Goal: Transaction & Acquisition: Purchase product/service

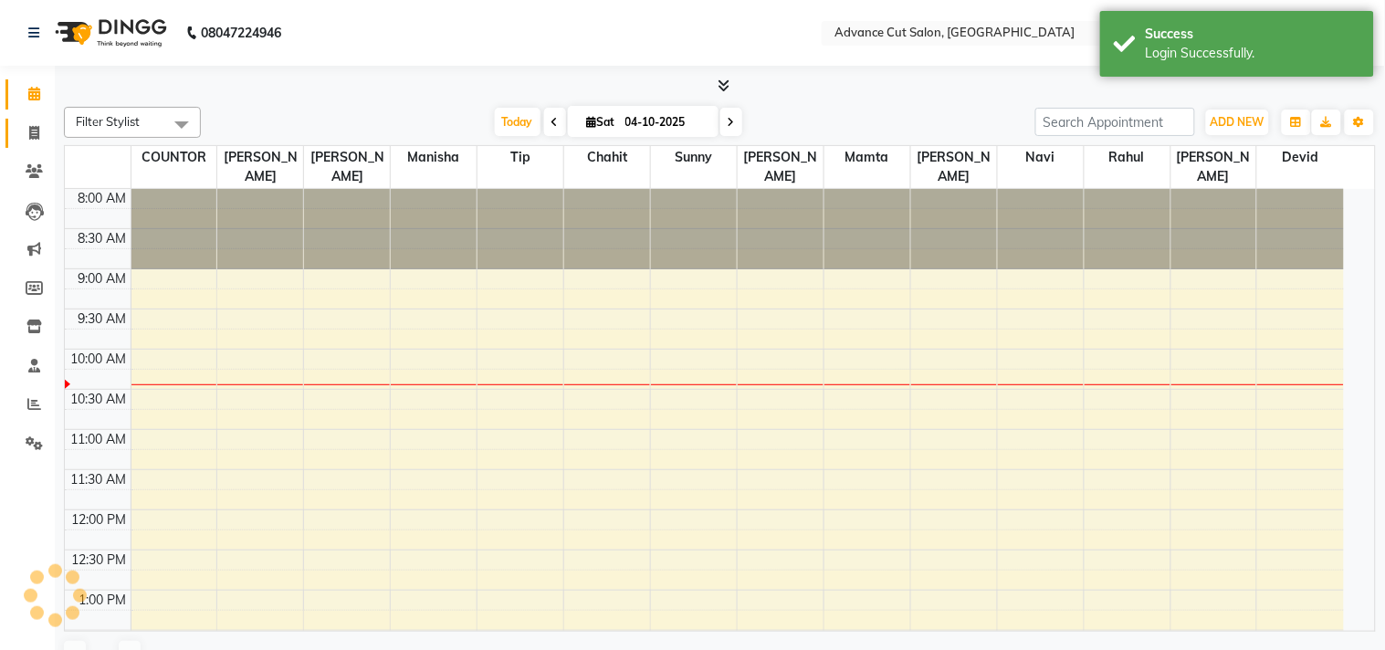
click at [30, 131] on icon at bounding box center [34, 133] width 10 height 14
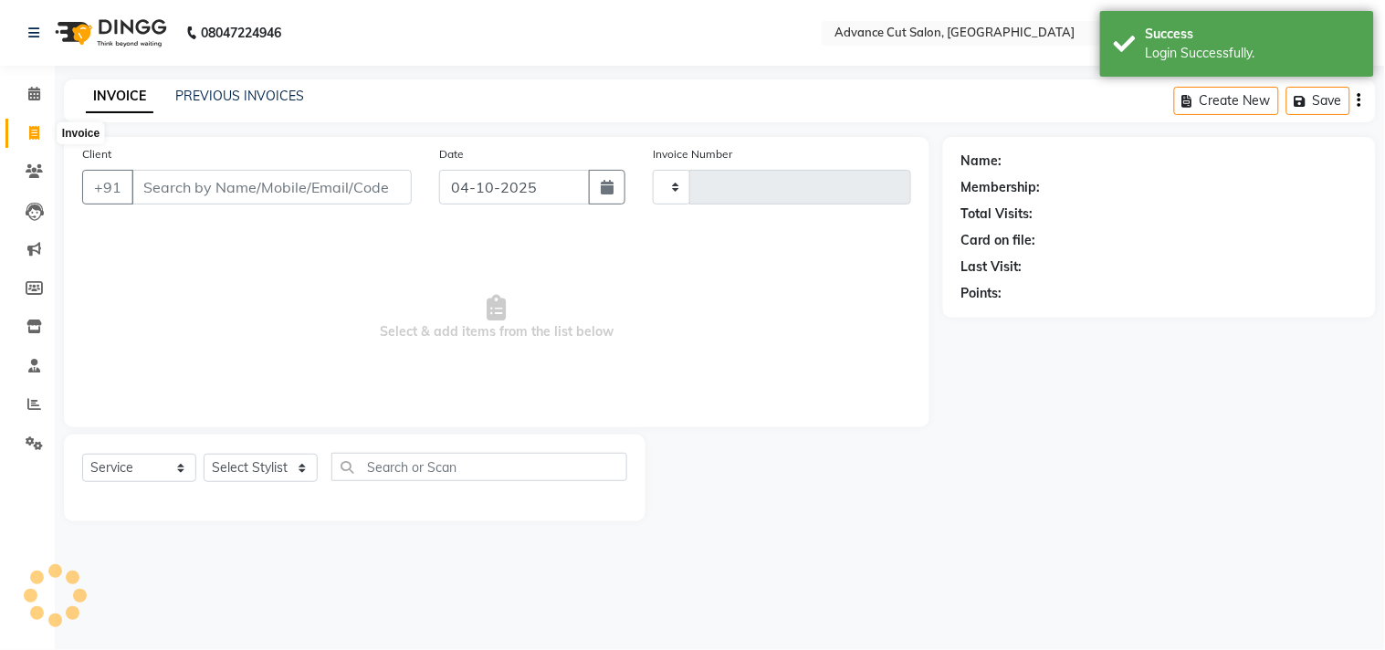
click at [30, 137] on icon at bounding box center [34, 133] width 10 height 14
select select "service"
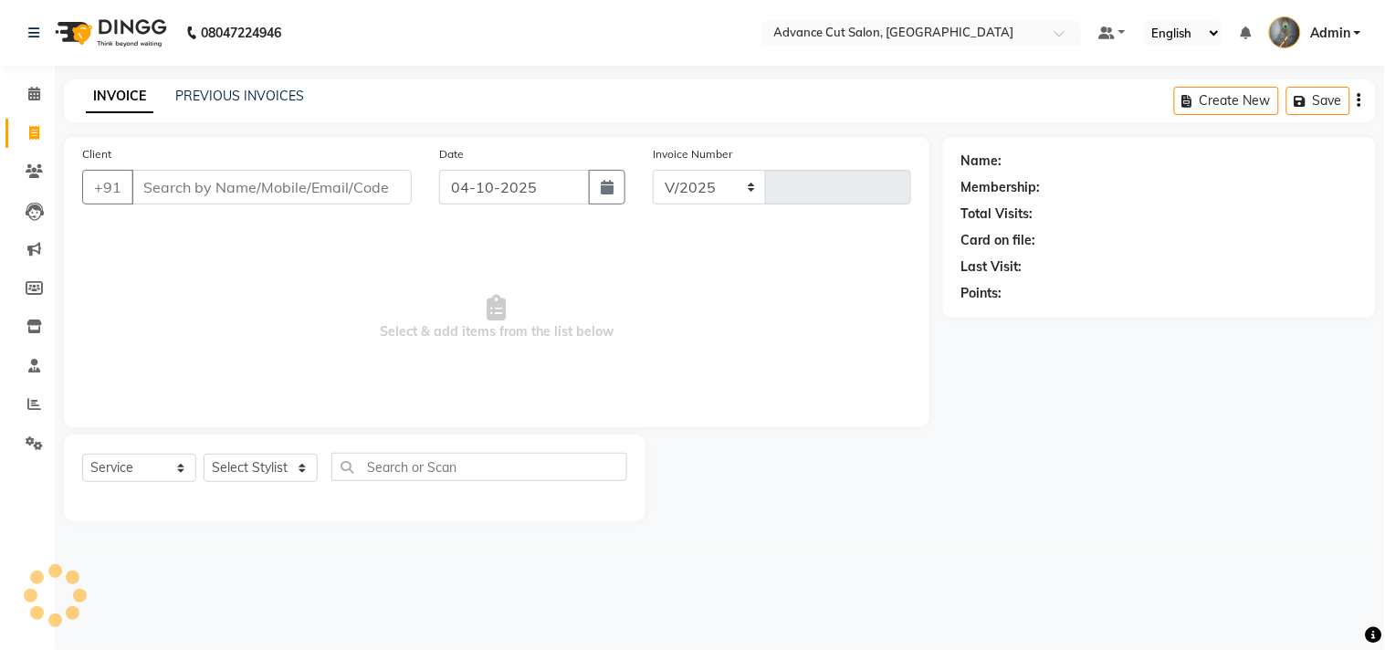
select select "4939"
type input "4807"
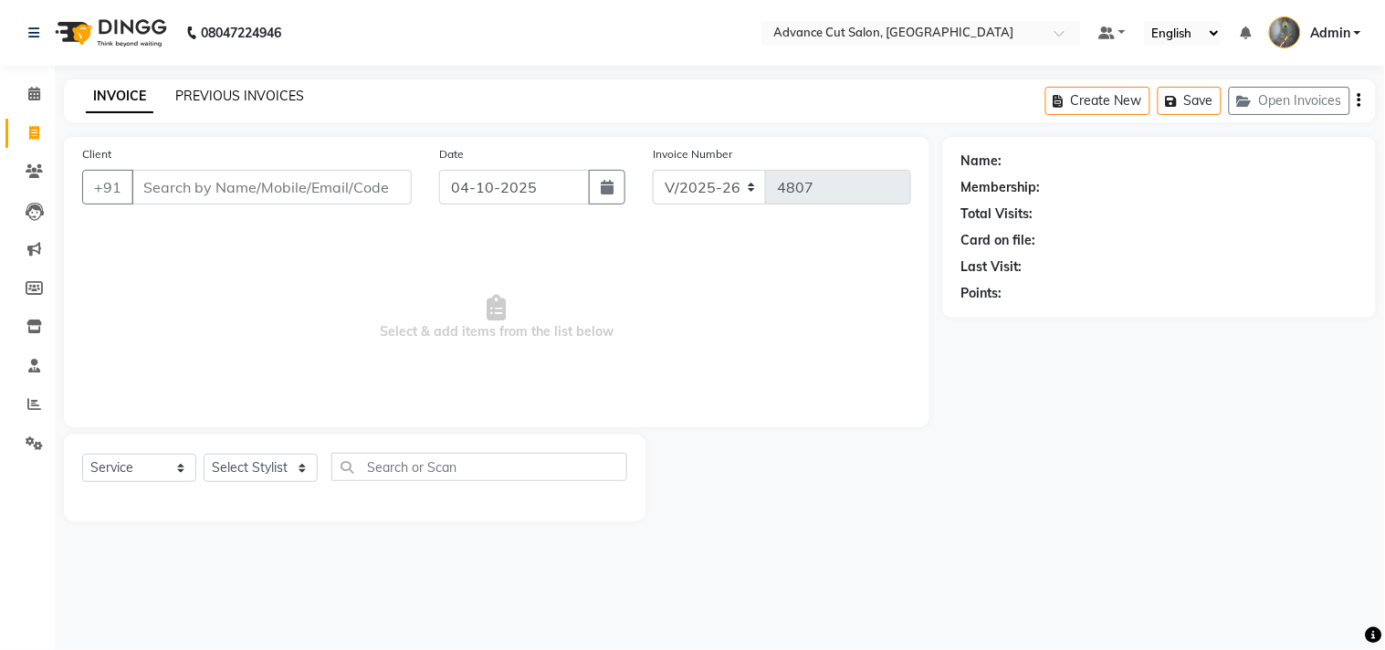
click at [198, 101] on link "PREVIOUS INVOICES" at bounding box center [239, 96] width 129 height 16
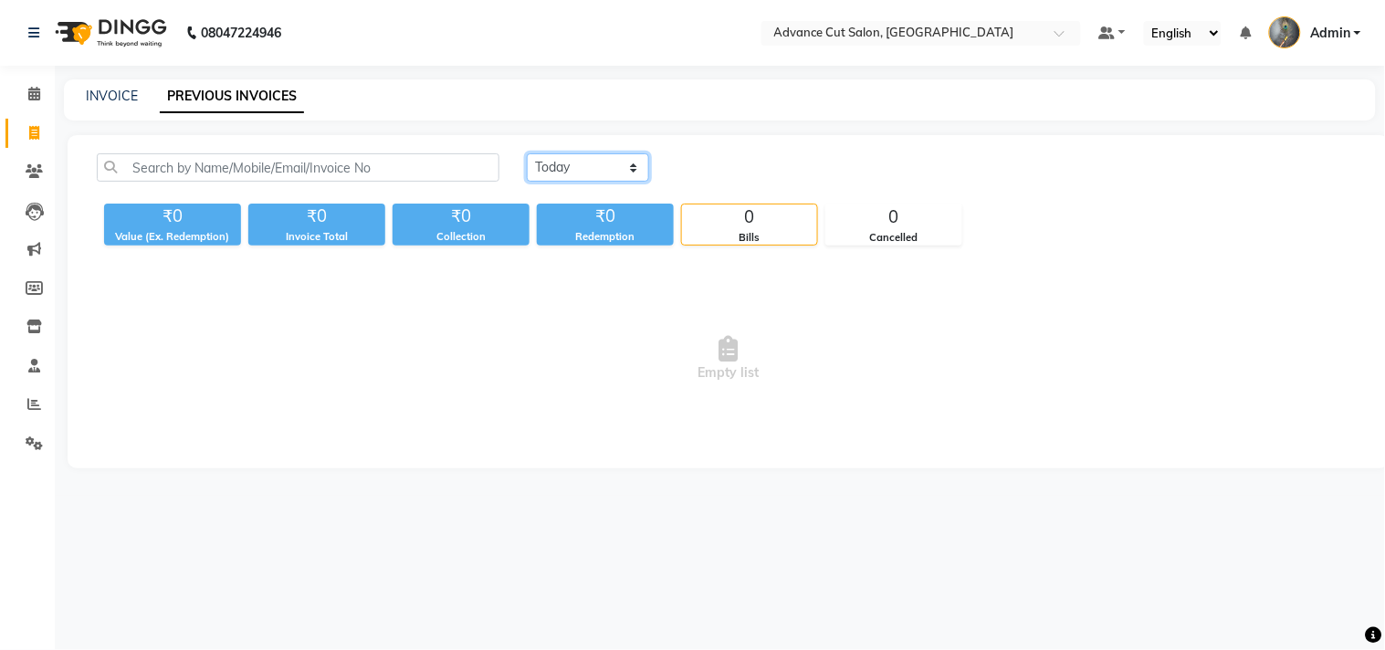
click at [615, 171] on select "Today Yesterday Custom Range" at bounding box center [588, 167] width 122 height 28
click at [37, 405] on icon at bounding box center [34, 404] width 14 height 14
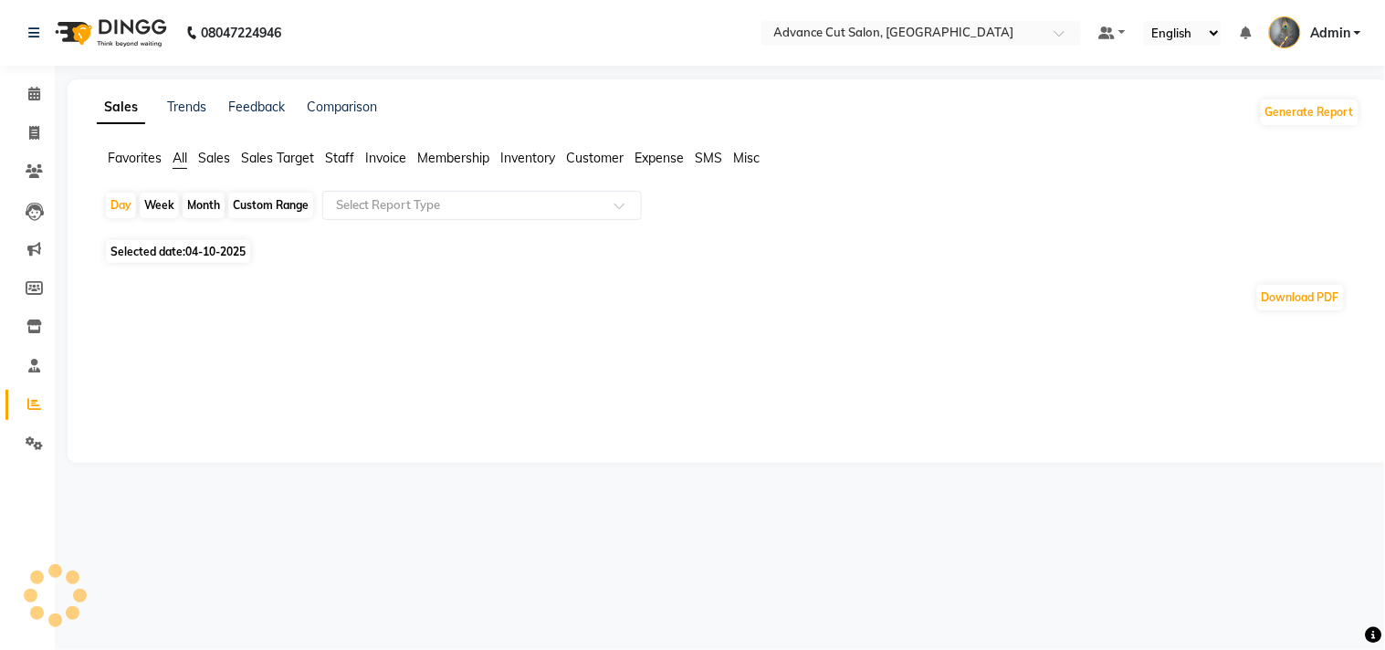
click at [193, 256] on span "04-10-2025" at bounding box center [215, 252] width 60 height 14
select select "10"
select select "2025"
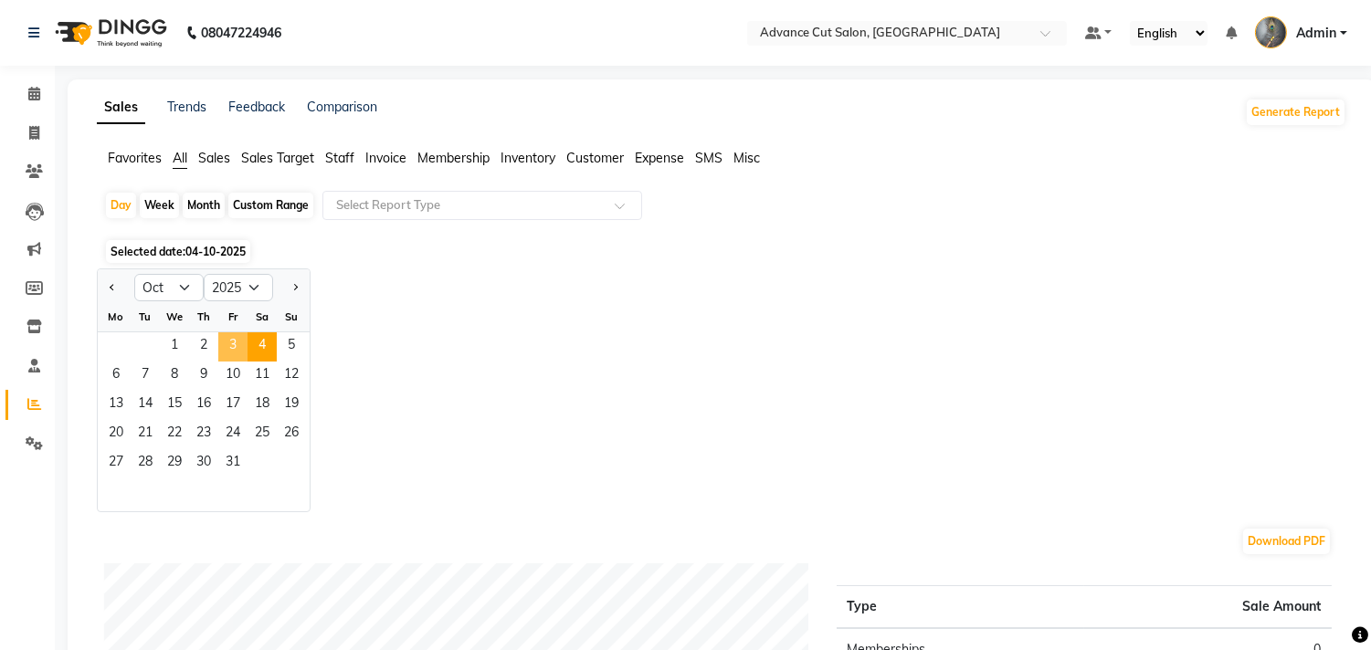
click at [232, 349] on span "3" at bounding box center [232, 346] width 29 height 29
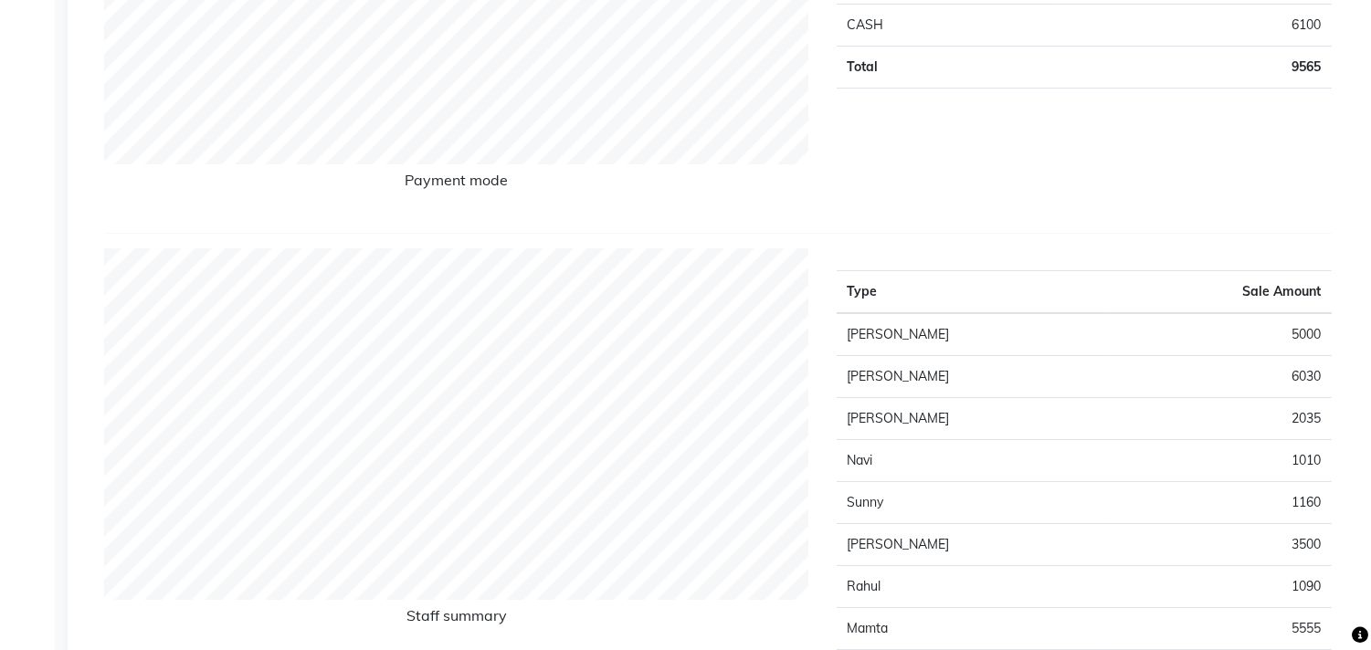
scroll to position [608, 0]
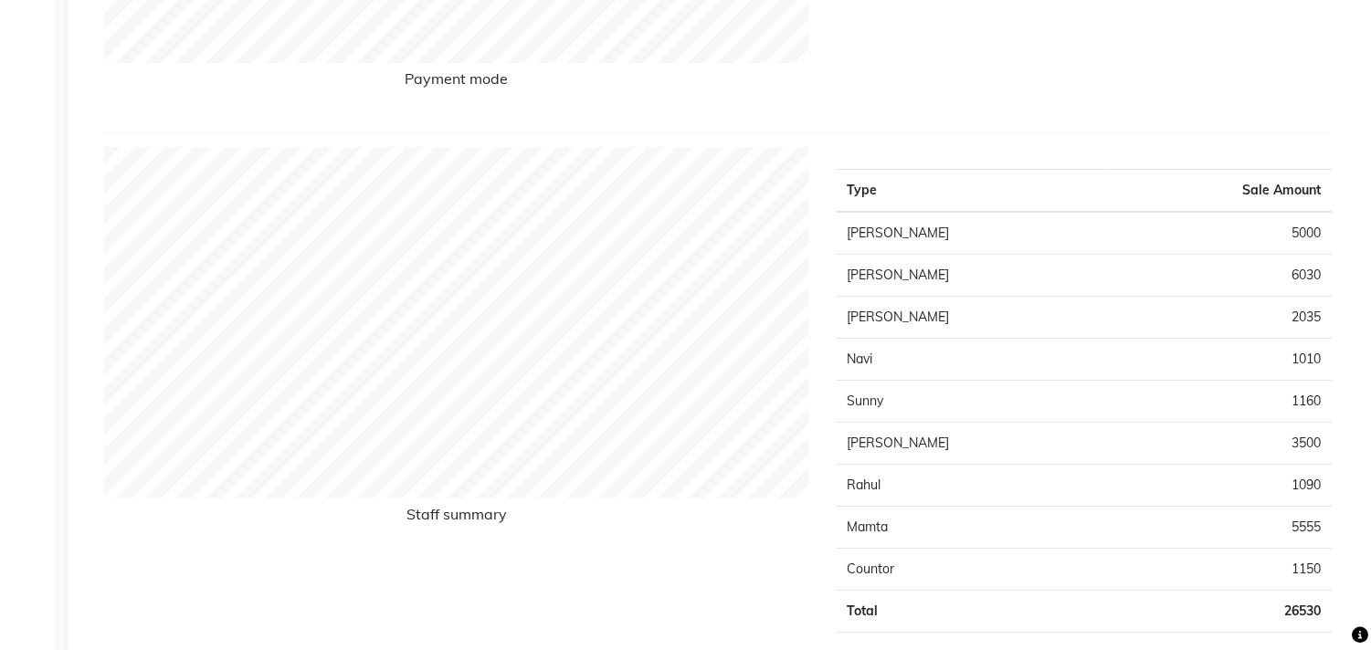
click at [1056, 436] on td "Noshad Ali" at bounding box center [973, 444] width 274 height 42
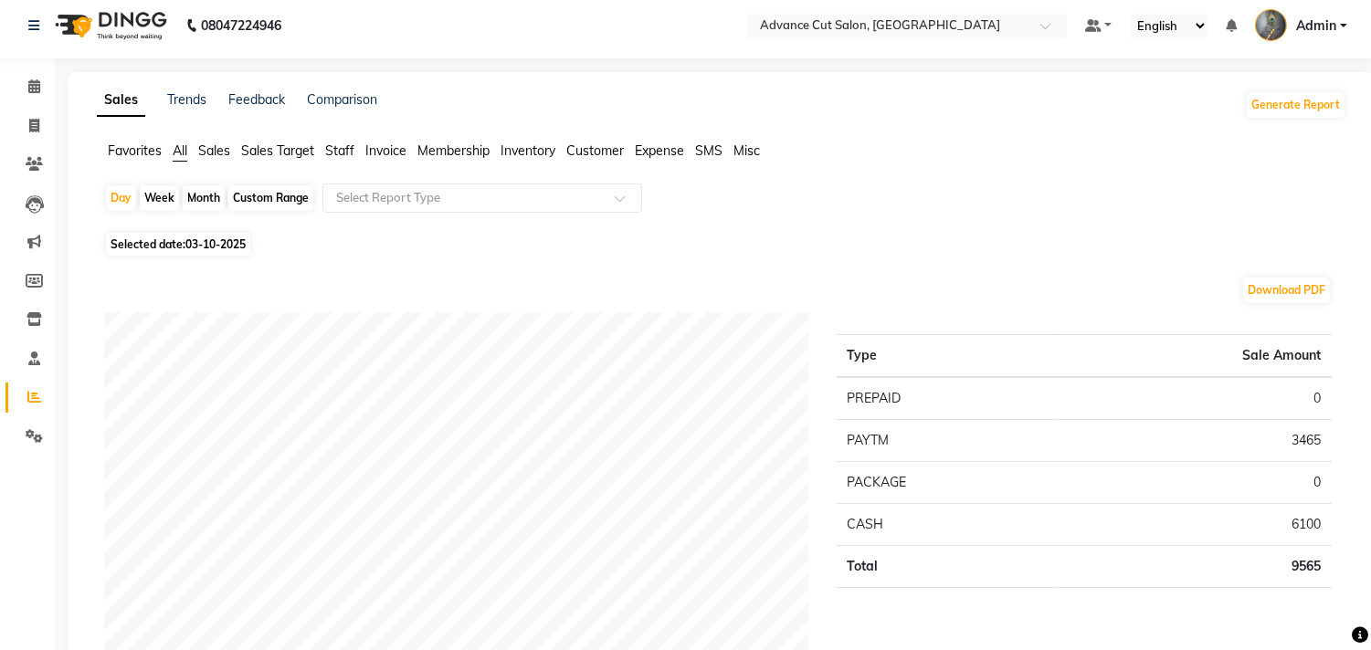
scroll to position [0, 0]
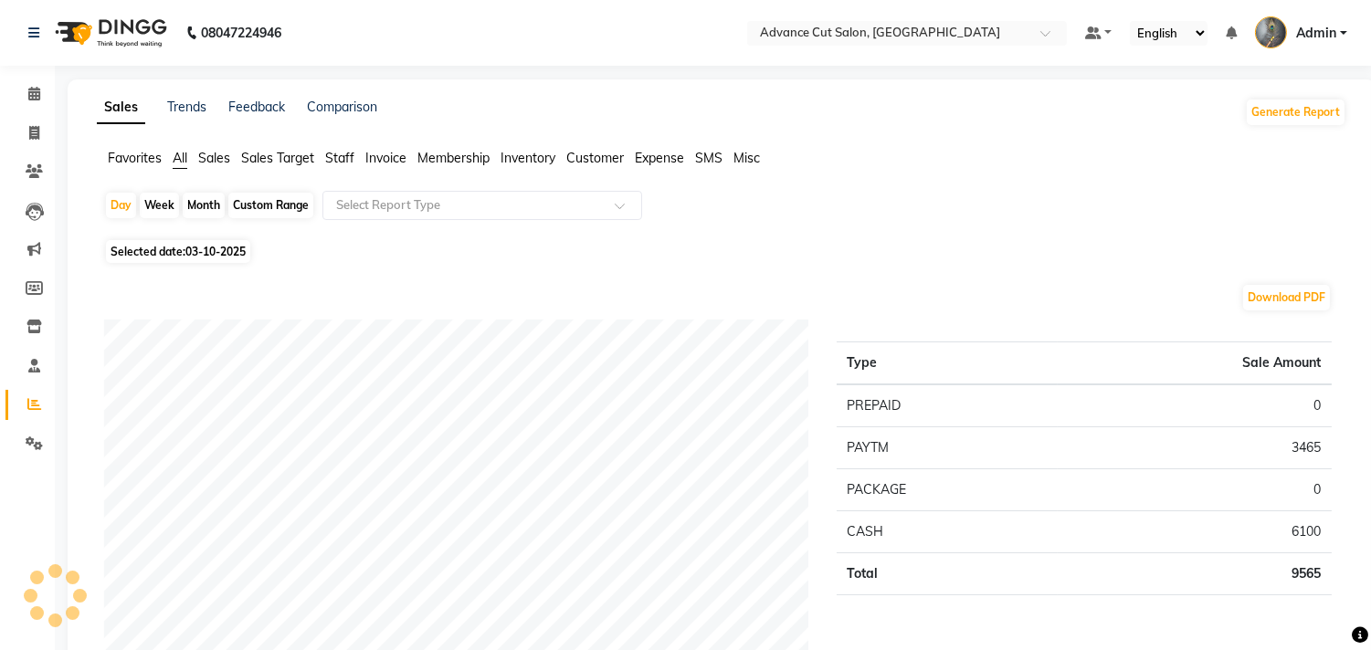
click at [206, 257] on span "03-10-2025" at bounding box center [215, 252] width 60 height 14
select select "10"
select select "2025"
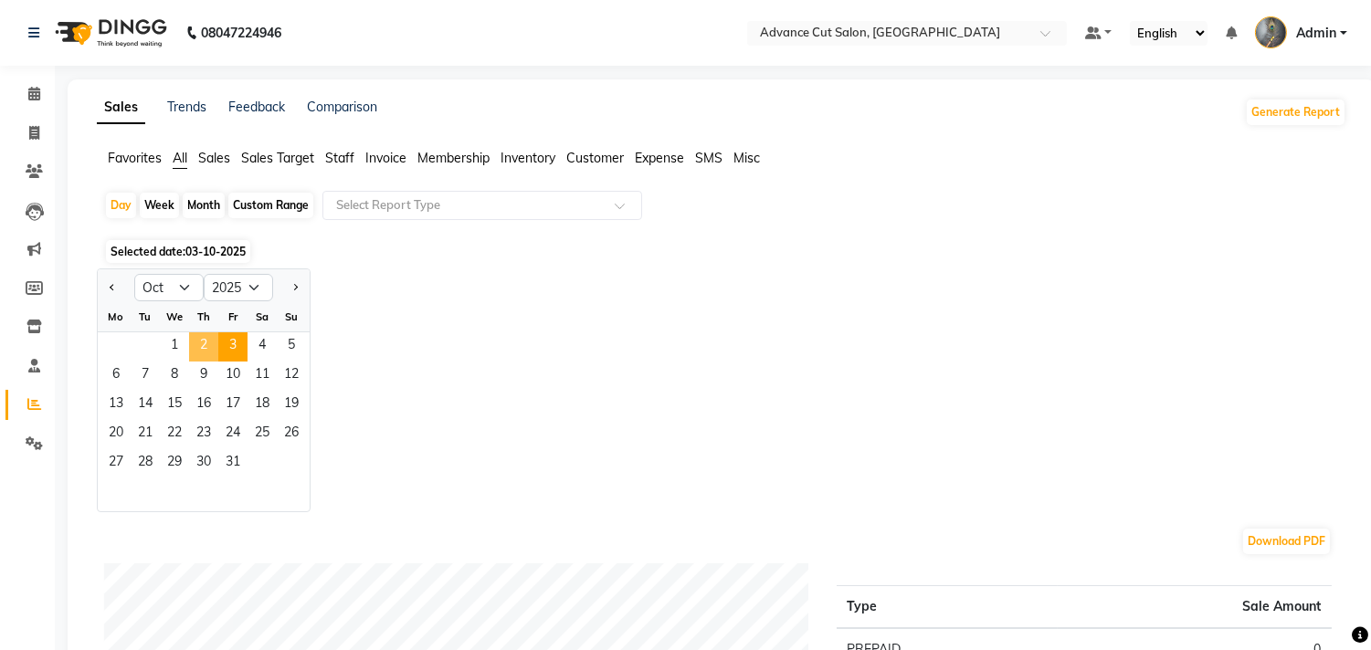
click at [201, 350] on span "2" at bounding box center [203, 346] width 29 height 29
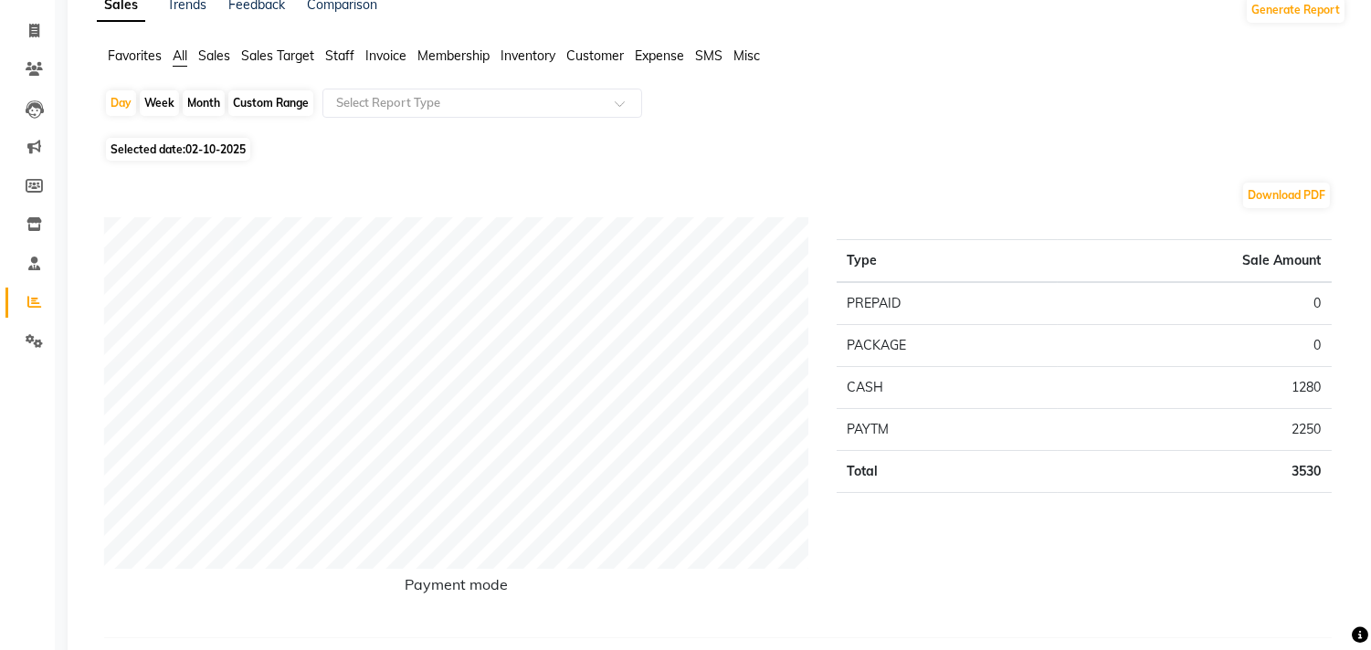
scroll to position [101, 0]
click at [232, 152] on span "02-10-2025" at bounding box center [215, 150] width 60 height 14
select select "10"
select select "2025"
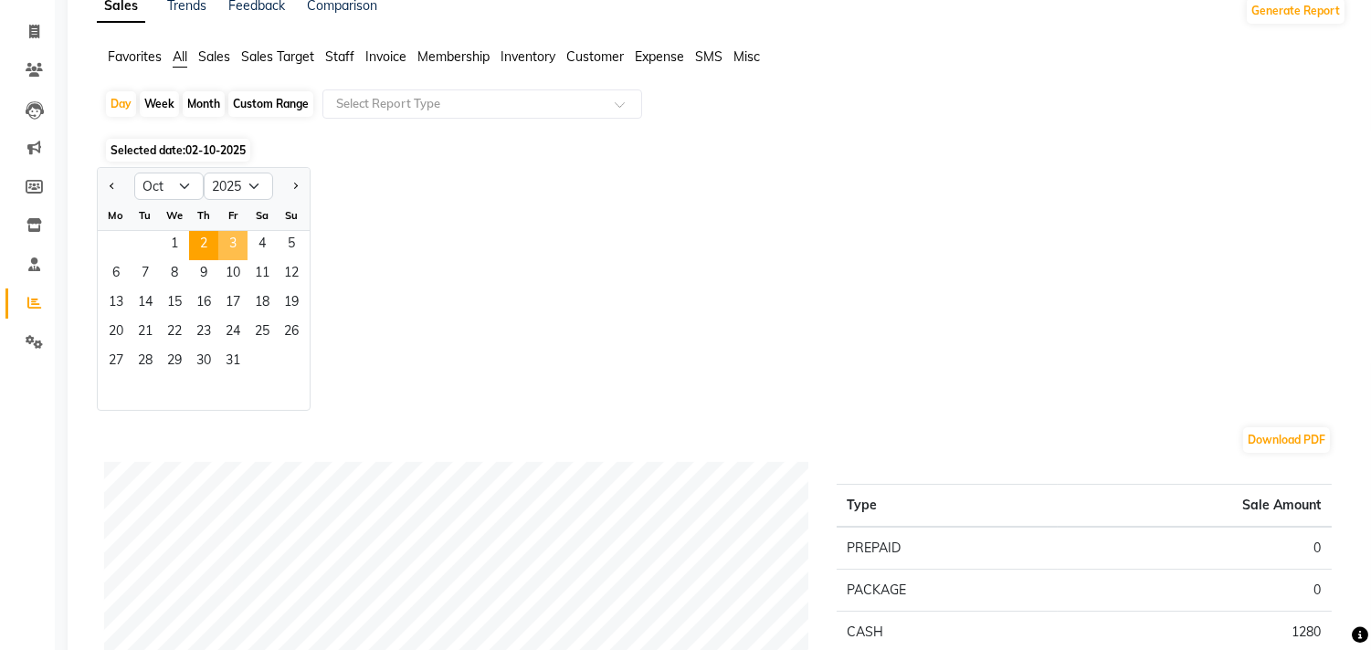
click at [231, 247] on span "3" at bounding box center [232, 245] width 29 height 29
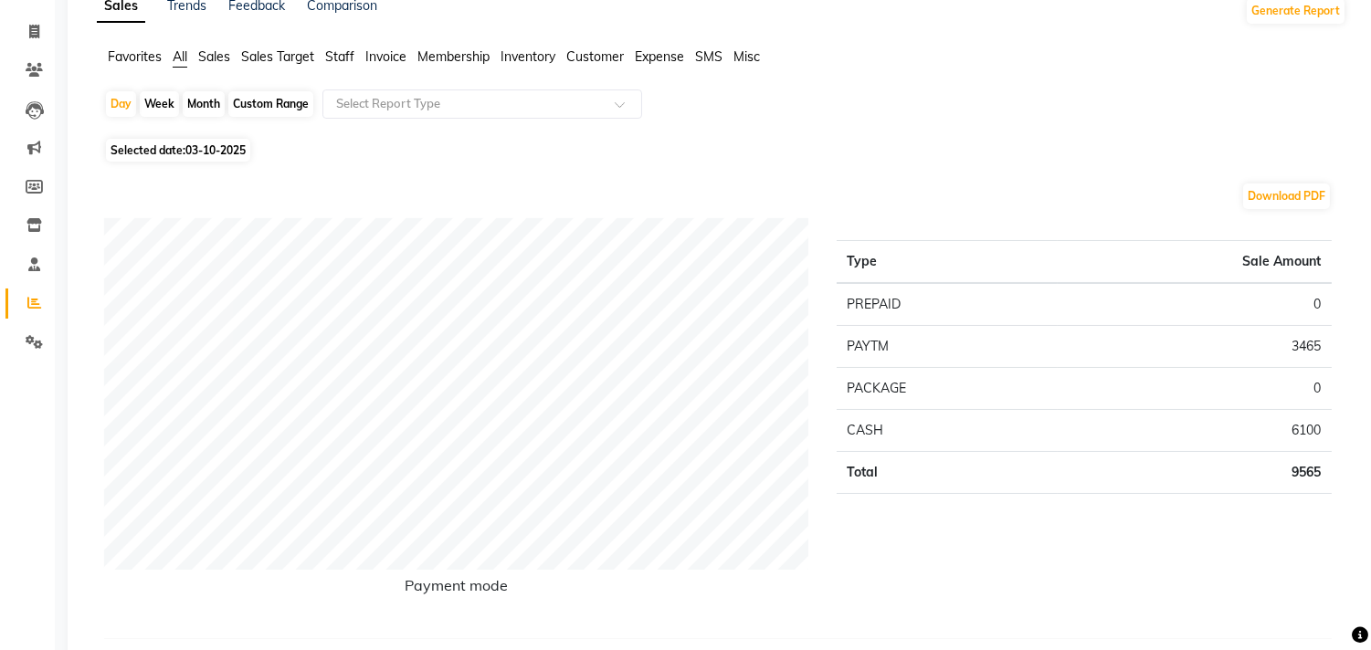
click at [211, 147] on span "03-10-2025" at bounding box center [215, 150] width 60 height 14
select select "10"
select select "2025"
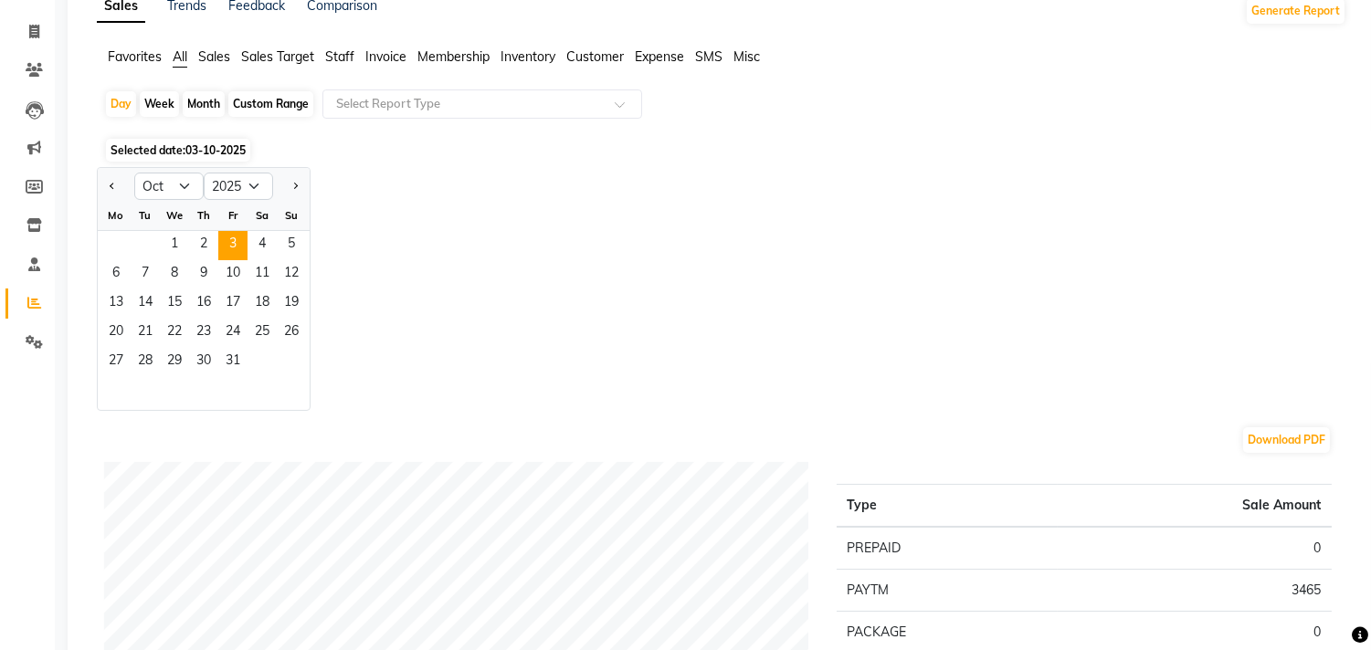
click at [217, 58] on span "Sales" at bounding box center [214, 56] width 32 height 16
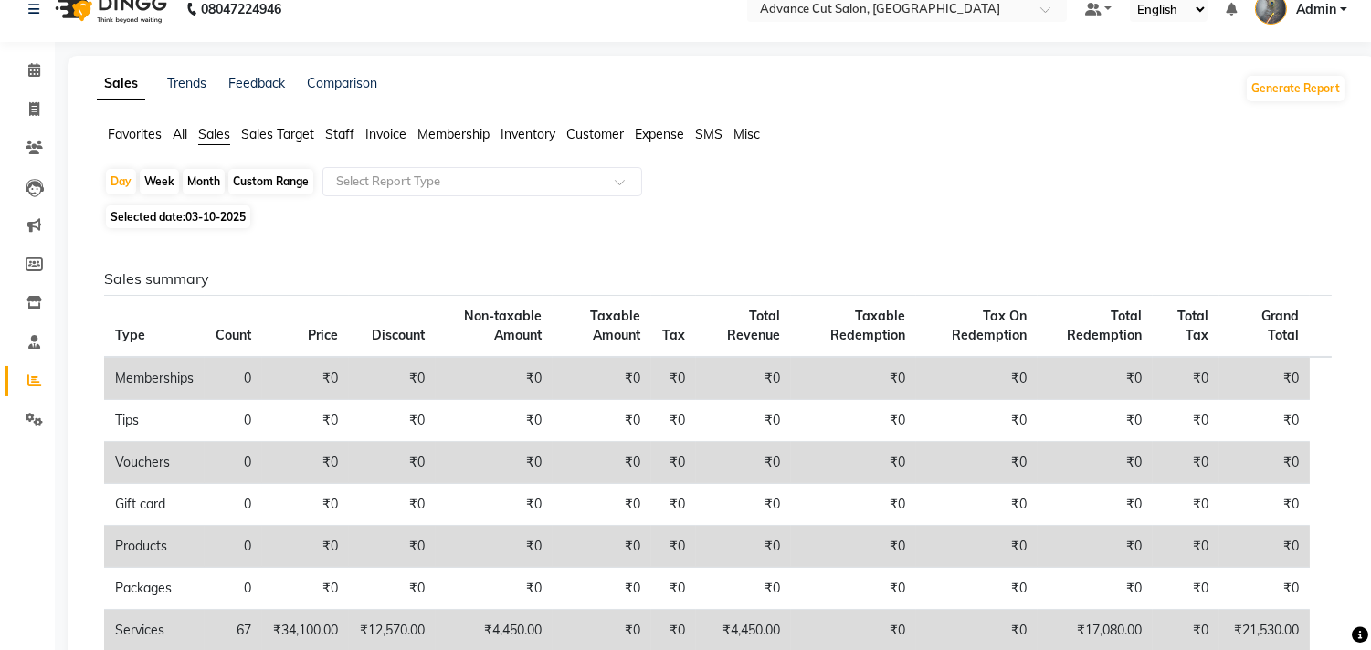
scroll to position [0, 0]
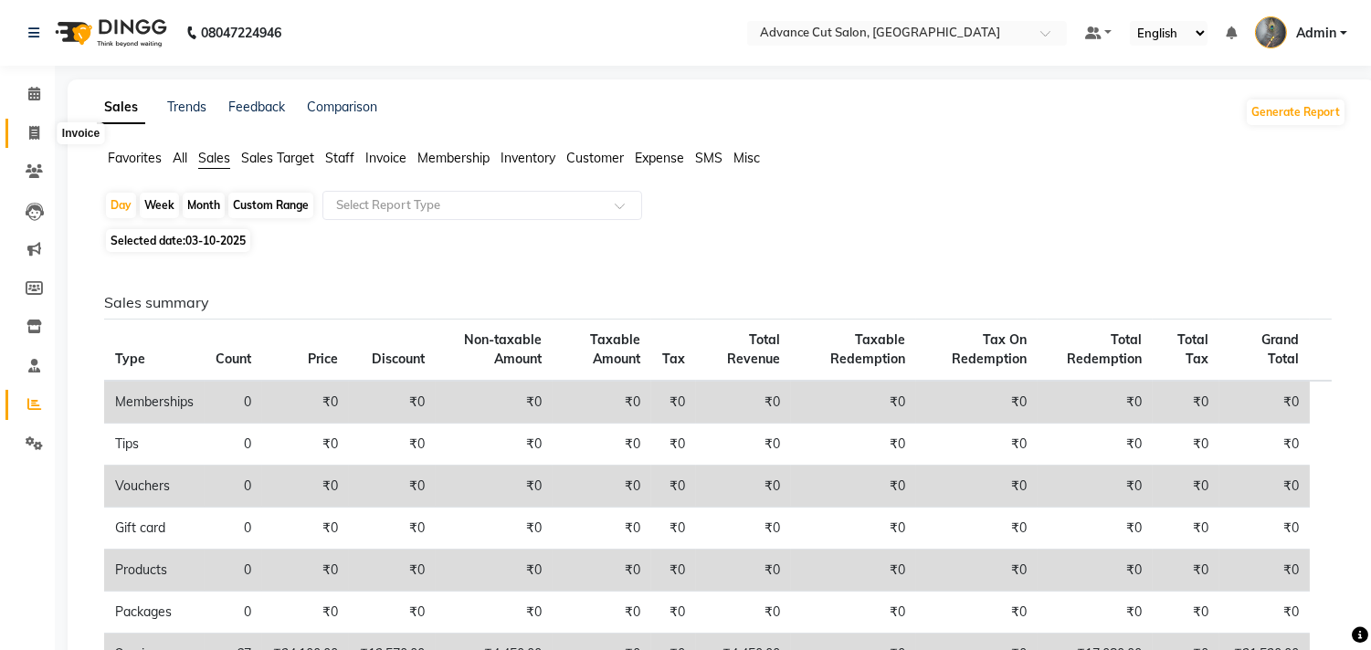
click at [29, 133] on icon at bounding box center [34, 133] width 10 height 14
select select "service"
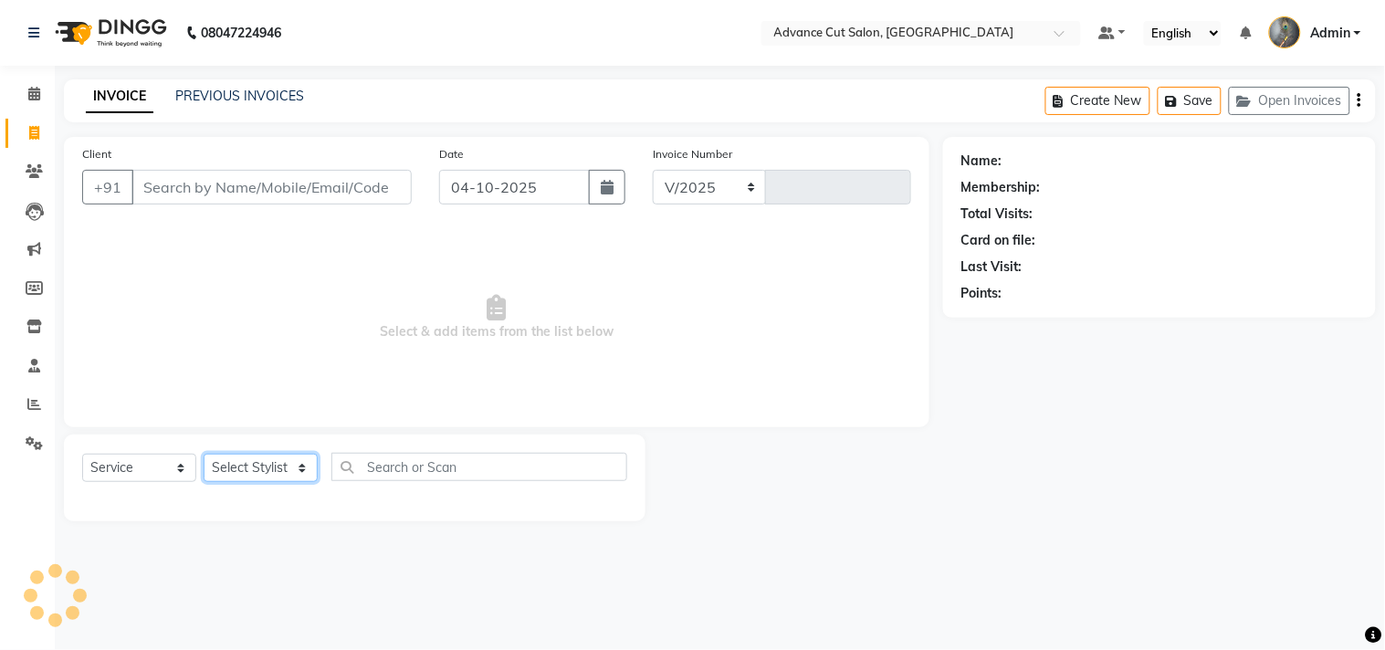
click at [257, 461] on select "Select Stylist" at bounding box center [261, 468] width 114 height 28
select select "4939"
type input "4807"
select select "38522"
click at [204, 455] on select "Select Stylist Admin chahit COUNTOR Devid hardeep mamta manisha MONISH navi NOS…" at bounding box center [261, 468] width 114 height 28
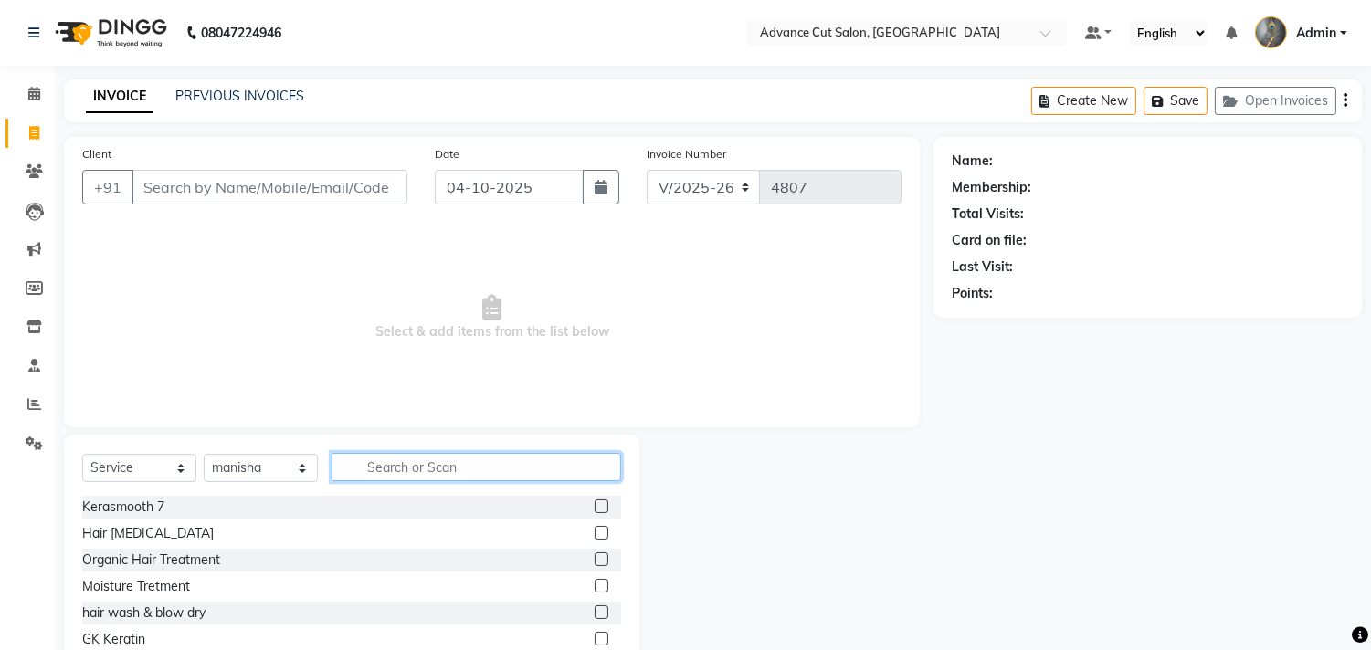
click at [384, 468] on input "text" at bounding box center [475, 467] width 289 height 28
click at [391, 468] on input "text" at bounding box center [475, 467] width 289 height 28
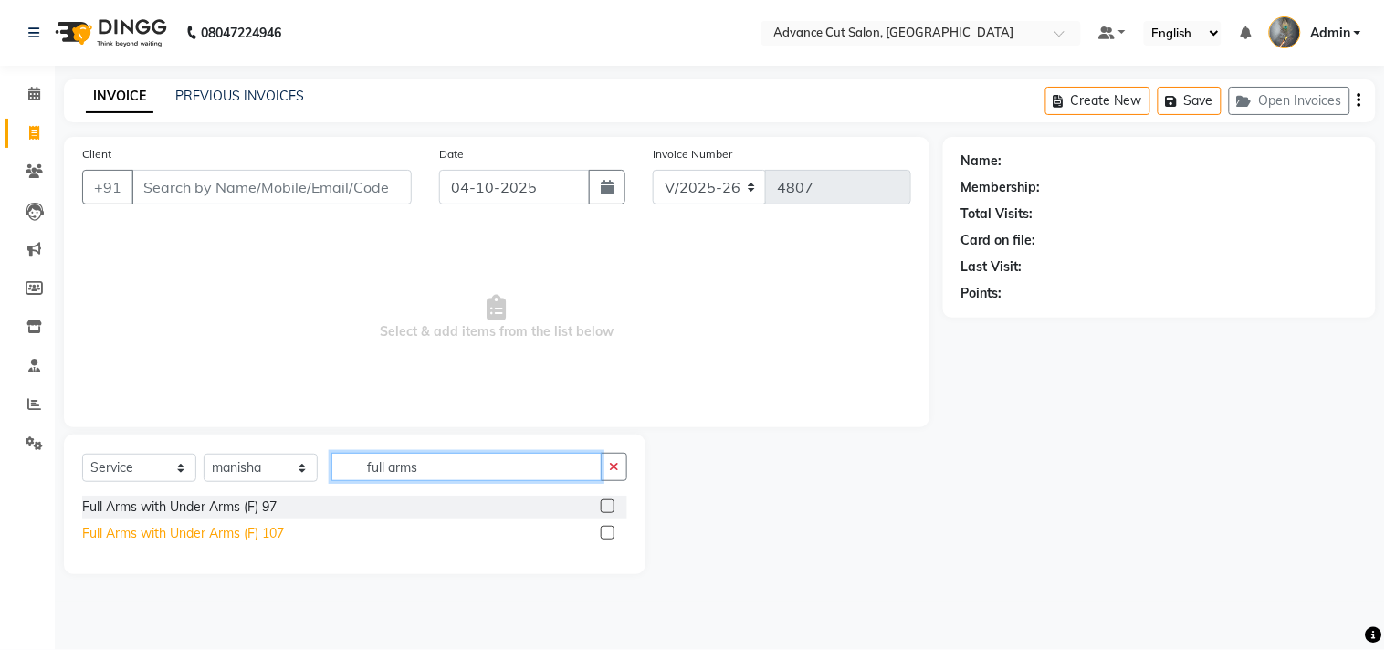
type input "full arms"
click at [202, 537] on div "Full Arms with Under Arms (F) 107" at bounding box center [183, 533] width 202 height 19
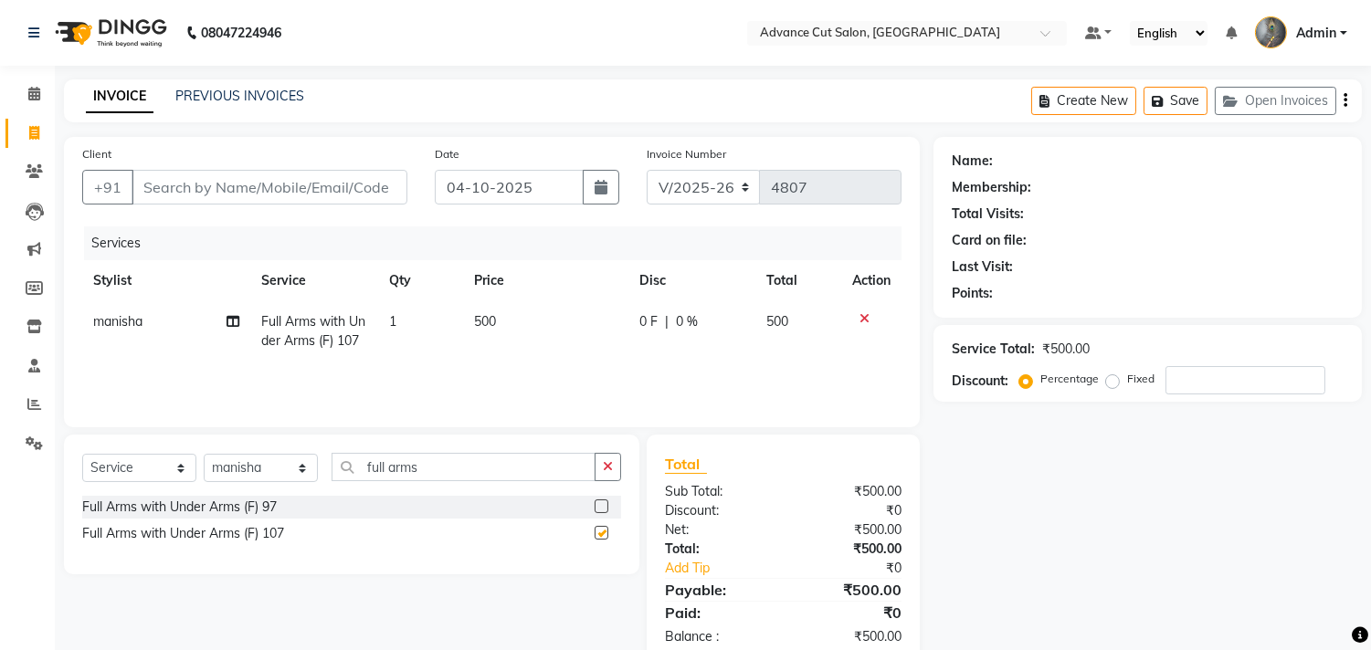
checkbox input "false"
click at [433, 466] on input "full arms" at bounding box center [463, 467] width 264 height 28
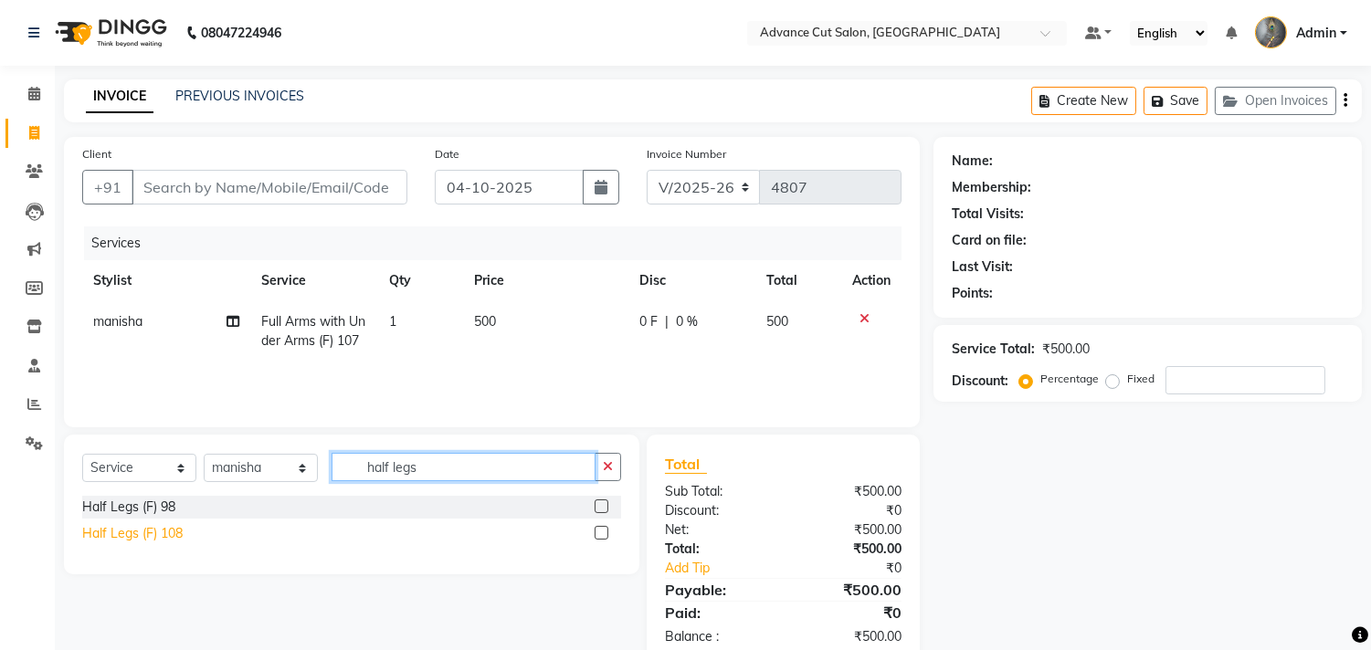
type input "half legs"
click at [134, 532] on div "Half Legs (F) 108" at bounding box center [132, 533] width 100 height 19
checkbox input "false"
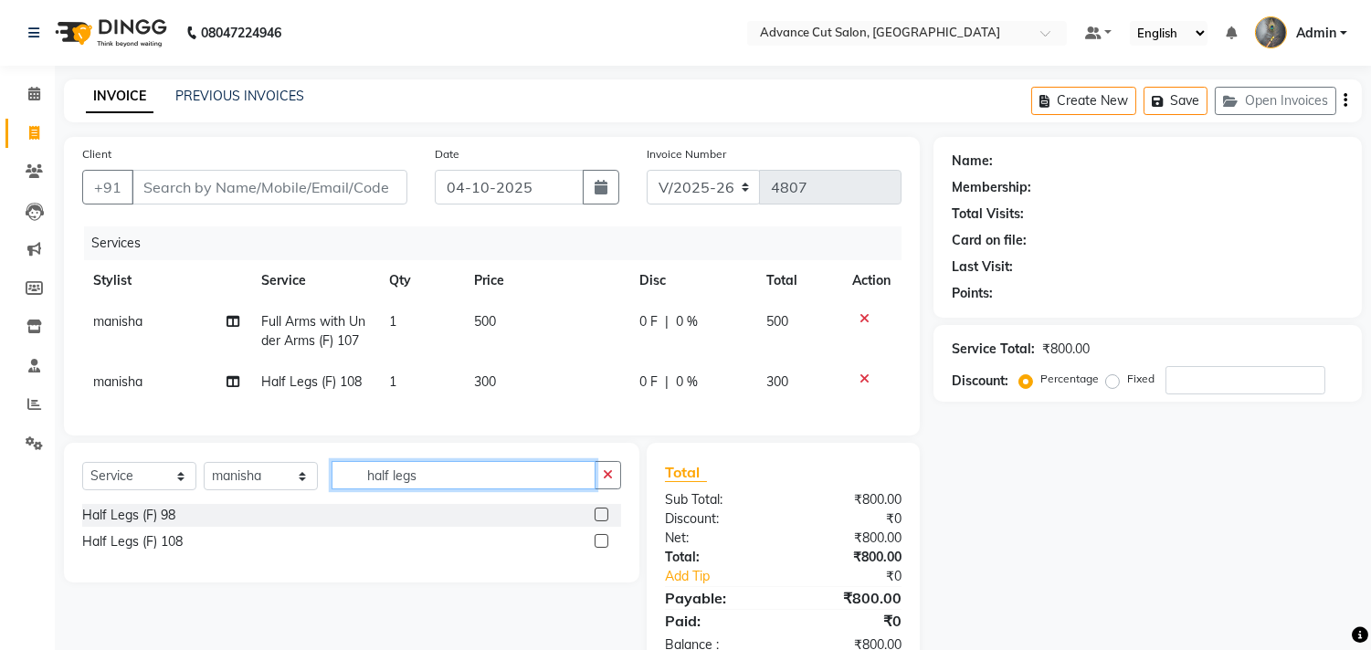
click at [433, 489] on input "half legs" at bounding box center [463, 475] width 264 height 28
type input "eye"
click at [210, 552] on div "Eye Brow / forehead (F) 91" at bounding box center [160, 541] width 157 height 19
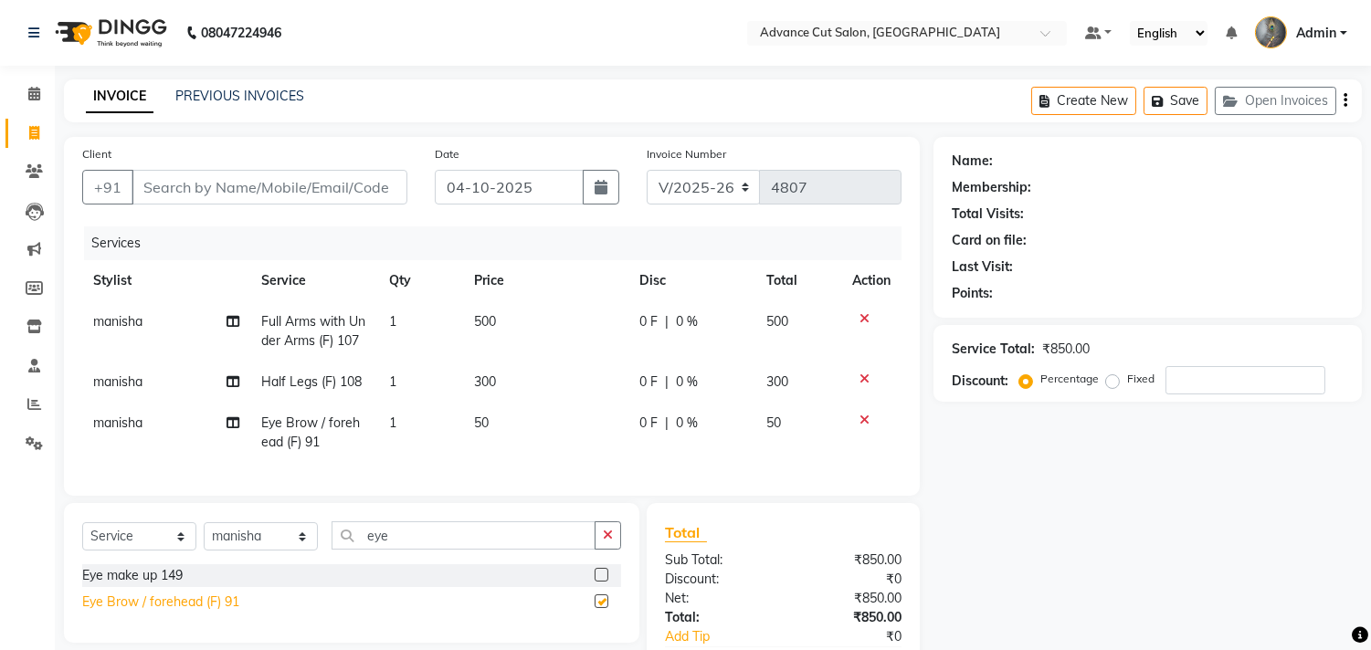
checkbox input "false"
click at [172, 183] on input "Client" at bounding box center [269, 187] width 276 height 35
type input "9"
type input "0"
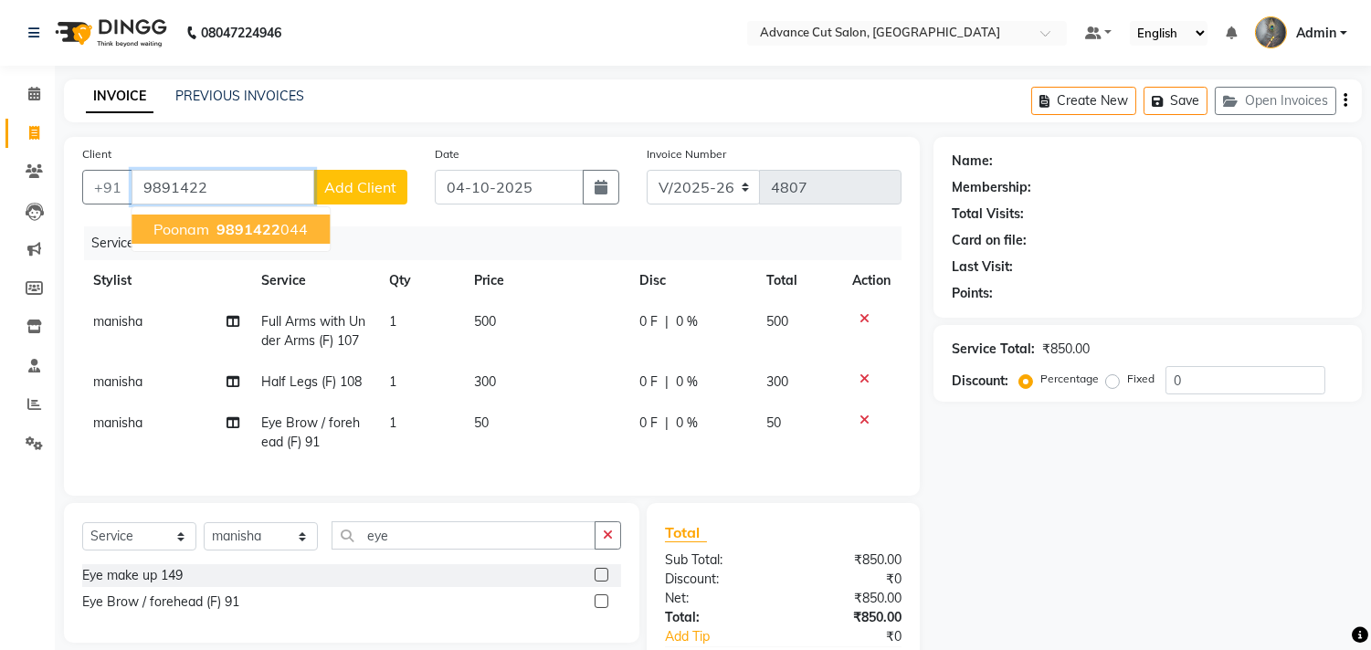
click at [228, 234] on span "9891422" at bounding box center [248, 229] width 64 height 18
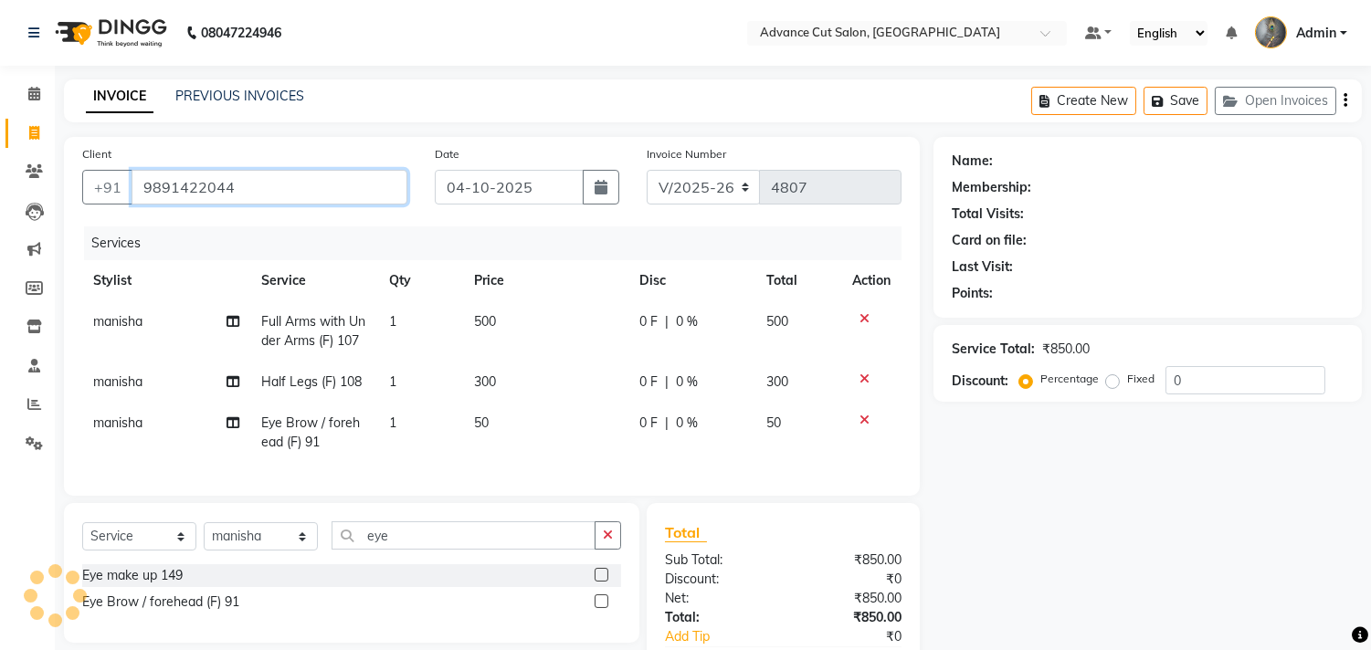
type input "9891422044"
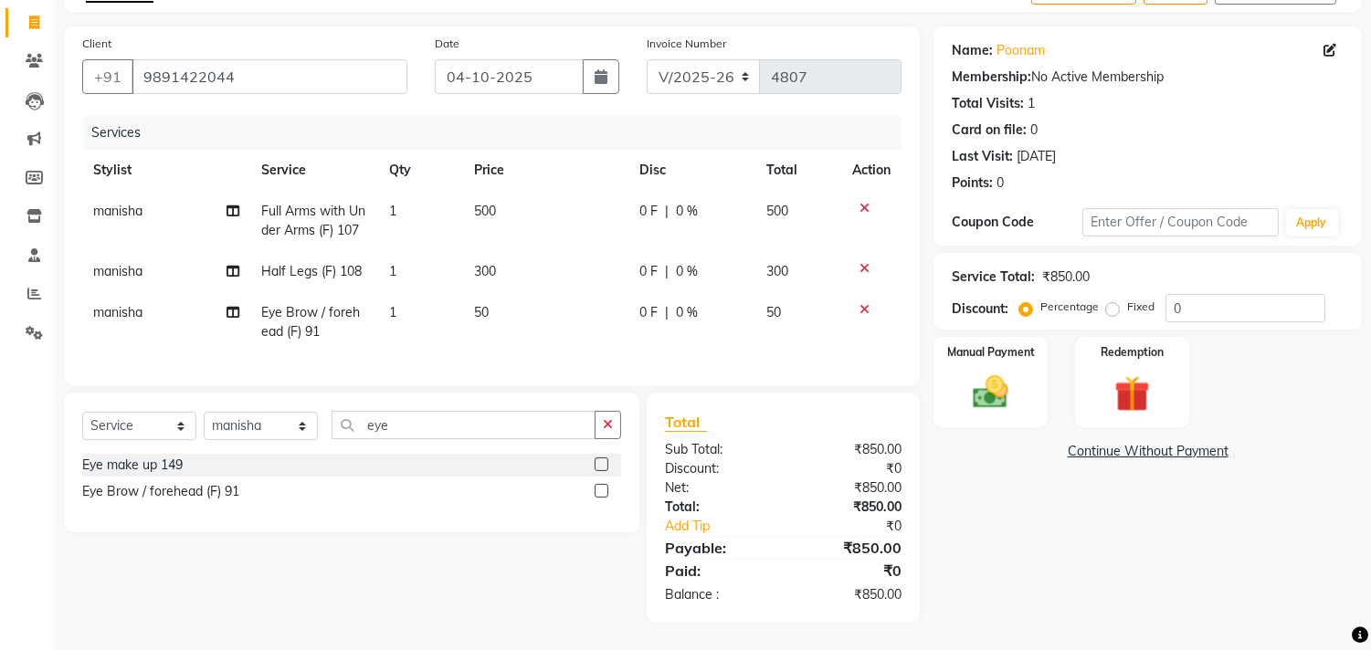
scroll to position [125, 0]
click at [495, 263] on span "300" at bounding box center [485, 271] width 22 height 16
select select "38522"
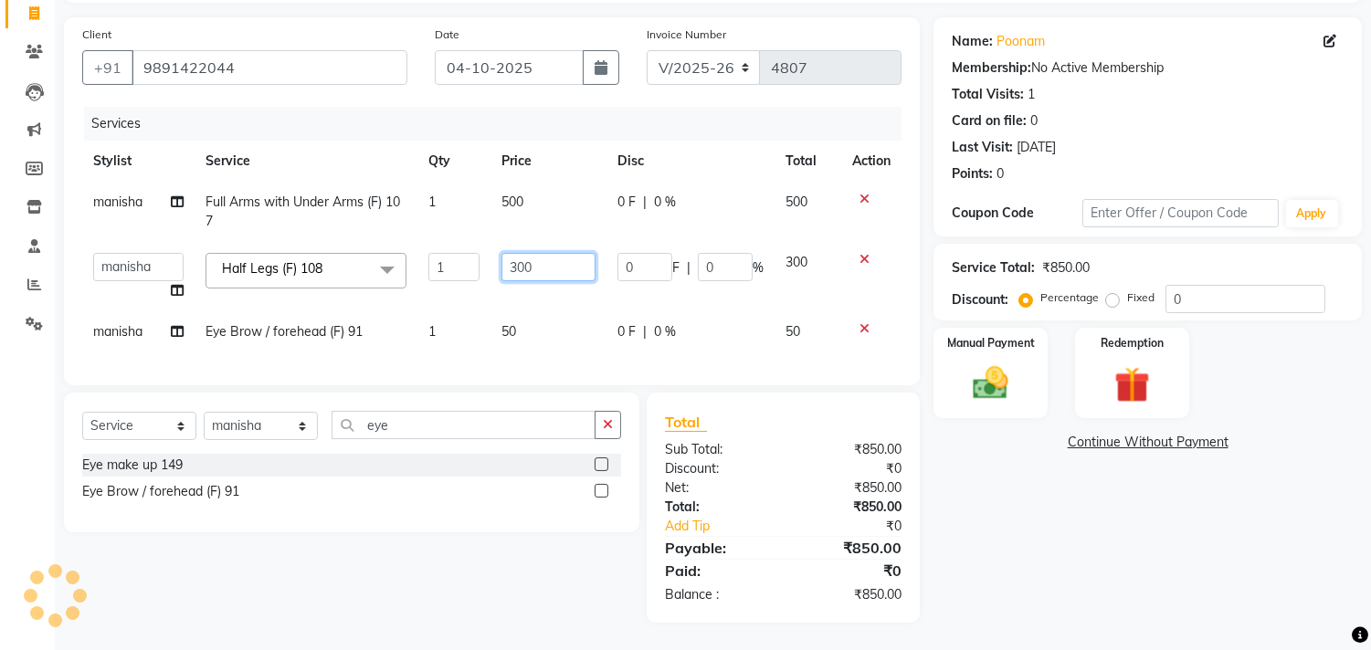
click at [519, 257] on input "300" at bounding box center [548, 267] width 94 height 28
type input "400"
click at [480, 553] on div "Select Service Product Membership Package Voucher Prepaid Gift Card Select Styl…" at bounding box center [344, 508] width 589 height 230
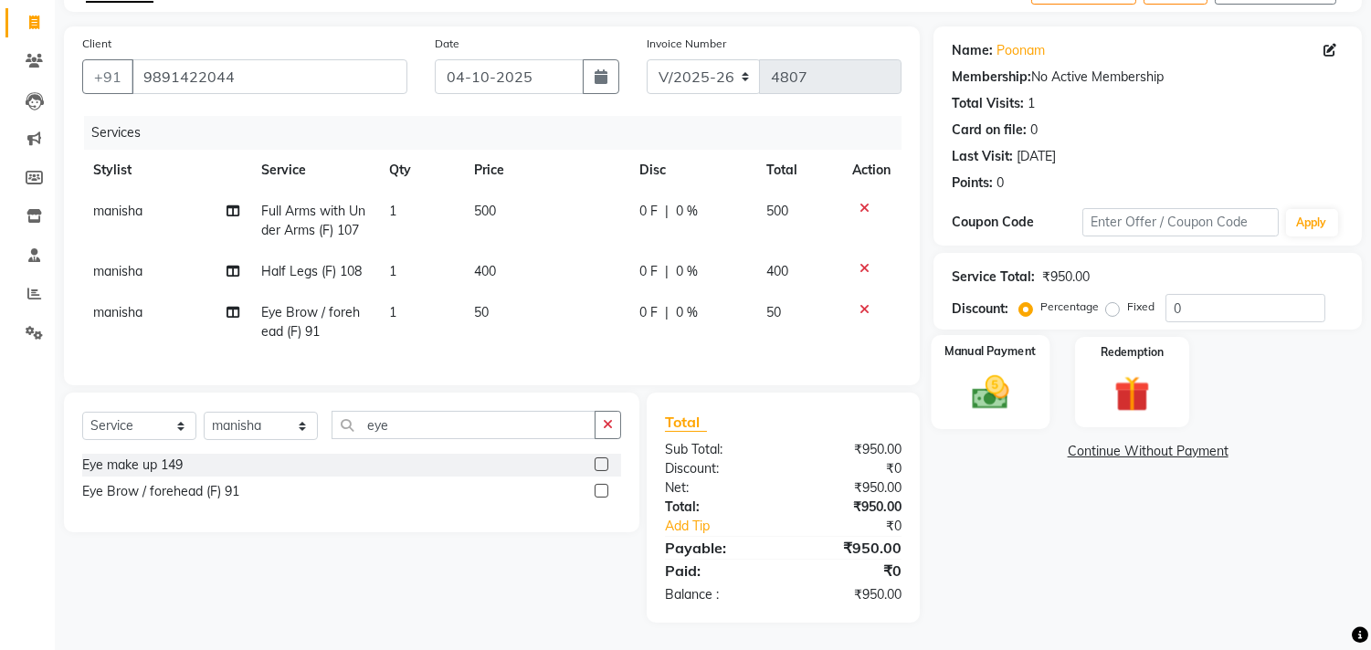
click at [991, 352] on div "Manual Payment" at bounding box center [990, 381] width 119 height 93
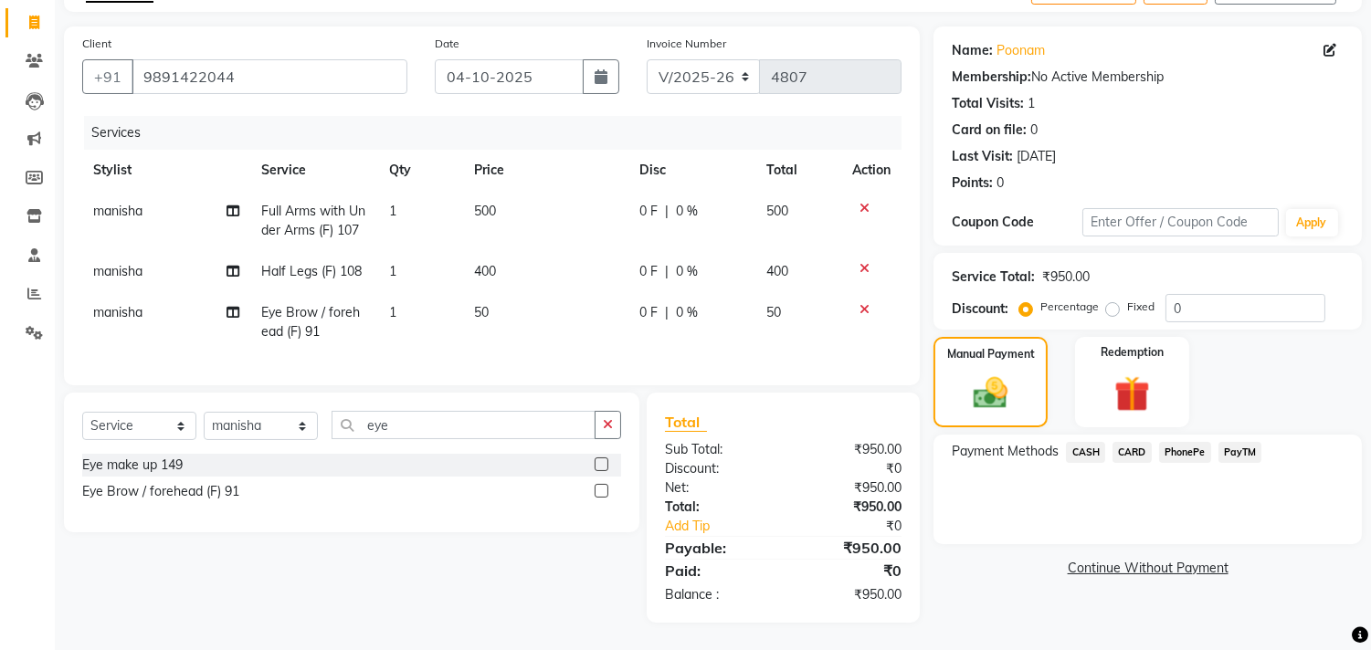
click at [1236, 442] on span "PayTM" at bounding box center [1240, 452] width 44 height 21
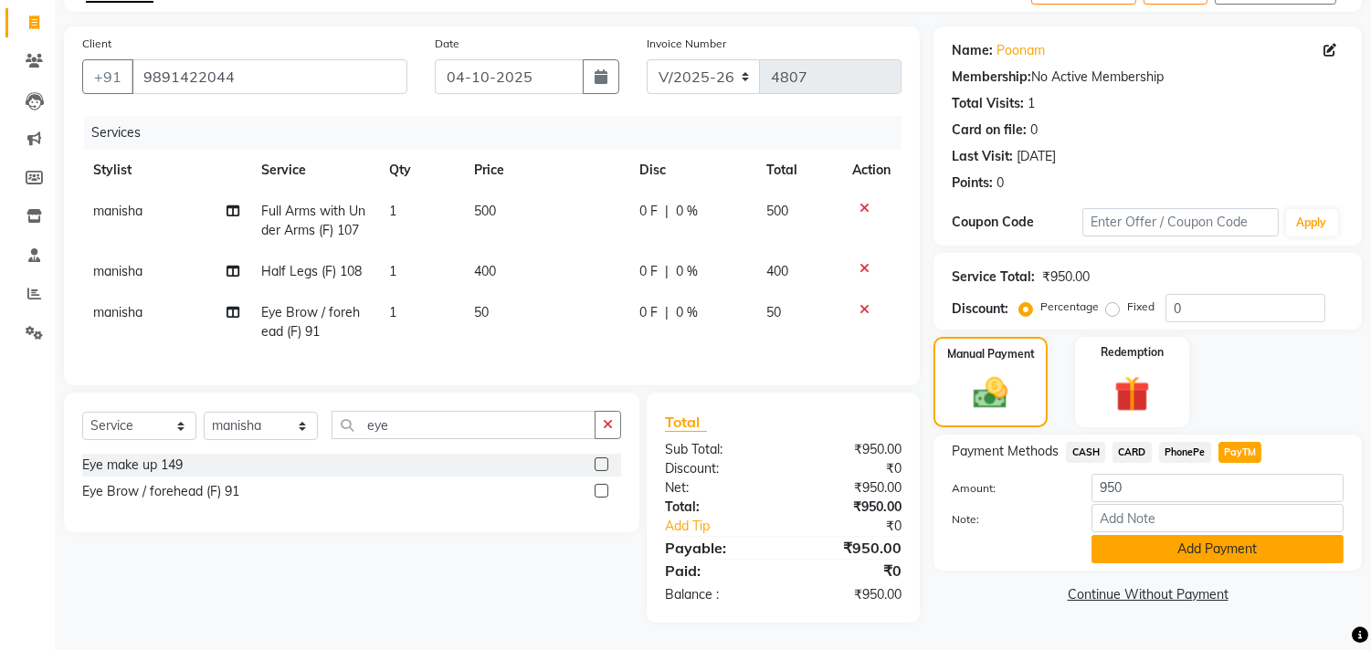
click at [1176, 540] on button "Add Payment" at bounding box center [1217, 549] width 252 height 28
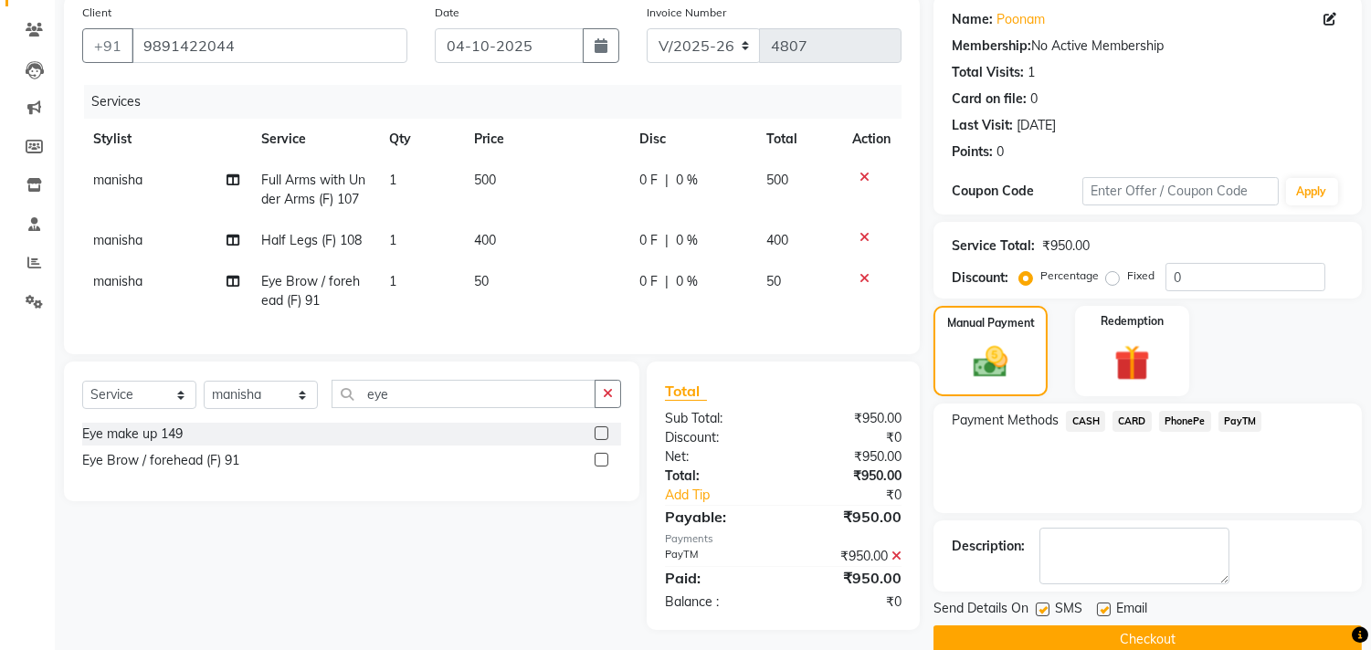
scroll to position [171, 0]
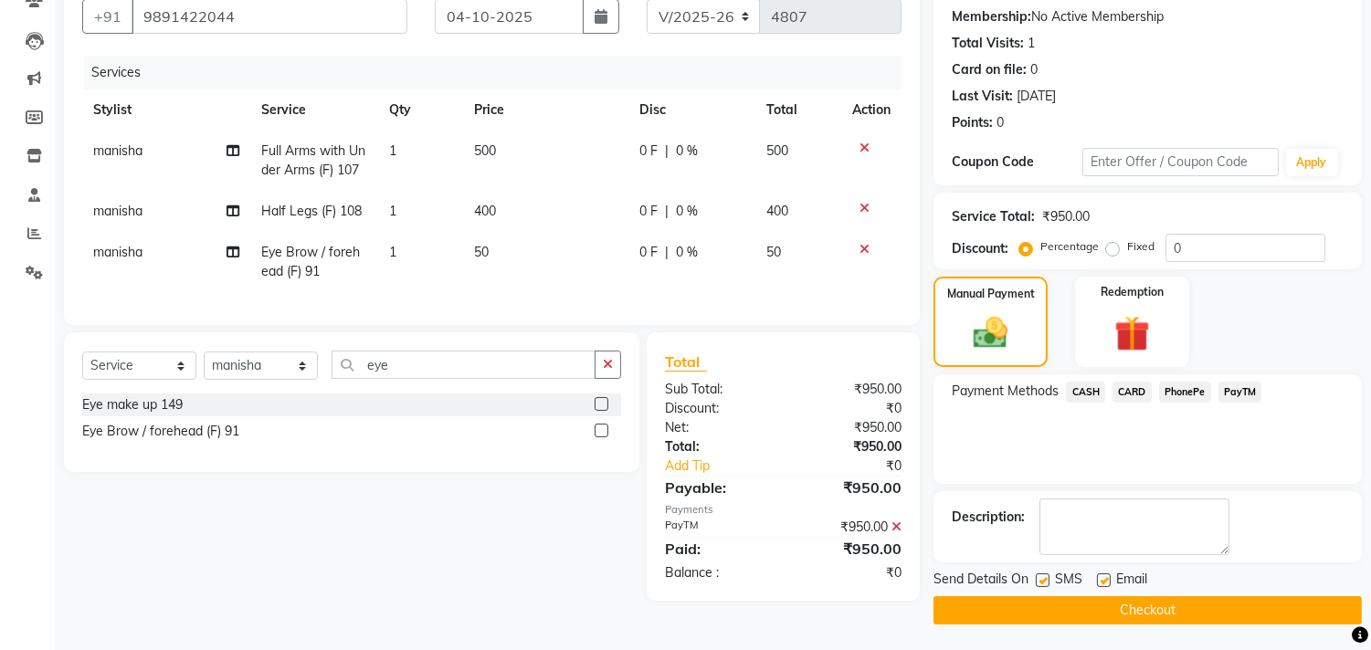
click at [1078, 612] on button "Checkout" at bounding box center [1147, 610] width 428 height 28
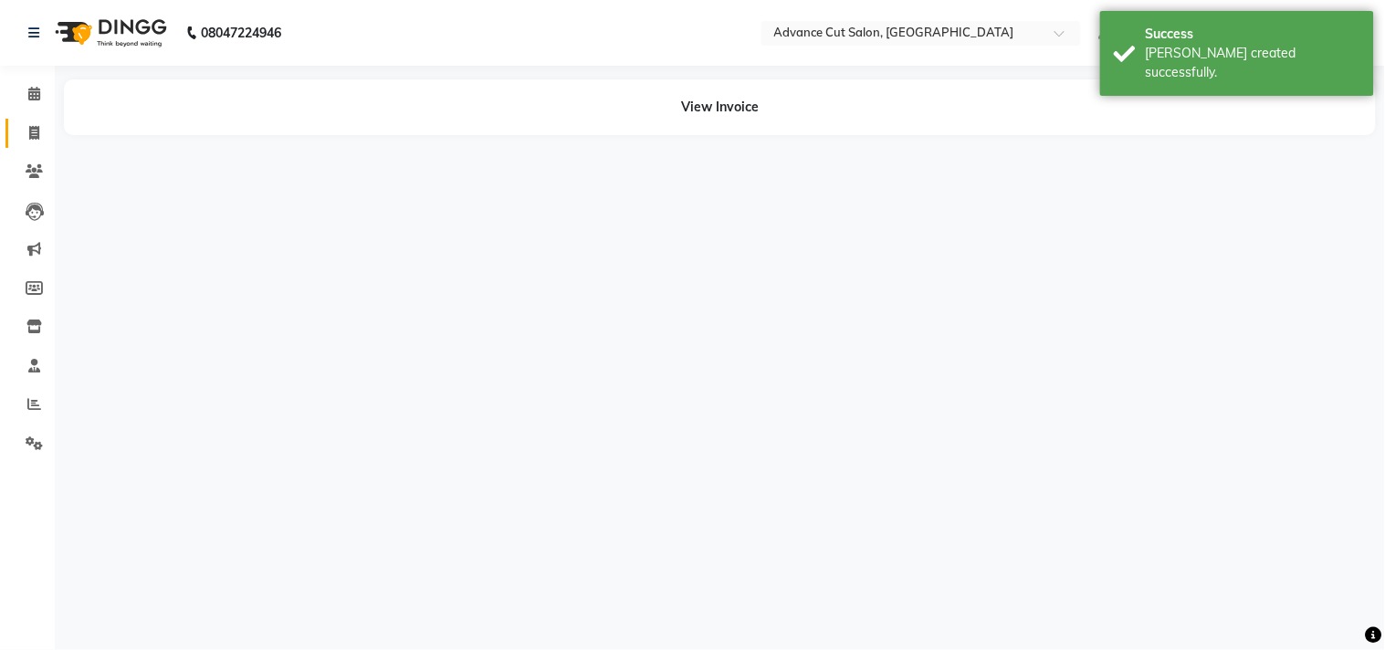
click at [33, 123] on span at bounding box center [34, 133] width 32 height 21
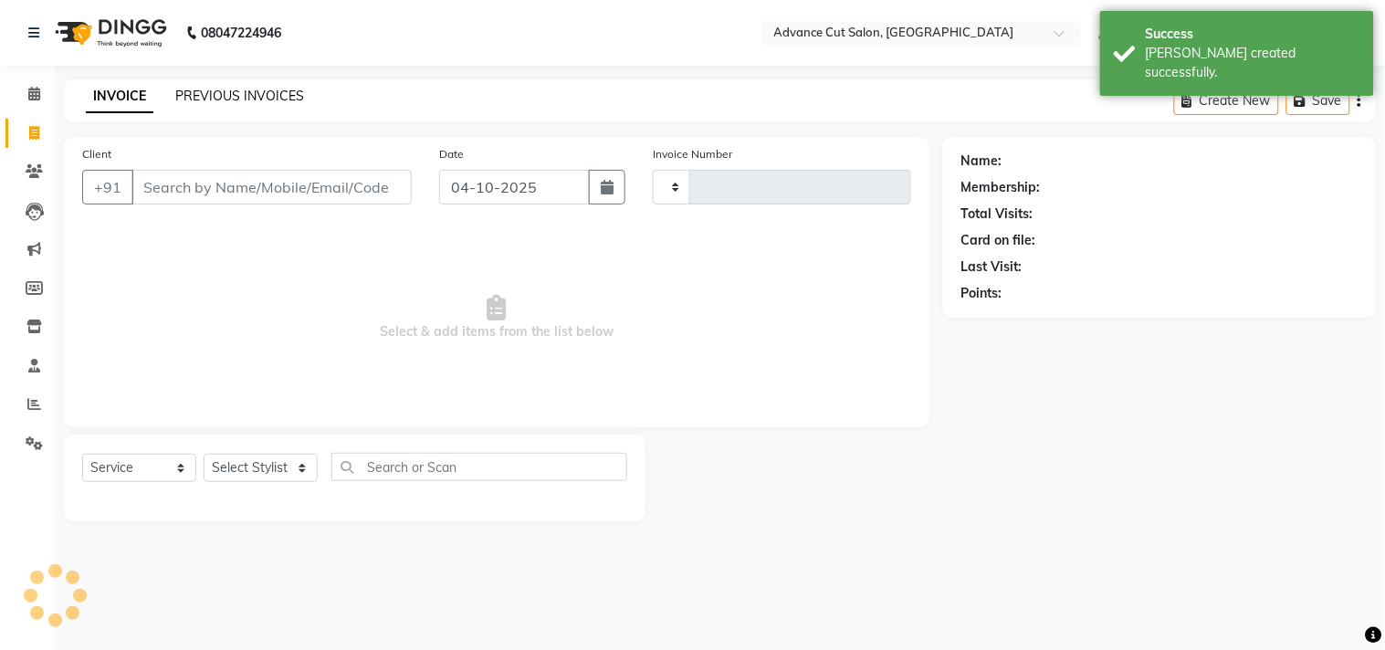
click at [208, 94] on link "PREVIOUS INVOICES" at bounding box center [239, 96] width 129 height 16
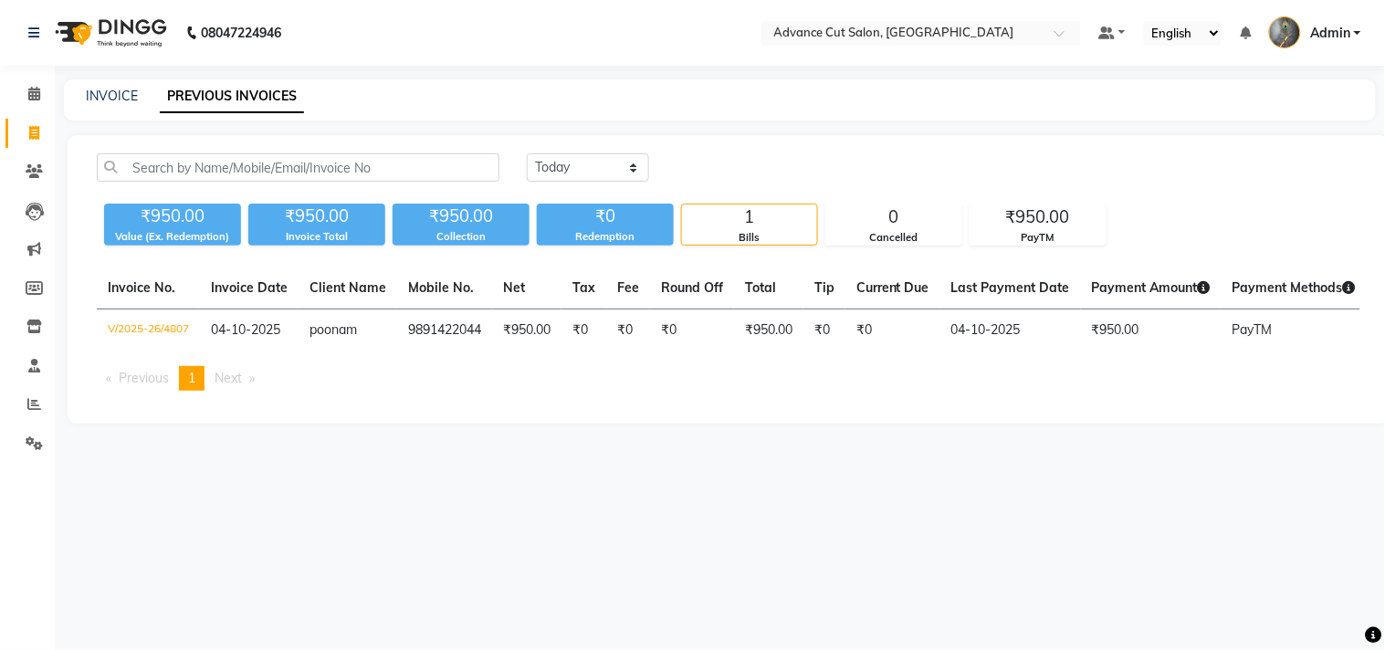
click at [83, 98] on div "INVOICE PREVIOUS INVOICES" at bounding box center [709, 96] width 1290 height 19
click at [108, 93] on link "INVOICE" at bounding box center [112, 96] width 52 height 16
select select "service"
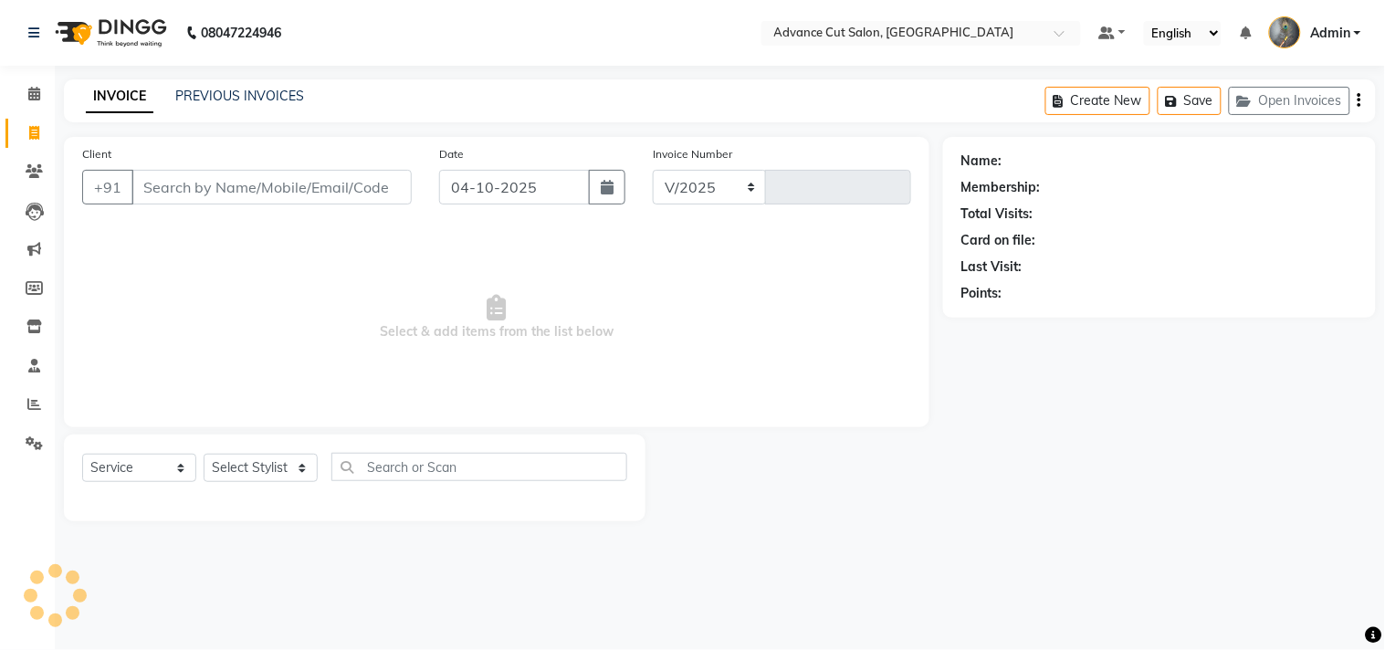
select select "4939"
type input "4808"
click at [197, 192] on input "Client" at bounding box center [271, 187] width 280 height 35
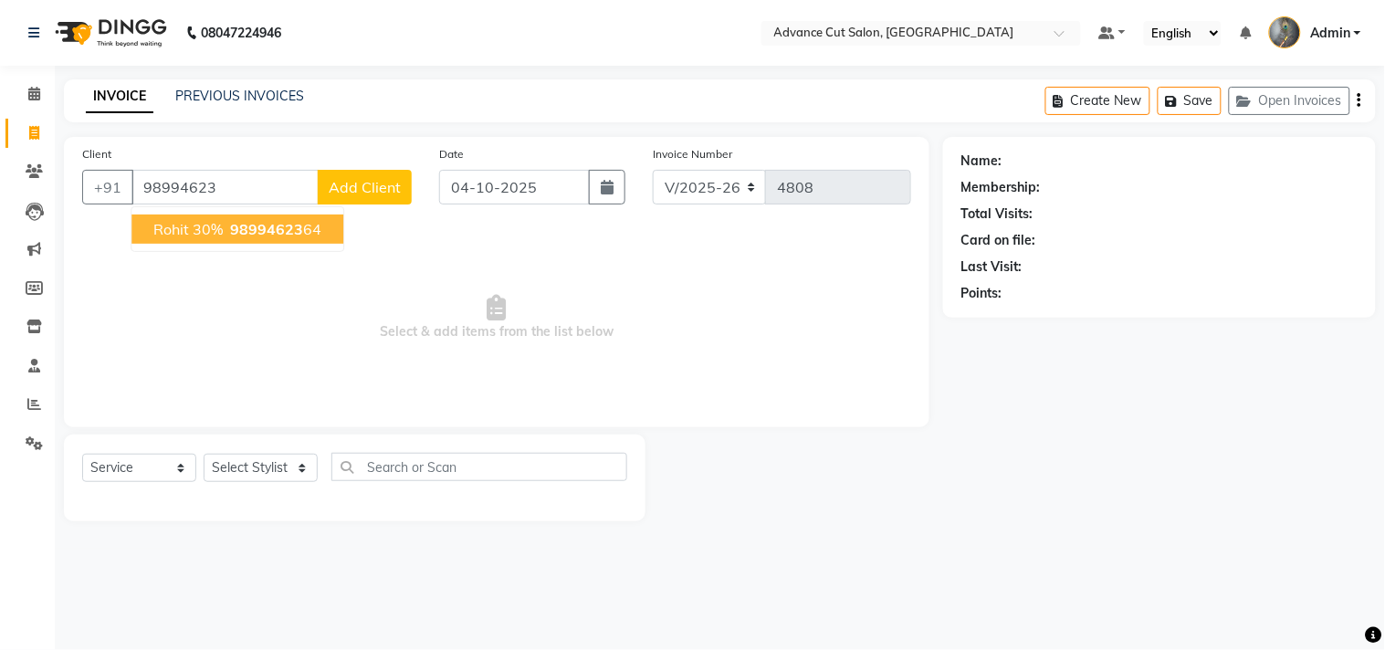
click at [188, 231] on span "rohit 30%" at bounding box center [187, 229] width 69 height 18
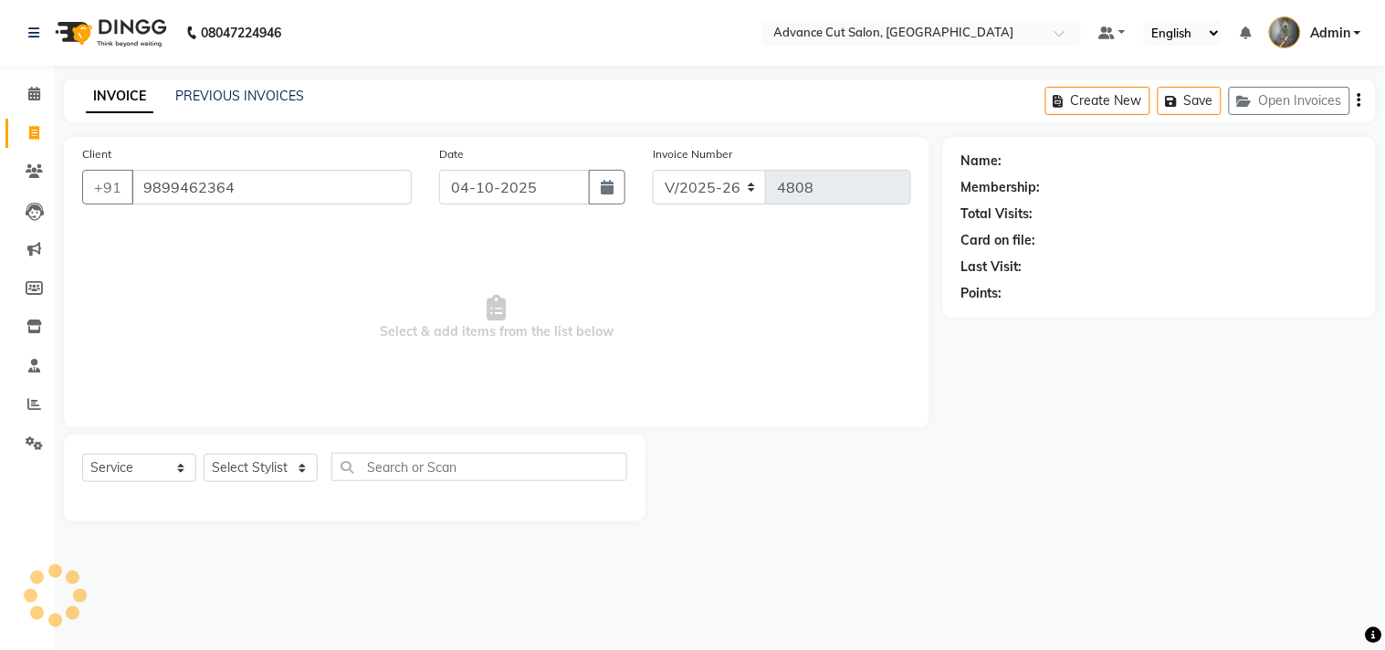
type input "9899462364"
click at [257, 468] on select "Select Stylist Admin chahit COUNTOR Devid hardeep mamta manisha MONISH navi NOS…" at bounding box center [261, 468] width 114 height 28
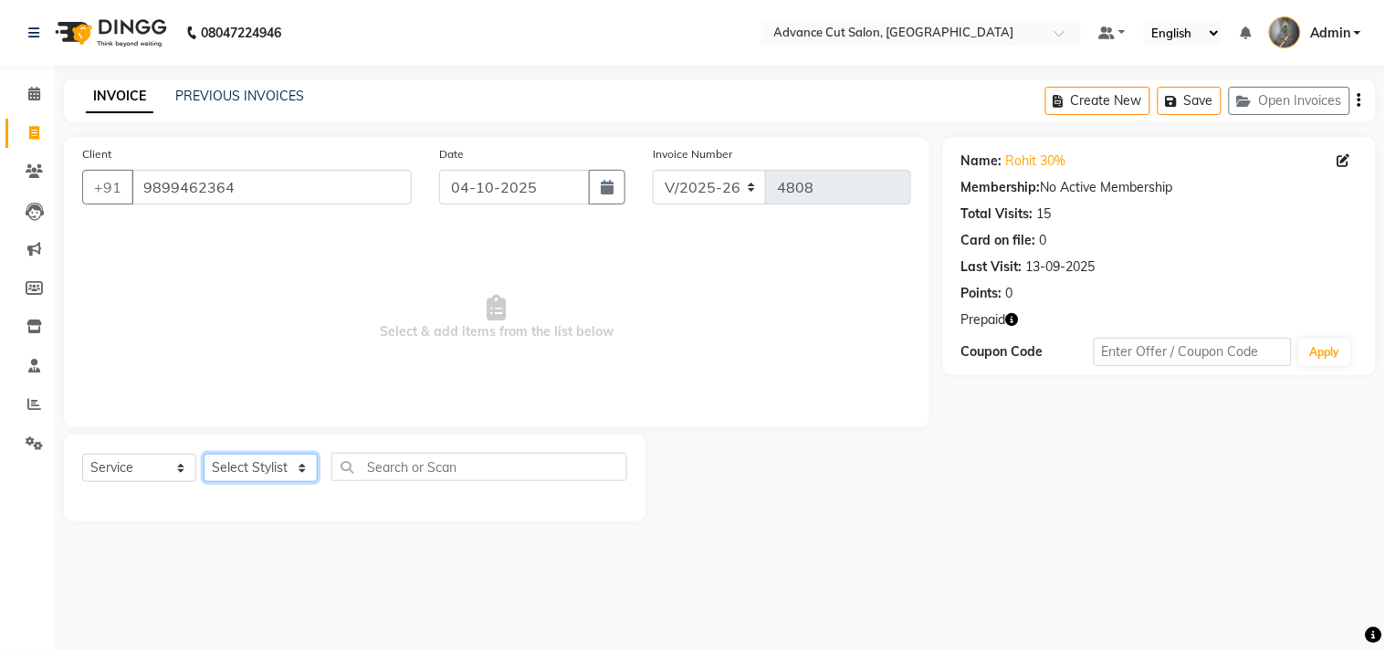
select select "58461"
click at [204, 455] on select "Select Stylist Admin chahit COUNTOR Devid hardeep mamta manisha MONISH navi NOS…" at bounding box center [261, 468] width 114 height 28
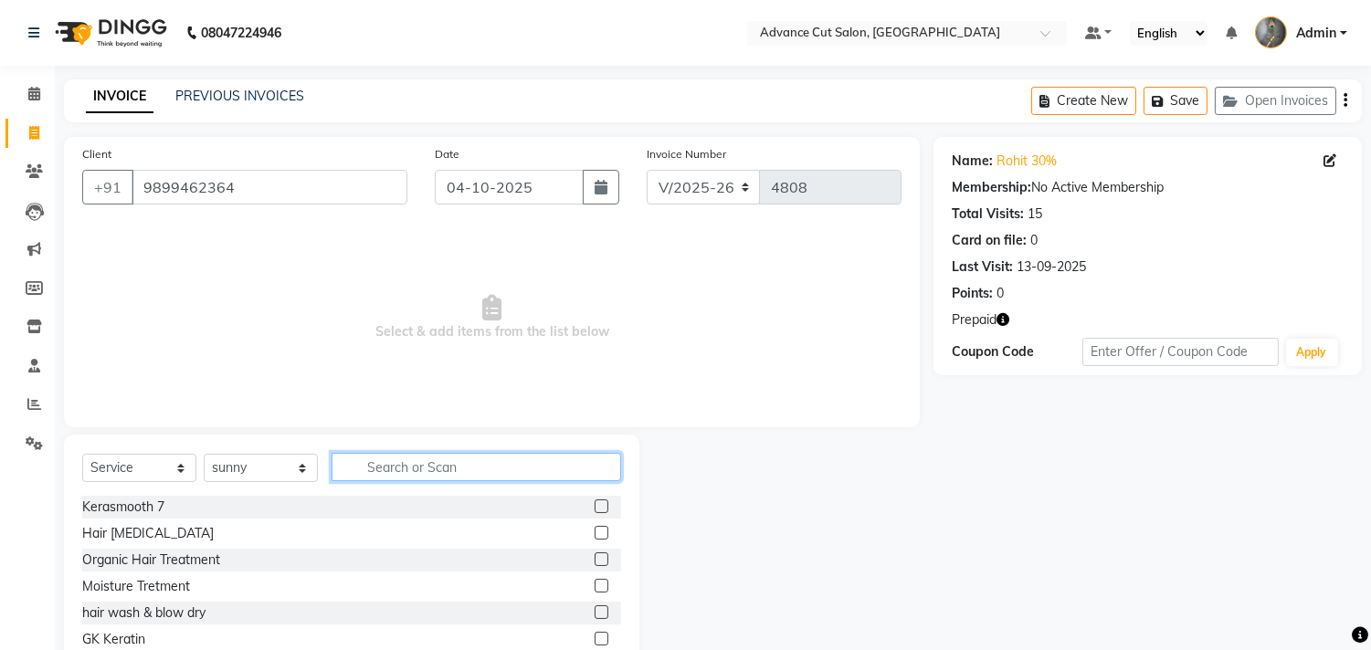
click at [367, 470] on input "text" at bounding box center [475, 467] width 289 height 28
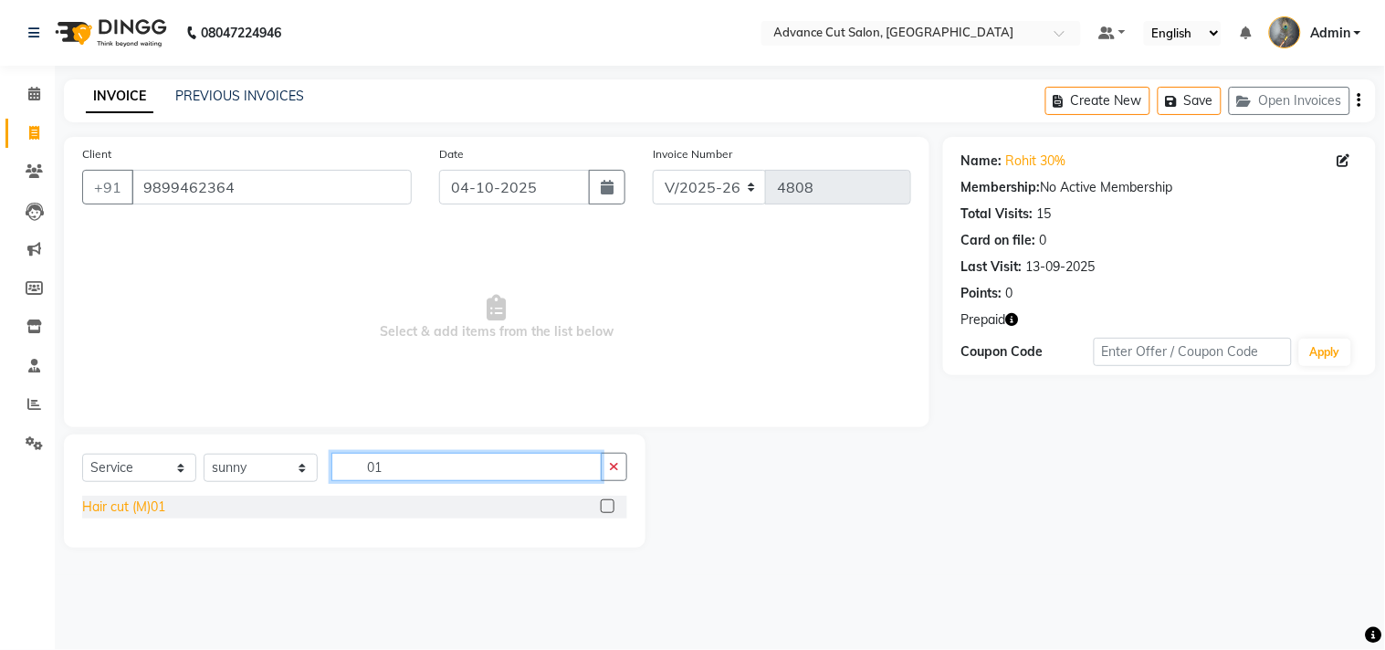
type input "01"
click at [107, 507] on div "Hair cut (M)01" at bounding box center [123, 507] width 83 height 19
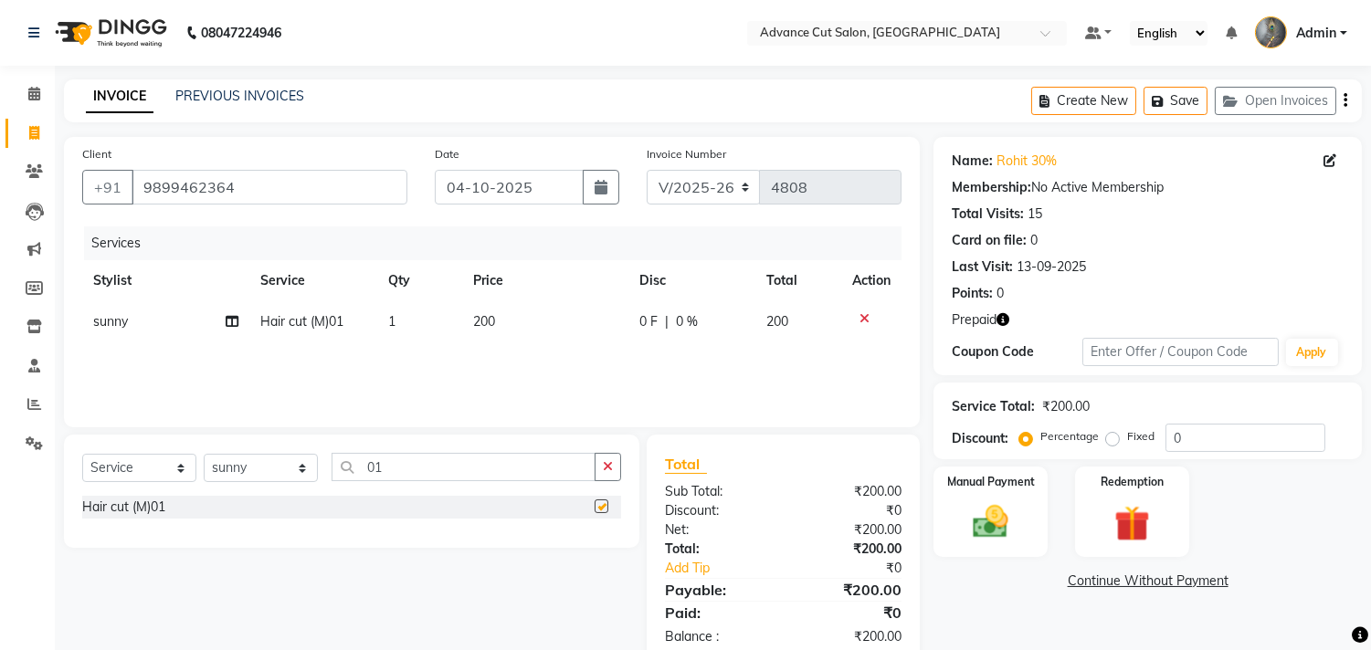
checkbox input "false"
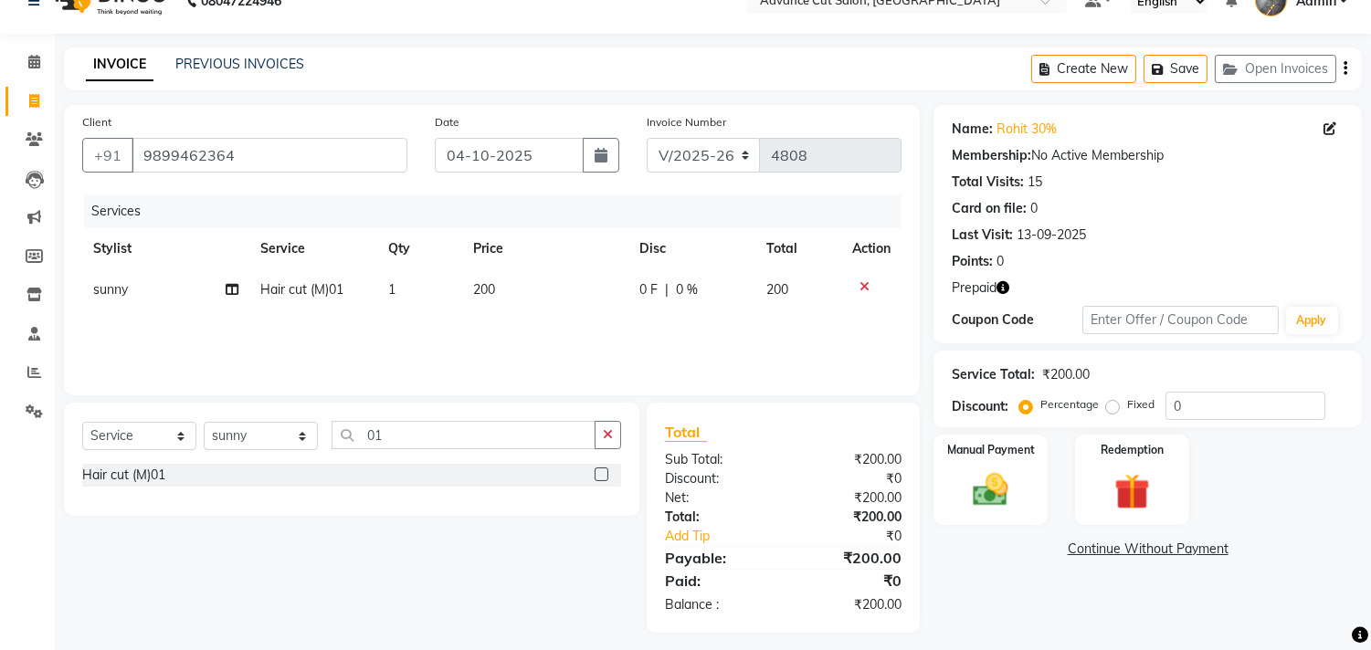
scroll to position [42, 0]
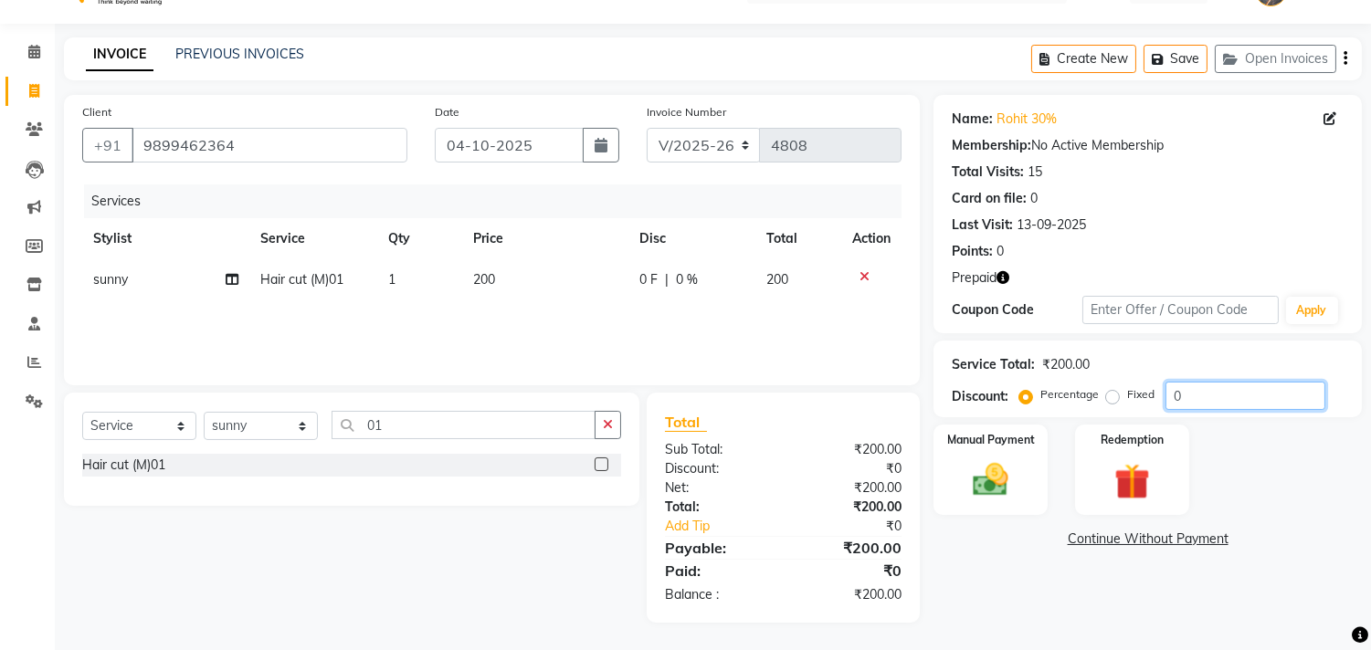
click at [1171, 393] on input "0" at bounding box center [1245, 396] width 160 height 28
type input "30"
click at [1126, 481] on img at bounding box center [1131, 482] width 60 height 46
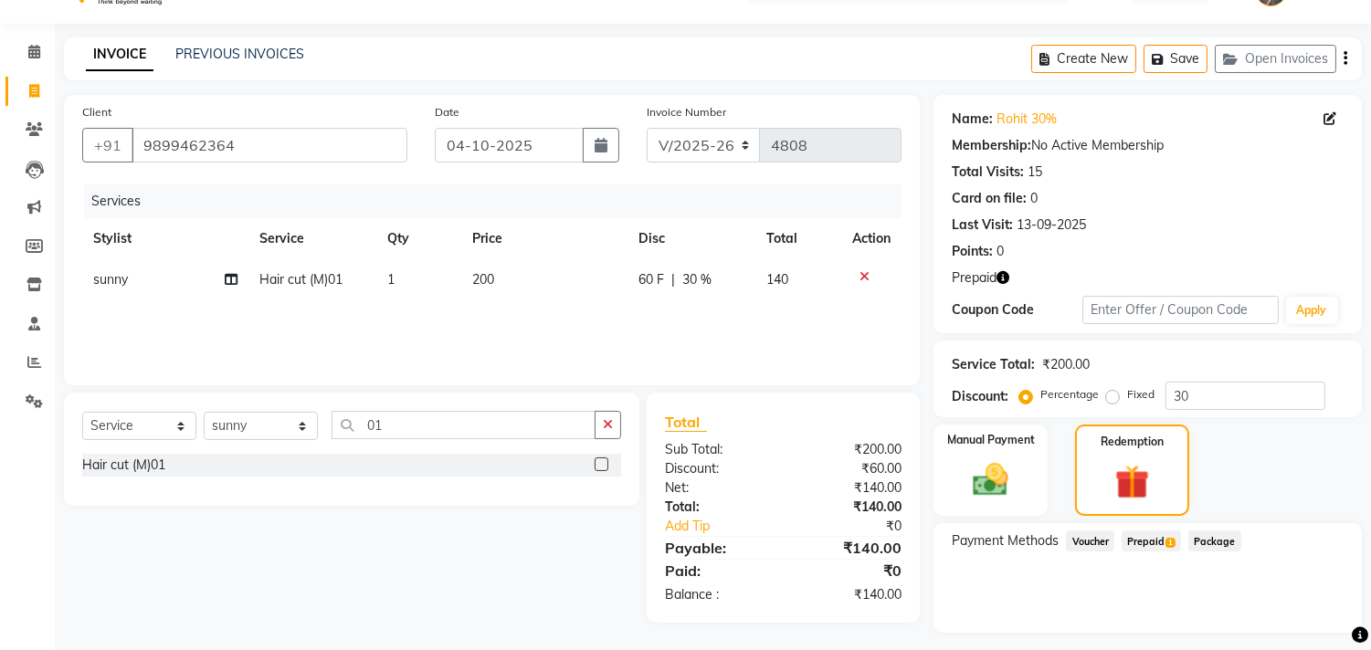
click at [1138, 535] on span "Prepaid 1" at bounding box center [1150, 541] width 59 height 21
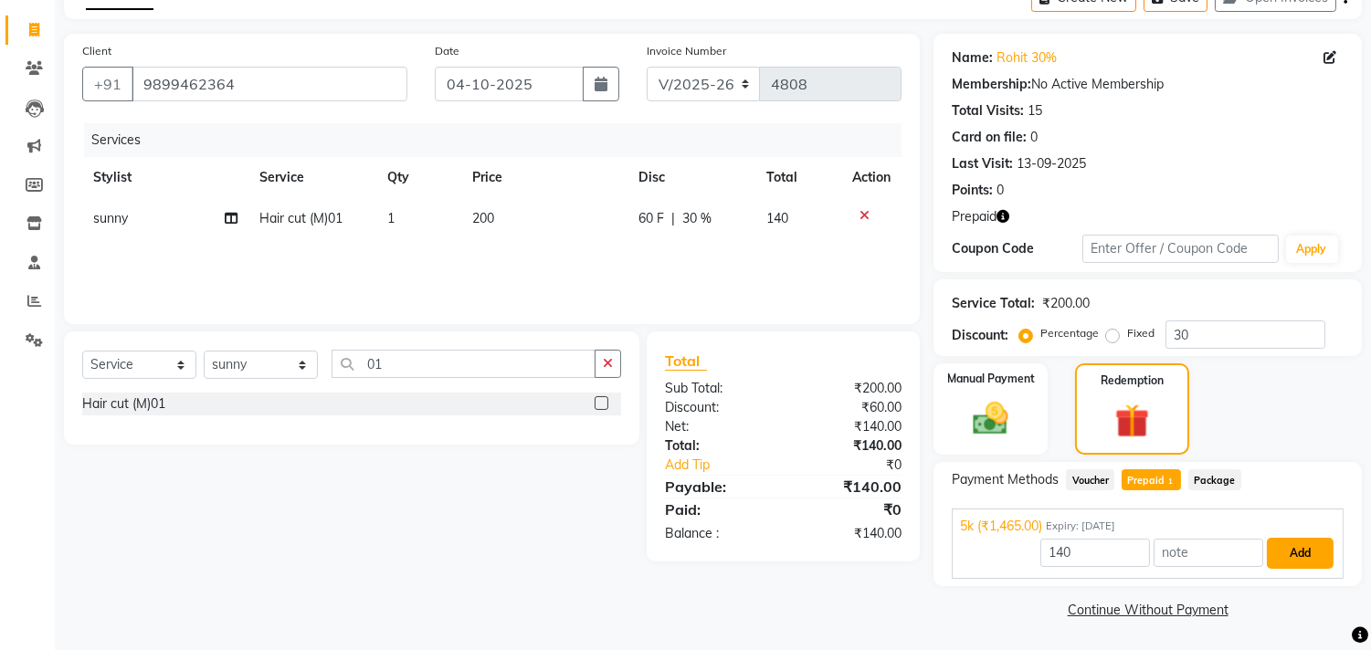
click at [1266, 552] on button "Add" at bounding box center [1299, 553] width 67 height 31
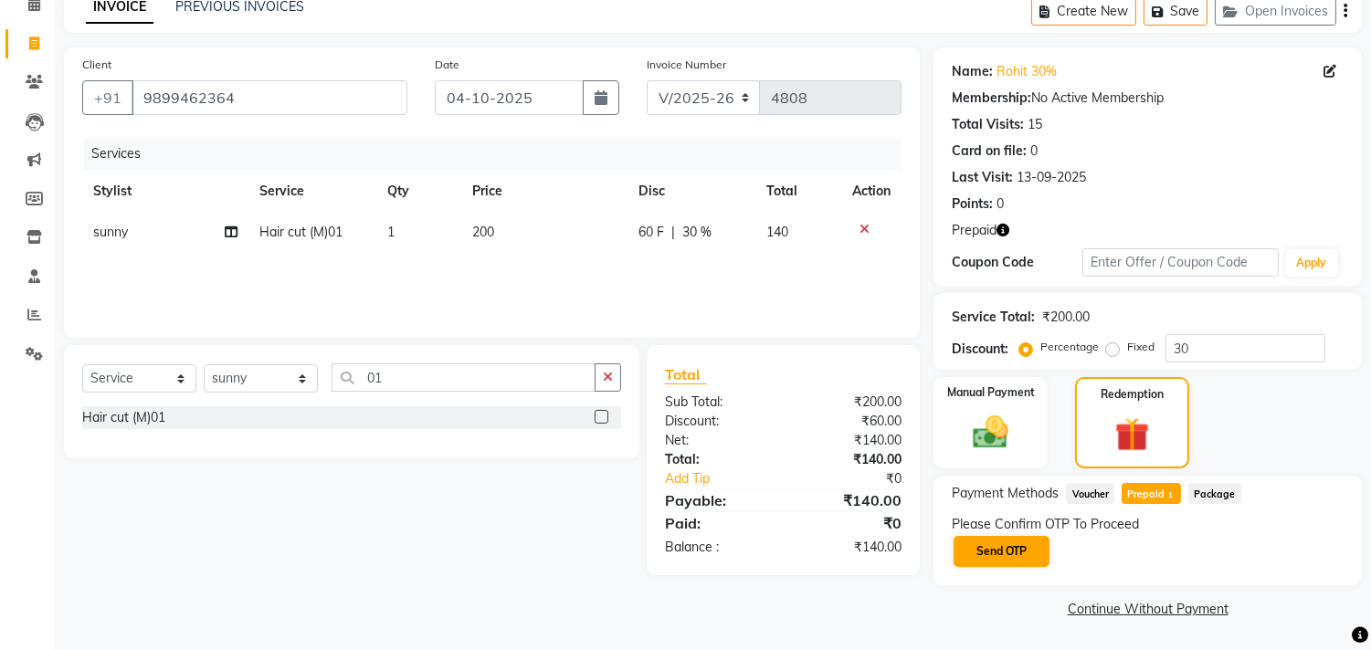
scroll to position [88, 0]
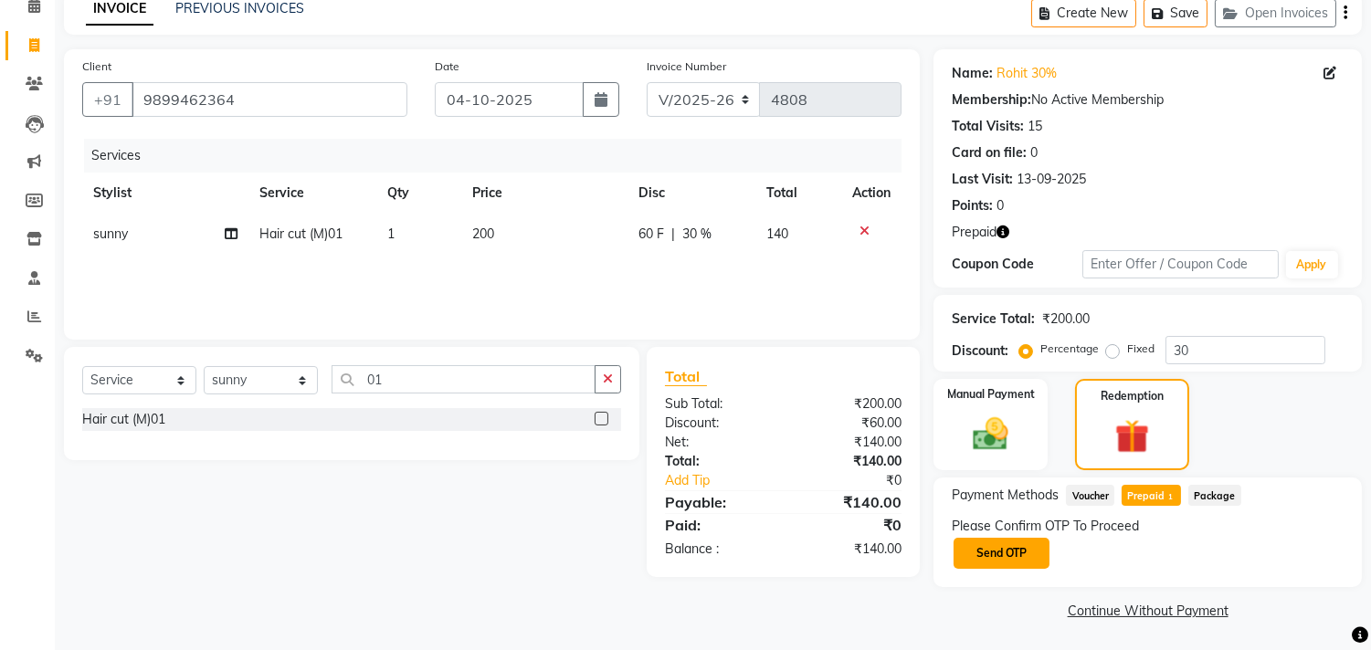
click at [984, 564] on button "Send OTP" at bounding box center [1001, 553] width 96 height 31
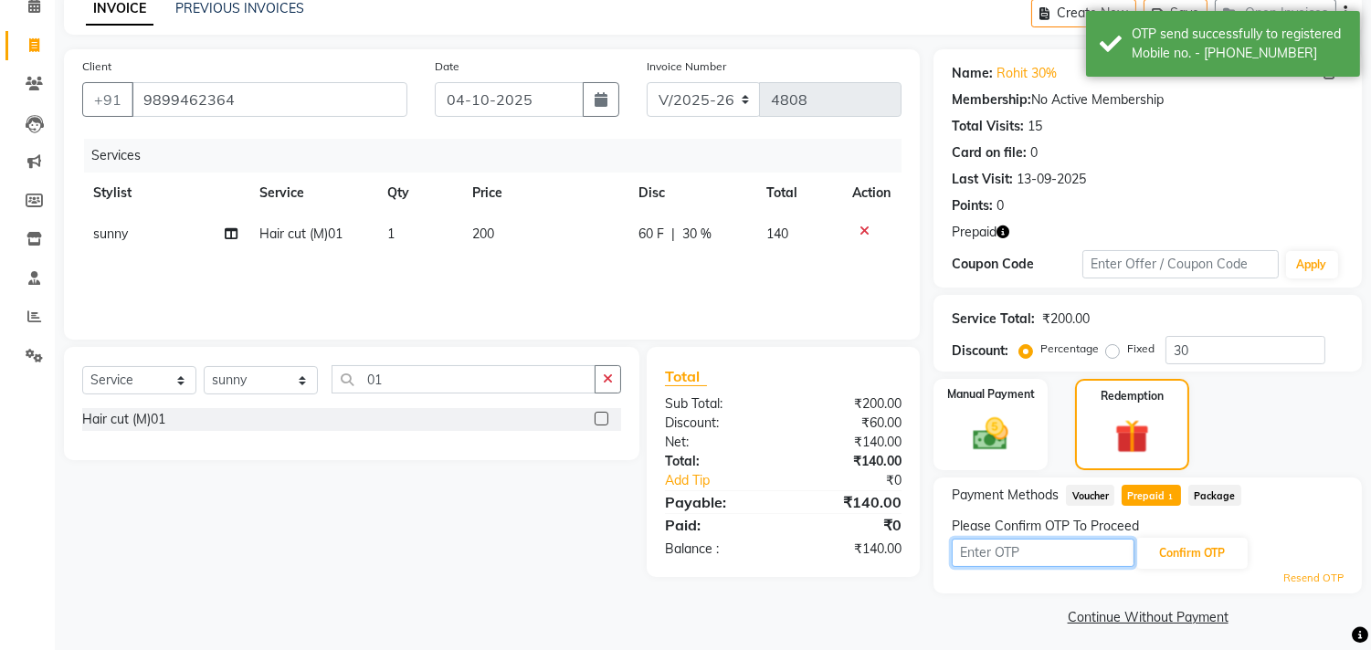
click at [993, 552] on input "text" at bounding box center [1042, 553] width 183 height 28
type input "8072"
click at [1222, 545] on button "Confirm OTP" at bounding box center [1191, 553] width 111 height 31
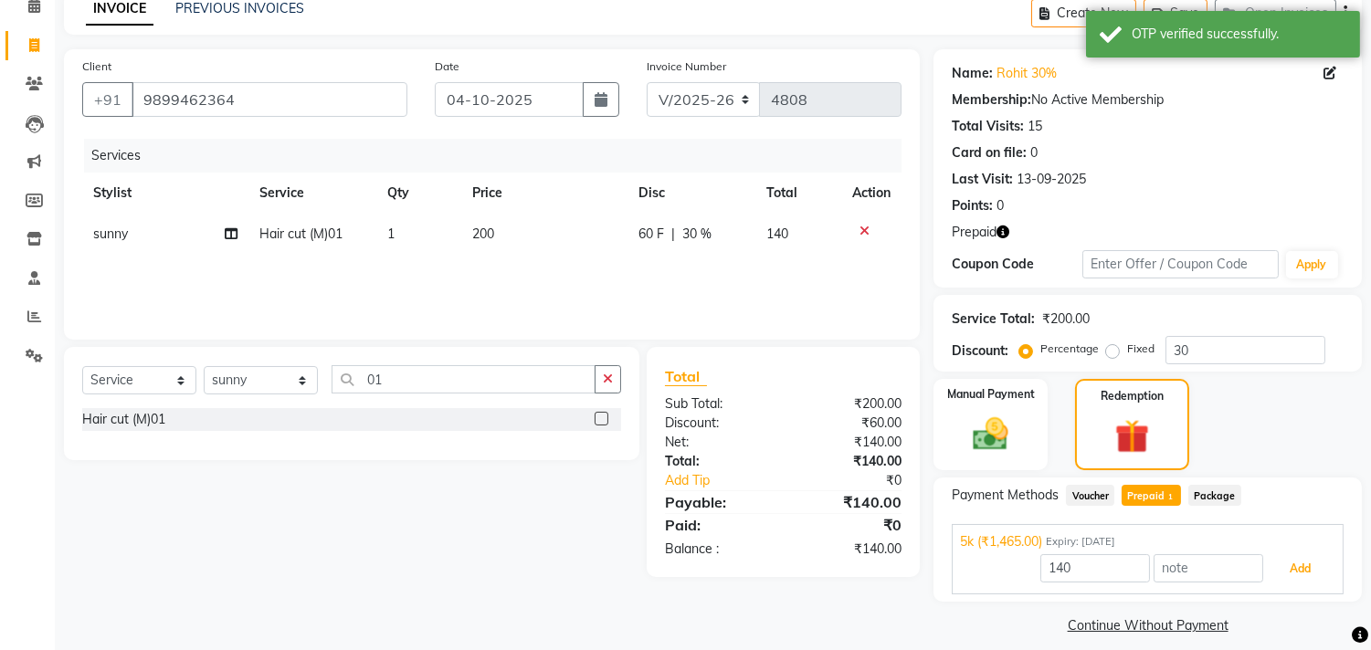
click at [1292, 573] on button "Add" at bounding box center [1299, 568] width 67 height 31
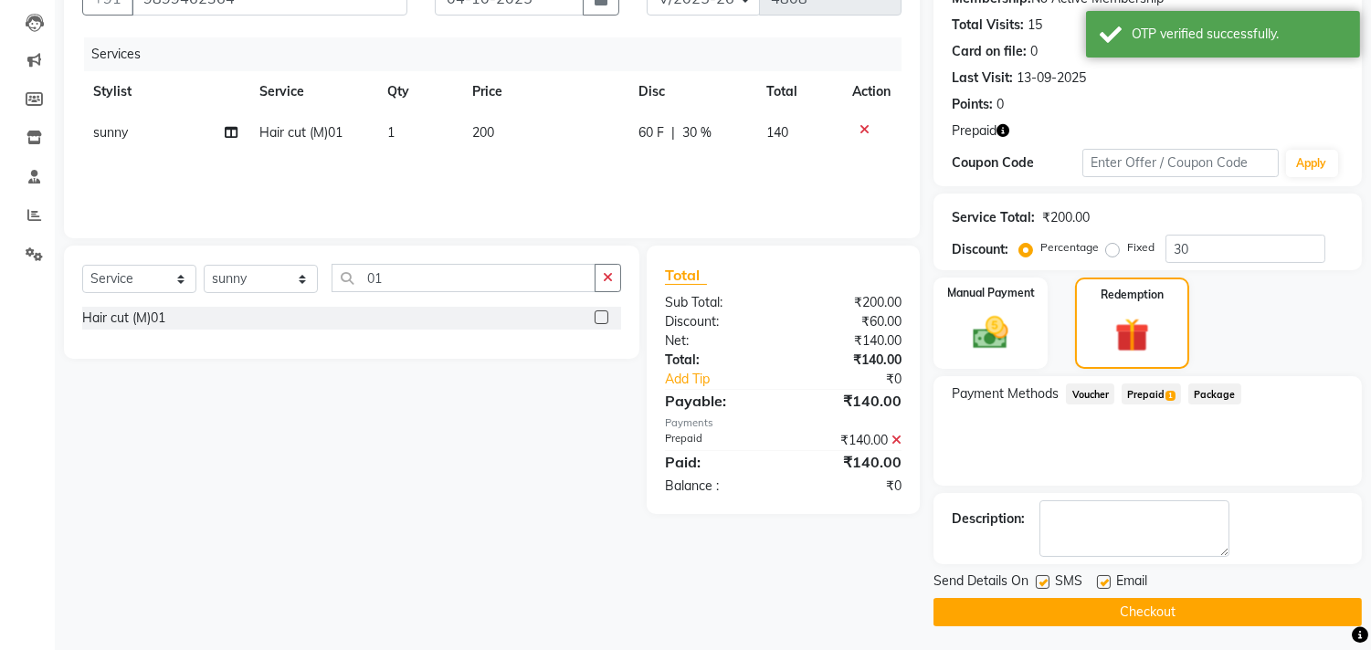
scroll to position [192, 0]
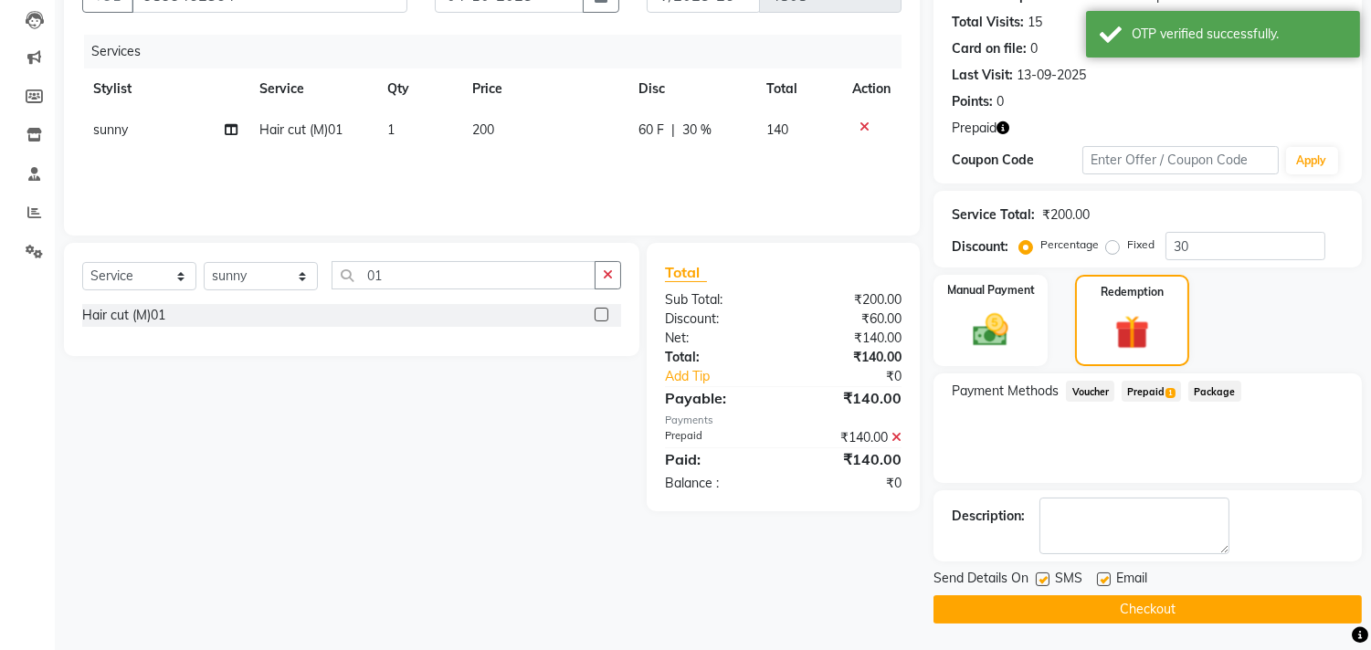
click at [1191, 605] on button "Checkout" at bounding box center [1147, 609] width 428 height 28
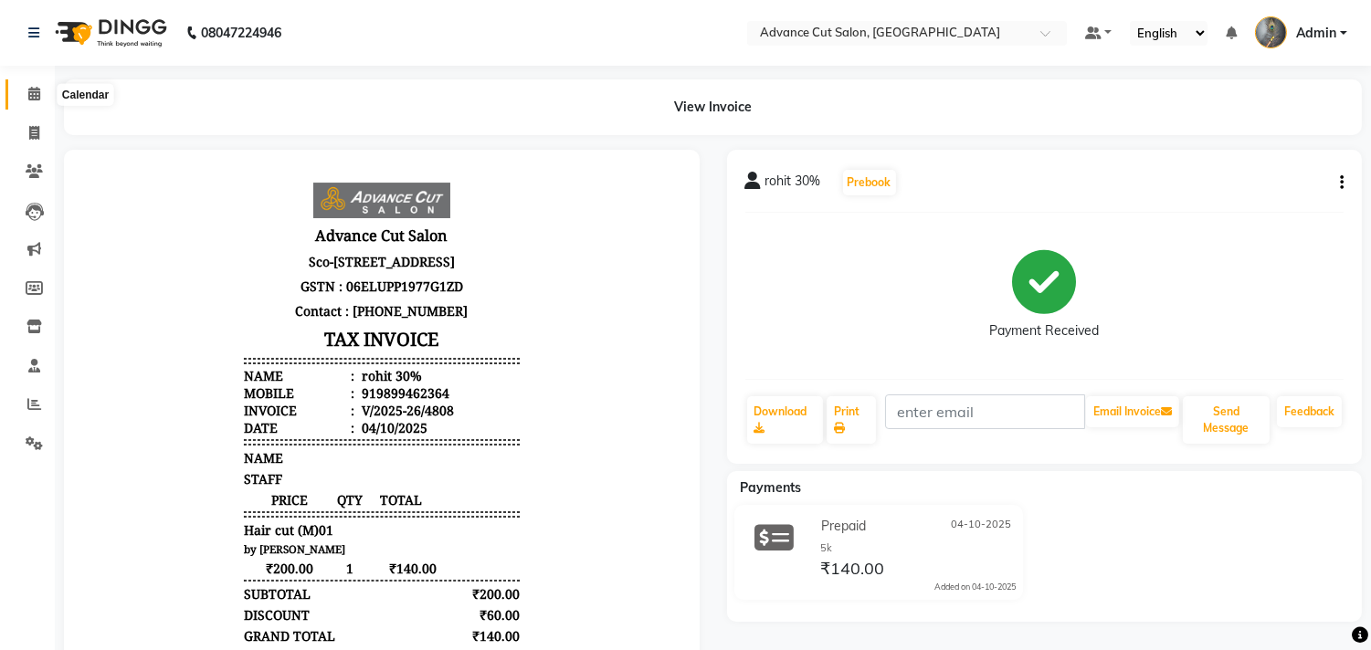
click at [37, 88] on icon at bounding box center [34, 94] width 12 height 14
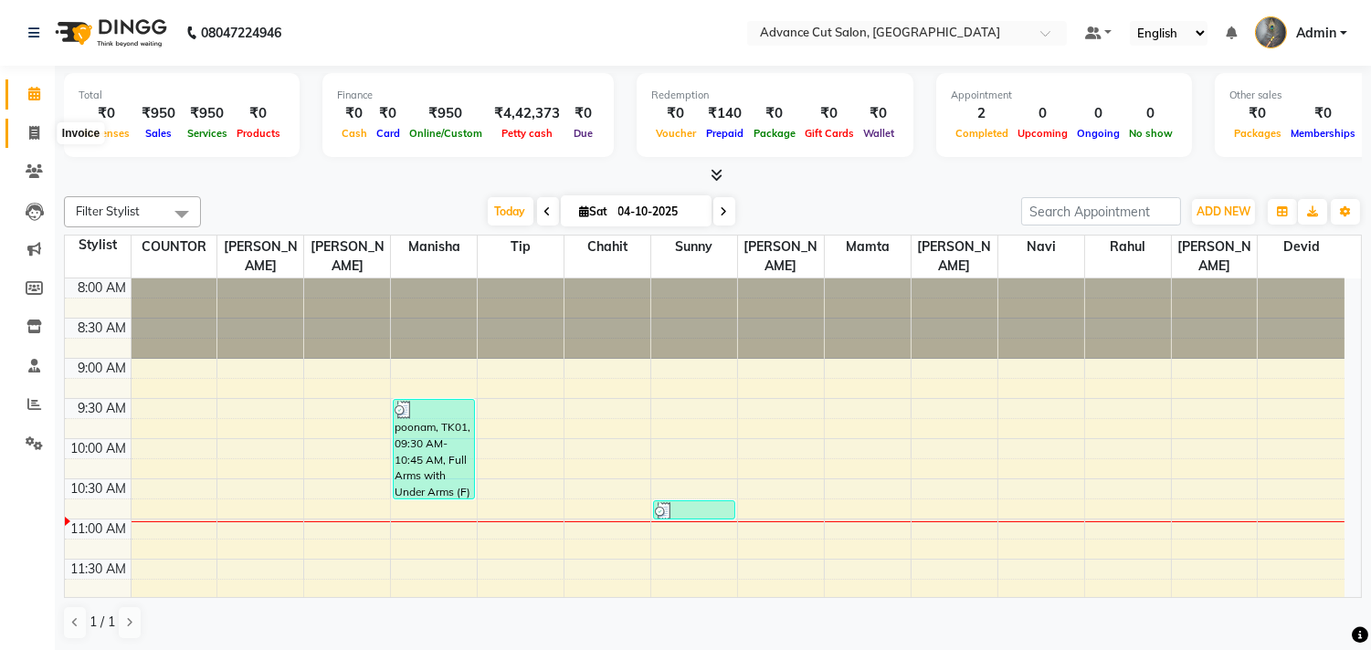
click at [33, 133] on icon at bounding box center [34, 133] width 10 height 14
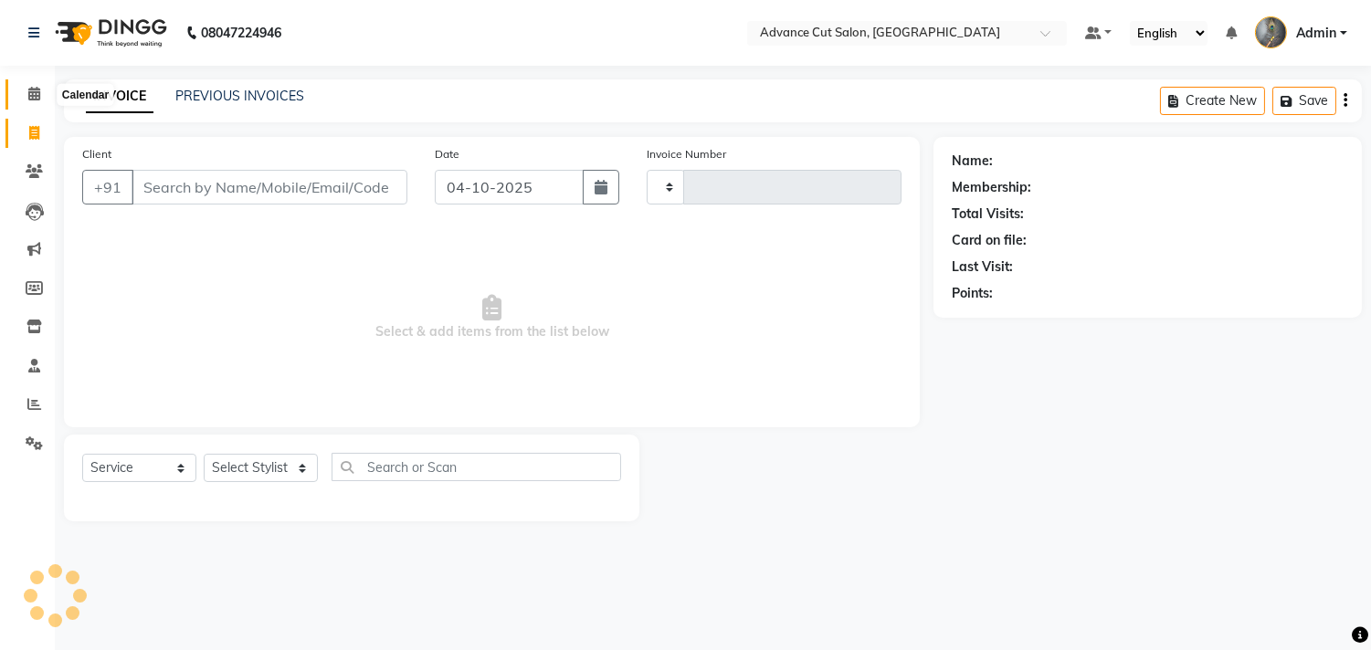
click at [25, 92] on span at bounding box center [34, 94] width 32 height 21
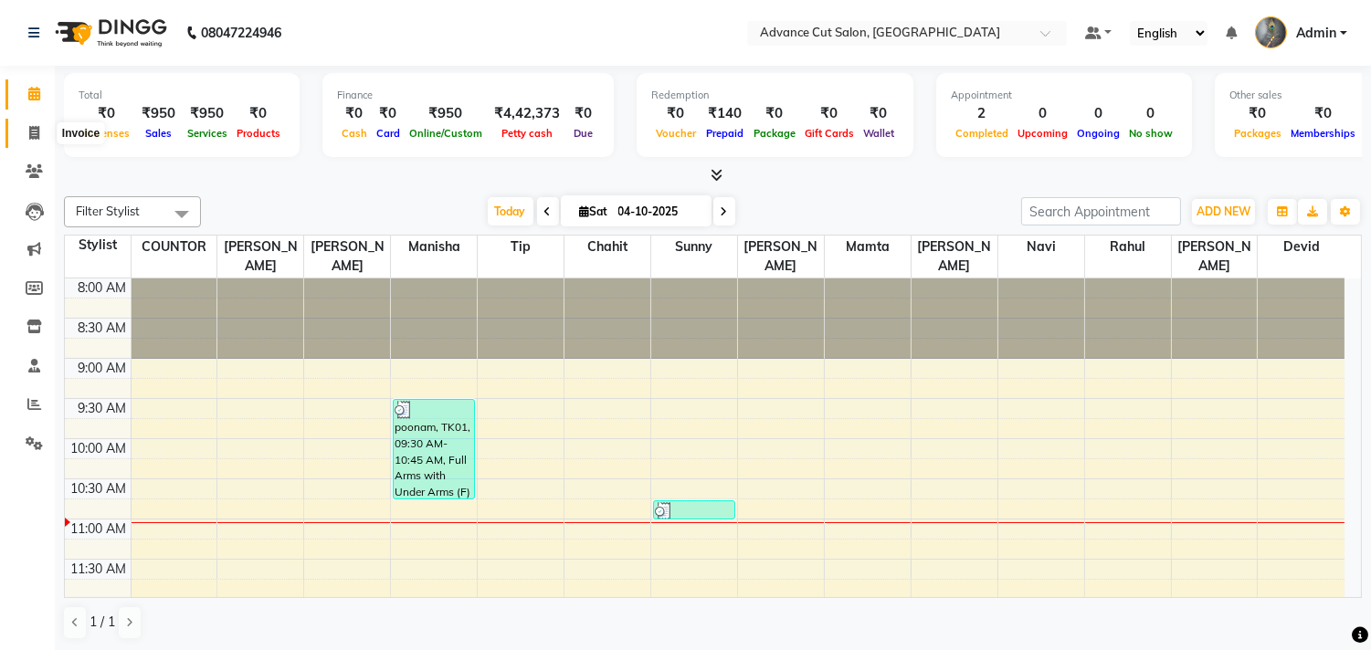
click at [22, 134] on span at bounding box center [34, 133] width 32 height 21
select select "service"
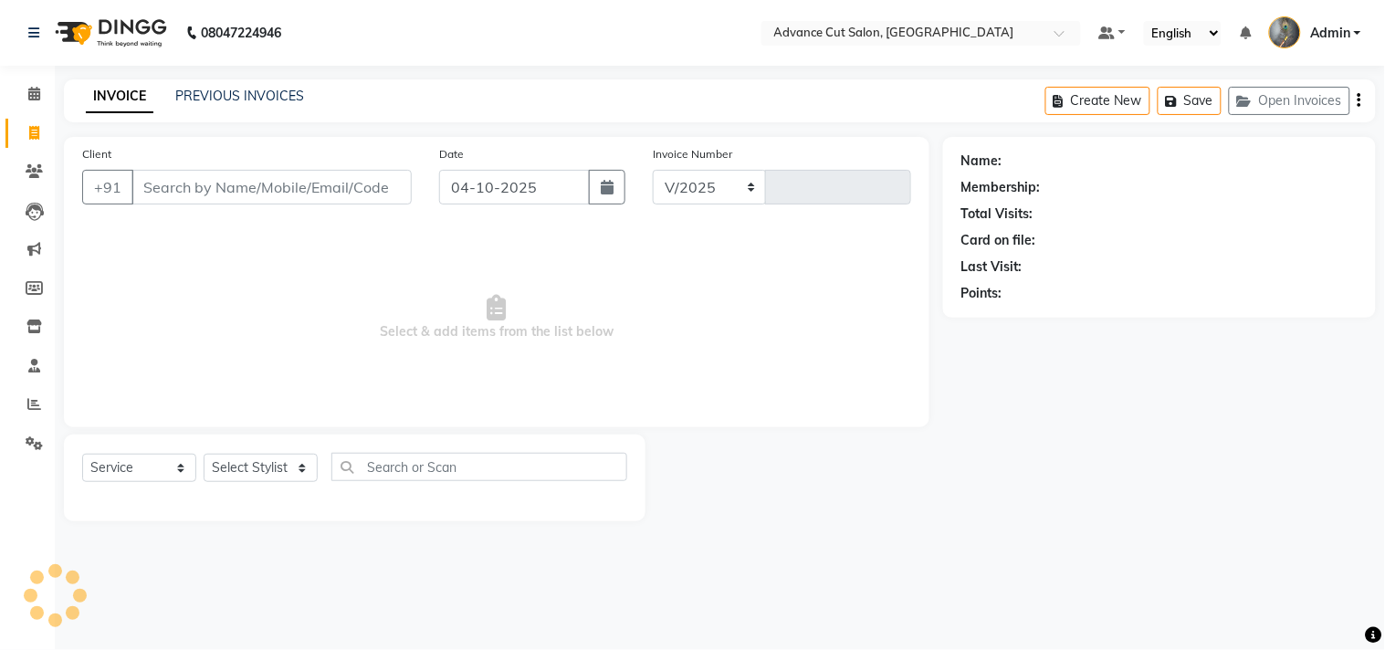
select select "4939"
type input "4809"
click at [30, 91] on icon at bounding box center [34, 94] width 12 height 14
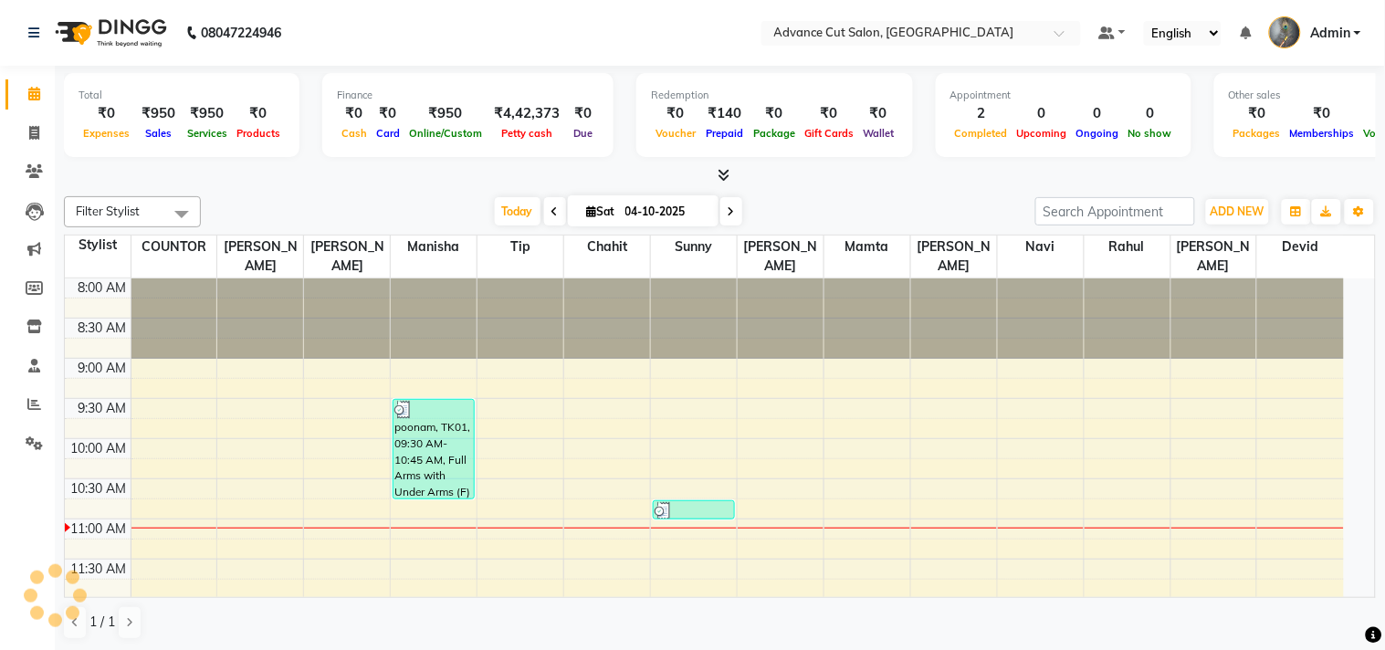
click at [718, 171] on icon at bounding box center [724, 175] width 12 height 14
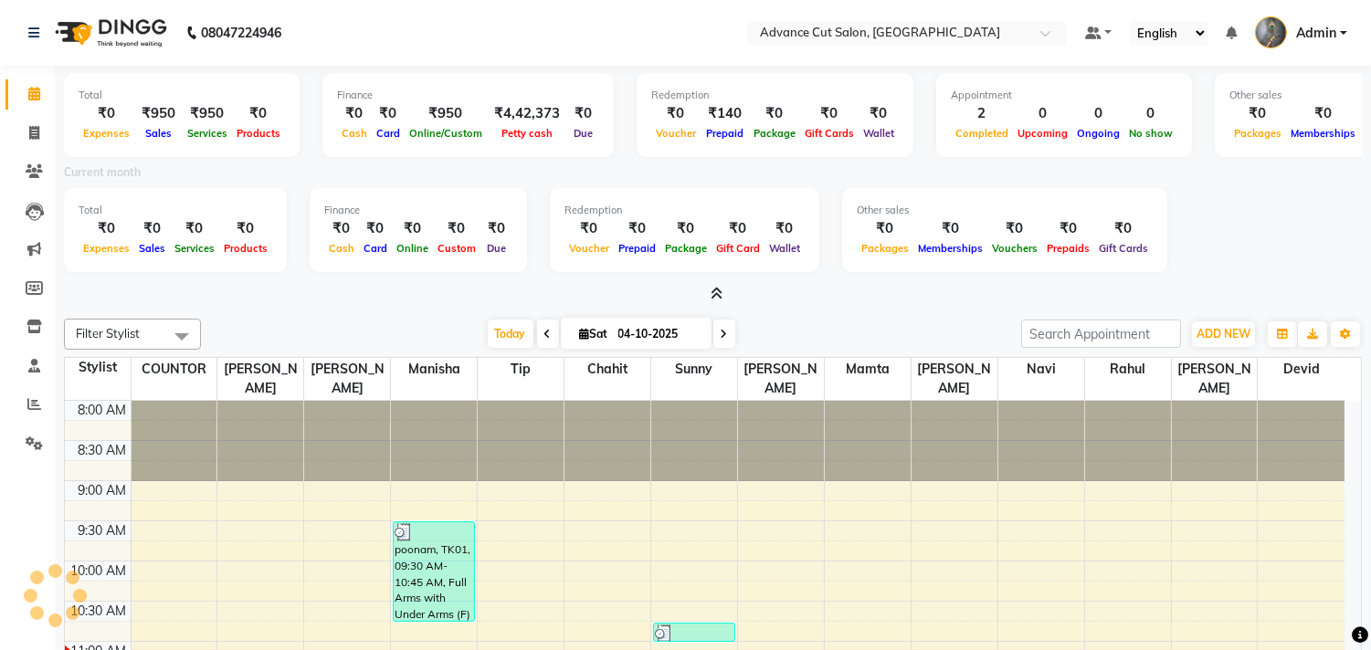
scroll to position [242, 0]
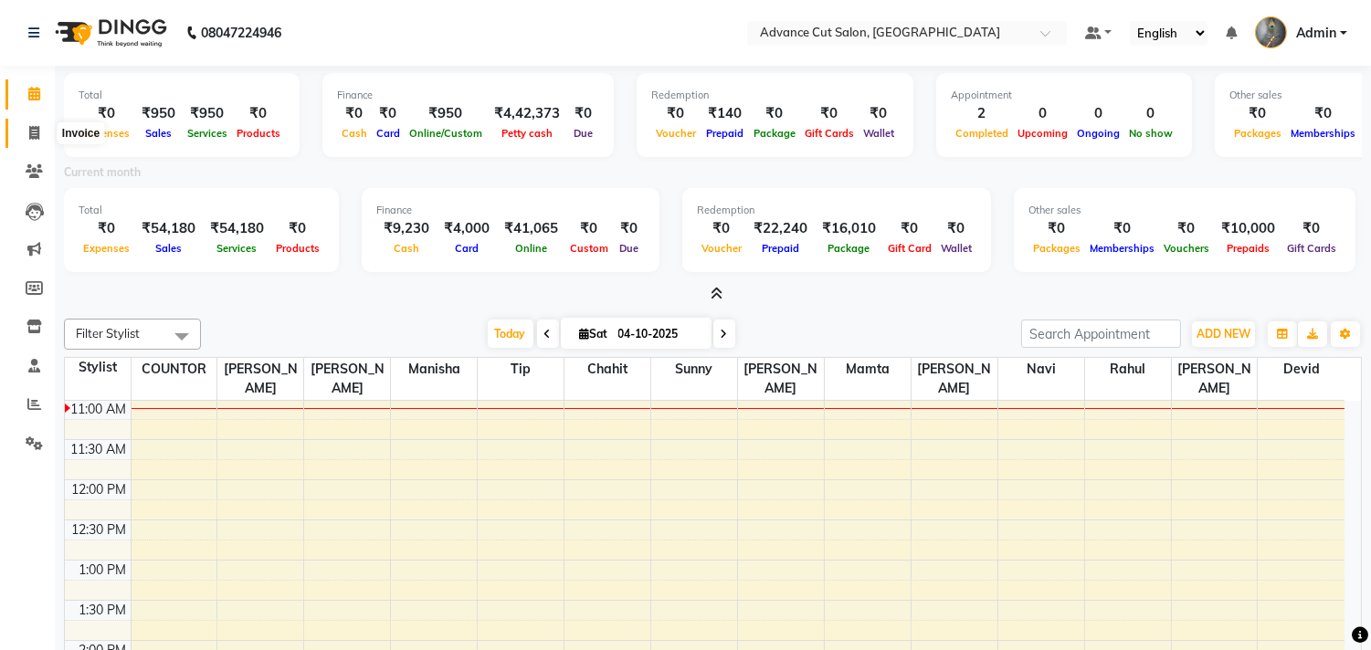
click at [29, 138] on icon at bounding box center [34, 133] width 10 height 14
select select "service"
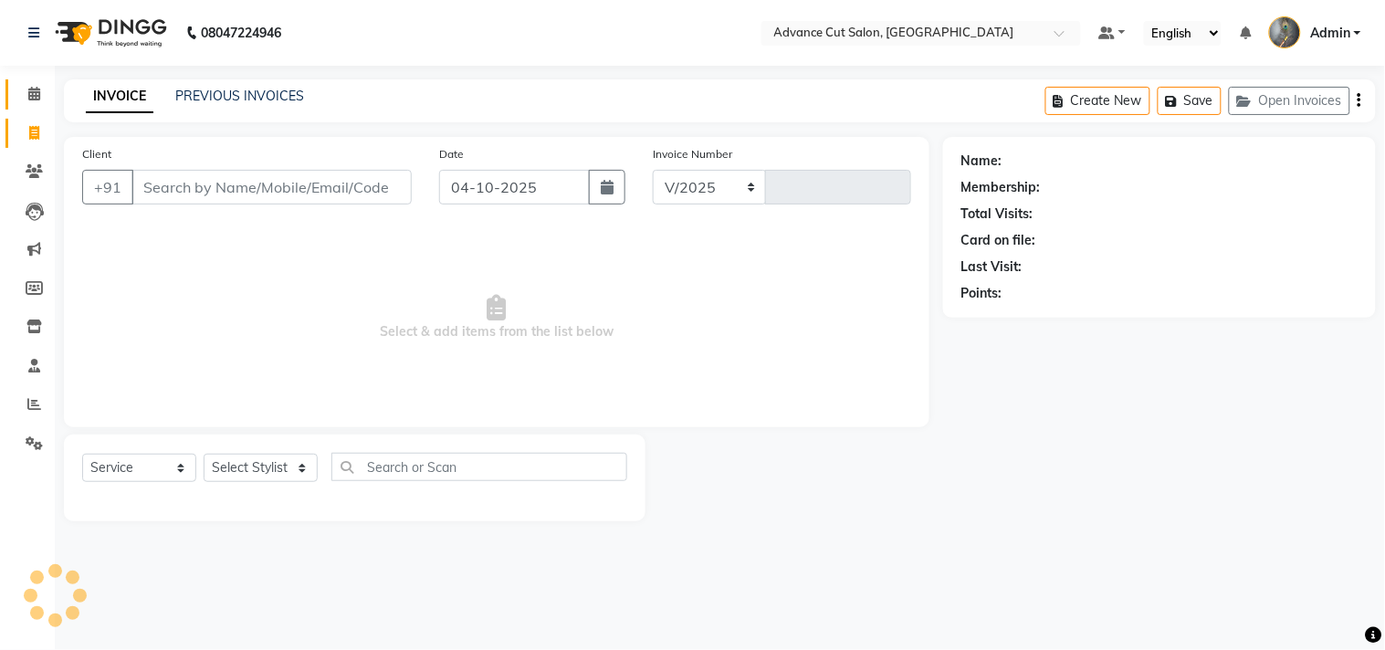
select select "4939"
type input "4809"
click at [202, 186] on input "Client" at bounding box center [271, 187] width 280 height 35
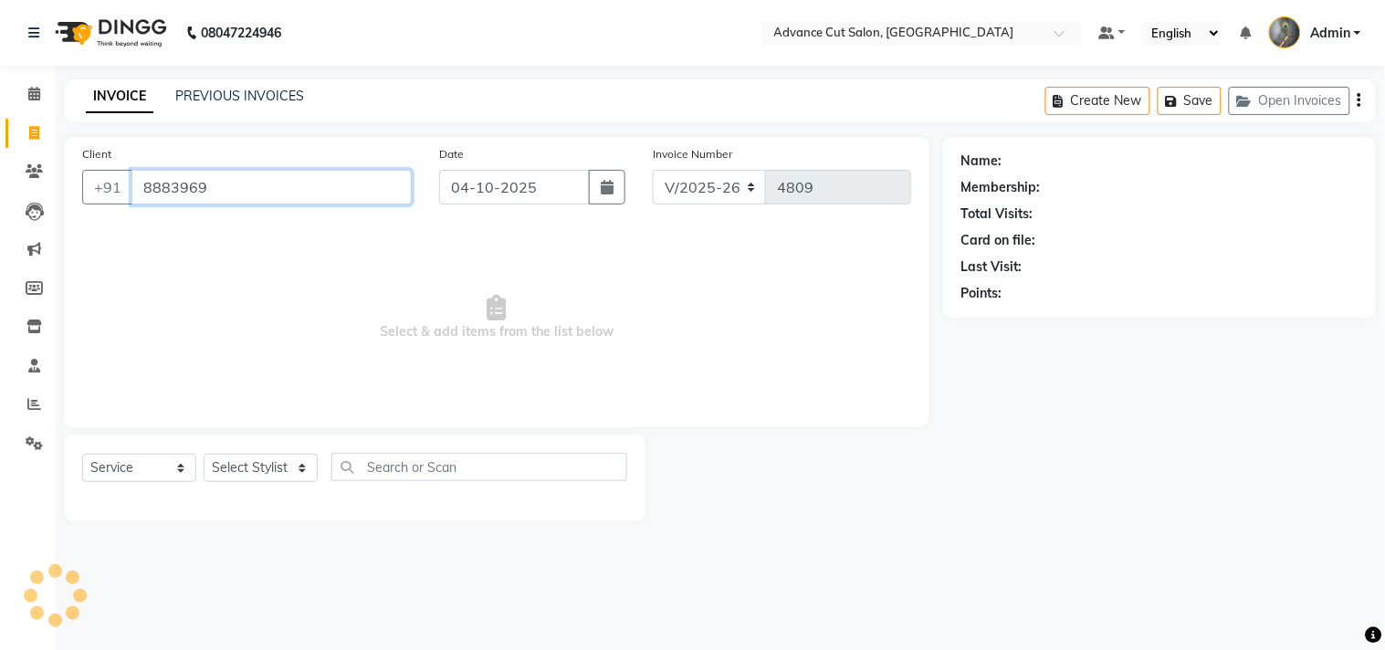
type input "88839696"
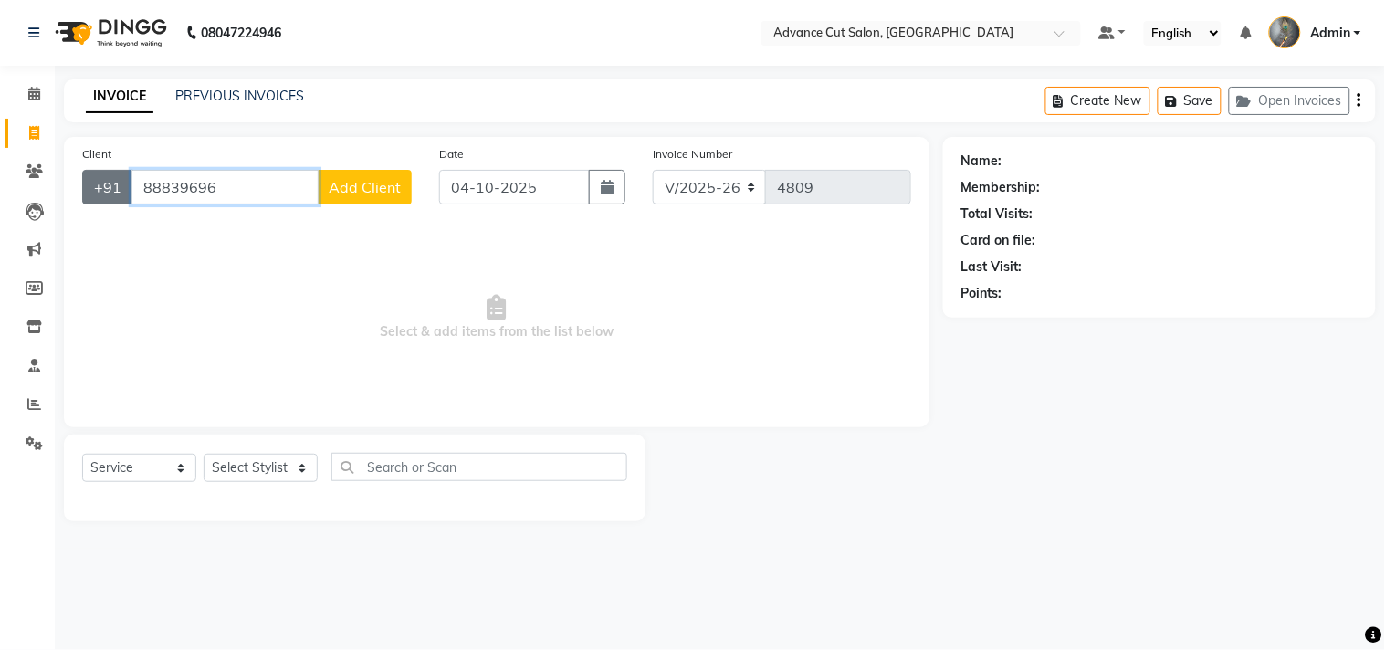
drag, startPoint x: 229, startPoint y: 195, endPoint x: 103, endPoint y: 196, distance: 126.0
click at [103, 196] on div "+91 88839696 Add Client" at bounding box center [247, 187] width 330 height 35
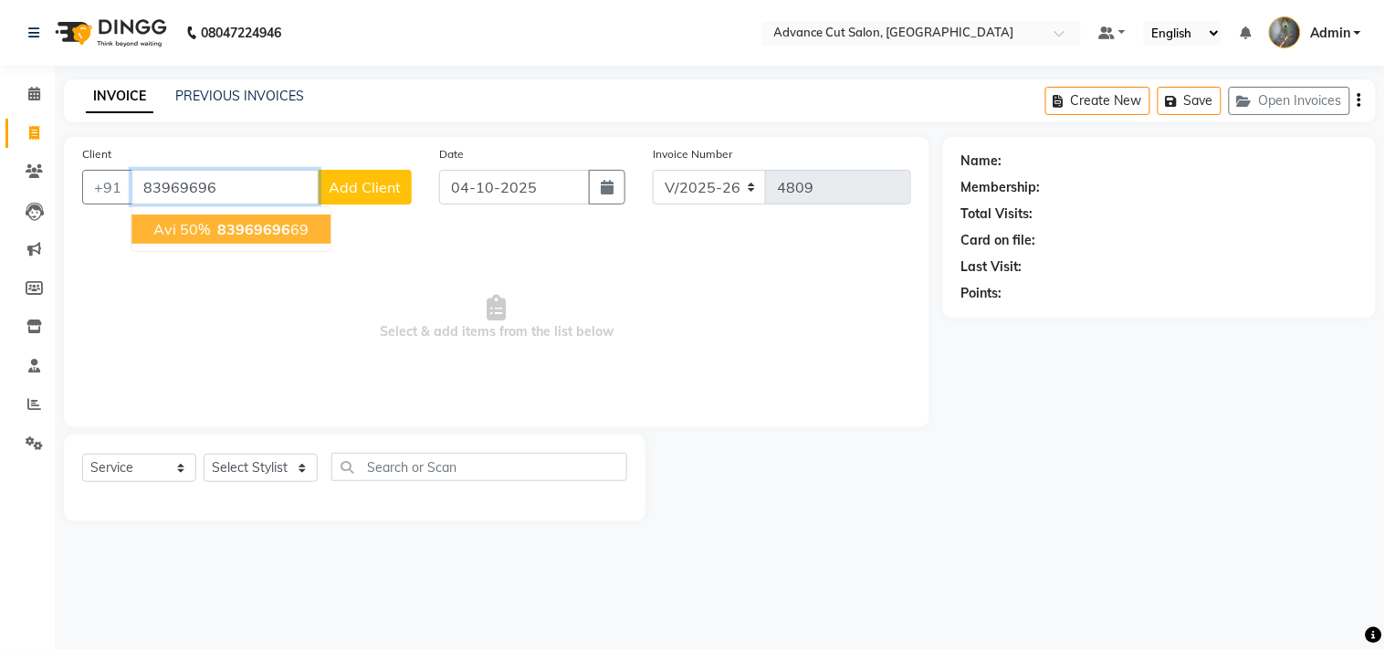
click at [198, 232] on span "avi 50%" at bounding box center [181, 229] width 57 height 18
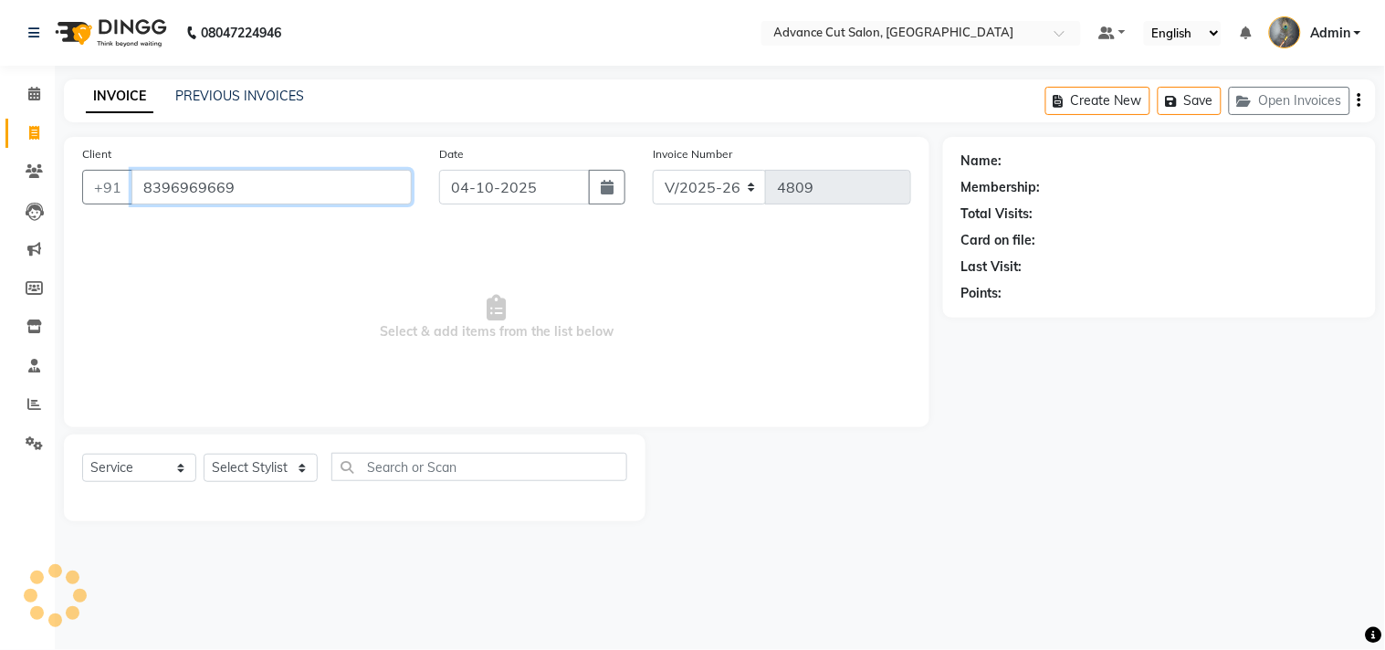
type input "8396969669"
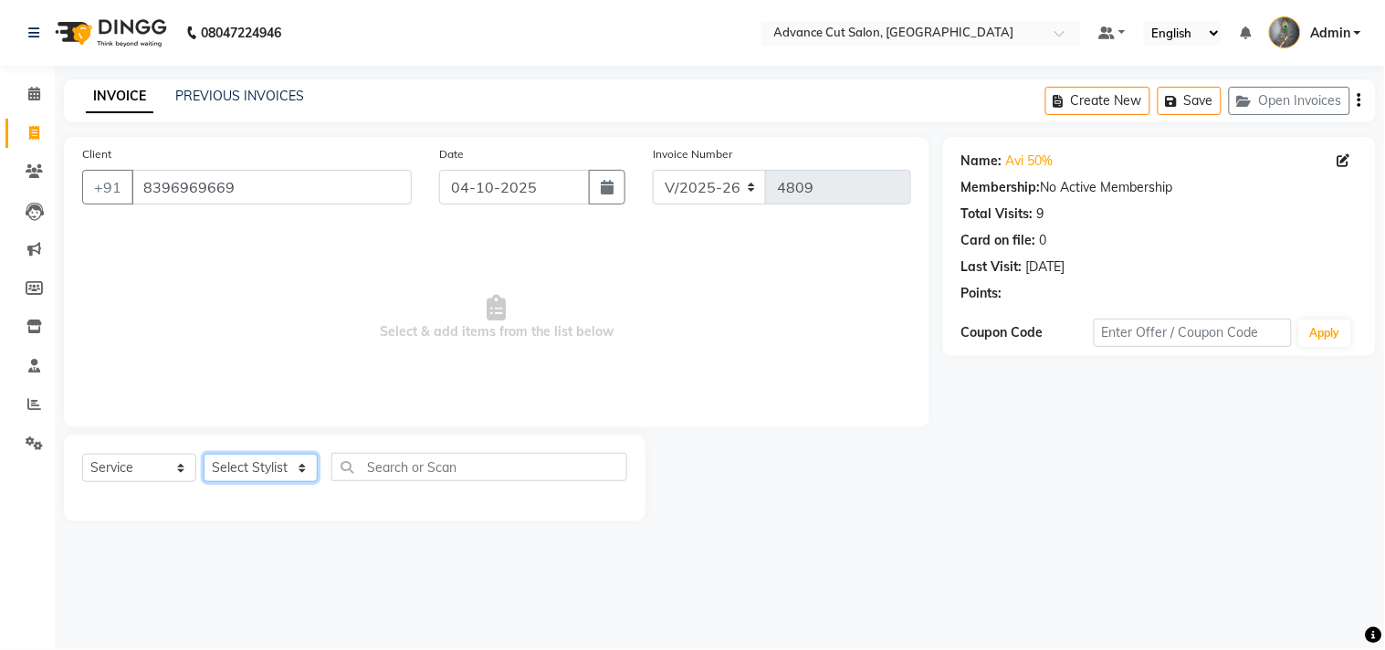
click at [265, 467] on select "Select Stylist Admin chahit COUNTOR Devid hardeep mamta manisha MONISH navi NOS…" at bounding box center [261, 468] width 114 height 28
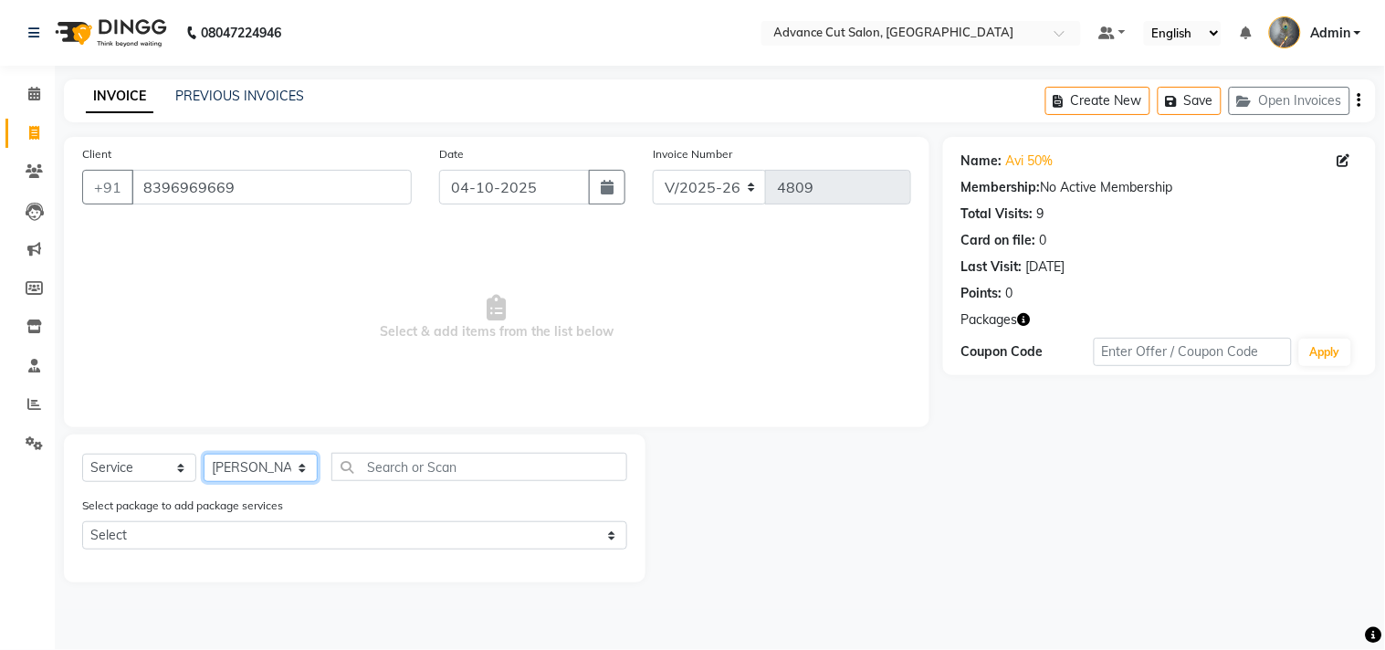
click at [204, 455] on select "Select Stylist Admin chahit COUNTOR Devid hardeep mamta manisha MONISH navi NOS…" at bounding box center [261, 468] width 114 height 28
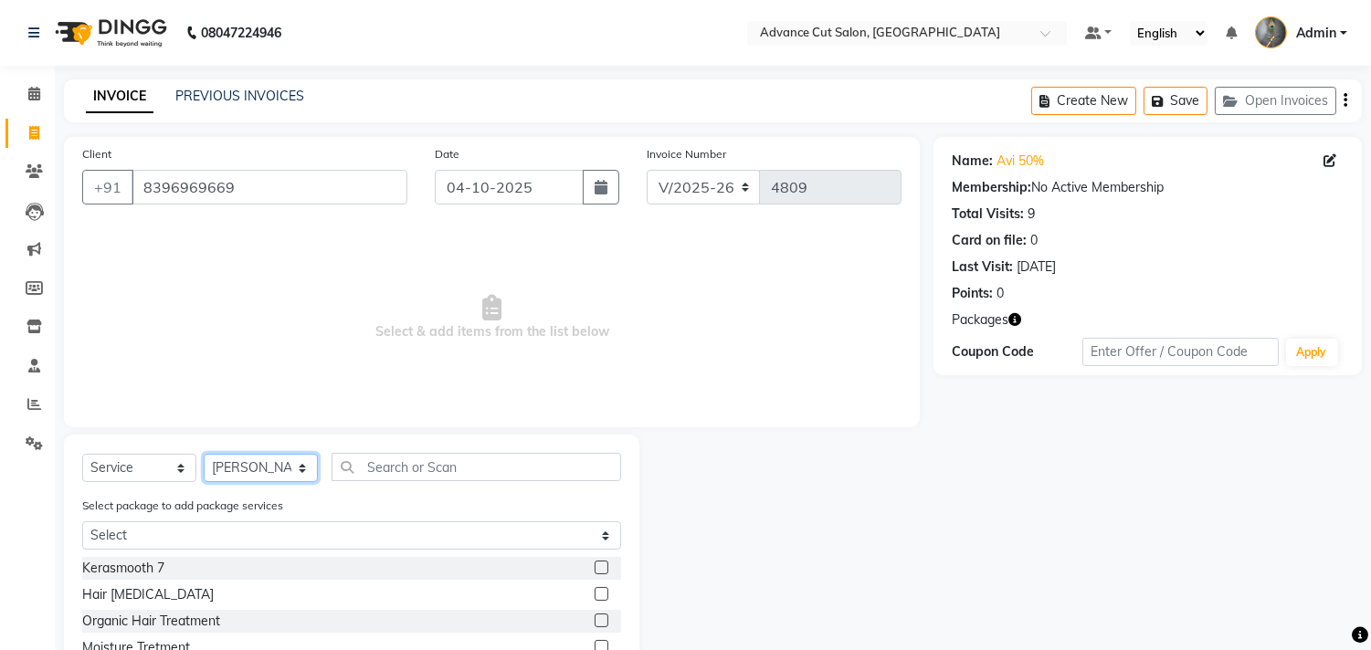
click at [257, 475] on select "Select Stylist Admin chahit COUNTOR Devid hardeep mamta manisha MONISH navi NOS…" at bounding box center [261, 468] width 114 height 28
select select "78660"
click at [204, 455] on select "Select Stylist Admin chahit COUNTOR Devid hardeep mamta manisha MONISH navi NOS…" at bounding box center [261, 468] width 114 height 28
click at [1011, 318] on icon "button" at bounding box center [1014, 319] width 13 height 13
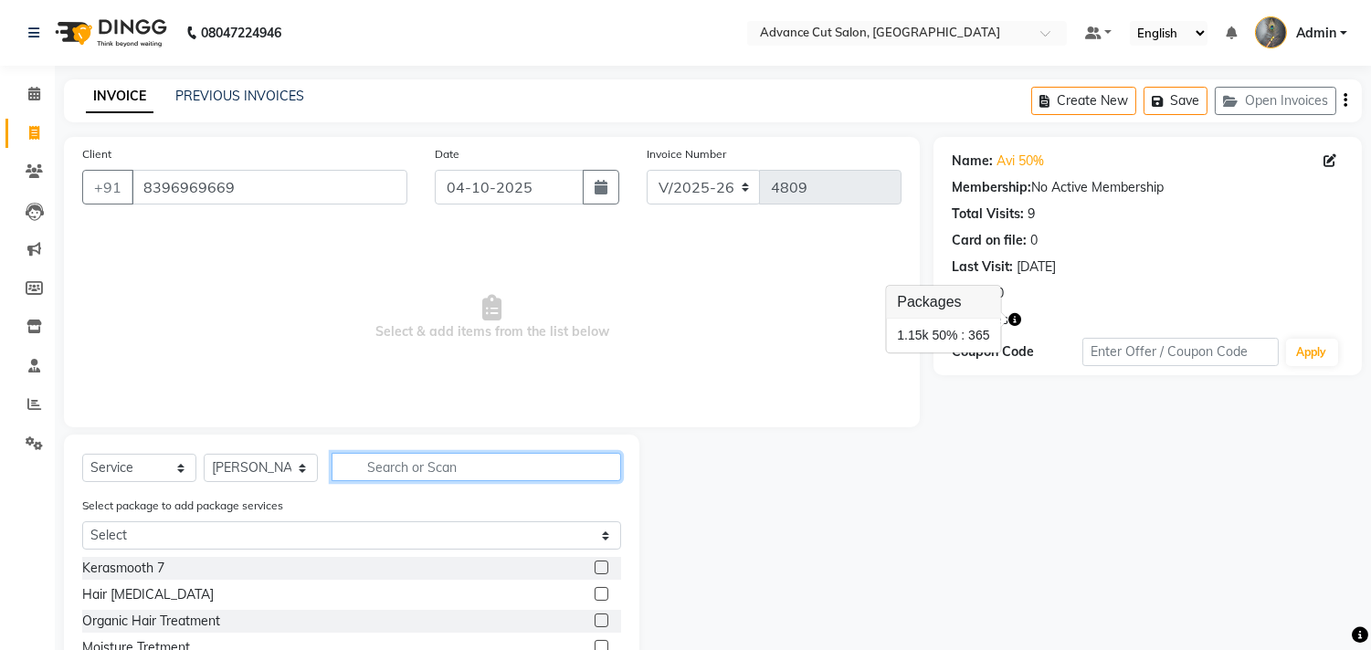
click at [408, 469] on input "text" at bounding box center [475, 467] width 289 height 28
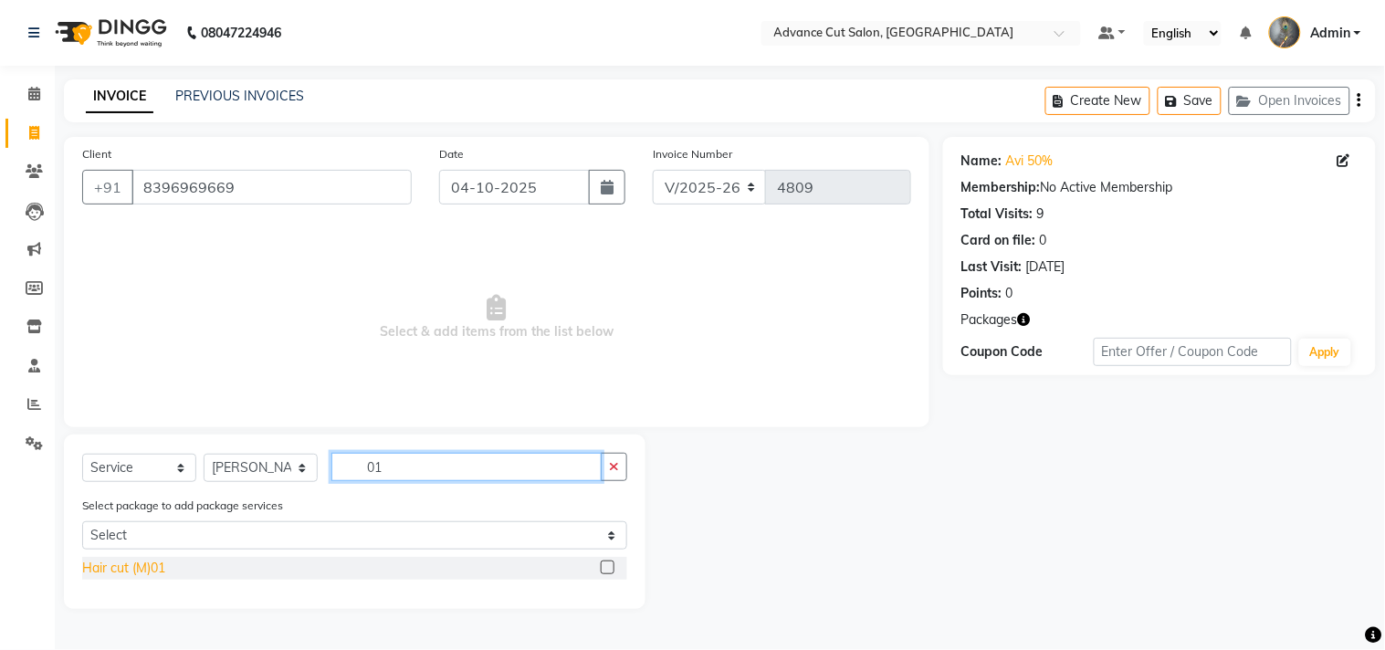
type input "01"
click at [114, 572] on div "Hair cut (M)01" at bounding box center [123, 568] width 83 height 19
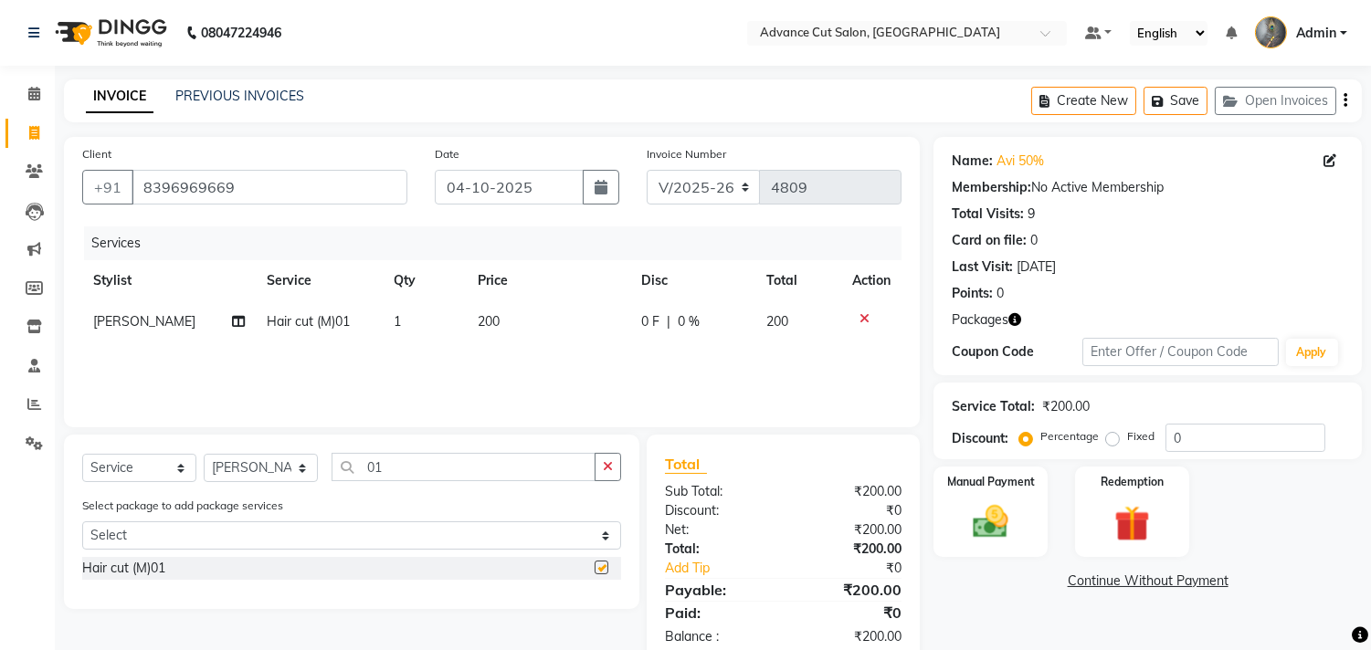
checkbox input "false"
click at [424, 457] on input "01" at bounding box center [463, 467] width 264 height 28
type input "0"
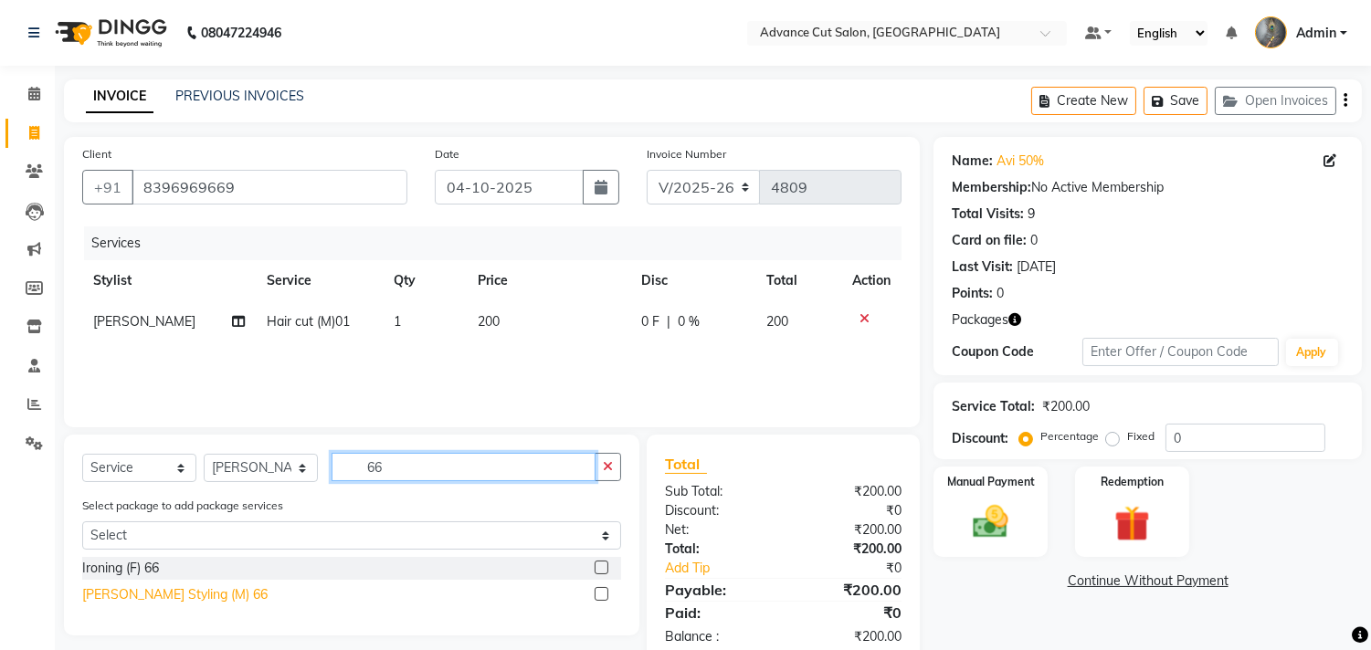
type input "66"
click at [172, 597] on div "Beard Styling (M) 66" at bounding box center [174, 594] width 185 height 19
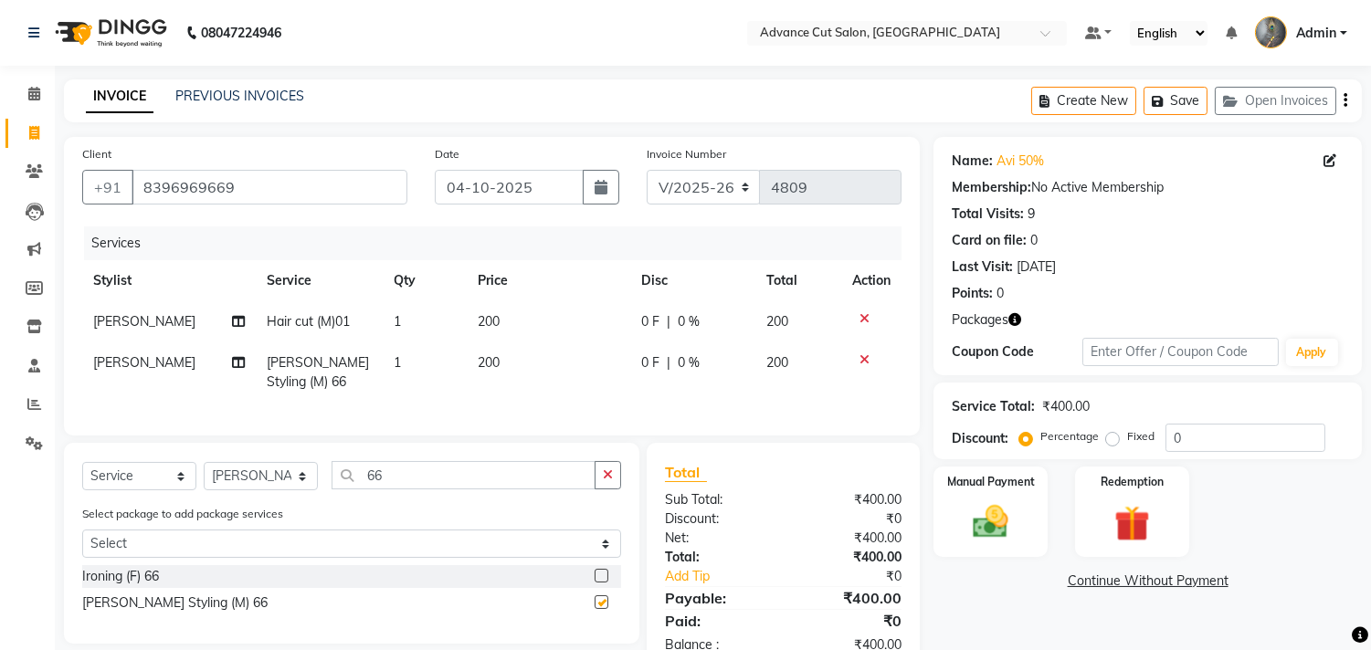
checkbox input "false"
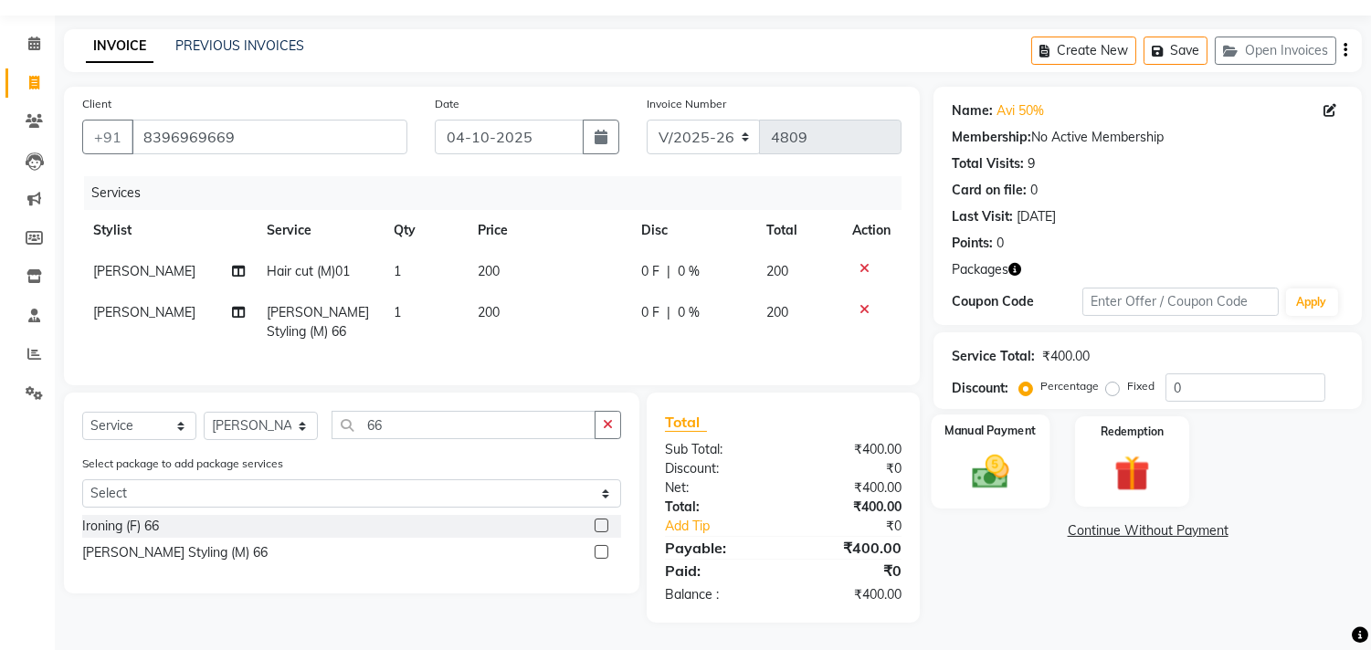
scroll to position [66, 0]
click at [1139, 453] on img at bounding box center [1131, 474] width 60 height 46
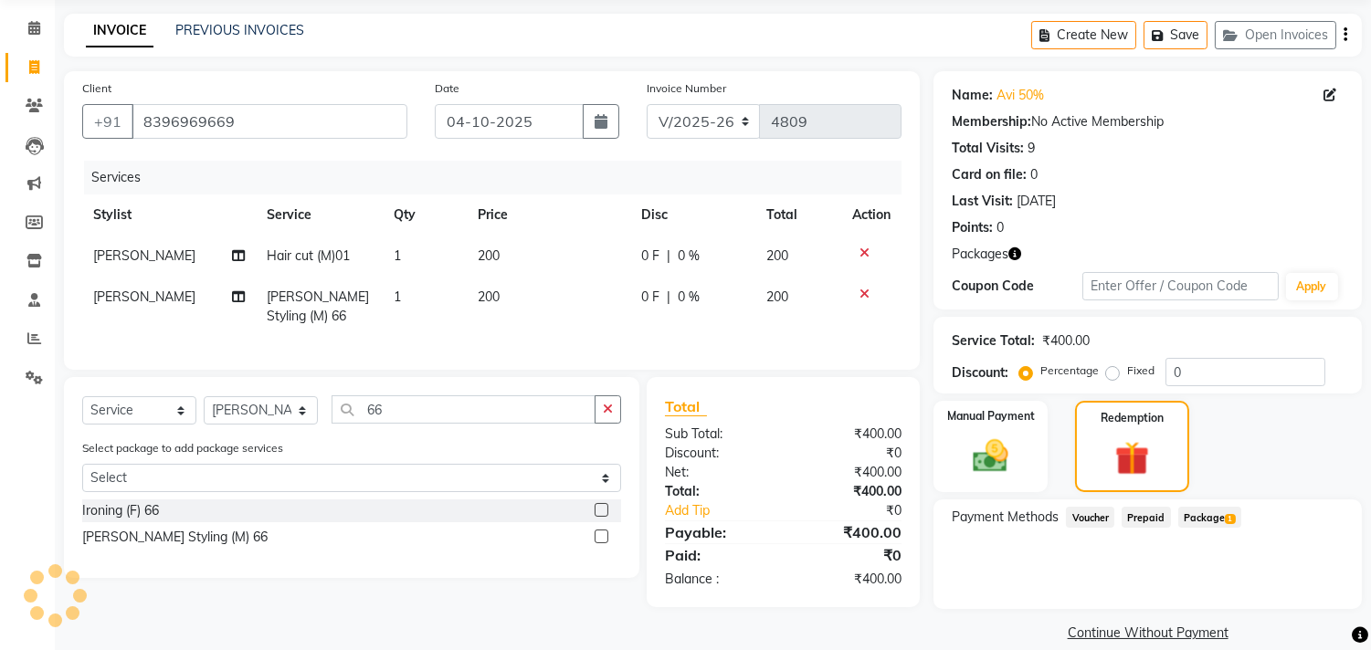
click at [1208, 510] on span "Package 1" at bounding box center [1209, 517] width 63 height 21
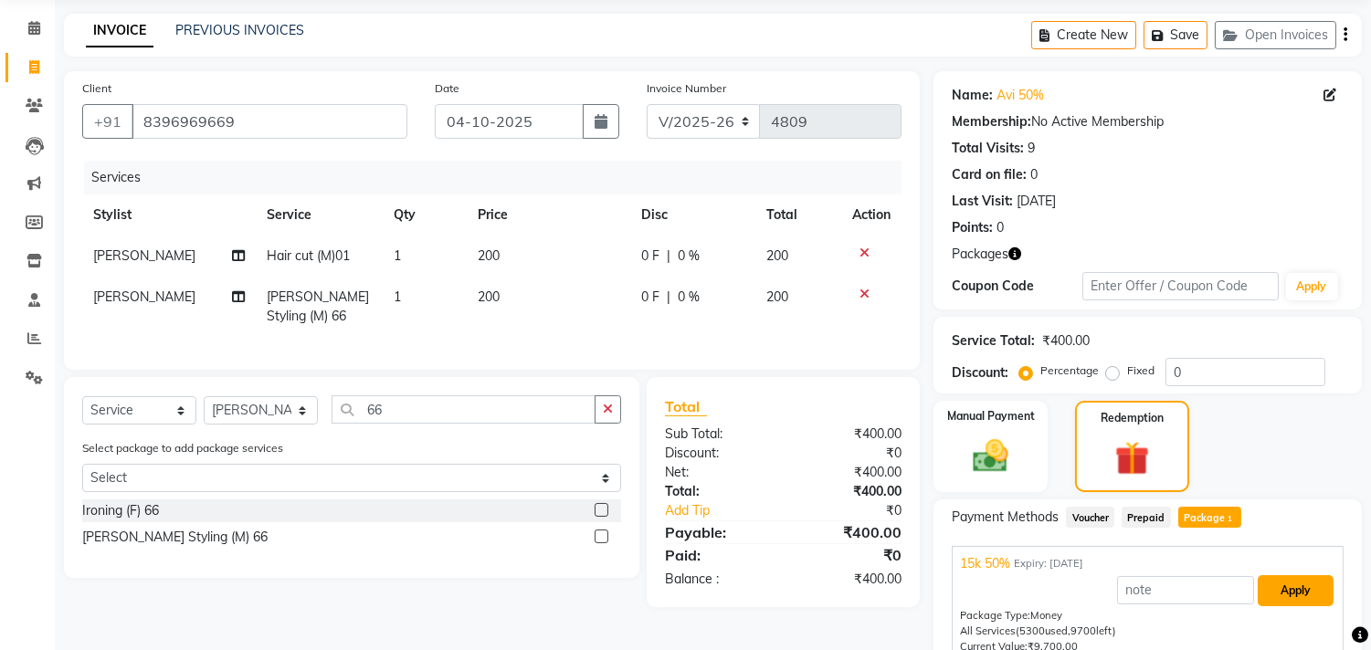
click at [1272, 578] on button "Apply" at bounding box center [1295, 590] width 76 height 31
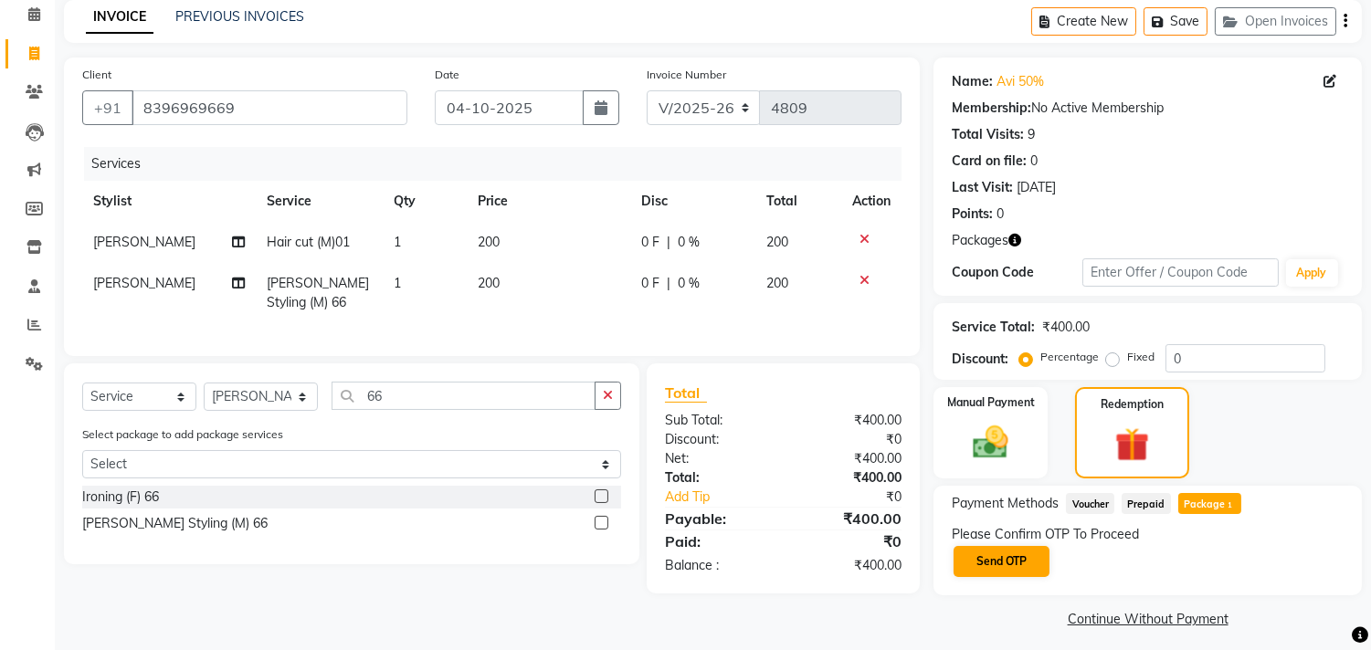
scroll to position [88, 0]
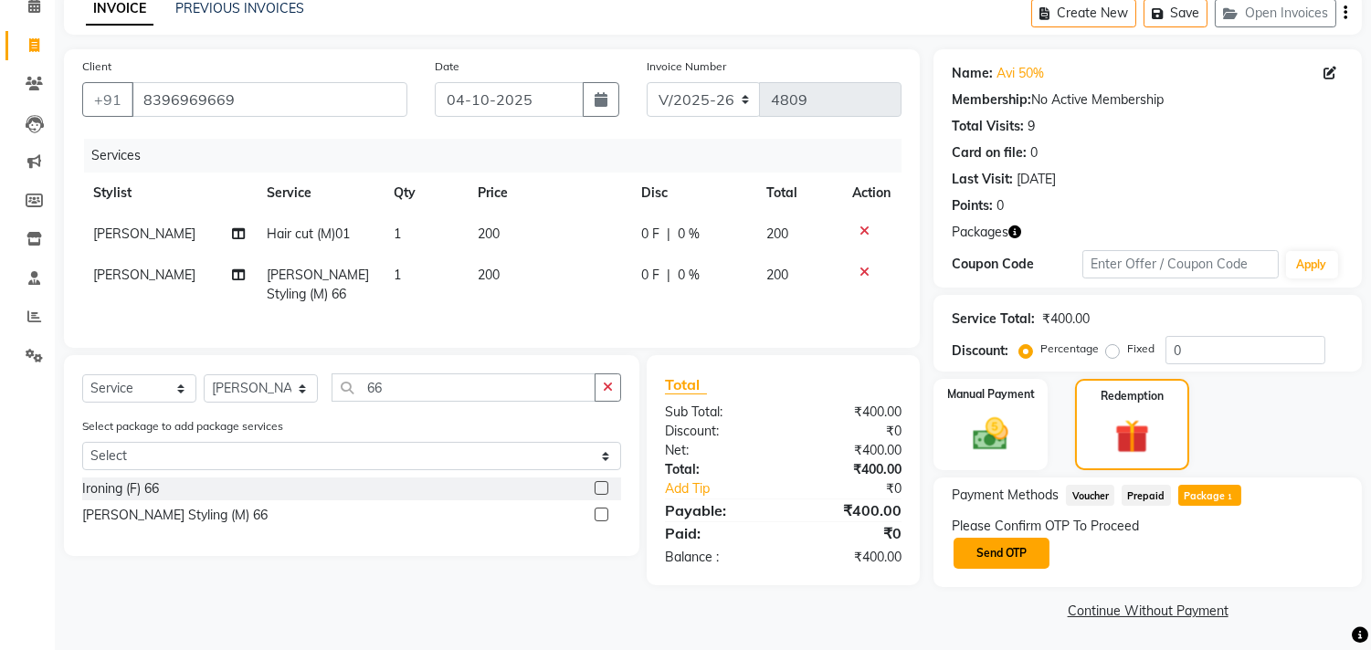
click at [1033, 562] on button "Send OTP" at bounding box center [1001, 553] width 96 height 31
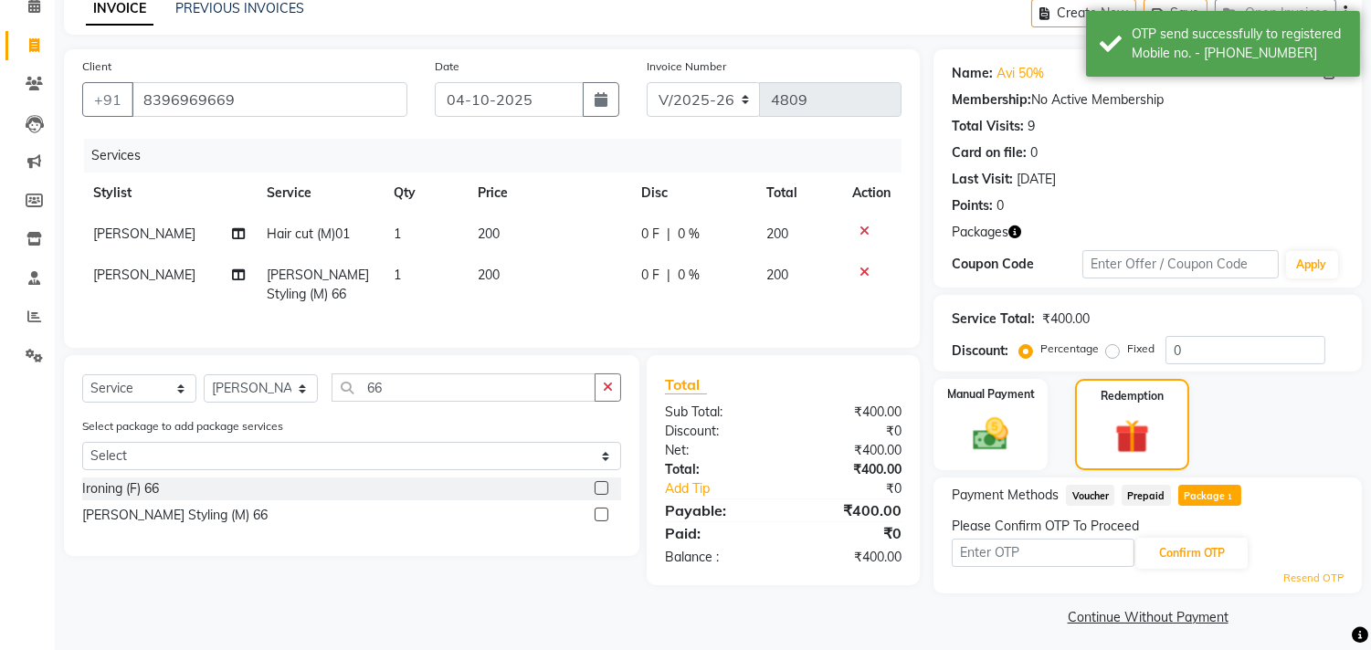
click at [1075, 555] on input "text" at bounding box center [1042, 553] width 183 height 28
type input "1340"
click at [1207, 531] on div "Please Confirm OTP To Proceed" at bounding box center [1147, 526] width 392 height 19
click at [1220, 550] on button "Confirm OTP" at bounding box center [1191, 553] width 111 height 31
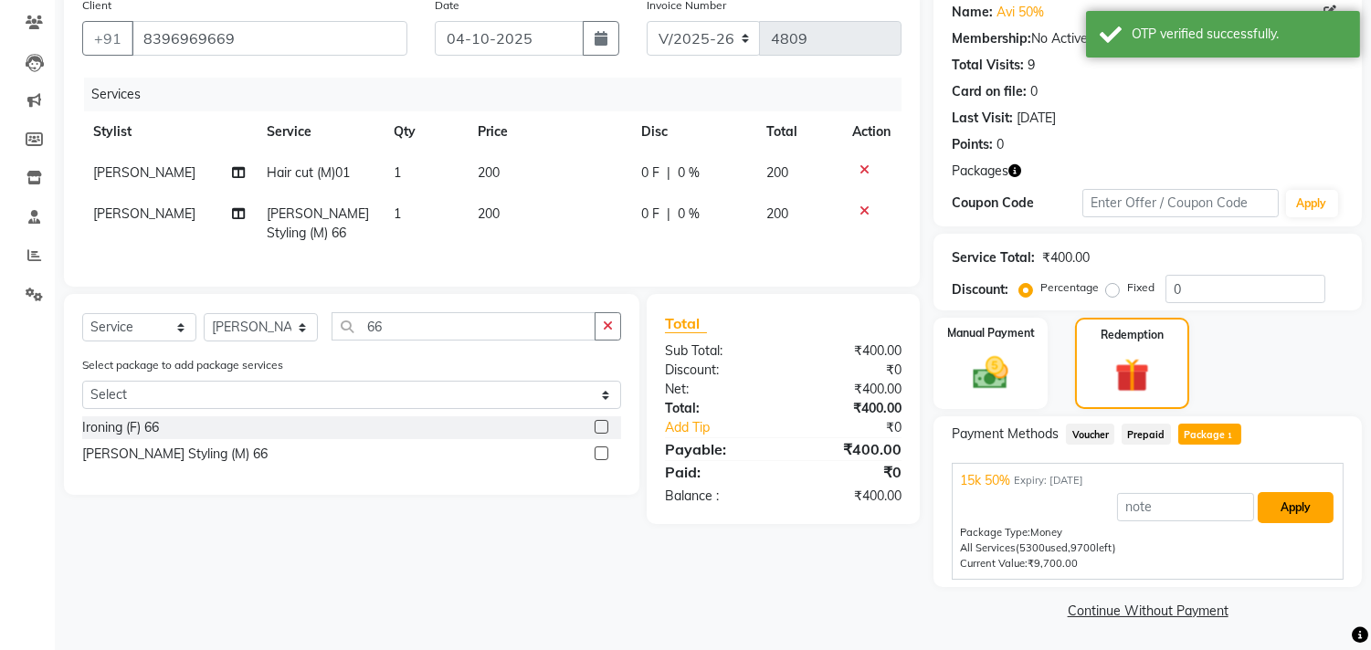
click at [1297, 505] on button "Apply" at bounding box center [1295, 507] width 76 height 31
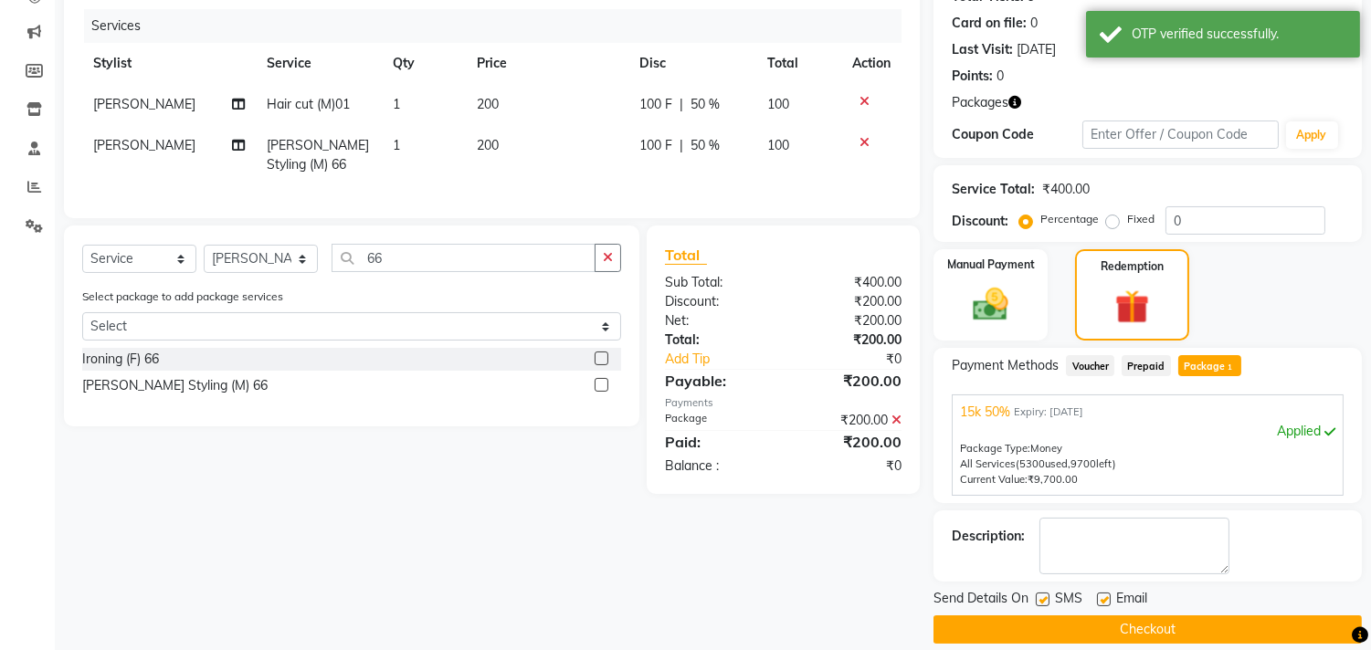
scroll to position [237, 0]
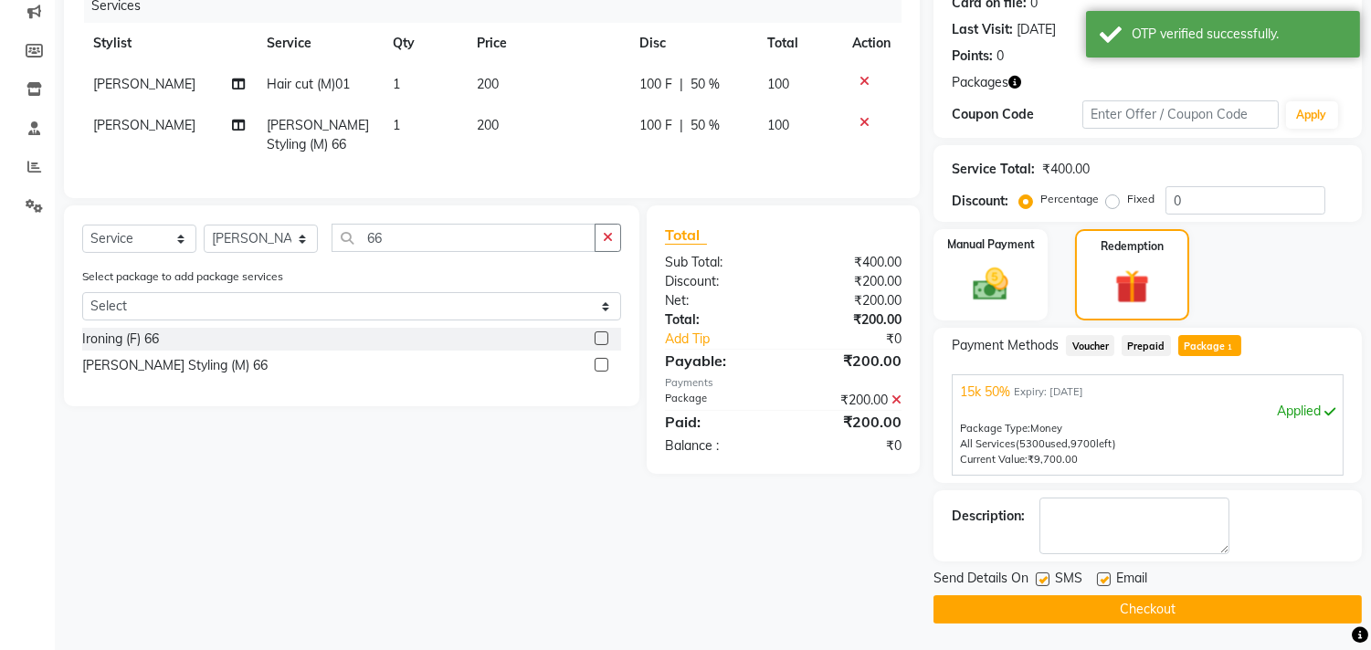
click at [1155, 608] on button "Checkout" at bounding box center [1147, 609] width 428 height 28
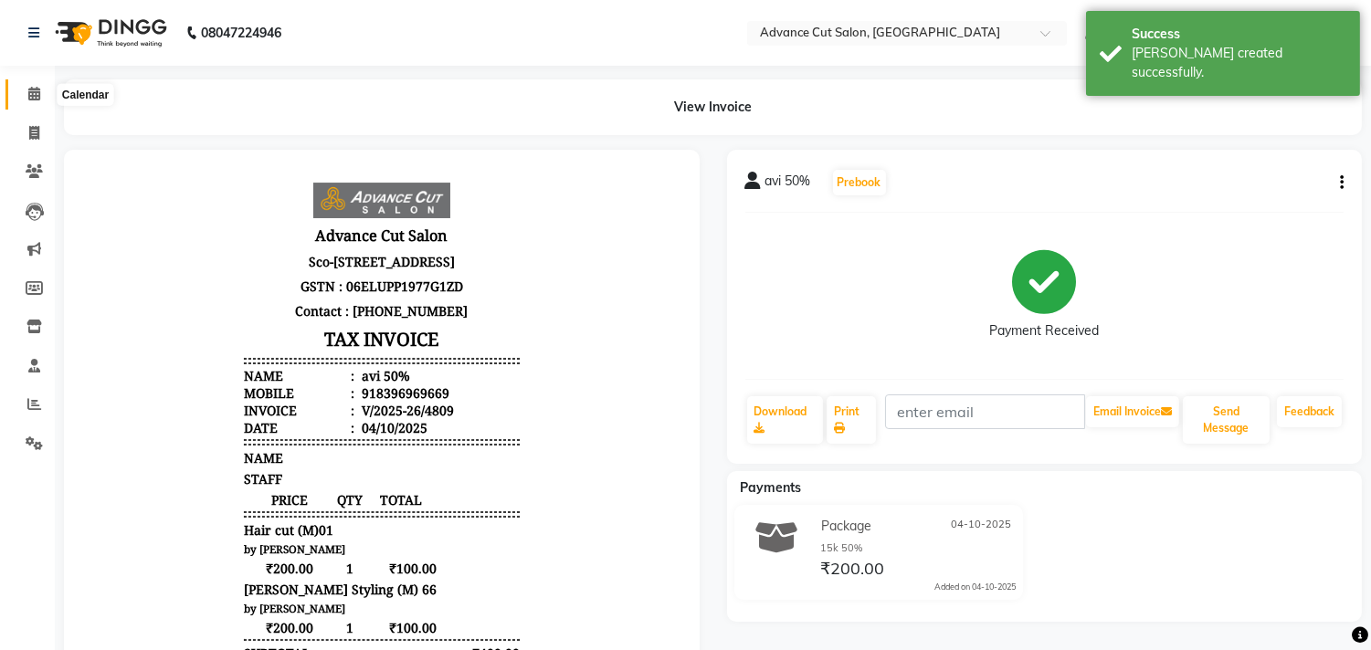
click at [37, 88] on icon at bounding box center [34, 94] width 12 height 14
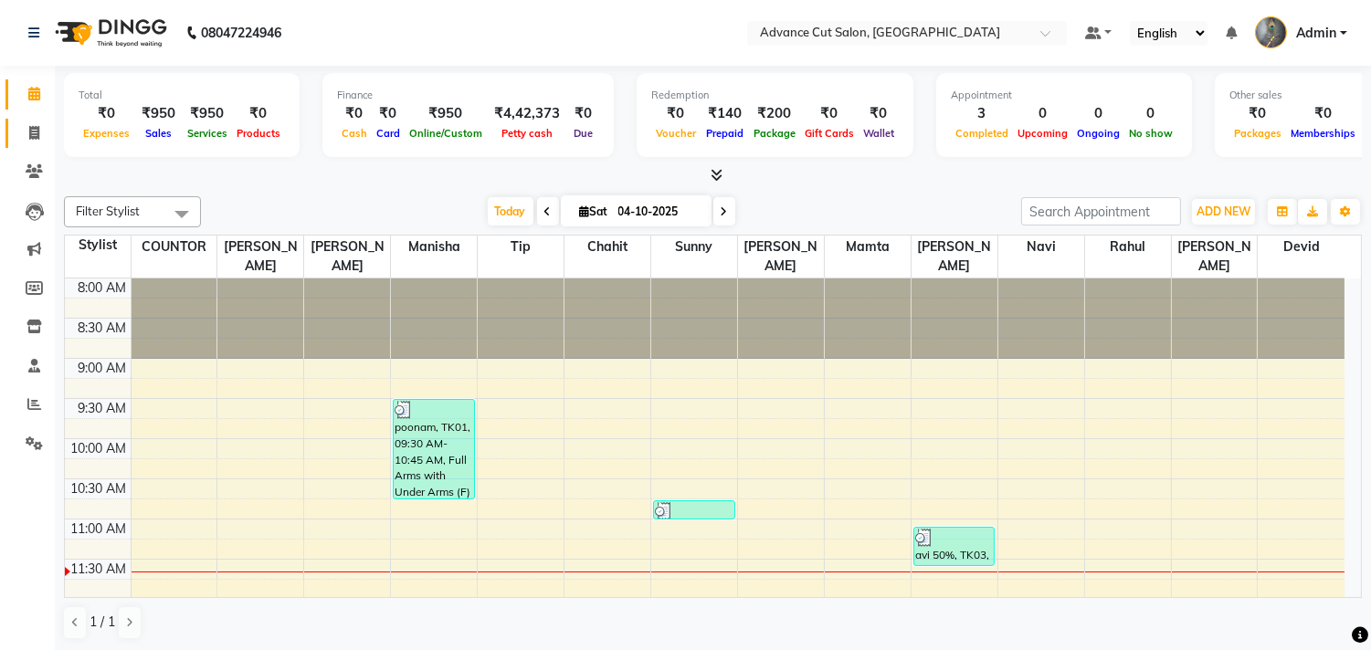
click at [35, 144] on link "Invoice" at bounding box center [27, 134] width 44 height 30
select select "service"
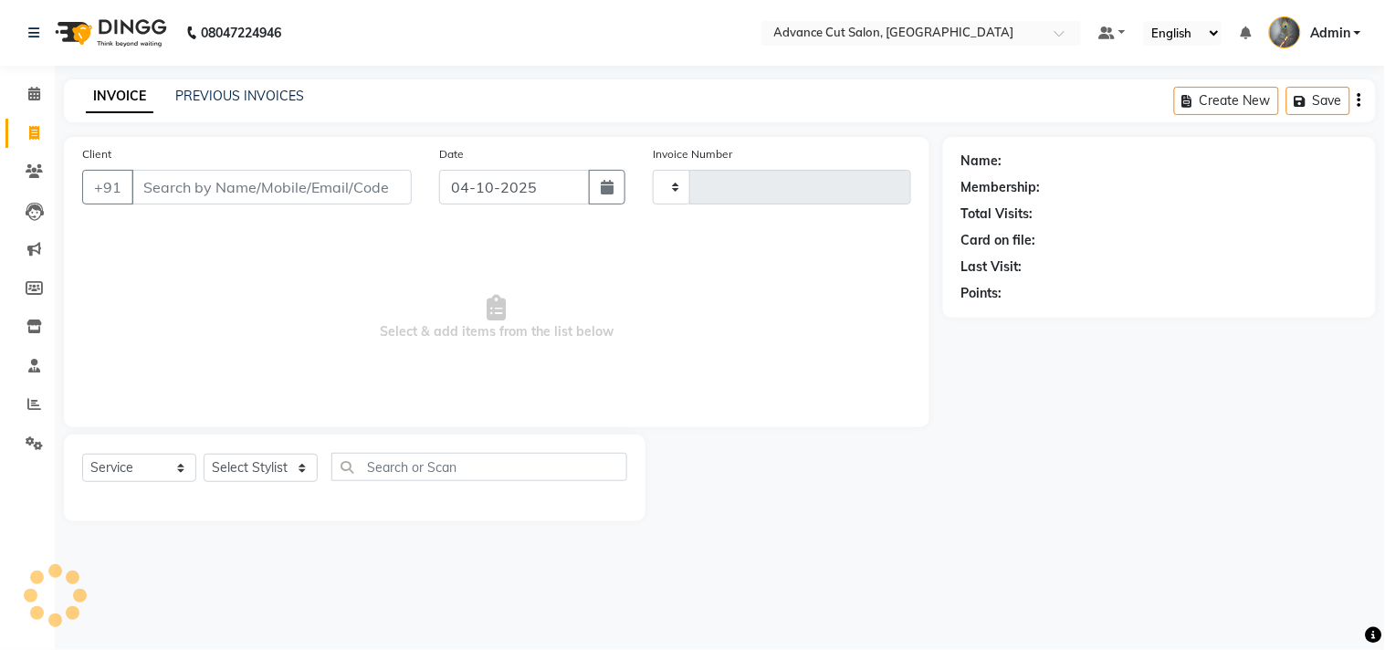
type input "4810"
select select "4939"
click at [261, 188] on input "Client" at bounding box center [271, 187] width 280 height 35
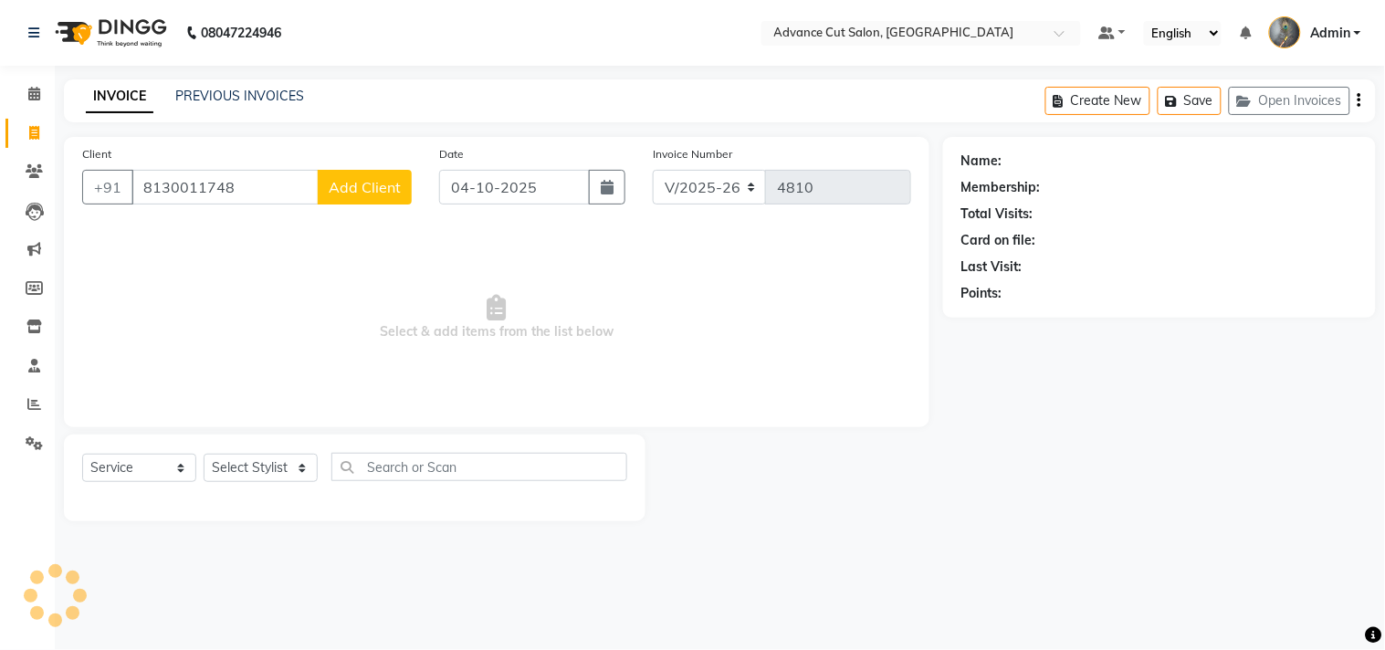
type input "8130011748"
click at [348, 190] on span "Add Client" at bounding box center [365, 187] width 72 height 18
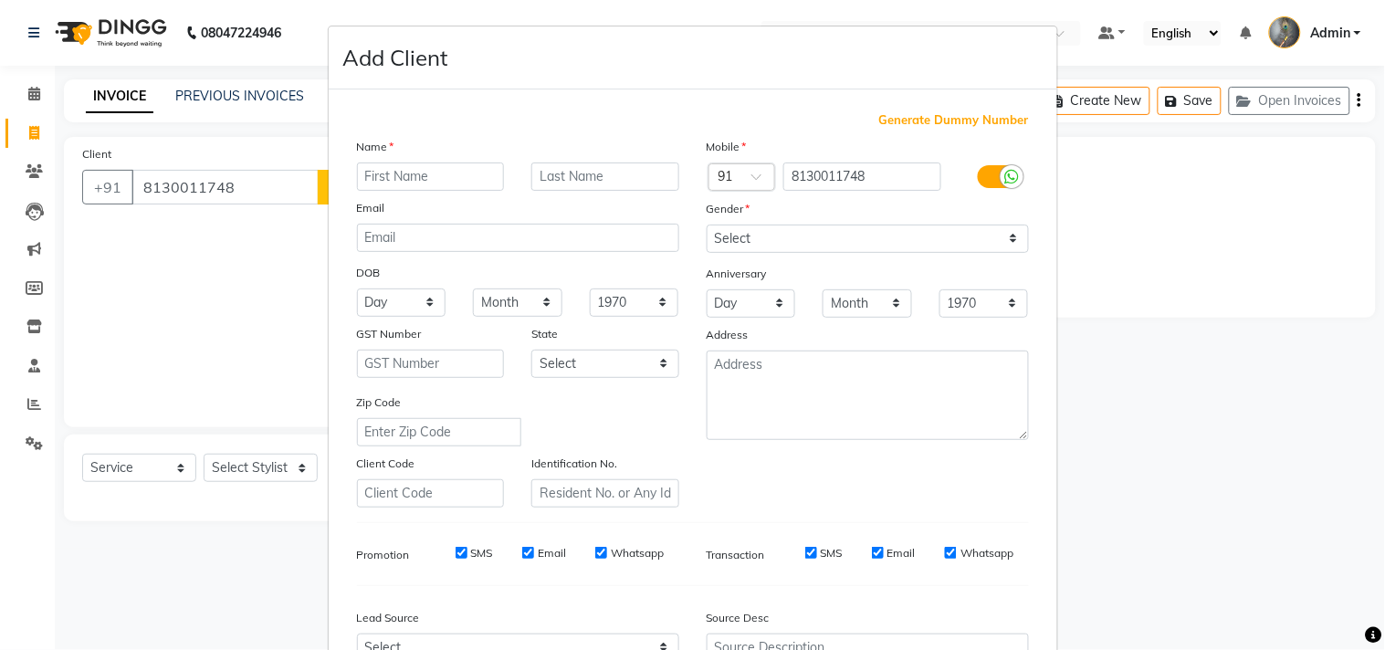
click at [358, 179] on input "text" at bounding box center [431, 177] width 148 height 28
type input "yuvraaj"
click at [819, 237] on select "Select Male Female Other Prefer Not To Say" at bounding box center [868, 239] width 322 height 28
select select "male"
click at [707, 225] on select "Select Male Female Other Prefer Not To Say" at bounding box center [868, 239] width 322 height 28
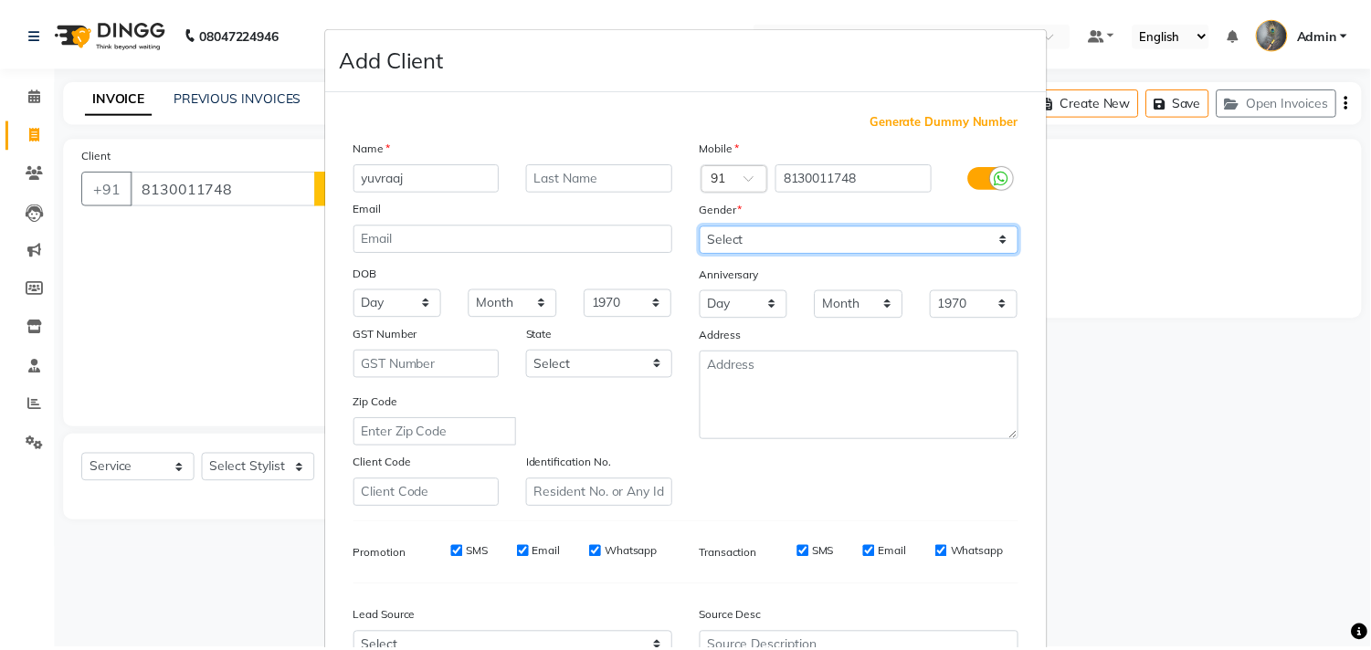
scroll to position [194, 0]
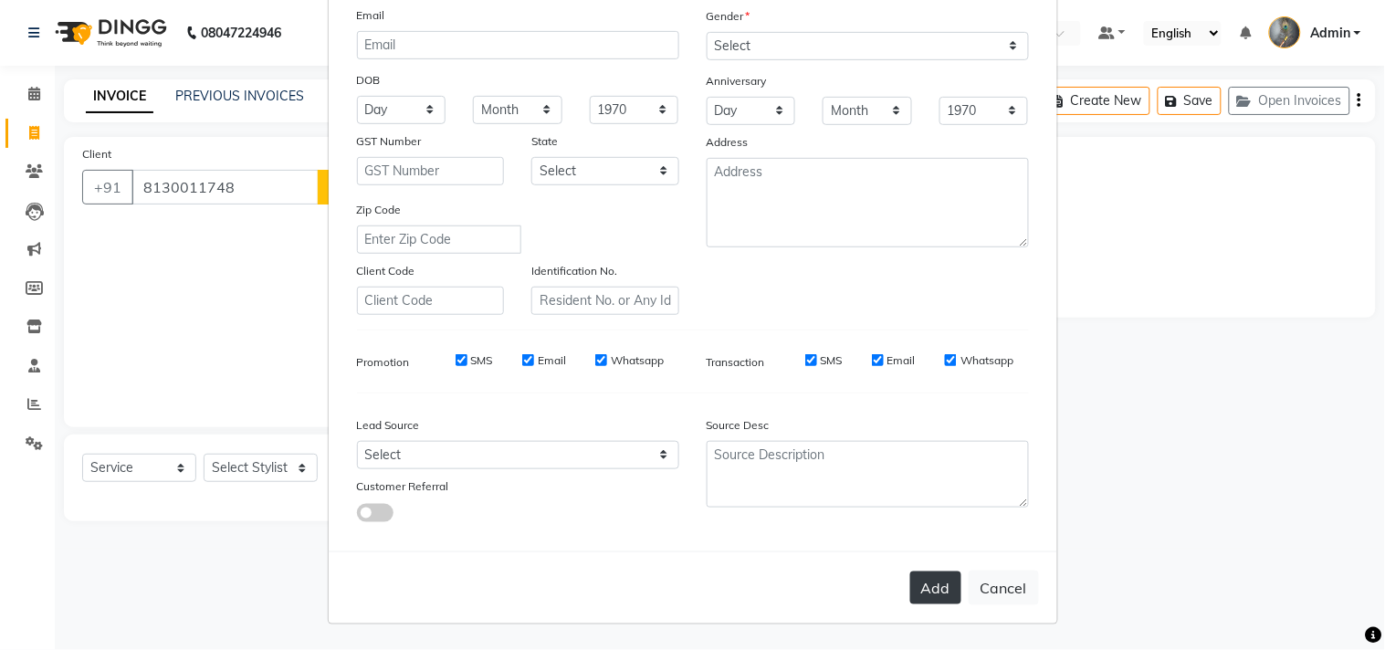
click at [925, 577] on button "Add" at bounding box center [935, 588] width 51 height 33
select select
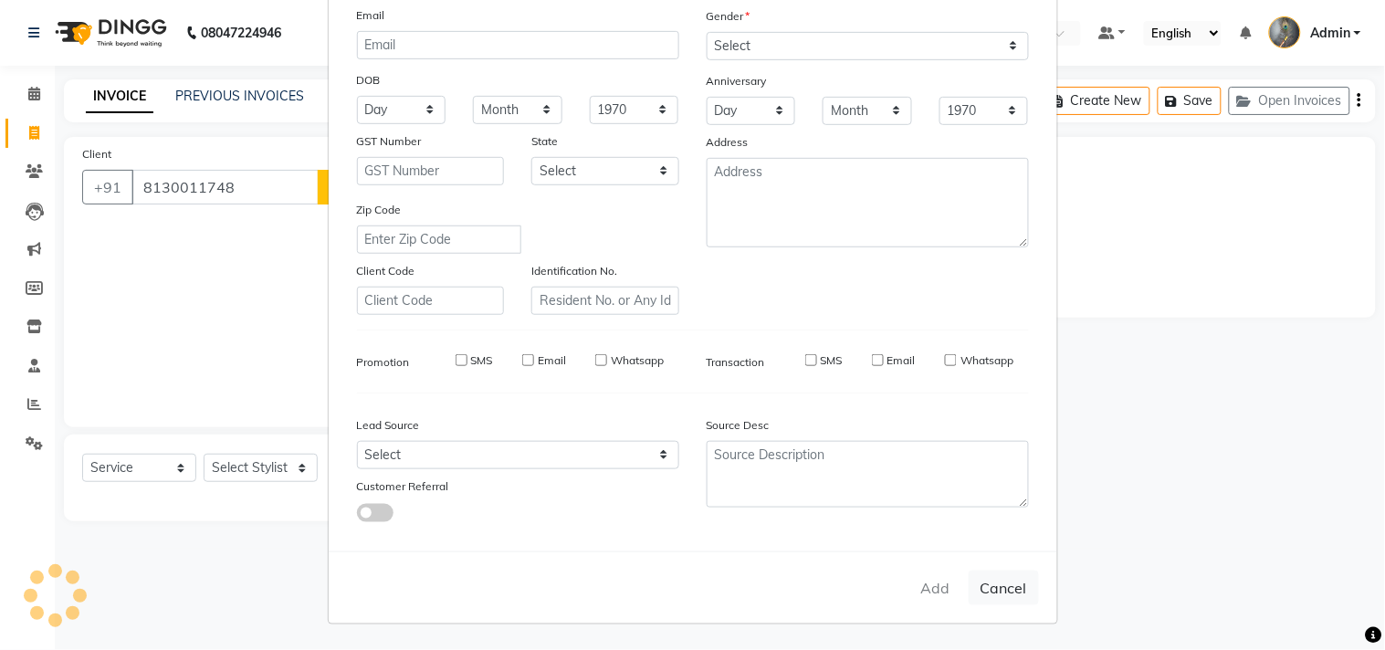
select select
checkbox input "false"
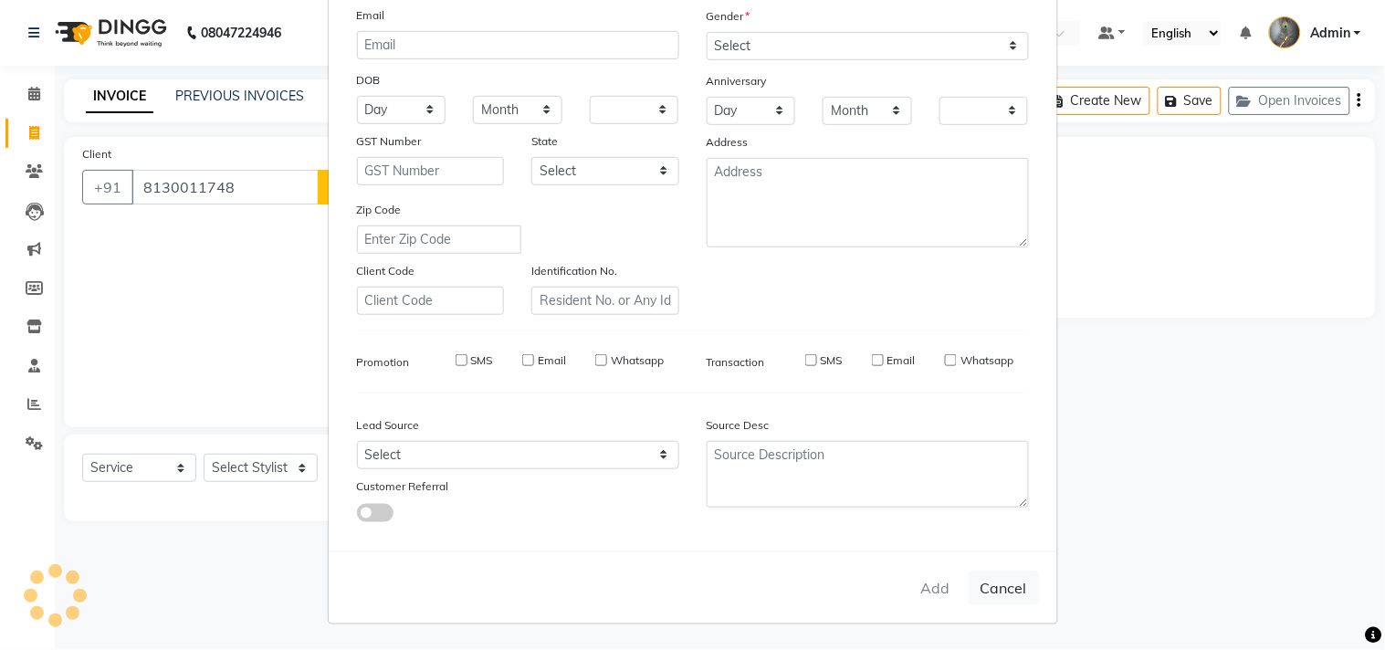
checkbox input "false"
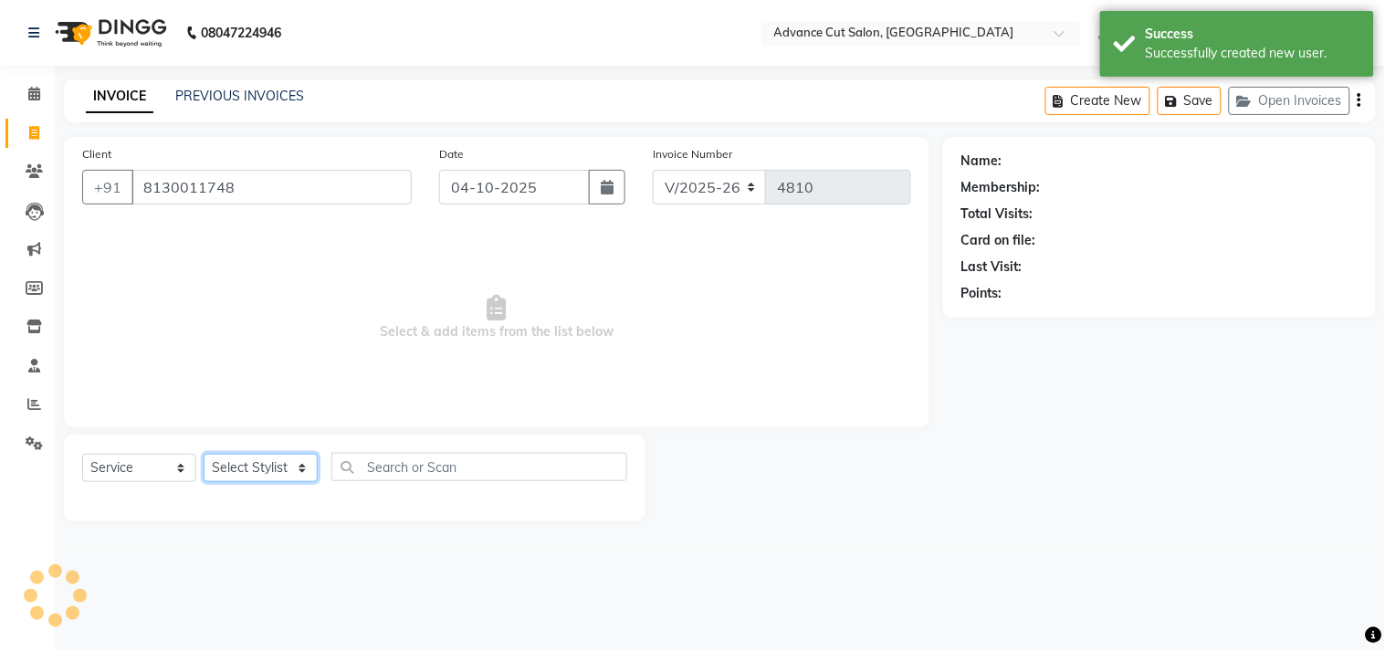
drag, startPoint x: 268, startPoint y: 470, endPoint x: 275, endPoint y: 457, distance: 14.3
click at [268, 470] on select "Select Stylist Admin chahit COUNTOR Devid hardeep mamta manisha MONISH navi NOS…" at bounding box center [261, 468] width 114 height 28
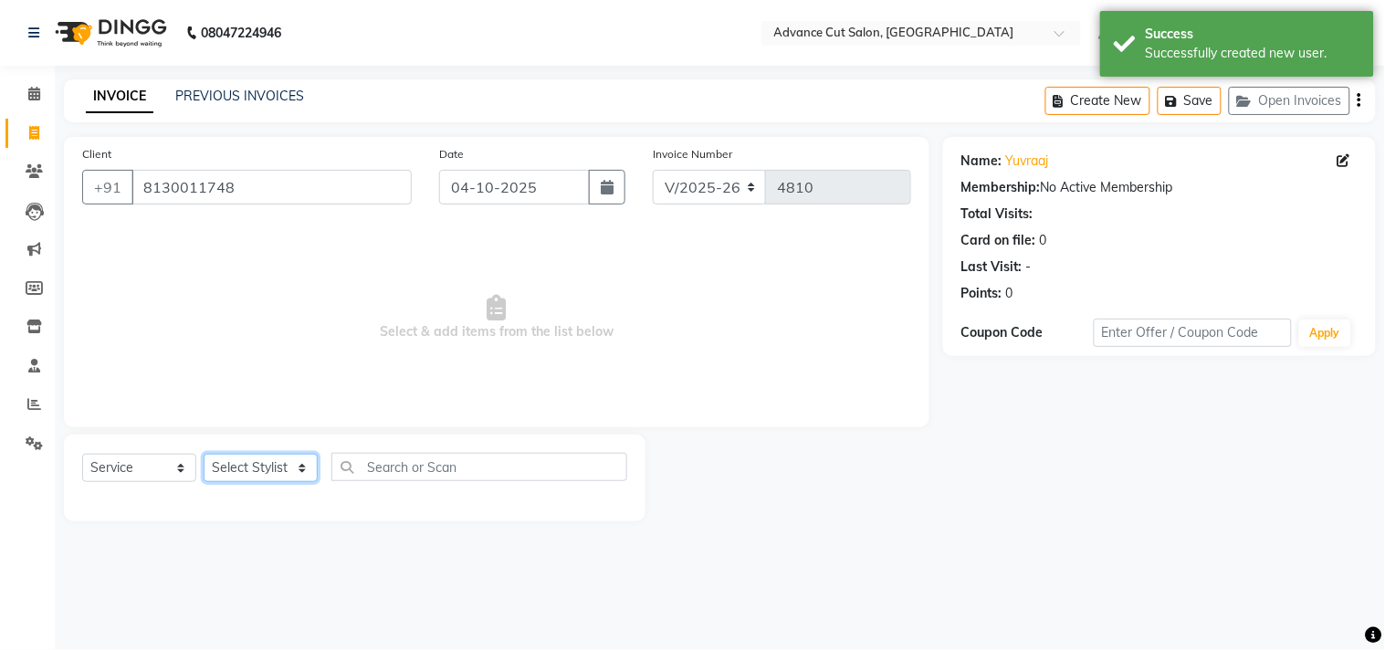
select select "58461"
click at [204, 455] on select "Select Stylist Admin chahit COUNTOR Devid hardeep mamta manisha MONISH navi NOS…" at bounding box center [261, 468] width 114 height 28
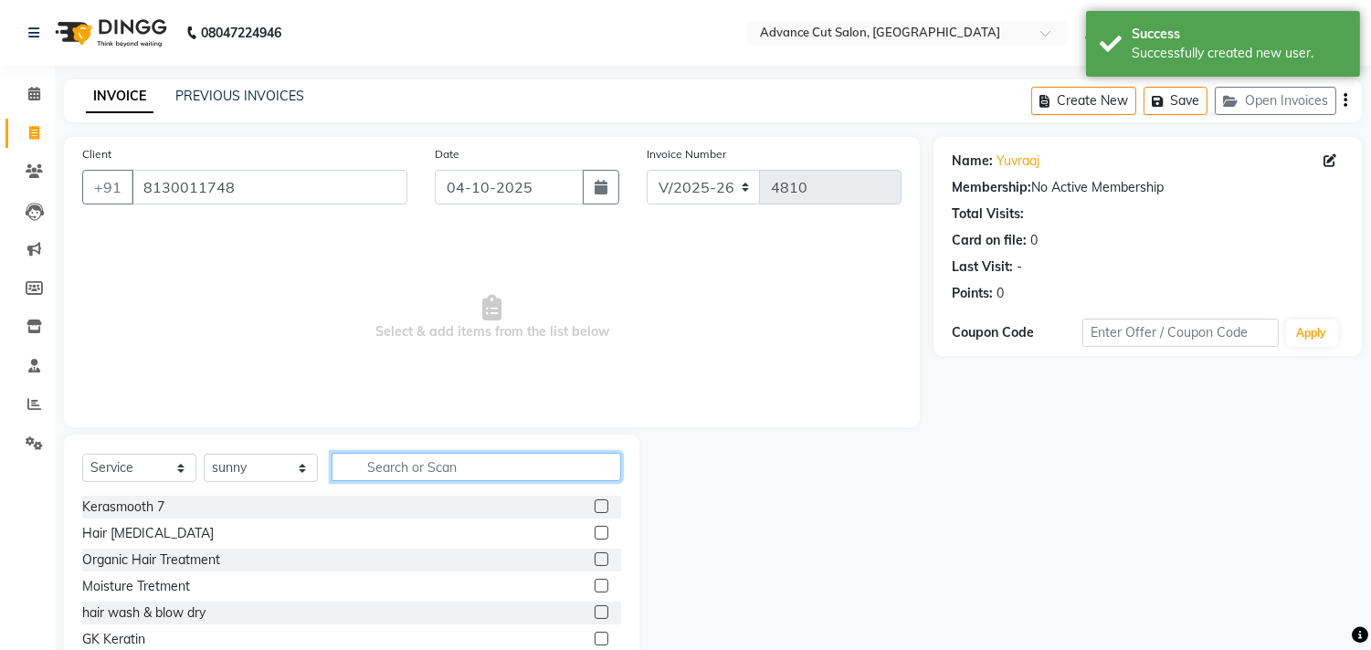
click at [433, 471] on input "text" at bounding box center [475, 467] width 289 height 28
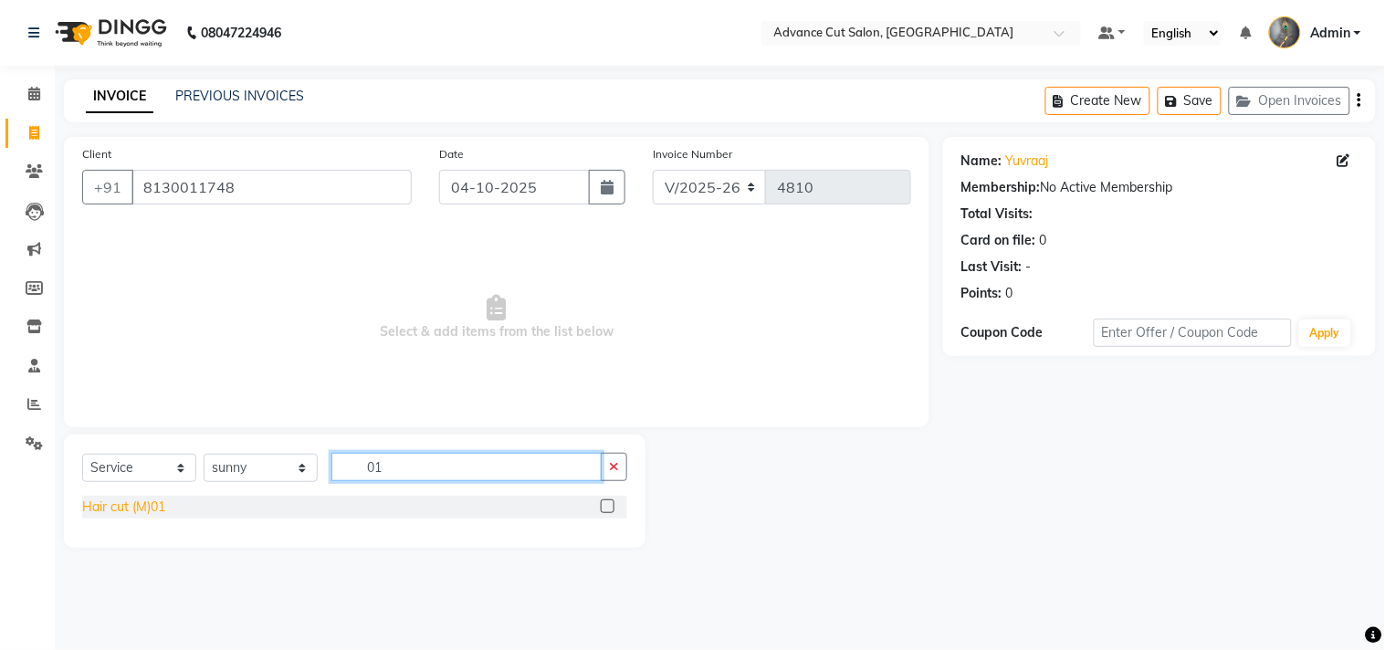
type input "01"
click at [152, 511] on div "Hair cut (M)01" at bounding box center [123, 507] width 83 height 19
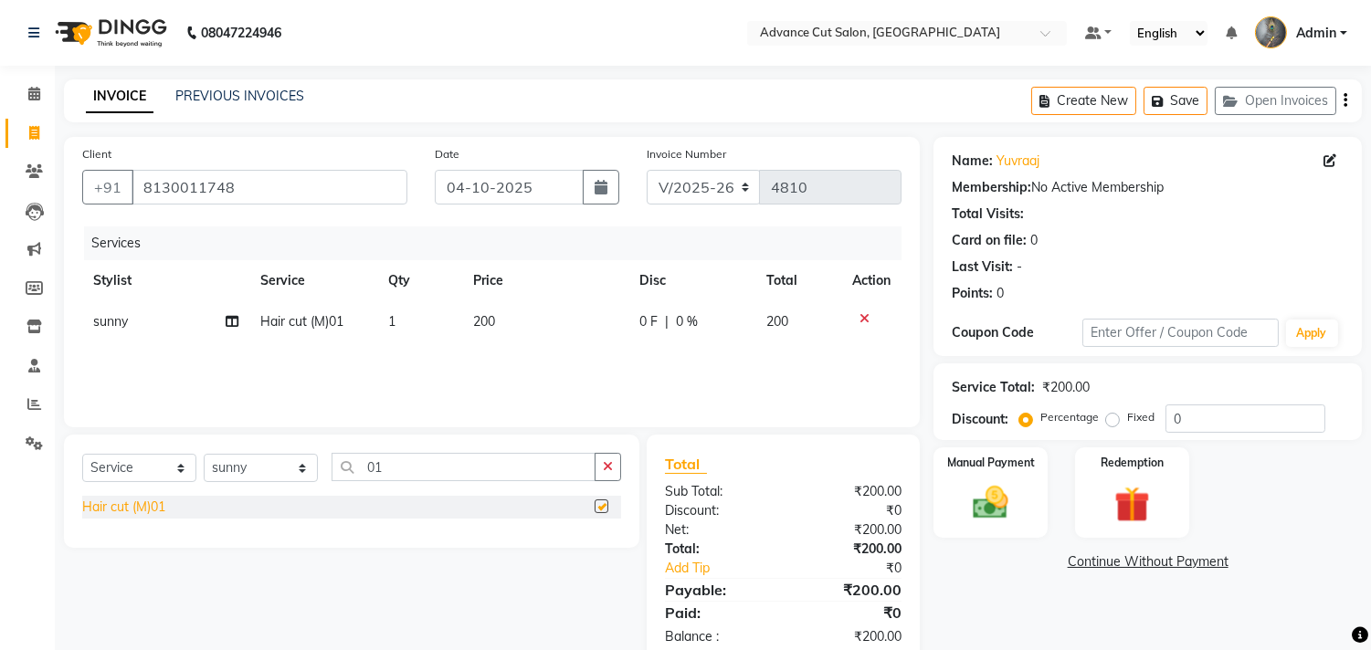
checkbox input "false"
click at [1023, 514] on div "Manual Payment" at bounding box center [990, 492] width 119 height 93
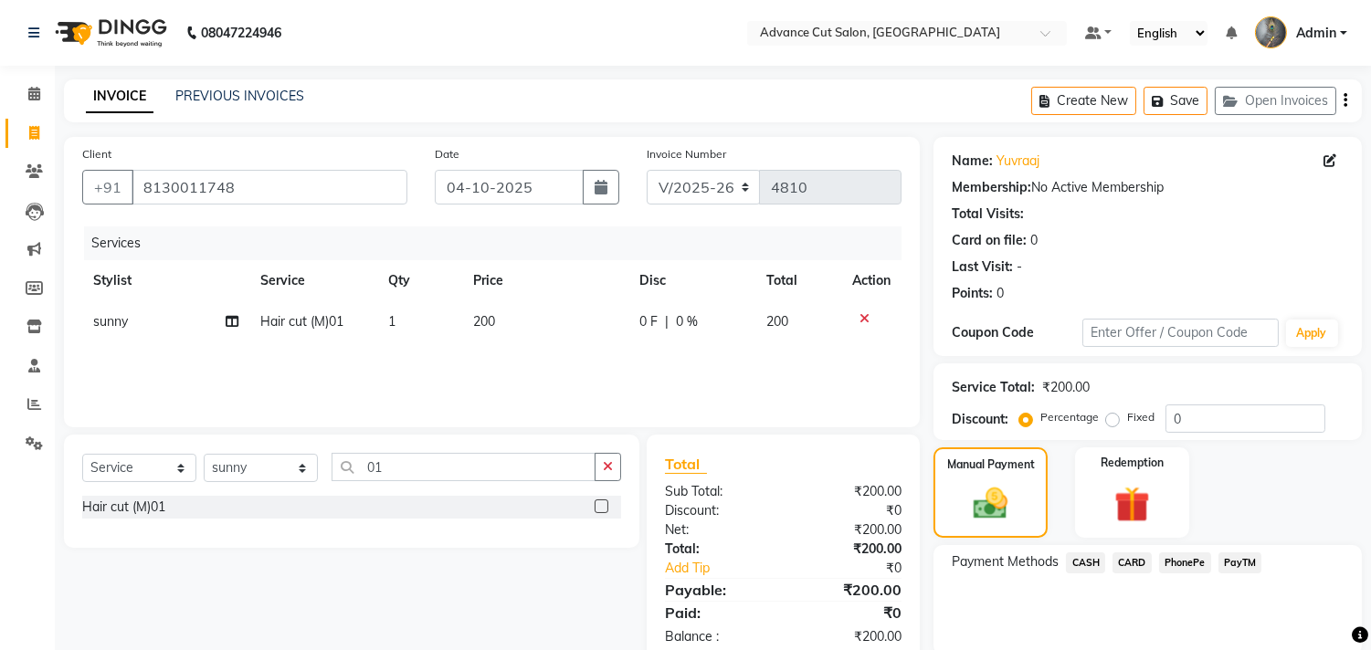
scroll to position [68, 0]
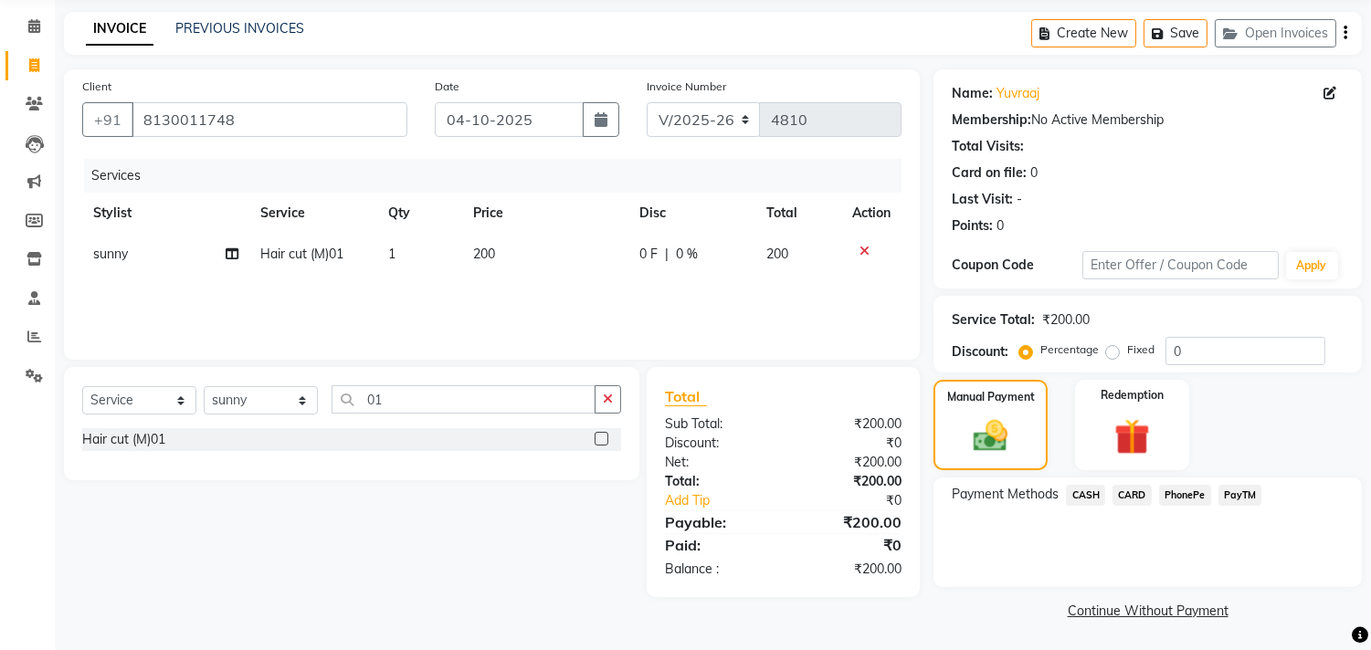
click at [1097, 494] on span "CASH" at bounding box center [1085, 495] width 39 height 21
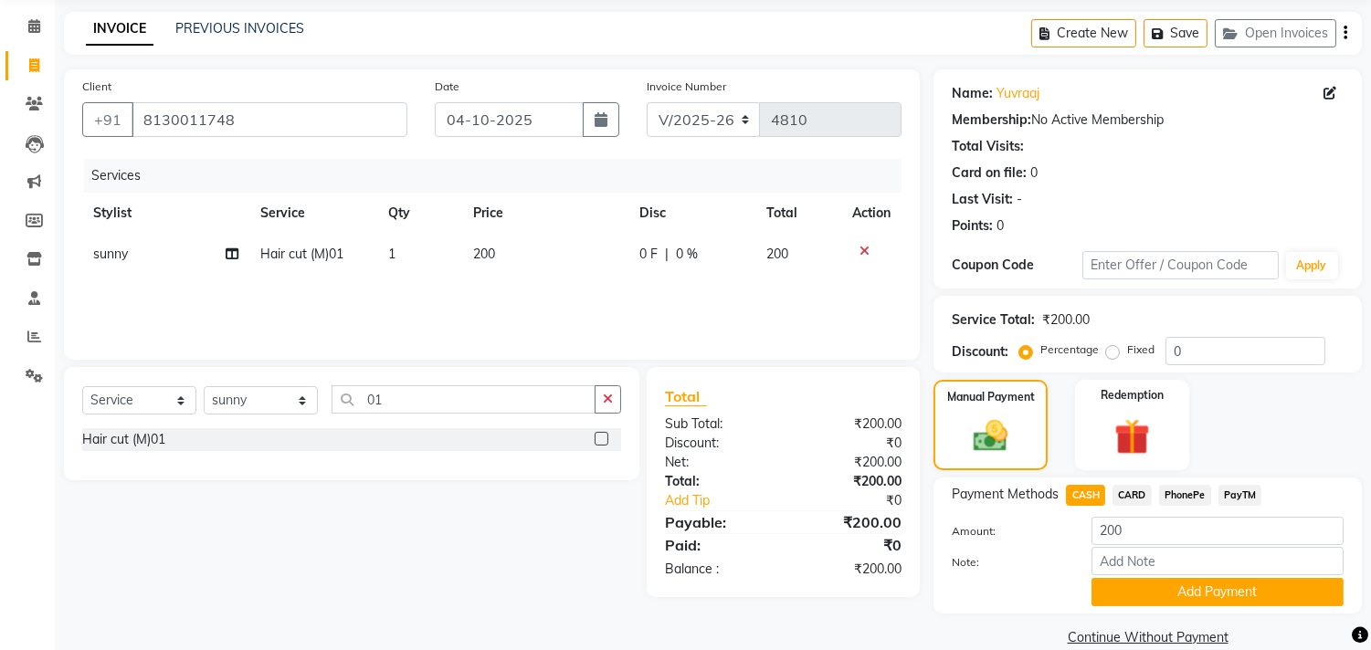
click at [1137, 609] on div "Payment Methods CASH CARD PhonePe PayTM Amount: 200 Note: Add Payment" at bounding box center [1147, 546] width 428 height 136
click at [1143, 597] on button "Add Payment" at bounding box center [1217, 592] width 252 height 28
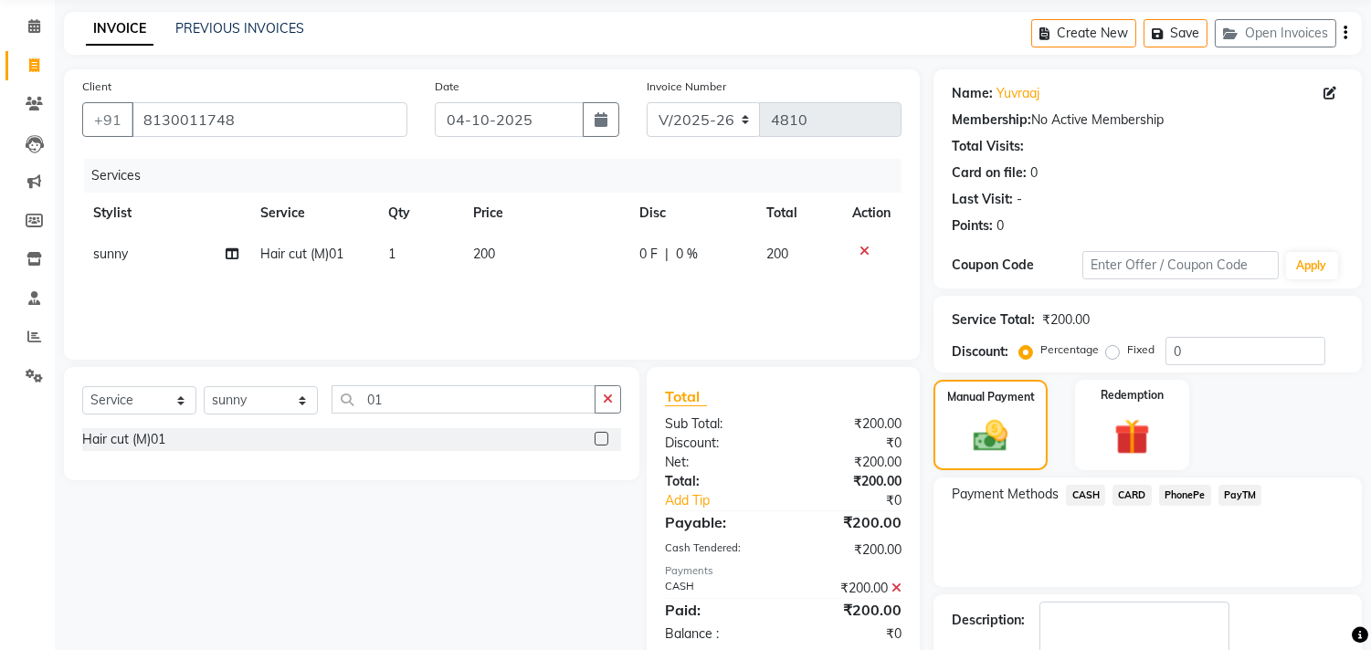
scroll to position [171, 0]
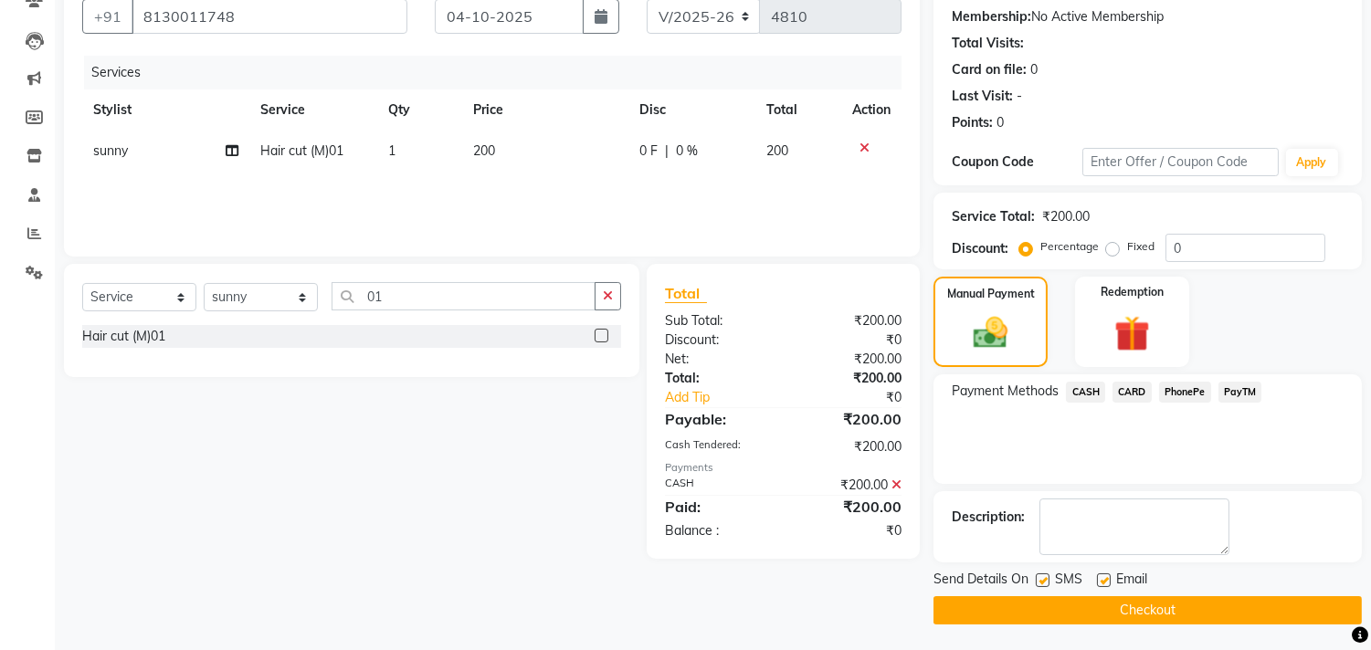
click at [1115, 612] on button "Checkout" at bounding box center [1147, 610] width 428 height 28
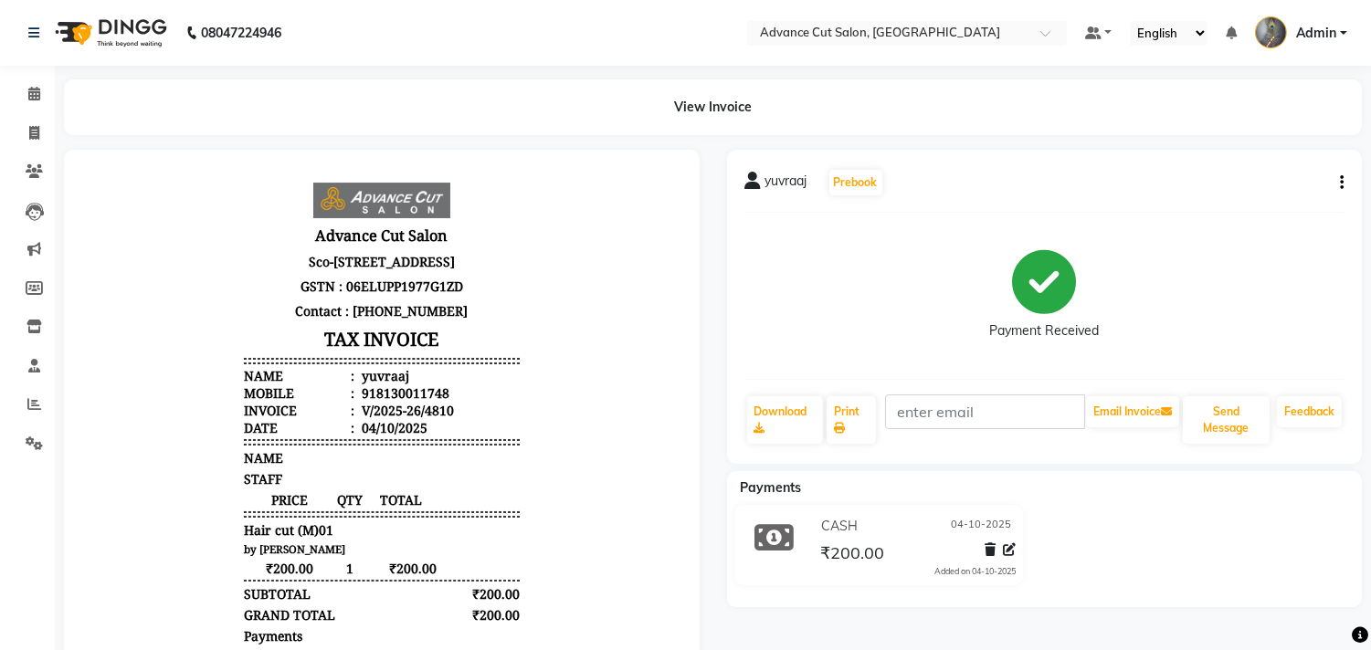
select select "service"
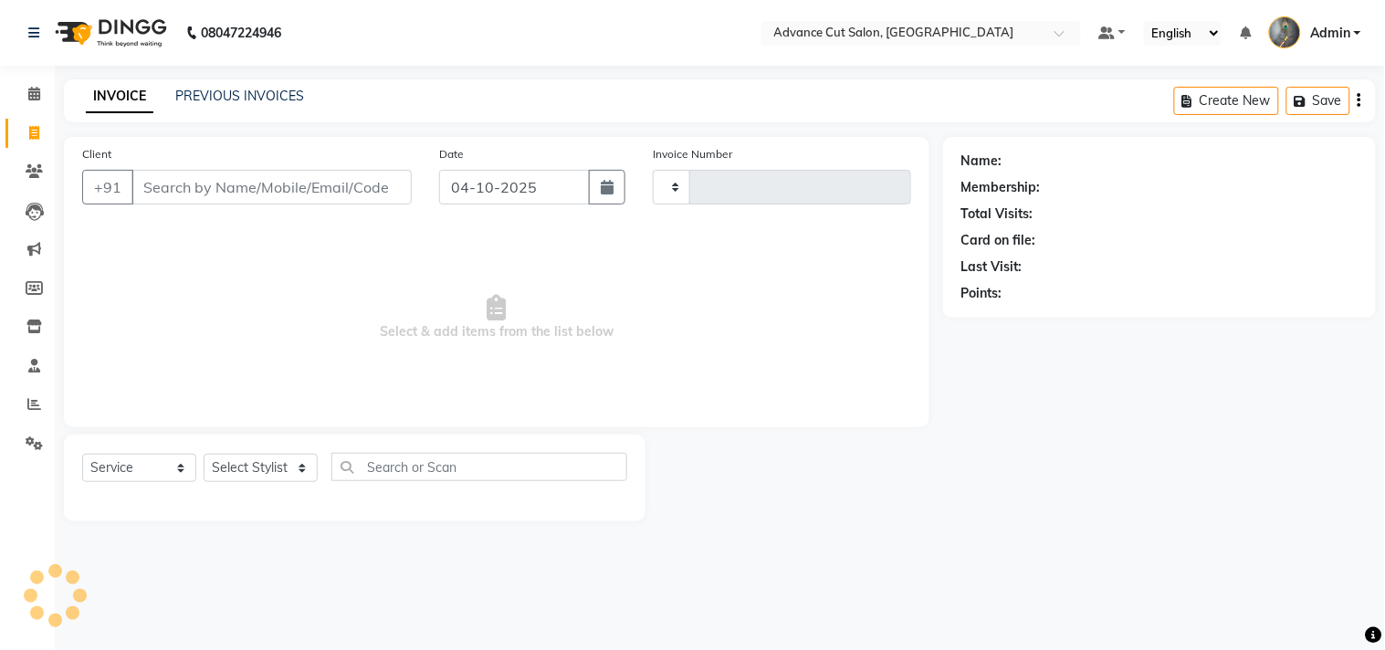
click at [270, 174] on div "Client +91" at bounding box center [246, 181] width 357 height 75
select select "4939"
type input "4811"
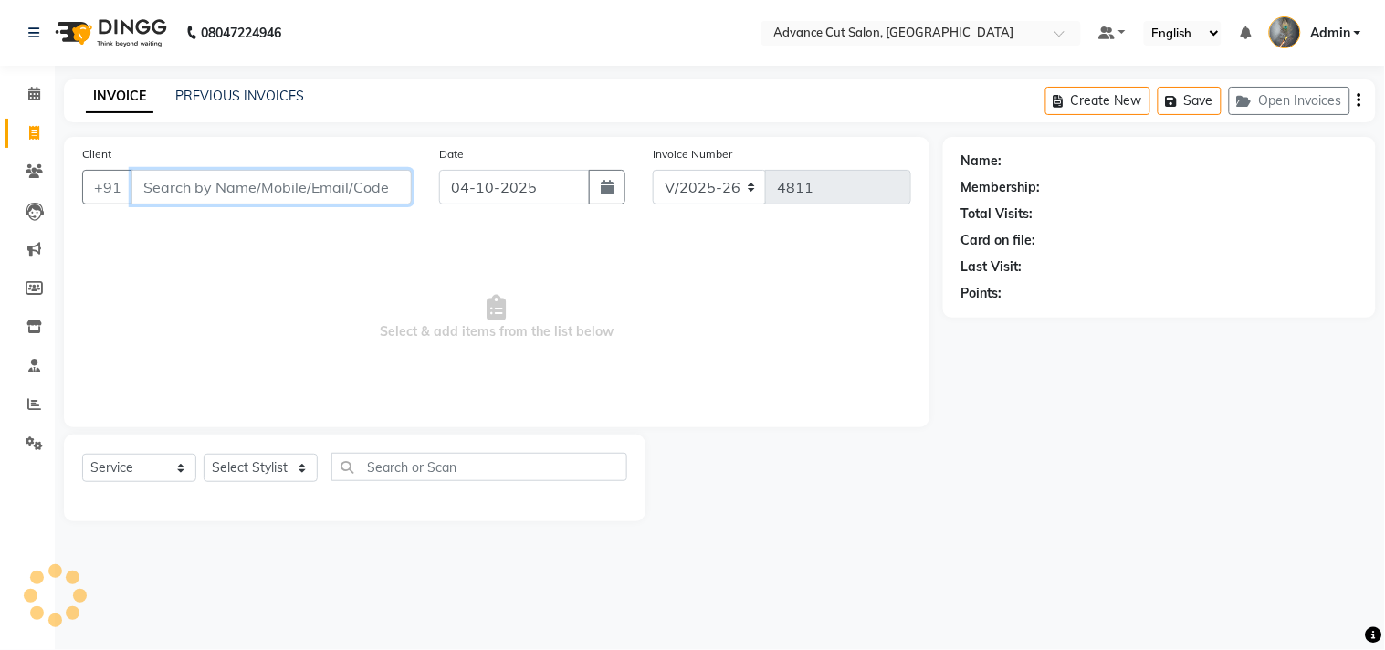
click at [274, 188] on input "Client" at bounding box center [271, 187] width 280 height 35
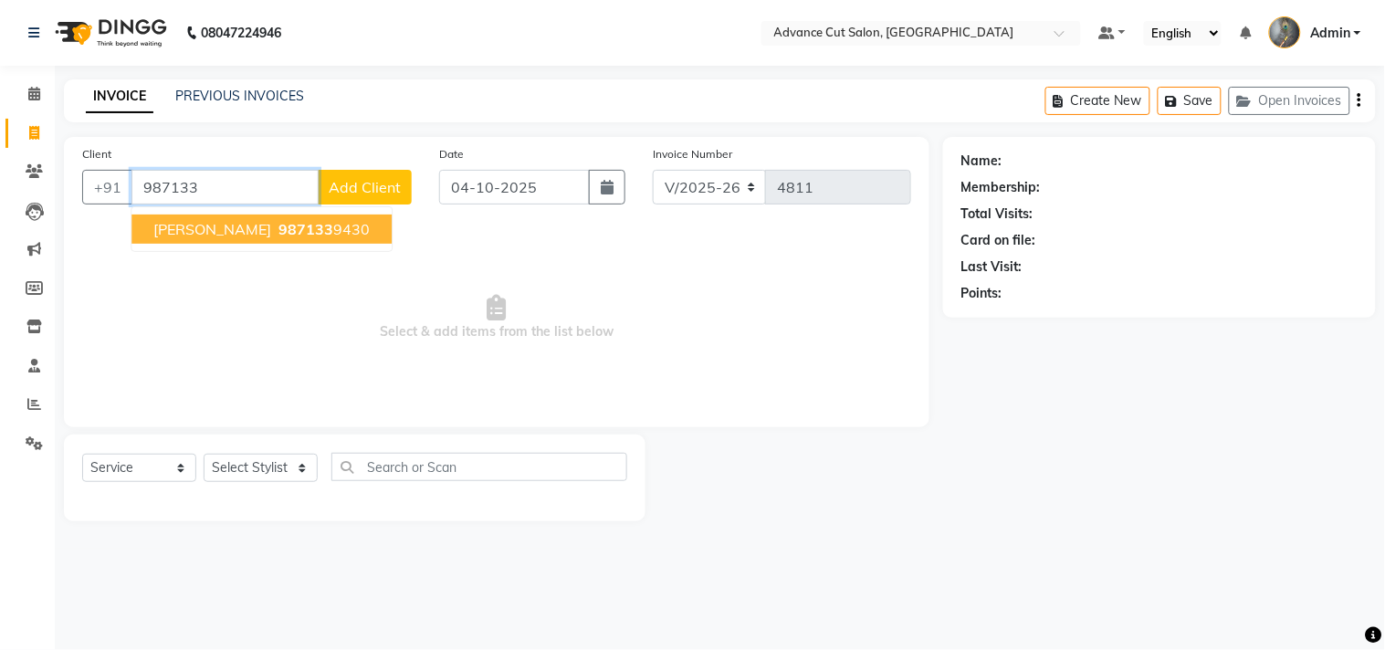
click at [247, 237] on span "SUCHI SHARMA" at bounding box center [212, 229] width 118 height 18
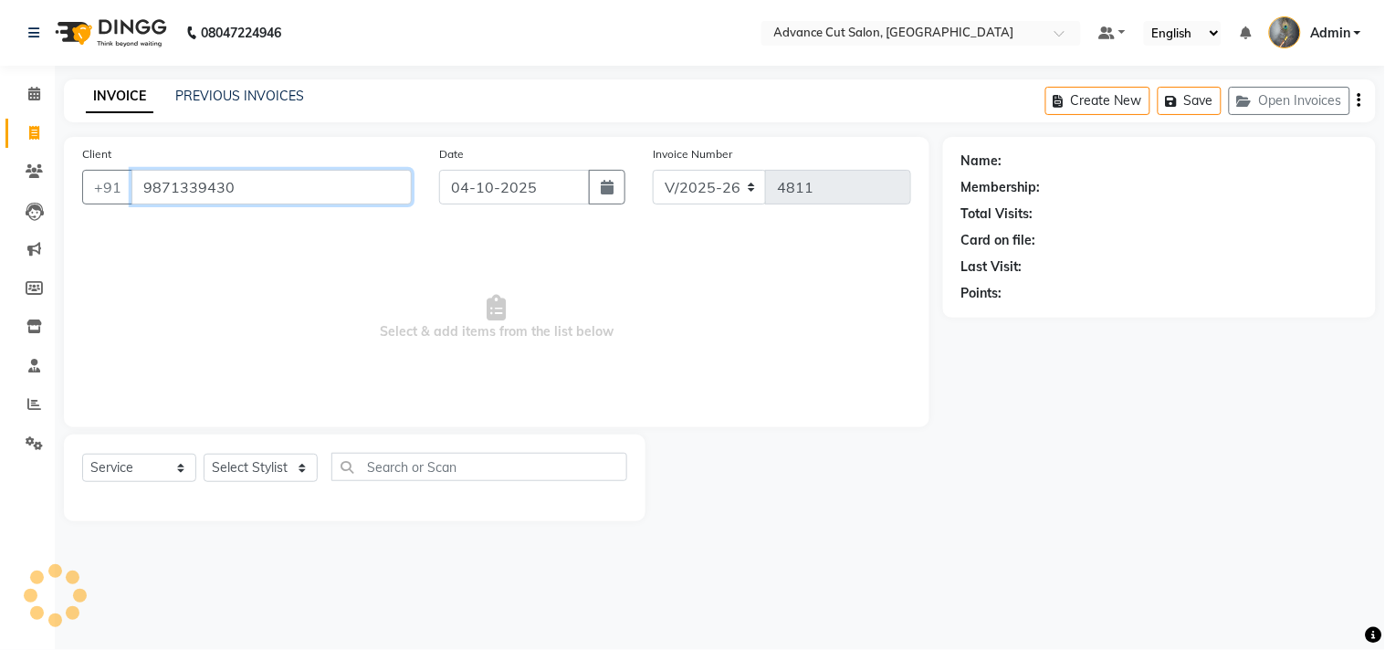
type input "9871339430"
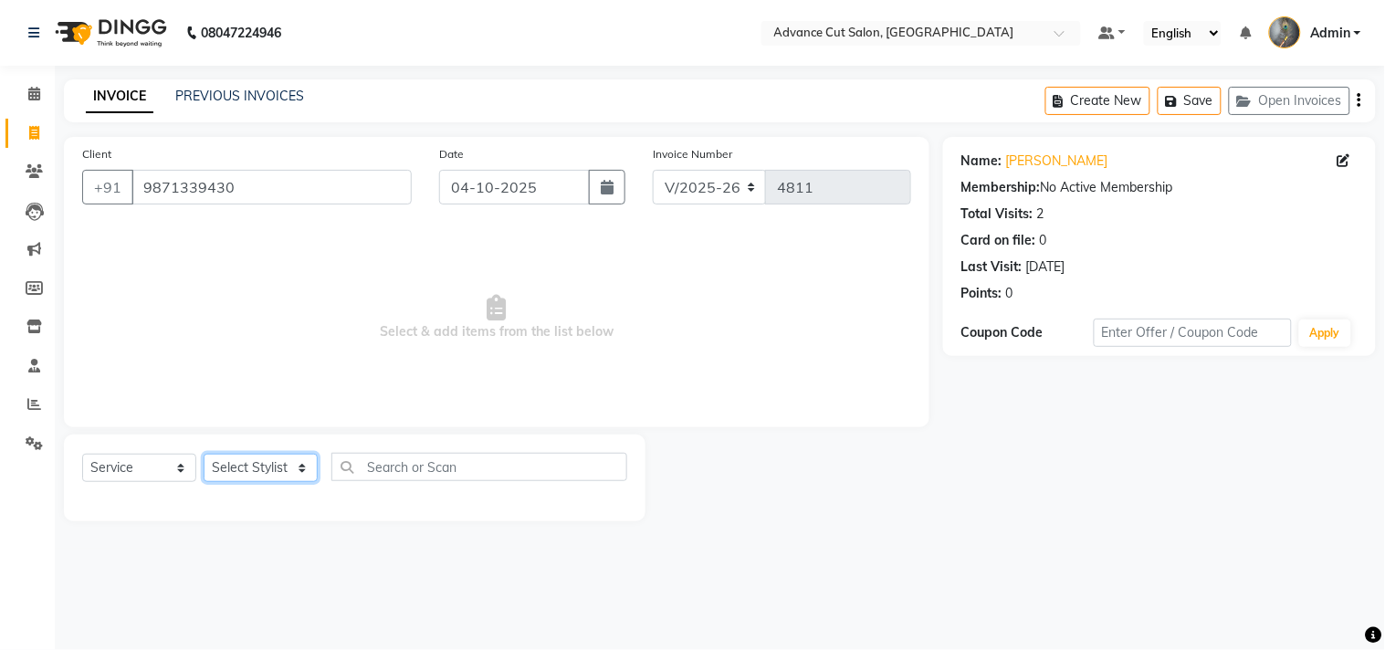
click at [250, 470] on select "Select Stylist Admin chahit COUNTOR Devid hardeep mamta manisha MONISH navi NOS…" at bounding box center [261, 468] width 114 height 28
select select "30646"
click at [204, 455] on select "Select Stylist Admin chahit COUNTOR Devid hardeep mamta manisha MONISH navi NOS…" at bounding box center [261, 468] width 114 height 28
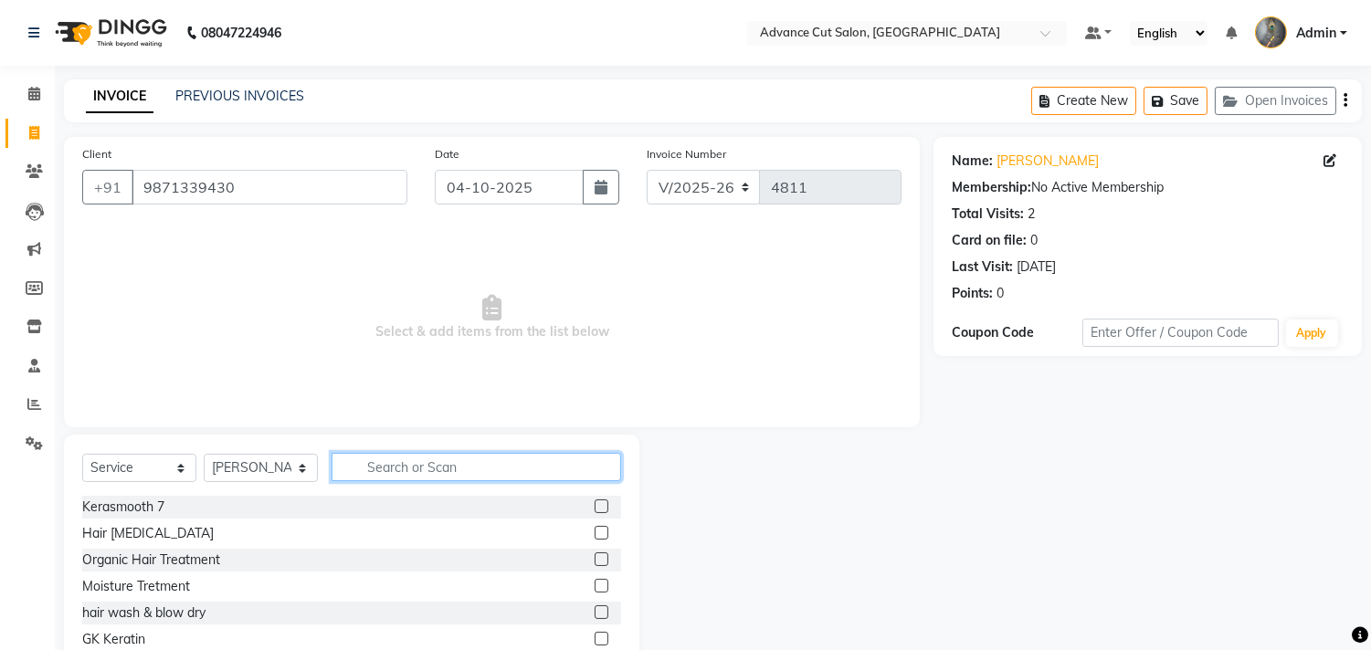
click at [384, 477] on input "text" at bounding box center [475, 467] width 289 height 28
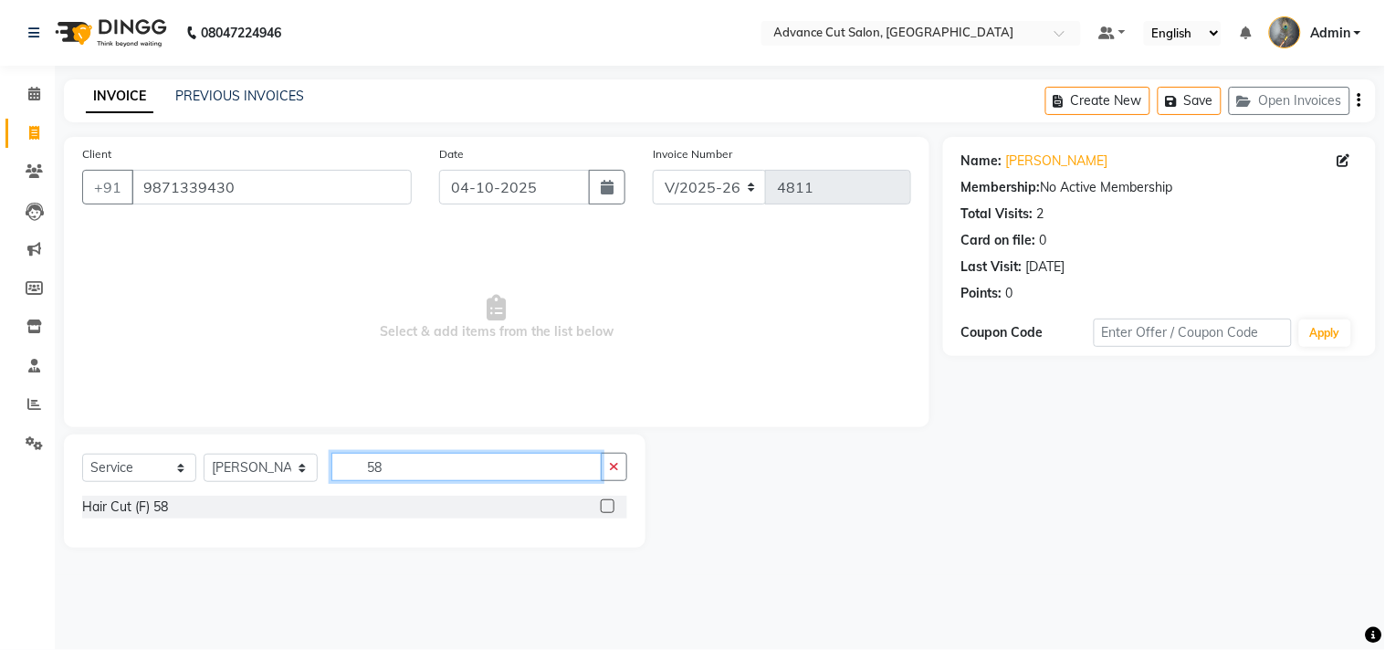
type input "58"
click at [610, 512] on label at bounding box center [608, 506] width 14 height 14
click at [610, 512] on input "checkbox" at bounding box center [607, 507] width 12 height 12
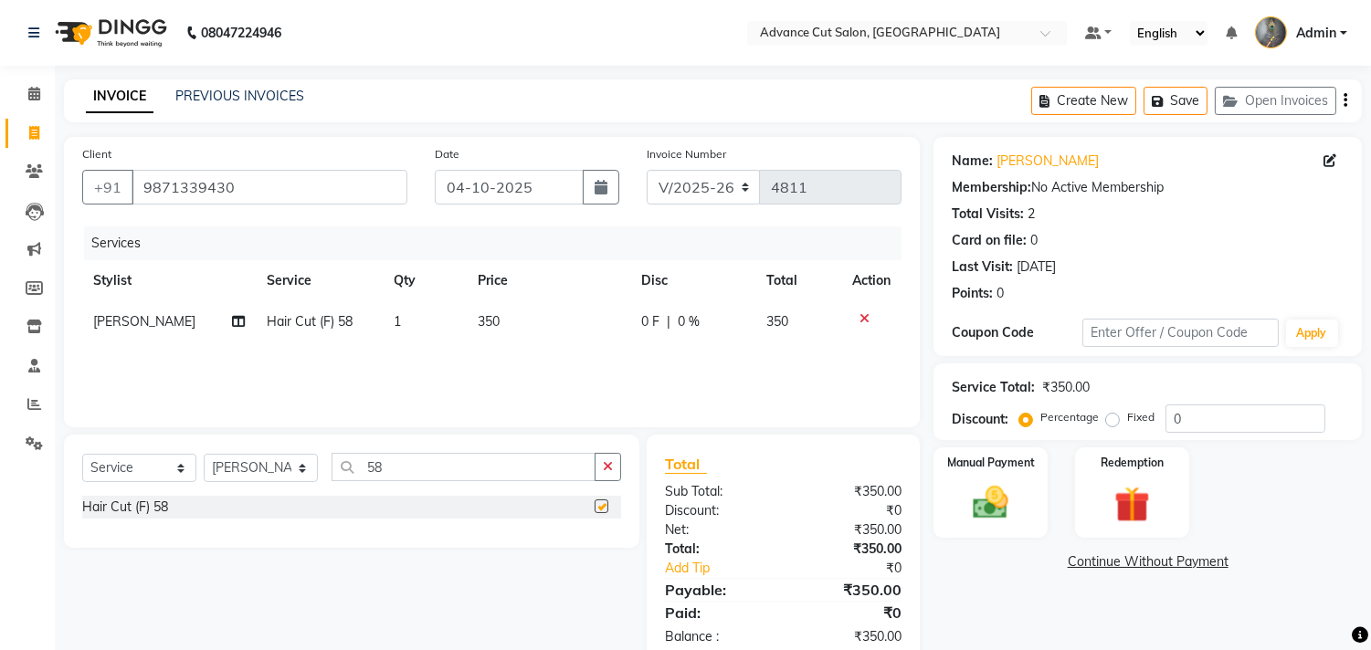
checkbox input "false"
click at [394, 324] on span "1" at bounding box center [397, 321] width 7 height 16
select select "30646"
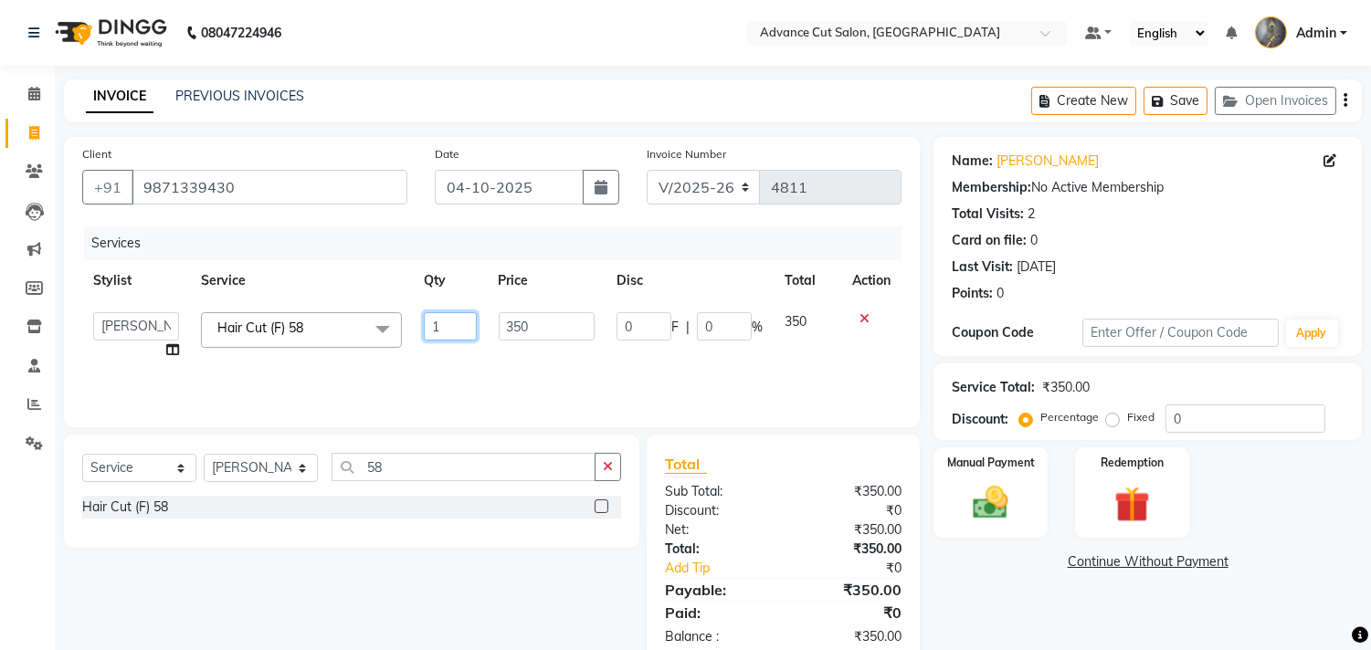
click at [450, 332] on input "1" at bounding box center [450, 326] width 52 height 28
type input "2"
click at [549, 378] on div "Services Stylist Service Qty Price Disc Total Action Admin chahit COUNTOR Devid…" at bounding box center [491, 317] width 819 height 183
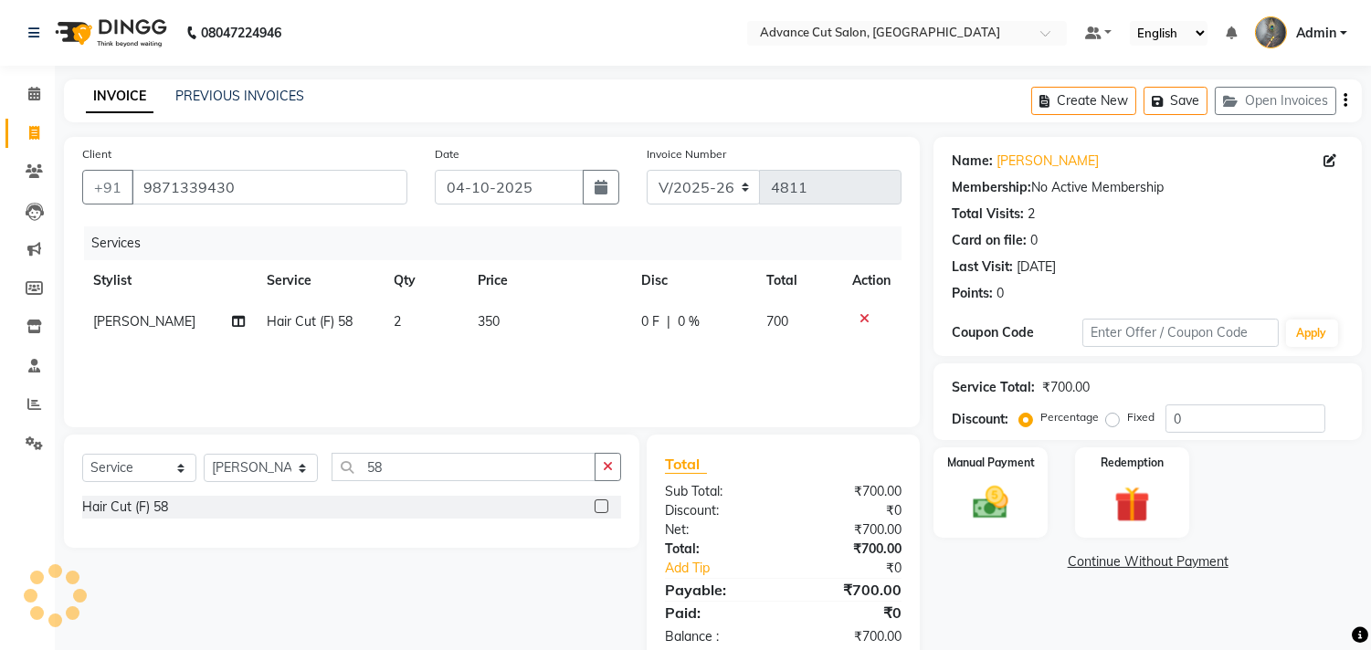
scroll to position [42, 0]
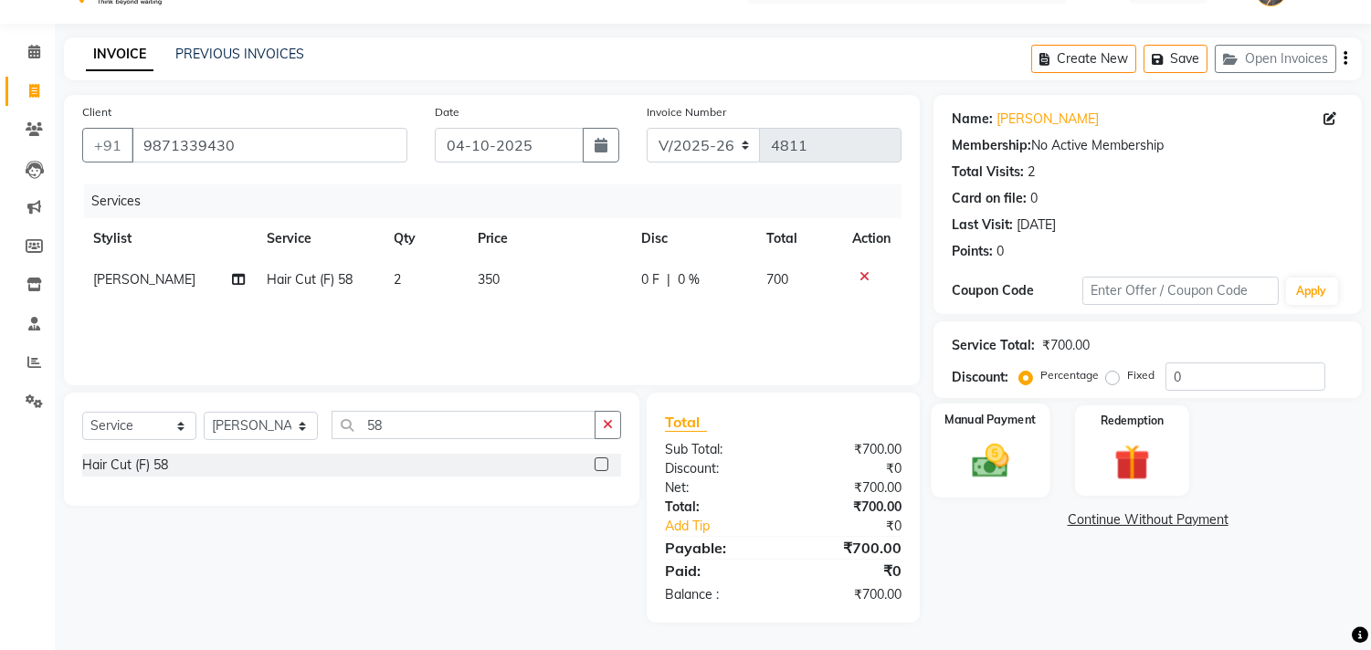
click at [978, 460] on img at bounding box center [991, 461] width 60 height 43
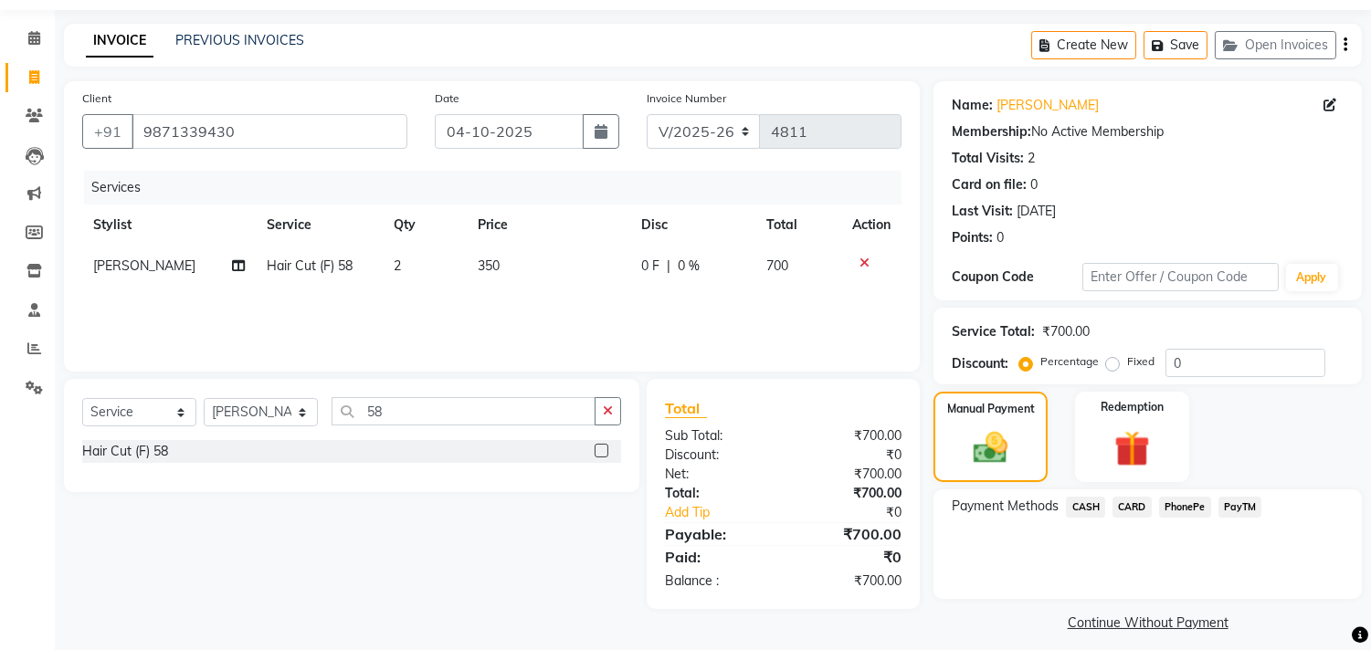
scroll to position [68, 0]
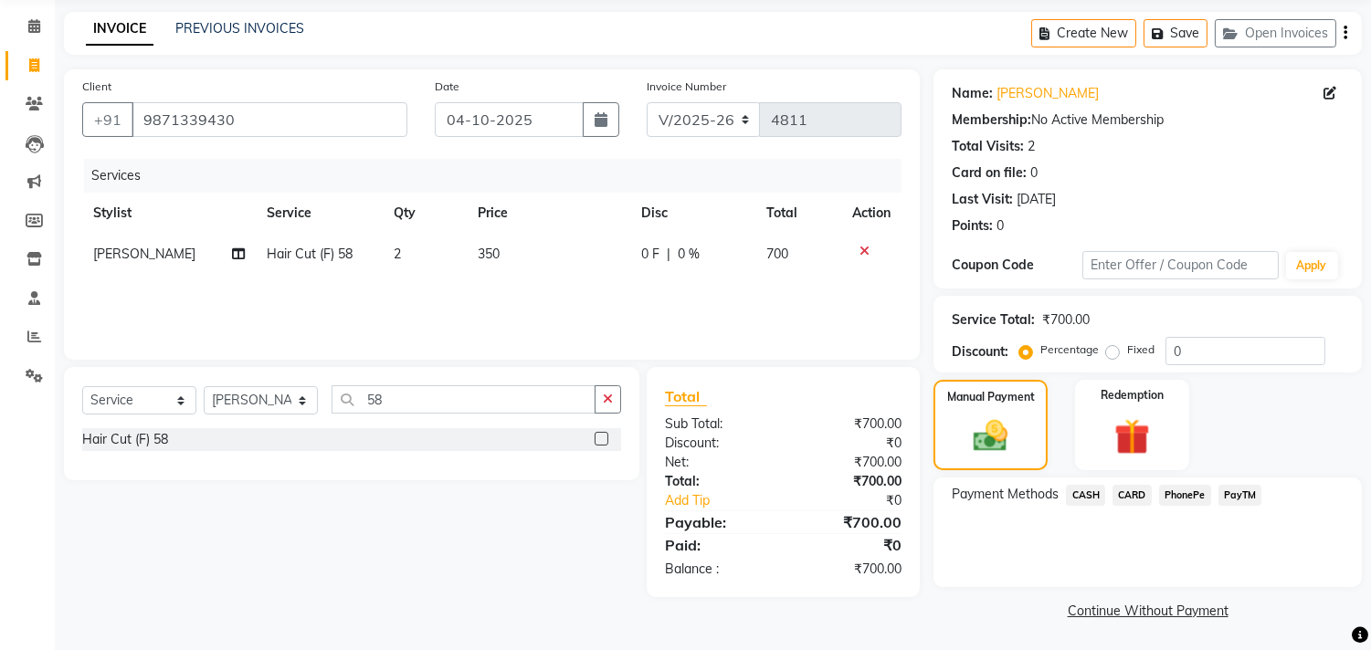
click at [1073, 497] on span "CASH" at bounding box center [1085, 495] width 39 height 21
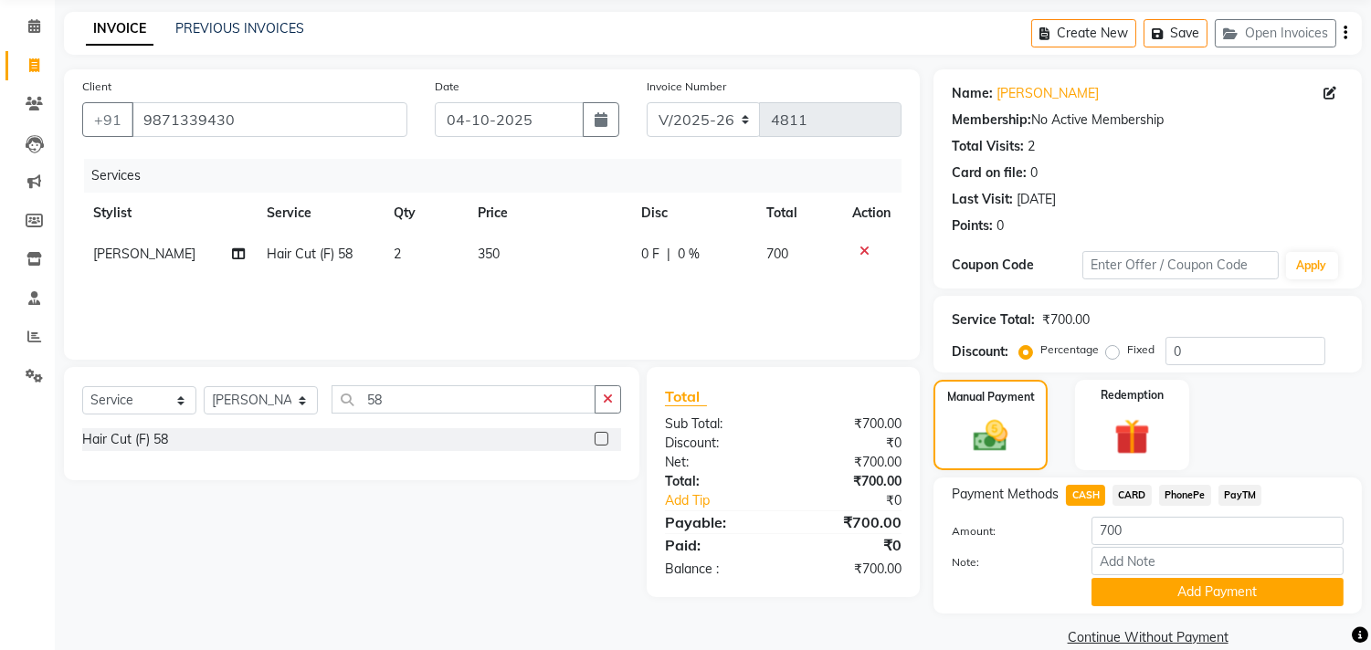
scroll to position [95, 0]
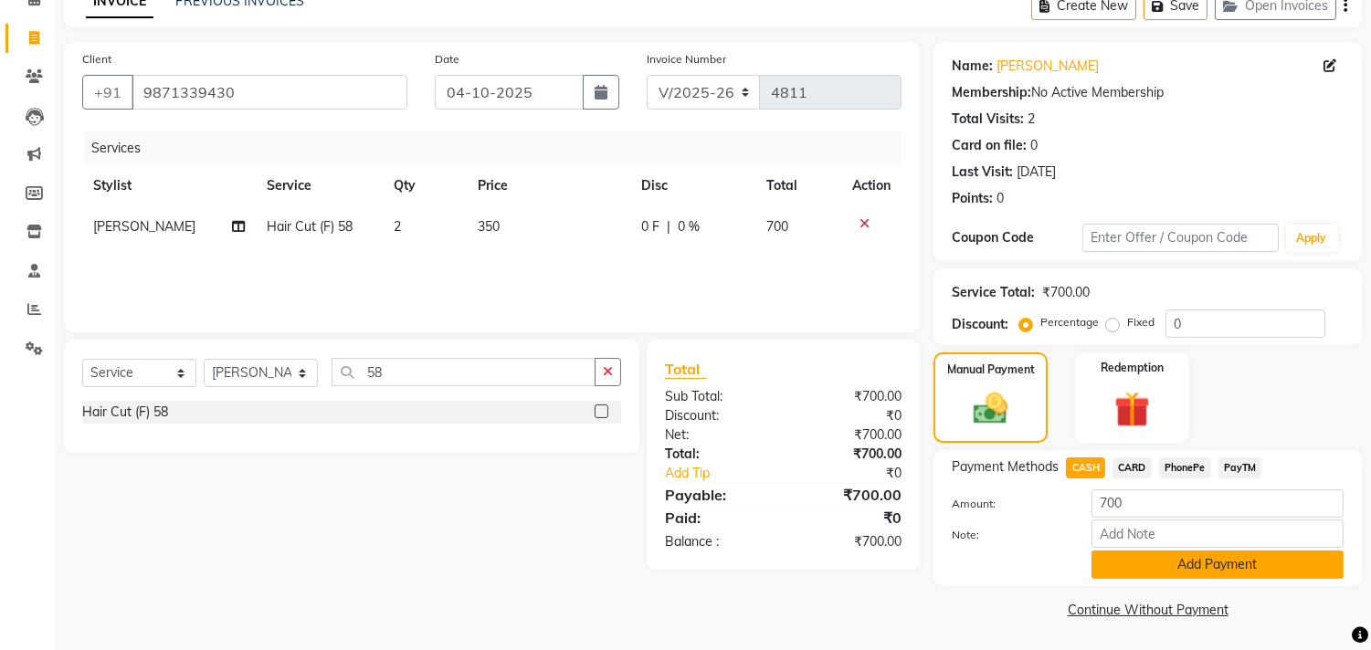
click at [1217, 571] on button "Add Payment" at bounding box center [1217, 565] width 252 height 28
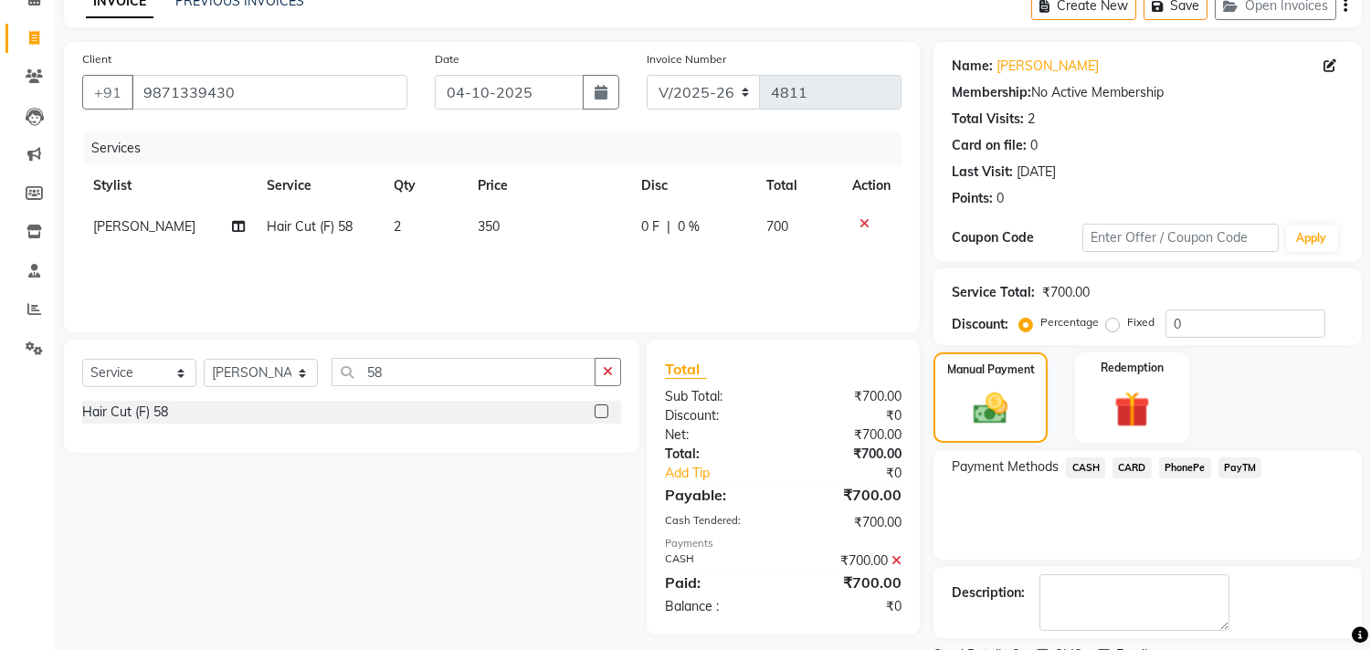
scroll to position [171, 0]
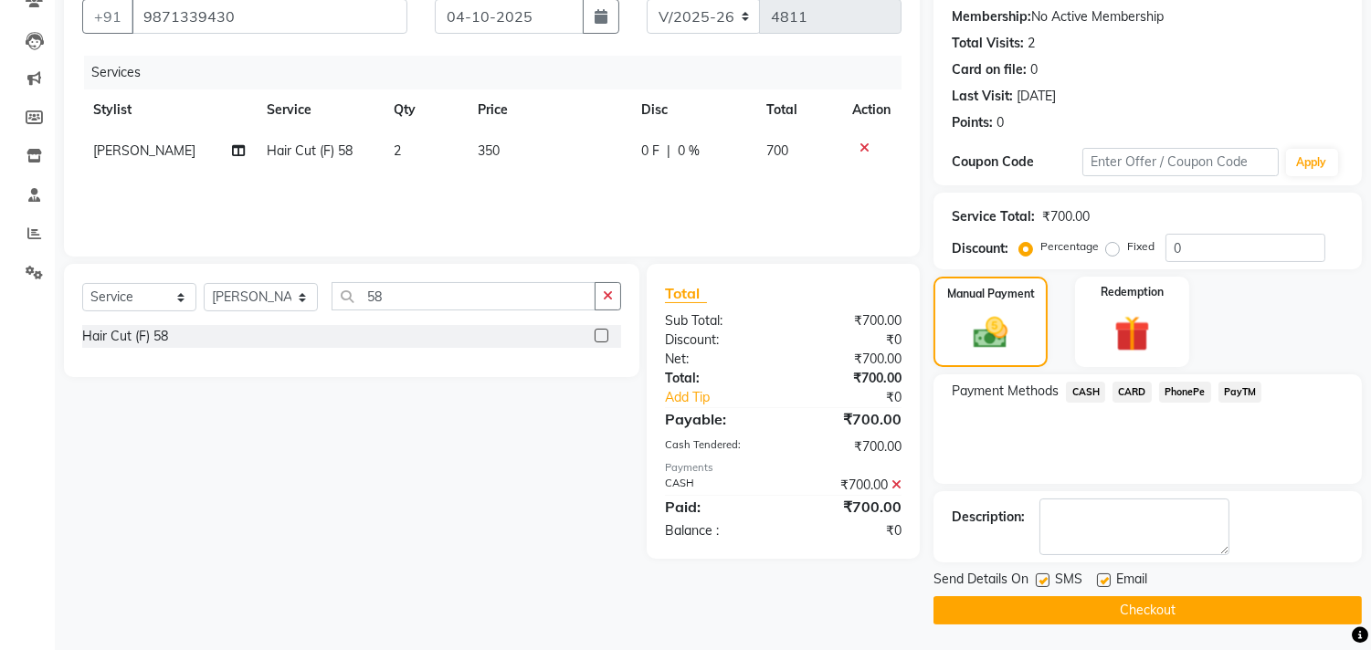
click at [1151, 615] on button "Checkout" at bounding box center [1147, 610] width 428 height 28
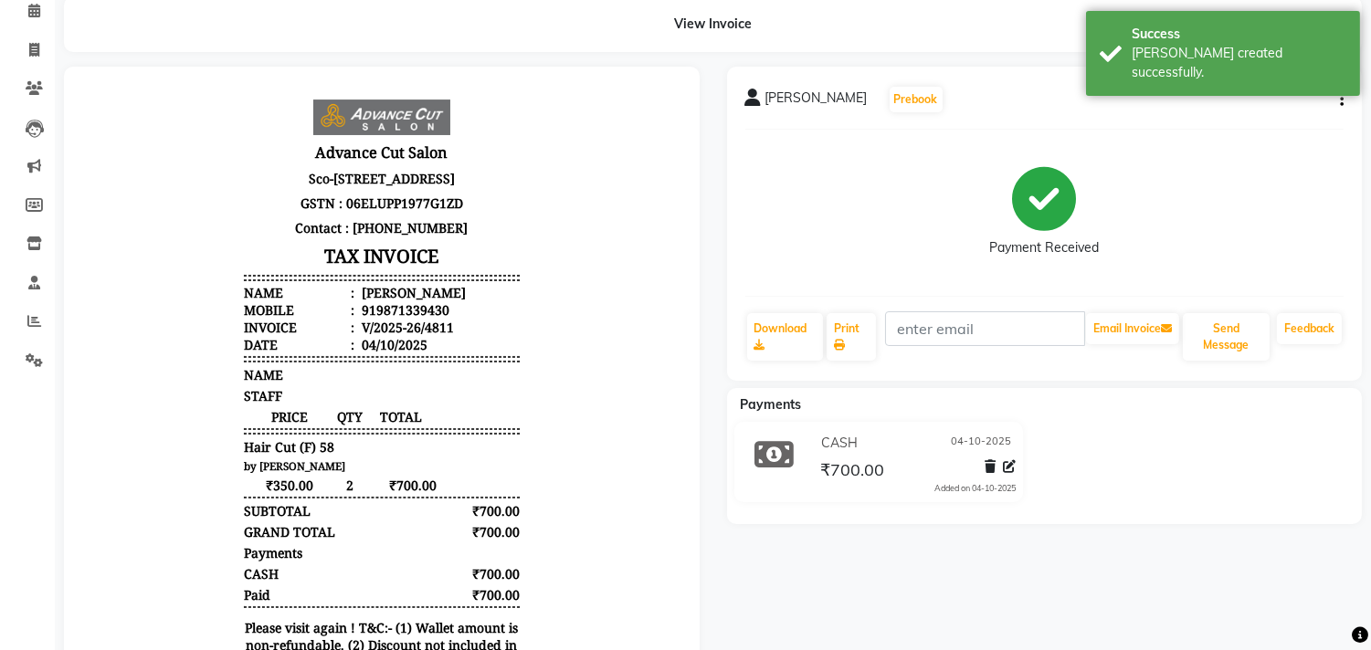
scroll to position [80, 0]
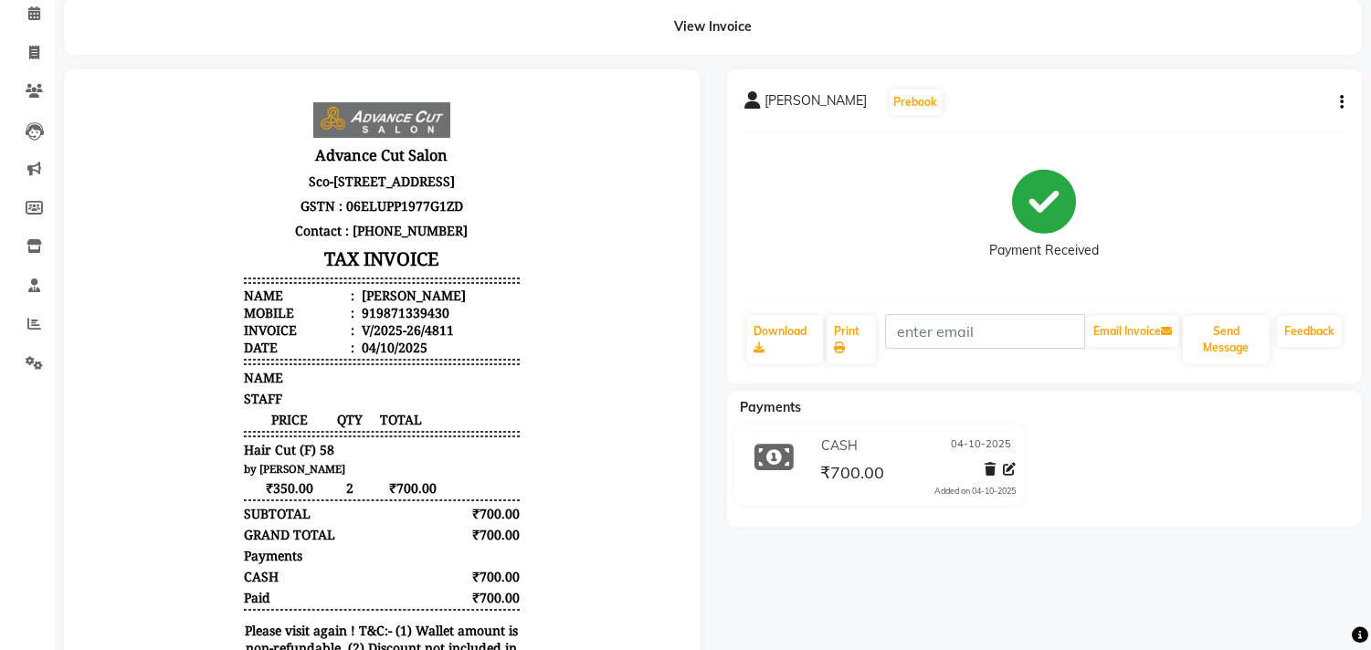
click at [880, 598] on div "SUCHI SHARMA Prebook Payment Received Download Print Email Invoice Send Message…" at bounding box center [1044, 440] width 663 height 742
click at [28, 317] on icon at bounding box center [34, 324] width 14 height 14
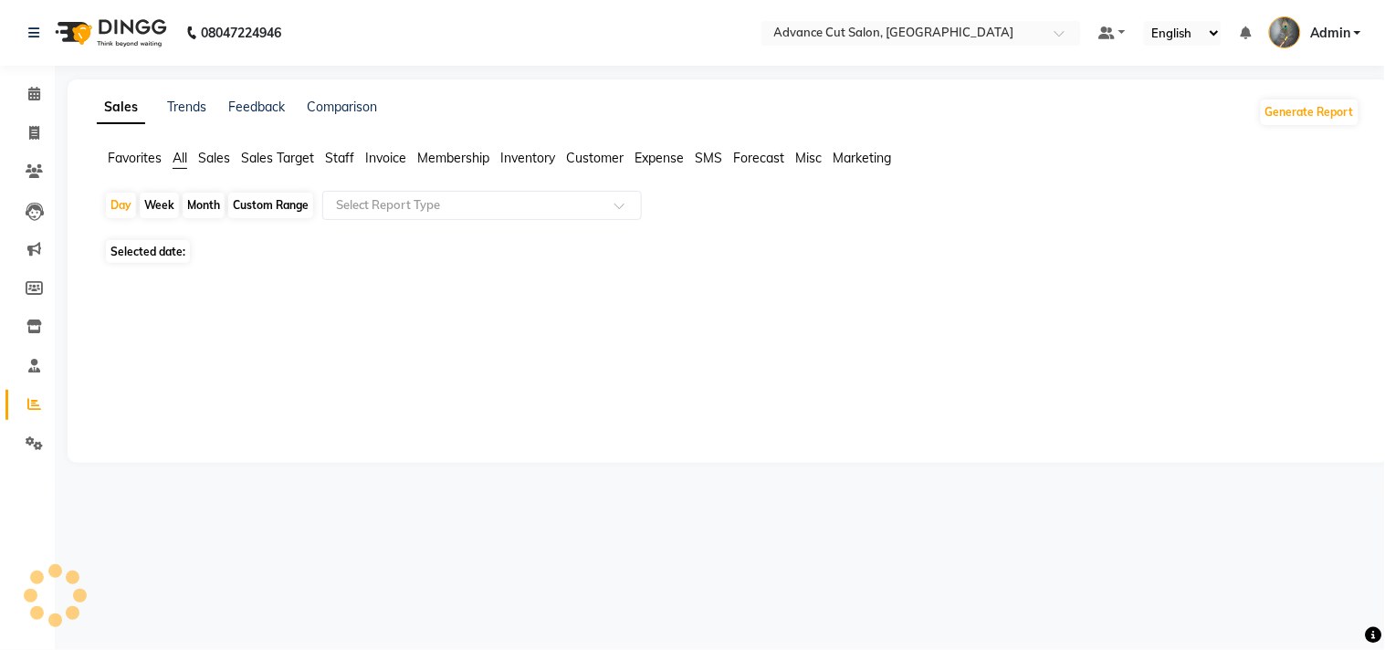
click at [150, 254] on span "Selected date:" at bounding box center [148, 251] width 84 height 23
select select "10"
select select "2025"
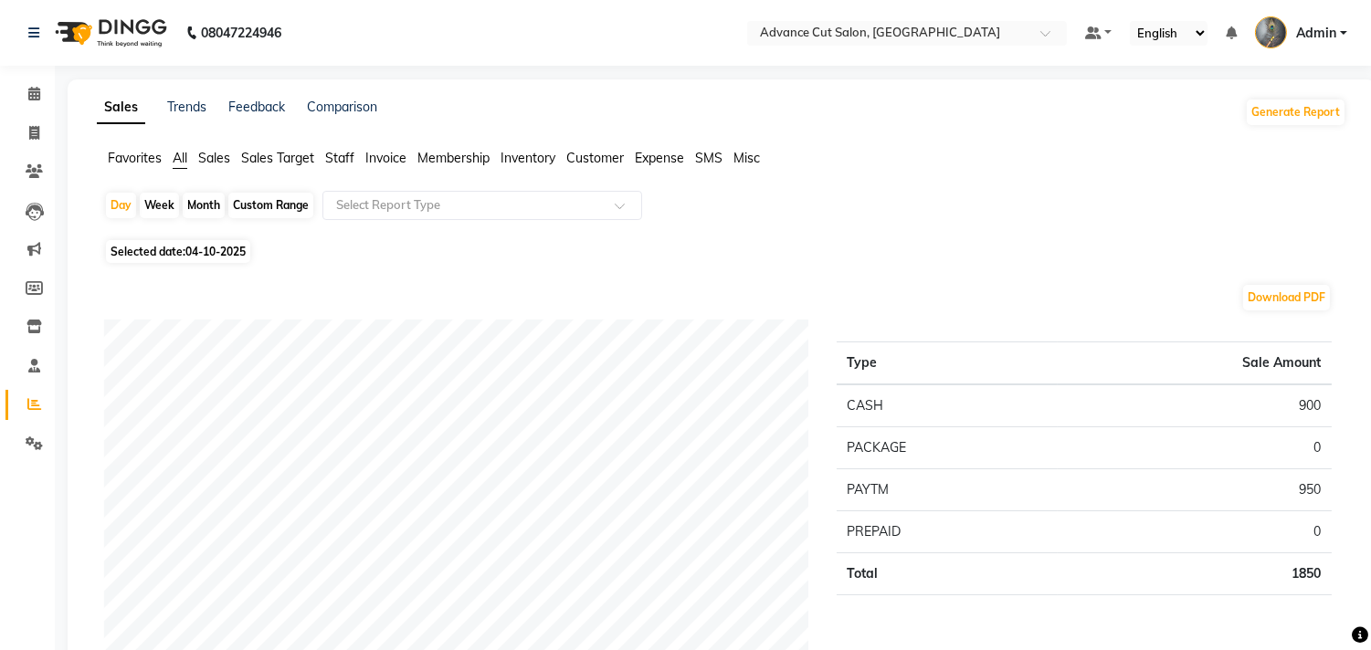
click at [187, 289] on div "Download PDF" at bounding box center [717, 297] width 1227 height 29
click at [168, 252] on span "Selected date: 04-10-2025" at bounding box center [178, 251] width 144 height 23
select select "10"
select select "2025"
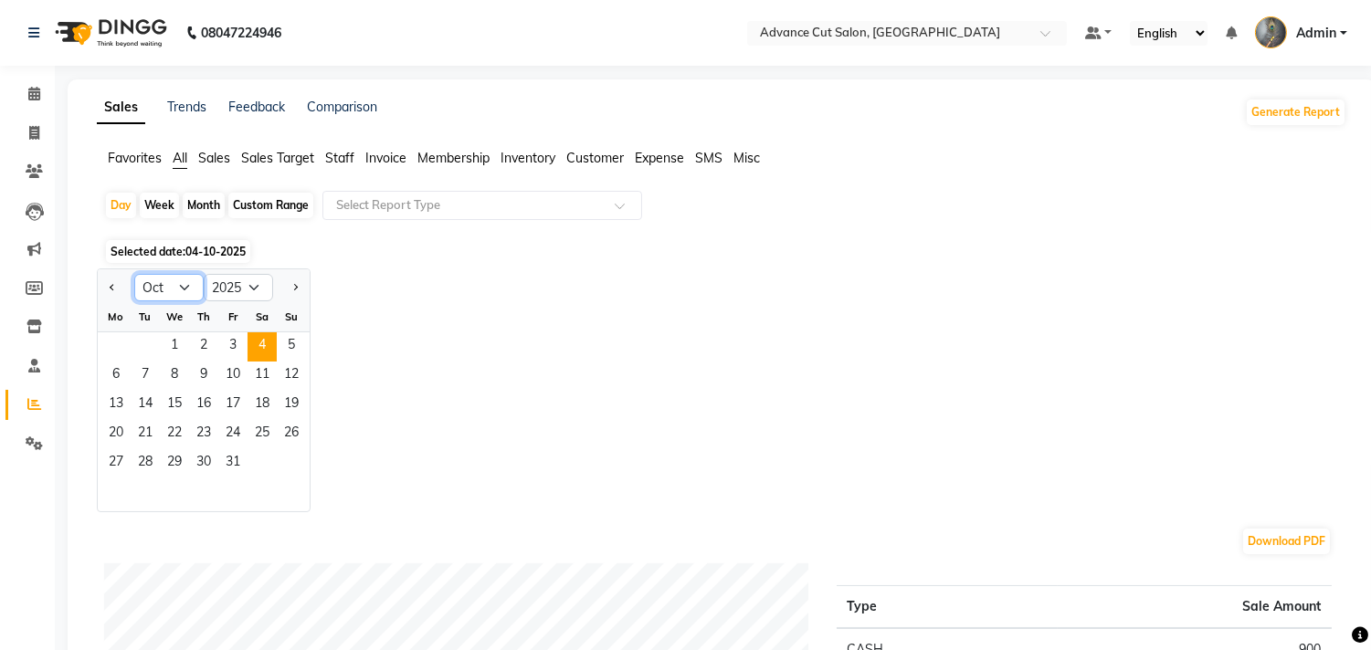
click at [167, 293] on select "Jan Feb Mar Apr May Jun Jul Aug Sep Oct Nov Dec" at bounding box center [168, 287] width 69 height 27
select select "9"
click at [134, 274] on select "Jan Feb Mar Apr May Jun Jul Aug Sep Oct Nov Dec" at bounding box center [168, 287] width 69 height 27
click at [190, 202] on div "Month" at bounding box center [204, 206] width 42 height 26
select select "10"
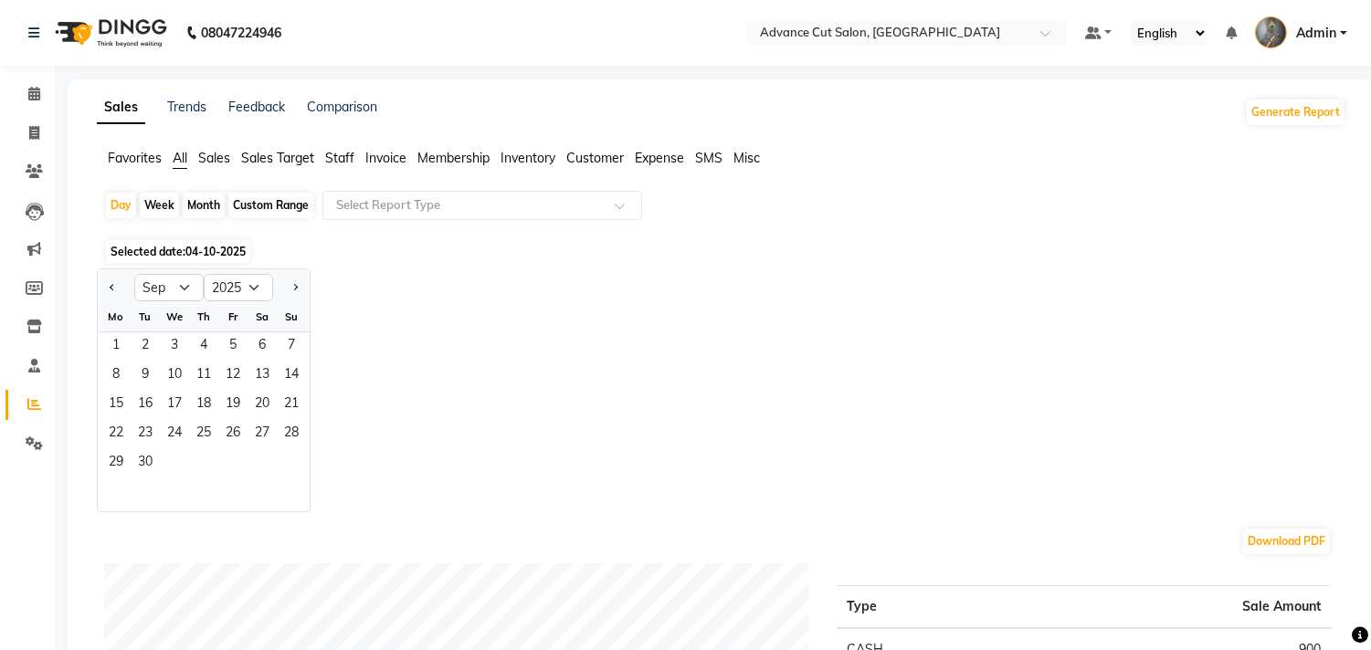
select select "2025"
click at [178, 292] on select "Jan Feb Mar Apr May Jun Jul Aug Sep Oct Nov Dec" at bounding box center [168, 287] width 69 height 27
select select "9"
click at [134, 274] on select "Jan Feb Mar Apr May Jun Jul Aug Sep Oct Nov Dec" at bounding box center [168, 287] width 69 height 27
click at [104, 352] on span "1" at bounding box center [115, 346] width 29 height 29
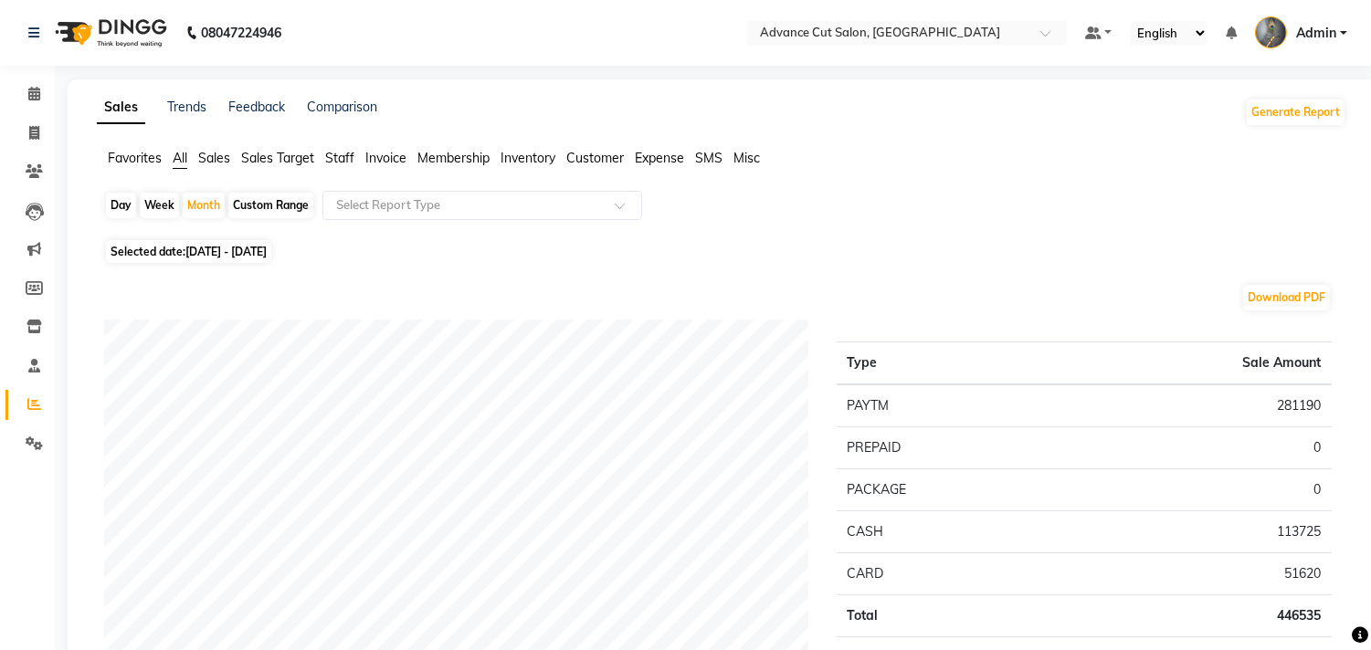
click at [249, 205] on div "Custom Range" at bounding box center [270, 206] width 85 height 26
select select "9"
select select "2025"
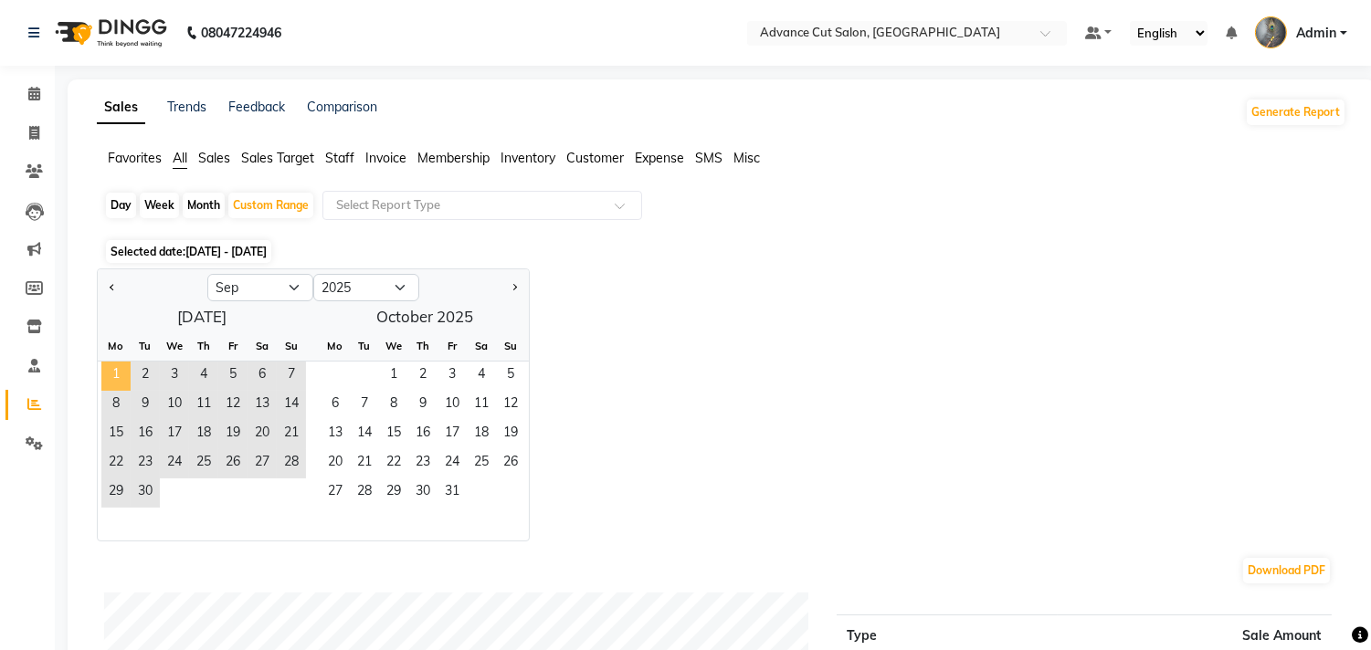
click at [108, 376] on span "1" at bounding box center [115, 376] width 29 height 29
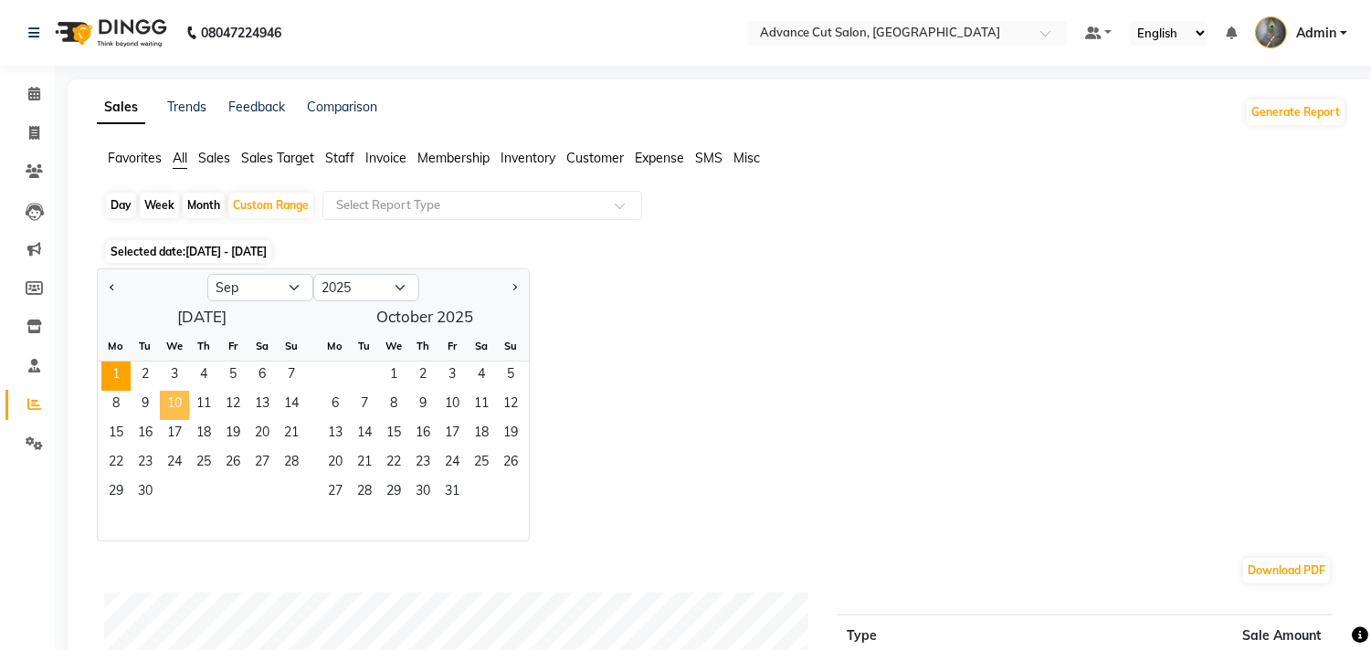
click at [171, 405] on span "10" at bounding box center [174, 405] width 29 height 29
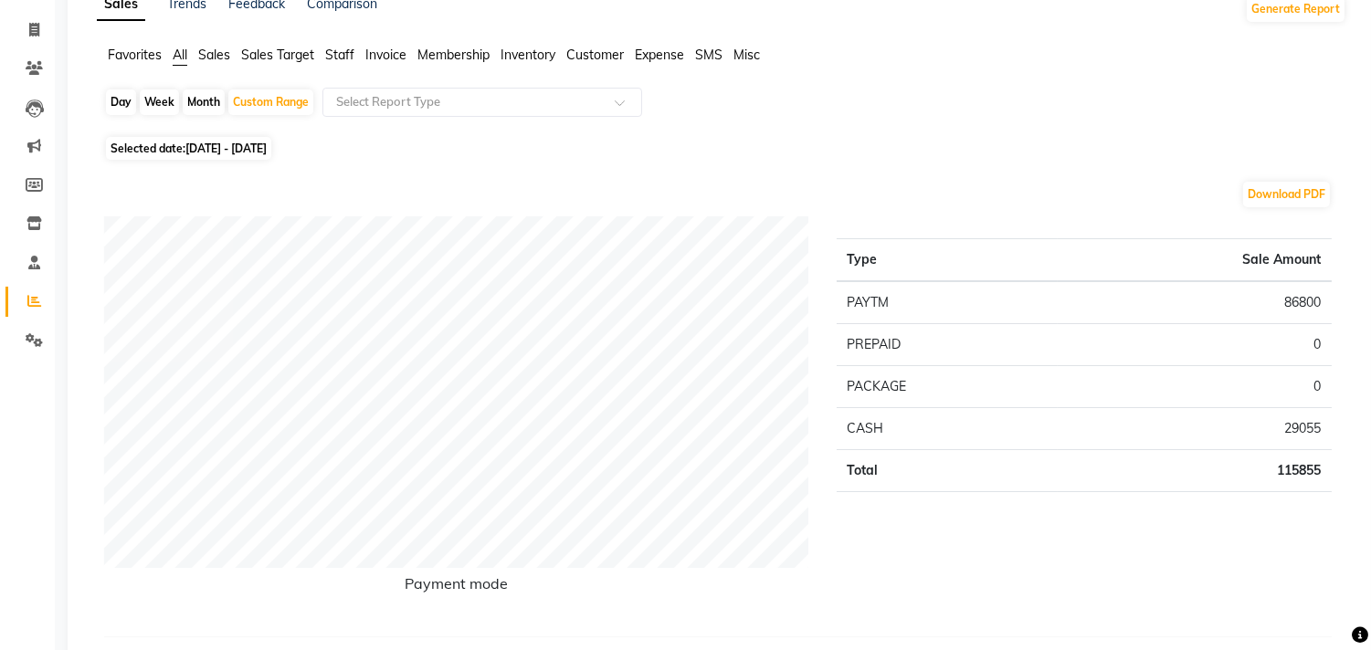
scroll to position [101, 0]
click at [267, 152] on span "01-09-2025 - 10-09-2025" at bounding box center [225, 150] width 81 height 14
select select "9"
select select "2025"
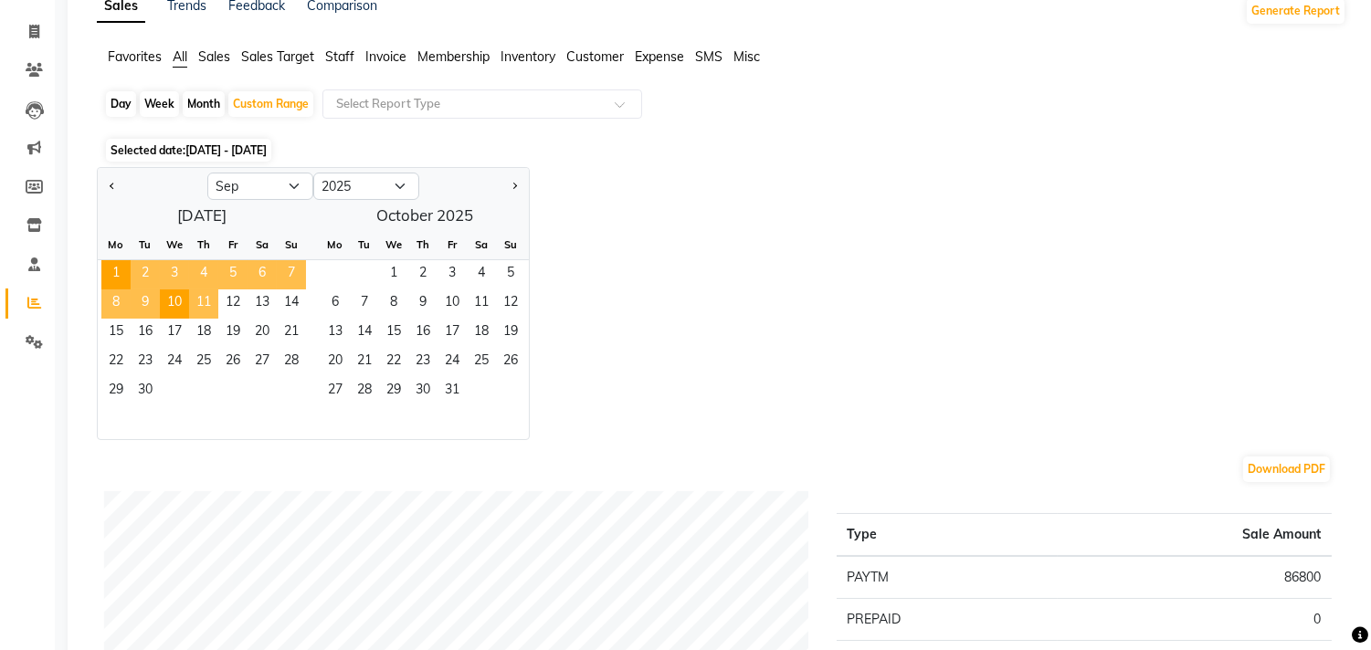
click at [205, 306] on span "11" at bounding box center [203, 303] width 29 height 29
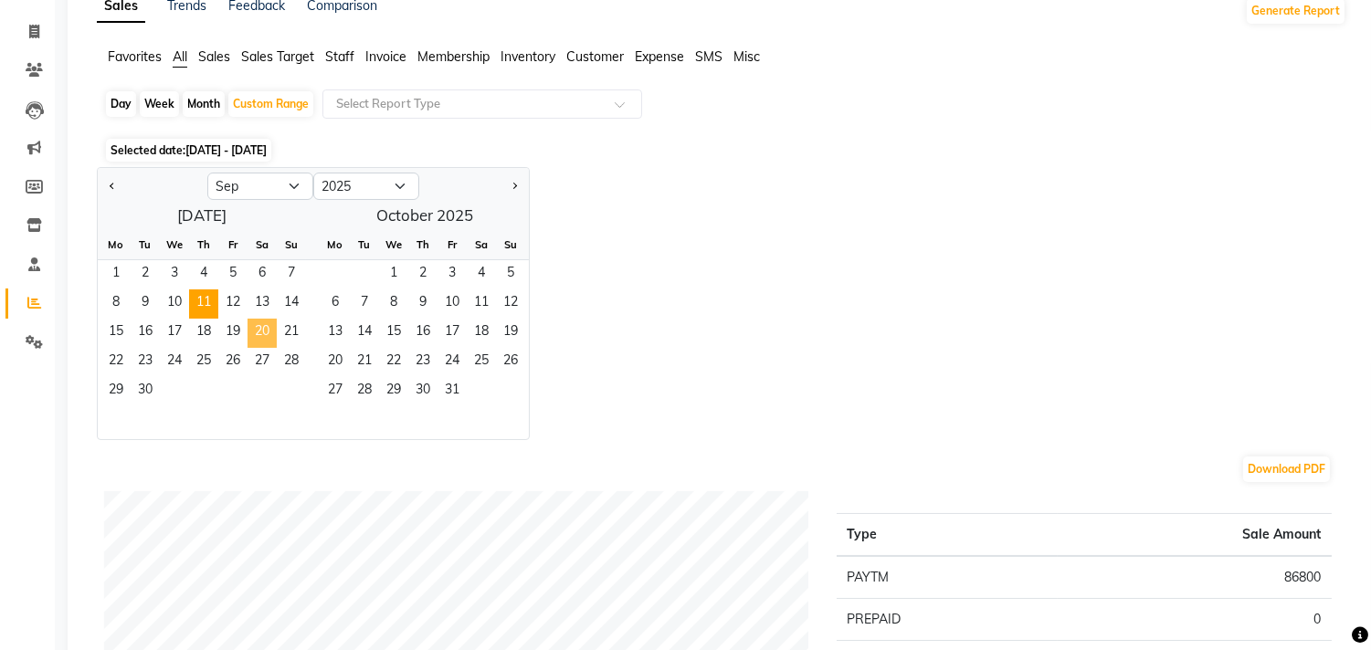
click at [259, 338] on span "20" at bounding box center [261, 333] width 29 height 29
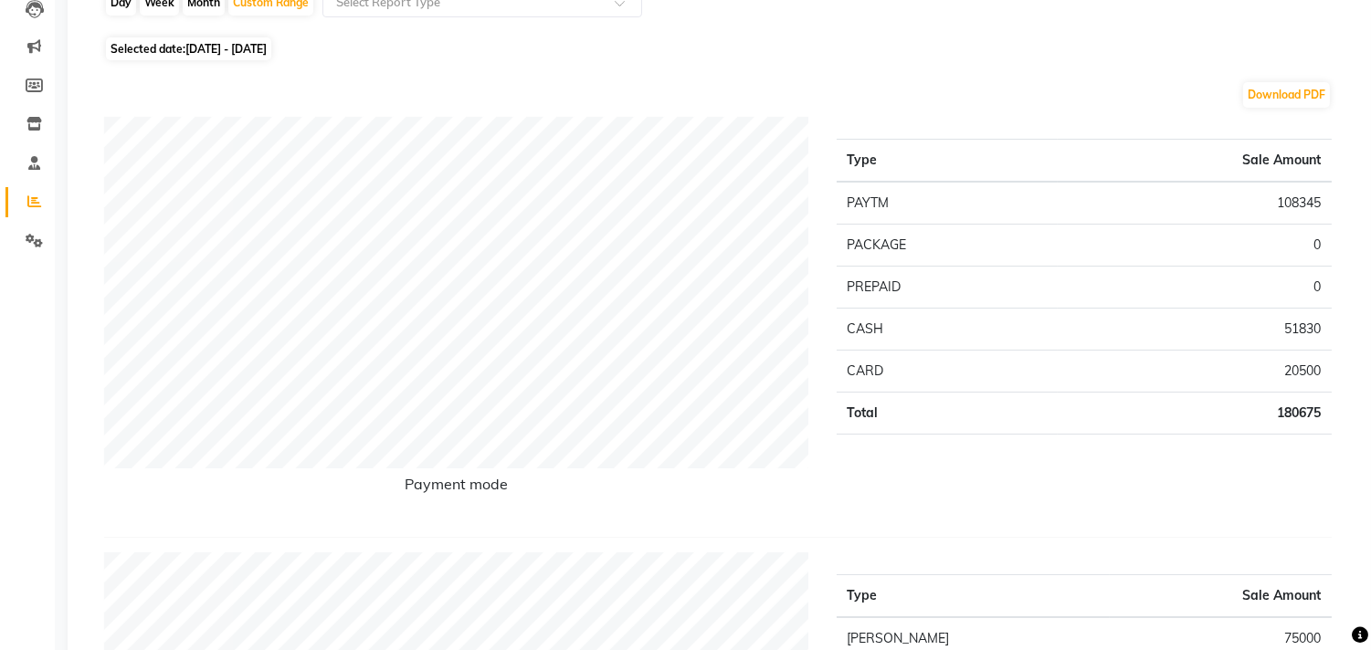
scroll to position [0, 0]
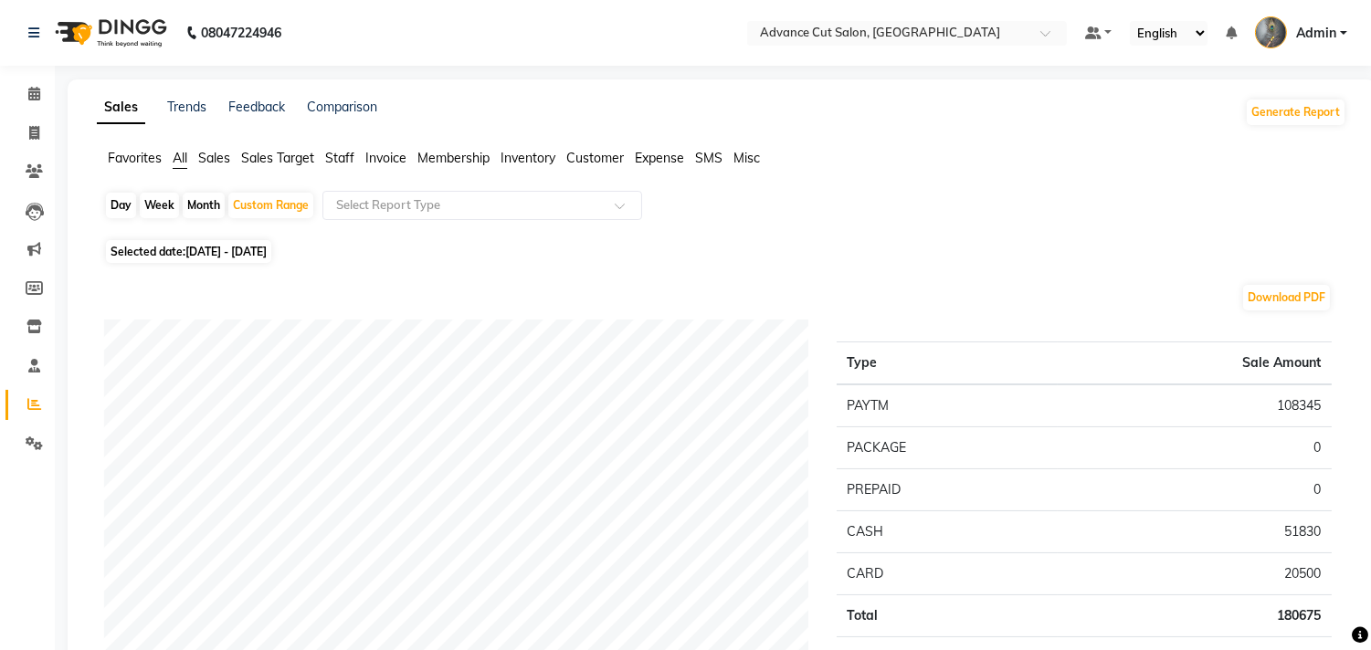
click at [211, 153] on span "Sales" at bounding box center [214, 158] width 32 height 16
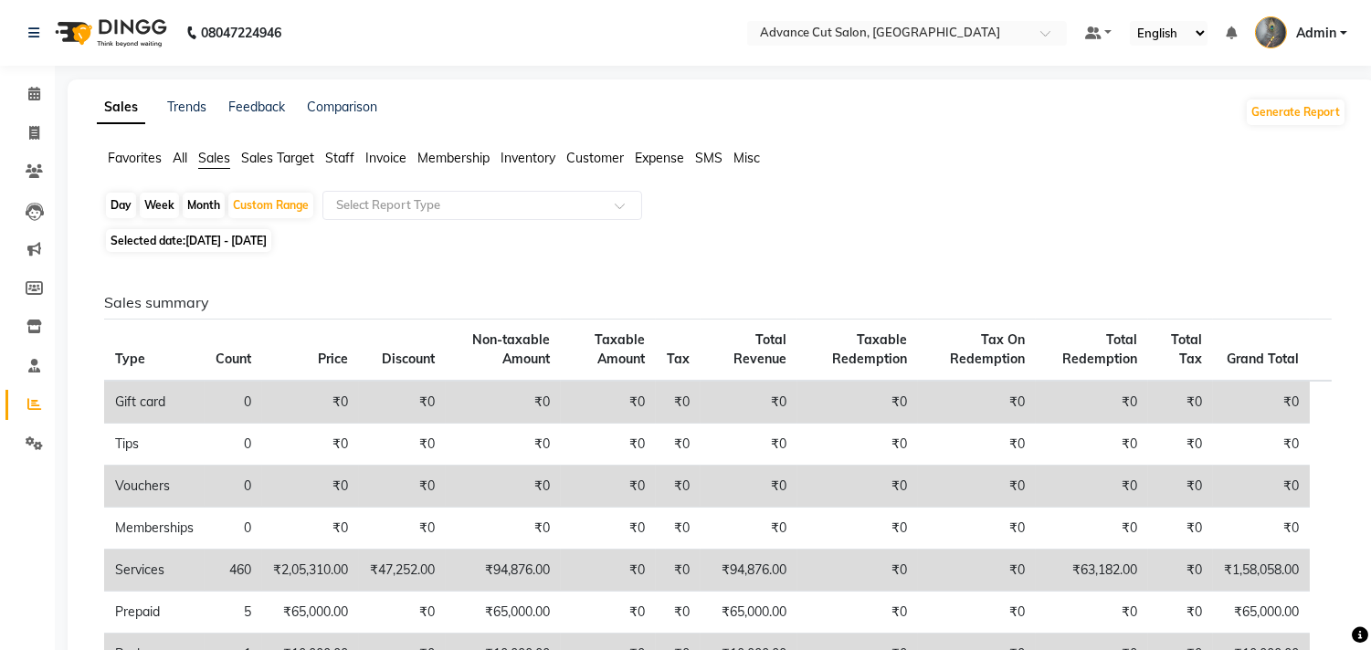
click at [258, 247] on span "11-09-2025 - 20-09-2025" at bounding box center [225, 241] width 81 height 14
select select "9"
select select "2025"
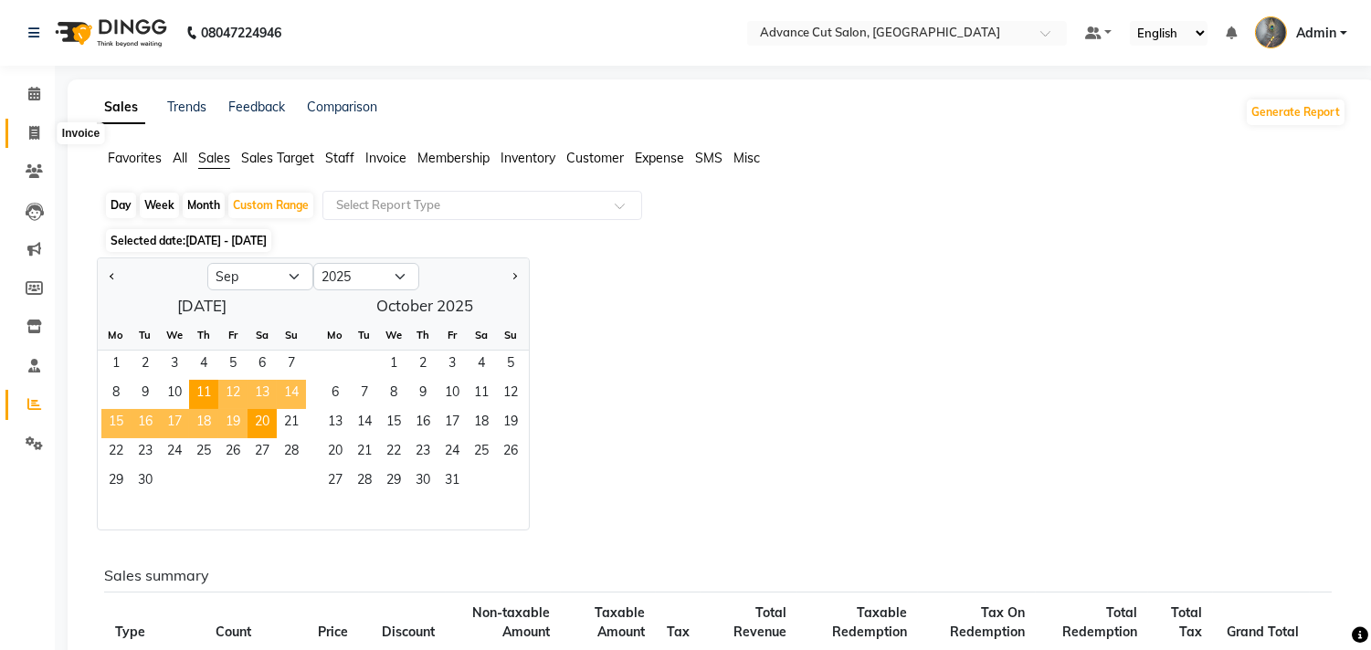
click at [30, 133] on icon at bounding box center [34, 133] width 10 height 14
select select "service"
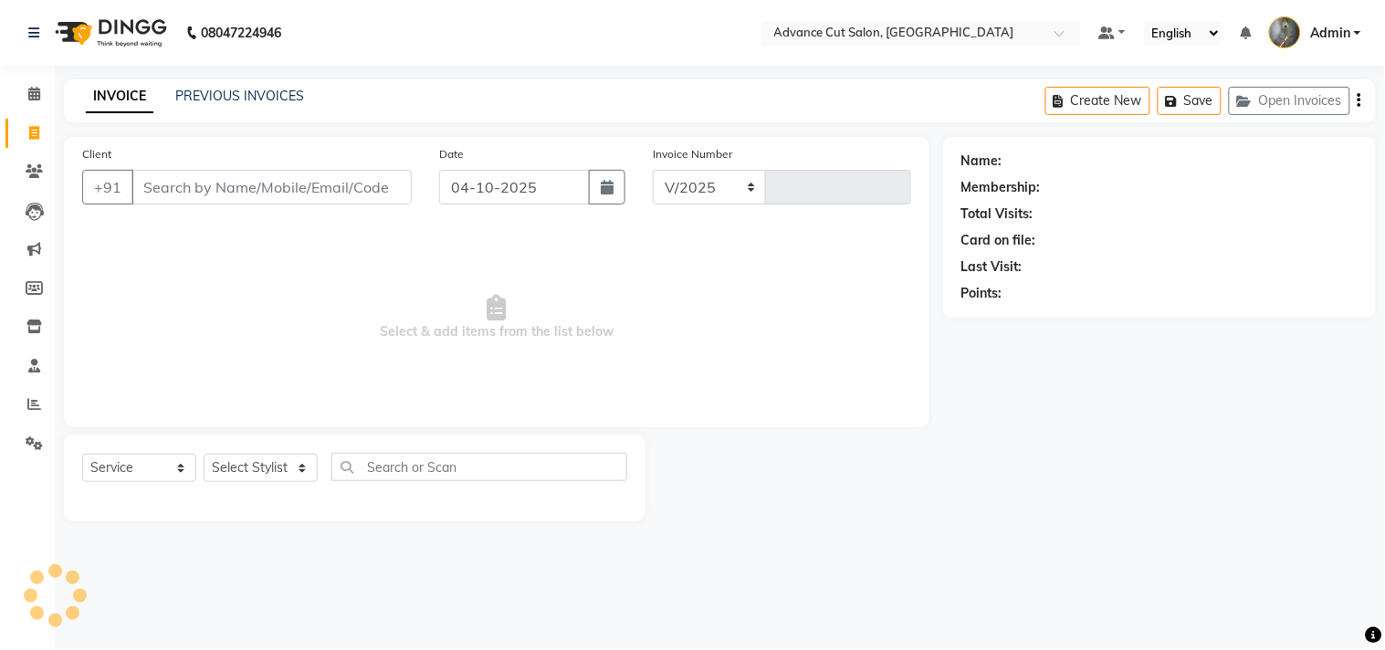
click at [258, 188] on input "Client" at bounding box center [271, 187] width 280 height 35
select select "4939"
type input "4812"
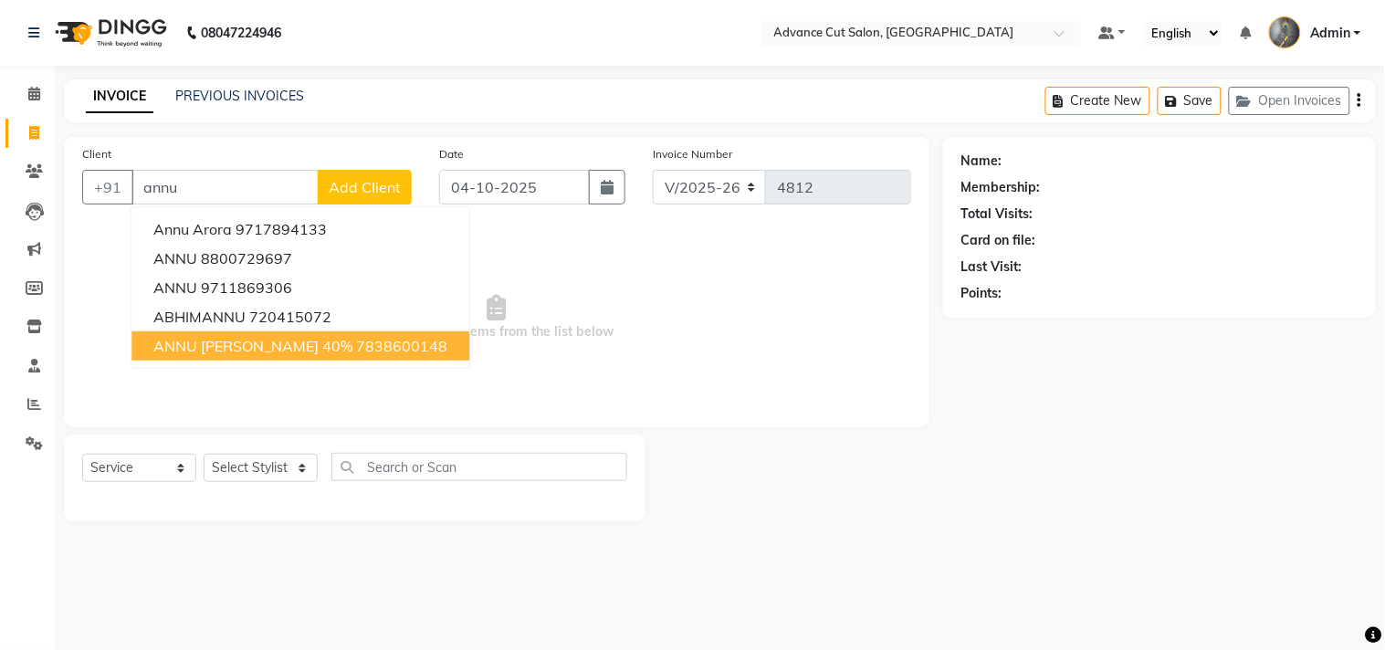
click at [356, 339] on ngb-highlight "7838600148" at bounding box center [401, 346] width 91 height 18
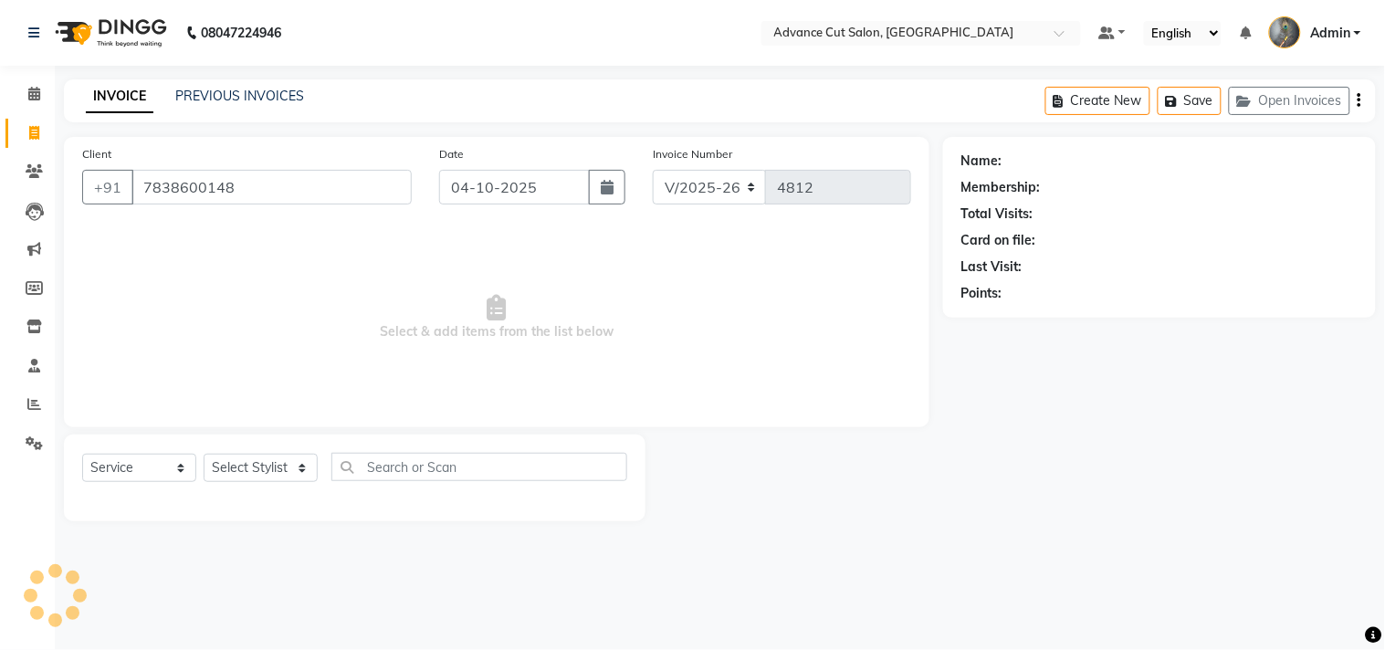
type input "7838600148"
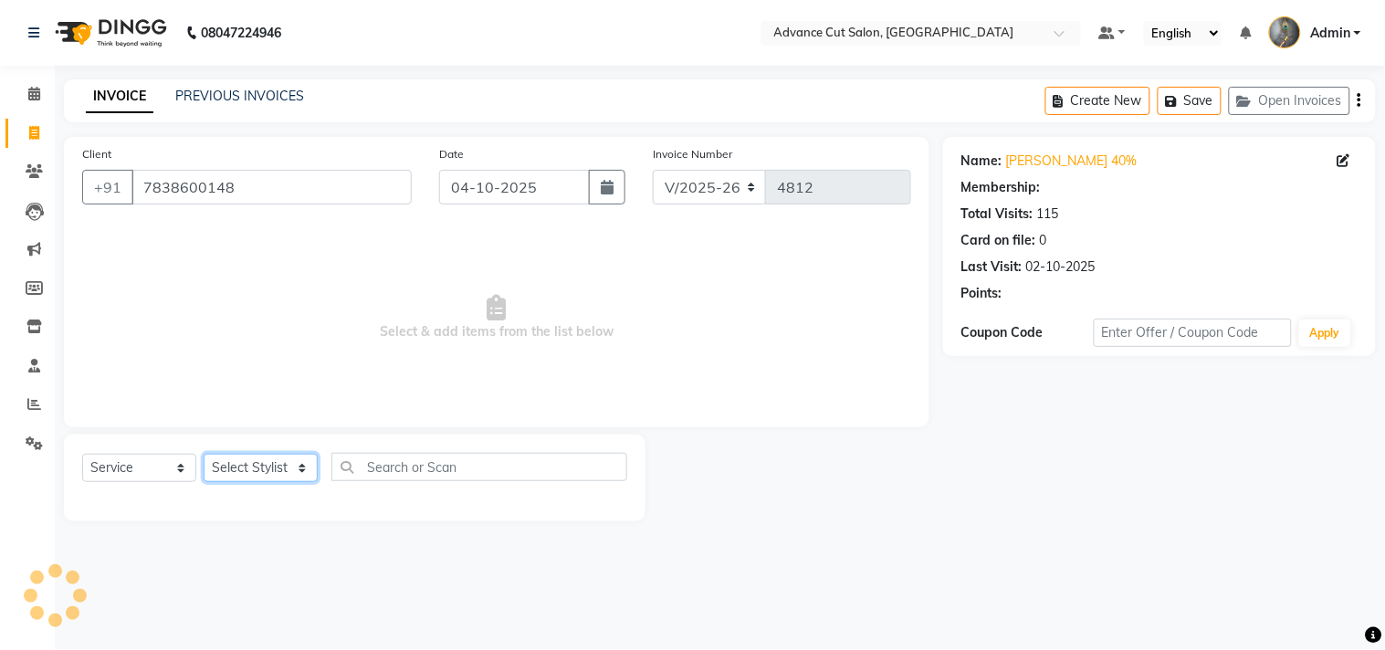
drag, startPoint x: 263, startPoint y: 470, endPoint x: 261, endPoint y: 457, distance: 13.8
click at [263, 470] on select "Select Stylist Admin chahit COUNTOR Devid hardeep mamta manisha MONISH navi NOS…" at bounding box center [261, 468] width 114 height 28
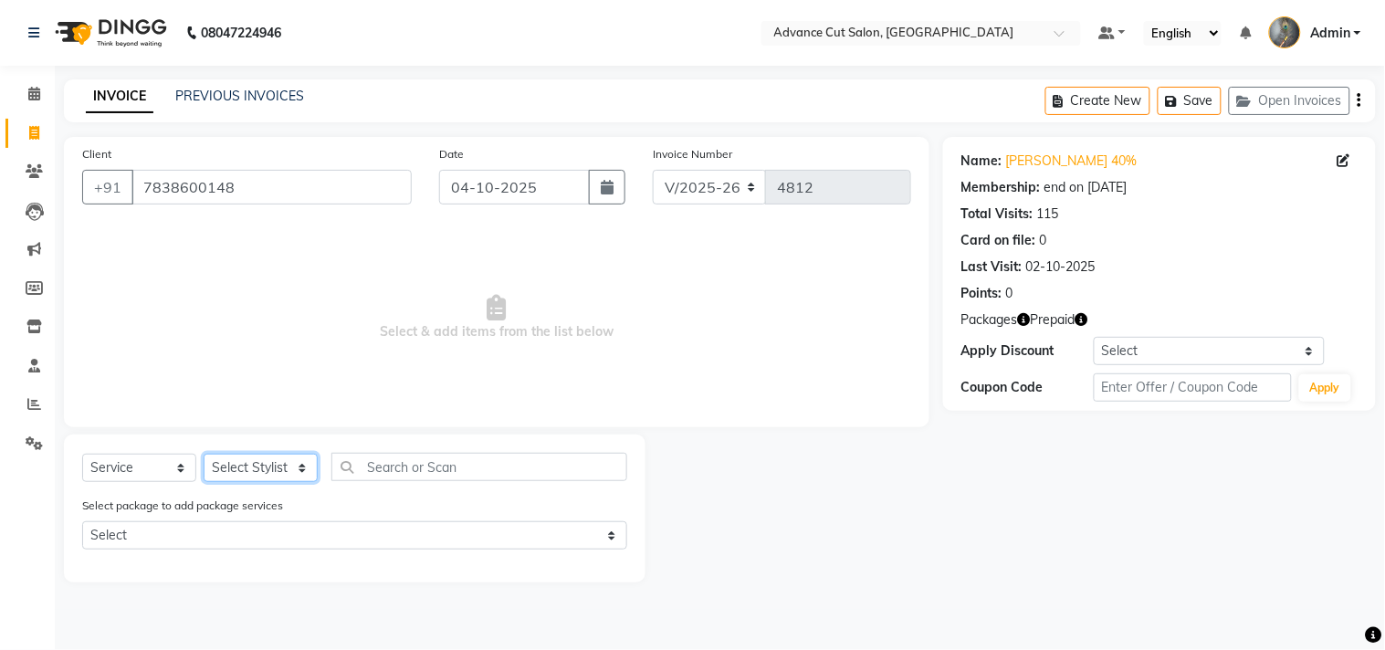
select select "81671"
click at [204, 455] on select "Select Stylist Admin chahit COUNTOR Devid hardeep mamta manisha MONISH navi NOS…" at bounding box center [261, 468] width 114 height 28
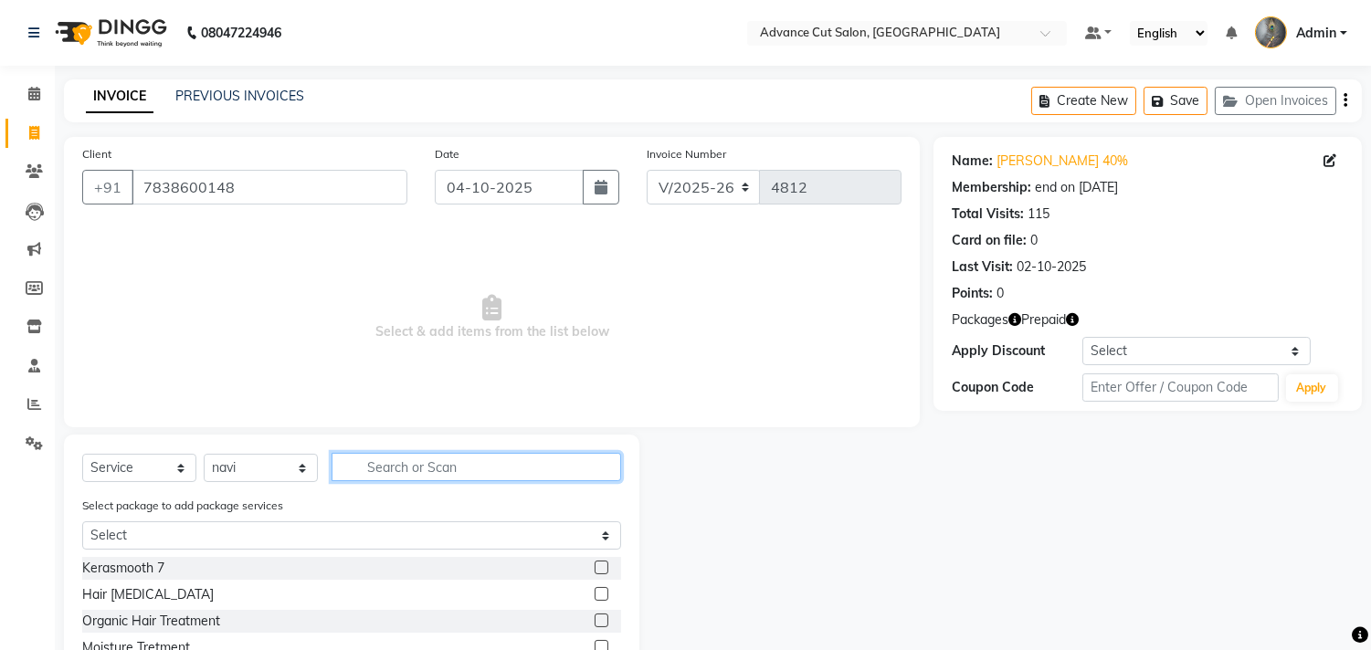
click at [395, 473] on input "text" at bounding box center [475, 467] width 289 height 28
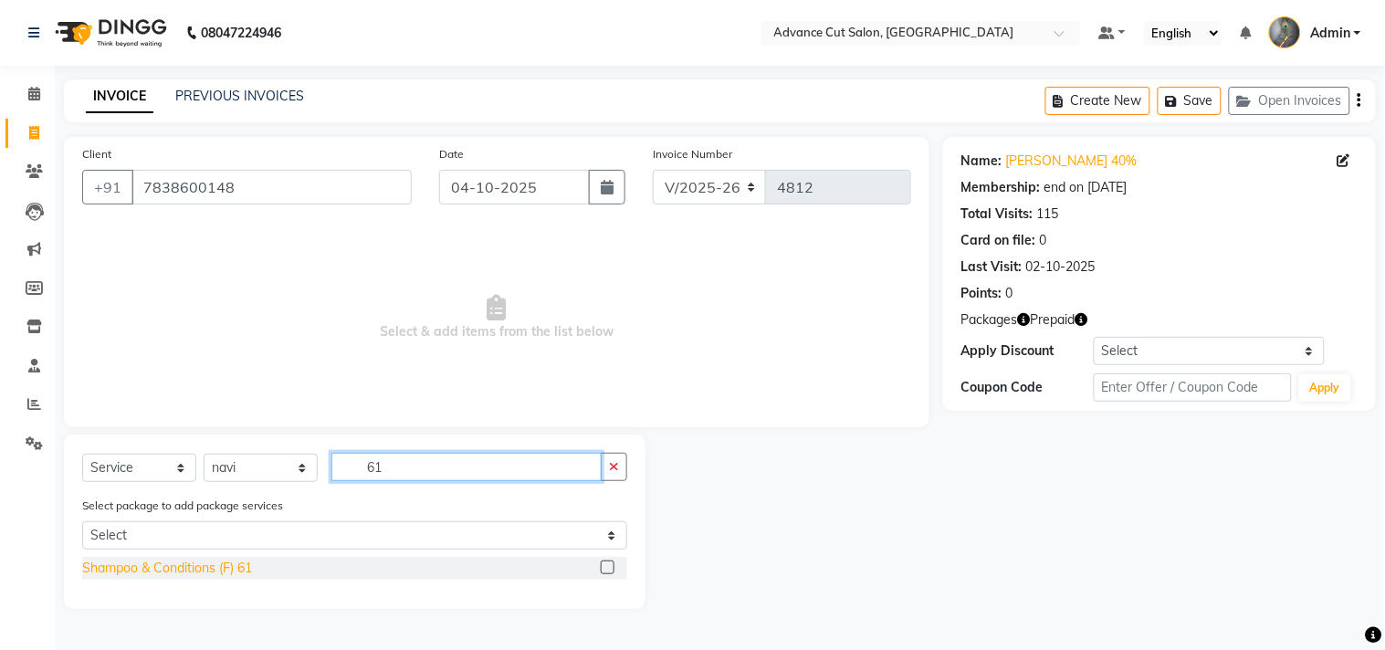
type input "61"
click at [169, 564] on div "Shampoo & Conditions (F) 61" at bounding box center [167, 568] width 170 height 19
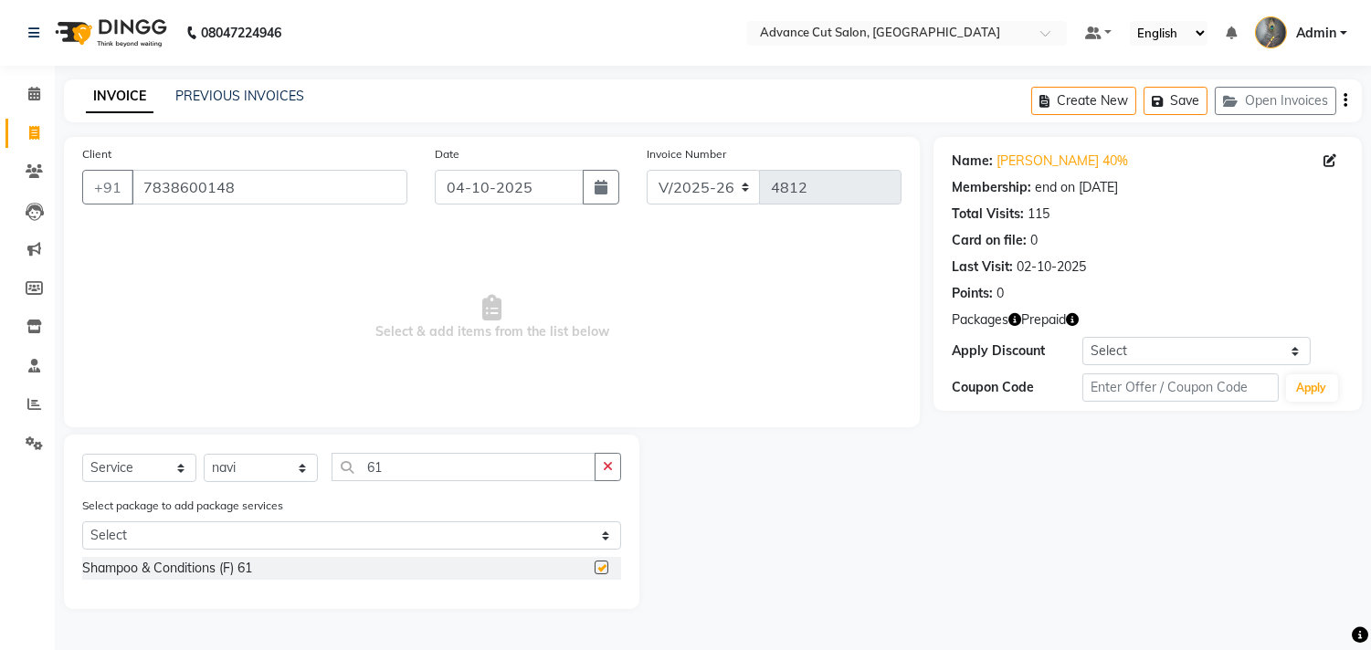
checkbox input "false"
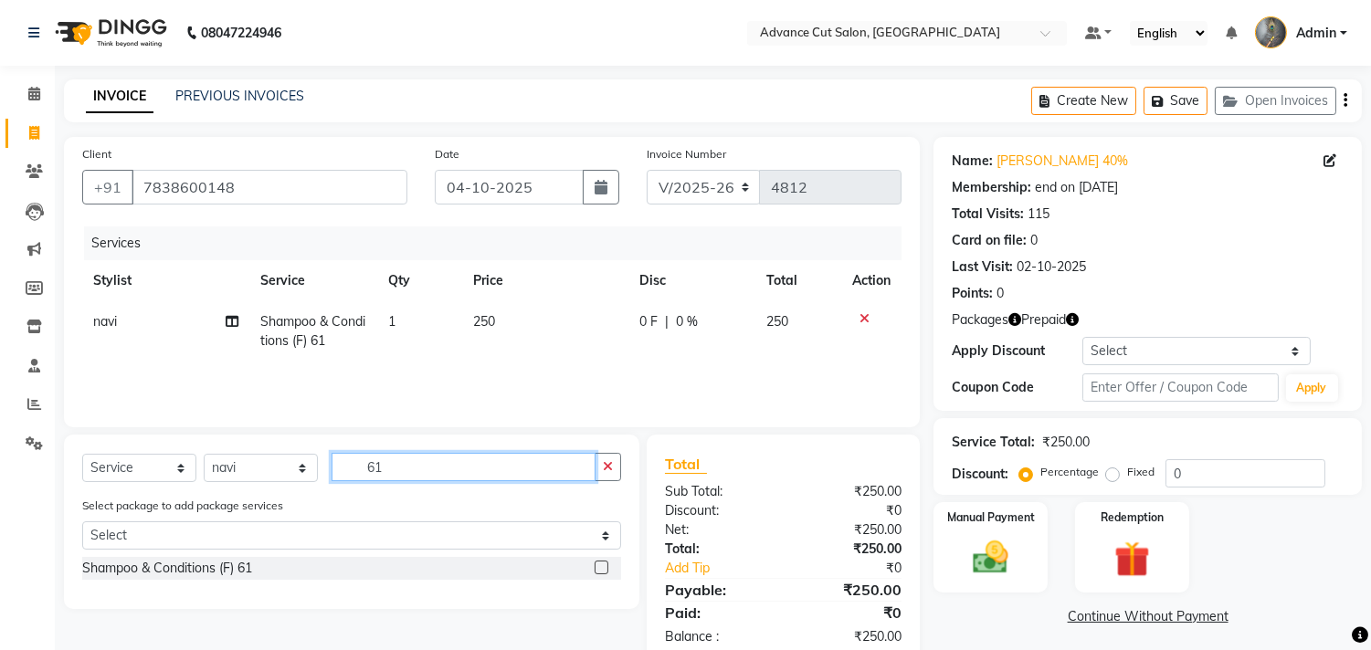
drag, startPoint x: 361, startPoint y: 468, endPoint x: 280, endPoint y: 468, distance: 80.4
click at [280, 468] on div "Select Service Product Membership Package Voucher Prepaid Gift Card Select Styl…" at bounding box center [351, 474] width 539 height 43
type input "blow"
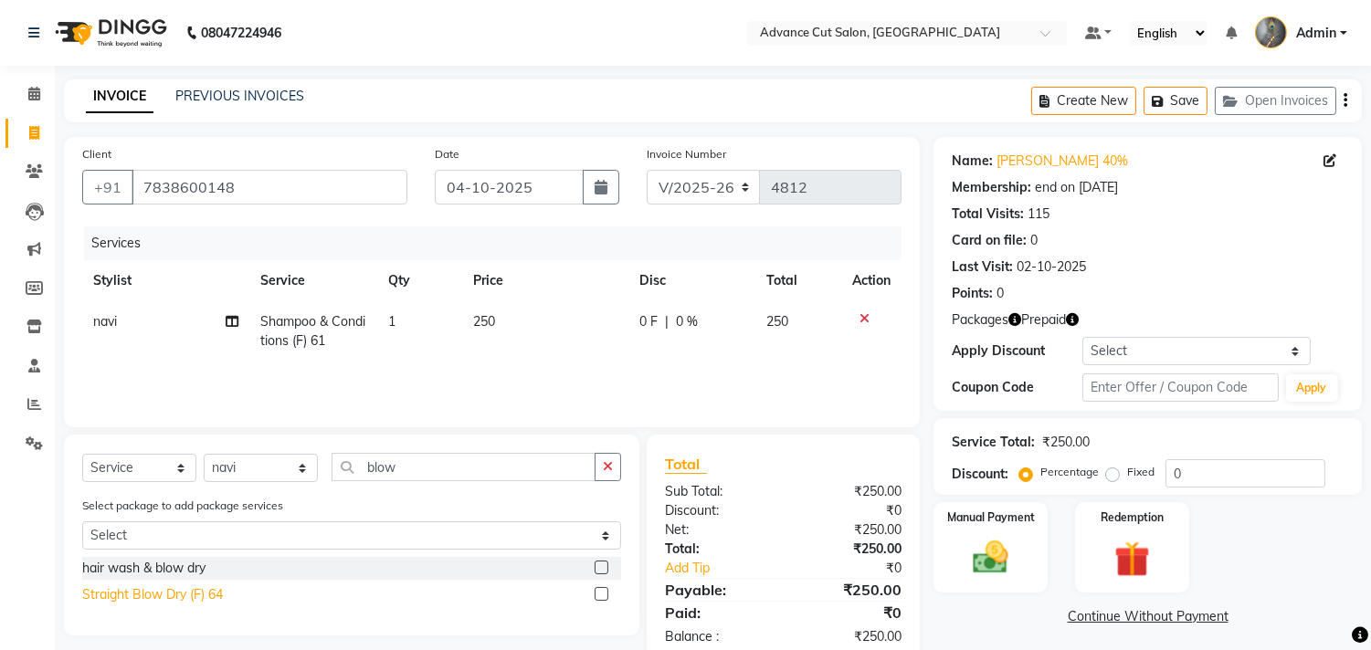
click at [187, 587] on div "Straight Blow Dry (F) 64" at bounding box center [152, 594] width 141 height 19
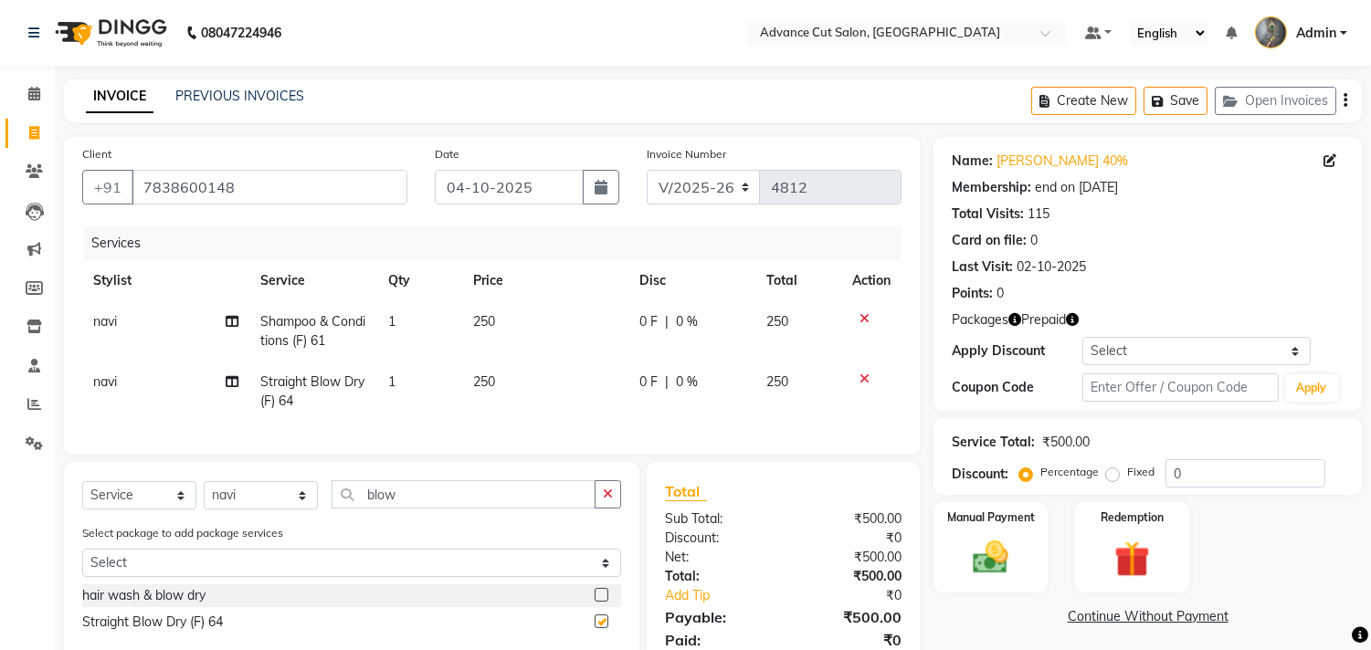
checkbox input "false"
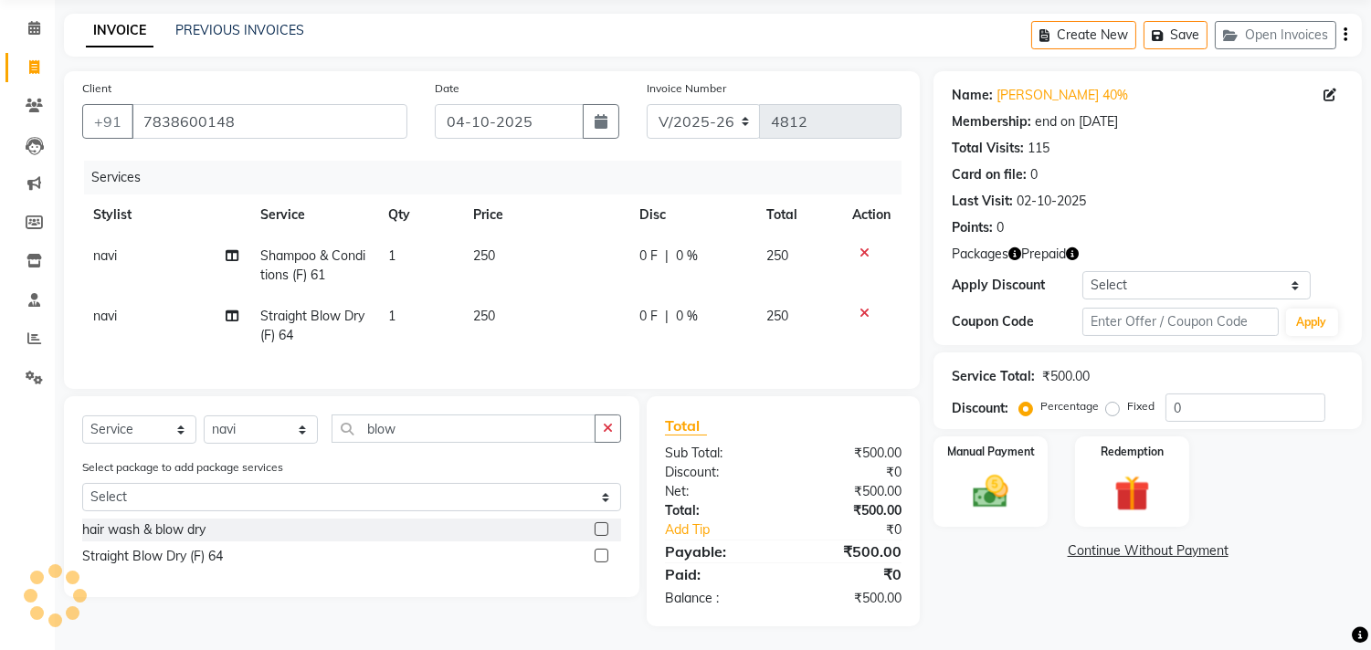
scroll to position [84, 0]
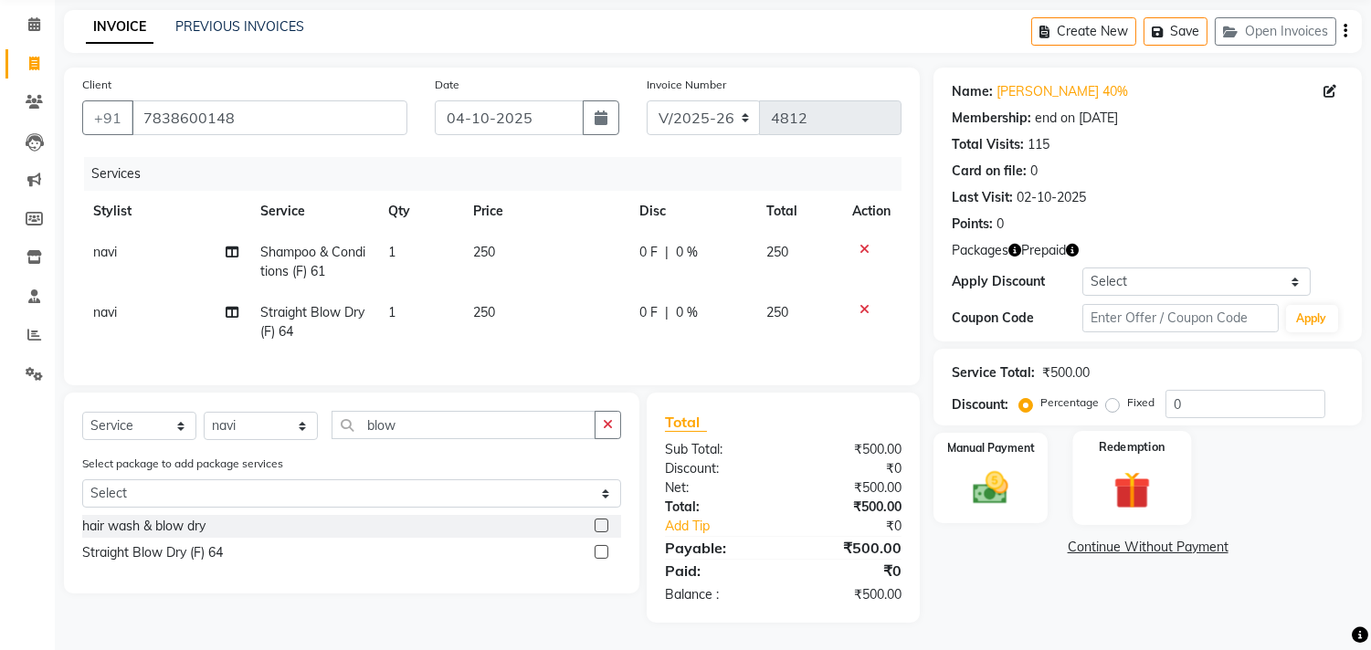
click at [1109, 471] on img at bounding box center [1131, 491] width 60 height 46
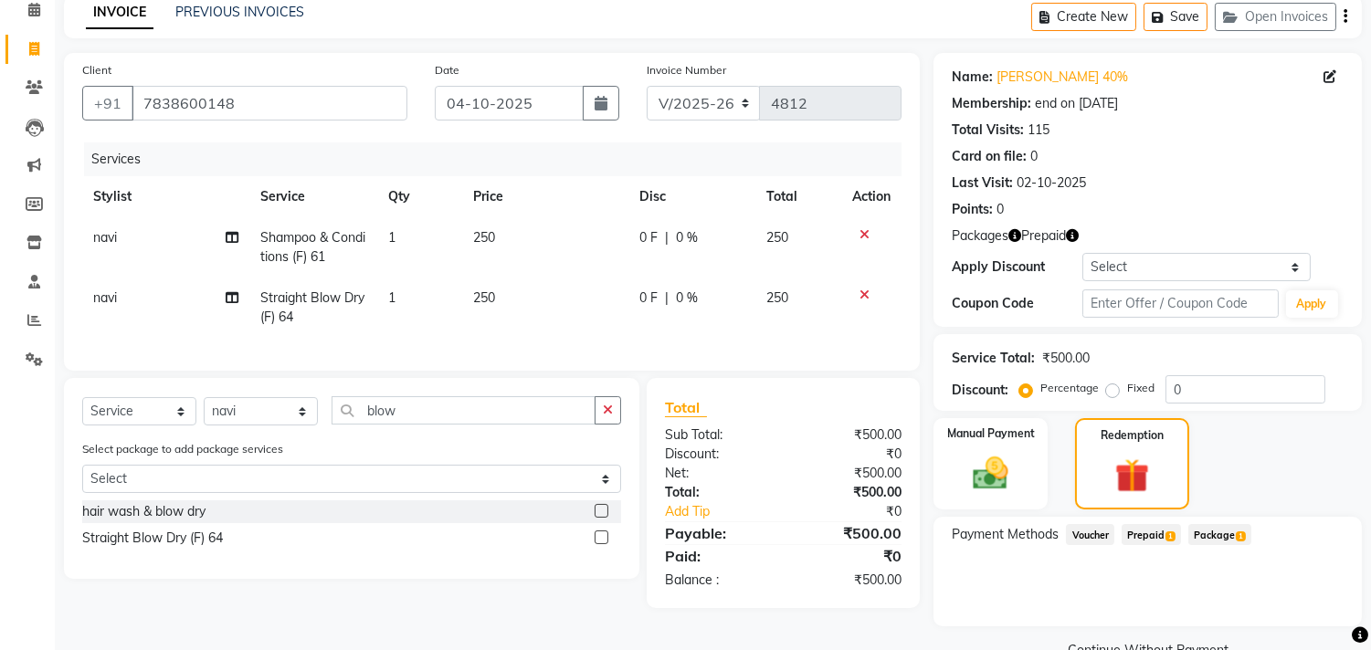
click at [1216, 527] on span "Package 1" at bounding box center [1219, 534] width 63 height 21
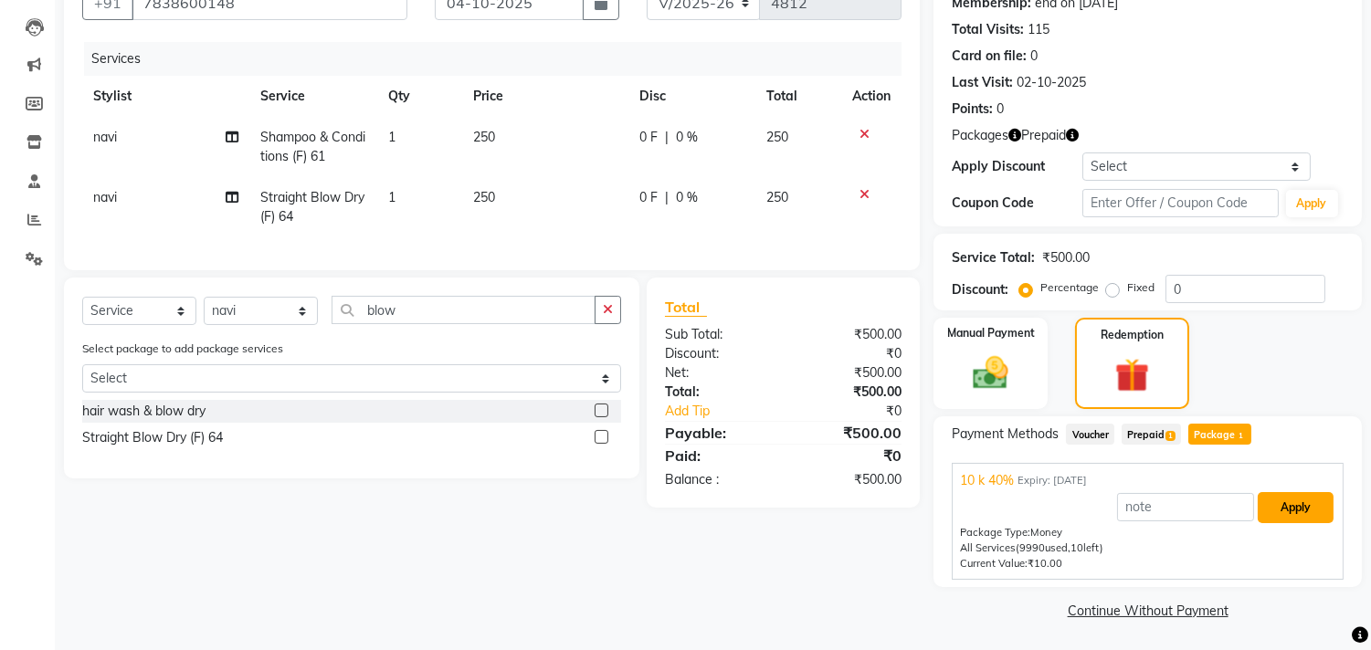
click at [1281, 498] on button "Apply" at bounding box center [1295, 507] width 76 height 31
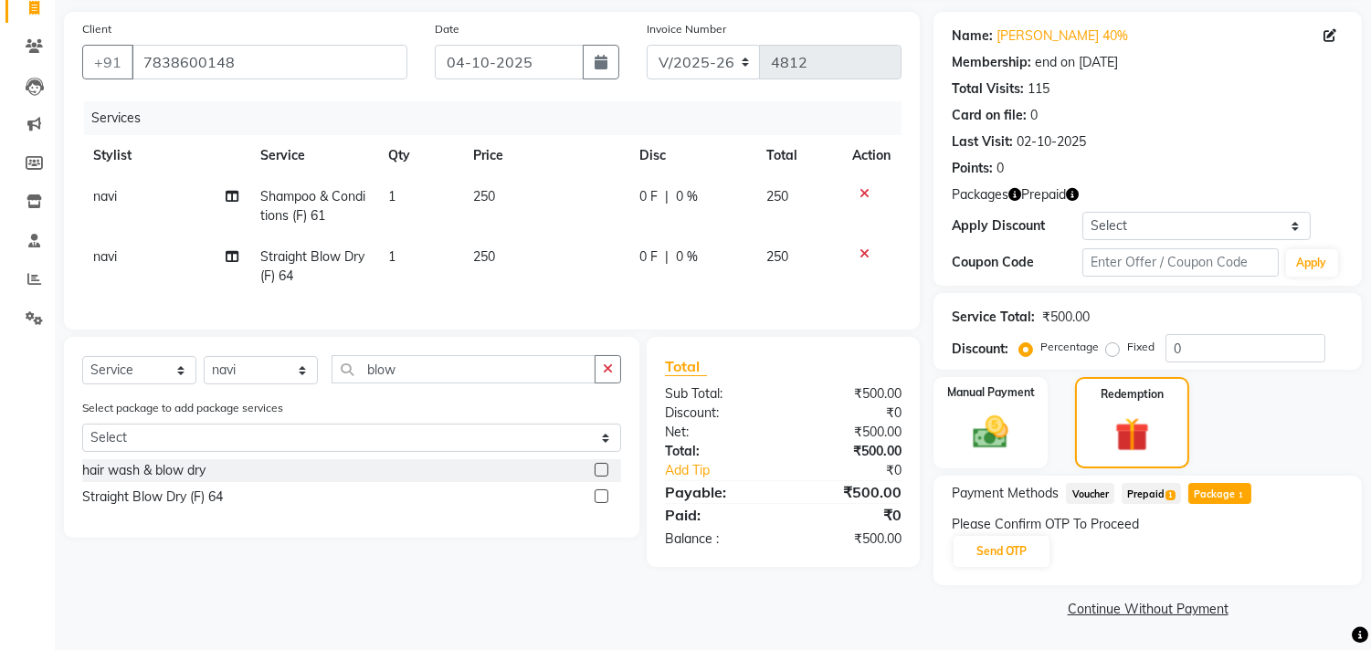
scroll to position [123, 0]
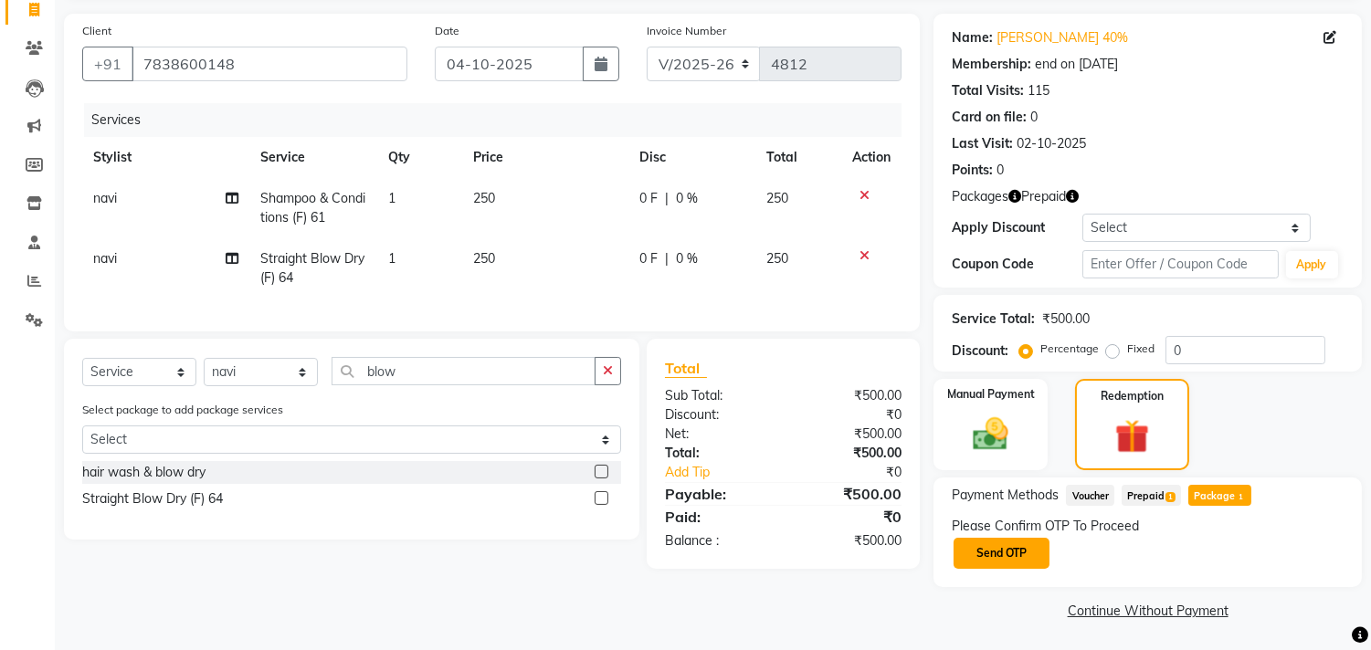
click at [972, 554] on button "Send OTP" at bounding box center [1001, 553] width 96 height 31
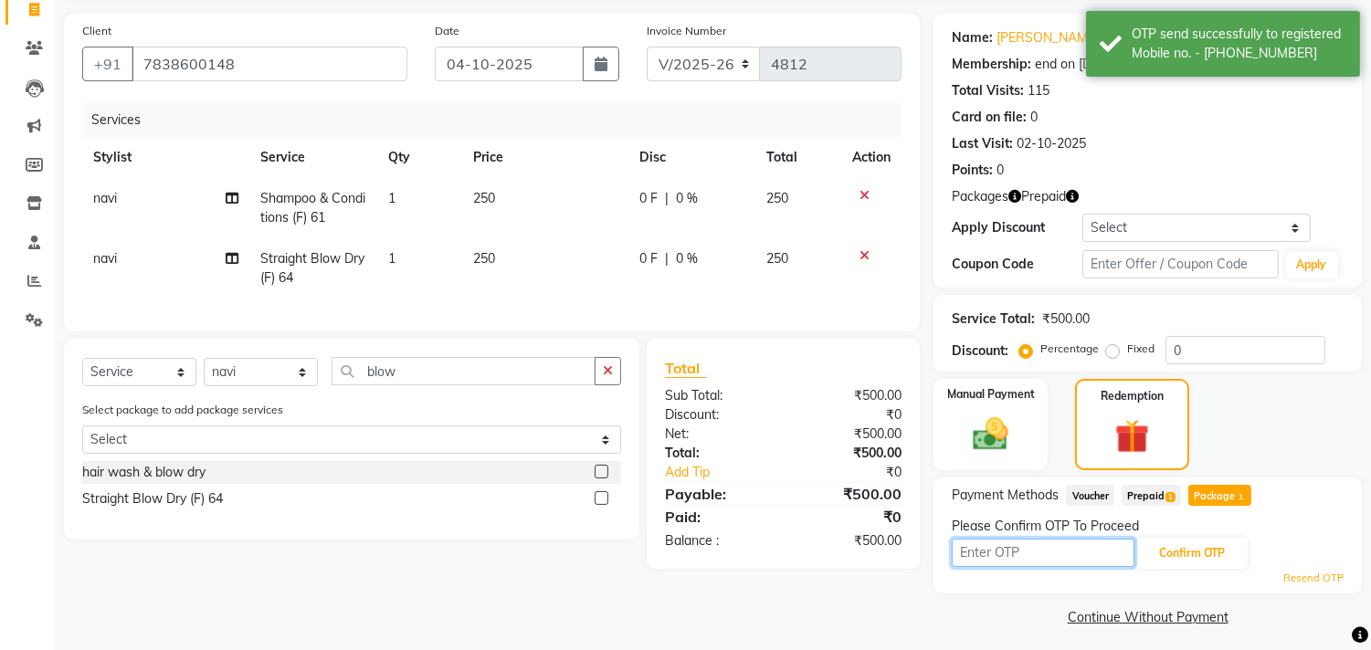
click at [1016, 553] on input "text" at bounding box center [1042, 553] width 183 height 28
type input "9993"
click at [1194, 546] on button "Confirm OTP" at bounding box center [1191, 553] width 111 height 31
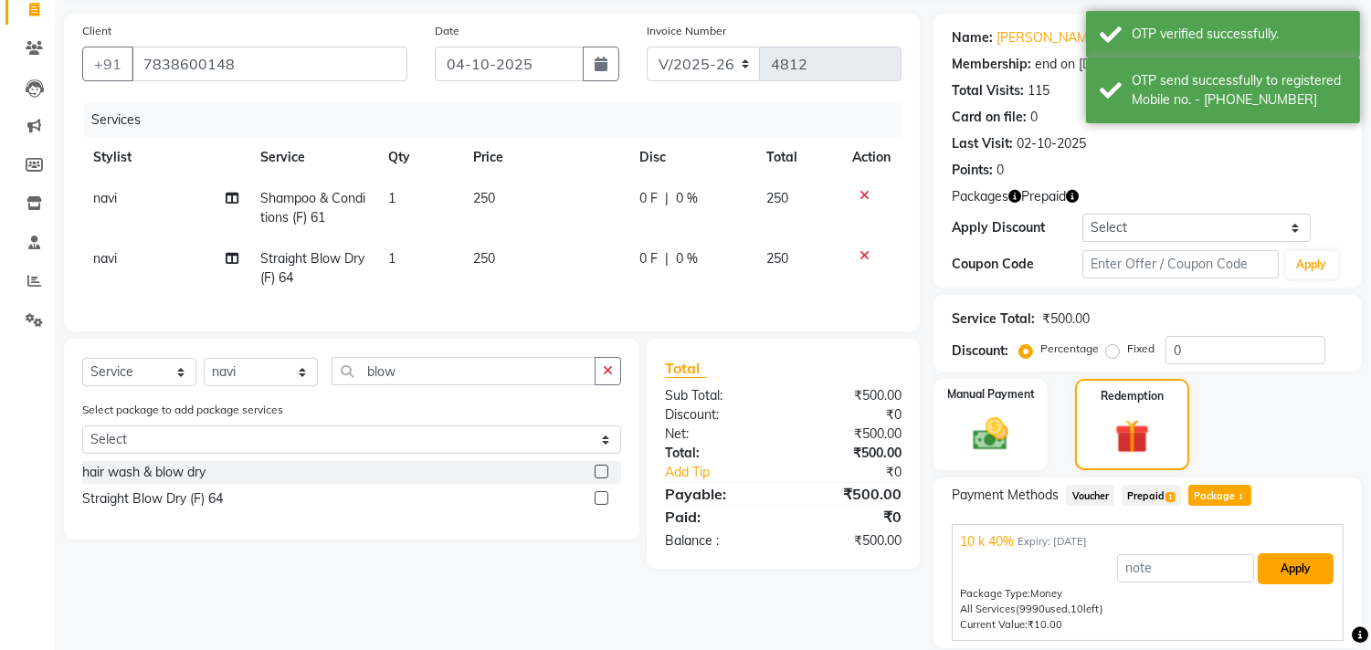
click at [1289, 579] on button "Apply" at bounding box center [1295, 568] width 76 height 31
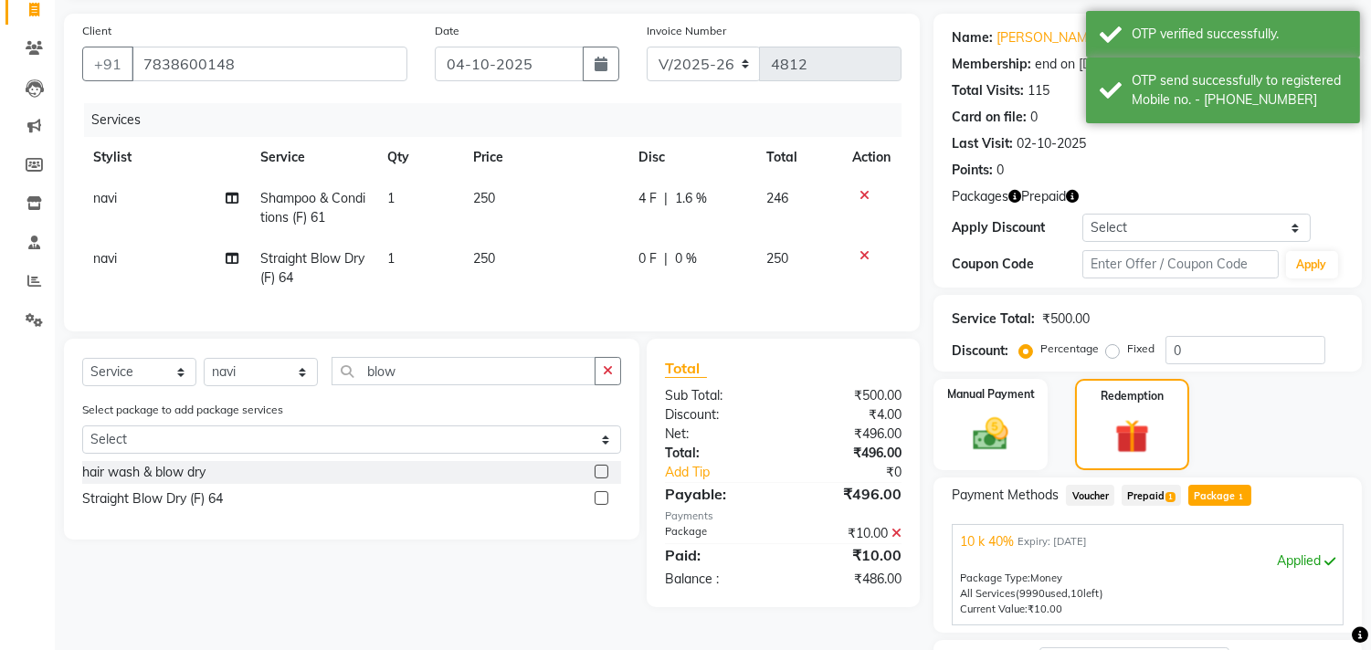
scroll to position [272, 0]
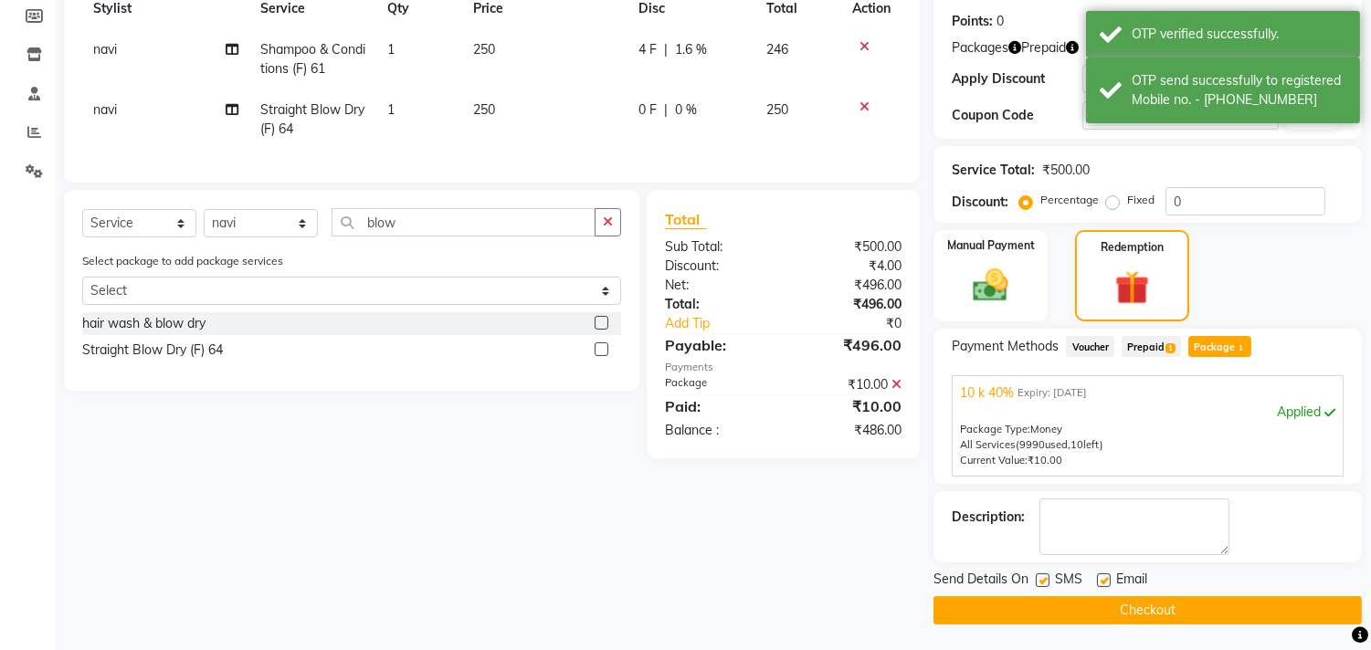
click at [1182, 614] on button "Checkout" at bounding box center [1147, 610] width 428 height 28
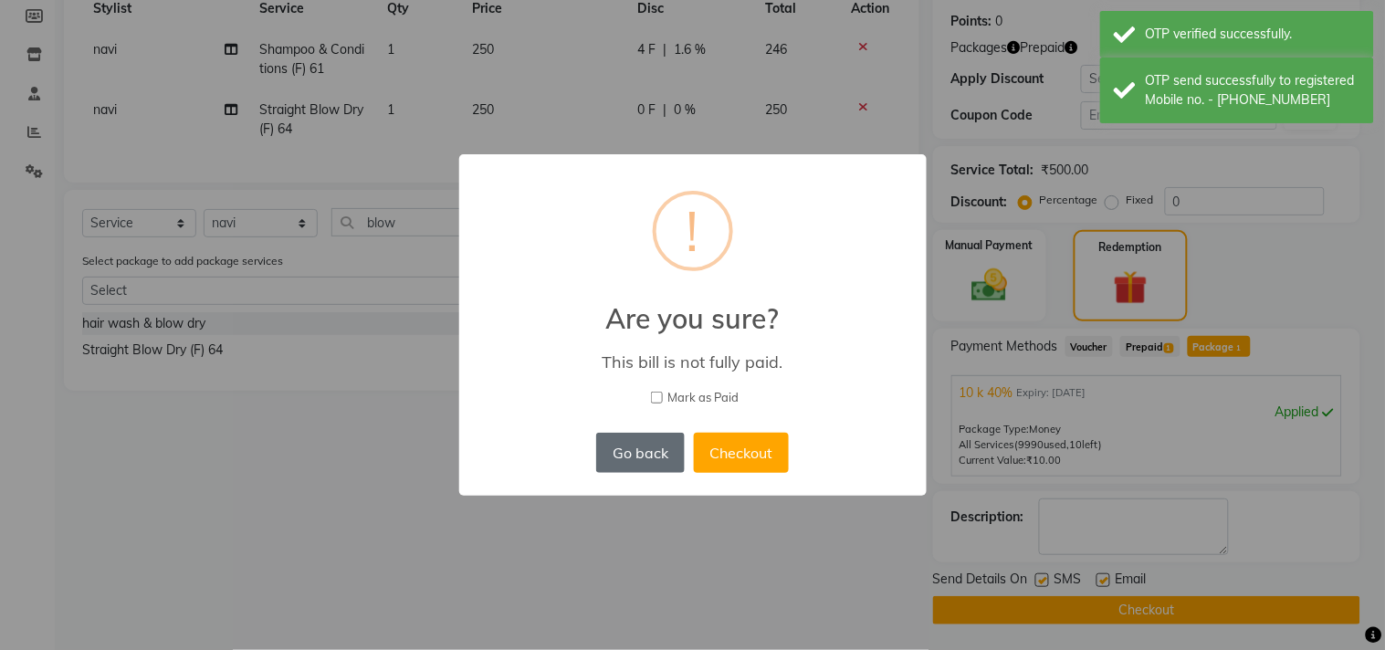
click at [621, 441] on button "Go back" at bounding box center [640, 453] width 88 height 40
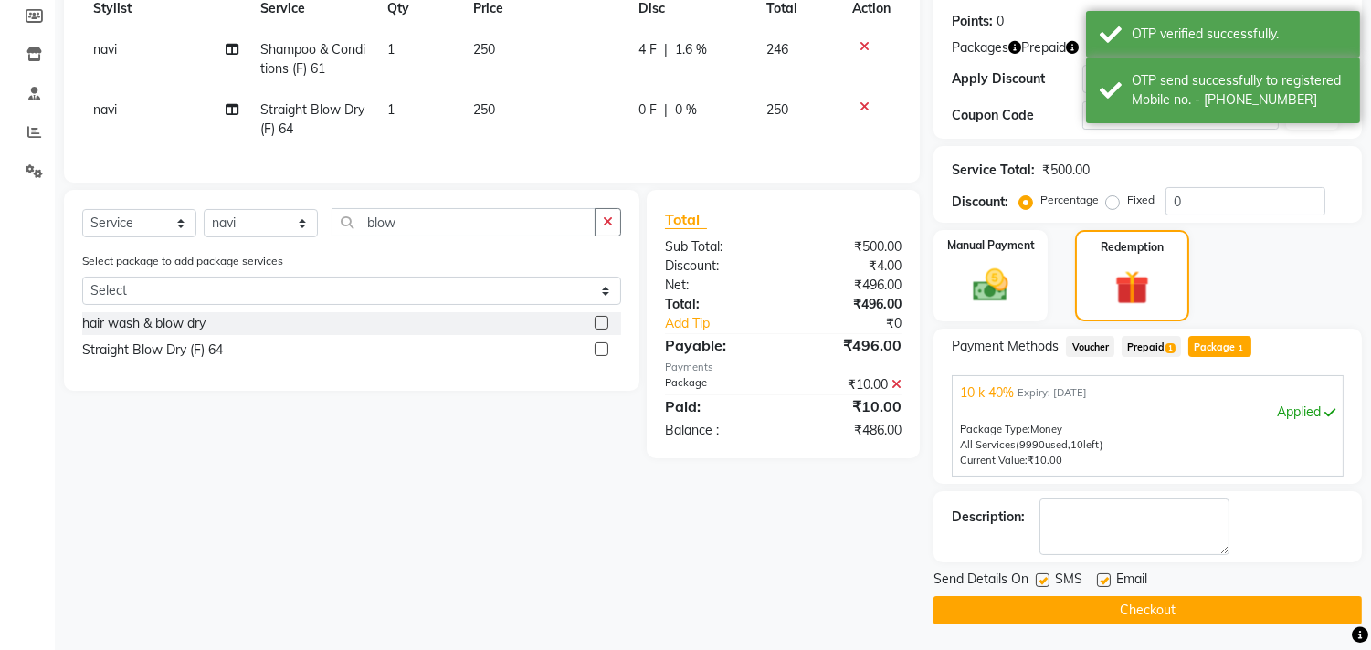
click at [898, 391] on icon at bounding box center [896, 384] width 10 height 13
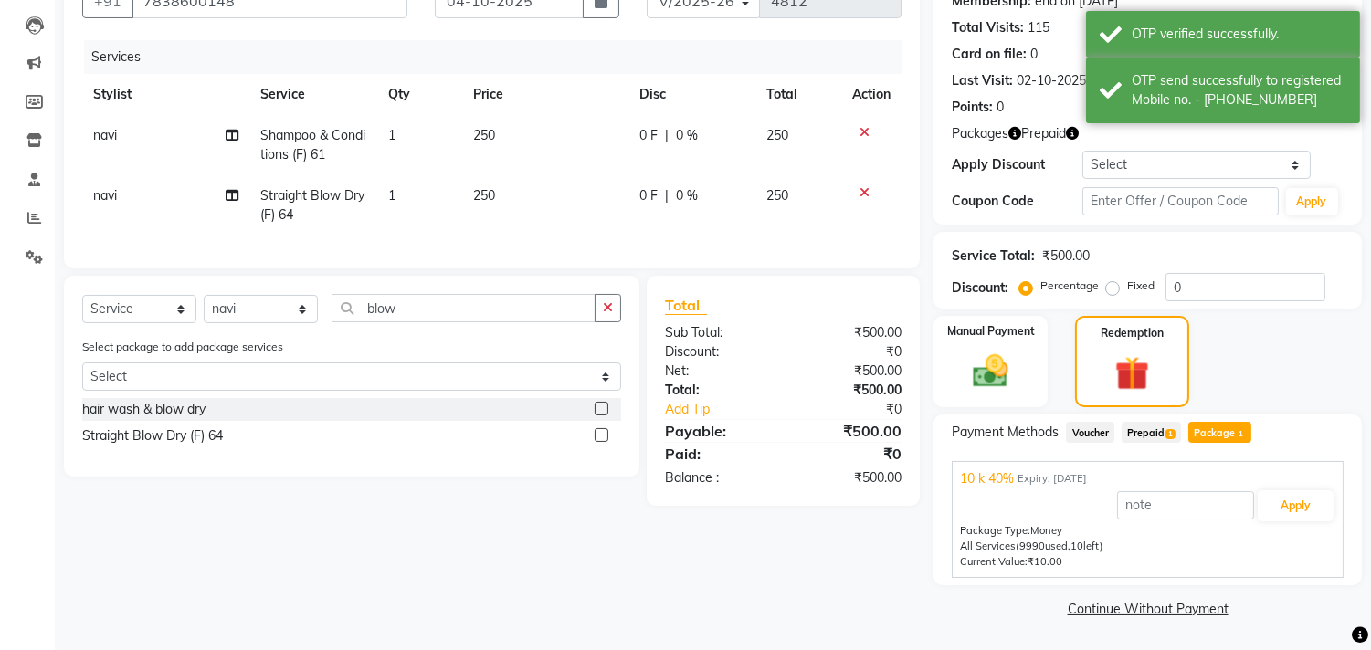
scroll to position [184, 0]
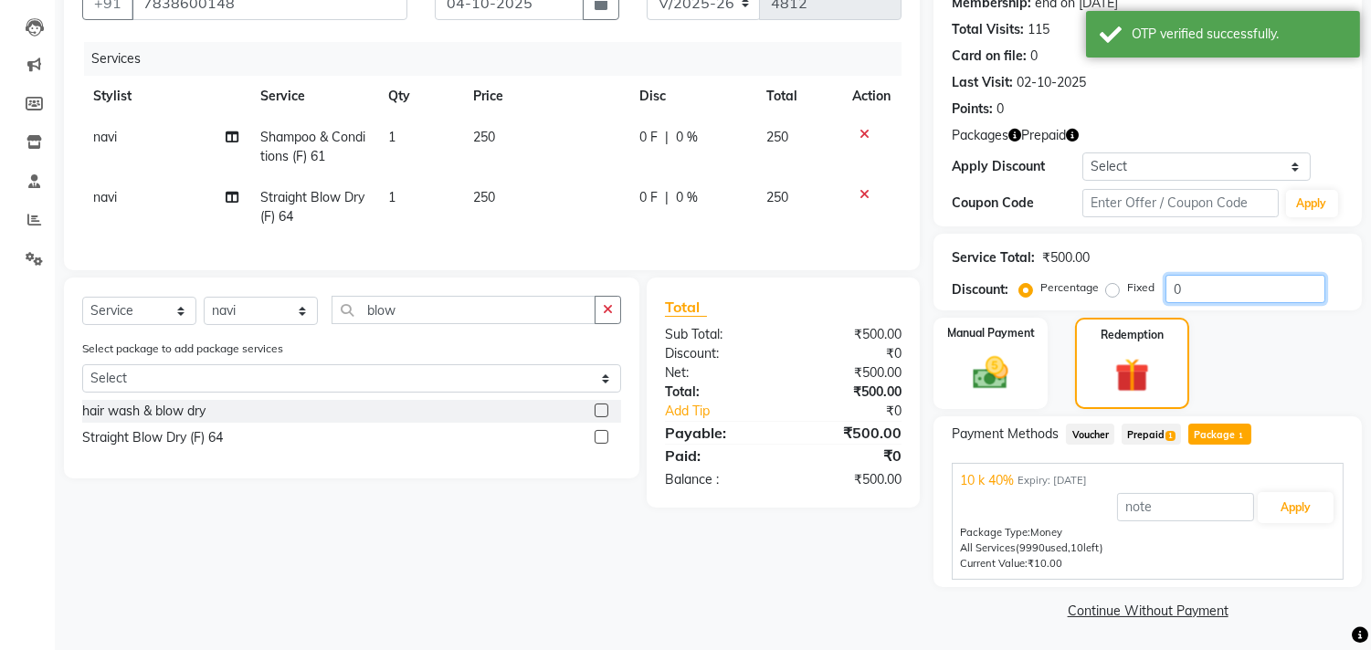
drag, startPoint x: 1214, startPoint y: 296, endPoint x: 1134, endPoint y: 295, distance: 80.4
click at [1210, 295] on input "0" at bounding box center [1245, 289] width 160 height 28
click at [1166, 295] on input "0" at bounding box center [1245, 289] width 160 height 28
click at [1134, 295] on label "Fixed" at bounding box center [1140, 287] width 27 height 16
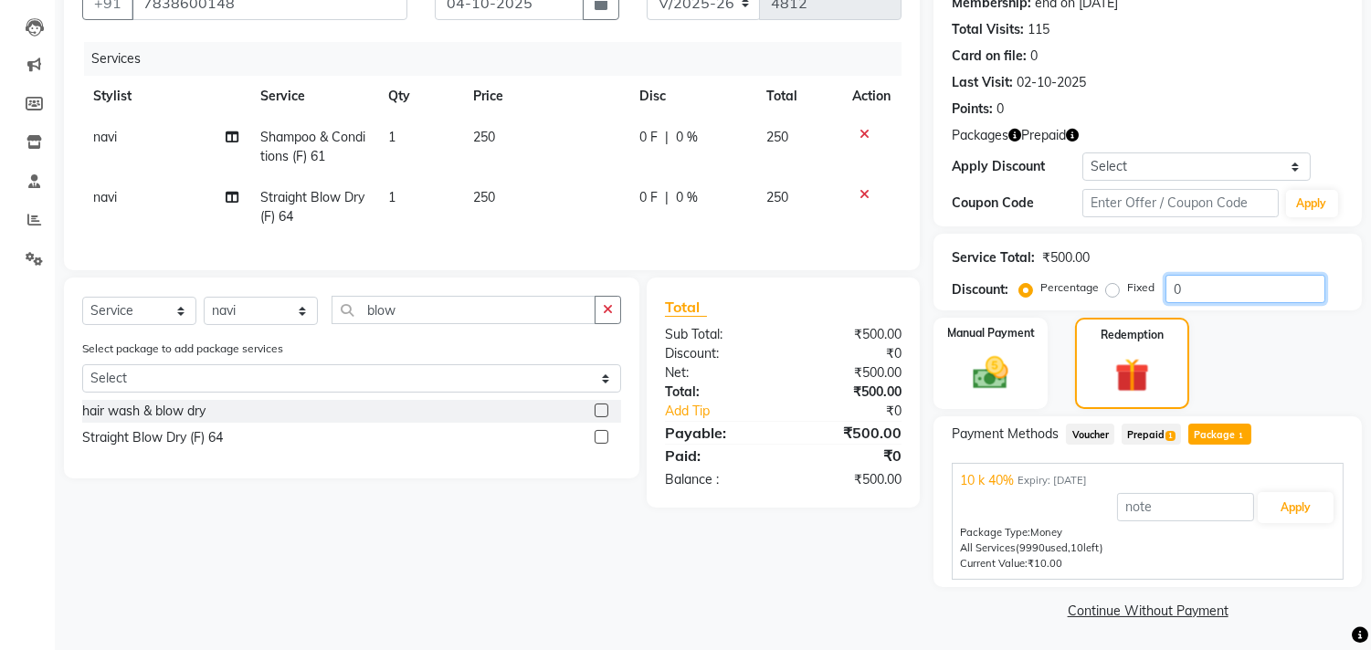
click at [1220, 292] on input "0" at bounding box center [1245, 289] width 160 height 28
type input "40"
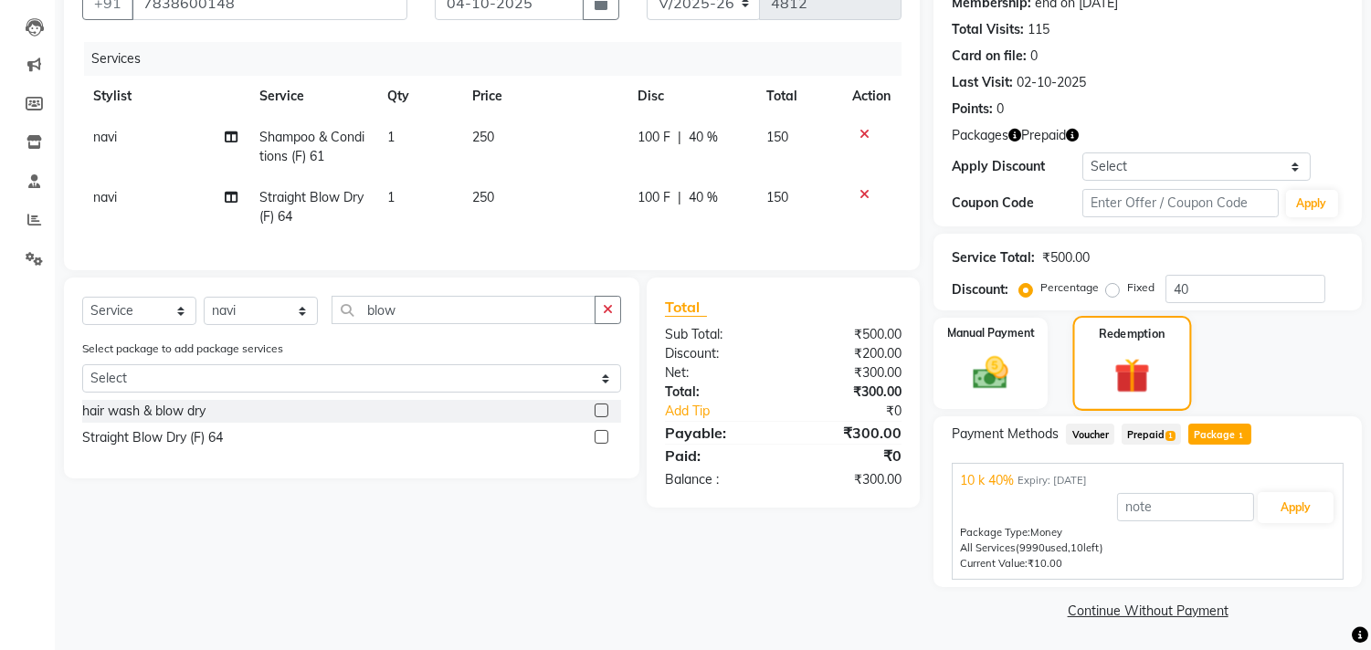
click at [1149, 426] on span "Prepaid 1" at bounding box center [1150, 434] width 59 height 21
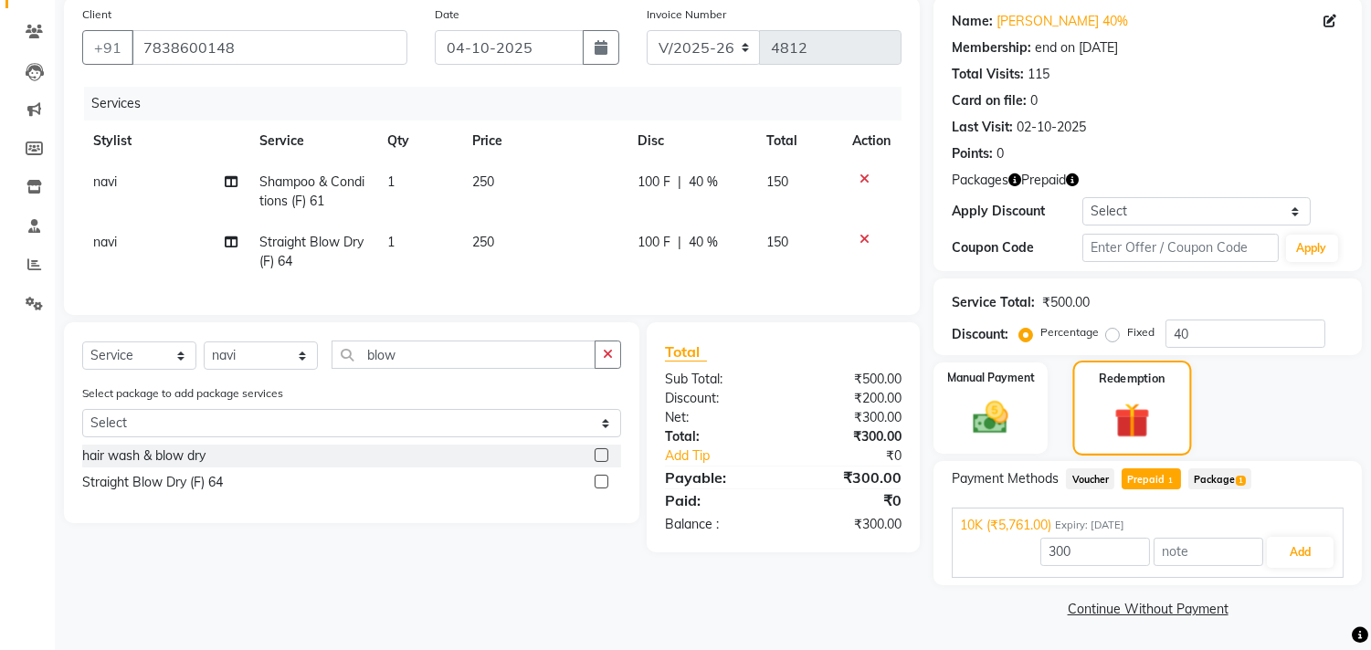
scroll to position [139, 0]
click at [1163, 487] on span "Prepaid 1" at bounding box center [1150, 479] width 59 height 21
click at [1299, 552] on button "Add" at bounding box center [1299, 553] width 67 height 31
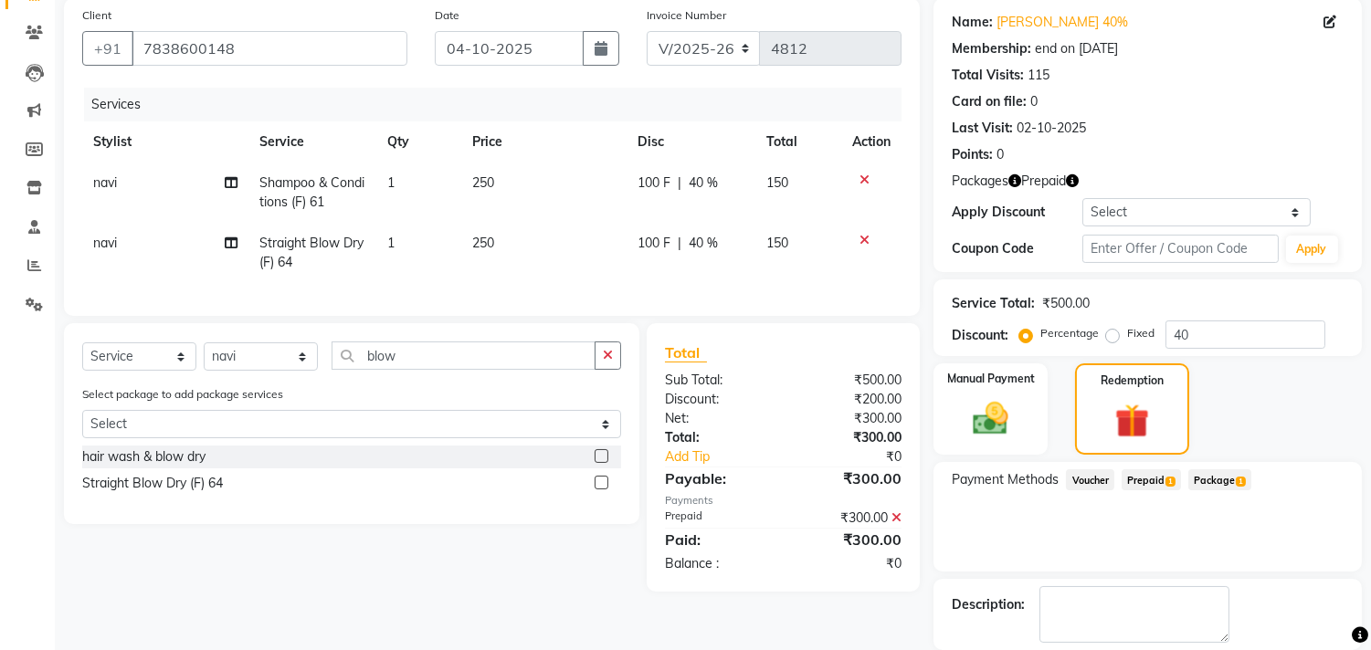
scroll to position [226, 0]
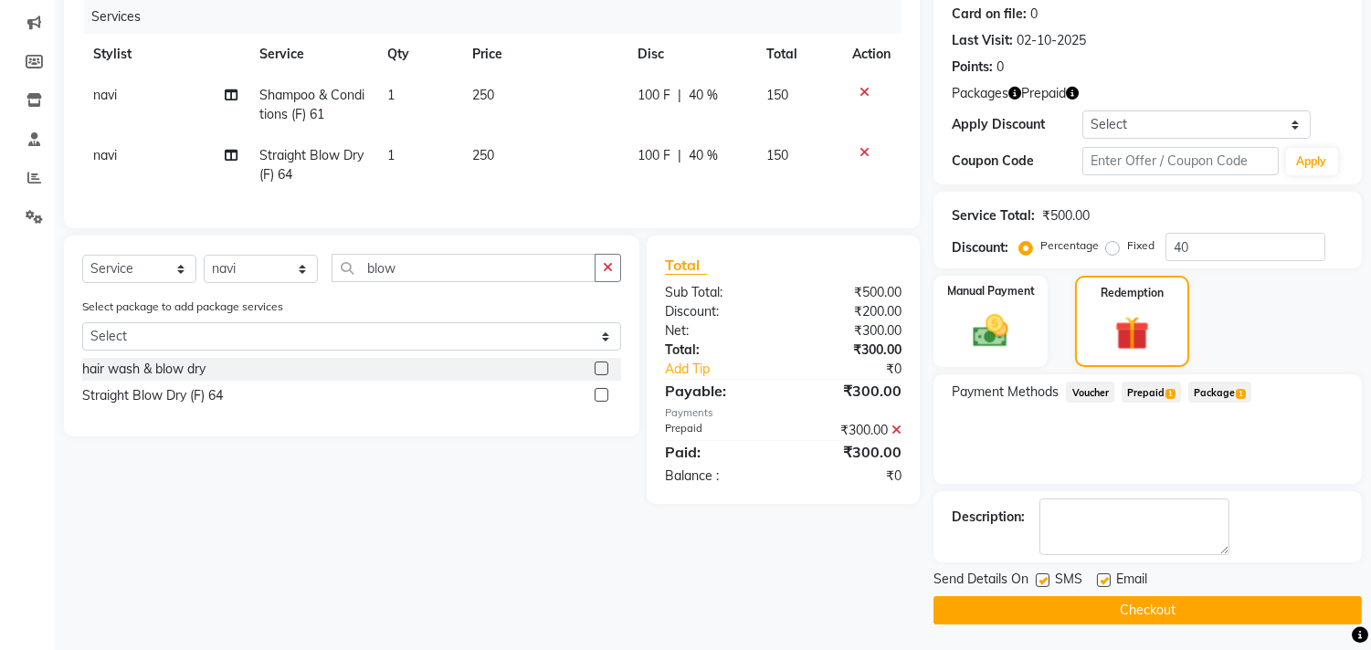
click at [1203, 604] on button "Checkout" at bounding box center [1147, 610] width 428 height 28
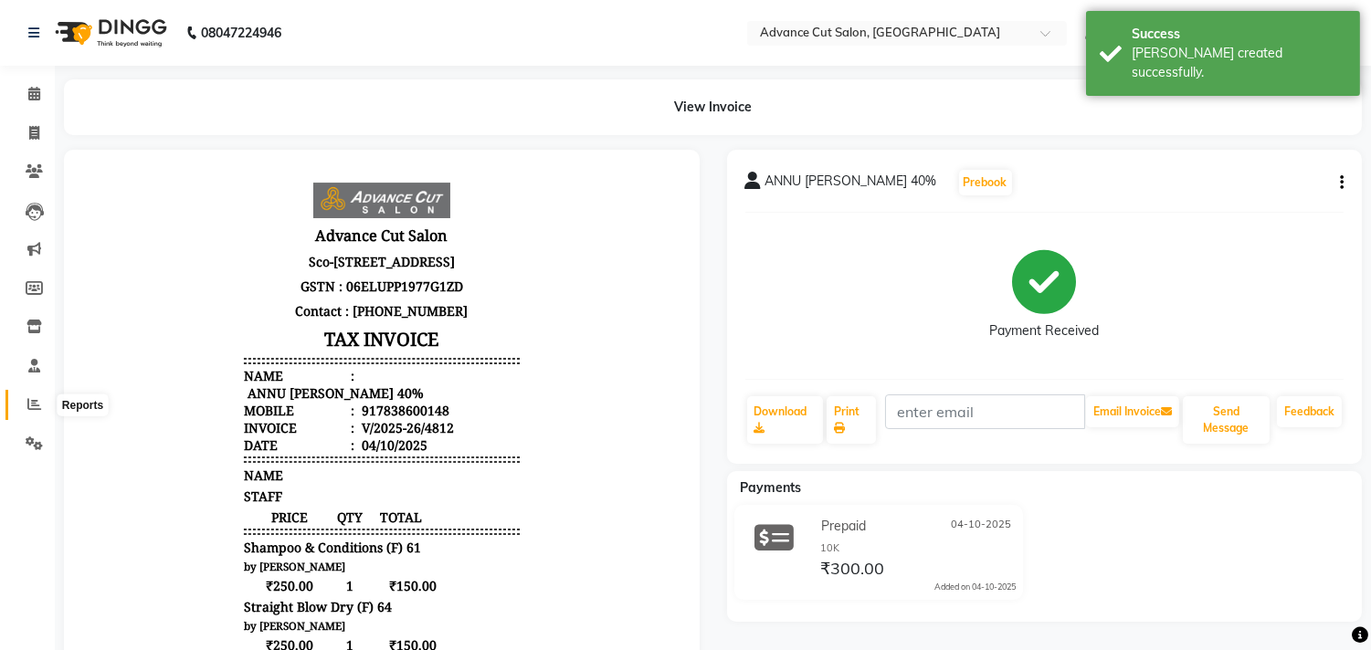
click at [18, 408] on span at bounding box center [34, 404] width 32 height 21
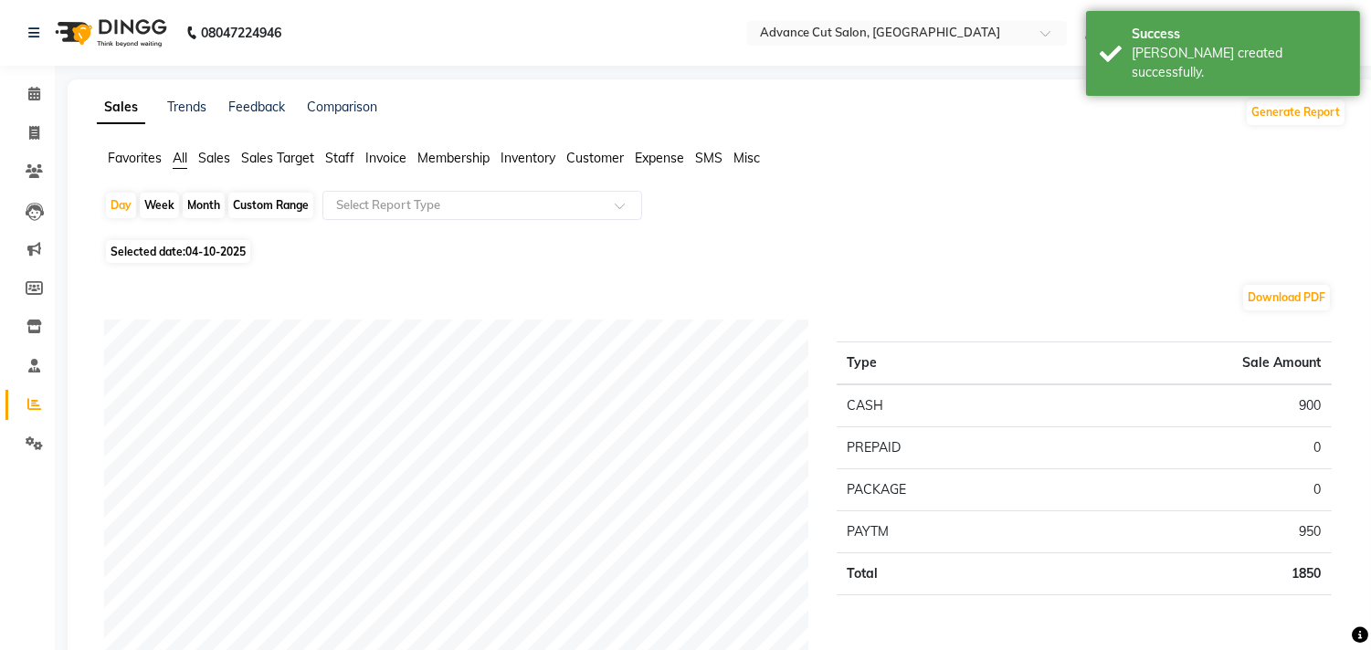
click at [192, 250] on span "04-10-2025" at bounding box center [215, 252] width 60 height 14
select select "10"
select select "2025"
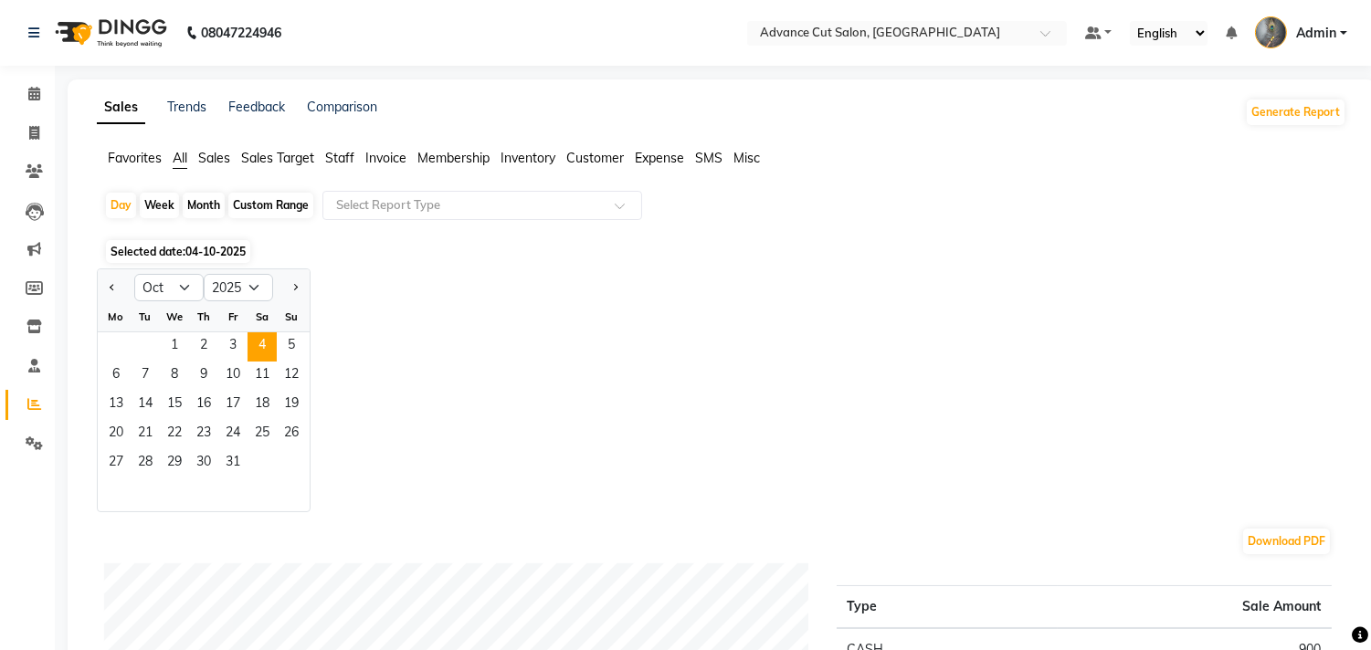
click at [248, 205] on div "Custom Range" at bounding box center [270, 206] width 85 height 26
select select "10"
select select "2025"
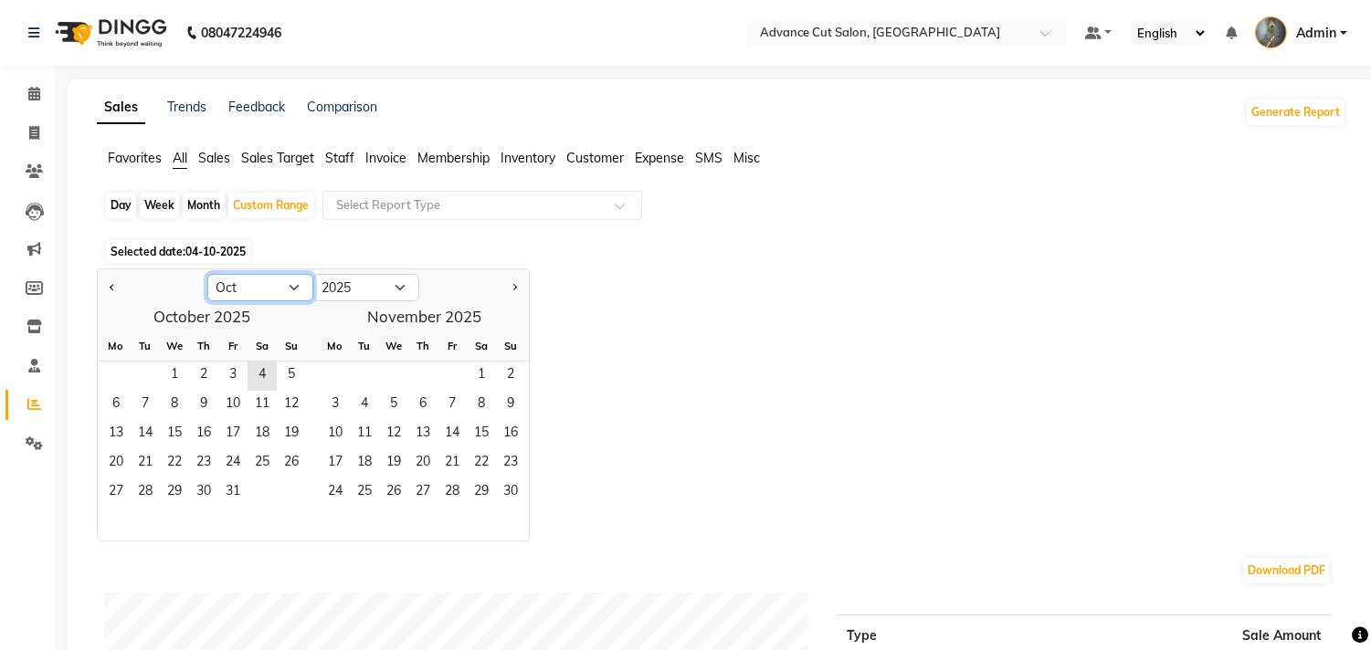
click at [232, 283] on select "Jan Feb Mar Apr May Jun Jul Aug Sep Oct Nov Dec" at bounding box center [260, 287] width 106 height 27
select select "9"
click at [207, 274] on select "Jan Feb Mar Apr May Jun Jul Aug Sep Oct Nov Dec" at bounding box center [260, 287] width 106 height 27
click at [193, 406] on span "11" at bounding box center [203, 405] width 29 height 29
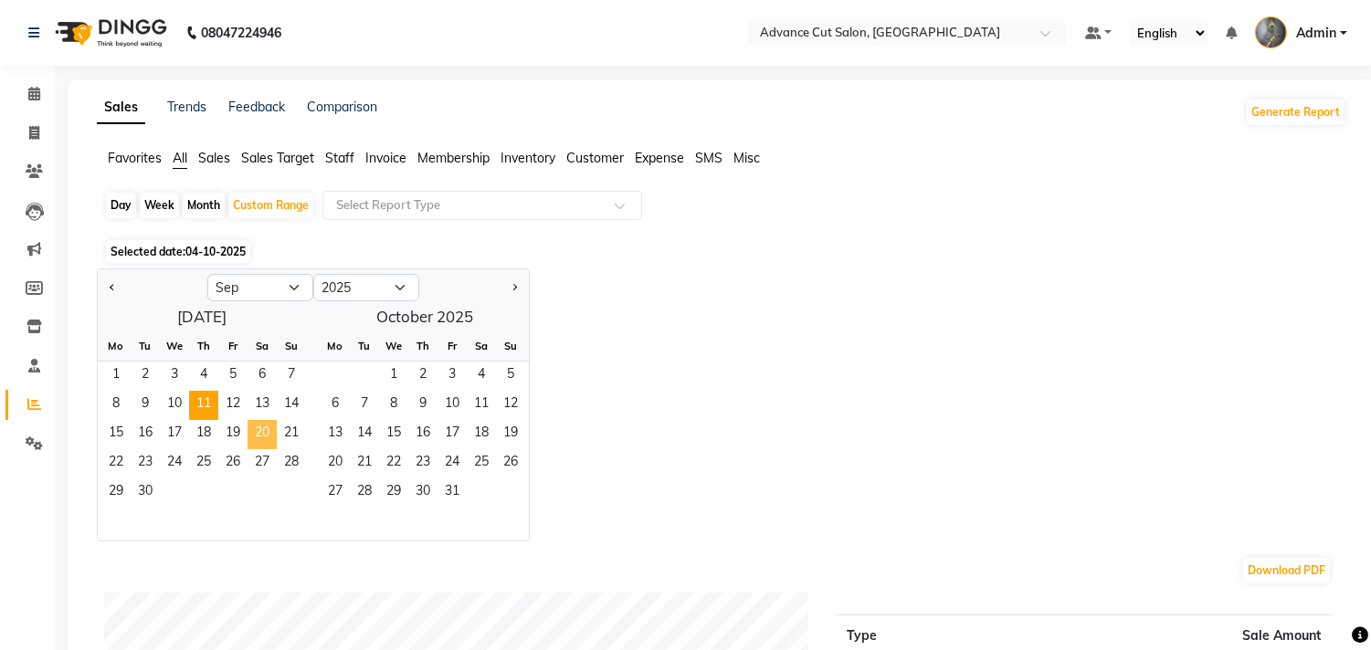
click at [257, 436] on span "20" at bounding box center [261, 434] width 29 height 29
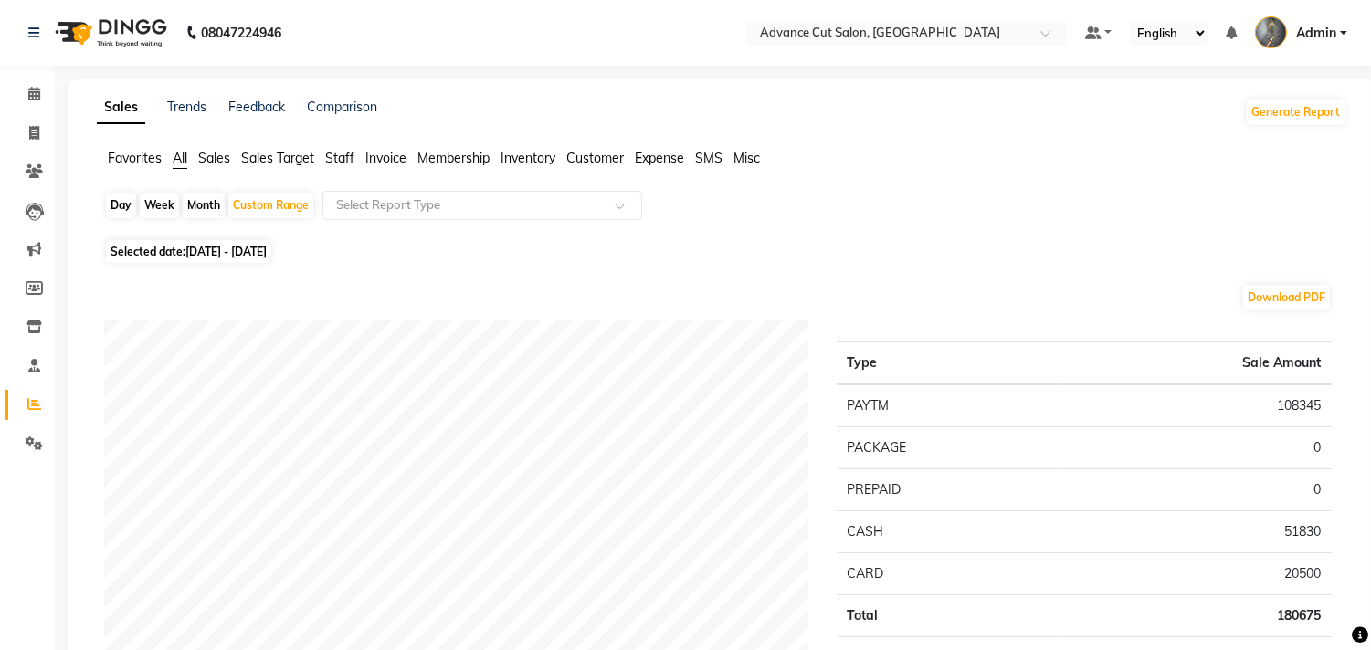
click at [198, 252] on span "11-09-2025 - 20-09-2025" at bounding box center [225, 252] width 81 height 14
select select "9"
select select "2025"
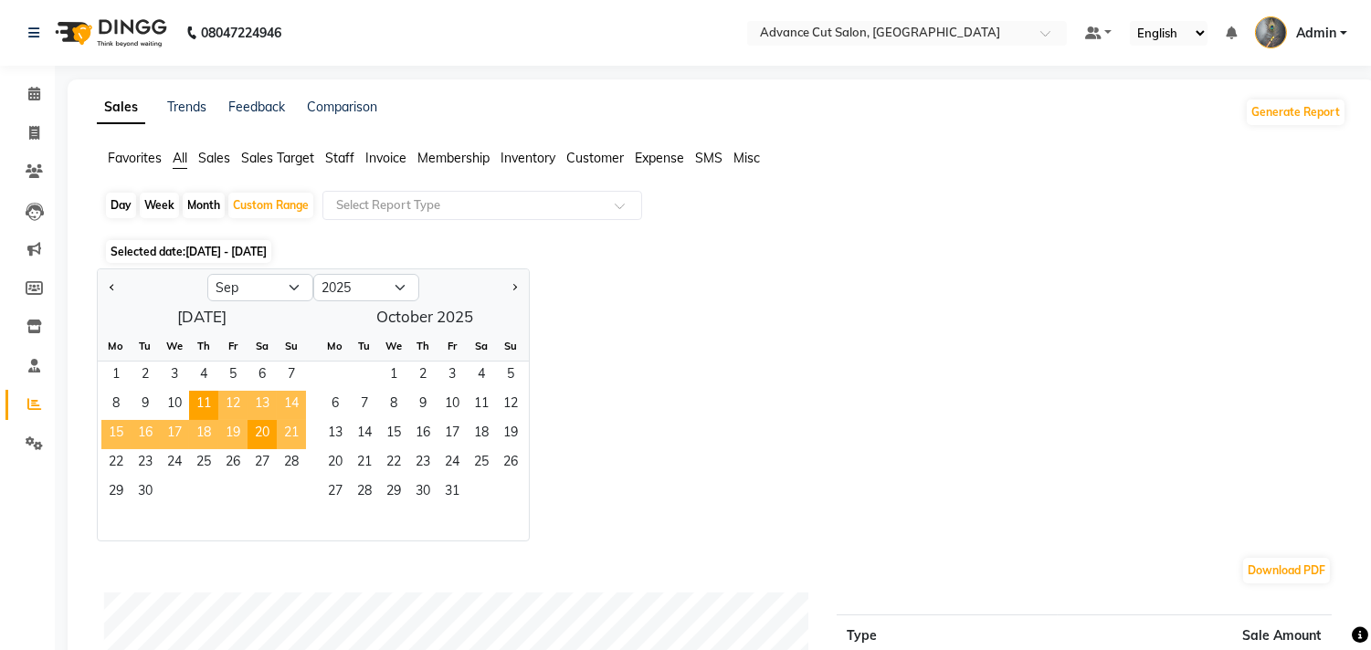
click at [280, 434] on span "21" at bounding box center [291, 434] width 29 height 29
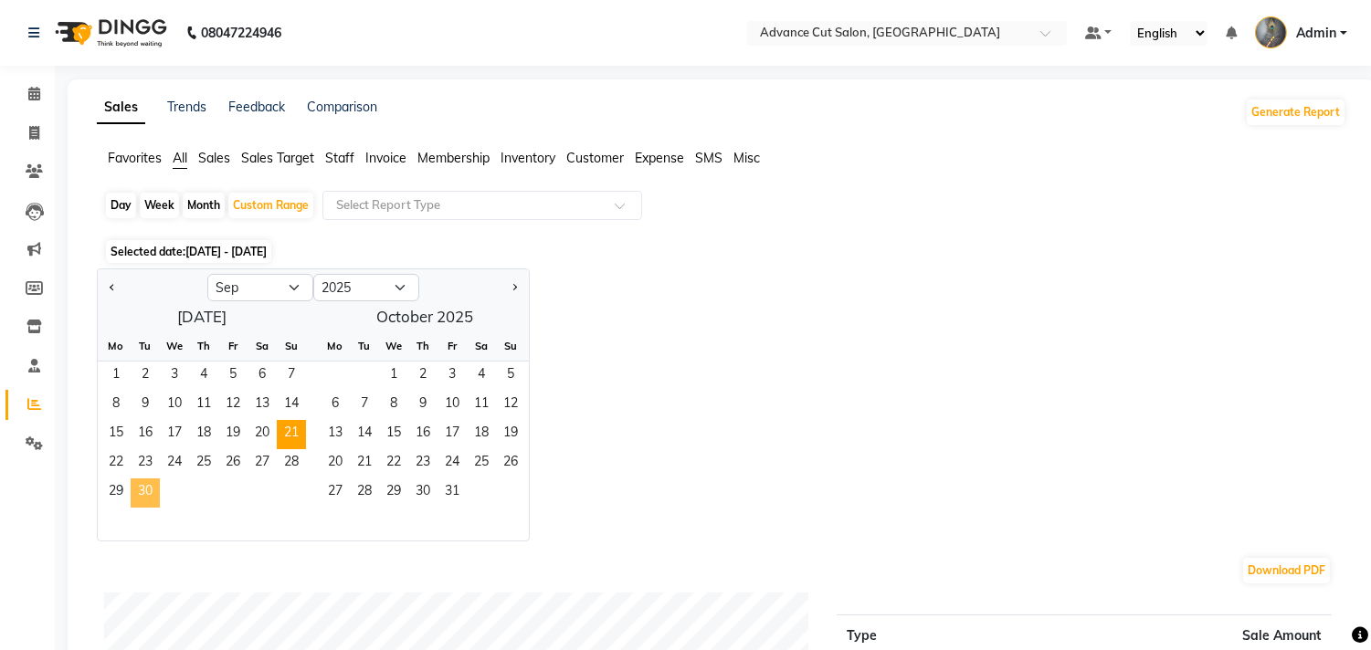
click at [144, 495] on span "30" at bounding box center [145, 492] width 29 height 29
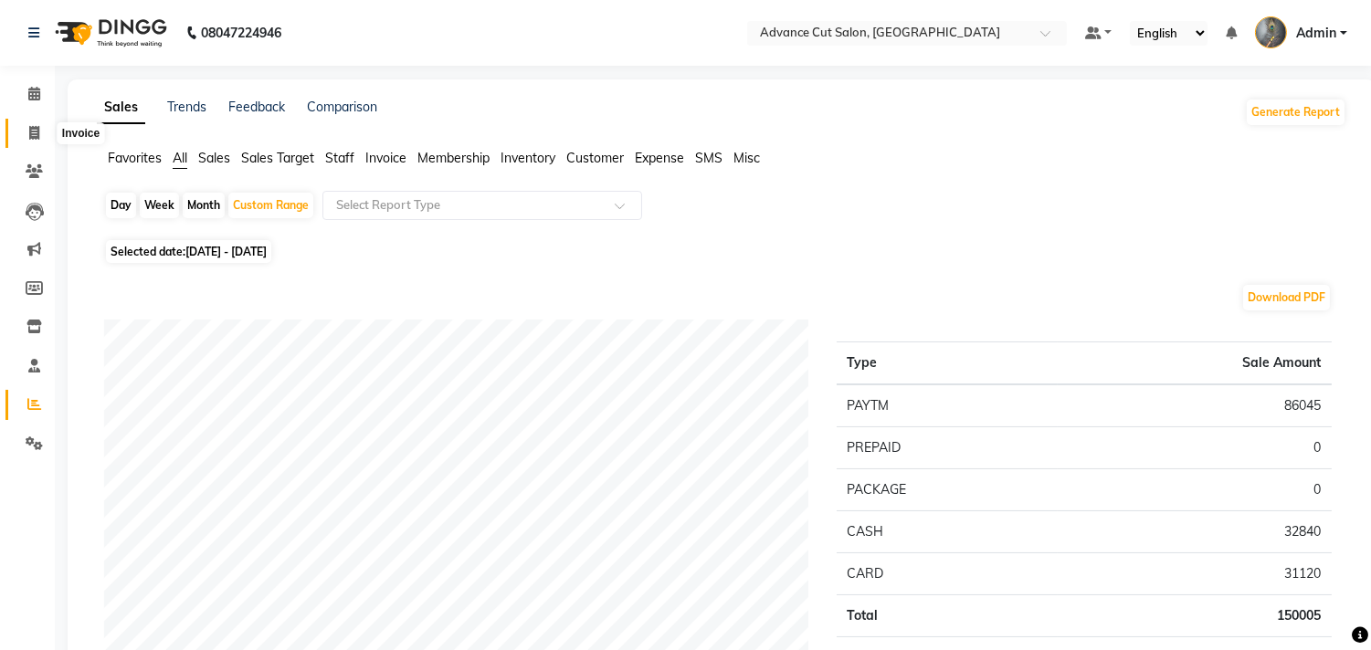
click at [34, 138] on icon at bounding box center [34, 133] width 10 height 14
select select "service"
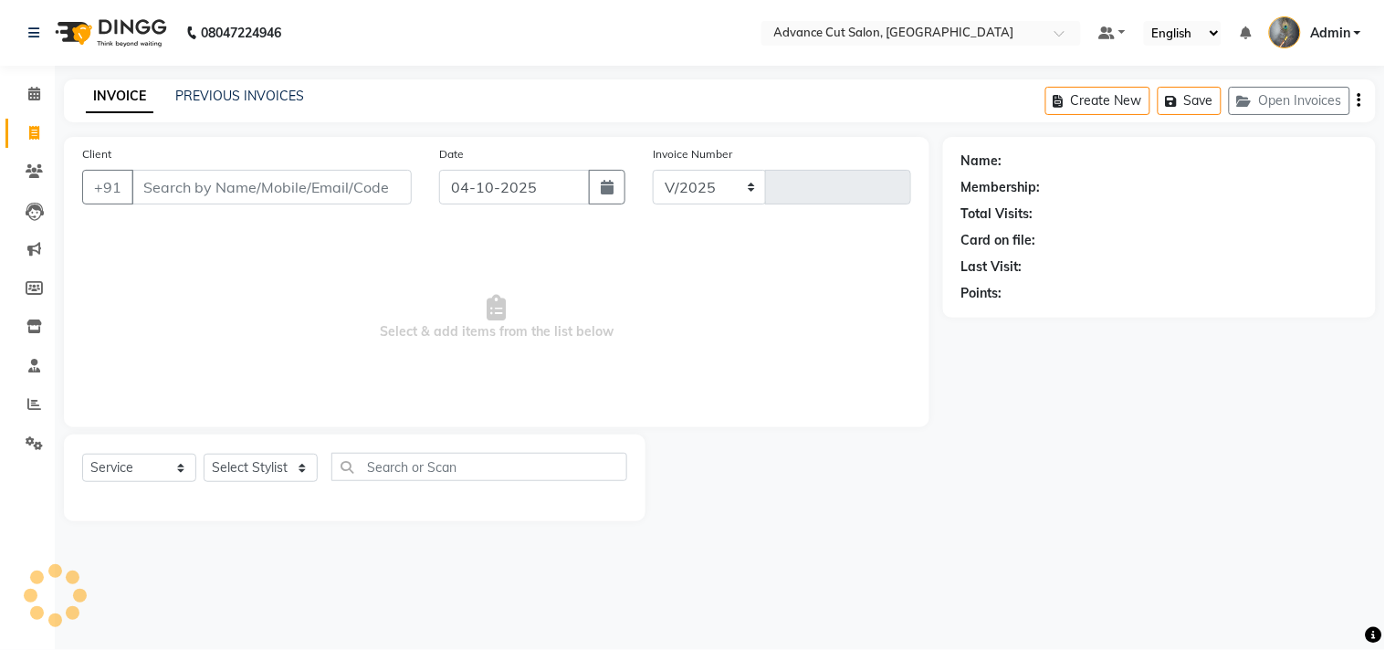
select select "4939"
type input "4813"
click at [290, 194] on input "Client" at bounding box center [271, 187] width 280 height 35
click at [302, 186] on input "Client" at bounding box center [271, 187] width 280 height 35
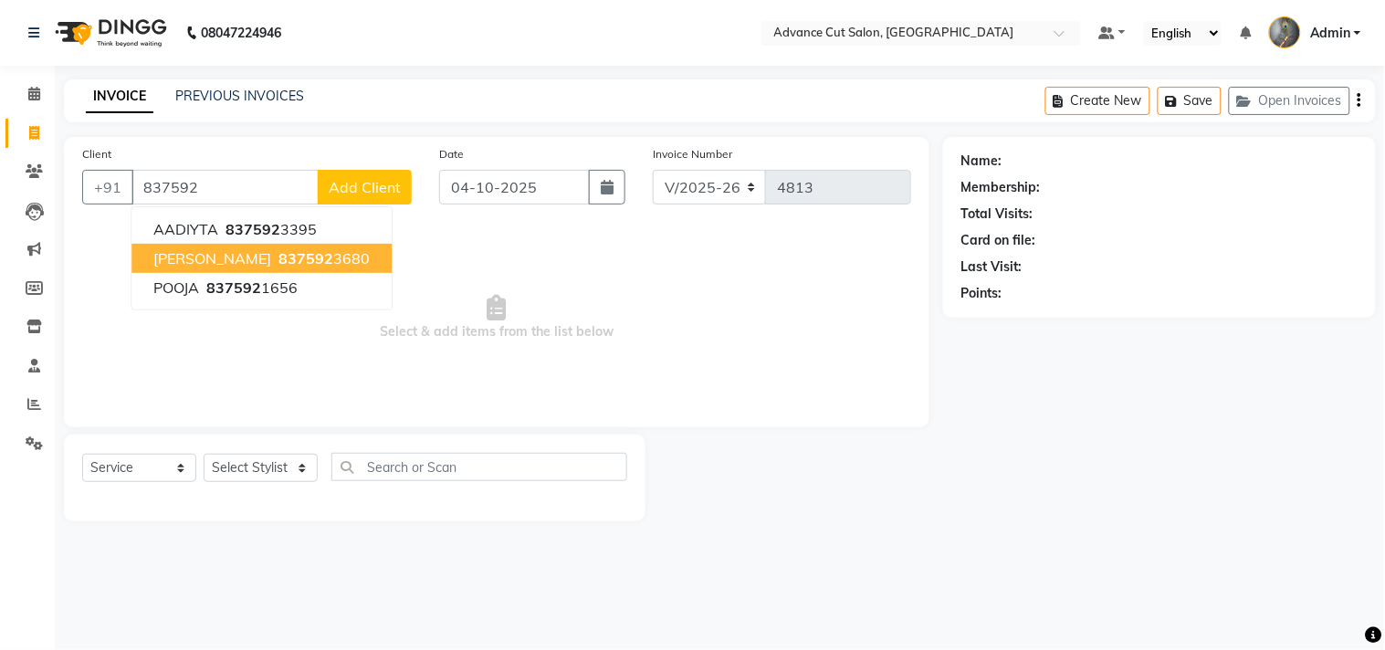
click at [278, 261] on span "837592" at bounding box center [305, 258] width 55 height 18
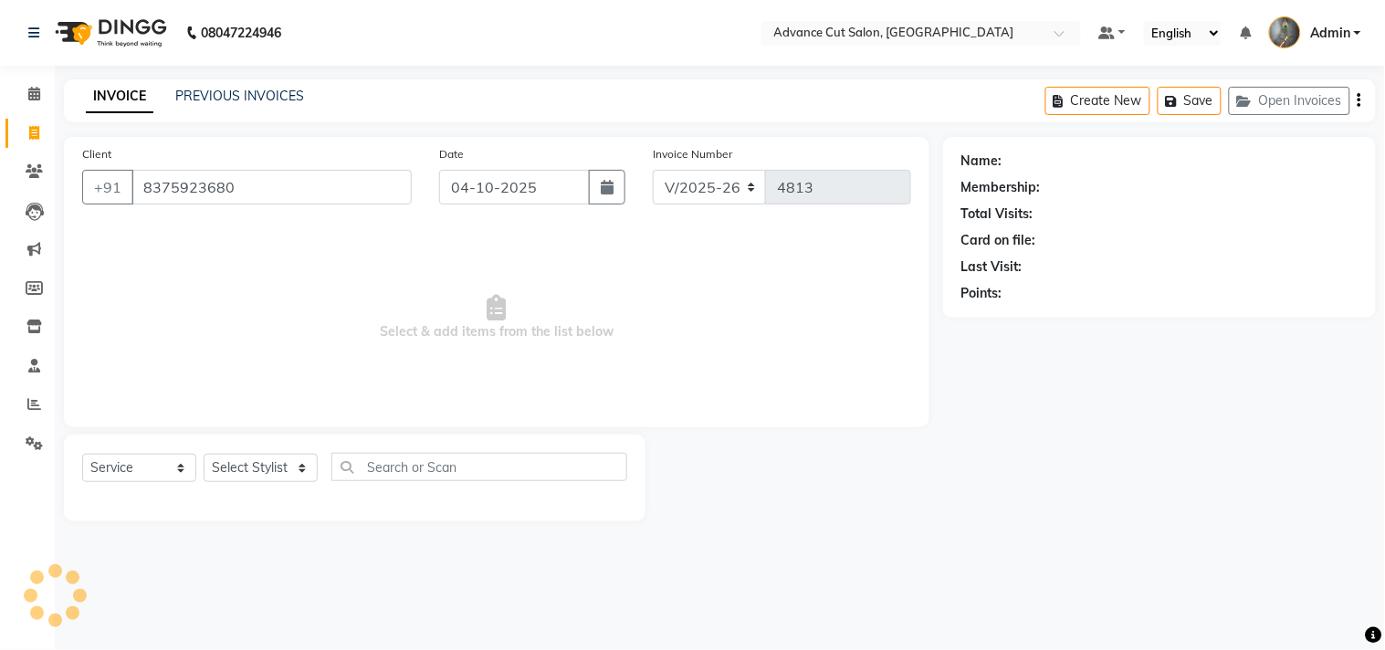
type input "8375923680"
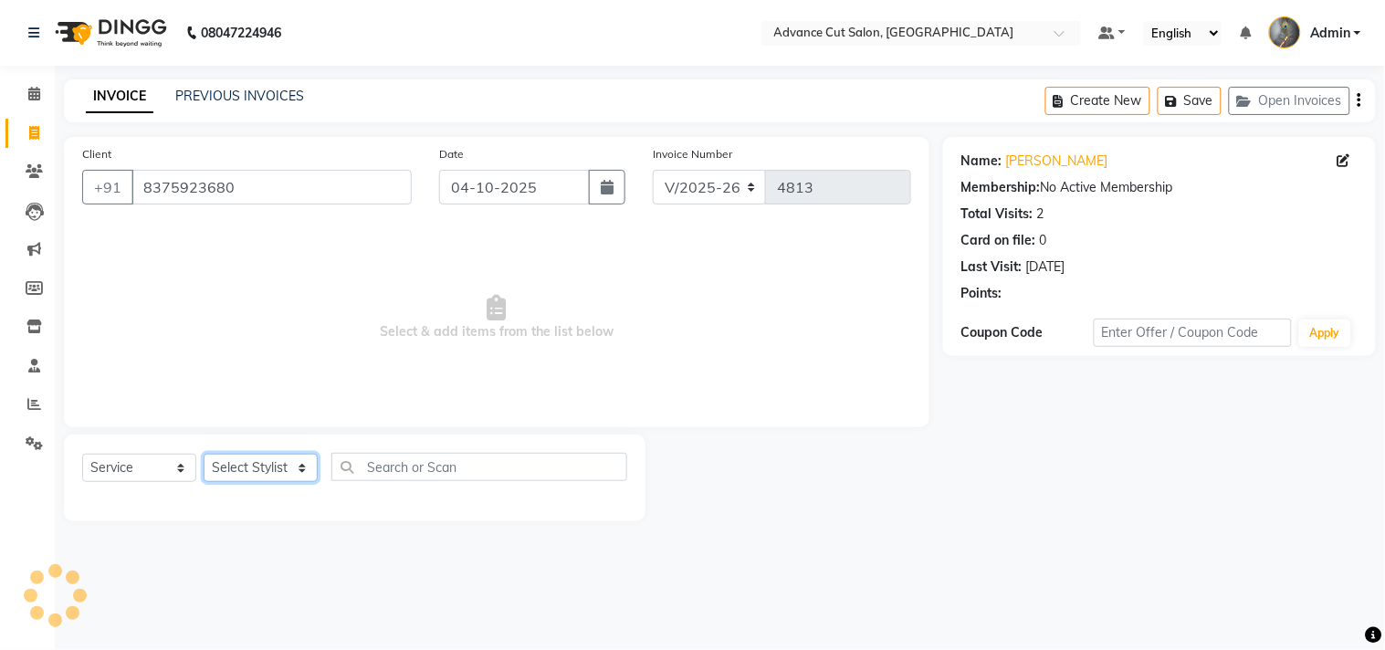
drag, startPoint x: 268, startPoint y: 476, endPoint x: 269, endPoint y: 463, distance: 12.8
click at [268, 476] on select "Select Stylist Admin chahit COUNTOR Devid hardeep mamta manisha MONISH navi NOS…" at bounding box center [261, 468] width 114 height 28
select select "30651"
click at [204, 455] on select "Select Stylist Admin chahit COUNTOR Devid hardeep mamta manisha MONISH navi NOS…" at bounding box center [261, 468] width 114 height 28
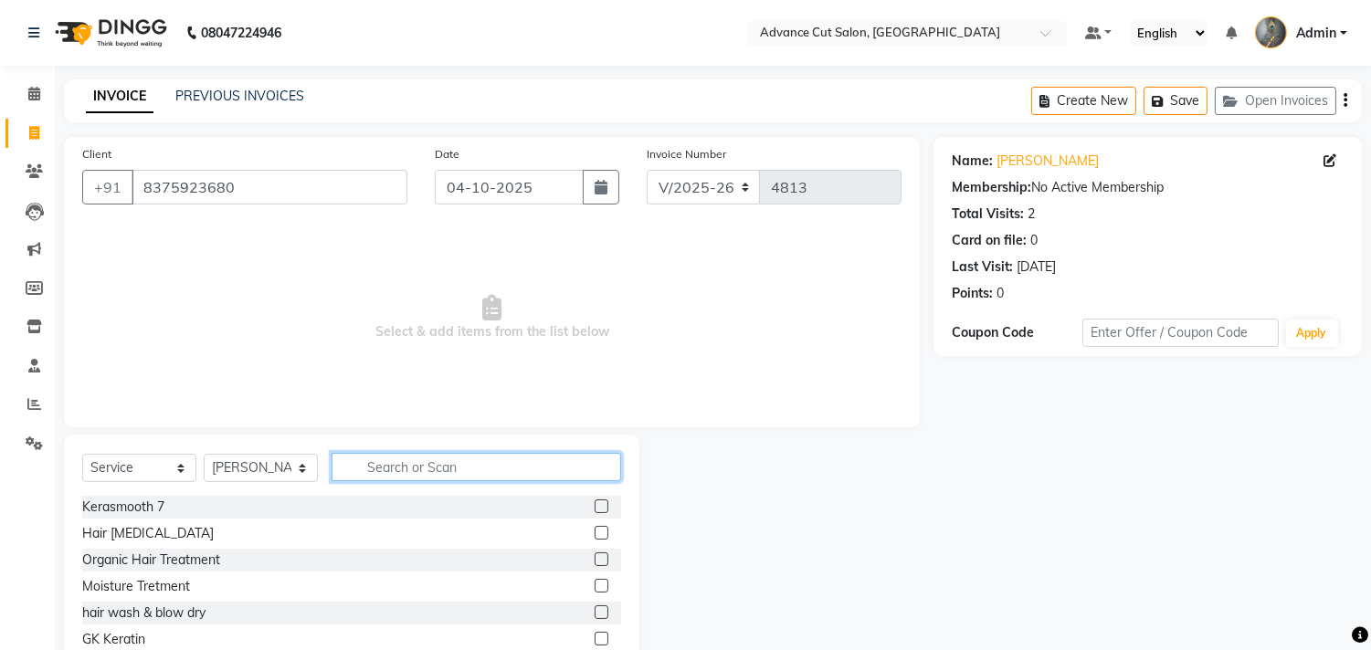
click at [407, 470] on input "text" at bounding box center [475, 467] width 289 height 28
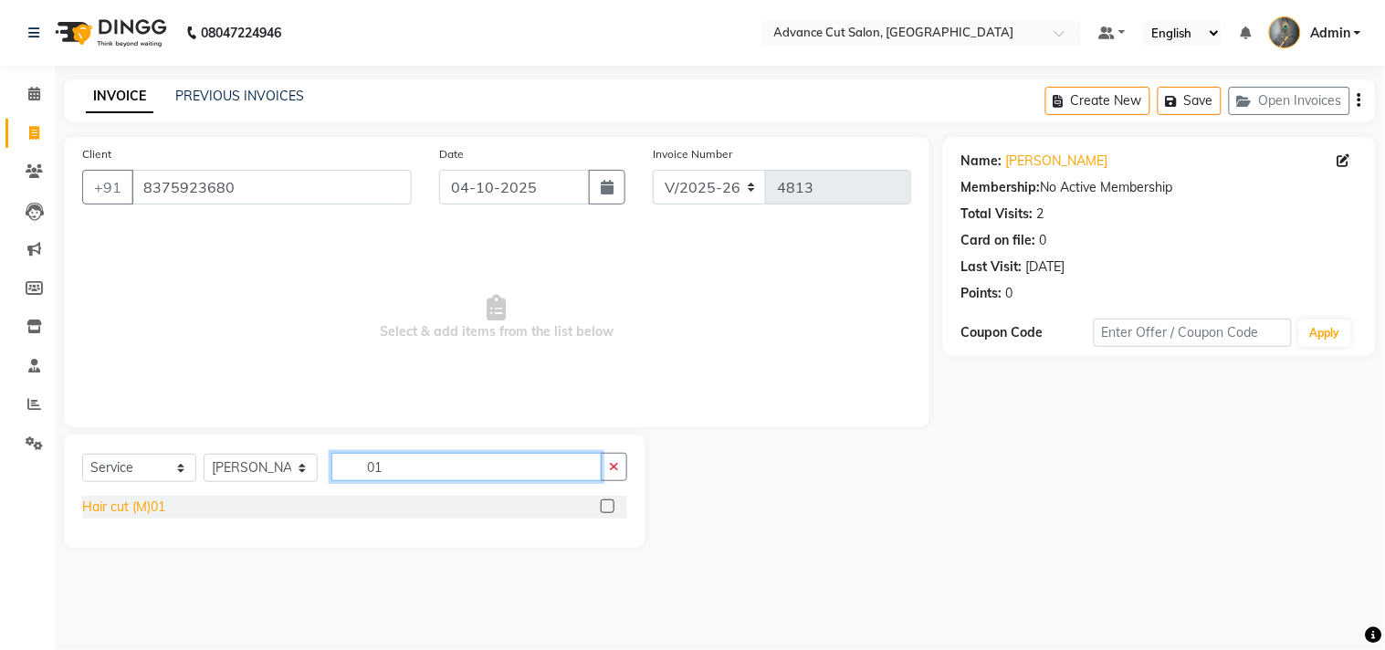
type input "01"
click at [110, 499] on div "Hair cut (M)01" at bounding box center [123, 507] width 83 height 19
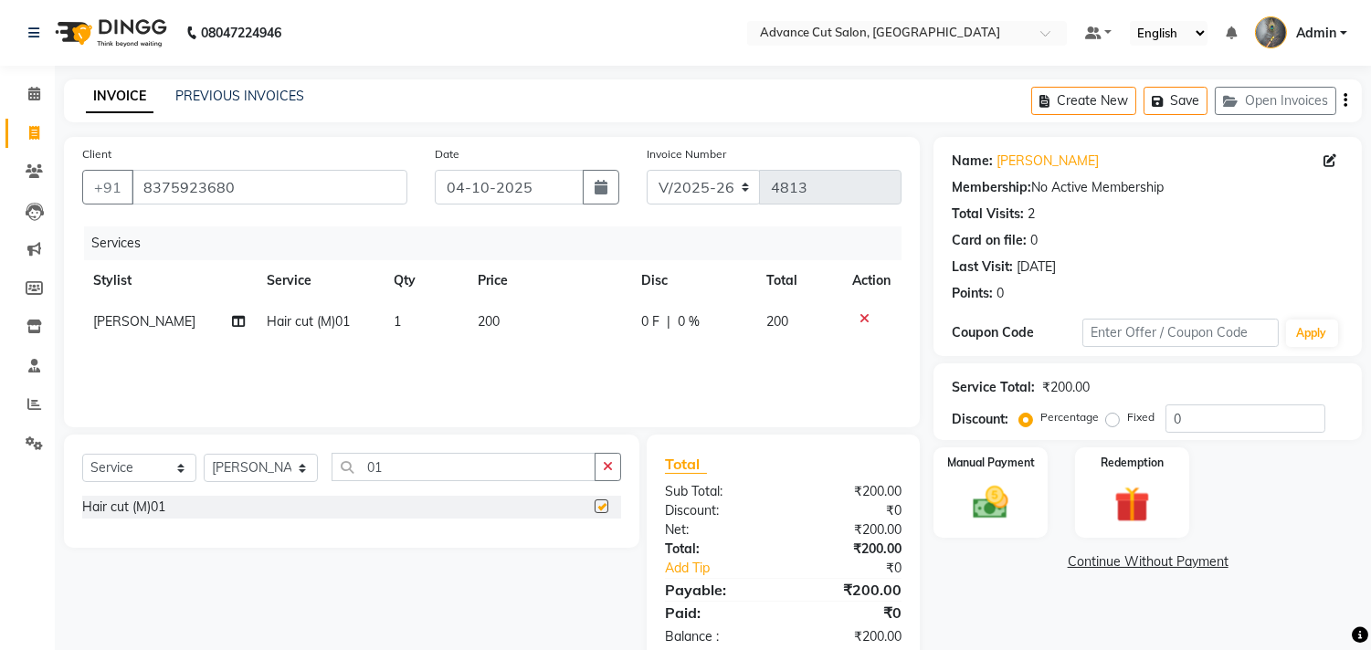
checkbox input "false"
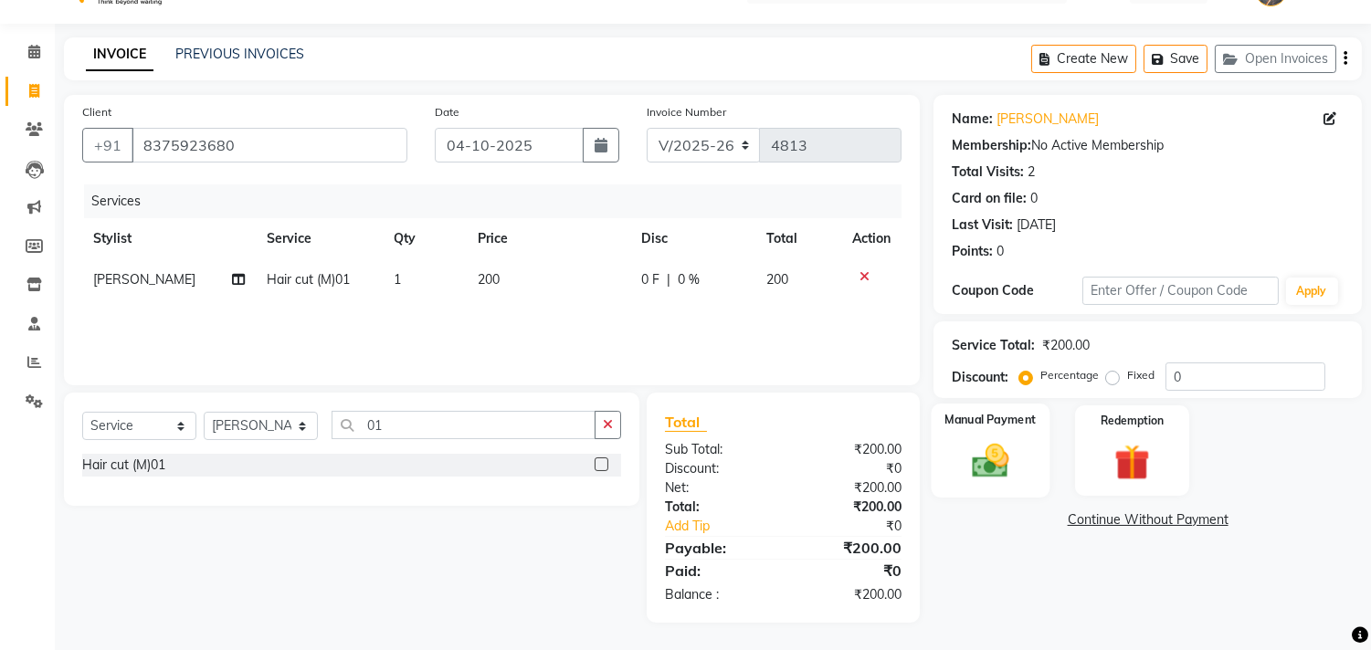
click at [1032, 455] on div "Manual Payment" at bounding box center [990, 450] width 119 height 93
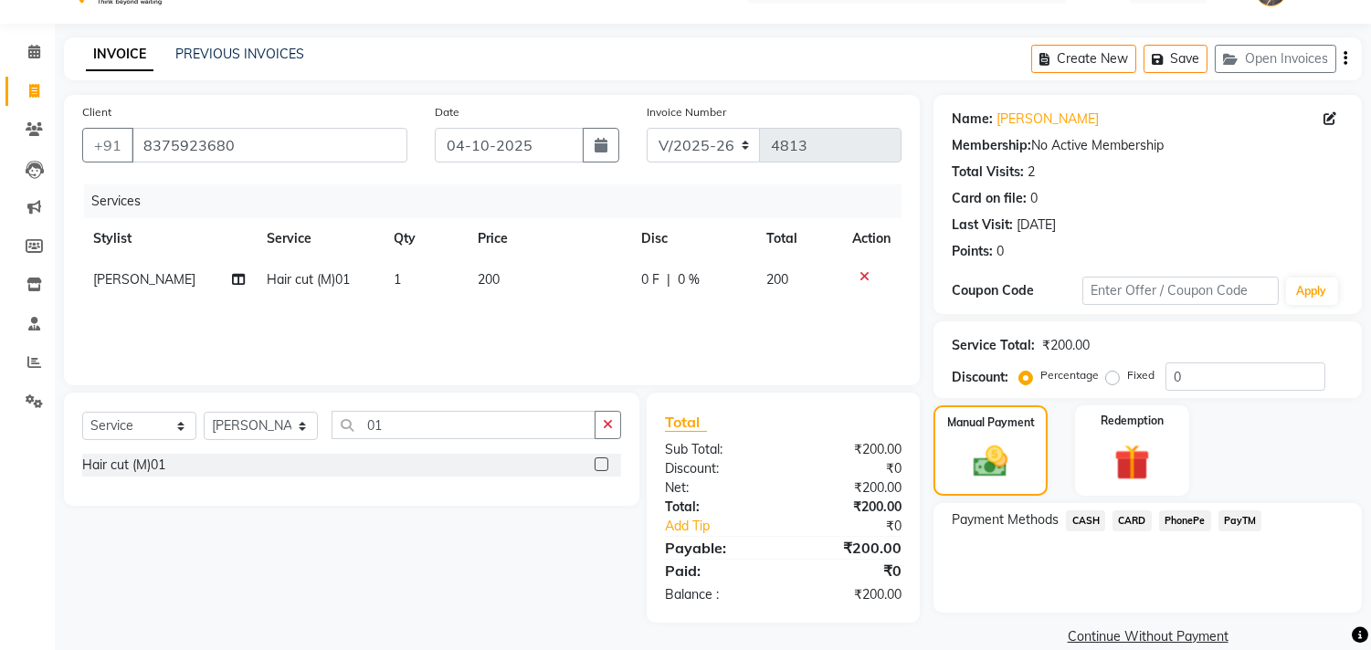
click at [1246, 523] on span "PayTM" at bounding box center [1240, 520] width 44 height 21
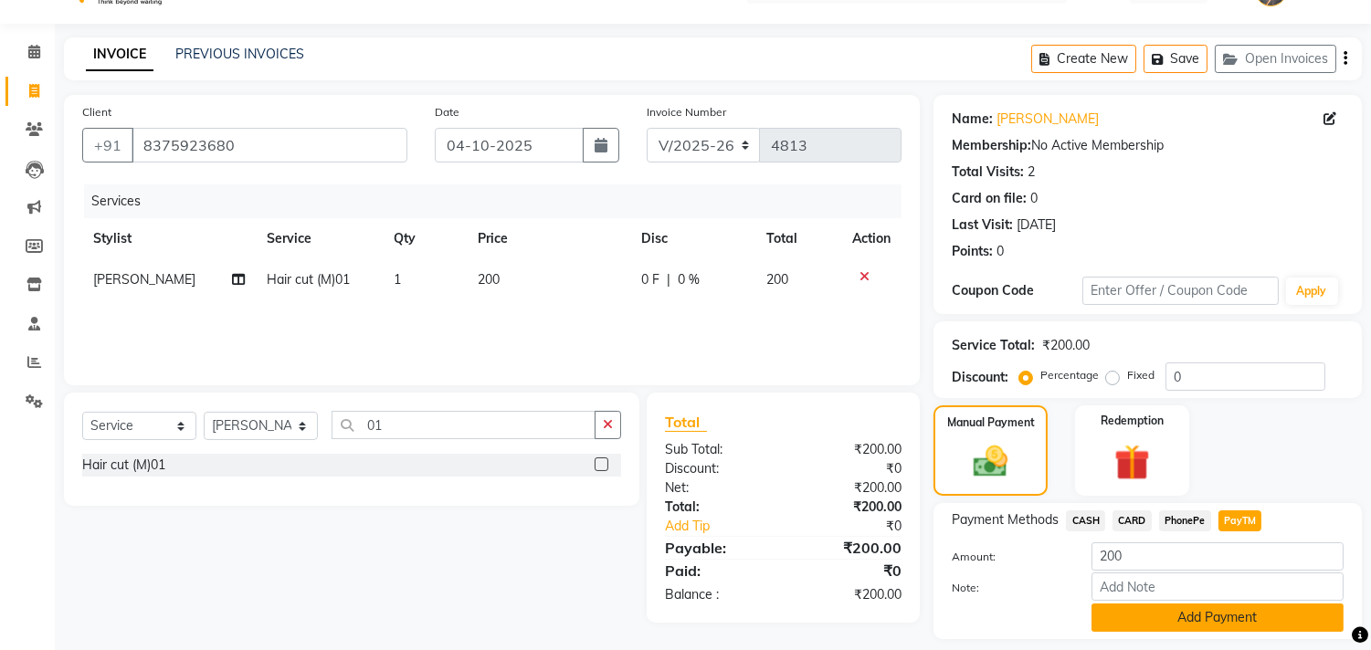
click at [1211, 617] on button "Add Payment" at bounding box center [1217, 618] width 252 height 28
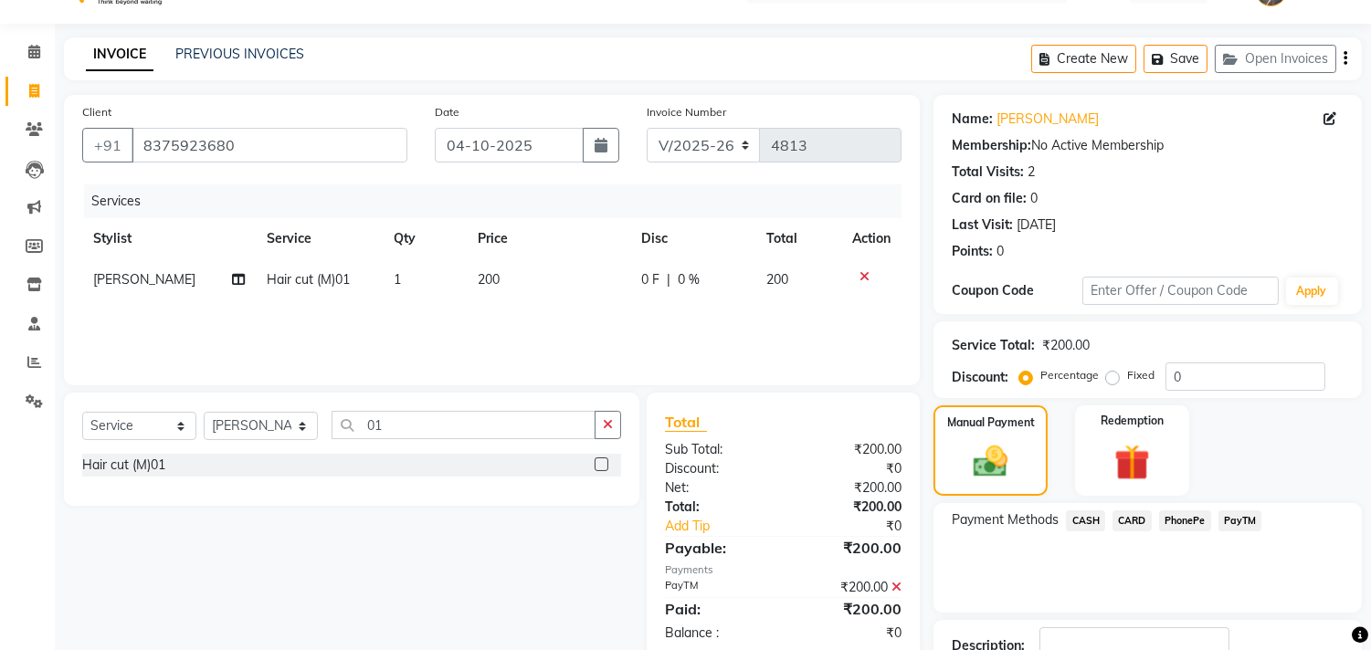
scroll to position [171, 0]
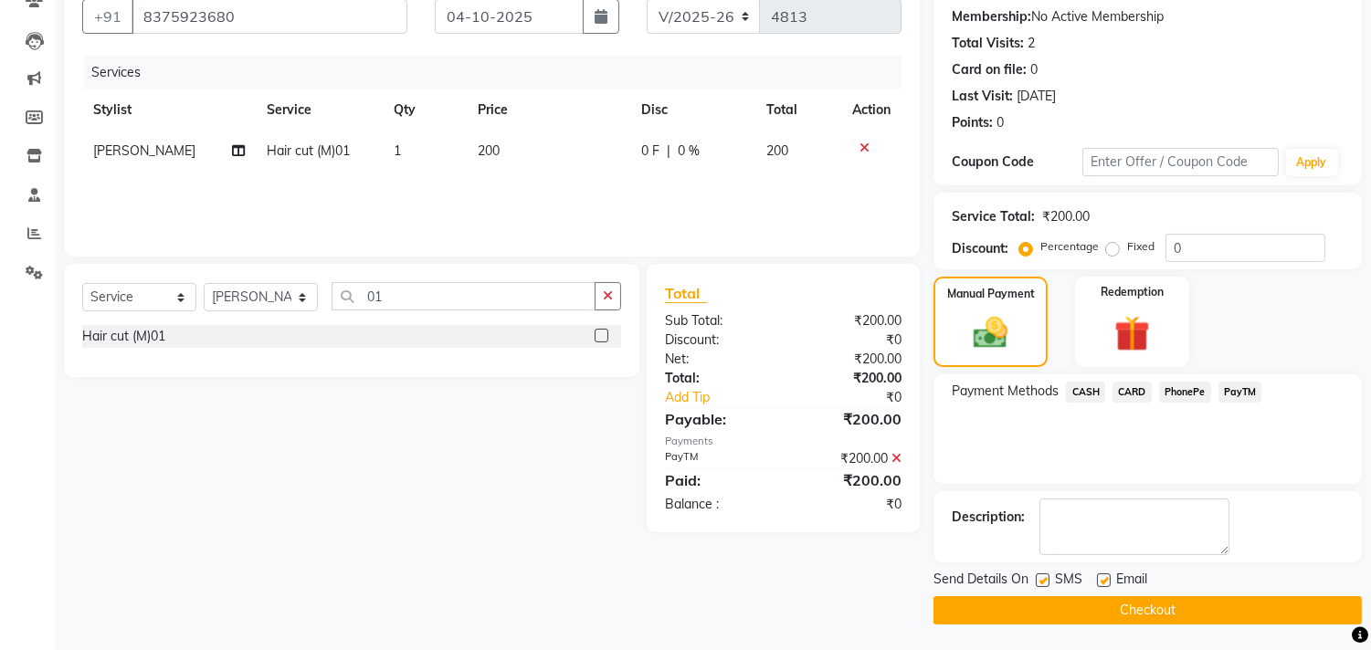
click at [1205, 607] on button "Checkout" at bounding box center [1147, 610] width 428 height 28
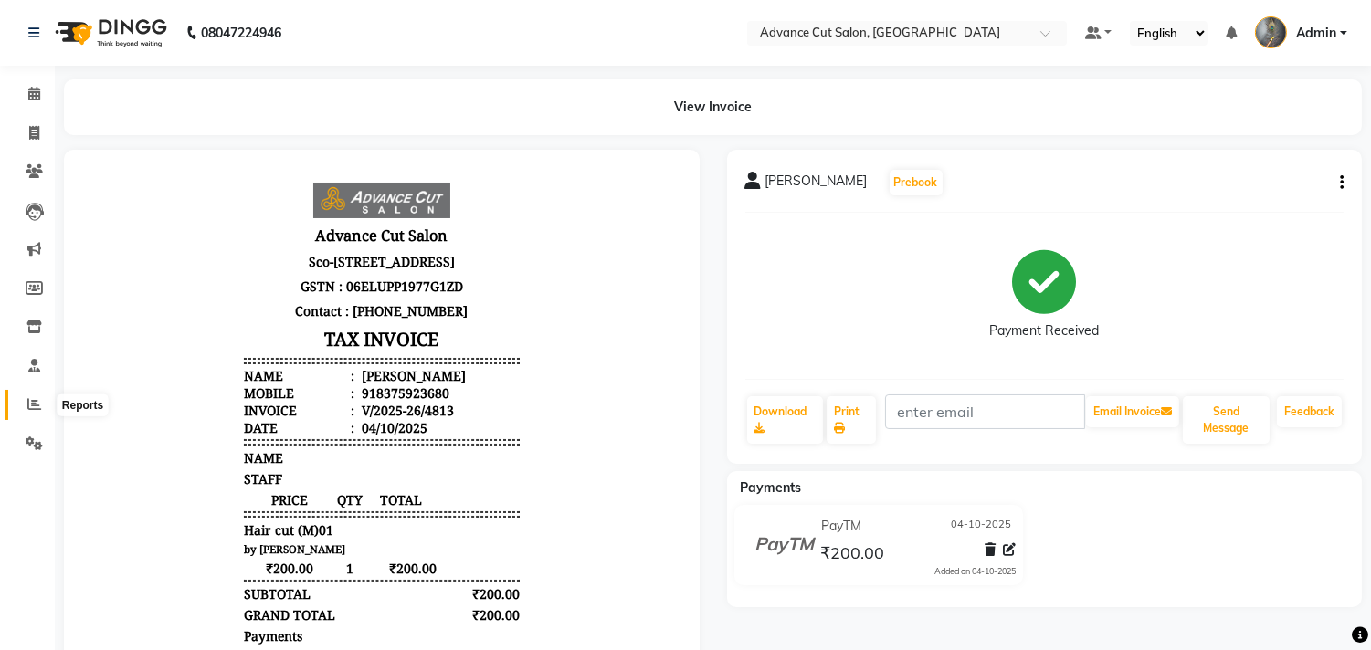
click at [35, 408] on icon at bounding box center [34, 404] width 14 height 14
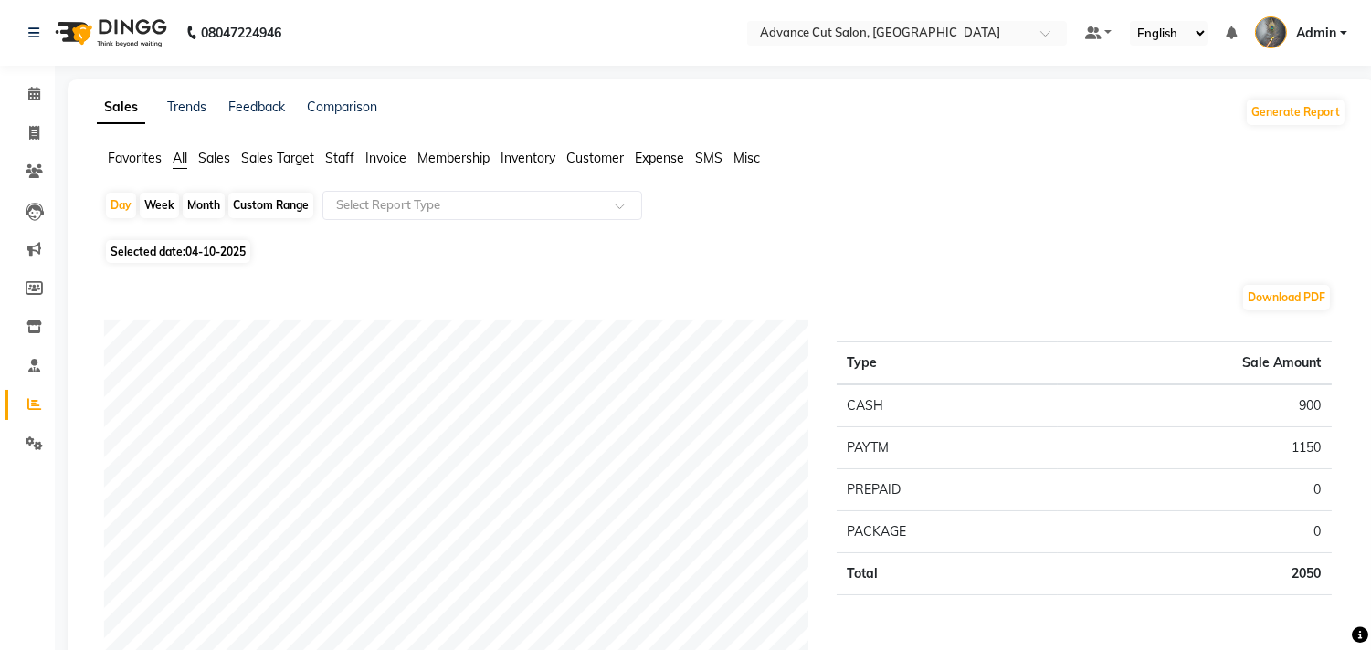
click at [186, 252] on span "Selected date: 04-10-2025" at bounding box center [178, 251] width 144 height 23
select select "10"
select select "2025"
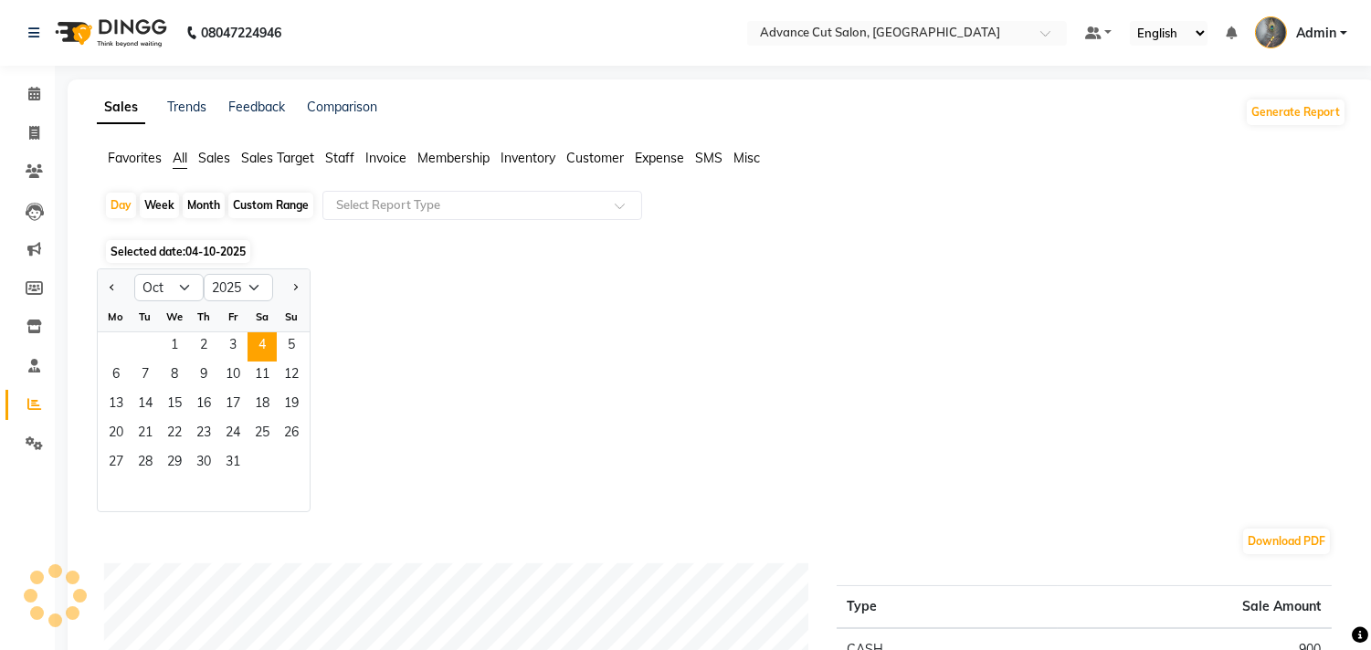
click at [394, 345] on div "Jan Feb Mar Apr May Jun Jul Aug Sep Oct Nov Dec 2015 2016 2017 2018 2019 2020 2…" at bounding box center [721, 390] width 1249 height 244
click at [30, 132] on icon at bounding box center [34, 133] width 10 height 14
select select "service"
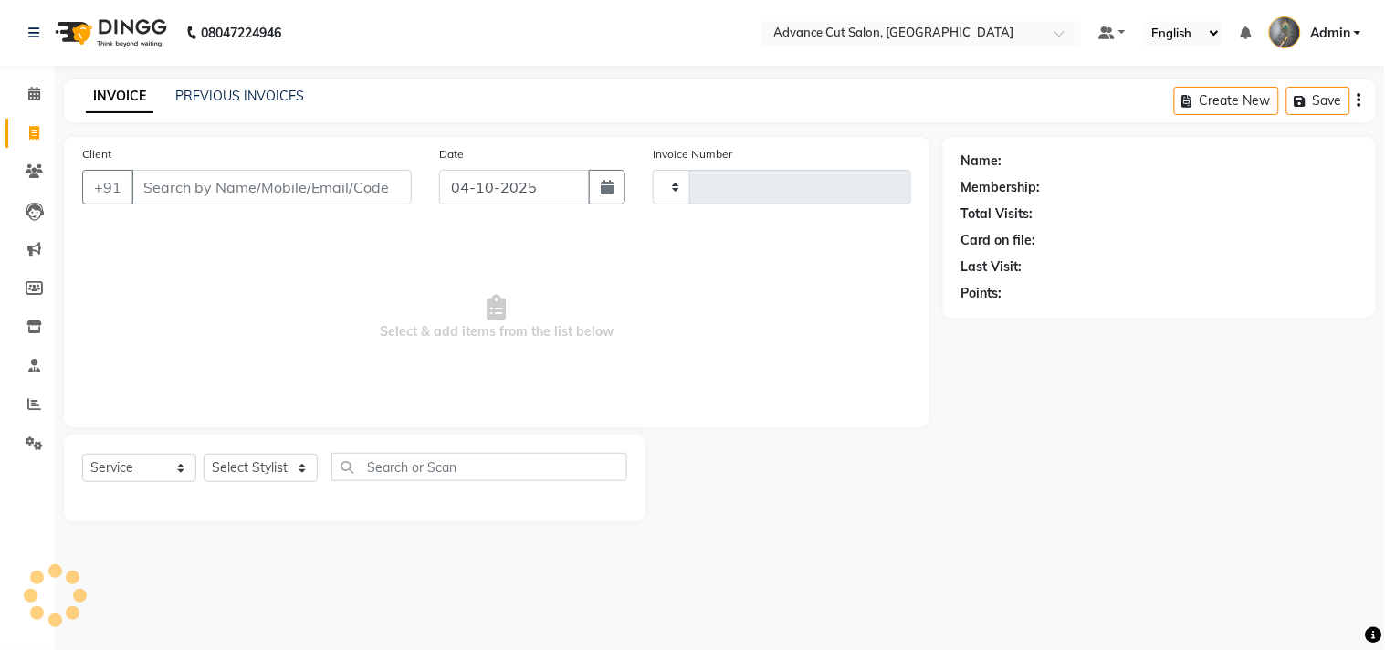
click at [157, 175] on input "Client" at bounding box center [271, 187] width 280 height 35
select select "4939"
type input "4814"
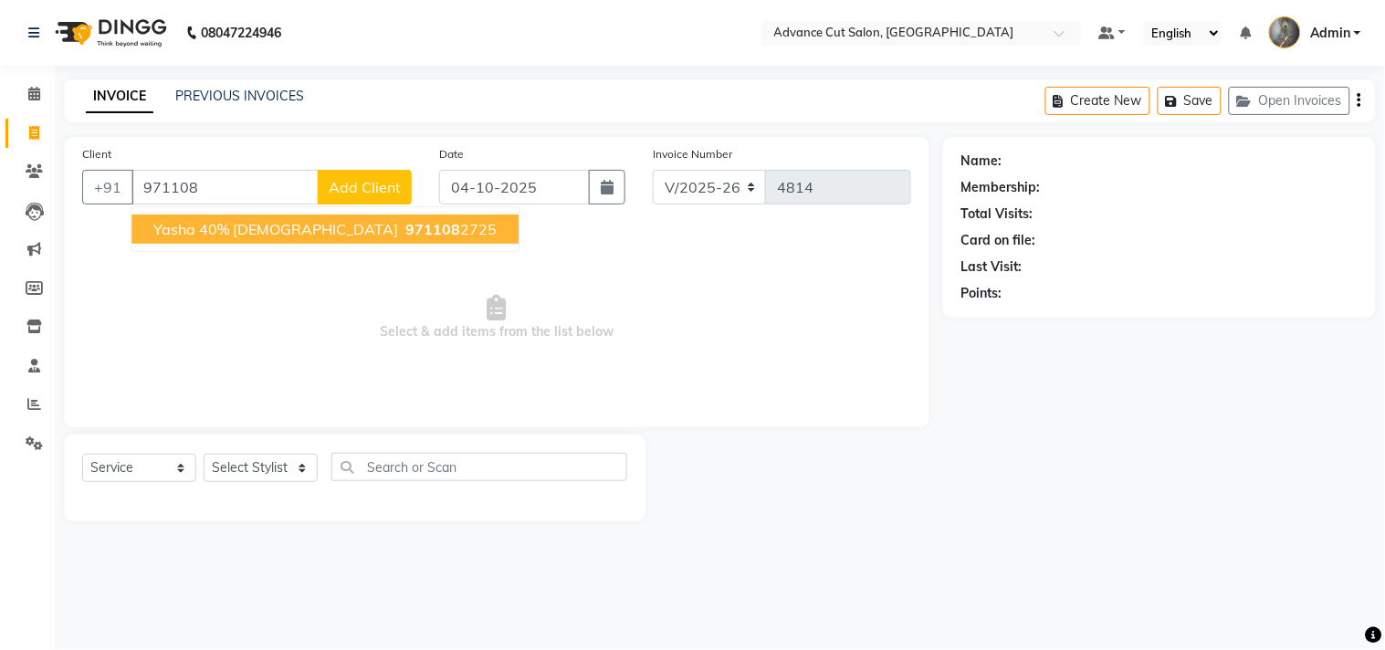
click at [402, 226] on ngb-highlight "971108 2725" at bounding box center [449, 229] width 95 height 18
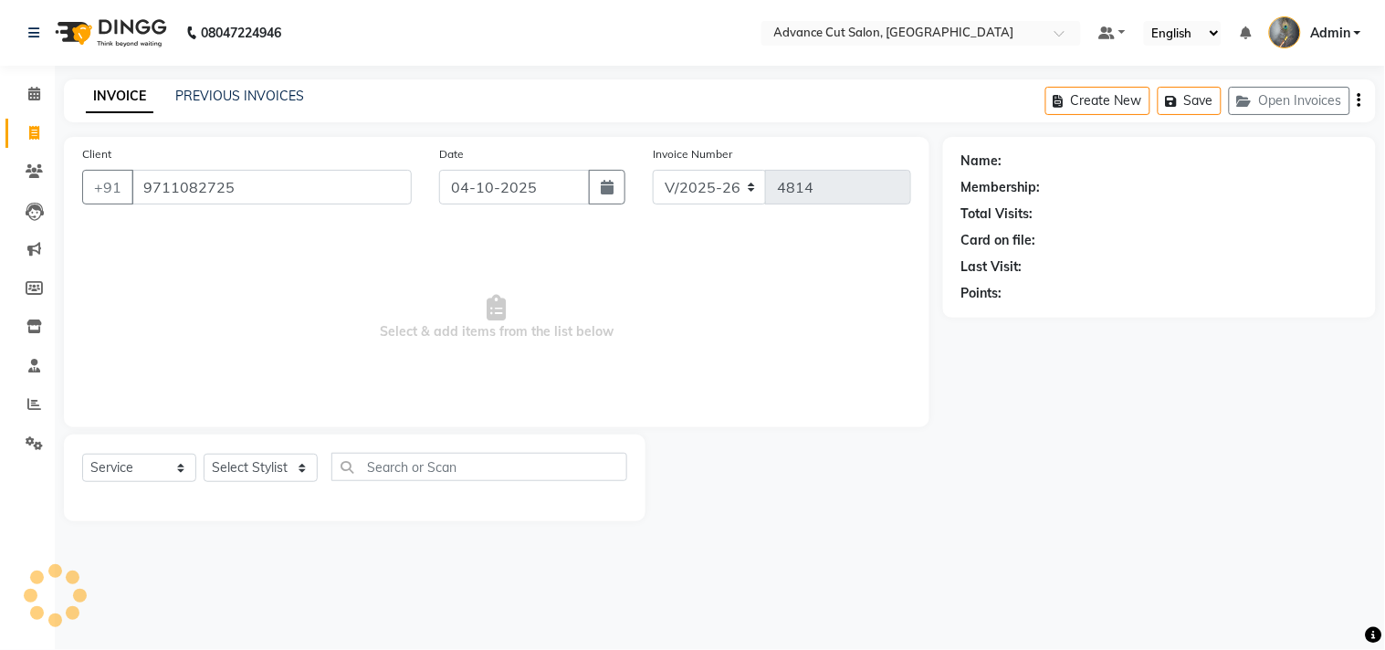
type input "9711082725"
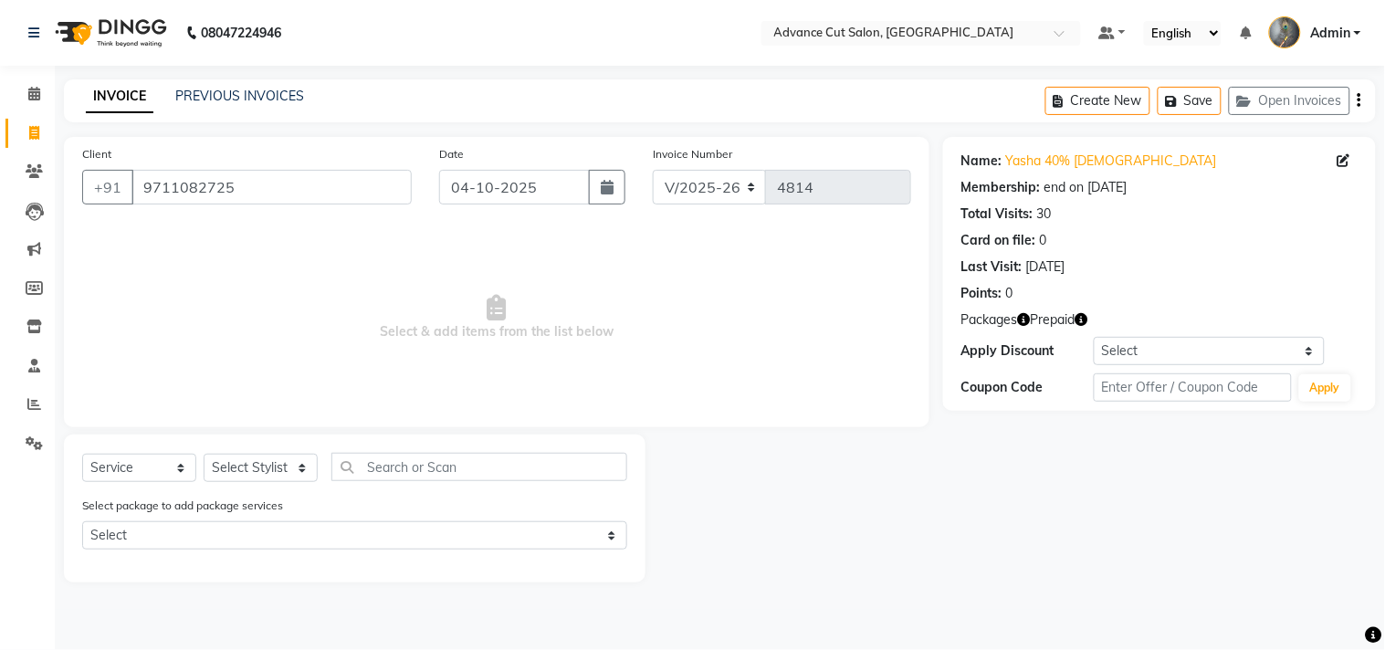
click at [1085, 318] on icon "button" at bounding box center [1082, 319] width 13 height 13
click at [910, 342] on span "Select & add items from the list below" at bounding box center [496, 317] width 829 height 183
click at [1026, 316] on icon "button" at bounding box center [1024, 319] width 13 height 13
click at [278, 463] on select "Select Stylist Admin chahit COUNTOR Devid hardeep mamta manisha MONISH navi NOS…" at bounding box center [261, 468] width 114 height 28
select select "58461"
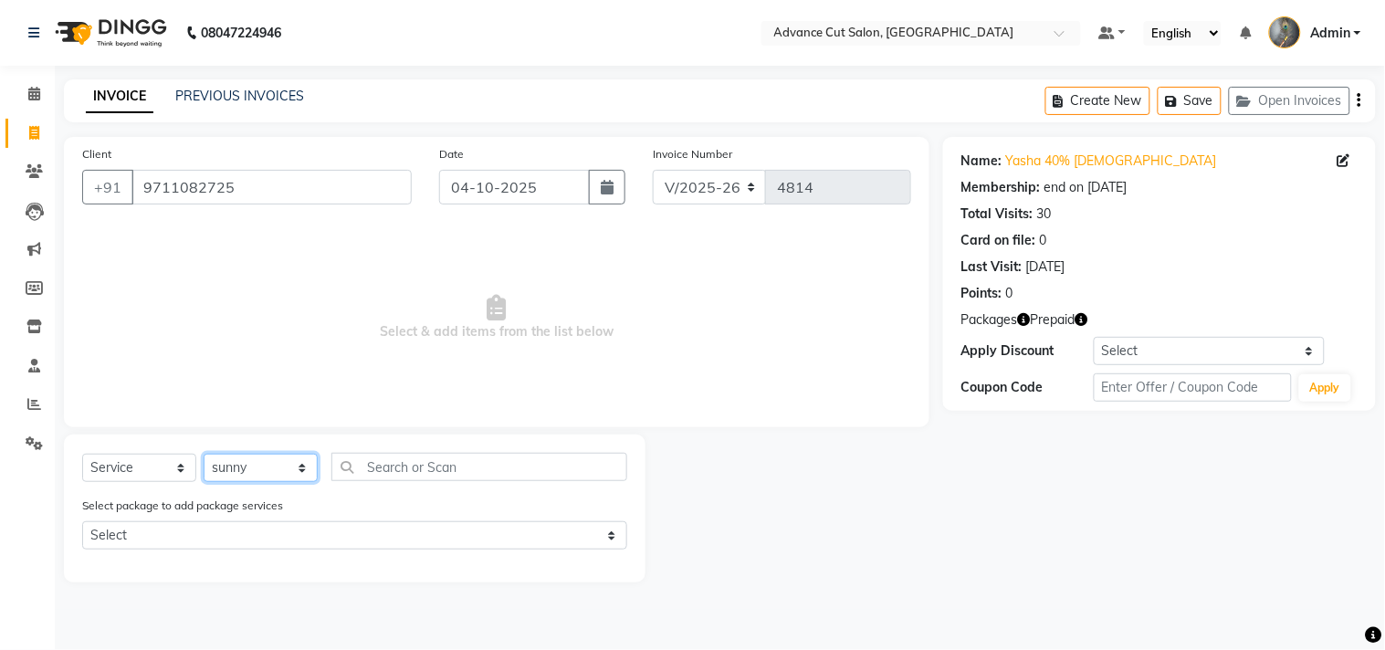
click at [204, 455] on select "Select Stylist Admin chahit COUNTOR Devid hardeep mamta manisha MONISH navi NOS…" at bounding box center [261, 468] width 114 height 28
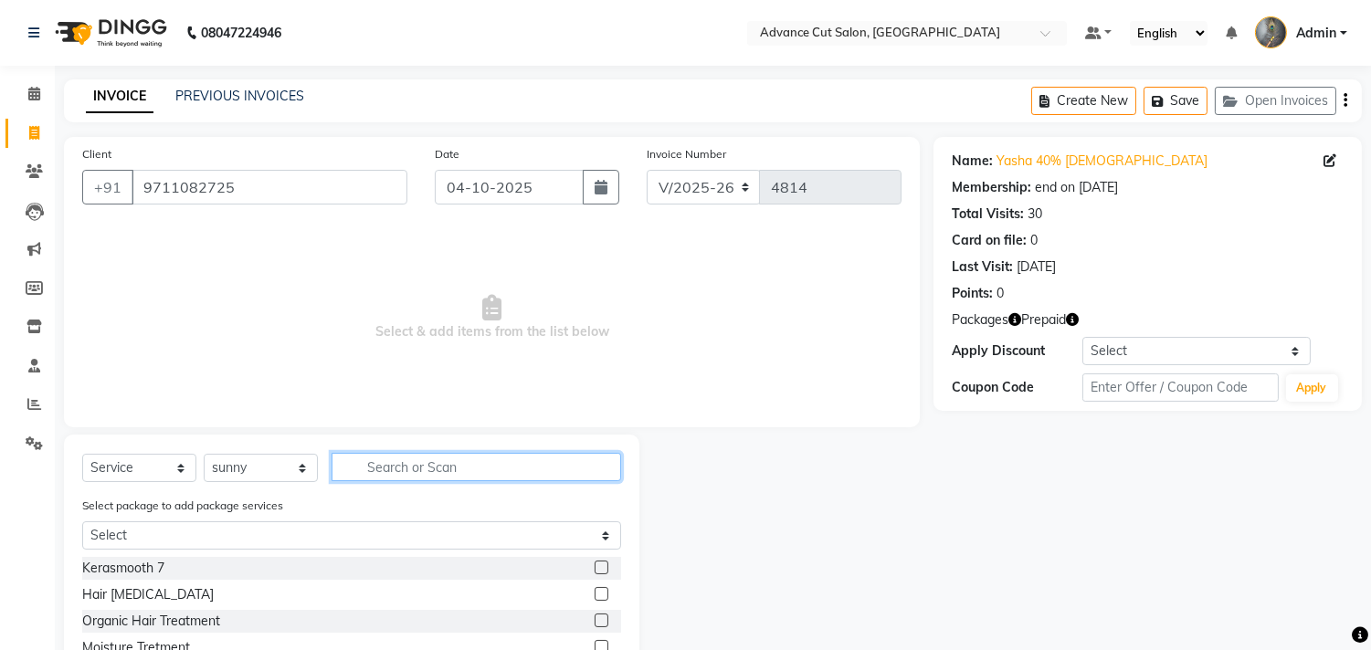
click at [418, 468] on input "text" at bounding box center [475, 467] width 289 height 28
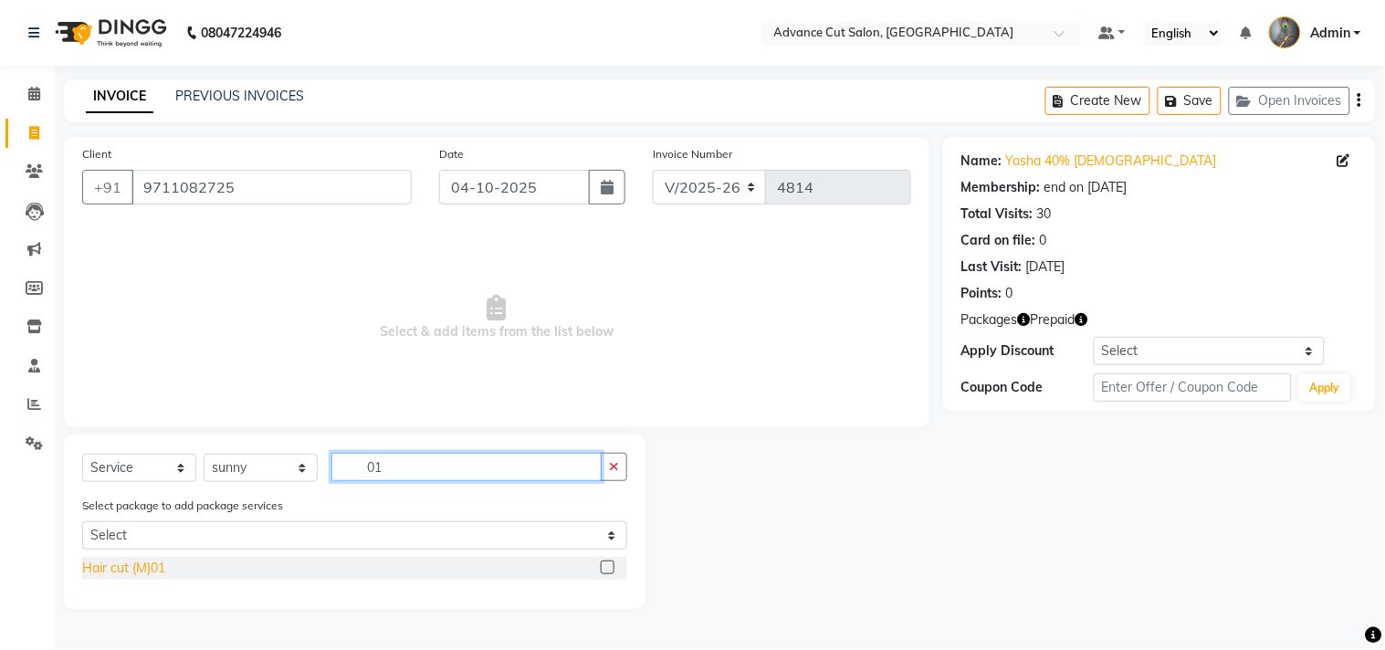
type input "01"
drag, startPoint x: 120, startPoint y: 563, endPoint x: 262, endPoint y: 524, distance: 147.8
click at [121, 563] on div "Hair cut (M)01" at bounding box center [123, 568] width 83 height 19
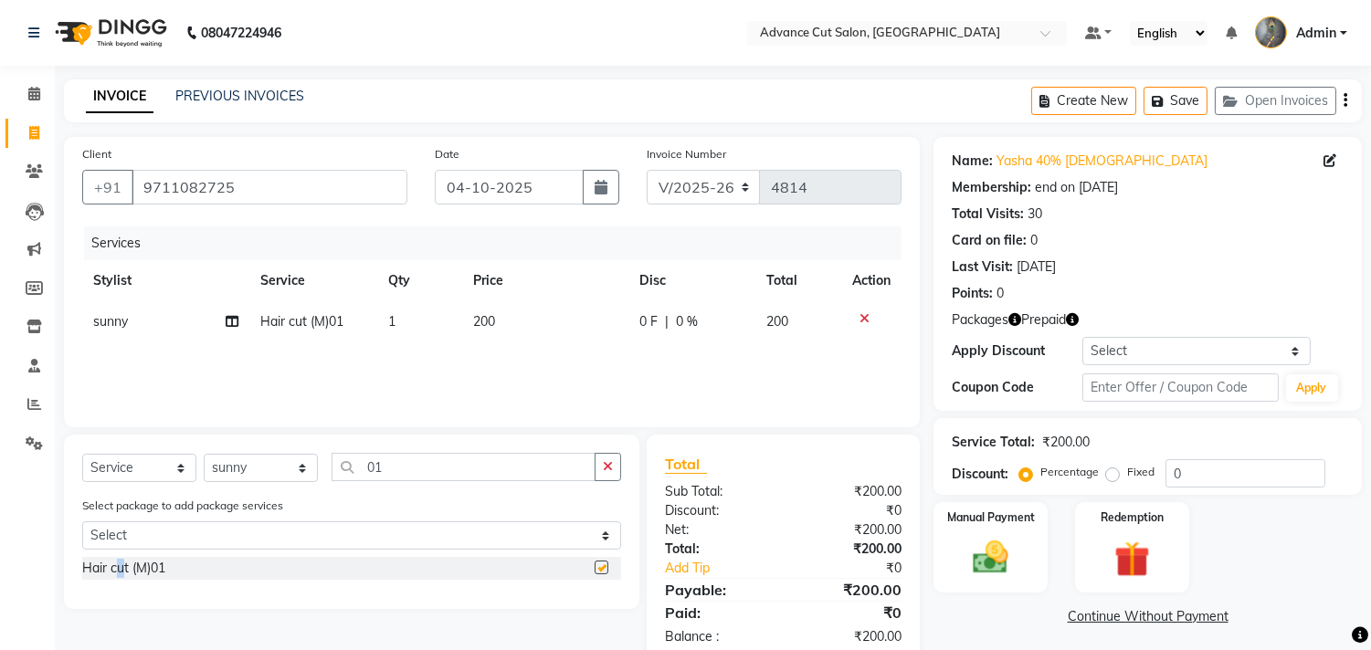
checkbox input "false"
drag, startPoint x: 402, startPoint y: 476, endPoint x: 365, endPoint y: 473, distance: 36.6
click at [365, 473] on input "01" at bounding box center [463, 467] width 264 height 28
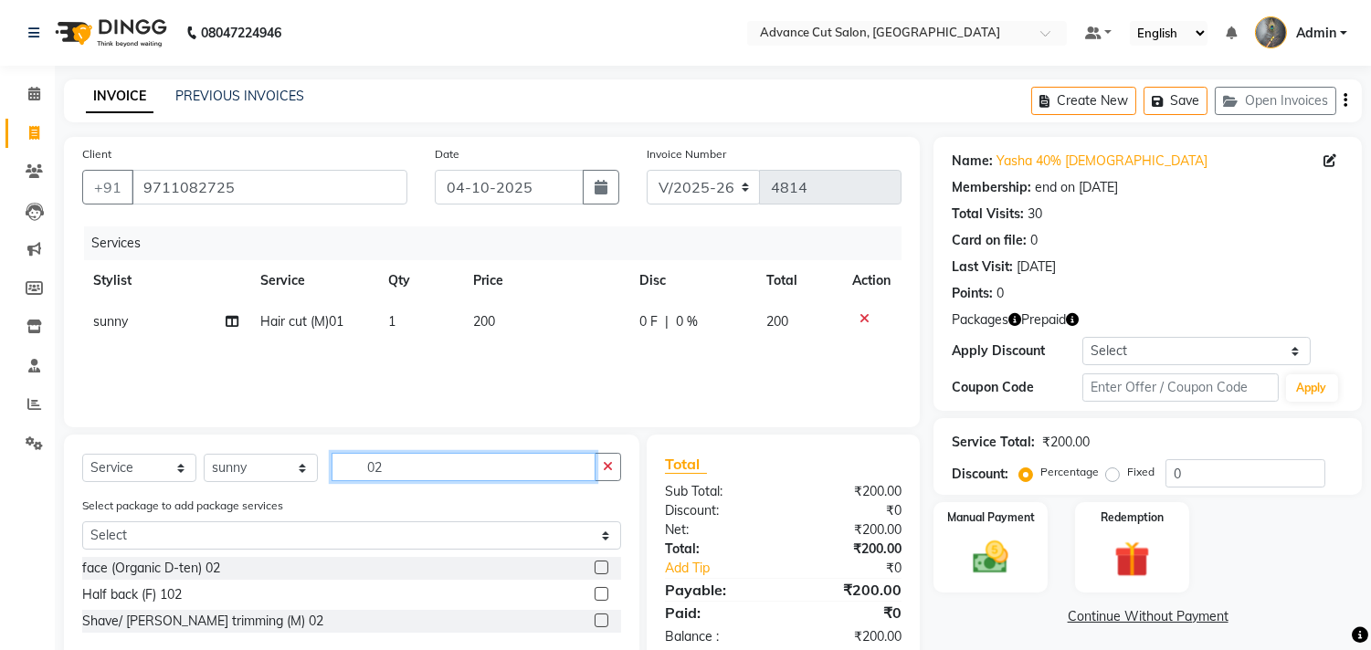
scroll to position [42, 0]
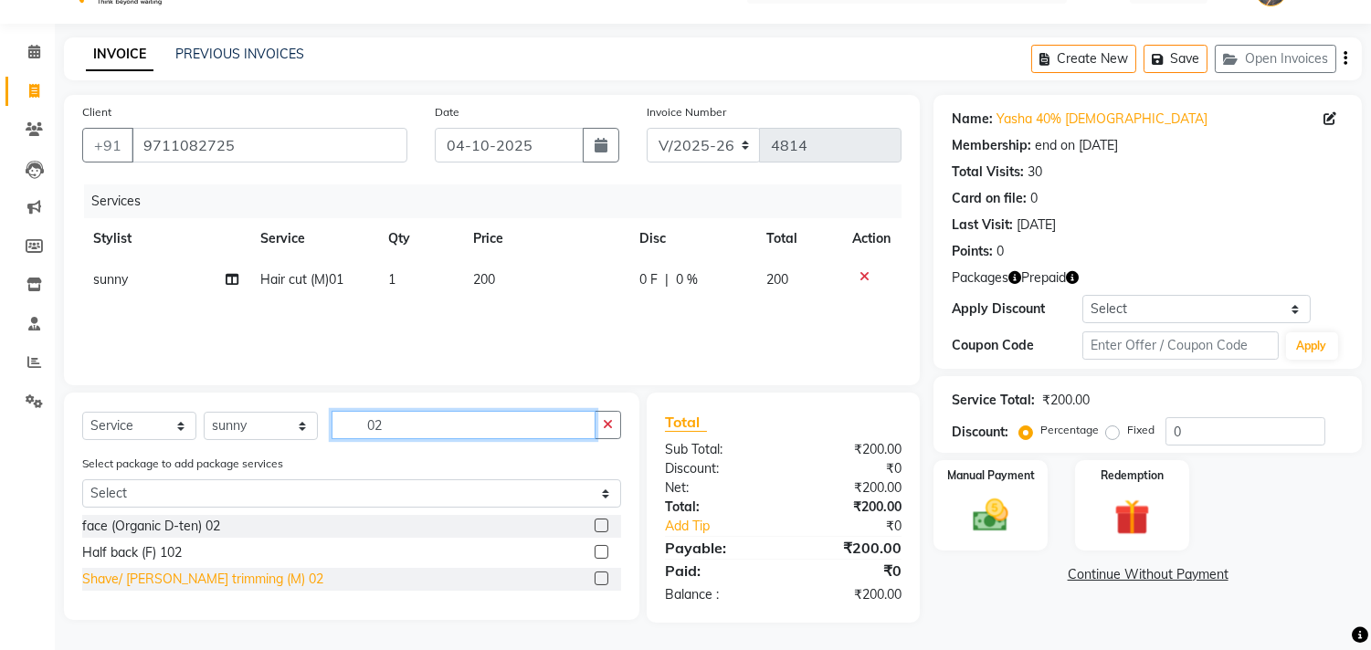
type input "02"
click at [214, 578] on div "Shave/ Beard trimming (M) 02" at bounding box center [202, 579] width 241 height 19
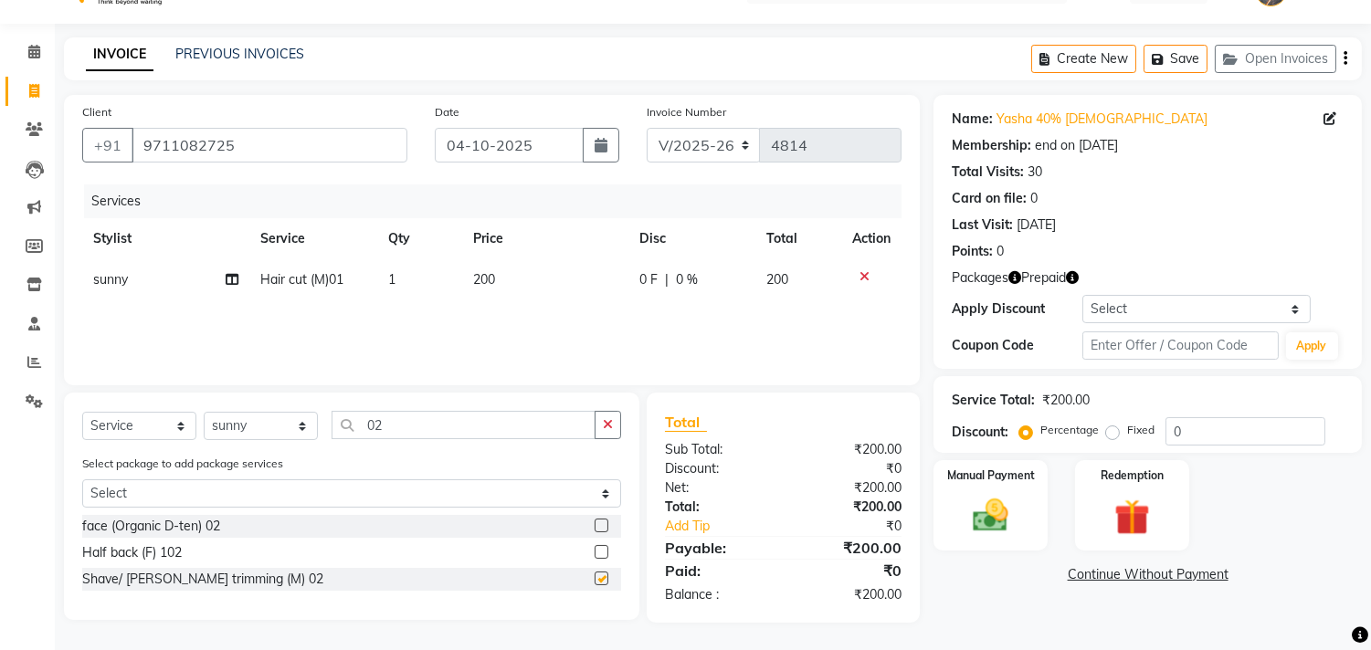
checkbox input "false"
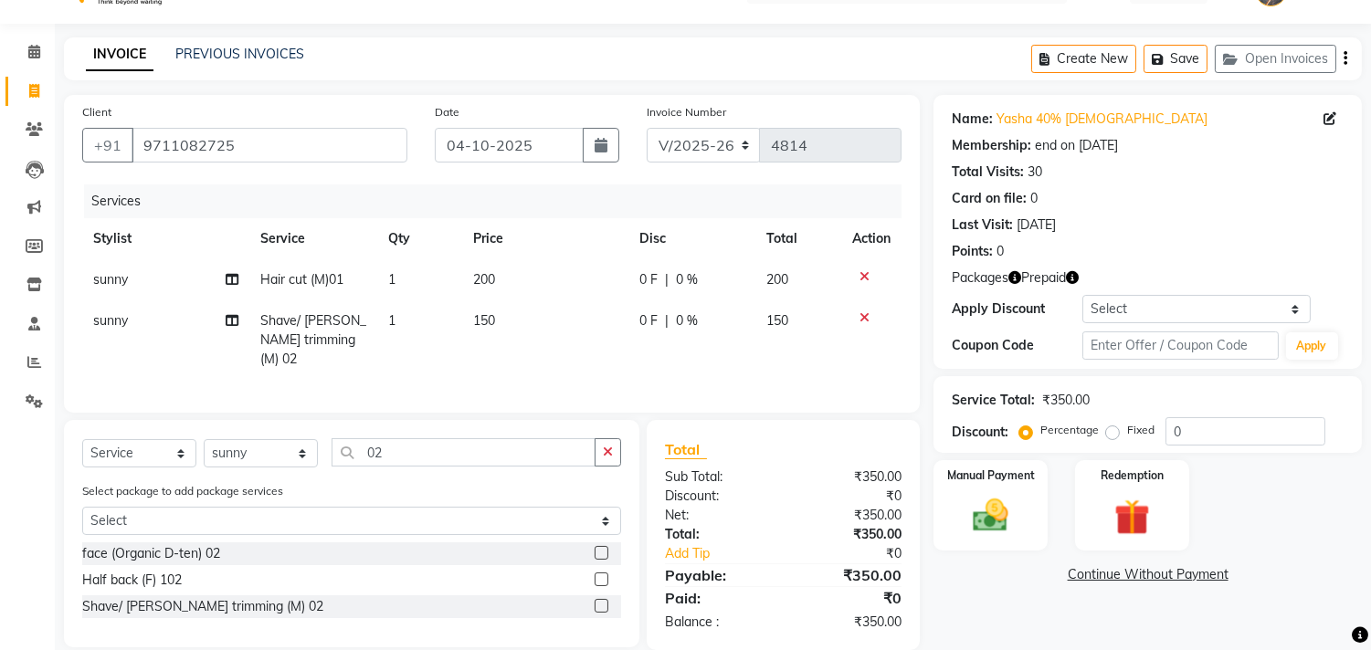
scroll to position [66, 0]
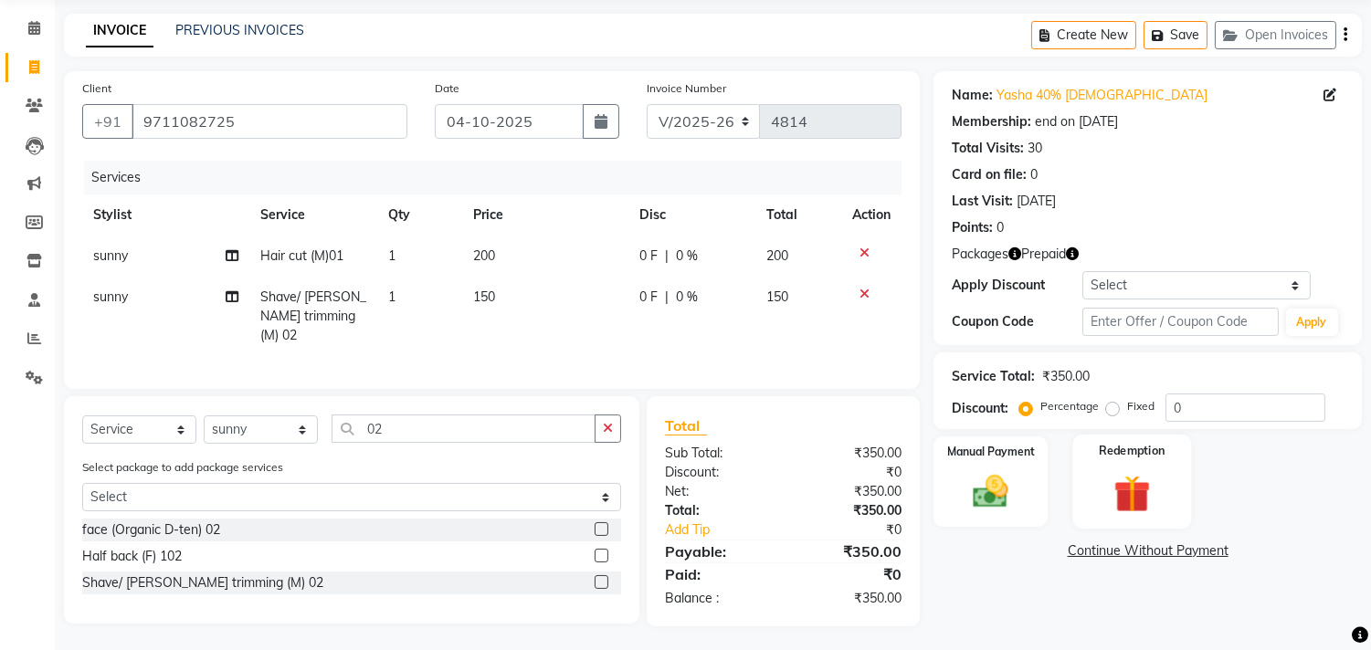
click at [1134, 481] on img at bounding box center [1131, 494] width 60 height 46
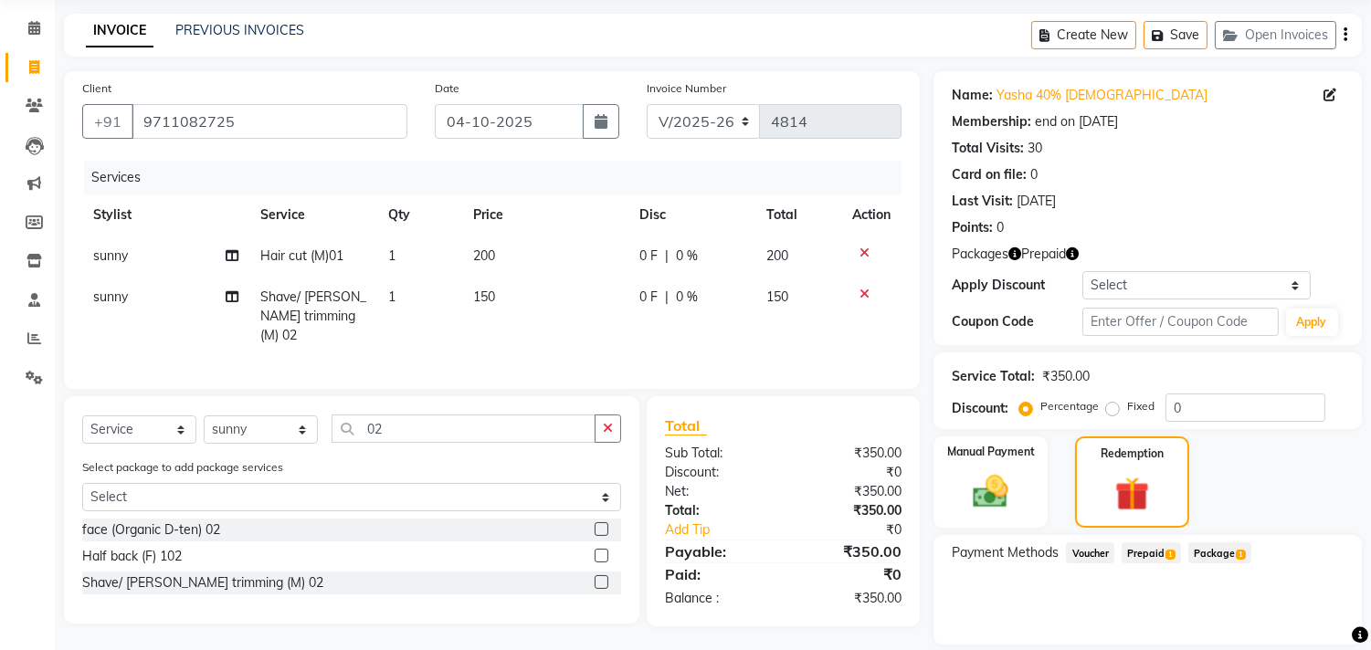
click at [1199, 545] on span "Package 1" at bounding box center [1219, 552] width 63 height 21
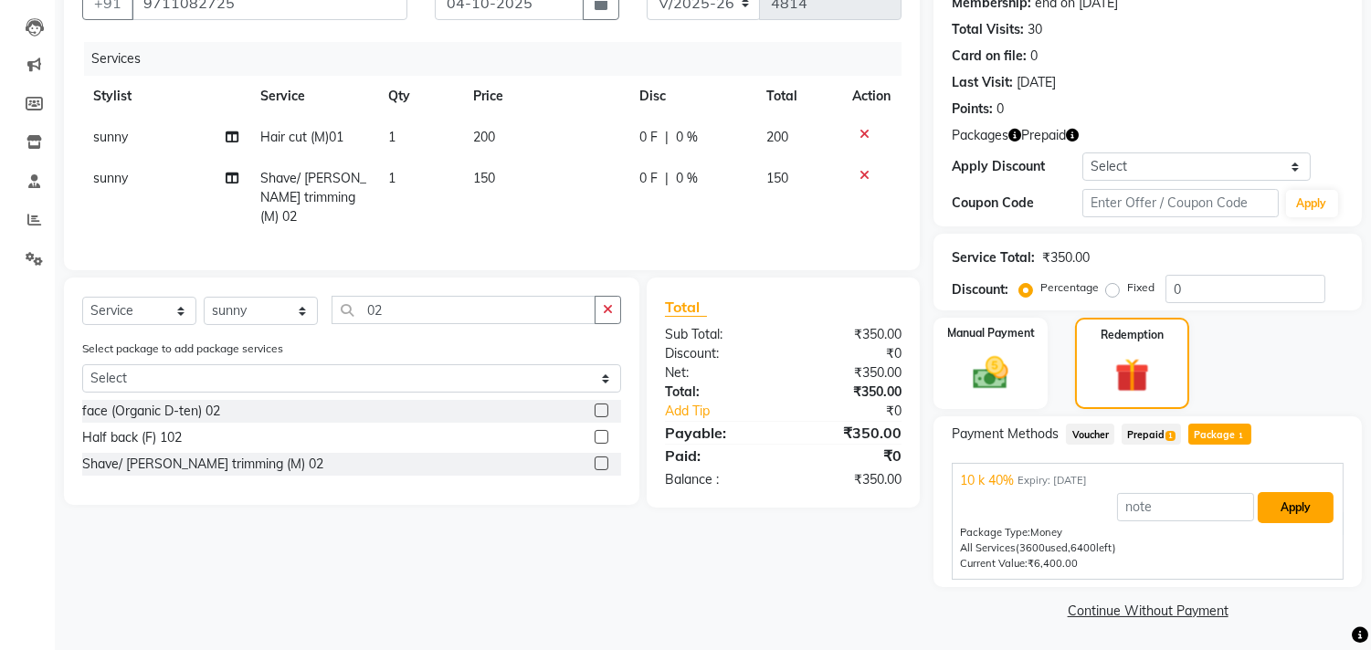
click at [1269, 511] on button "Apply" at bounding box center [1295, 507] width 76 height 31
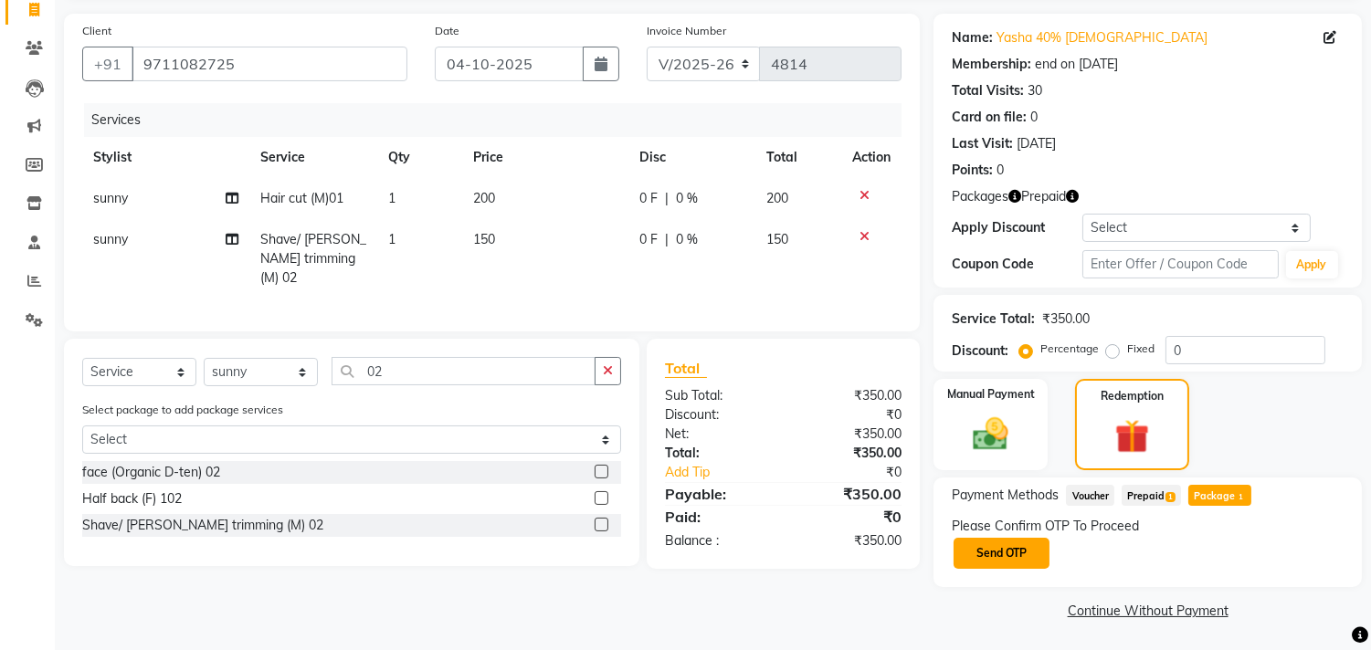
click at [992, 541] on button "Send OTP" at bounding box center [1001, 553] width 96 height 31
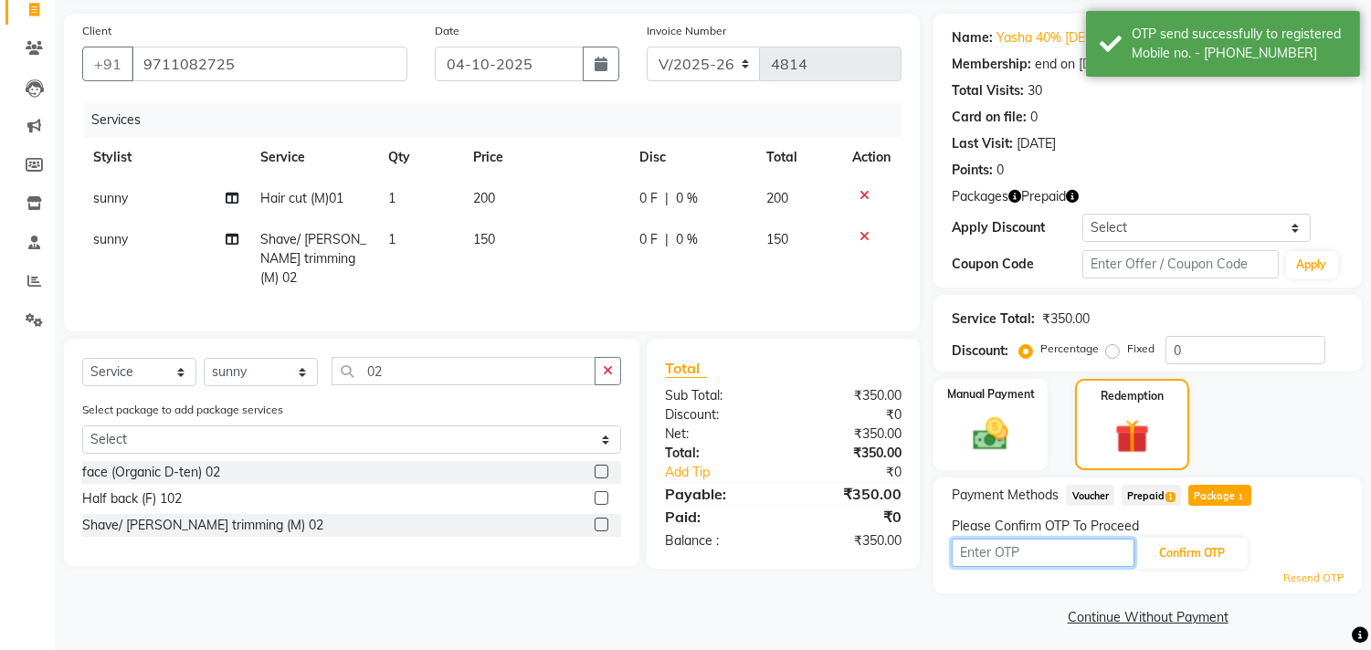
click at [1033, 554] on input "text" at bounding box center [1042, 553] width 183 height 28
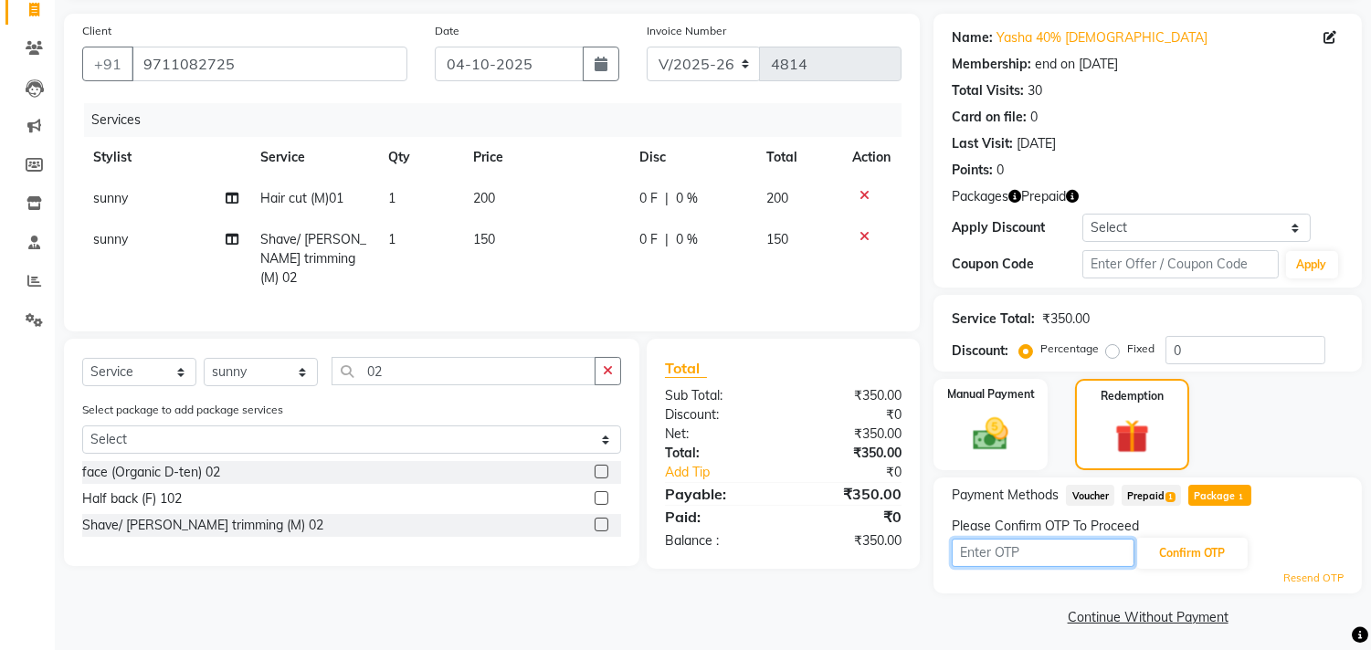
scroll to position [131, 0]
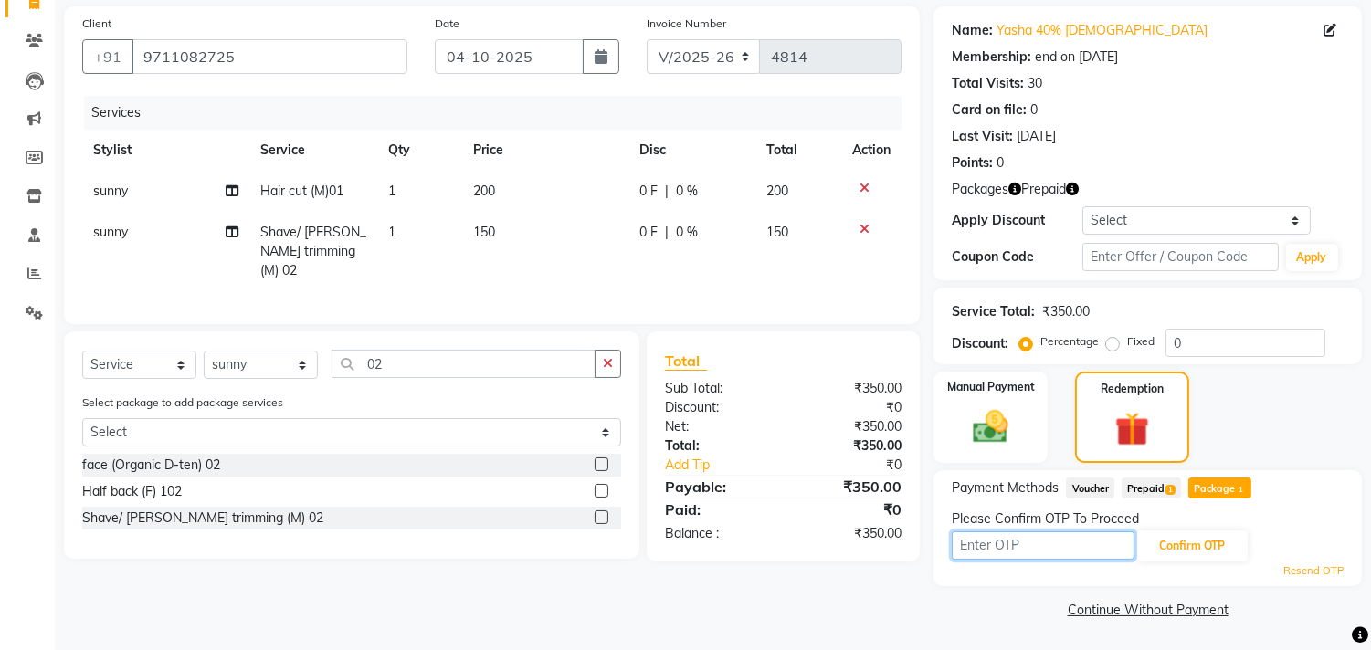
click at [993, 552] on input "text" at bounding box center [1042, 545] width 183 height 28
type input "6988"
click at [1197, 555] on button "Confirm OTP" at bounding box center [1191, 546] width 111 height 31
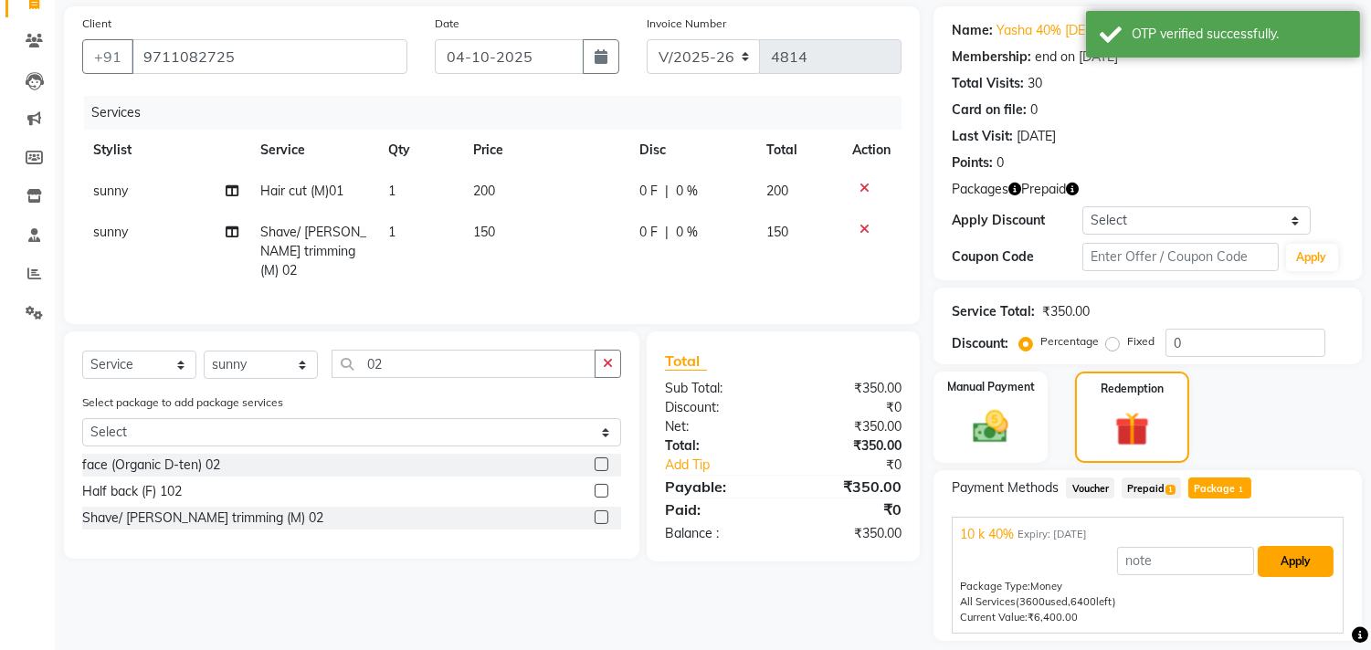
click at [1271, 561] on button "Apply" at bounding box center [1295, 561] width 76 height 31
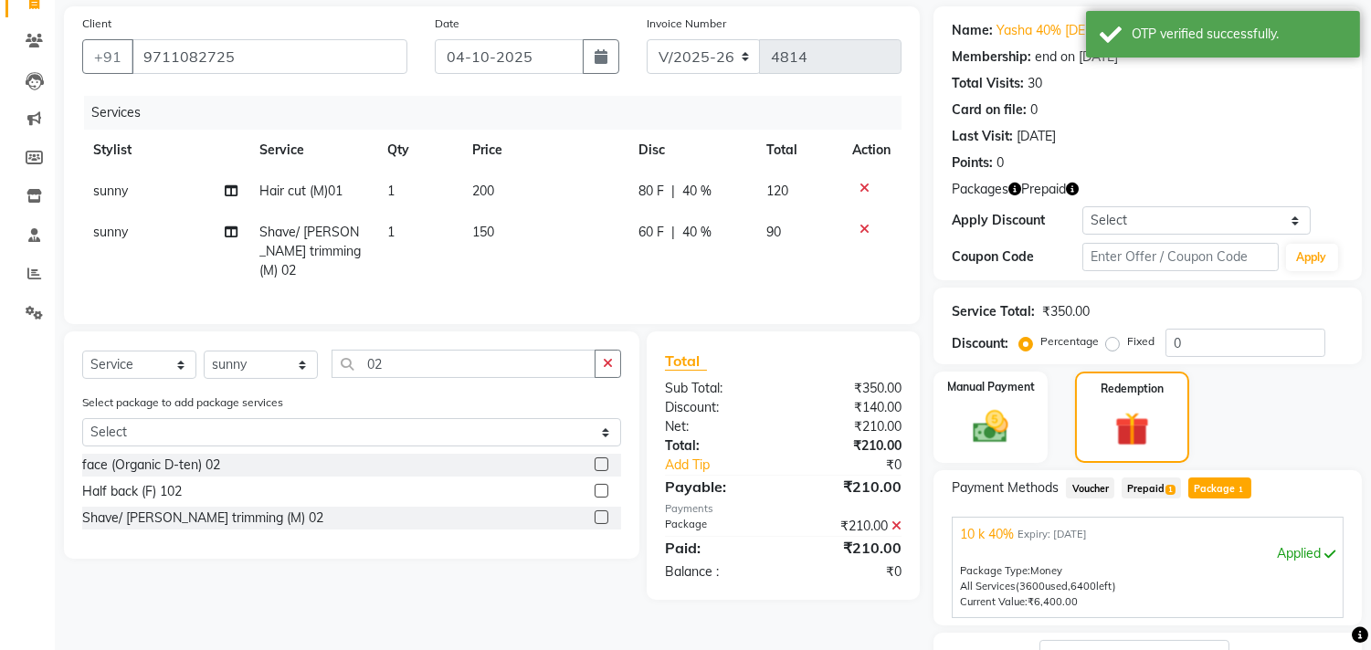
scroll to position [272, 0]
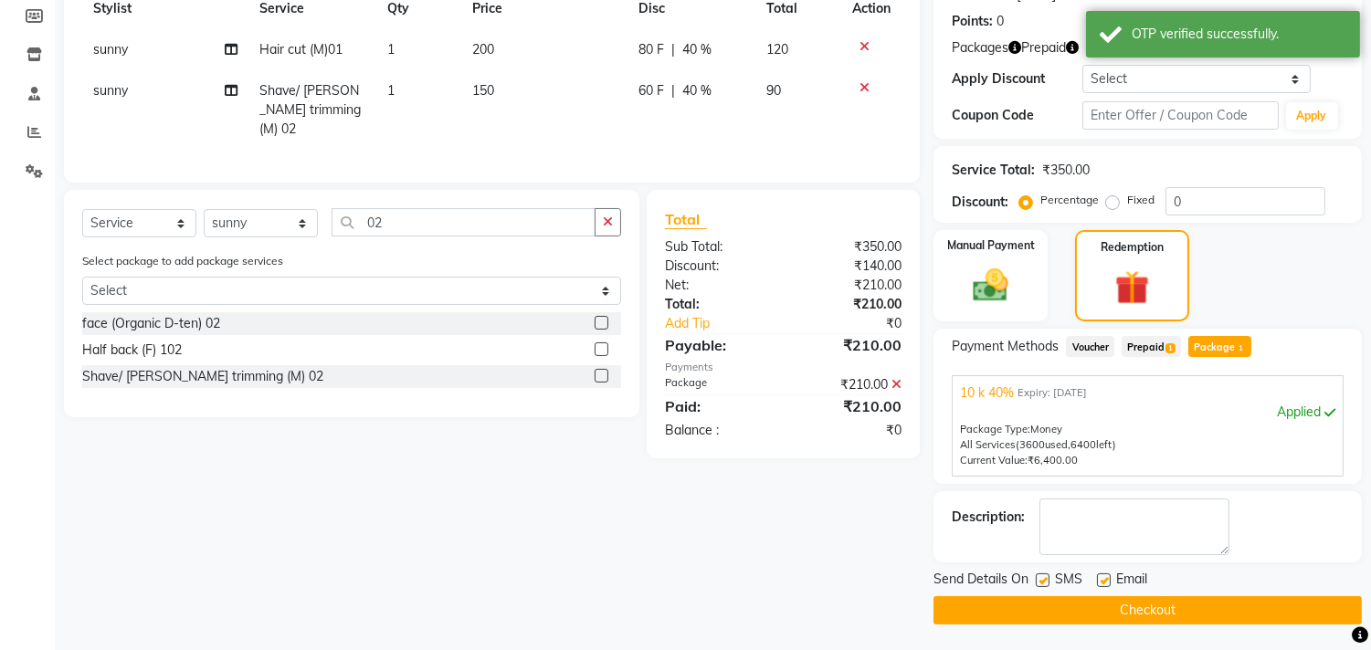
click at [1144, 598] on button "Checkout" at bounding box center [1147, 610] width 428 height 28
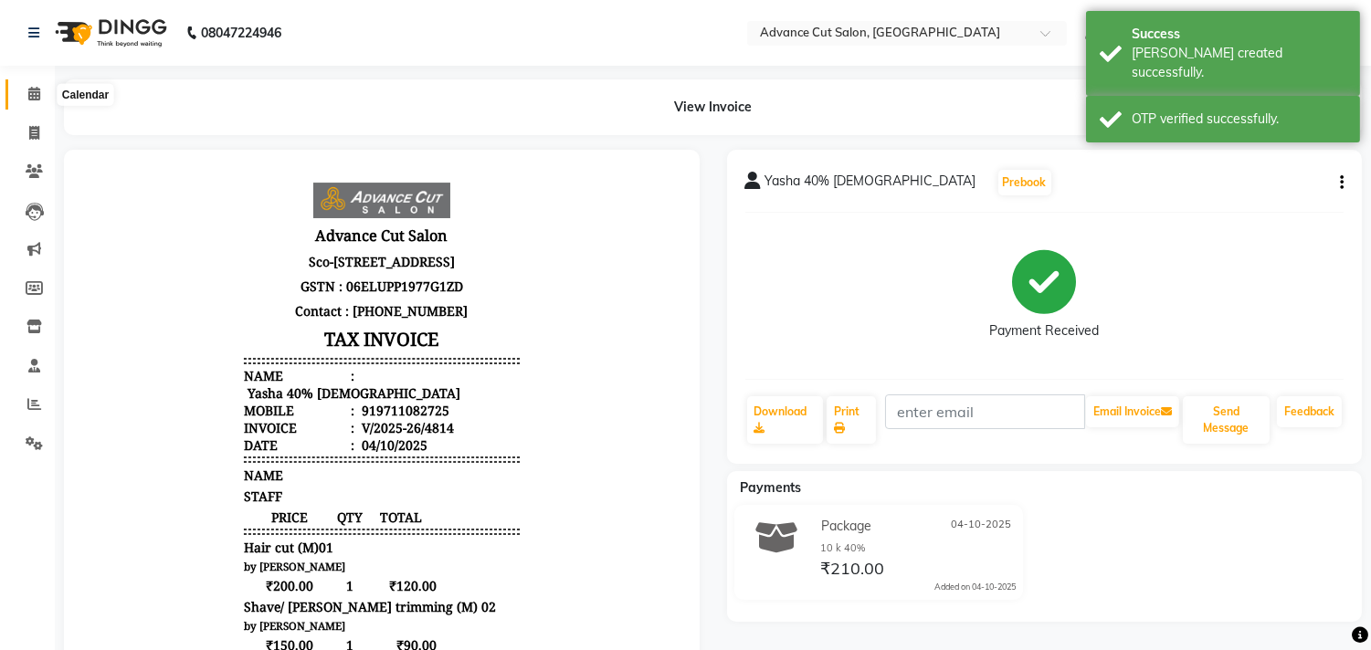
click at [23, 89] on span at bounding box center [34, 94] width 32 height 21
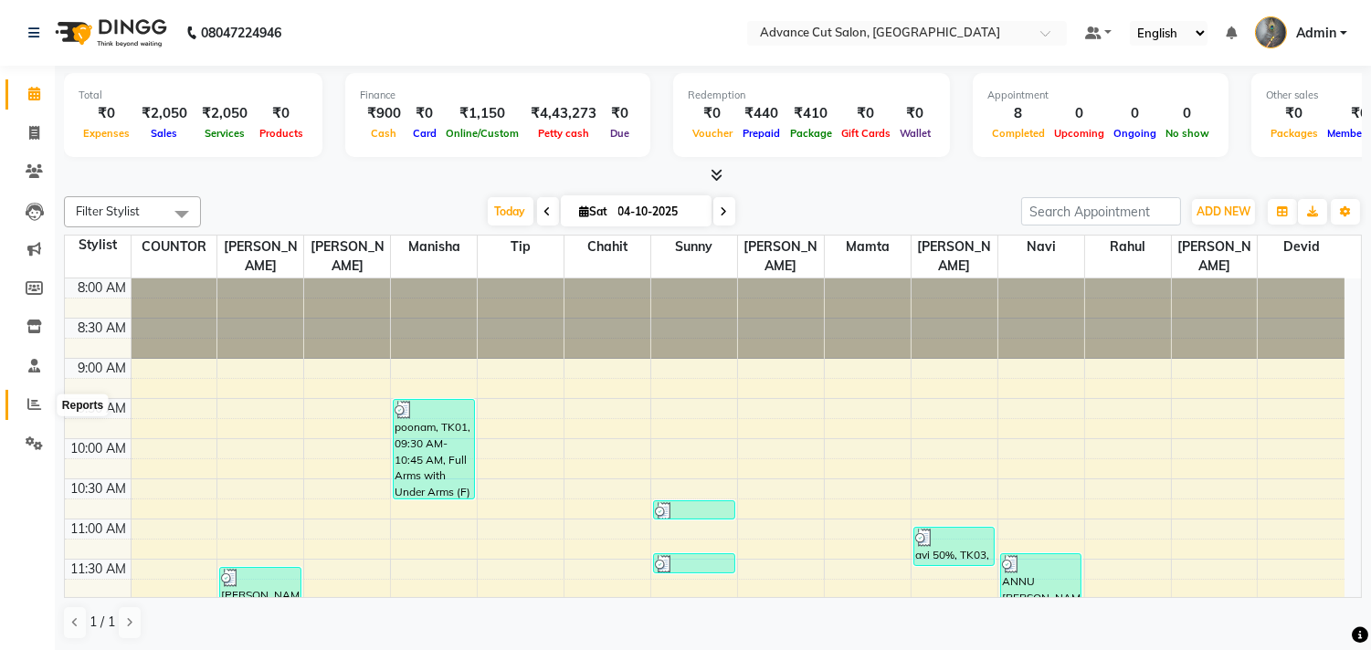
click at [29, 407] on icon at bounding box center [34, 404] width 14 height 14
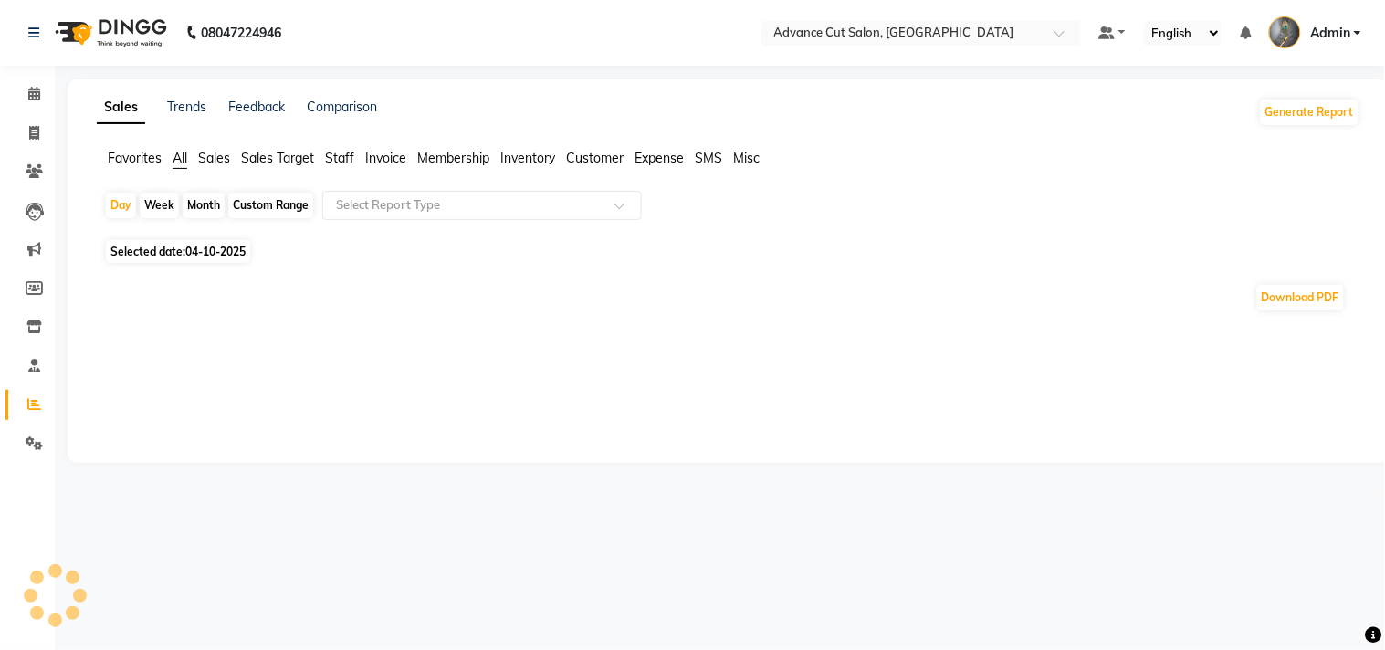
click at [216, 240] on span "Selected date: 04-10-2025" at bounding box center [178, 251] width 144 height 23
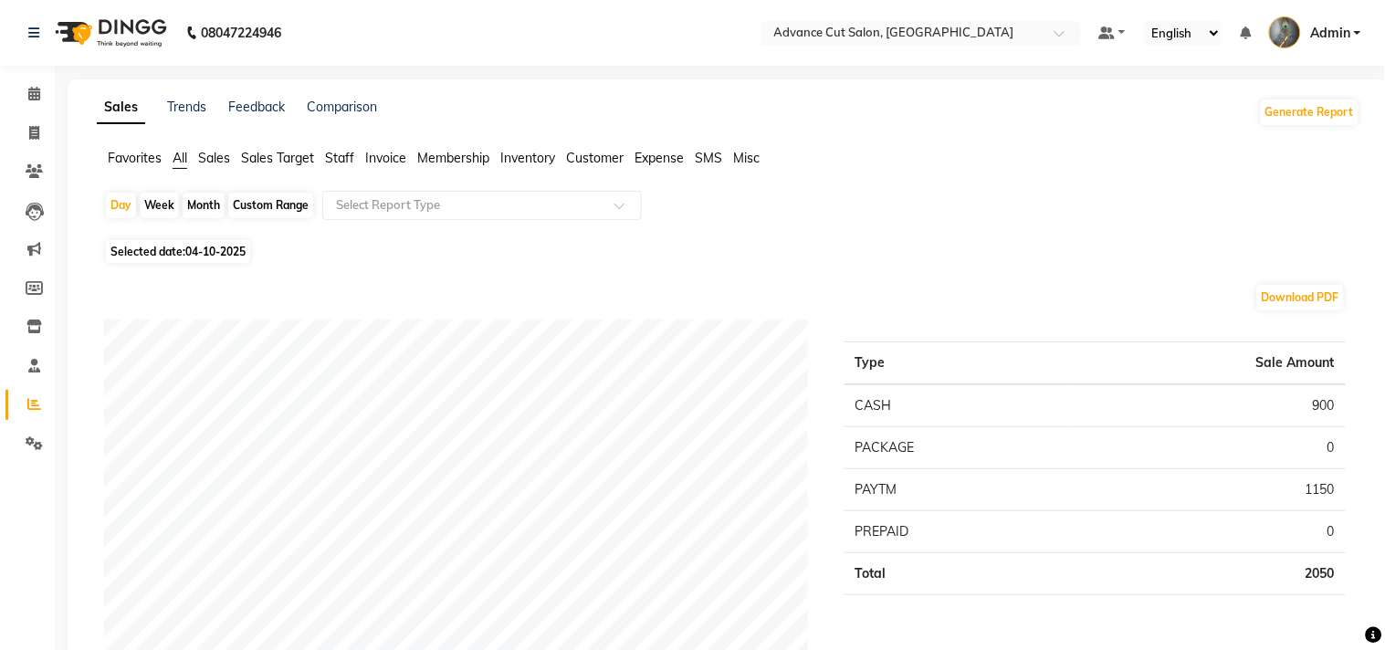
click at [194, 293] on div "Download PDF" at bounding box center [725, 297] width 1242 height 29
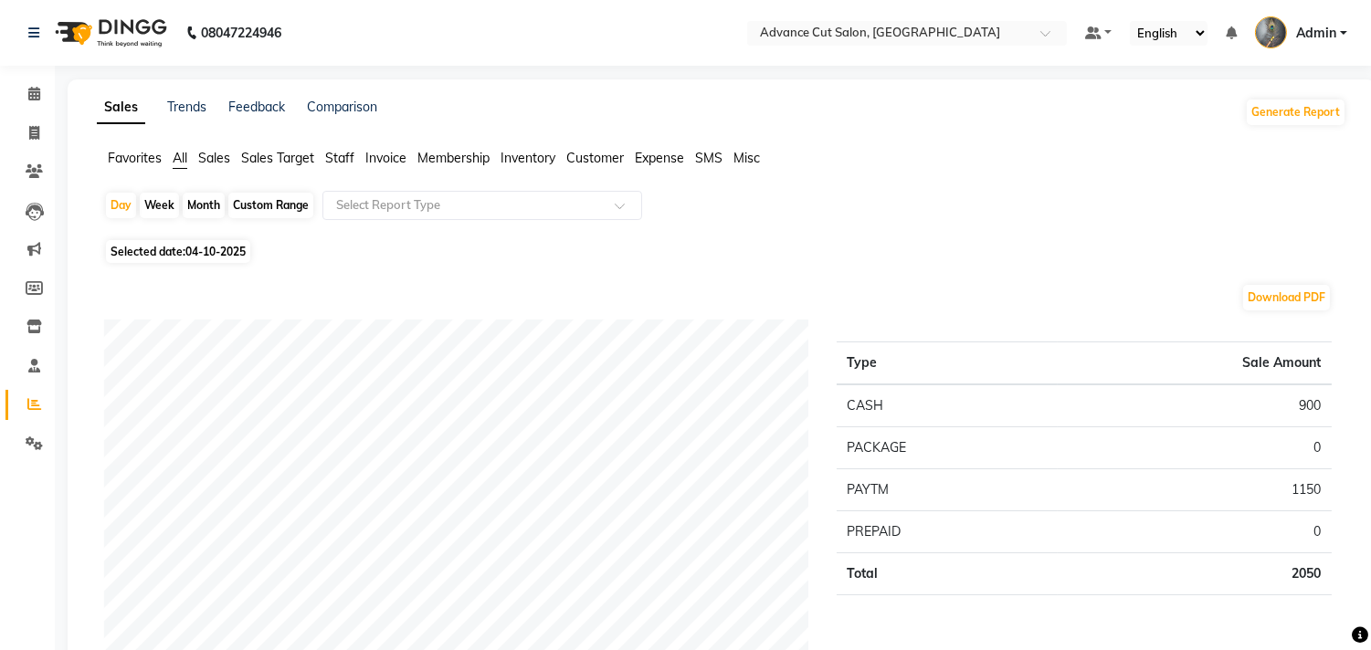
click at [263, 204] on div "Custom Range" at bounding box center [270, 206] width 85 height 26
select select "10"
select select "2025"
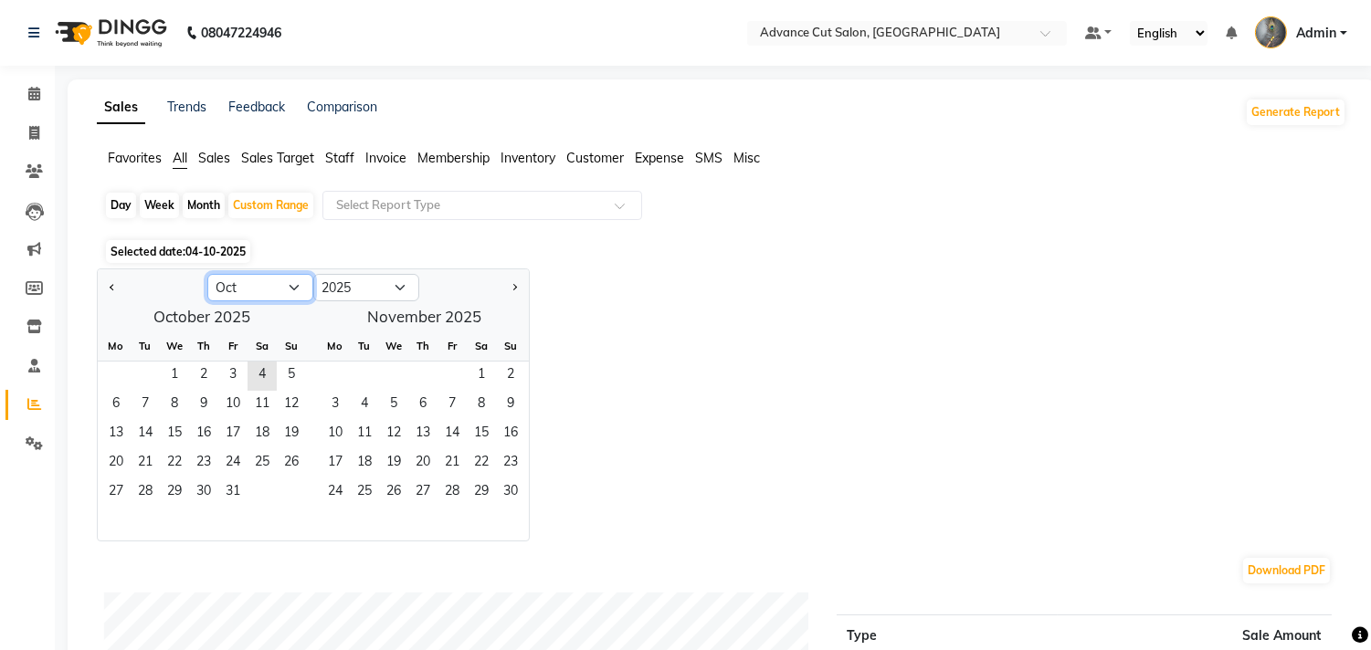
click at [286, 292] on select "Jan Feb Mar Apr May Jun Jul Aug Sep Oct Nov Dec" at bounding box center [260, 287] width 106 height 27
select select "9"
click at [207, 274] on select "Jan Feb Mar Apr May Jun Jul Aug Sep Oct Nov Dec" at bounding box center [260, 287] width 106 height 27
click at [116, 373] on span "1" at bounding box center [115, 376] width 29 height 29
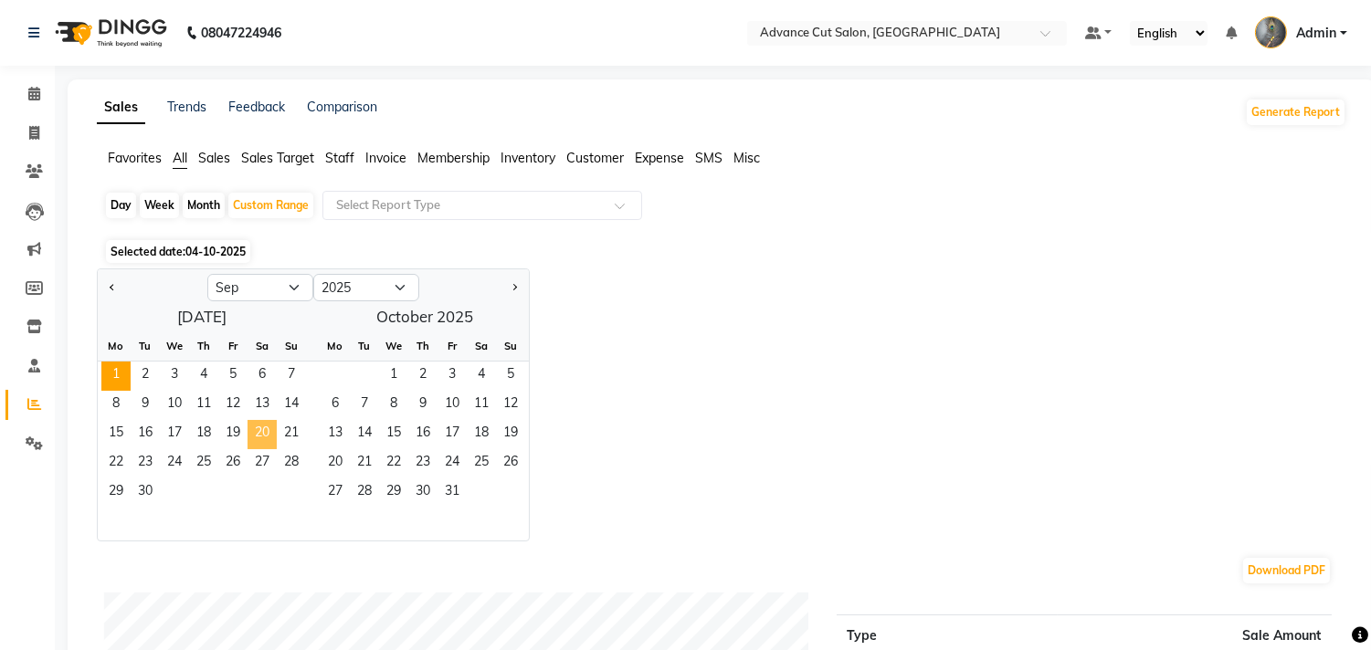
click at [263, 434] on span "20" at bounding box center [261, 434] width 29 height 29
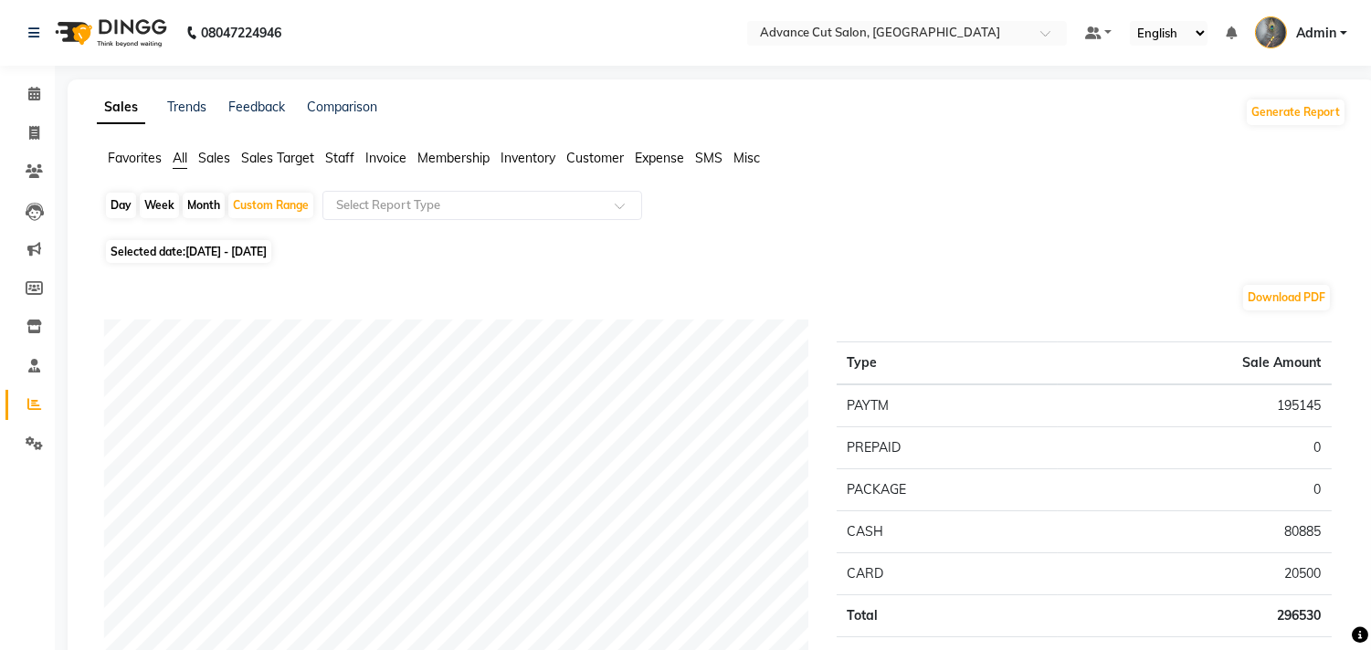
click at [195, 241] on span "Selected date: 01-09-2025 - 20-09-2025" at bounding box center [188, 251] width 165 height 23
select select "9"
select select "2025"
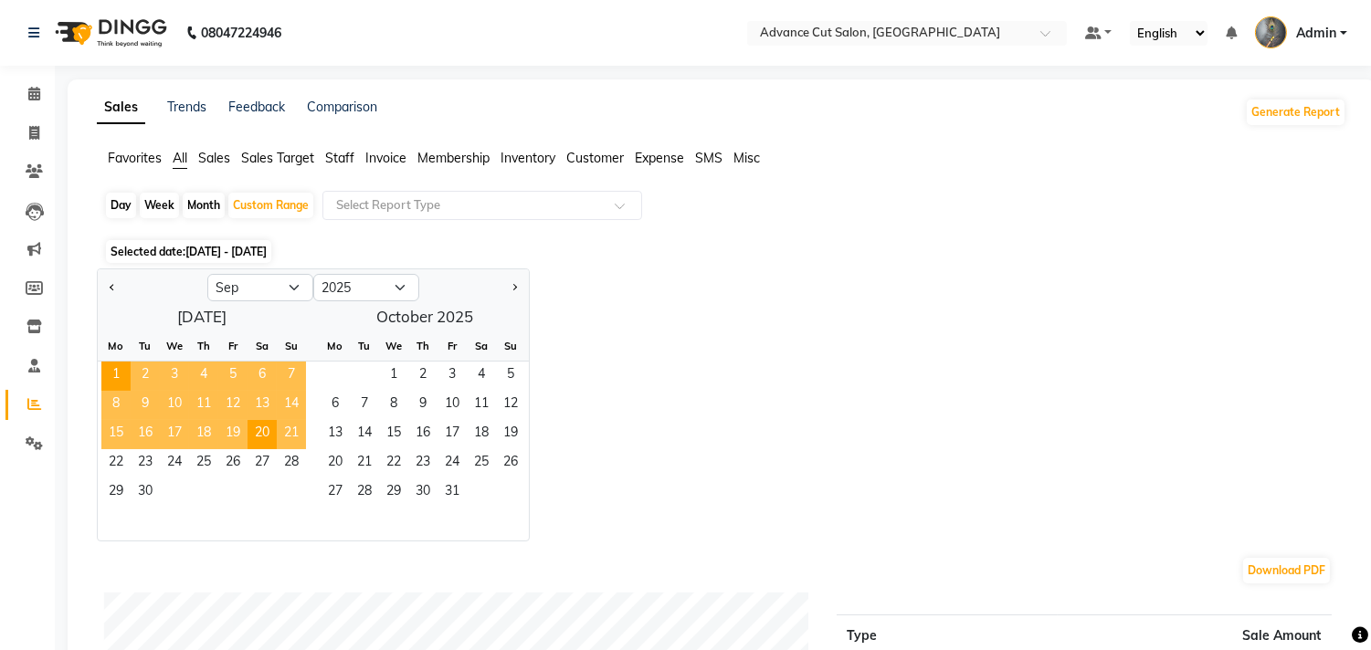
click at [287, 433] on span "21" at bounding box center [291, 434] width 29 height 29
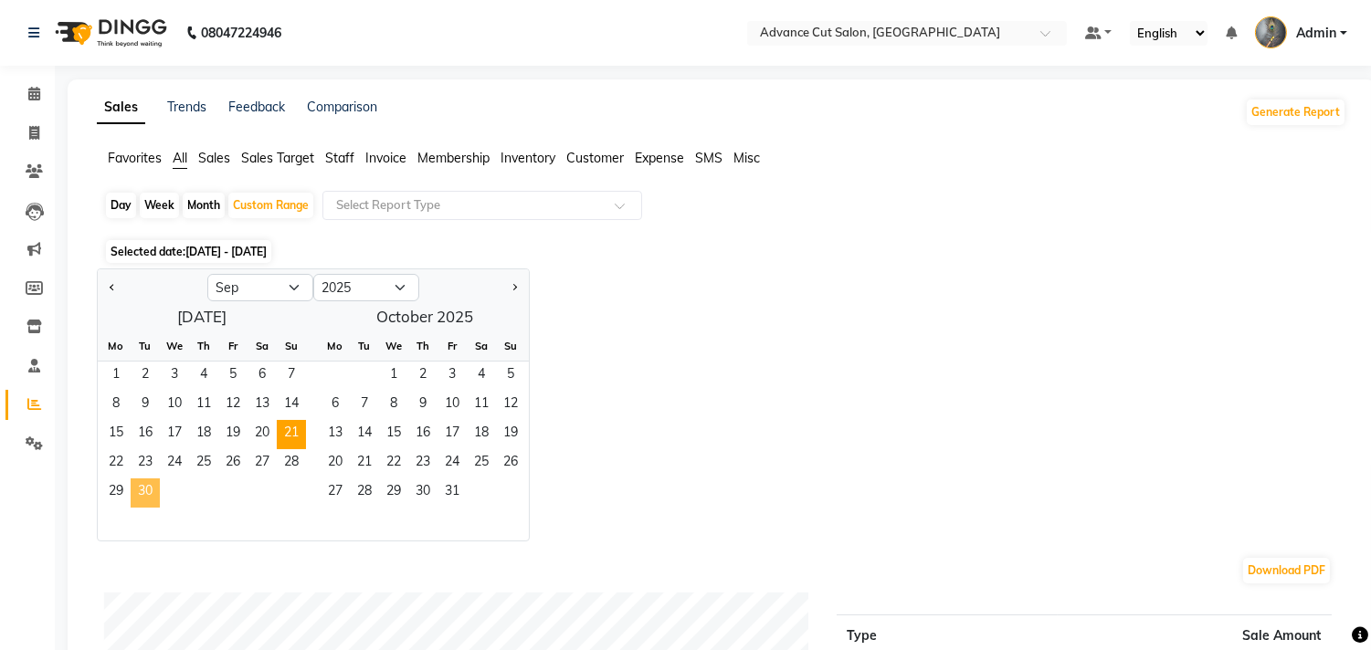
click at [152, 496] on span "30" at bounding box center [145, 492] width 29 height 29
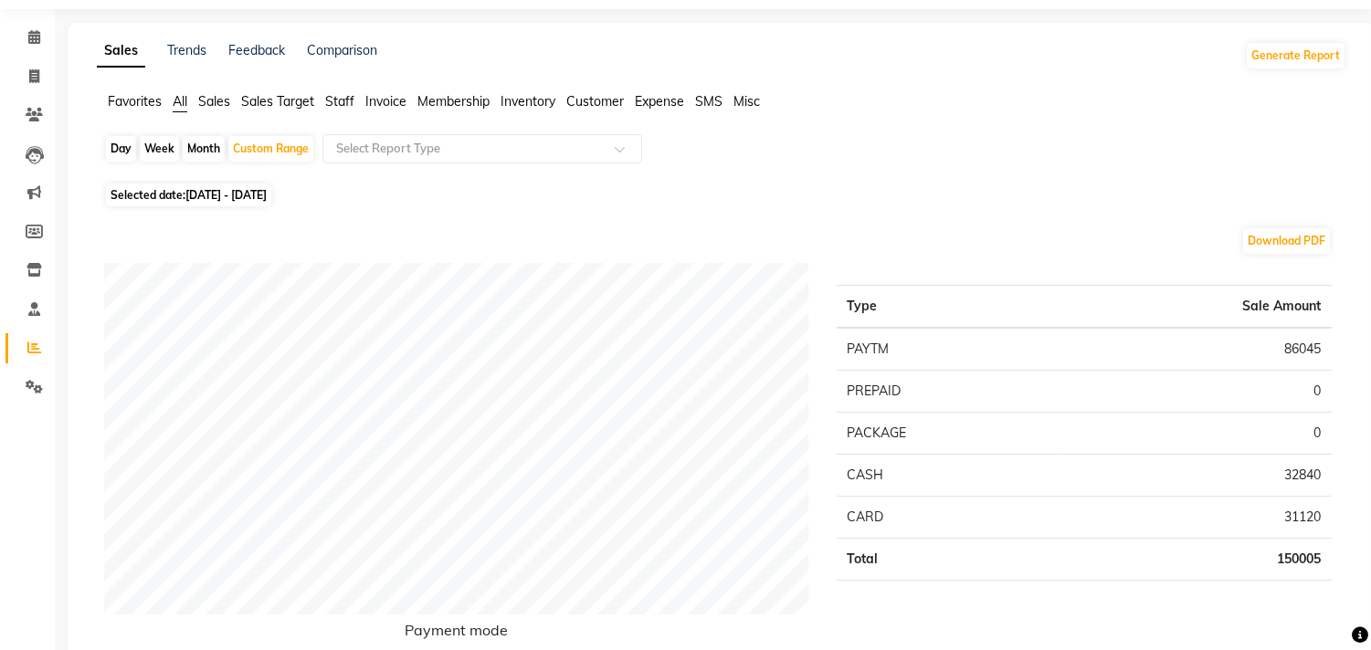
scroll to position [101, 0]
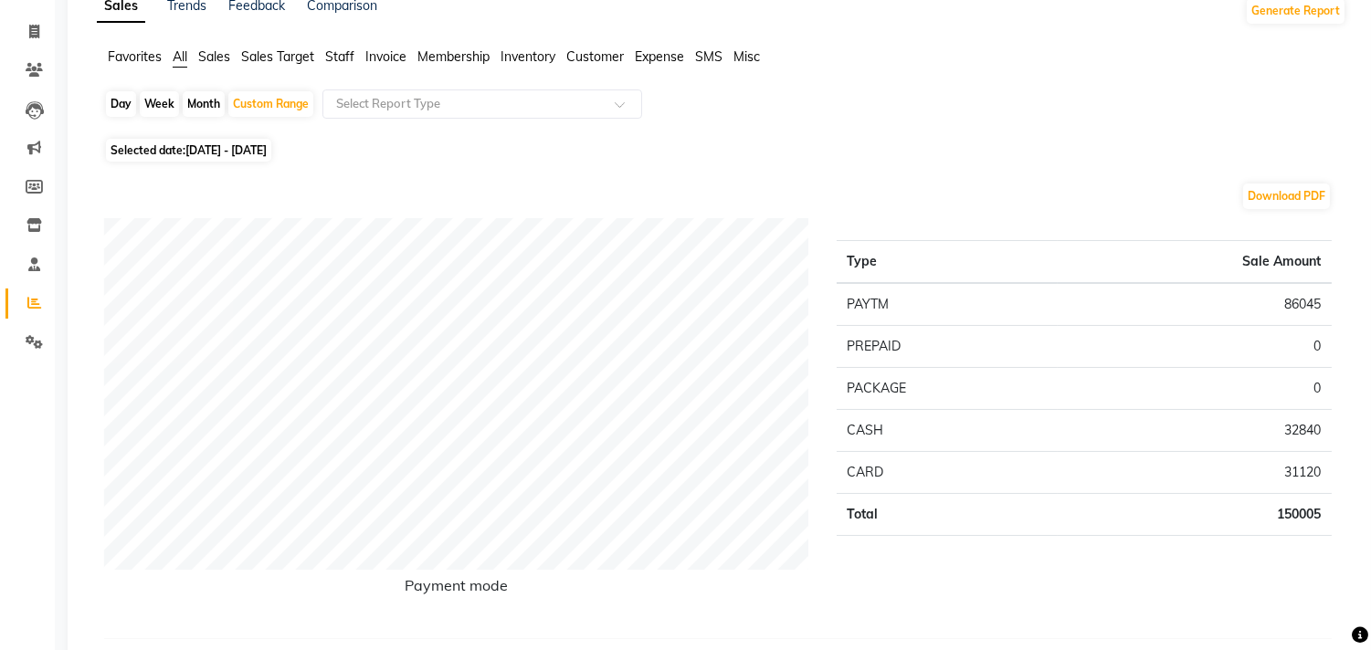
click at [243, 144] on span "21-09-2025 - 30-09-2025" at bounding box center [225, 150] width 81 height 14
select select "9"
select select "2025"
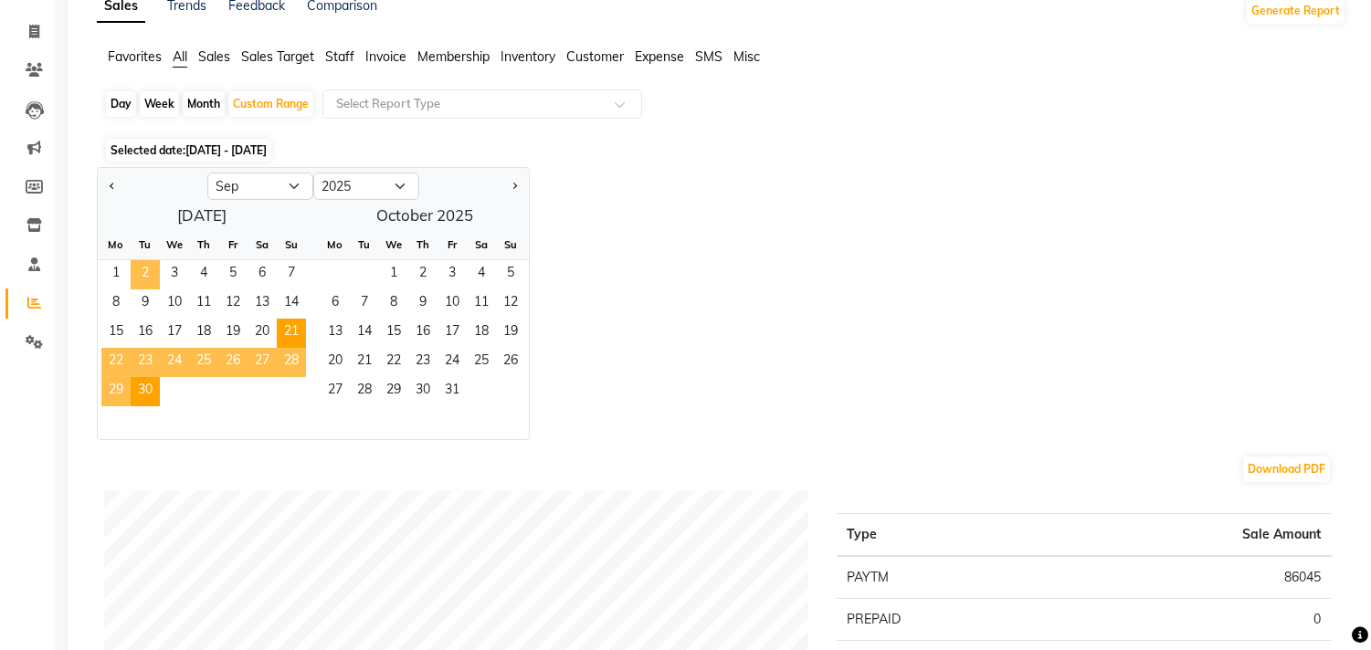
click at [131, 277] on span "2" at bounding box center [145, 274] width 29 height 29
click at [121, 276] on span "1" at bounding box center [115, 274] width 29 height 29
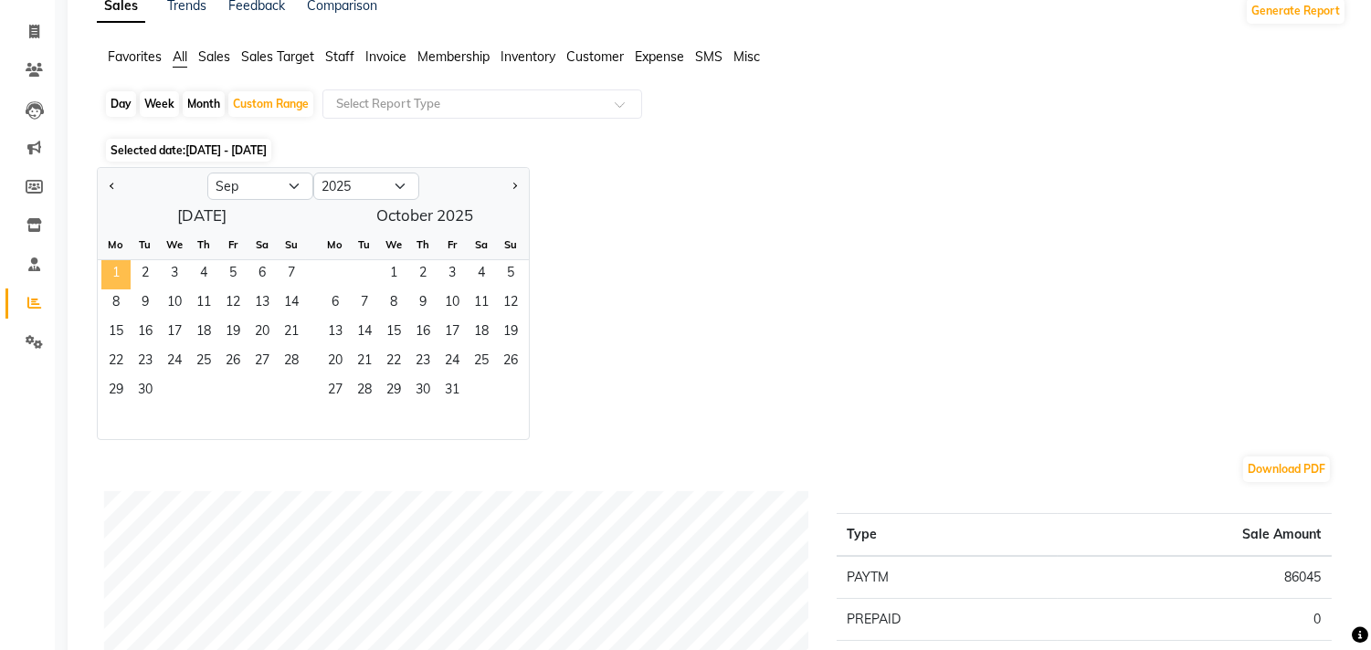
click at [110, 276] on span "1" at bounding box center [115, 274] width 29 height 29
click at [142, 385] on span "30" at bounding box center [145, 391] width 29 height 29
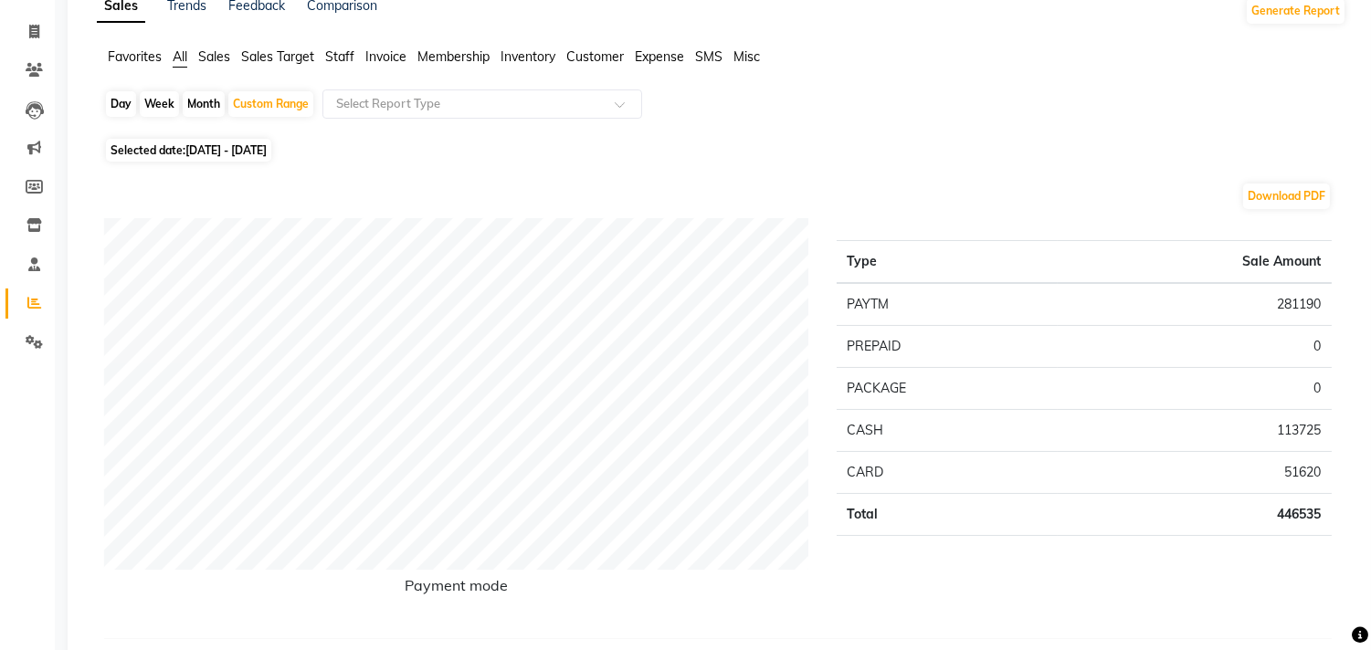
click at [220, 149] on span "01-09-2025 - 30-09-2025" at bounding box center [225, 150] width 81 height 14
select select "9"
select select "2025"
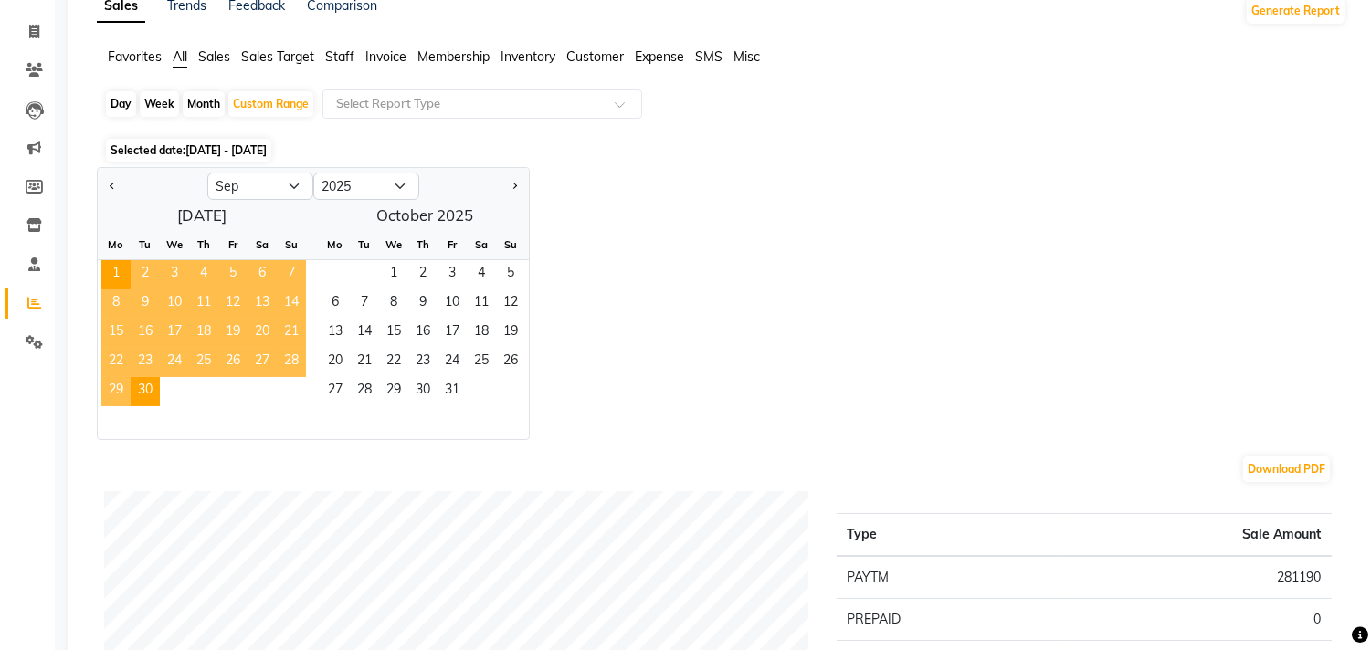
click at [594, 205] on div "Jan Feb Mar Apr May Jun Jul Aug Sep Oct Nov Dec 2015 2016 2017 2018 2019 2020 2…" at bounding box center [721, 303] width 1249 height 273
click at [213, 61] on span "Sales" at bounding box center [214, 56] width 32 height 16
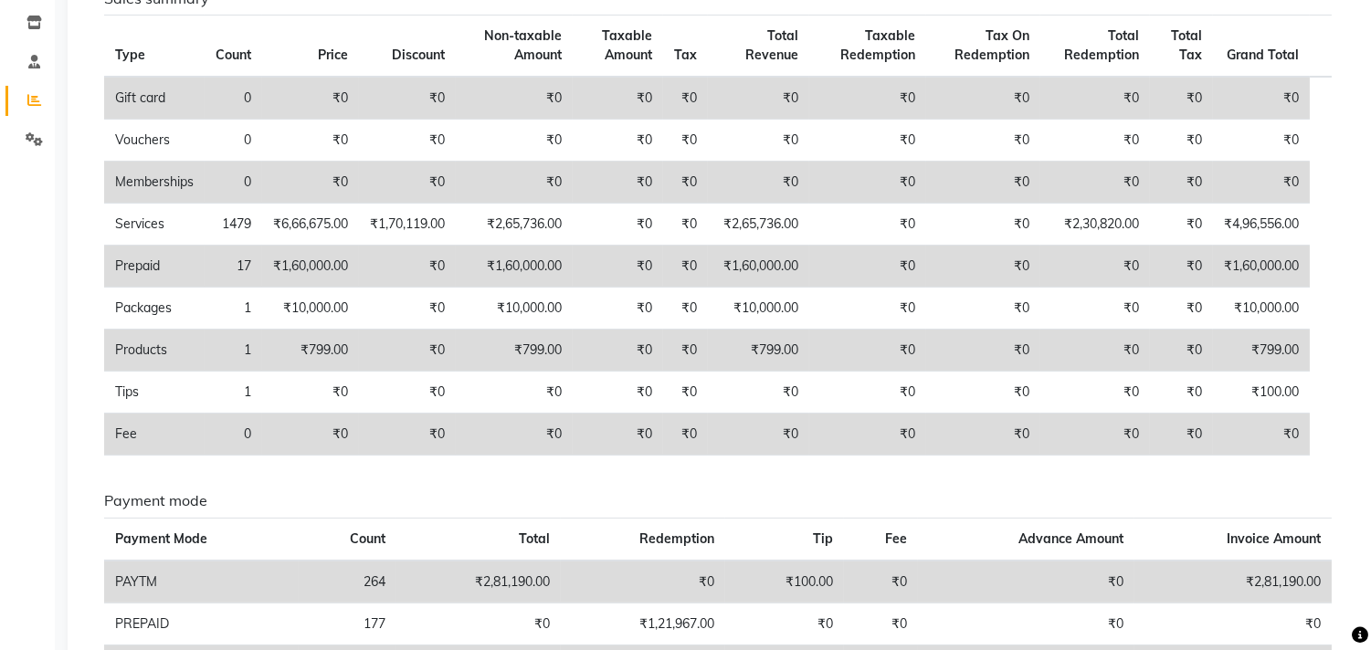
scroll to position [0, 0]
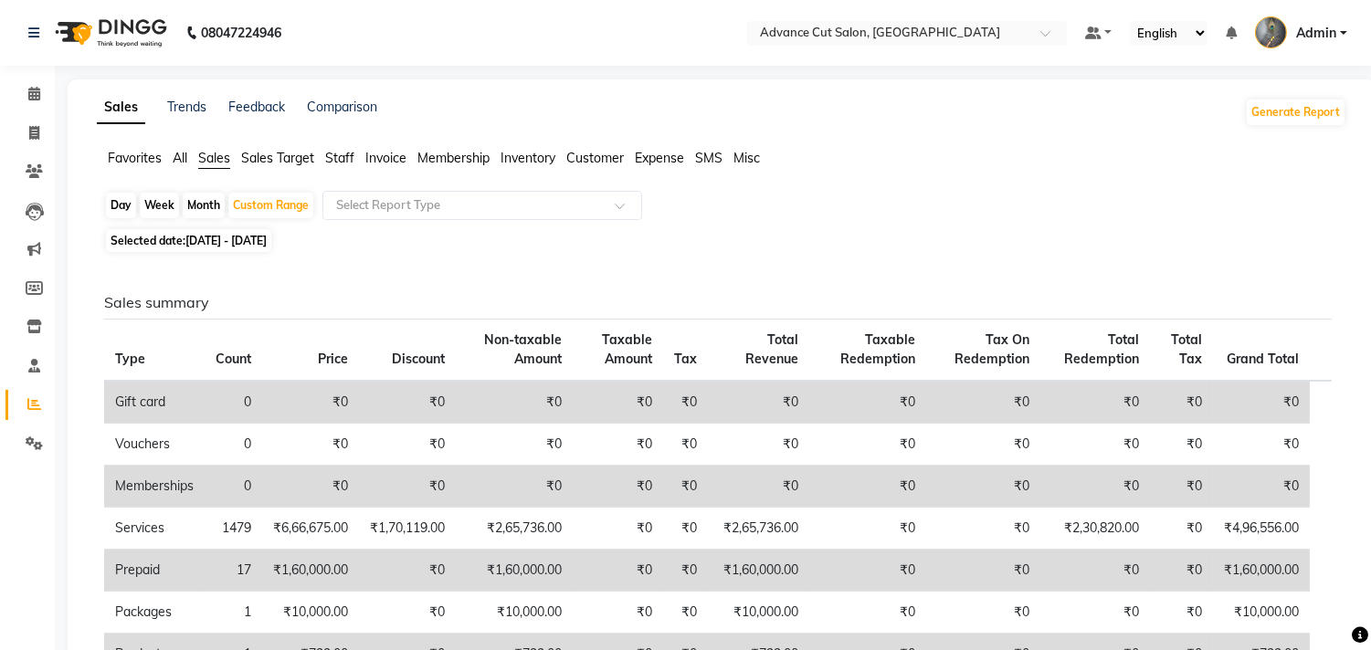
click at [267, 239] on span "01-09-2025 - 30-09-2025" at bounding box center [225, 241] width 81 height 14
select select "9"
select select "2025"
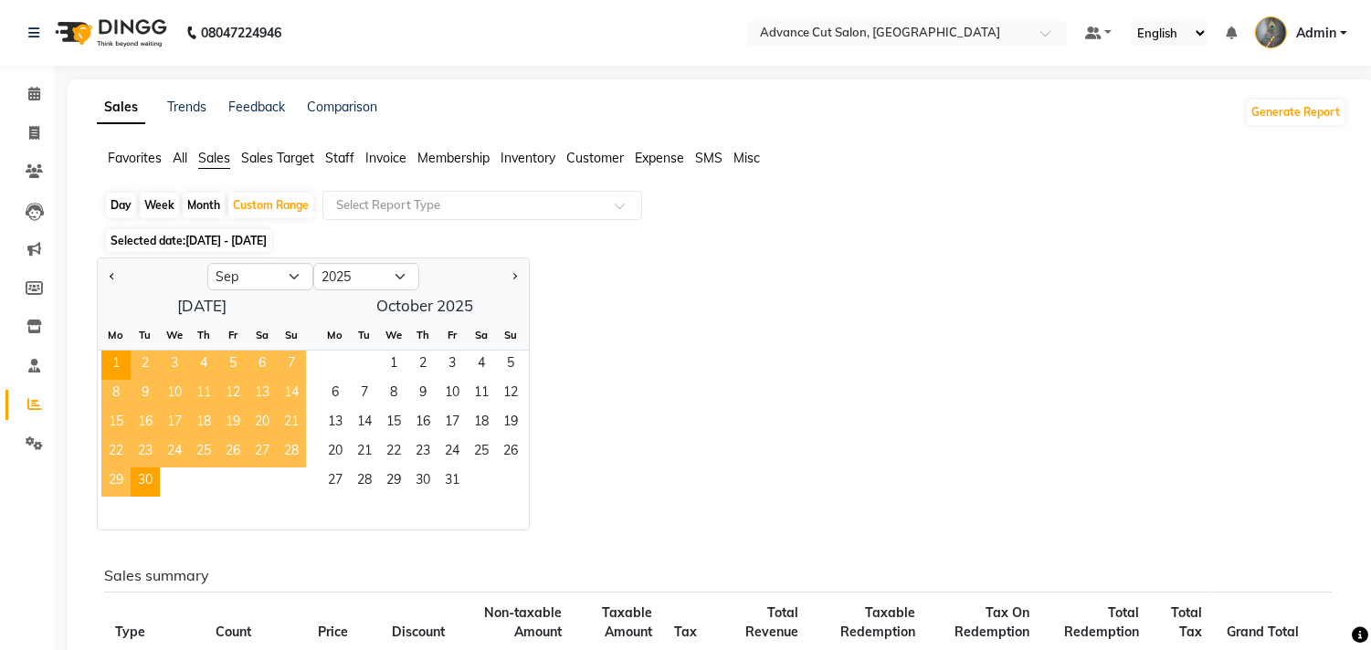
click at [682, 171] on div "Favorites All Sales Sales Target Staff Invoice Membership Inventory Customer Ex…" at bounding box center [721, 166] width 1277 height 35
click at [655, 222] on div "Day Week Month Custom Range Select Report Type" at bounding box center [721, 207] width 1235 height 33
click at [31, 137] on icon at bounding box center [34, 133] width 10 height 14
select select "service"
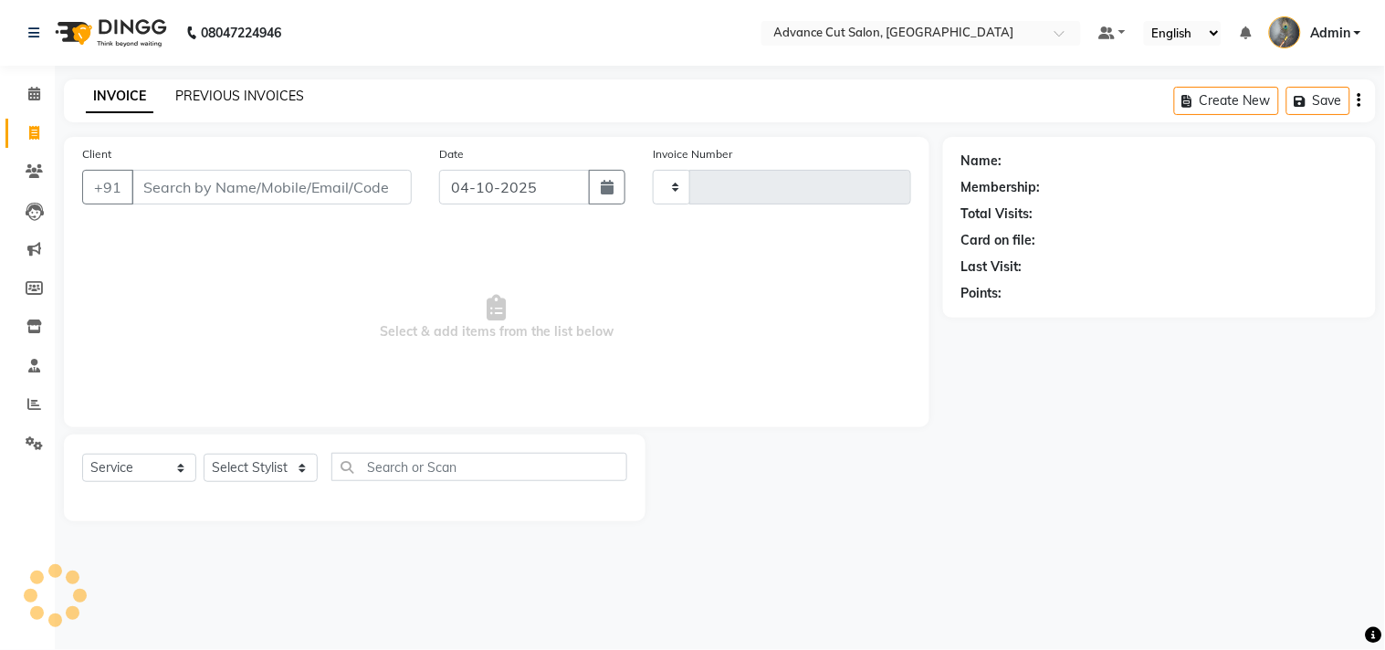
click at [196, 91] on link "PREVIOUS INVOICES" at bounding box center [239, 96] width 129 height 16
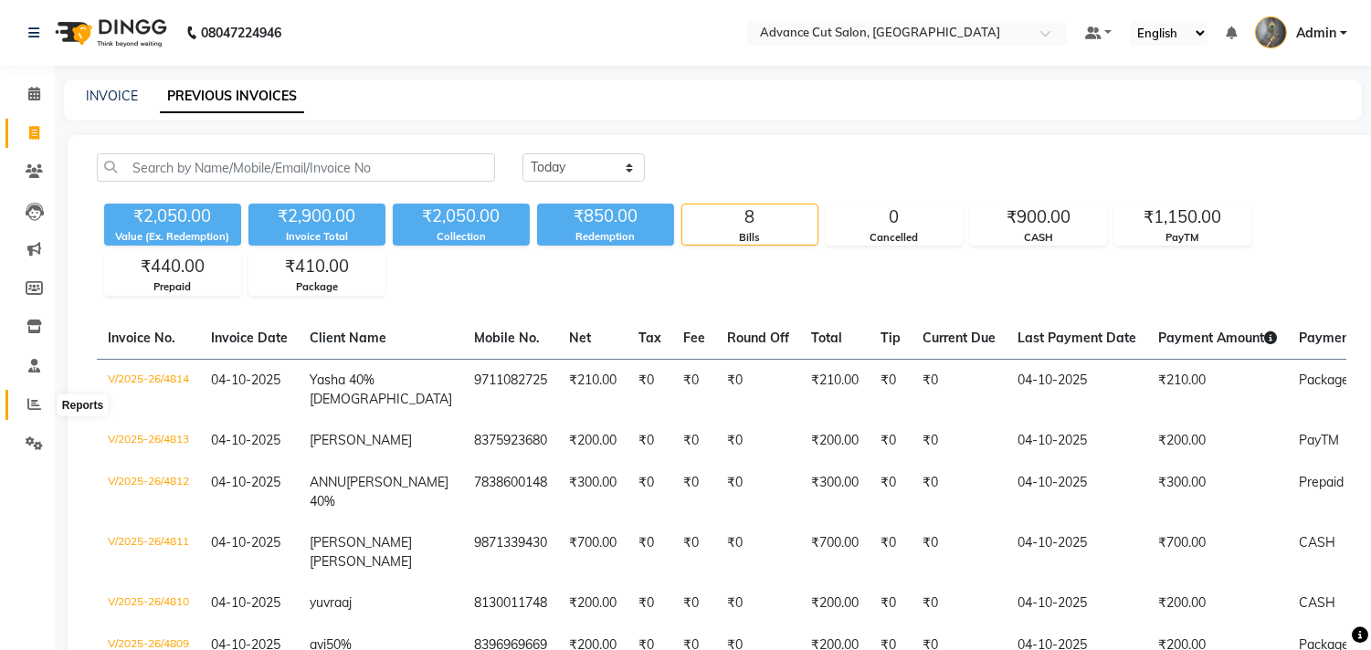
click at [24, 398] on span at bounding box center [34, 404] width 32 height 21
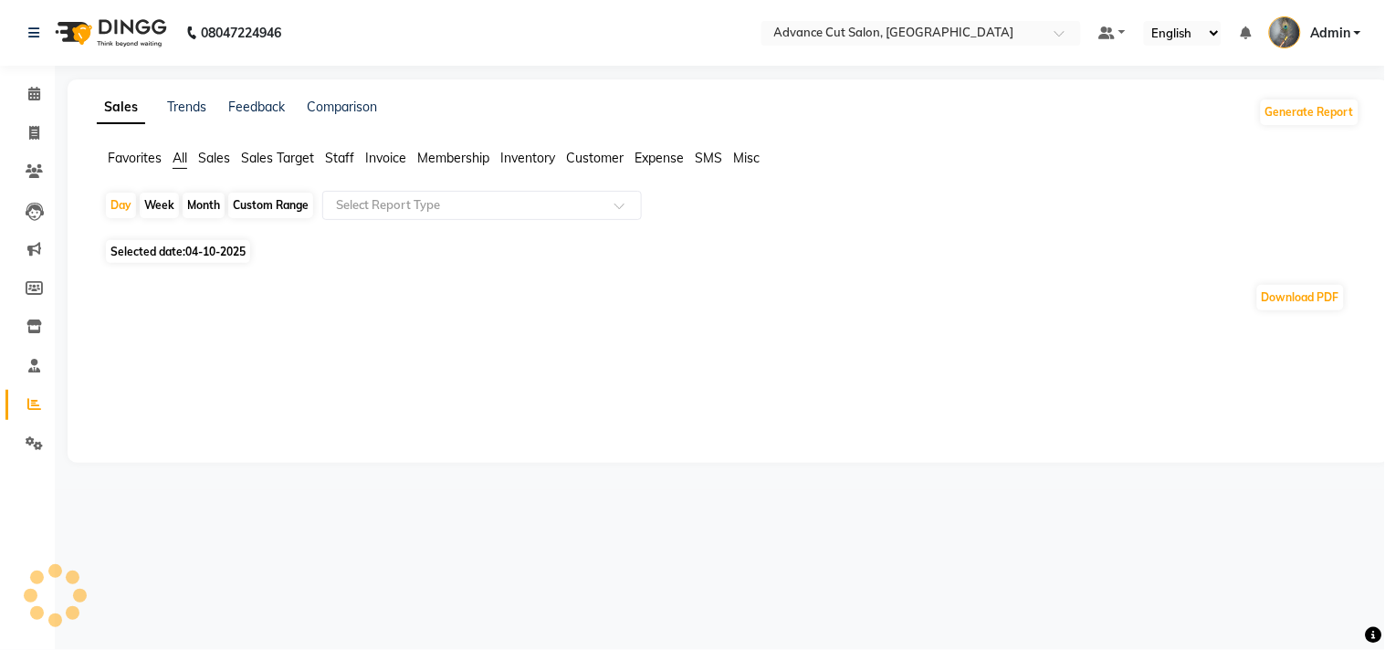
click at [181, 244] on span "Selected date: 04-10-2025" at bounding box center [178, 251] width 144 height 23
select select "10"
select select "2025"
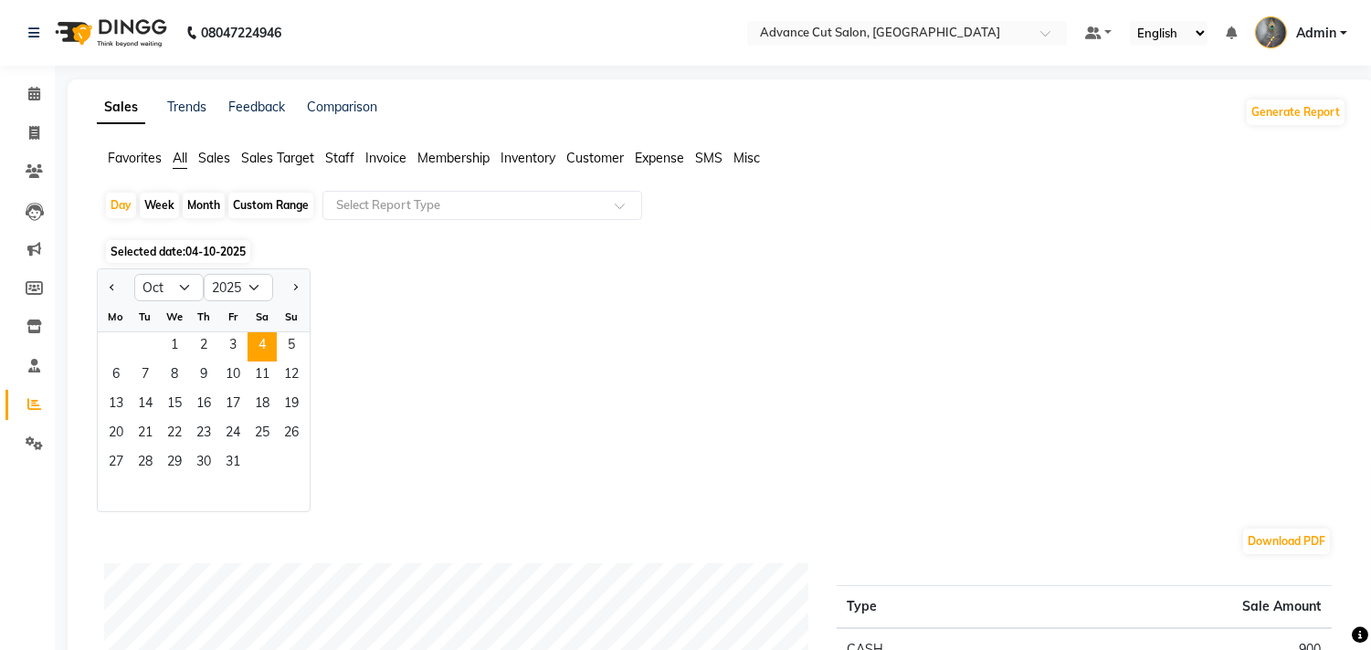
drag, startPoint x: 252, startPoint y: 204, endPoint x: 229, endPoint y: 220, distance: 28.1
click at [252, 205] on div "Custom Range" at bounding box center [270, 206] width 85 height 26
select select "10"
select select "2025"
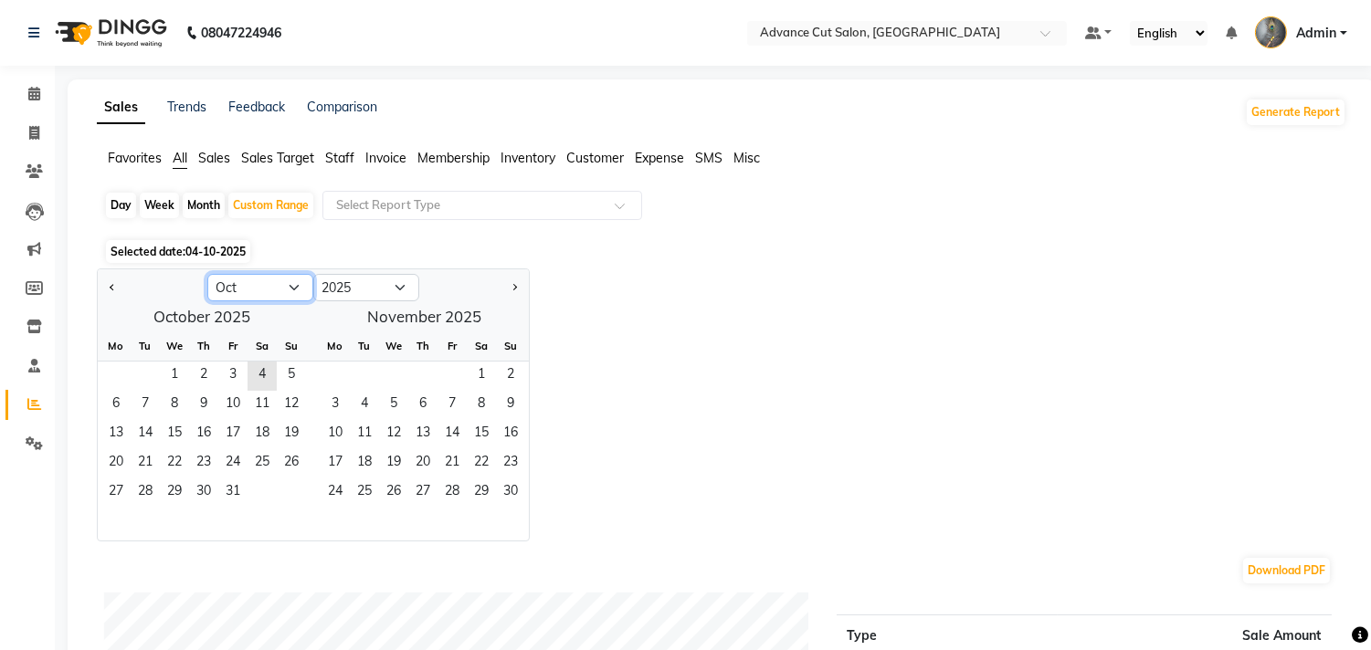
click at [243, 286] on select "Jan Feb Mar Apr May Jun Jul Aug Sep Oct Nov Dec" at bounding box center [260, 287] width 106 height 27
select select "9"
click at [207, 274] on select "Jan Feb Mar Apr May Jun Jul Aug Sep Oct Nov Dec" at bounding box center [260, 287] width 106 height 27
click at [194, 403] on span "11" at bounding box center [203, 405] width 29 height 29
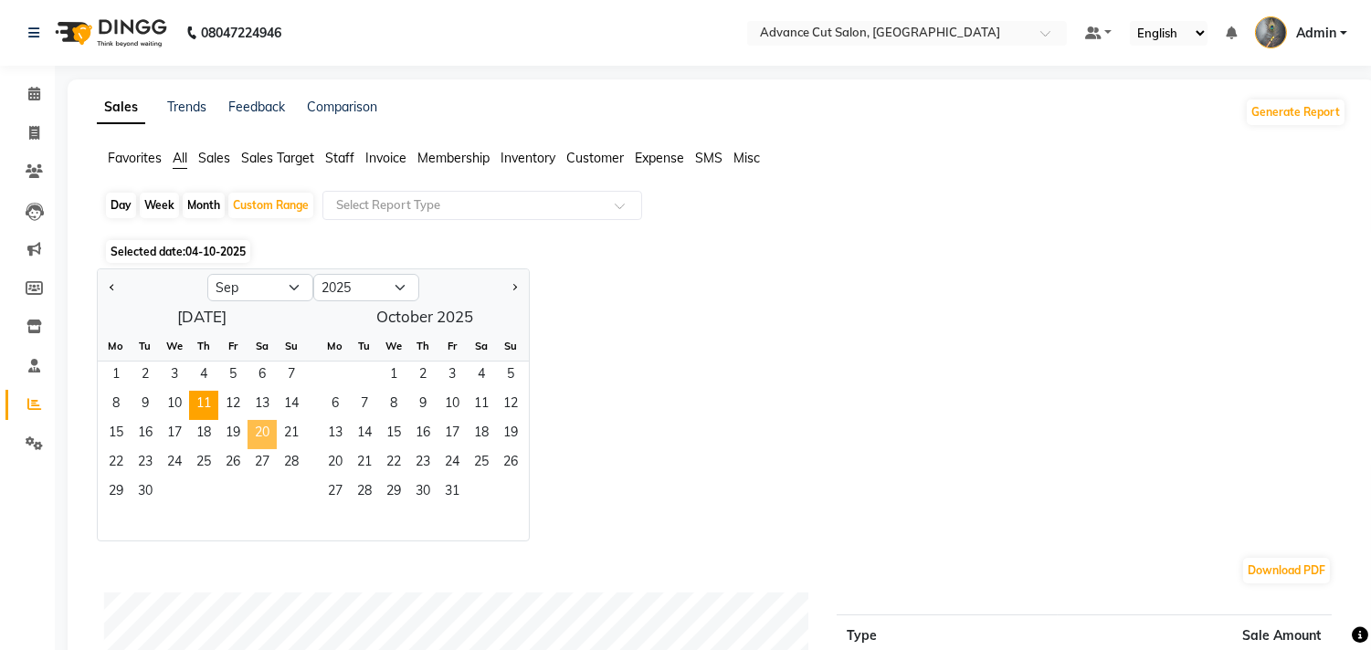
click at [259, 438] on span "20" at bounding box center [261, 434] width 29 height 29
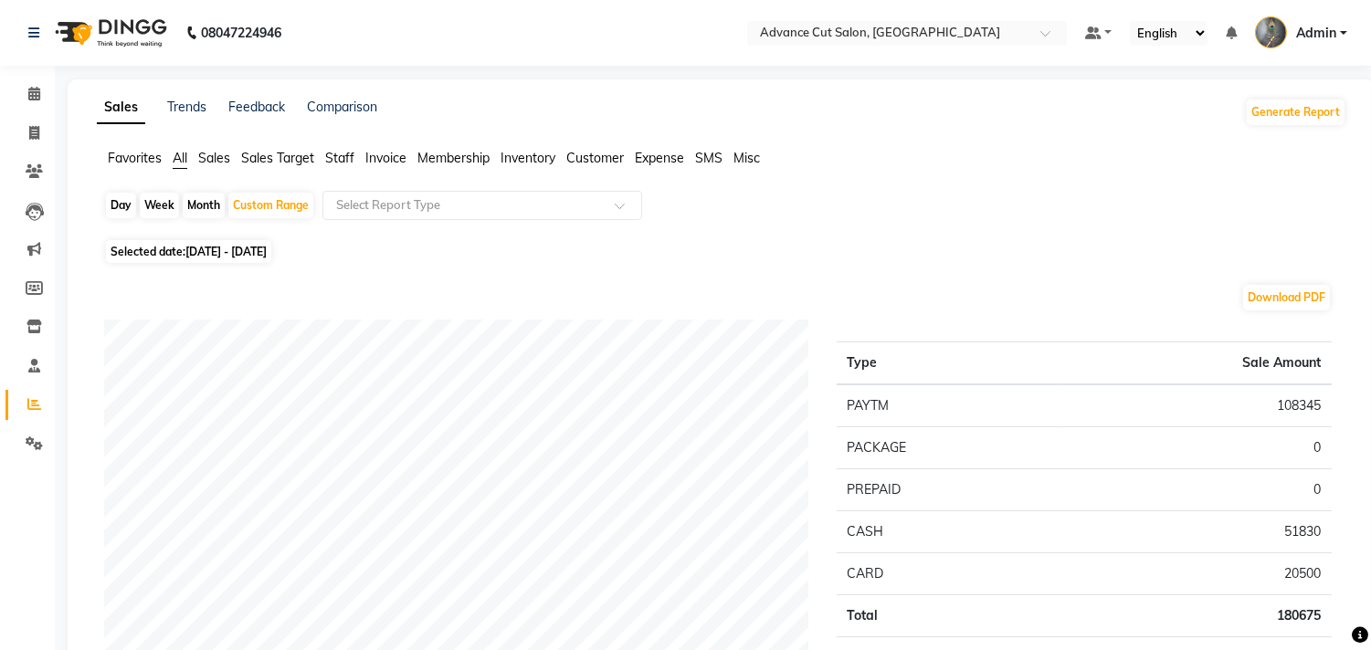
click at [212, 160] on span "Sales" at bounding box center [214, 158] width 32 height 16
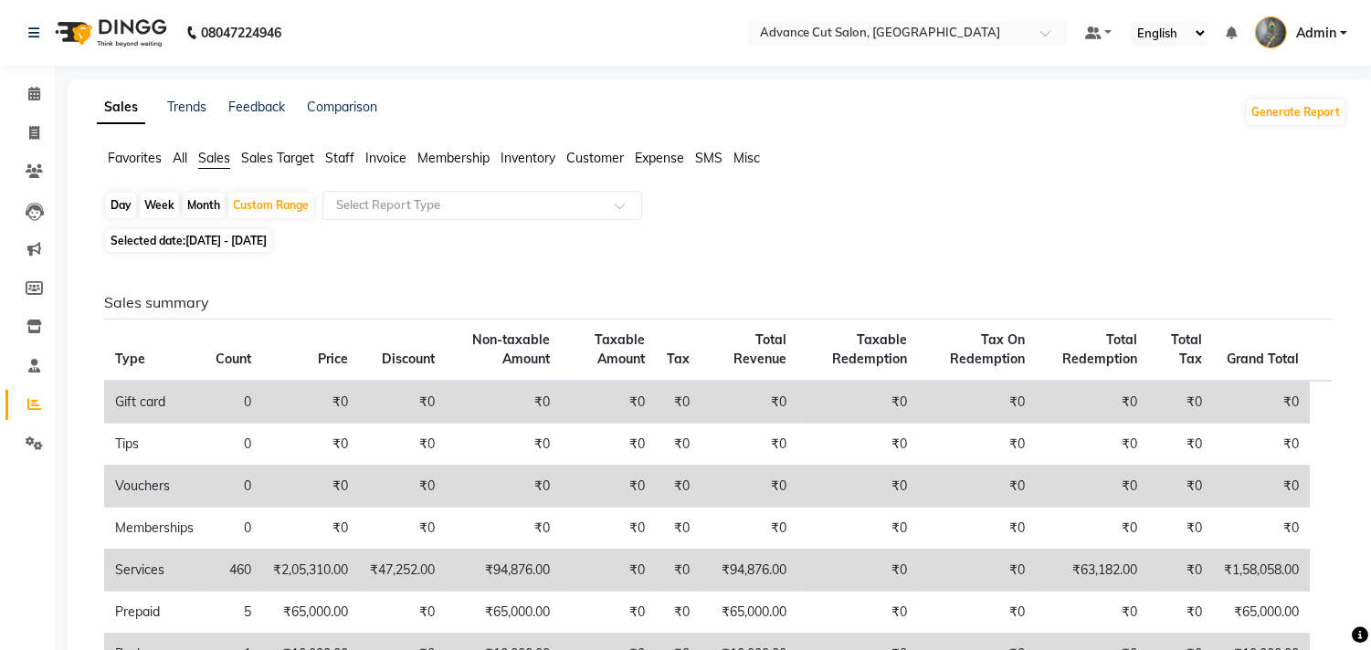
click at [244, 235] on span "11-09-2025 - 20-09-2025" at bounding box center [225, 241] width 81 height 14
select select "9"
select select "2025"
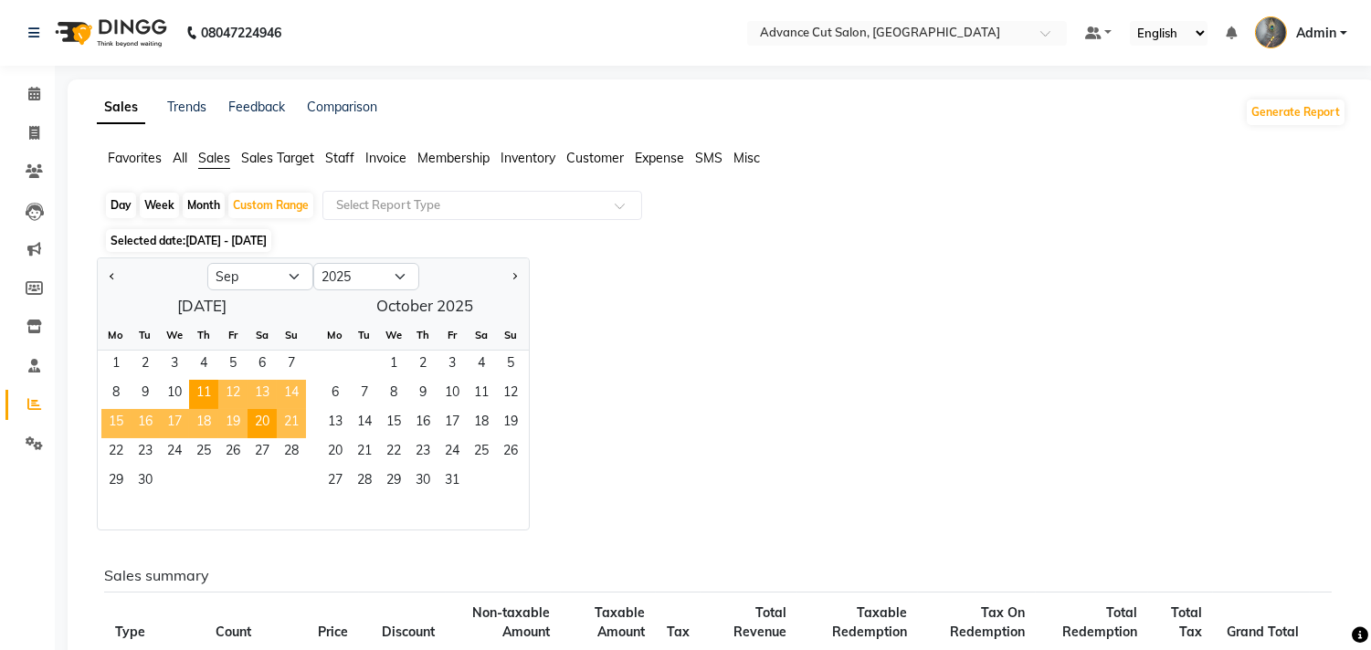
click at [281, 420] on span "21" at bounding box center [291, 423] width 29 height 29
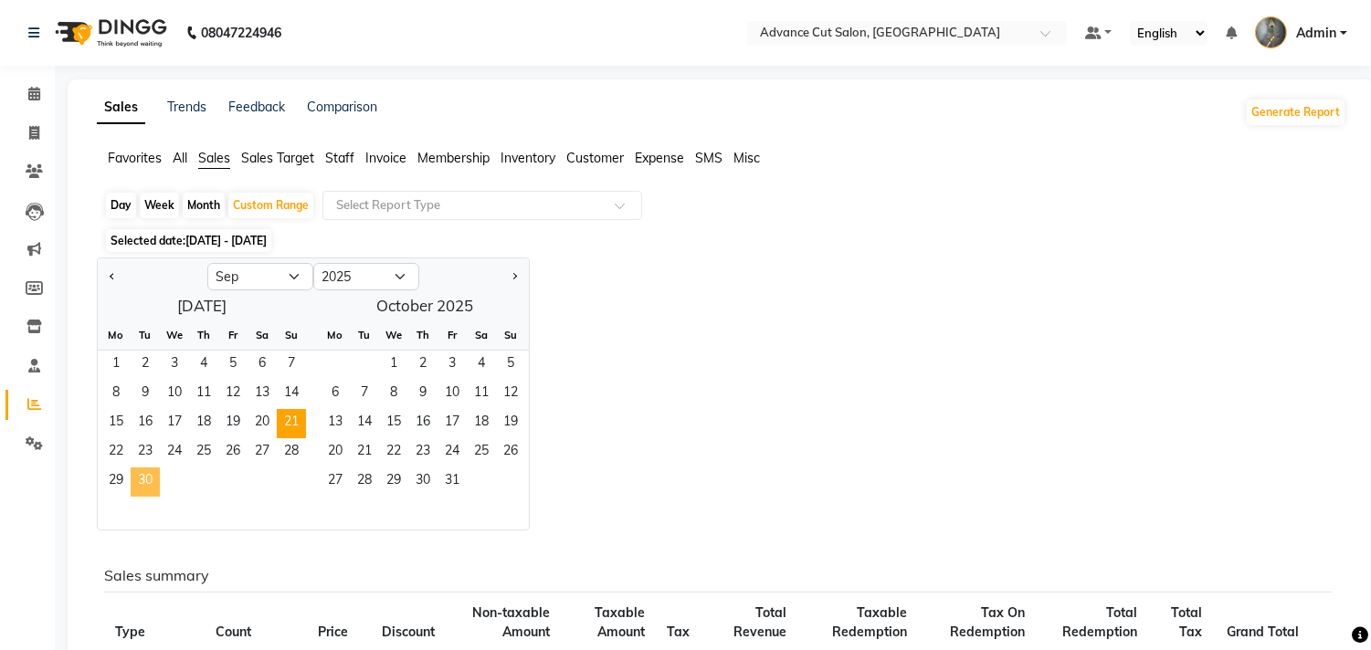
click at [139, 476] on span "30" at bounding box center [145, 482] width 29 height 29
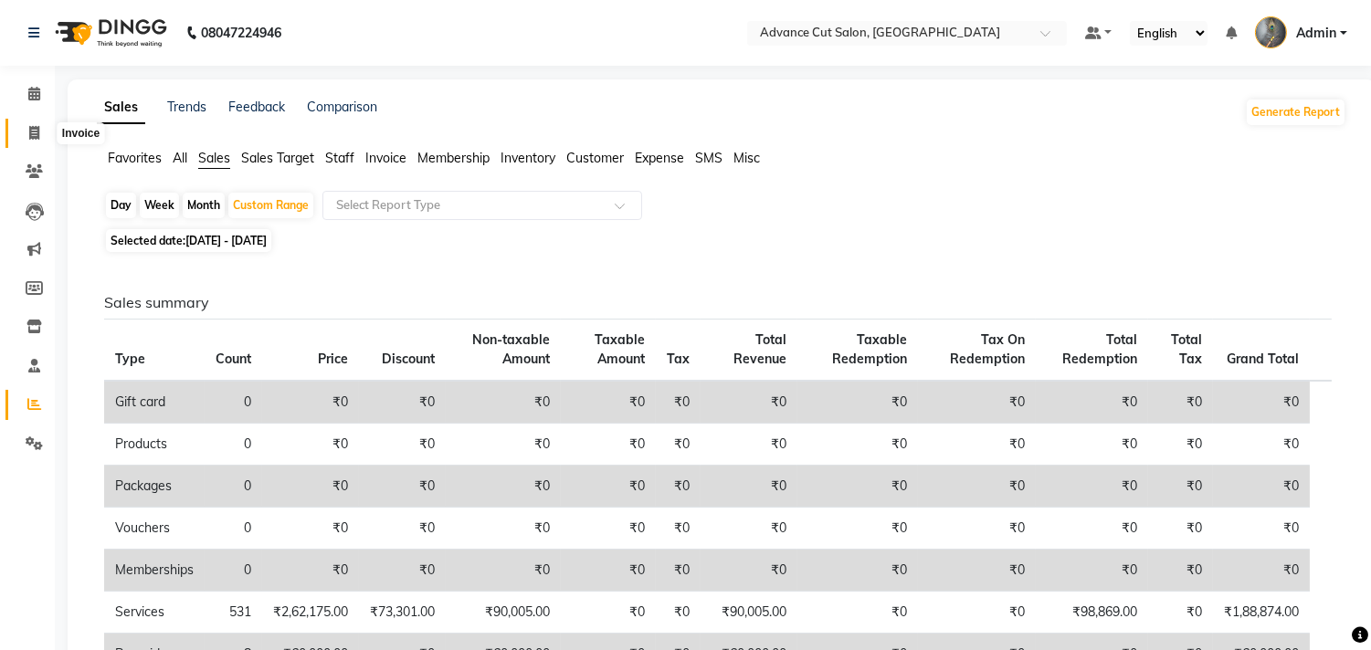
click at [32, 131] on icon at bounding box center [34, 133] width 10 height 14
select select "service"
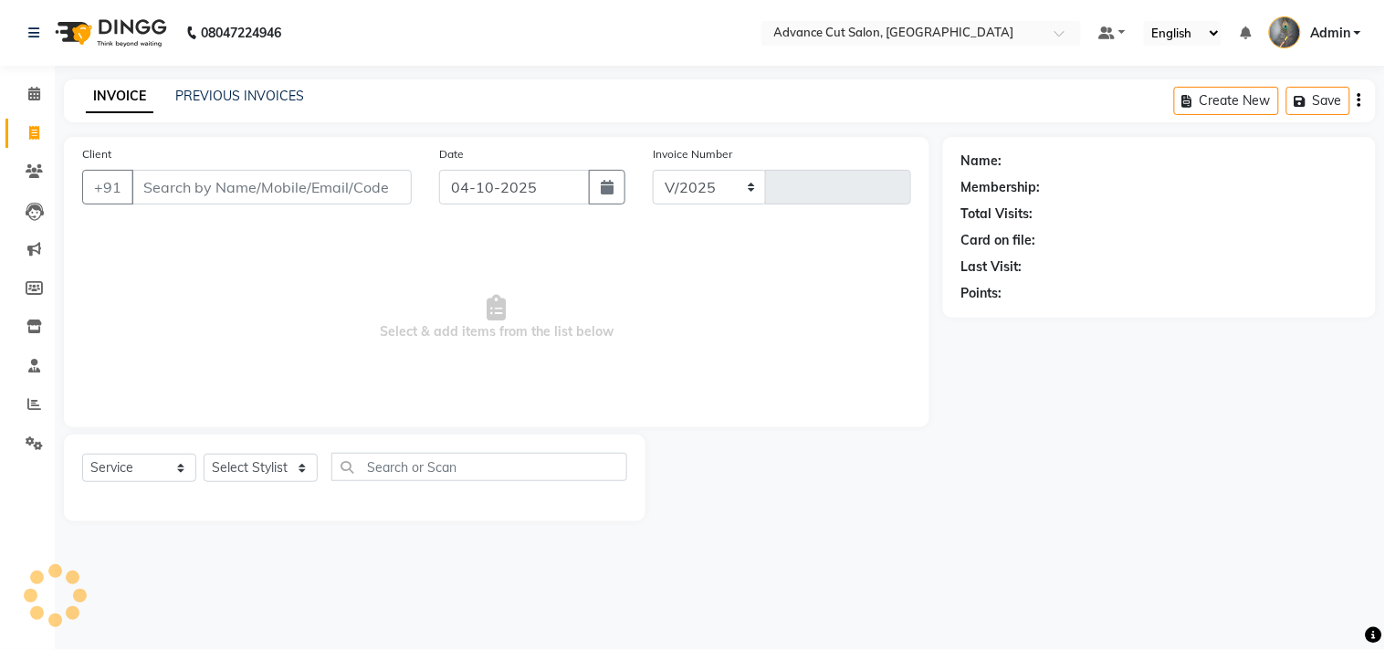
select select "4939"
type input "4815"
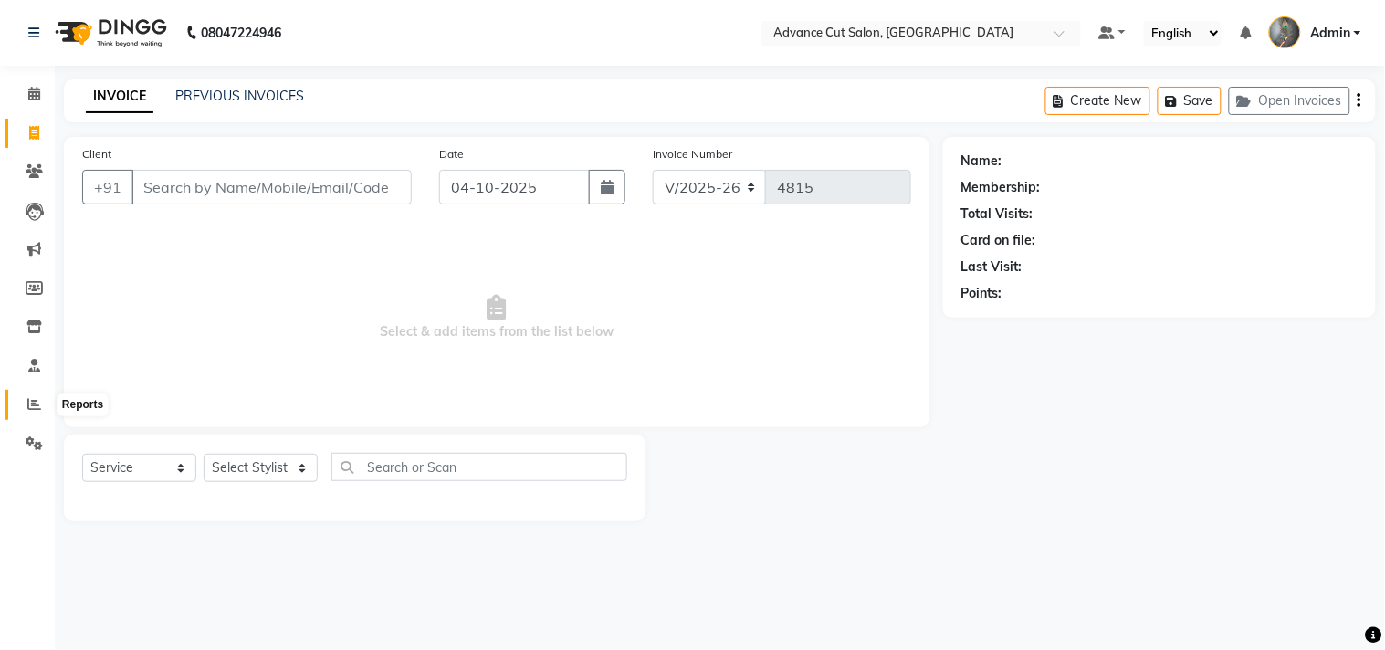
click at [28, 408] on icon at bounding box center [34, 404] width 14 height 14
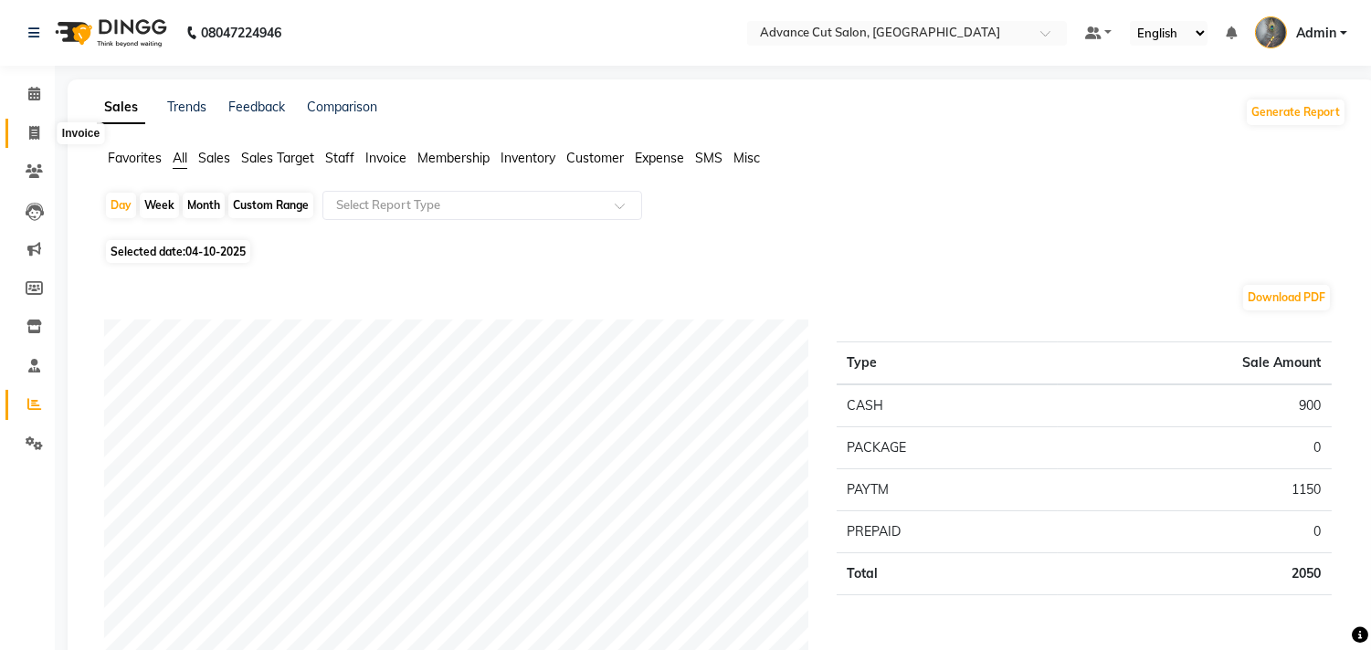
click at [24, 126] on span at bounding box center [34, 133] width 32 height 21
select select "service"
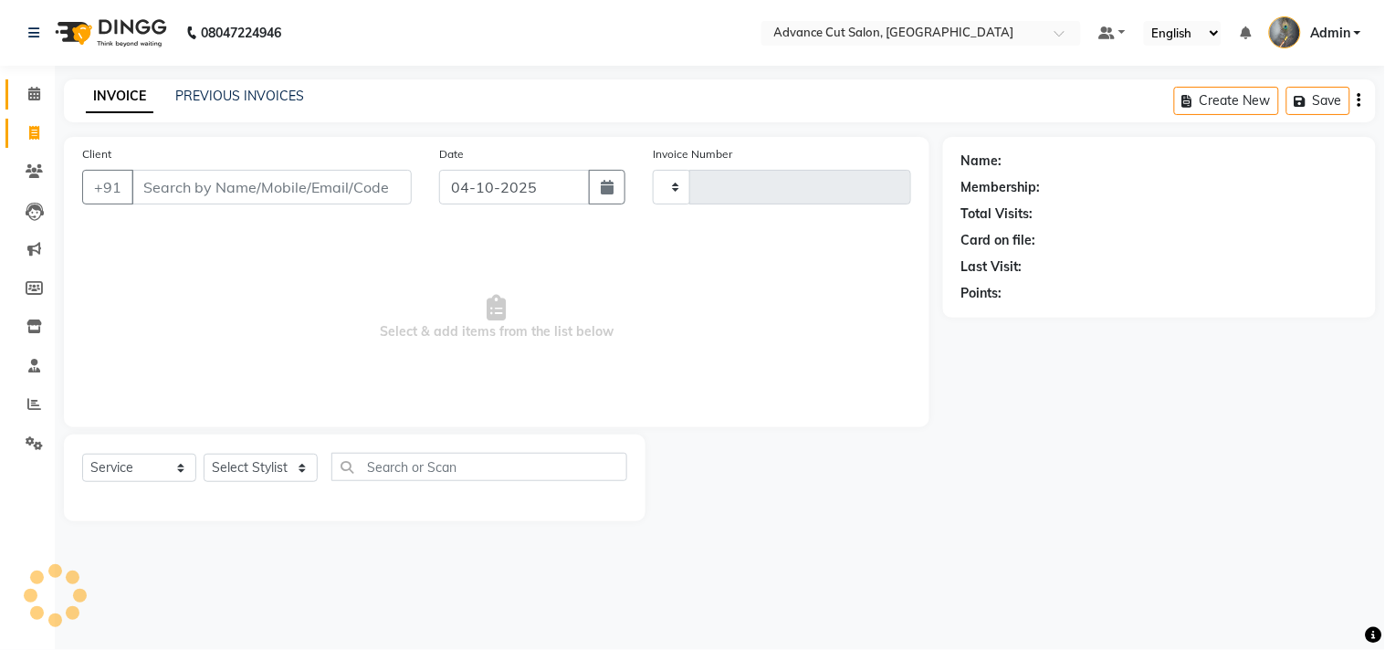
click at [34, 98] on icon at bounding box center [34, 94] width 12 height 14
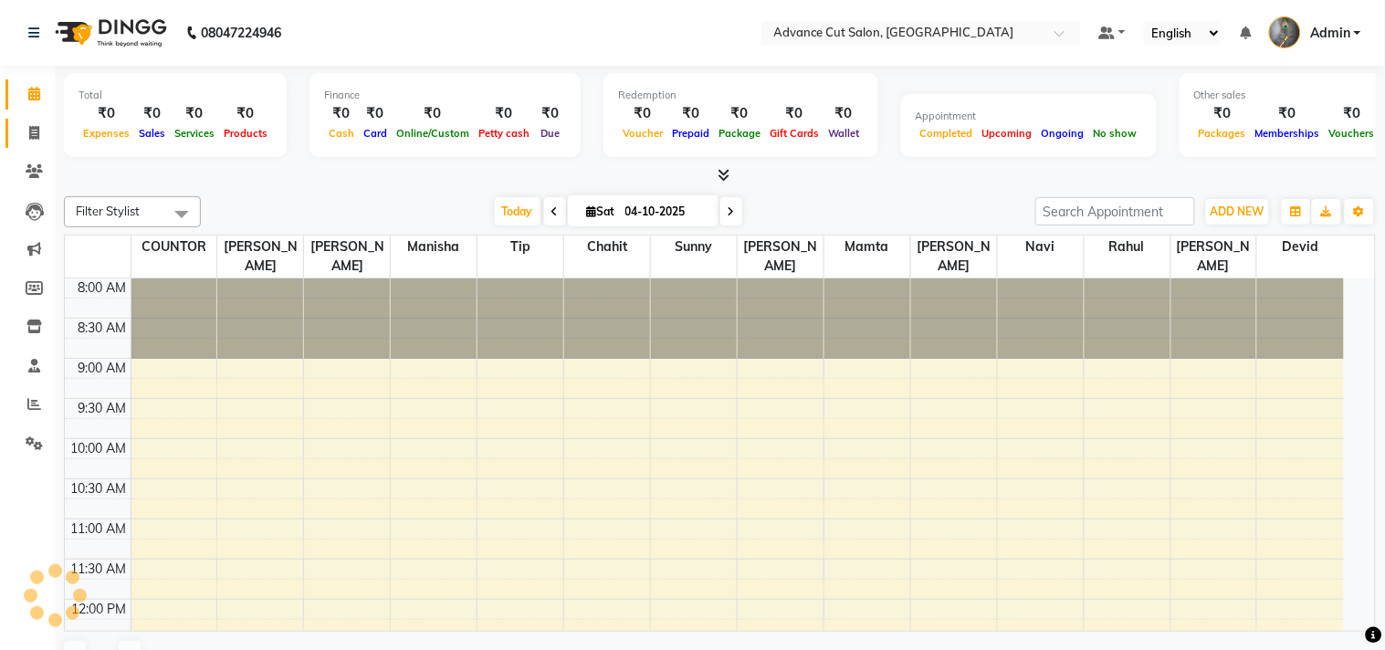
click at [31, 135] on icon at bounding box center [34, 133] width 10 height 14
select select "service"
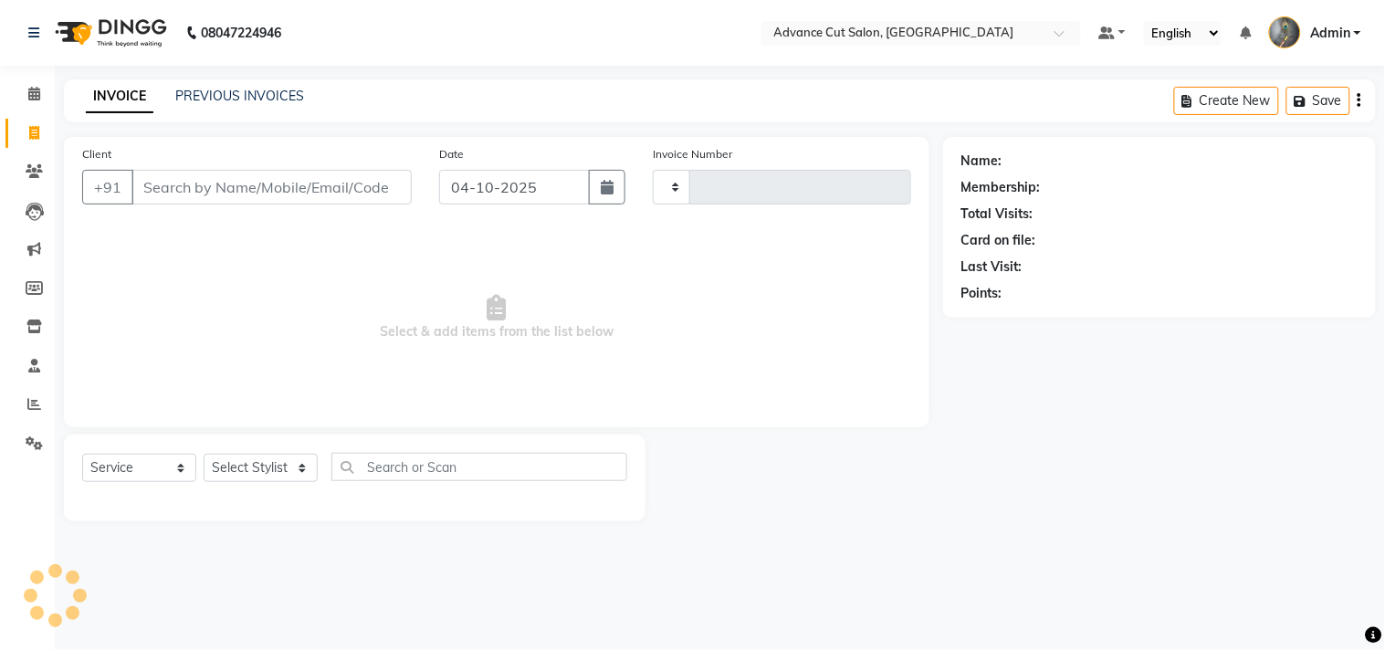
click at [287, 189] on input "Client" at bounding box center [271, 187] width 280 height 35
select select "4939"
type input "4815"
type input "8"
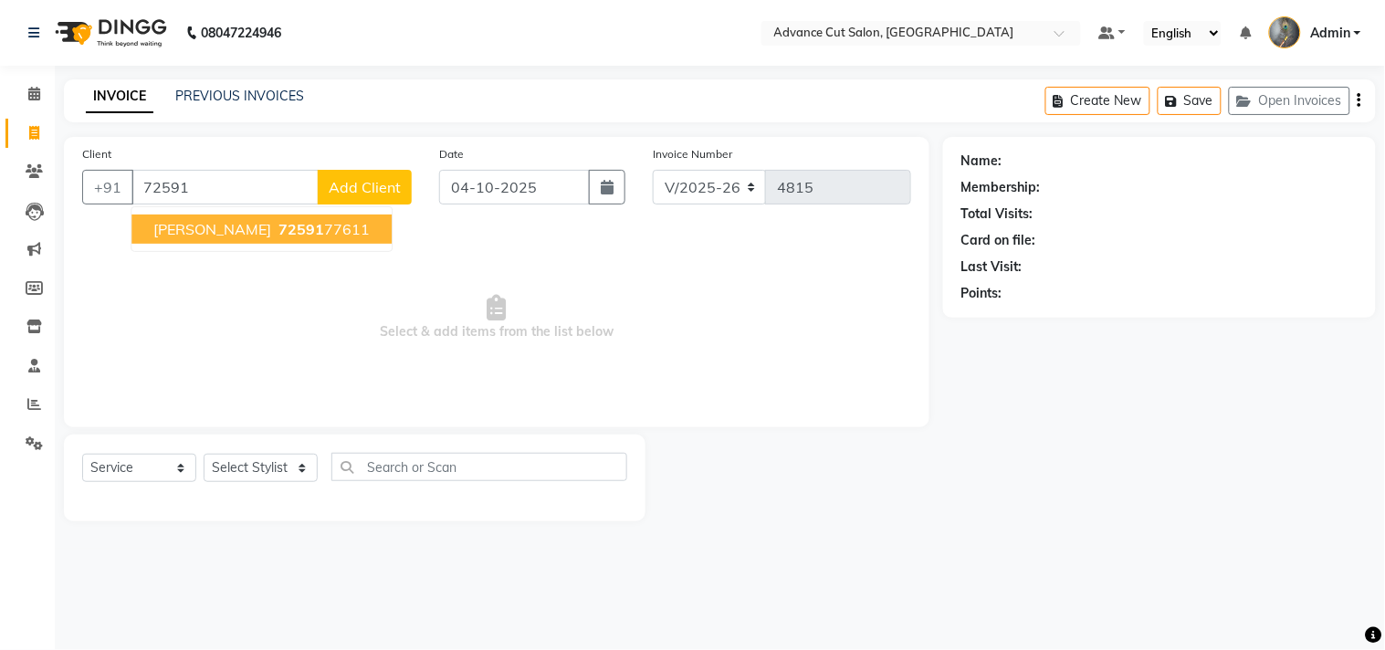
click at [275, 232] on ngb-highlight "72591 77611" at bounding box center [322, 229] width 95 height 18
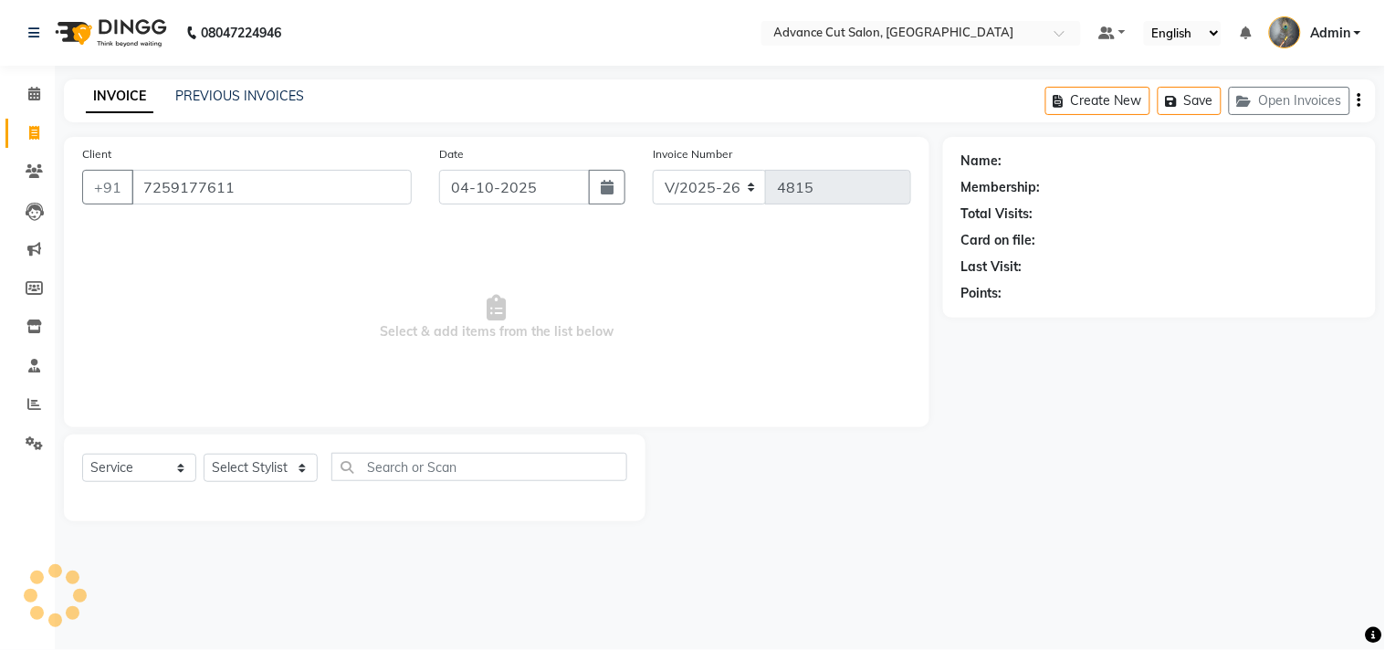
type input "7259177611"
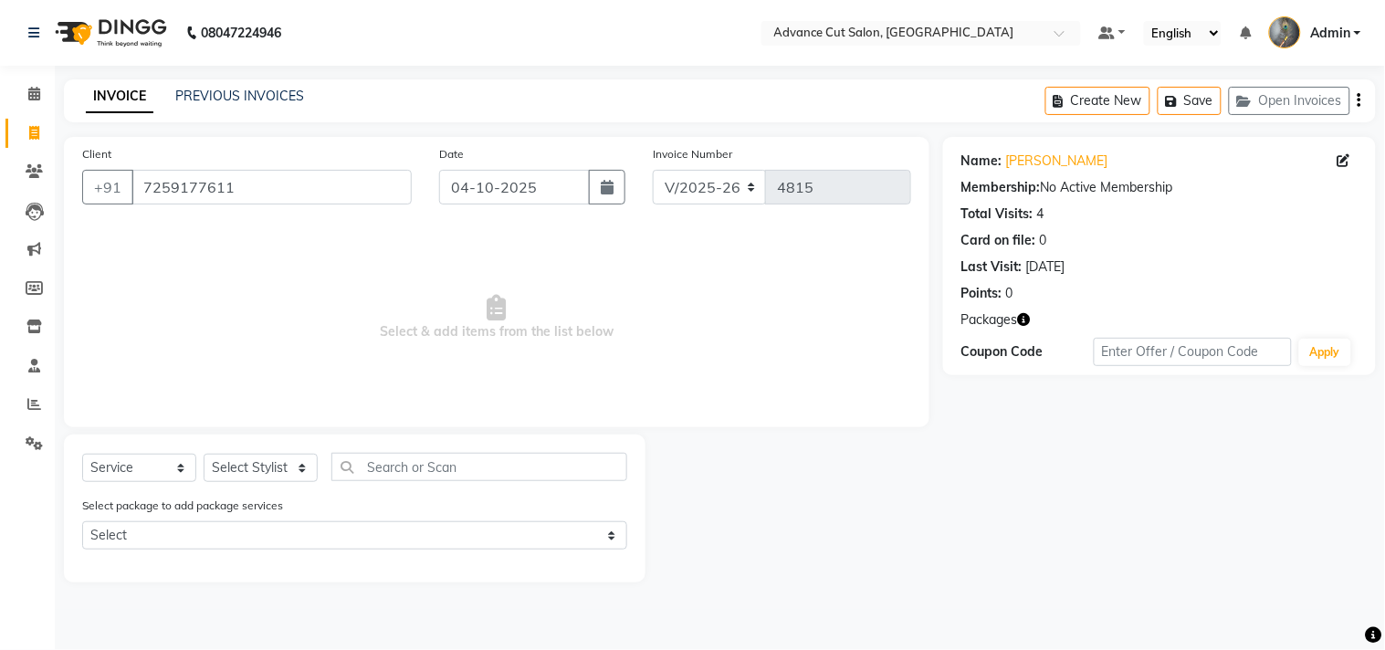
click at [1029, 317] on icon "button" at bounding box center [1024, 319] width 13 height 13
click at [261, 470] on select "Select Stylist Admin chahit COUNTOR Devid hardeep mamta manisha MONISH navi NOS…" at bounding box center [261, 468] width 114 height 28
select select "86614"
click at [204, 455] on select "Select Stylist Admin chahit COUNTOR Devid hardeep mamta manisha MONISH navi NOS…" at bounding box center [261, 468] width 114 height 28
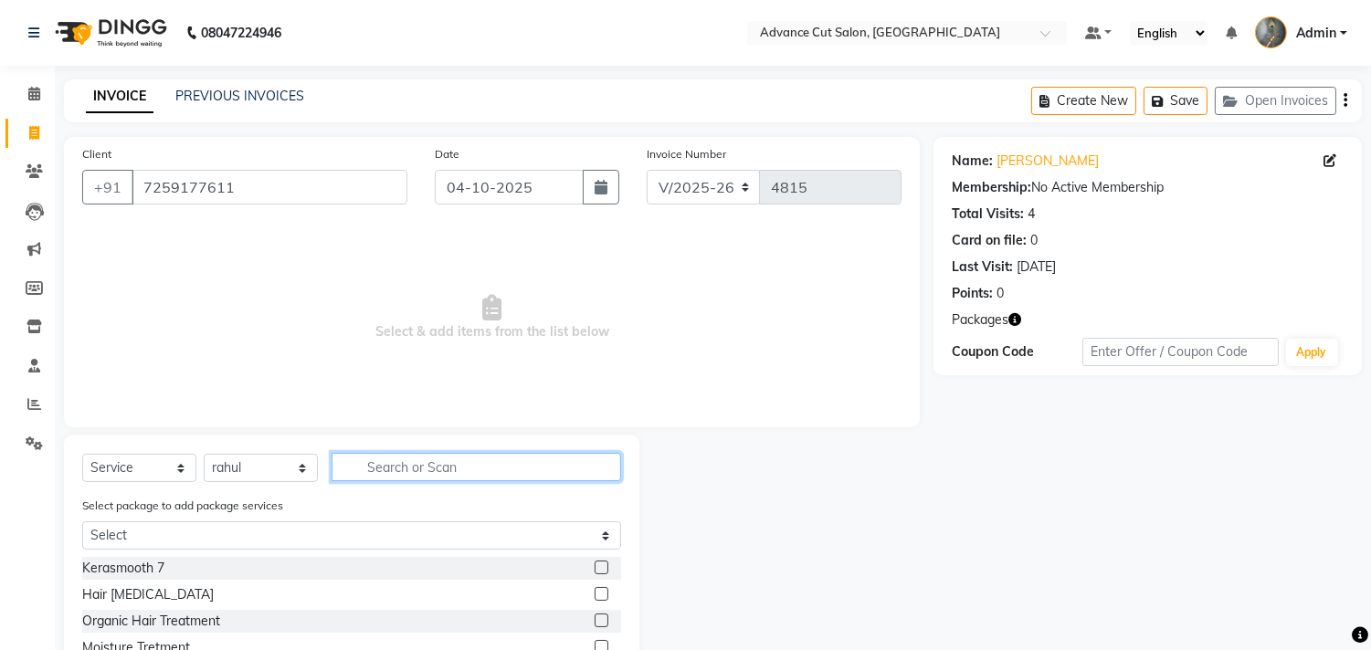
click at [434, 478] on input "text" at bounding box center [475, 467] width 289 height 28
type input "a"
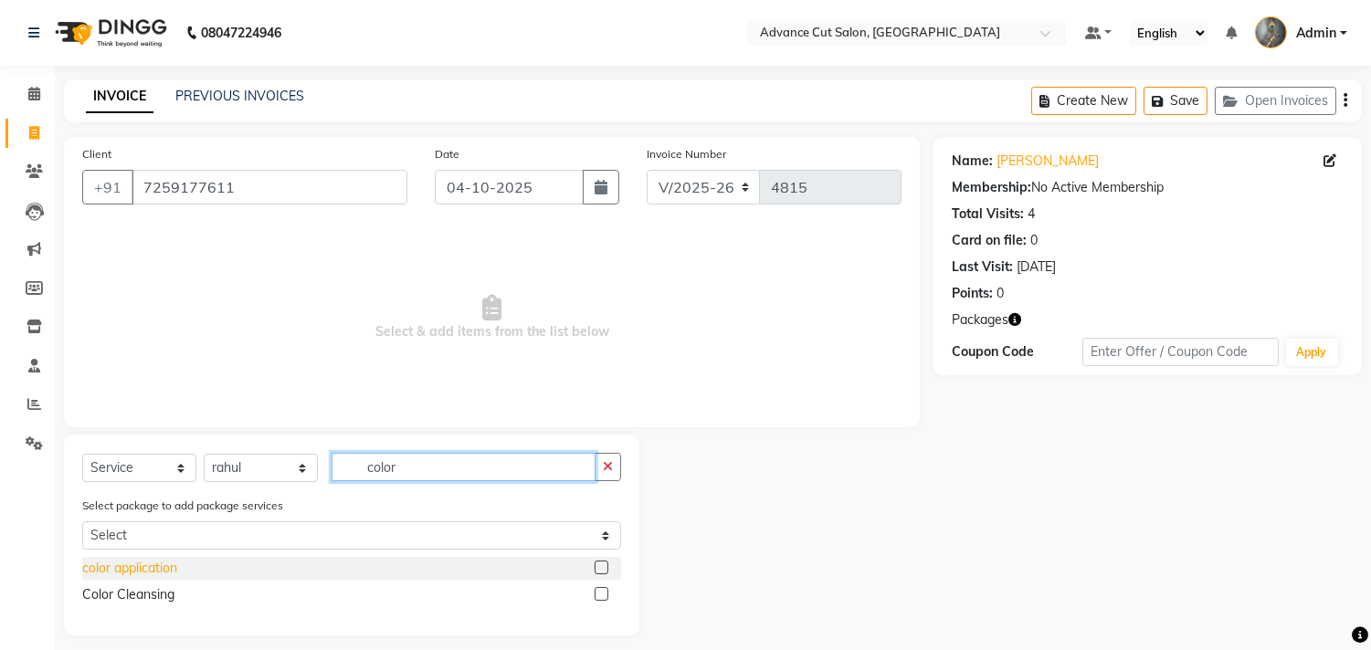
type input "color"
click at [146, 570] on div "color application" at bounding box center [129, 568] width 95 height 19
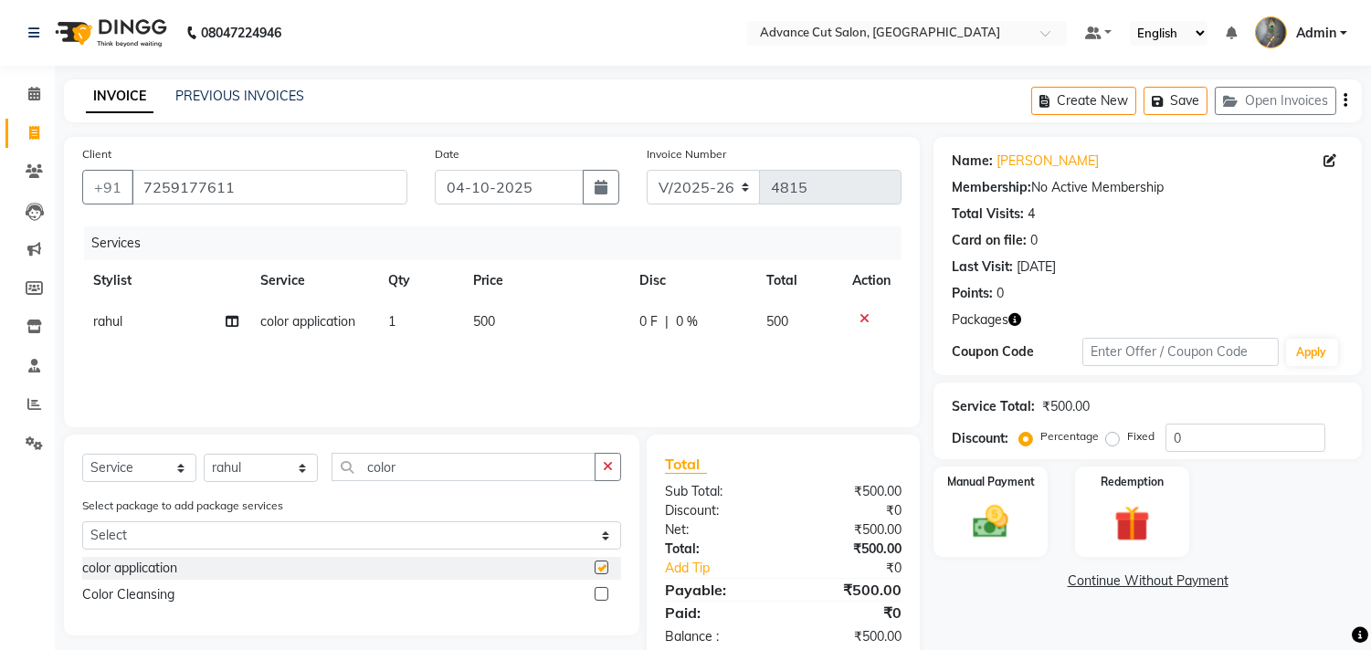
checkbox input "false"
click at [439, 472] on input "color" at bounding box center [463, 467] width 264 height 28
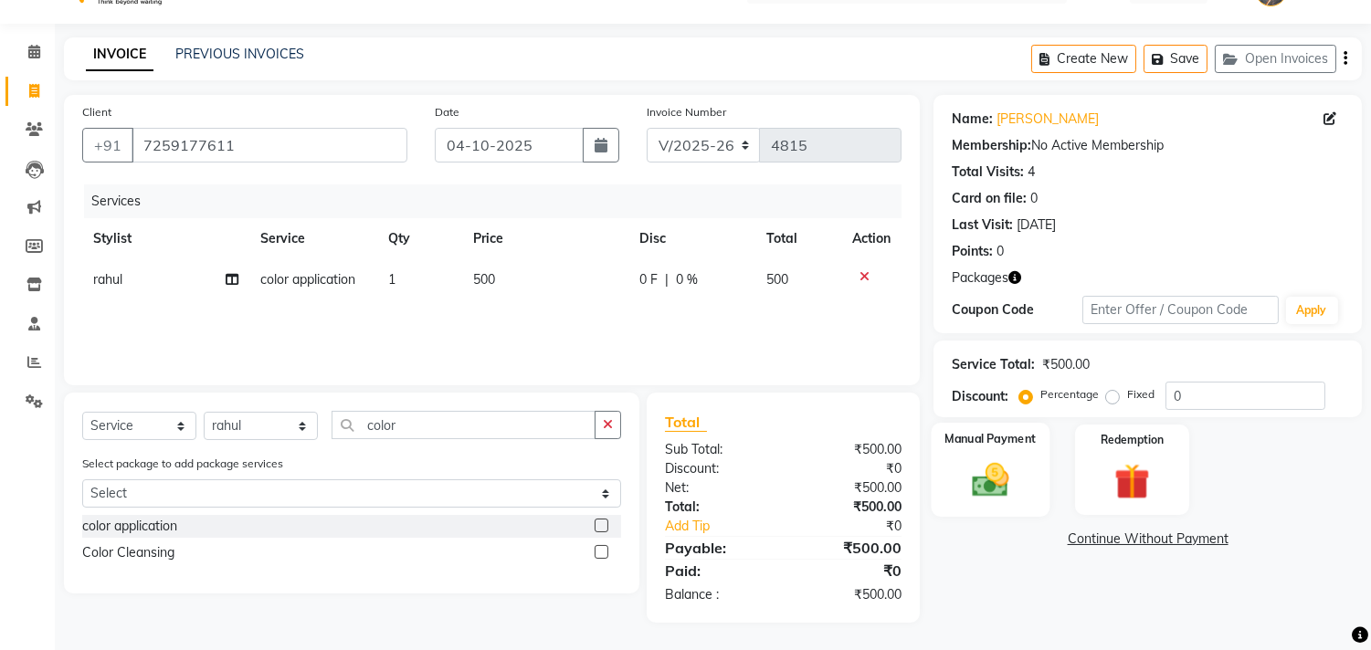
click at [993, 459] on img at bounding box center [991, 480] width 60 height 43
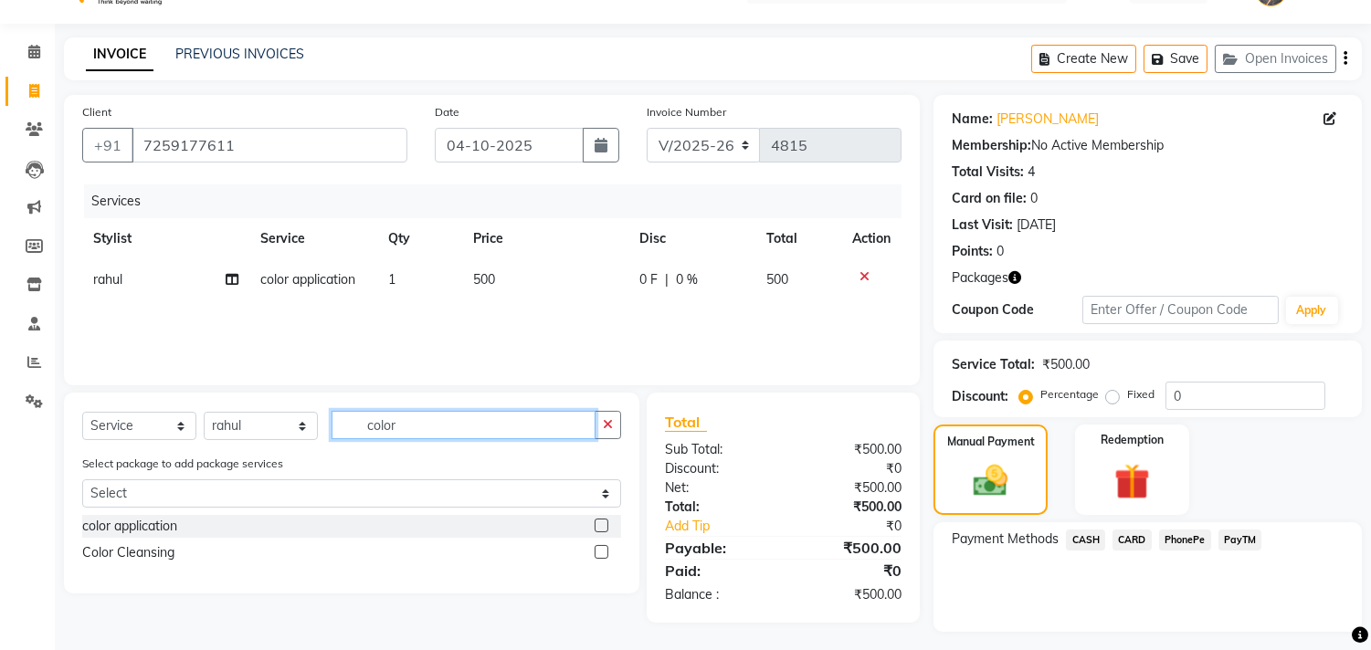
drag, startPoint x: 376, startPoint y: 416, endPoint x: 260, endPoint y: 418, distance: 116.0
click at [260, 418] on div "Select Service Product Membership Package Voucher Prepaid Gift Card Select Styl…" at bounding box center [351, 432] width 539 height 43
type input "eye"
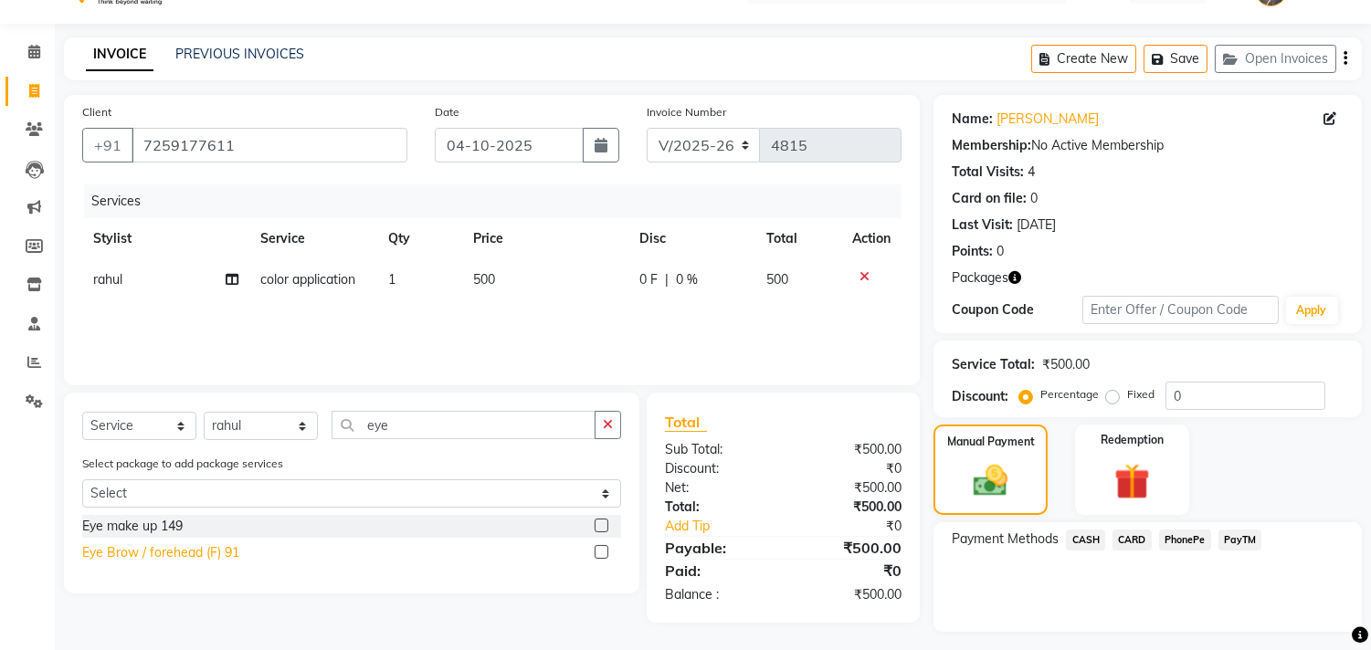
click at [192, 552] on div "Eye Brow / forehead (F) 91" at bounding box center [160, 552] width 157 height 19
checkbox input "false"
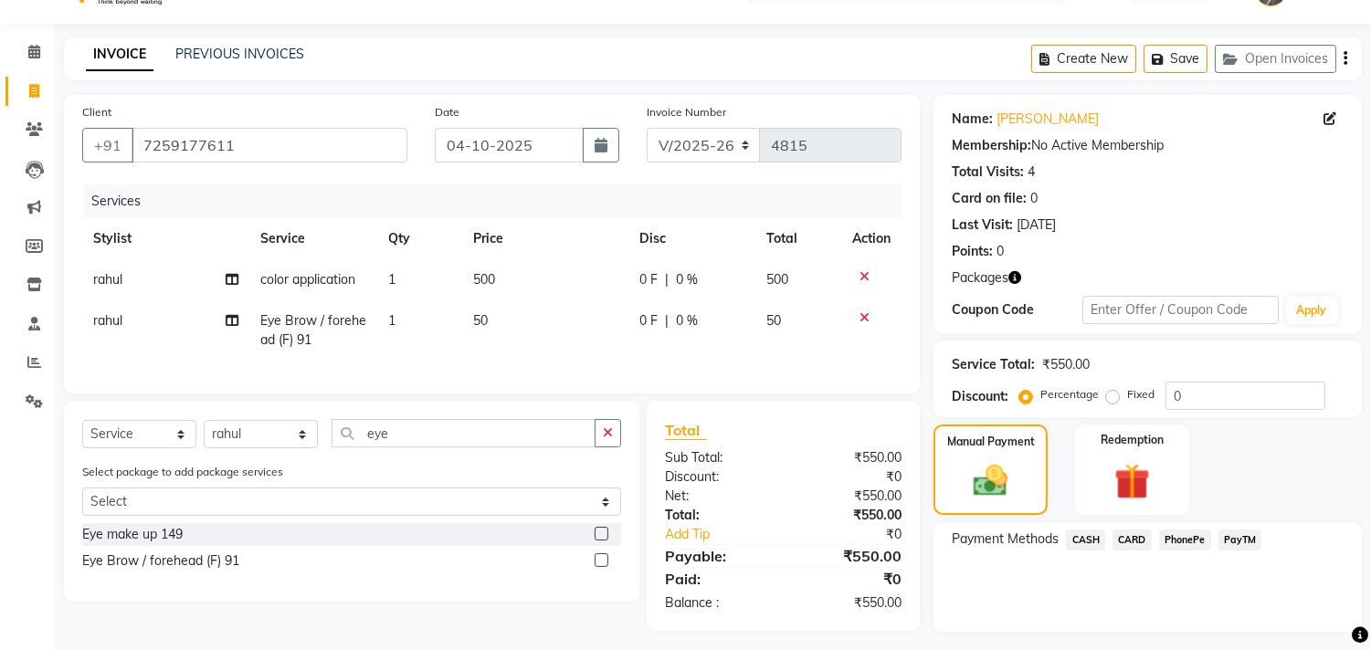
click at [517, 342] on td "50" at bounding box center [545, 330] width 166 height 60
select select "86614"
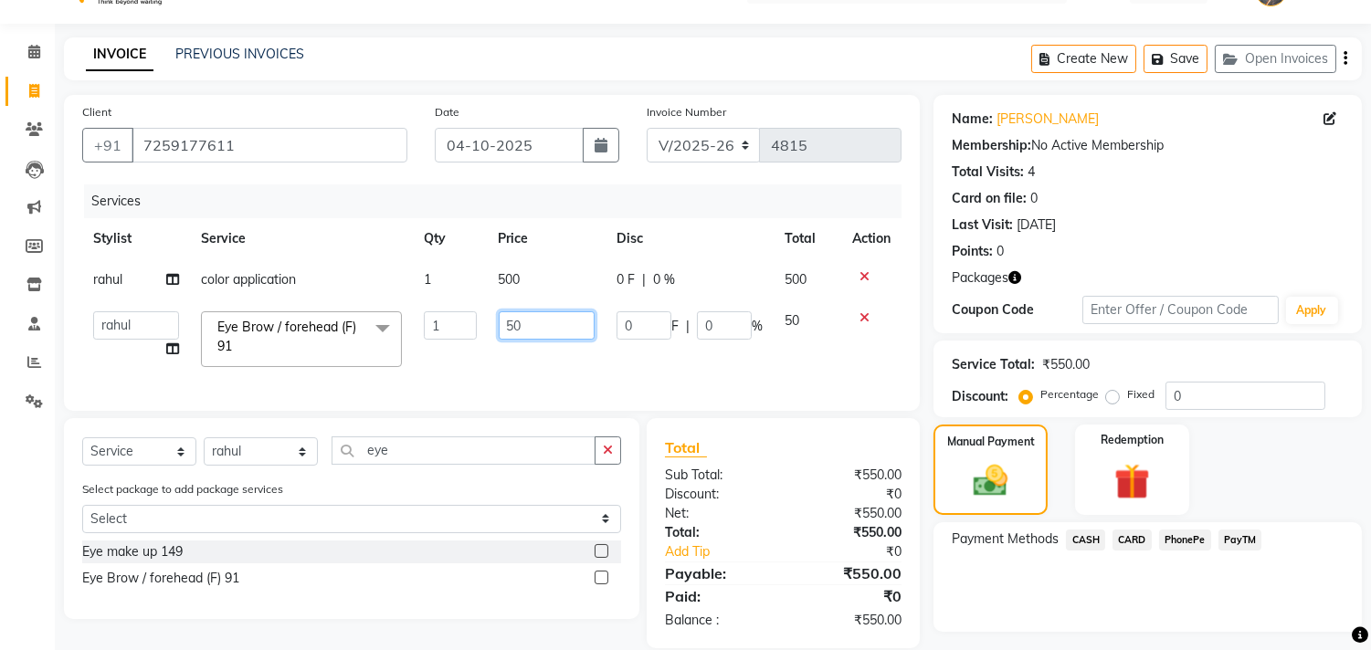
click at [500, 314] on input "50" at bounding box center [547, 325] width 96 height 28
type input "150"
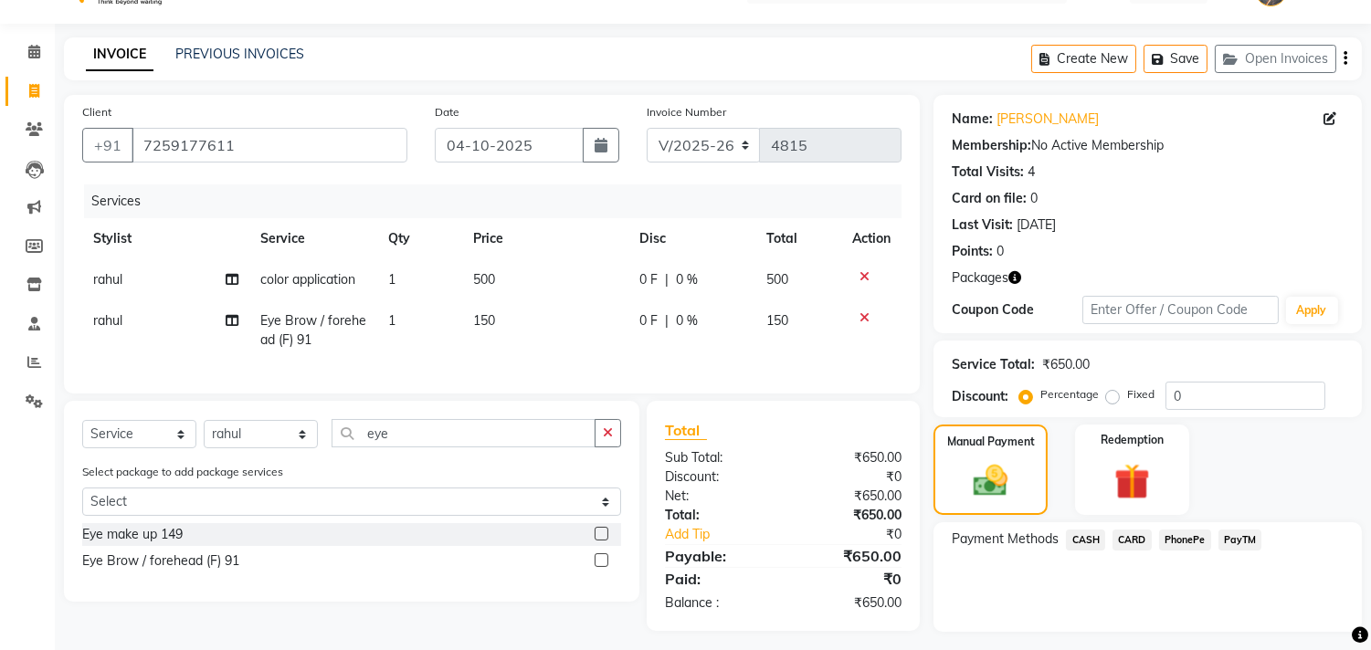
click at [128, 324] on td "rahul" at bounding box center [165, 330] width 167 height 60
select select "86614"
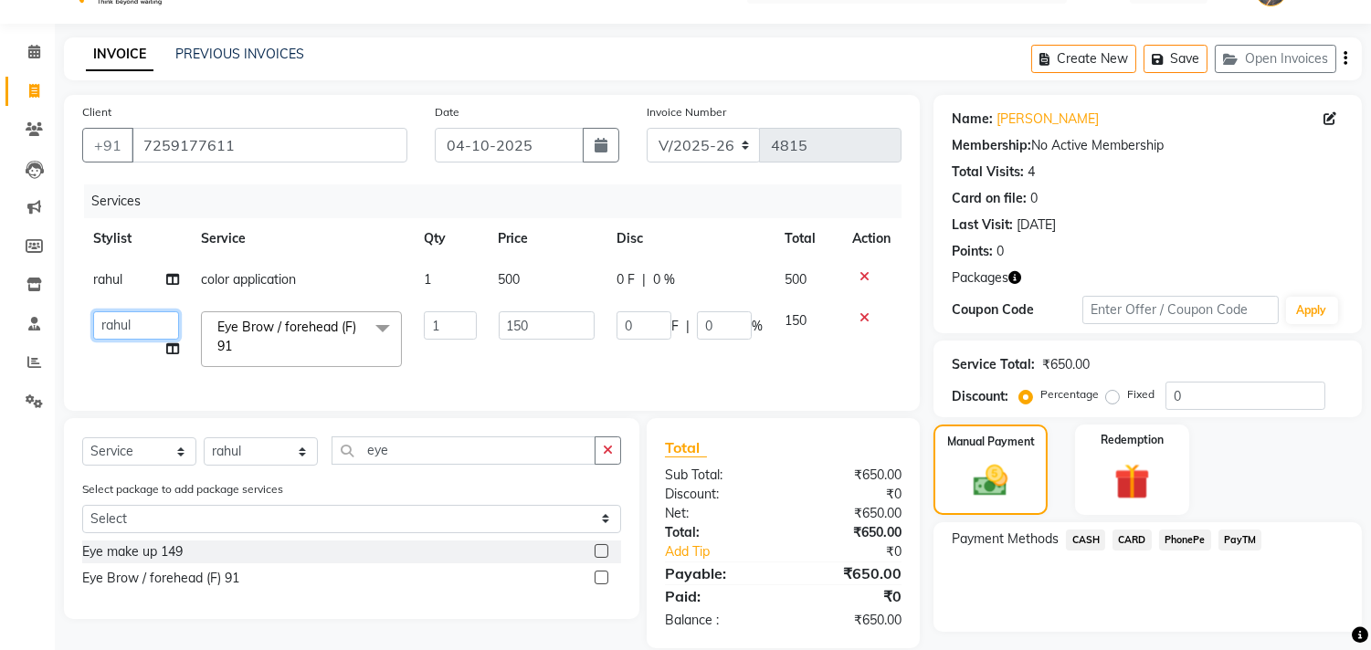
click at [128, 324] on select "Admin chahit COUNTOR Devid hardeep mamta manisha MONISH navi NOSHAD ALI rahul s…" at bounding box center [136, 325] width 86 height 28
select select "38522"
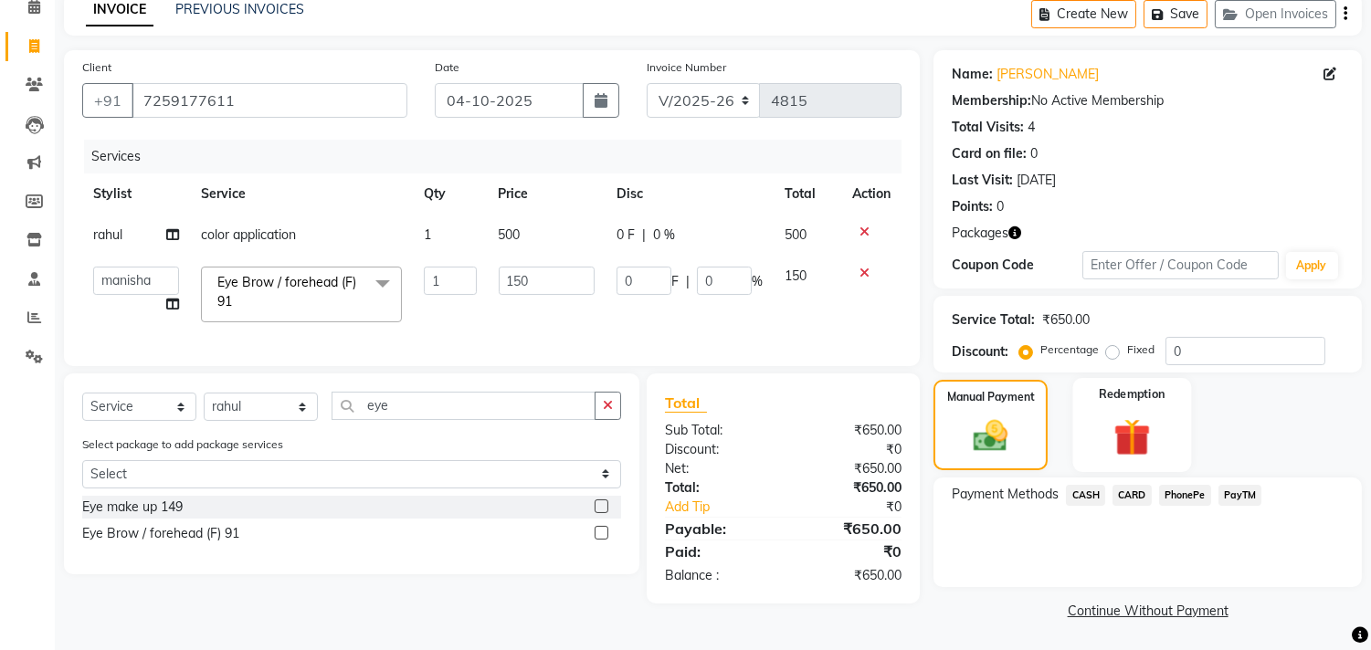
click at [1130, 424] on img at bounding box center [1131, 438] width 60 height 46
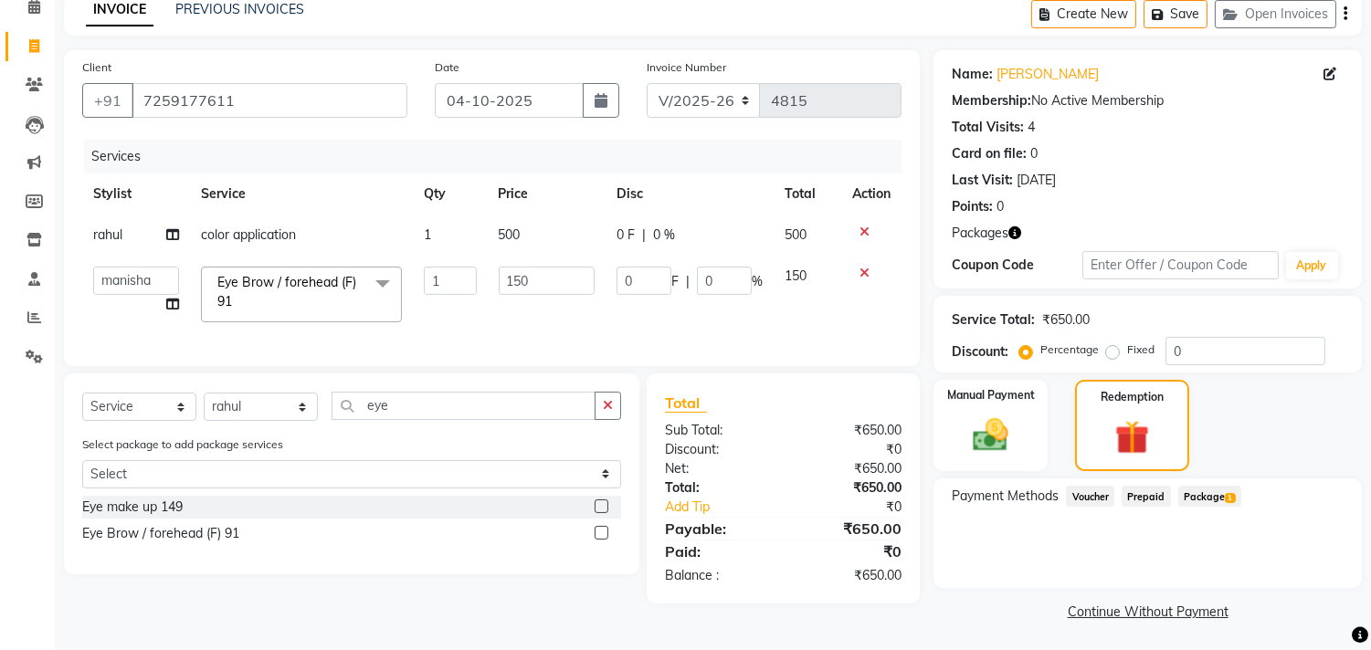
click at [1225, 497] on span "1" at bounding box center [1229, 498] width 10 height 11
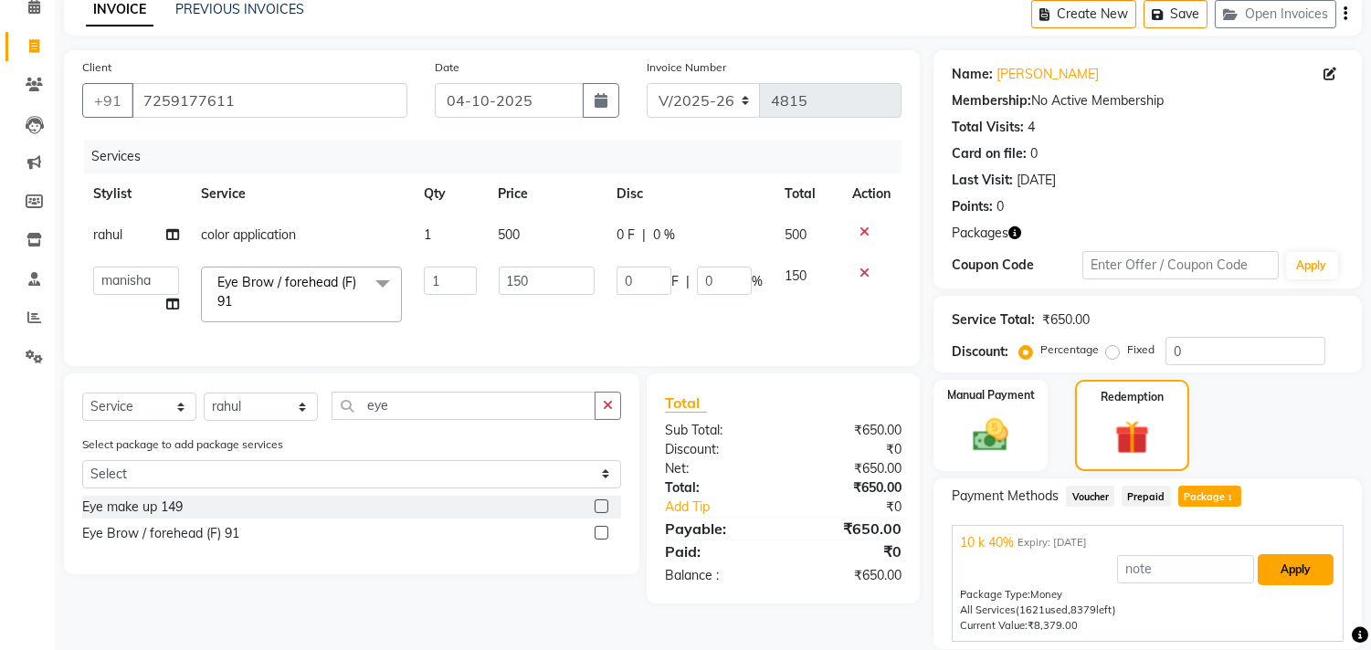
click at [1277, 577] on button "Apply" at bounding box center [1295, 569] width 76 height 31
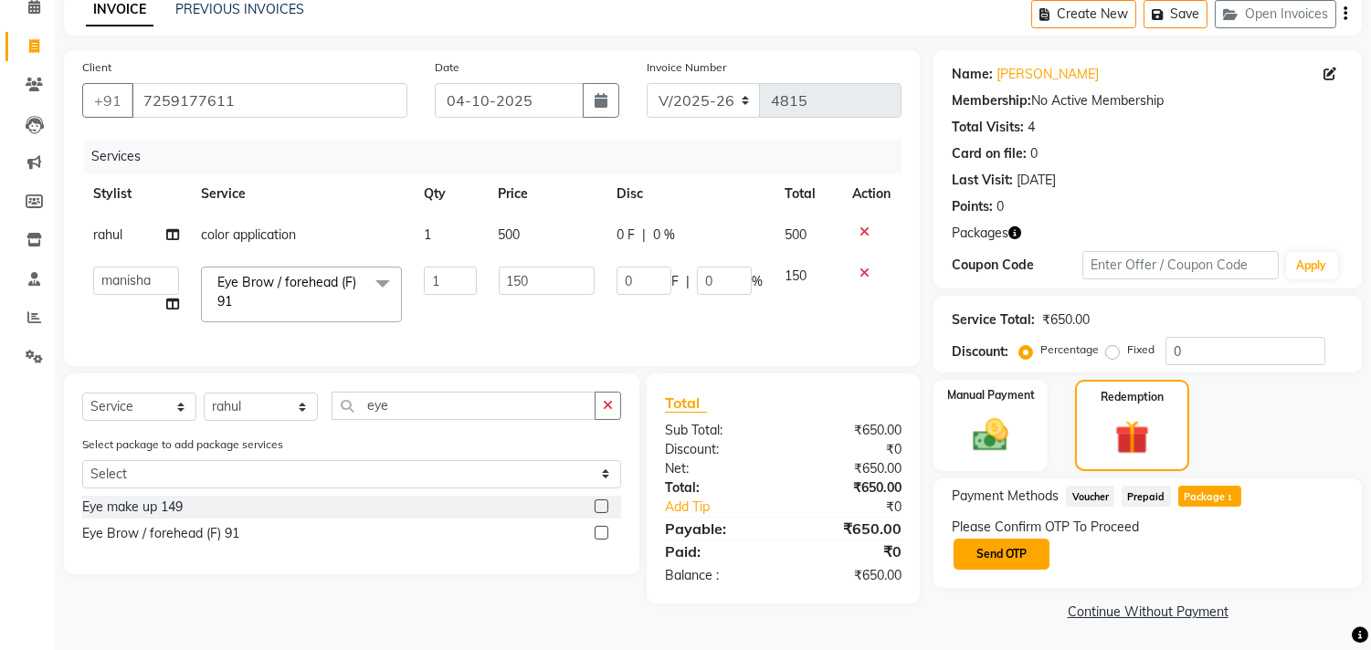
click at [1017, 552] on button "Send OTP" at bounding box center [1001, 554] width 96 height 31
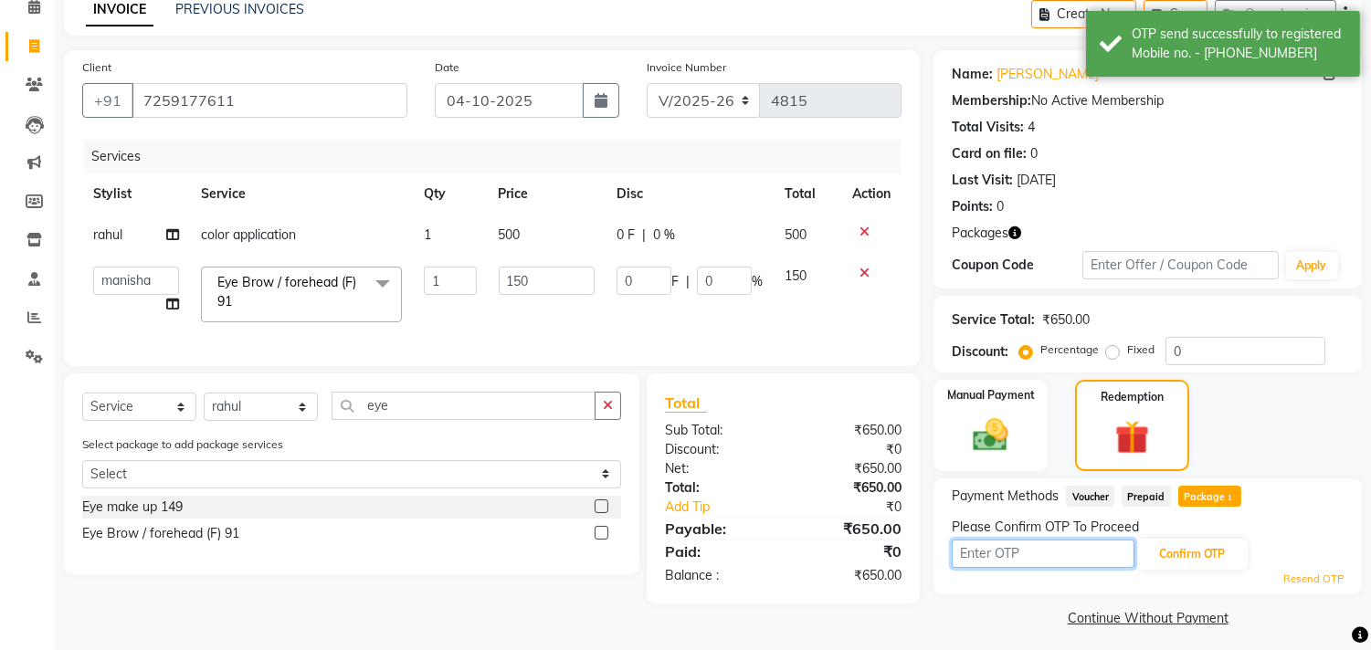
click at [1017, 553] on input "text" at bounding box center [1042, 554] width 183 height 28
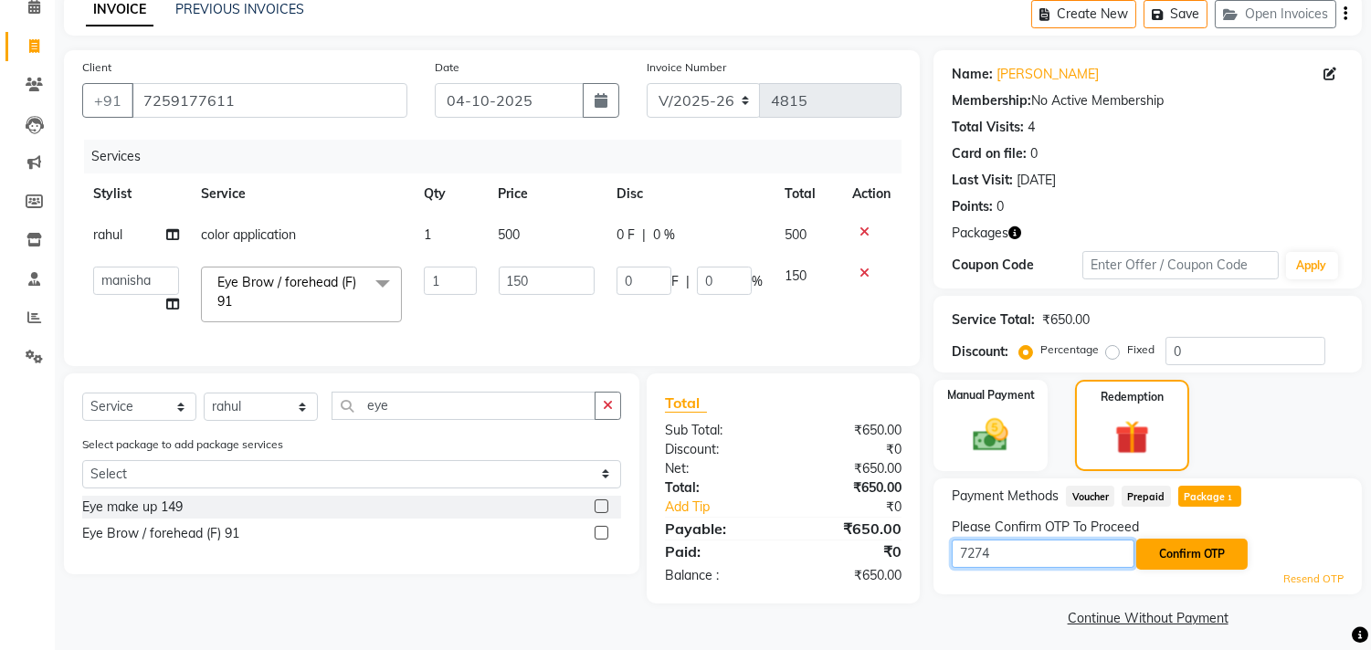
type input "7274"
click at [1170, 544] on button "Confirm OTP" at bounding box center [1191, 554] width 111 height 31
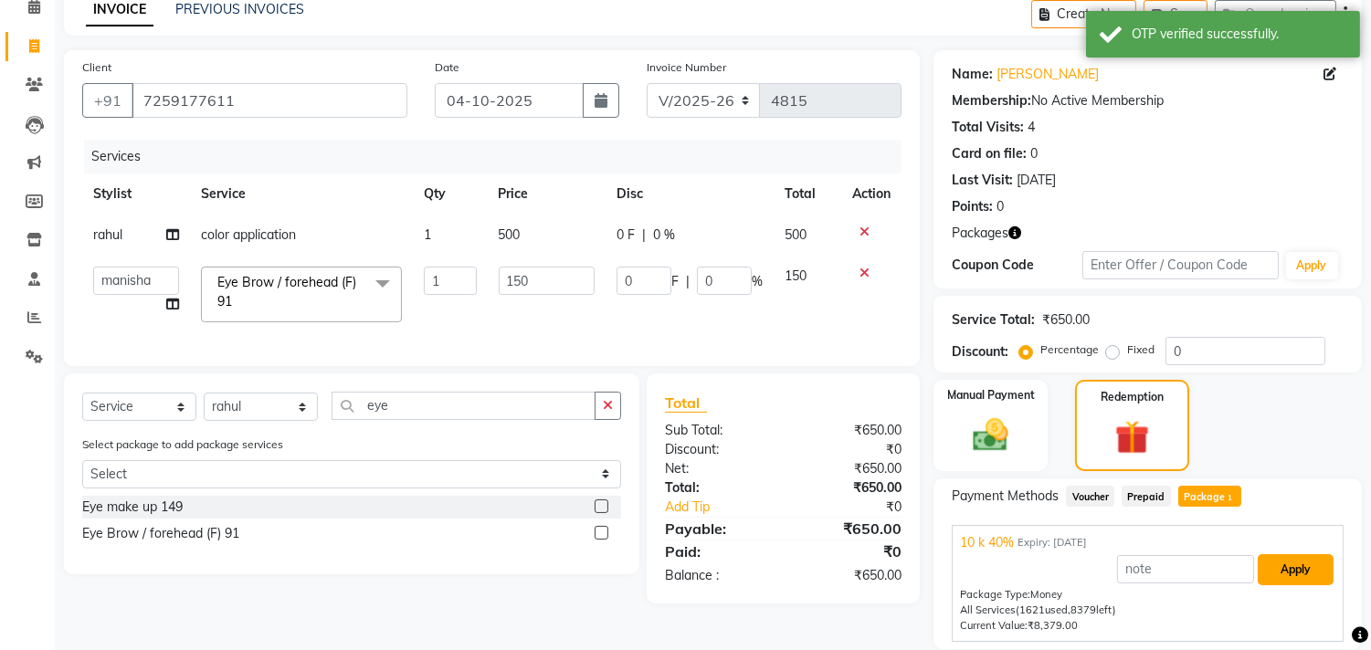
click at [1297, 562] on button "Apply" at bounding box center [1295, 569] width 76 height 31
type input "60"
type input "40"
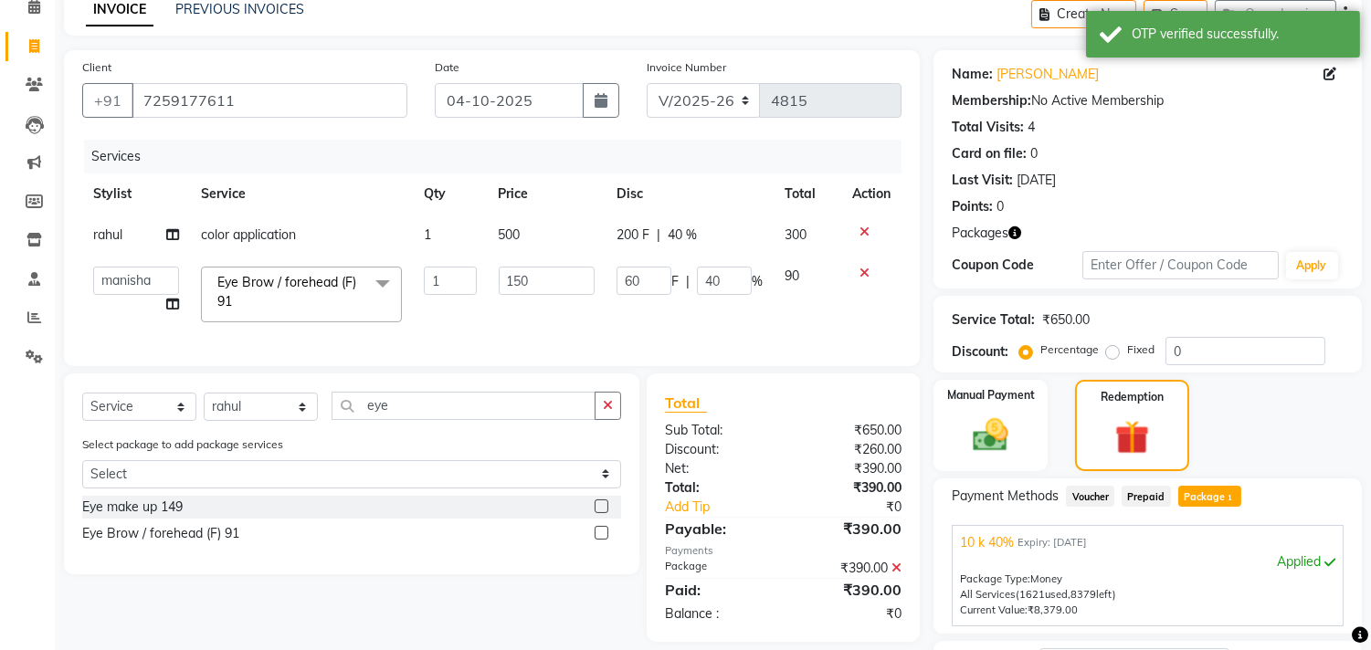
scroll to position [237, 0]
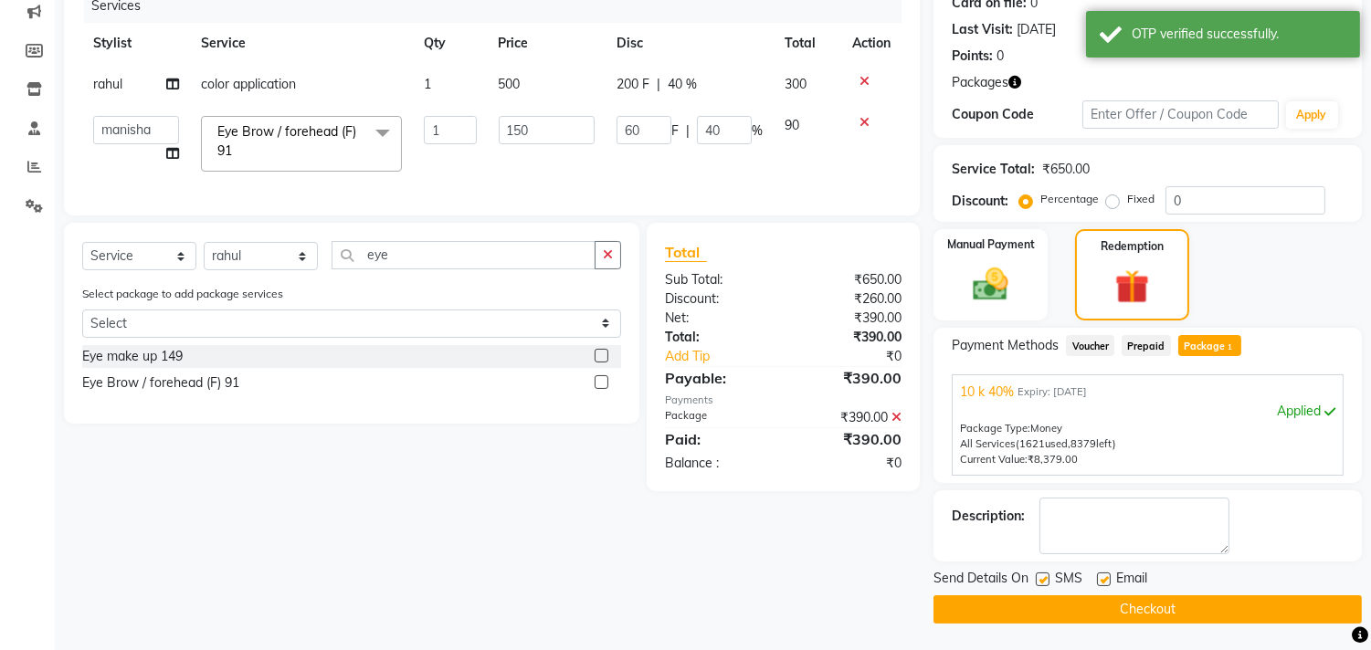
click at [1044, 609] on button "Checkout" at bounding box center [1147, 609] width 428 height 28
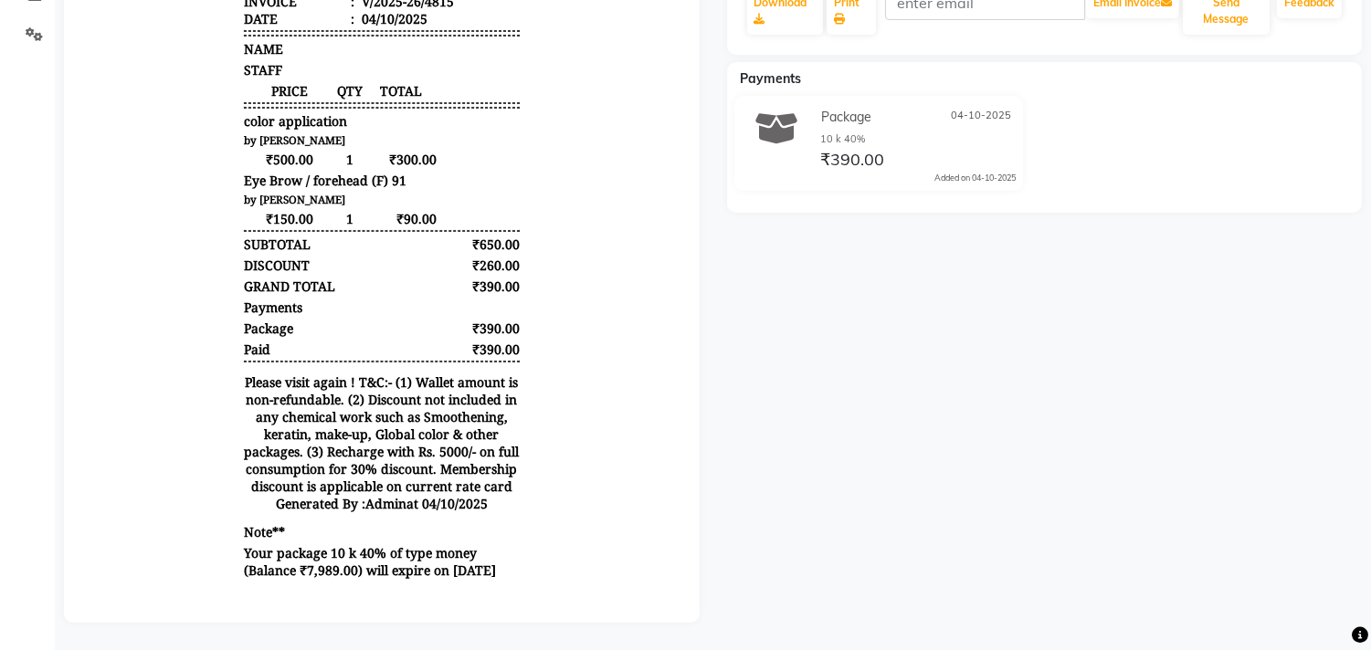
drag, startPoint x: 558, startPoint y: 607, endPoint x: 1157, endPoint y: 617, distance: 599.1
click at [557, 607] on div at bounding box center [382, 182] width 636 height 882
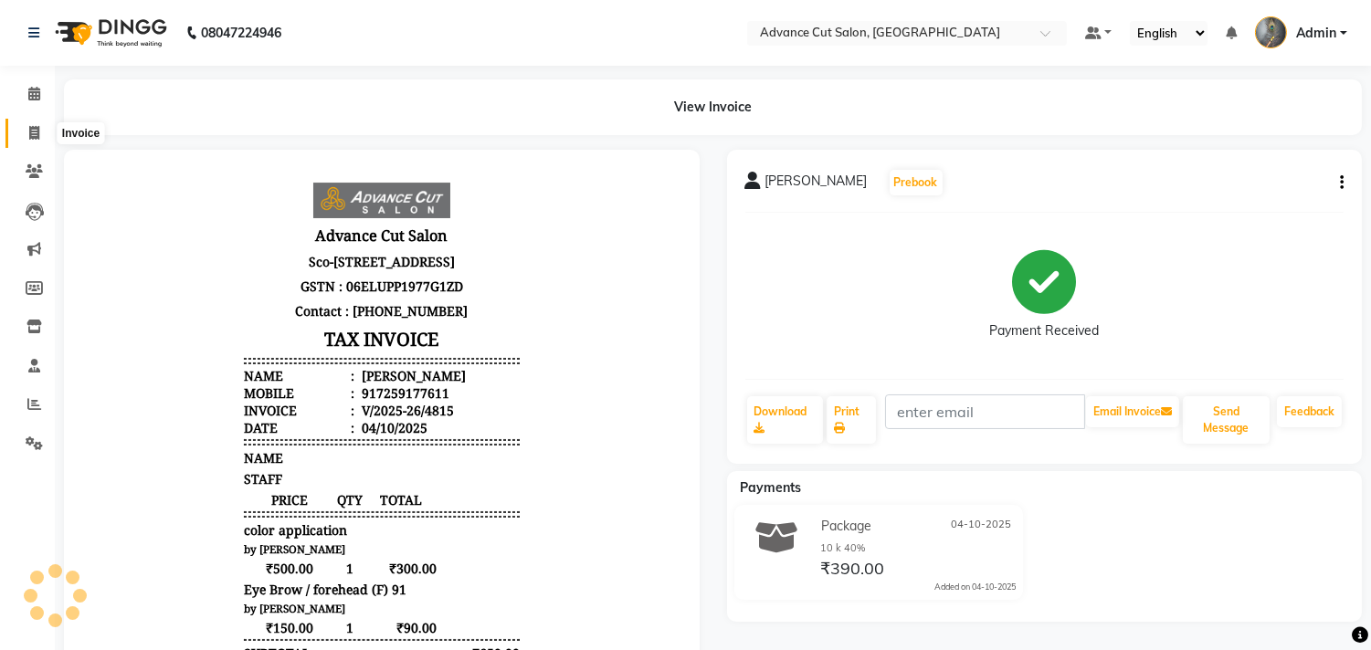
click at [29, 126] on icon at bounding box center [34, 133] width 10 height 14
select select "service"
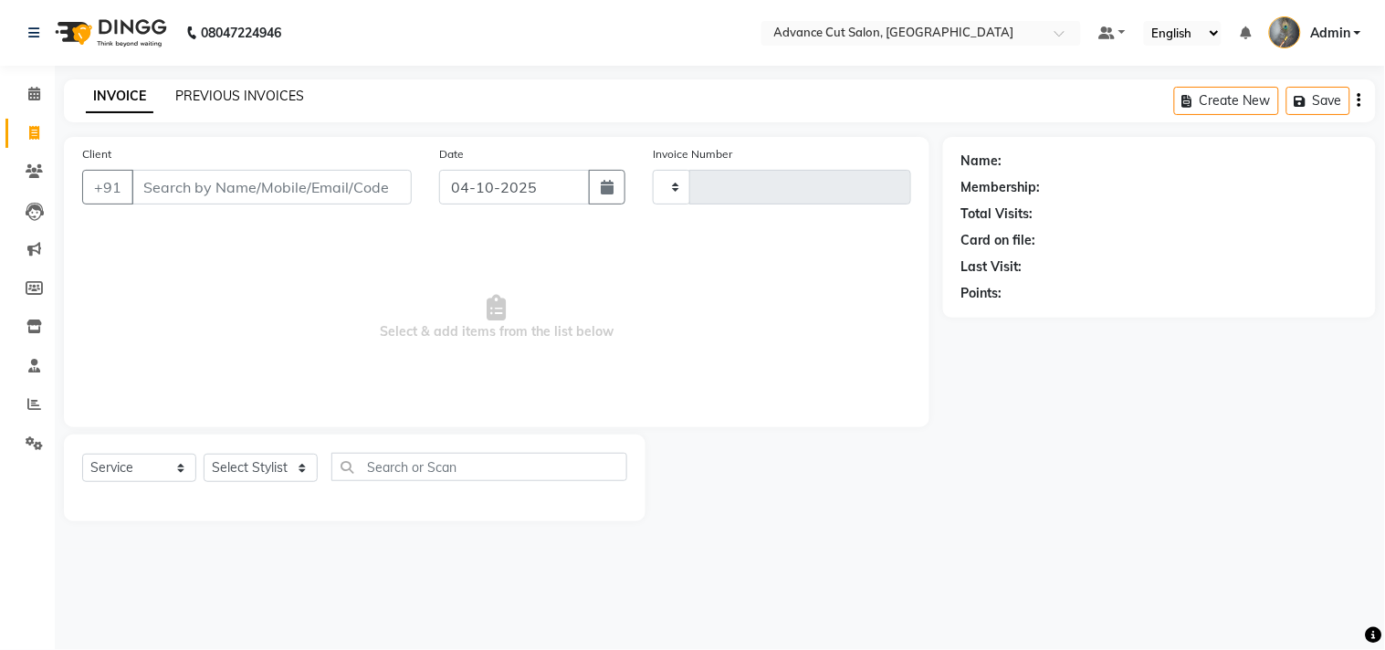
click at [240, 86] on div "INVOICE PREVIOUS INVOICES Create New Save" at bounding box center [720, 100] width 1312 height 43
select select "4939"
type input "4816"
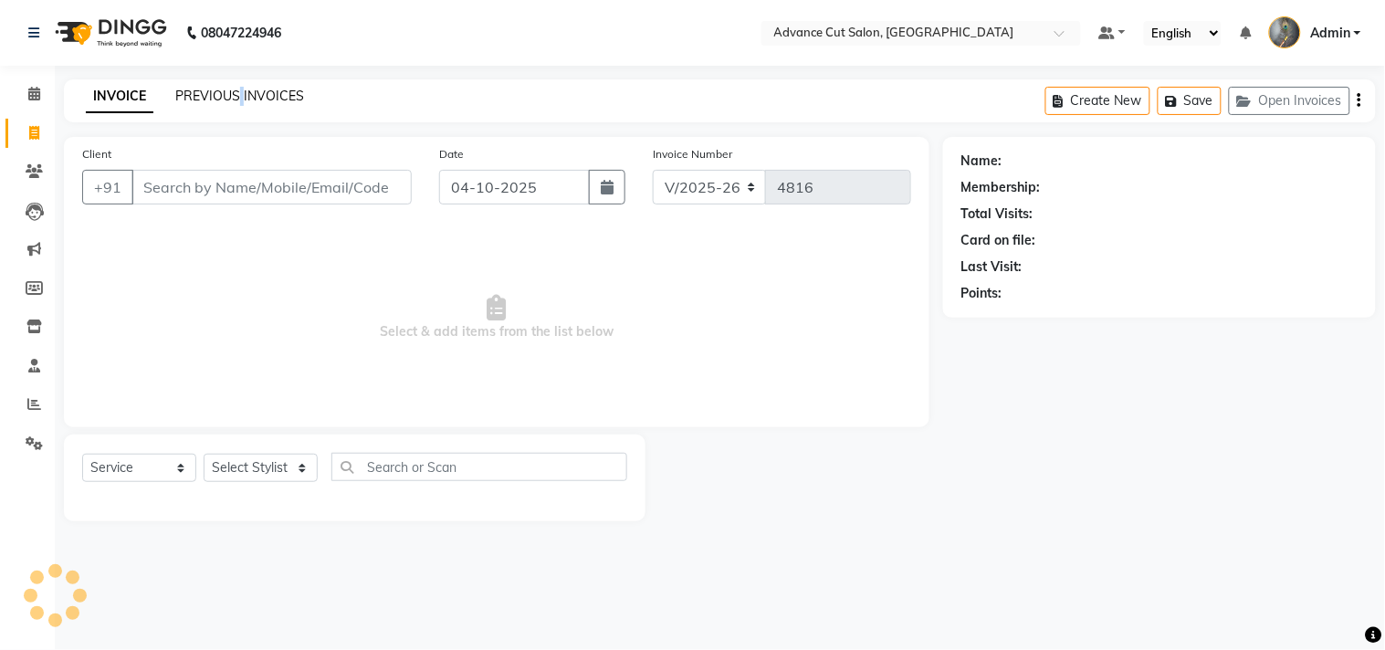
click at [240, 89] on link "PREVIOUS INVOICES" at bounding box center [239, 96] width 129 height 16
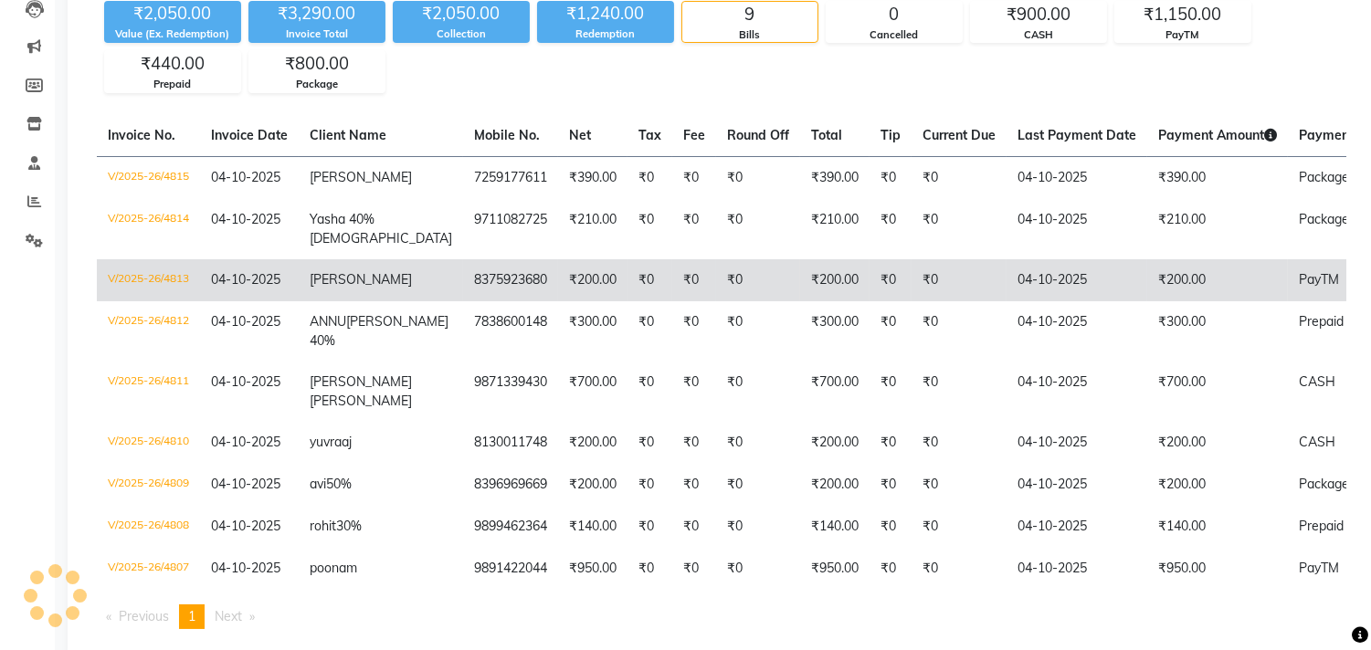
scroll to position [256, 0]
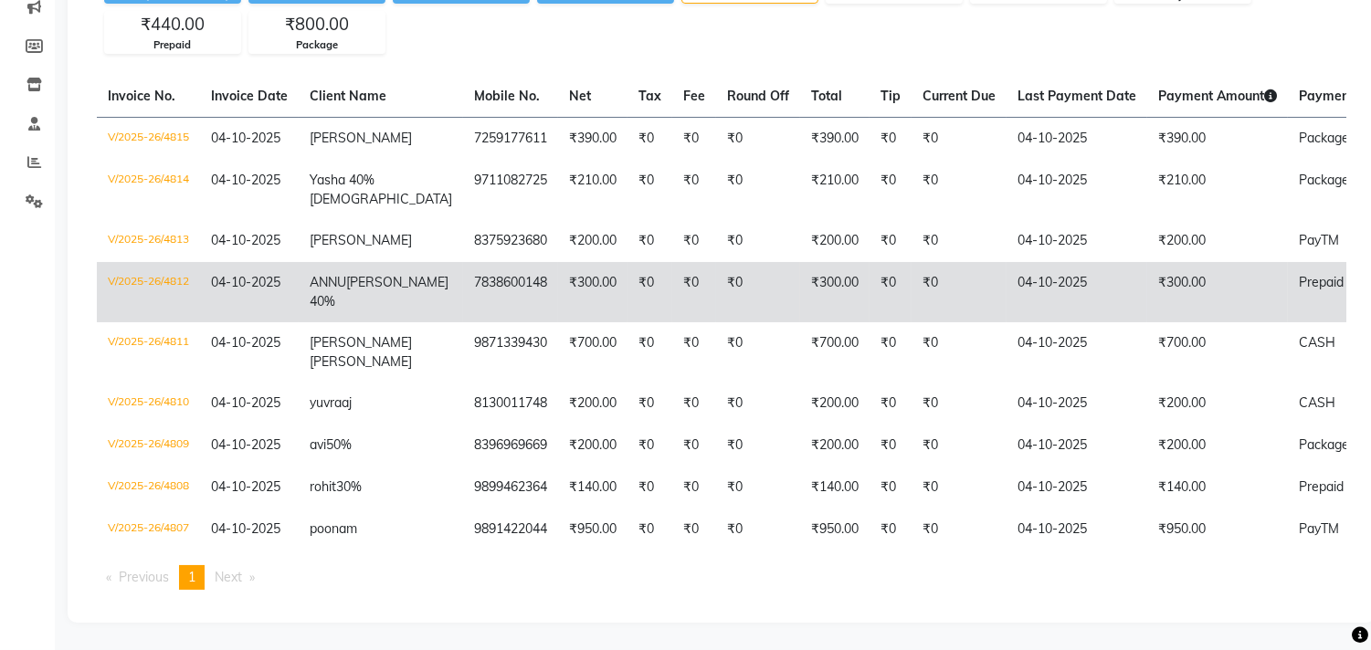
click at [141, 263] on td "V/2025-26/4812" at bounding box center [148, 292] width 103 height 60
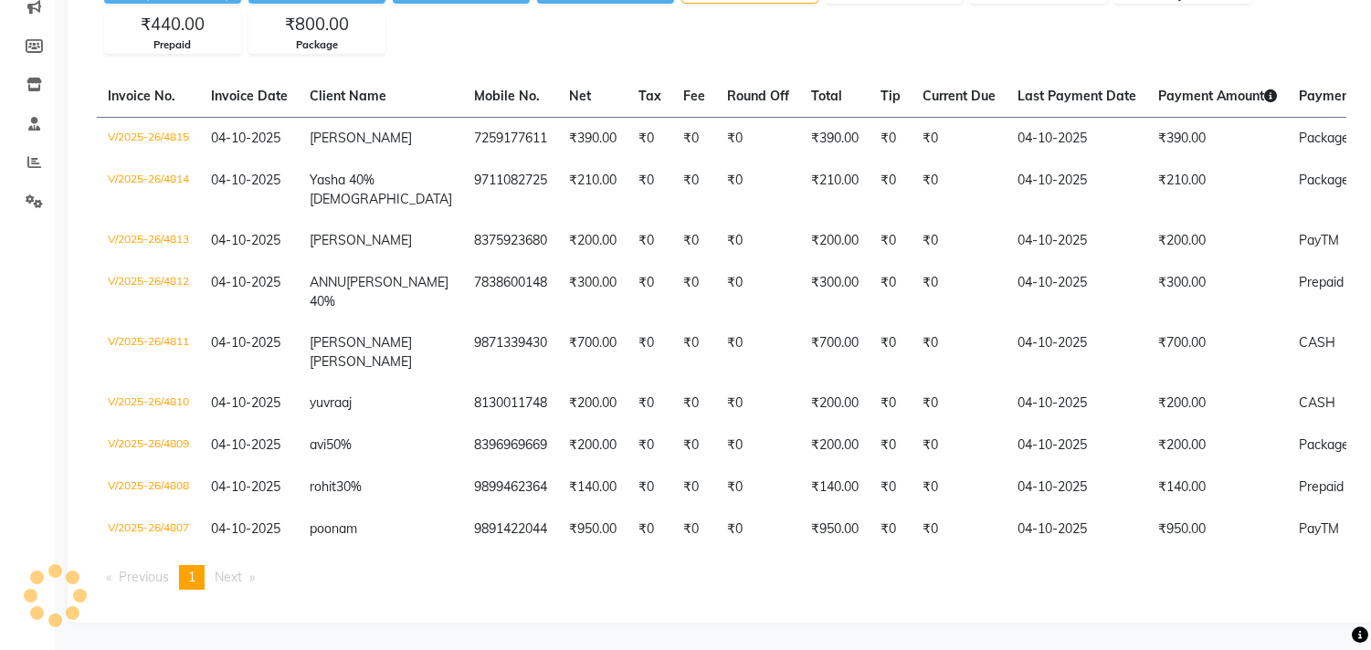
scroll to position [0, 0]
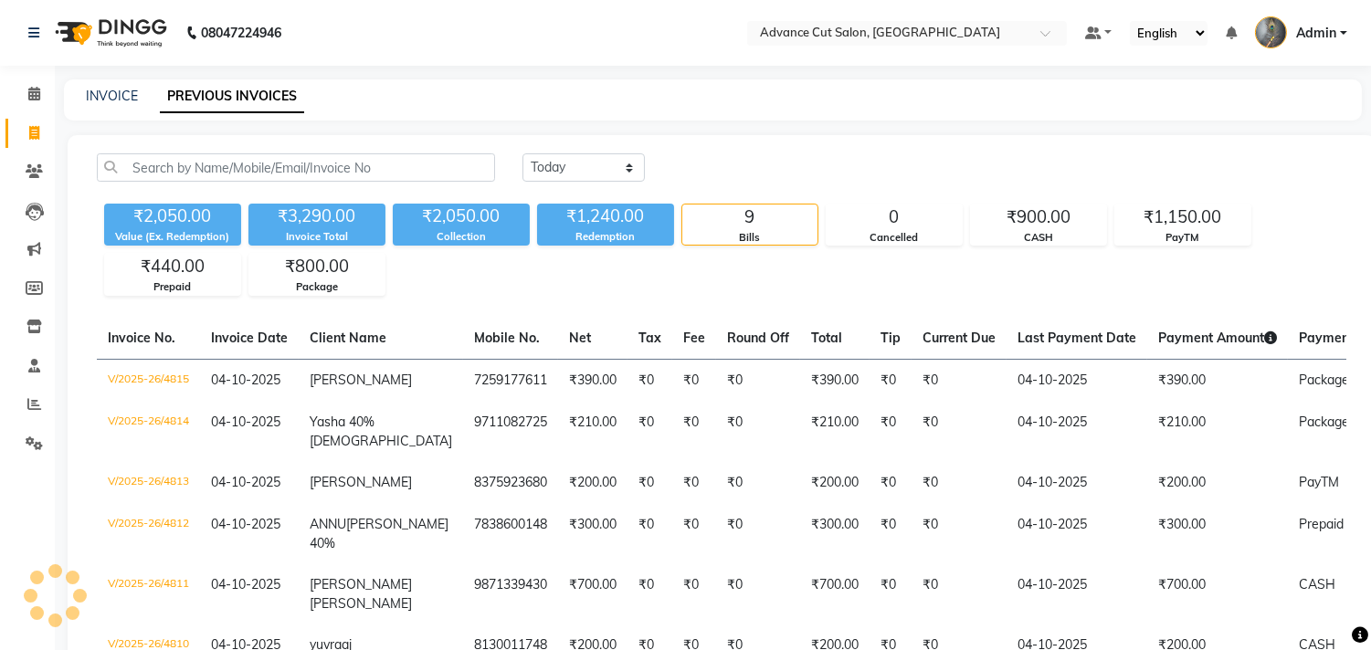
click at [24, 129] on span at bounding box center [34, 133] width 32 height 21
select select "service"
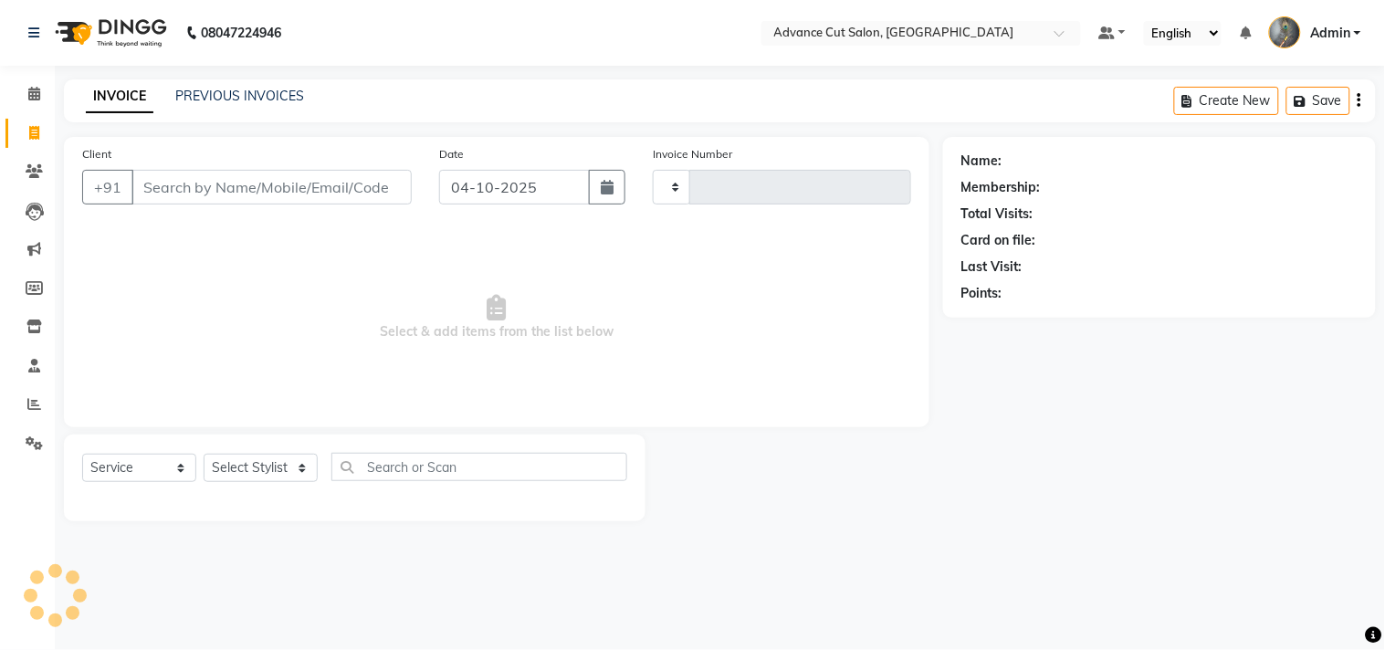
click at [188, 185] on input "Client" at bounding box center [271, 187] width 280 height 35
type input "4817"
select select "4939"
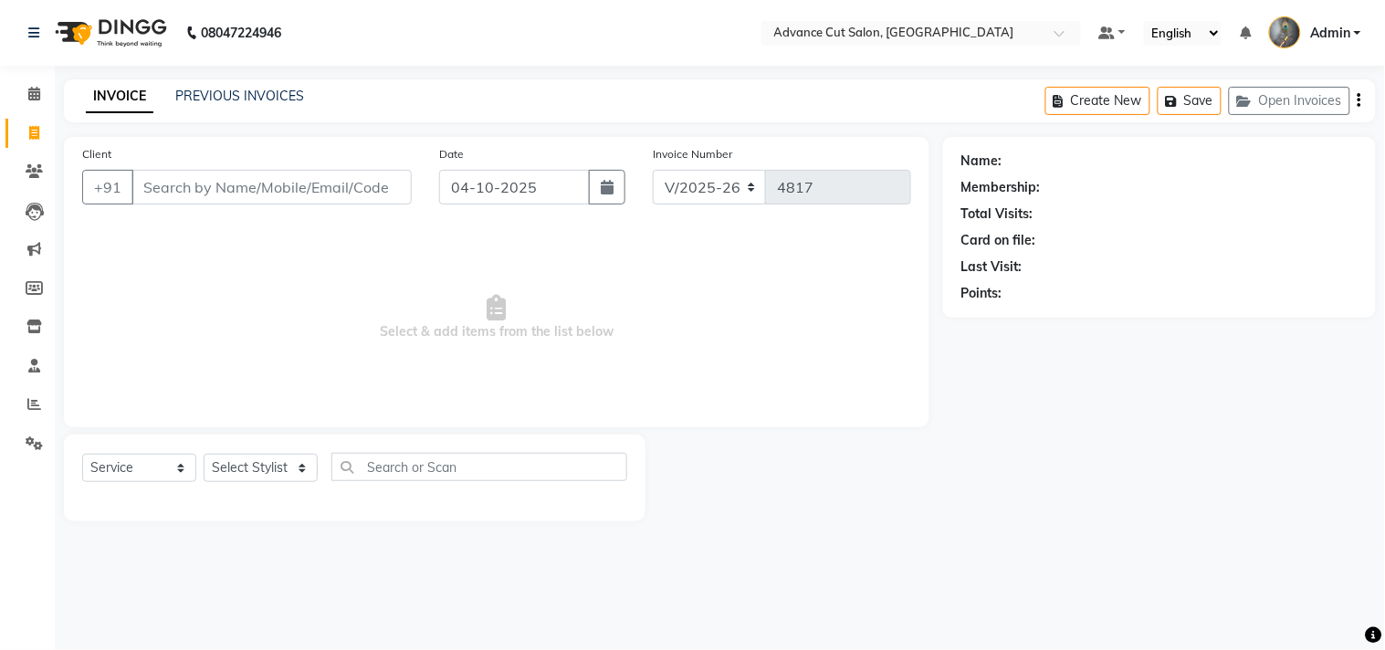
click at [188, 185] on input "Client" at bounding box center [271, 187] width 280 height 35
click at [262, 478] on select "Select Stylist Admin chahit COUNTOR Devid hardeep mamta manisha MONISH navi NOS…" at bounding box center [261, 468] width 114 height 28
select select "74352"
click at [204, 455] on select "Select Stylist Admin chahit COUNTOR Devid hardeep mamta manisha MONISH navi NOS…" at bounding box center [261, 468] width 114 height 28
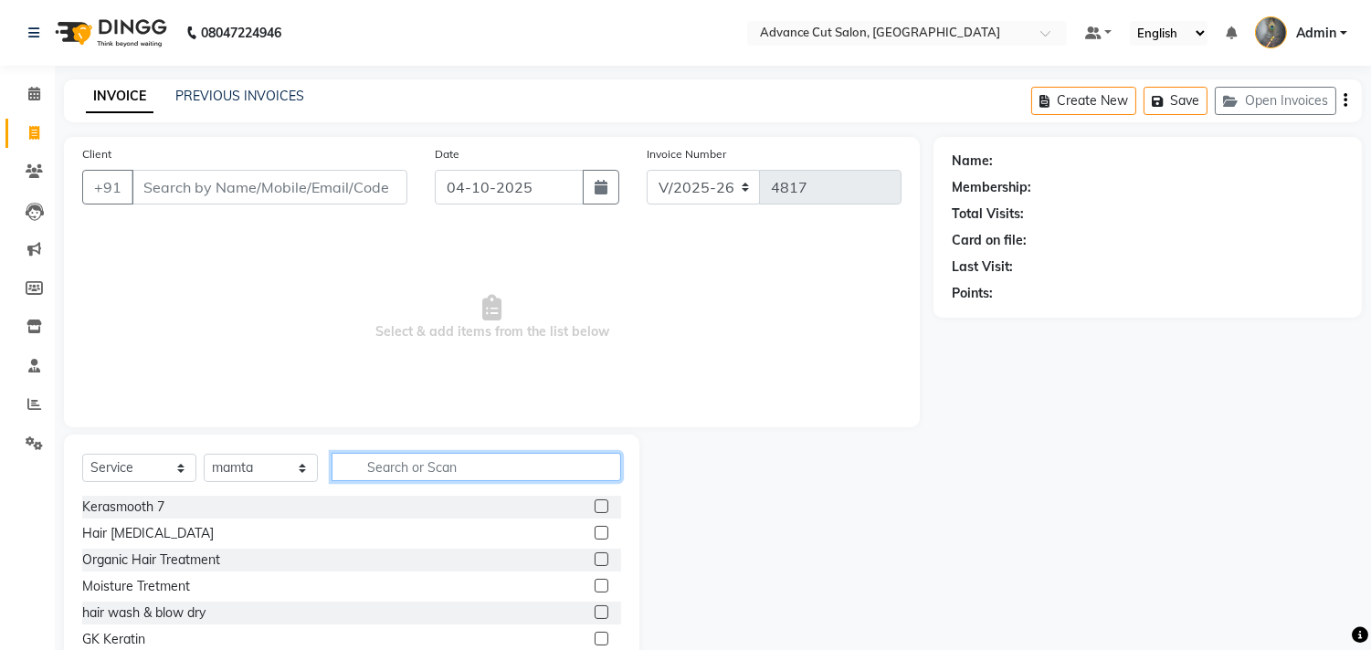
click at [395, 468] on input "text" at bounding box center [475, 467] width 289 height 28
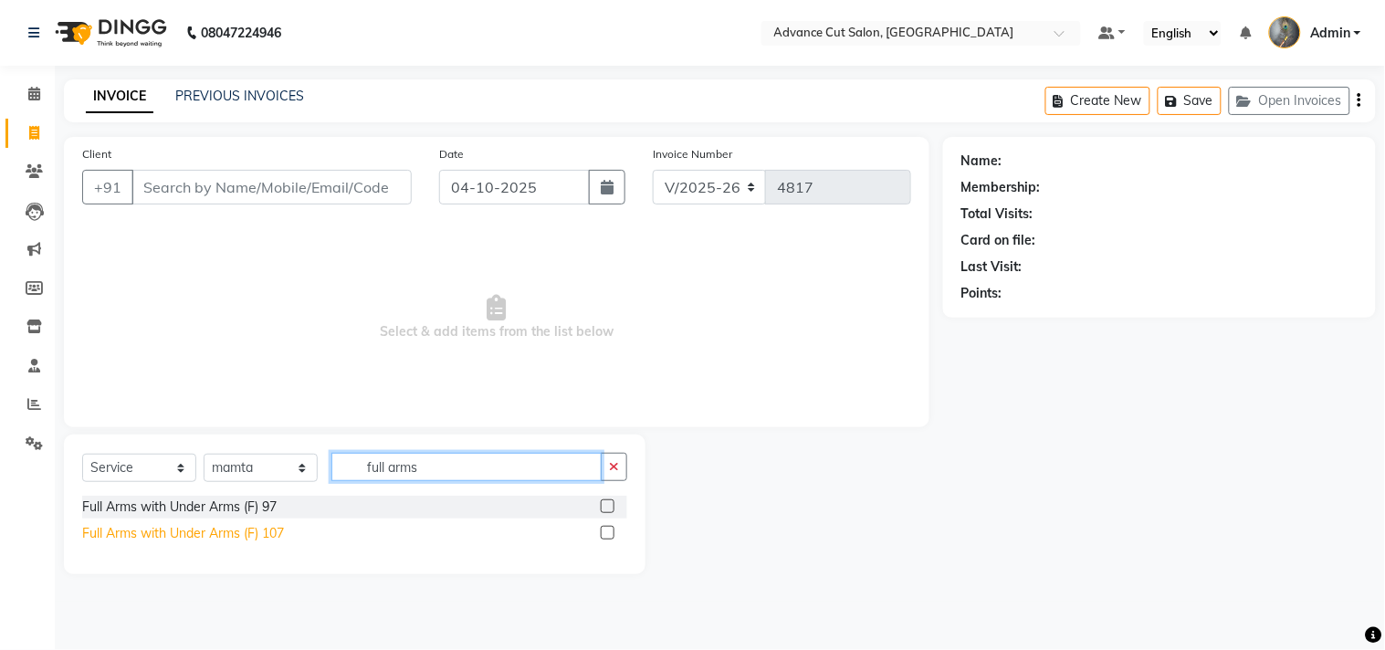
type input "full arms"
click at [251, 531] on div "Full Arms with Under Arms (F) 107" at bounding box center [183, 533] width 202 height 19
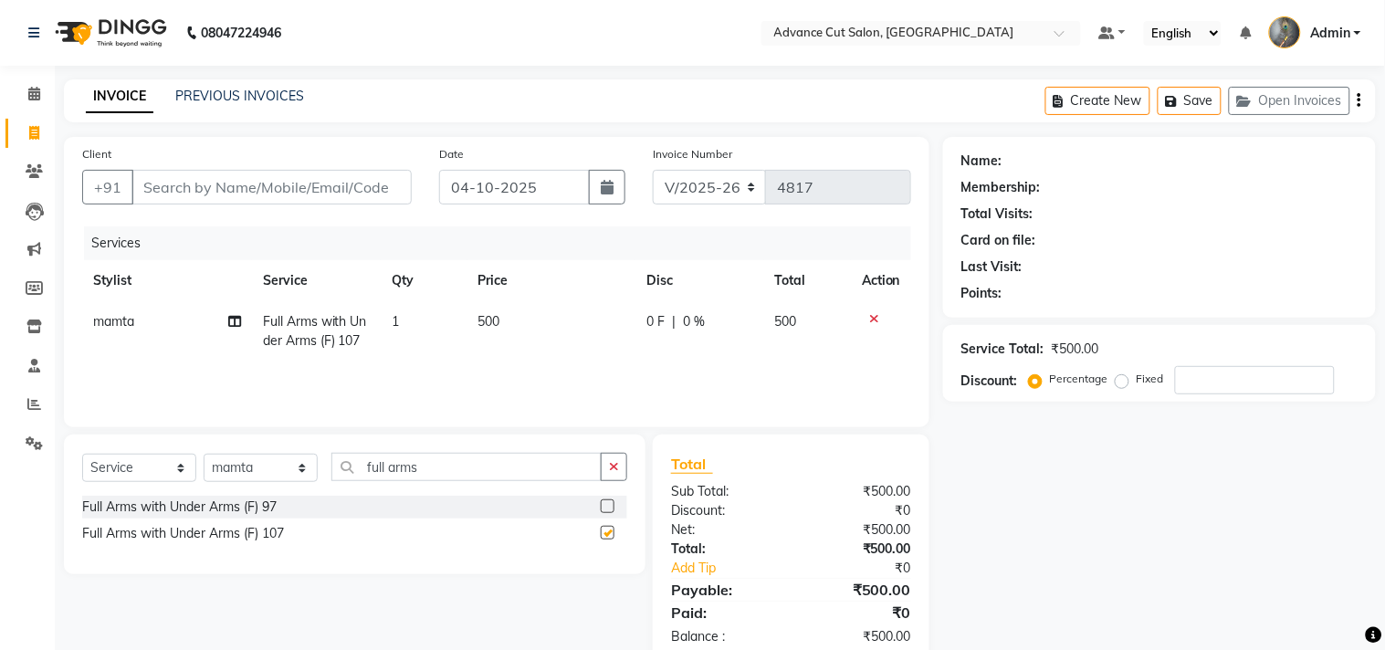
checkbox input "false"
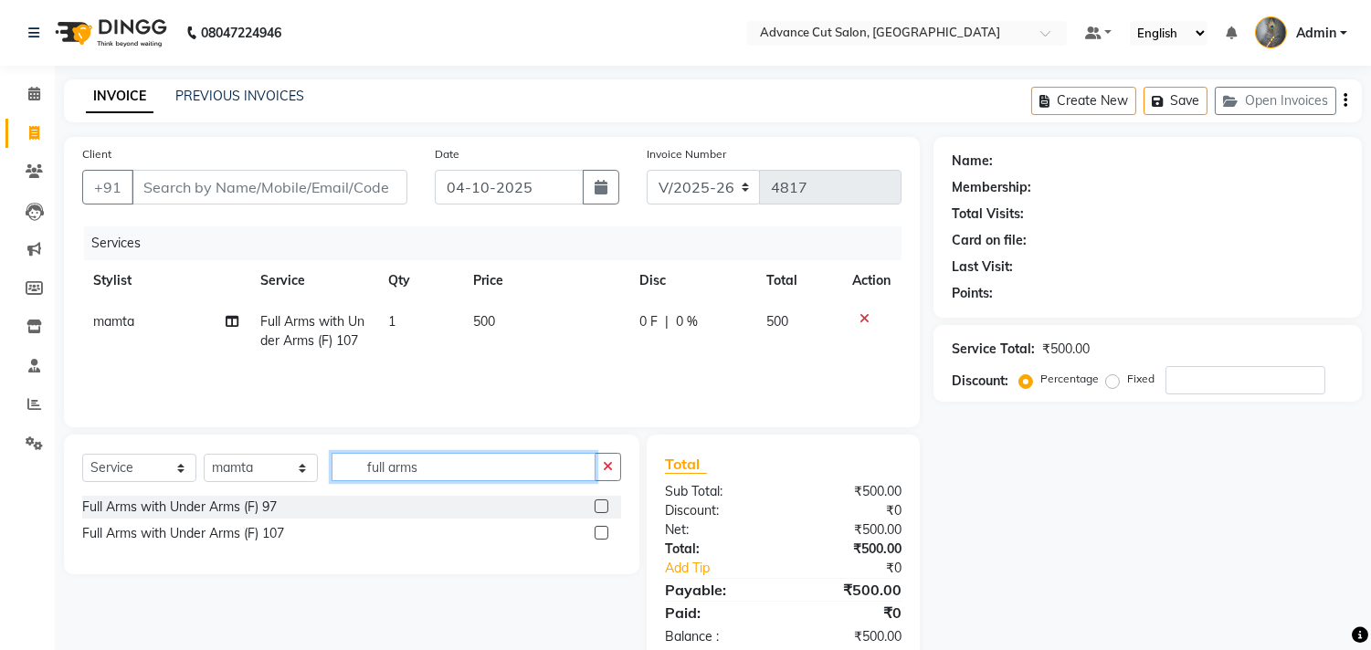
click at [426, 463] on input "full arms" at bounding box center [463, 467] width 264 height 28
type input "upp"
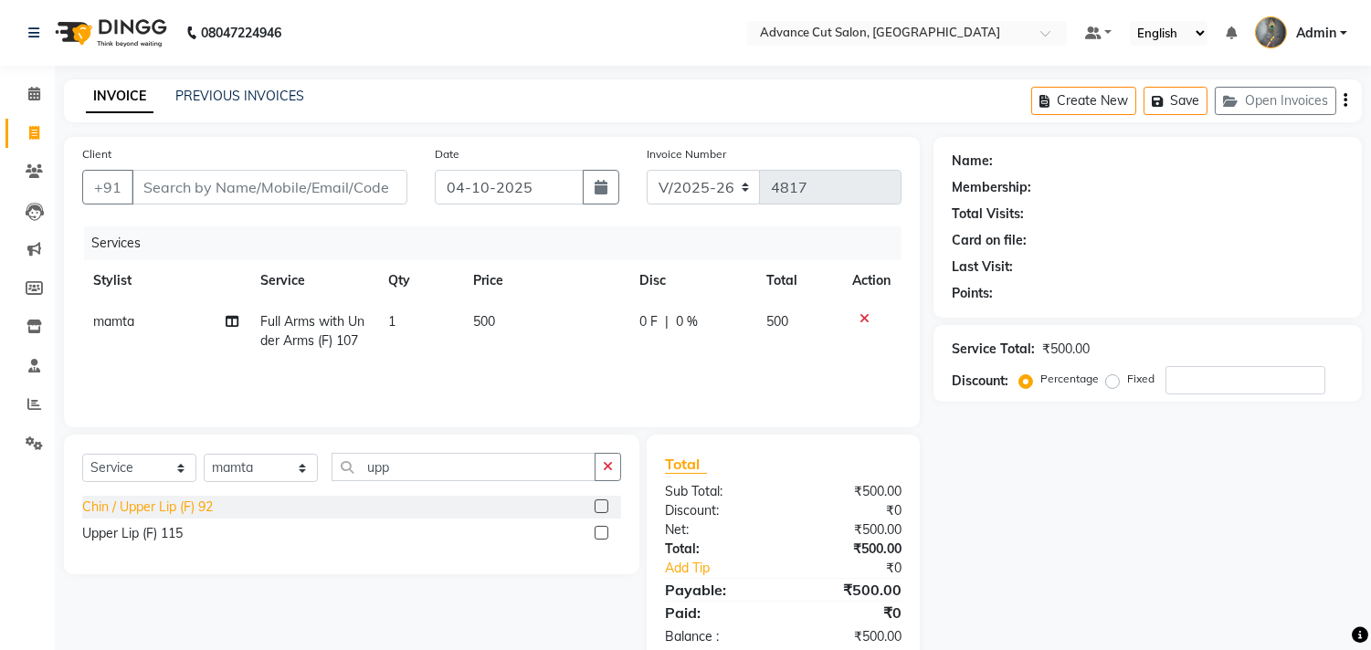
click at [169, 504] on div "Chin / Upper Lip (F) 92" at bounding box center [147, 507] width 131 height 19
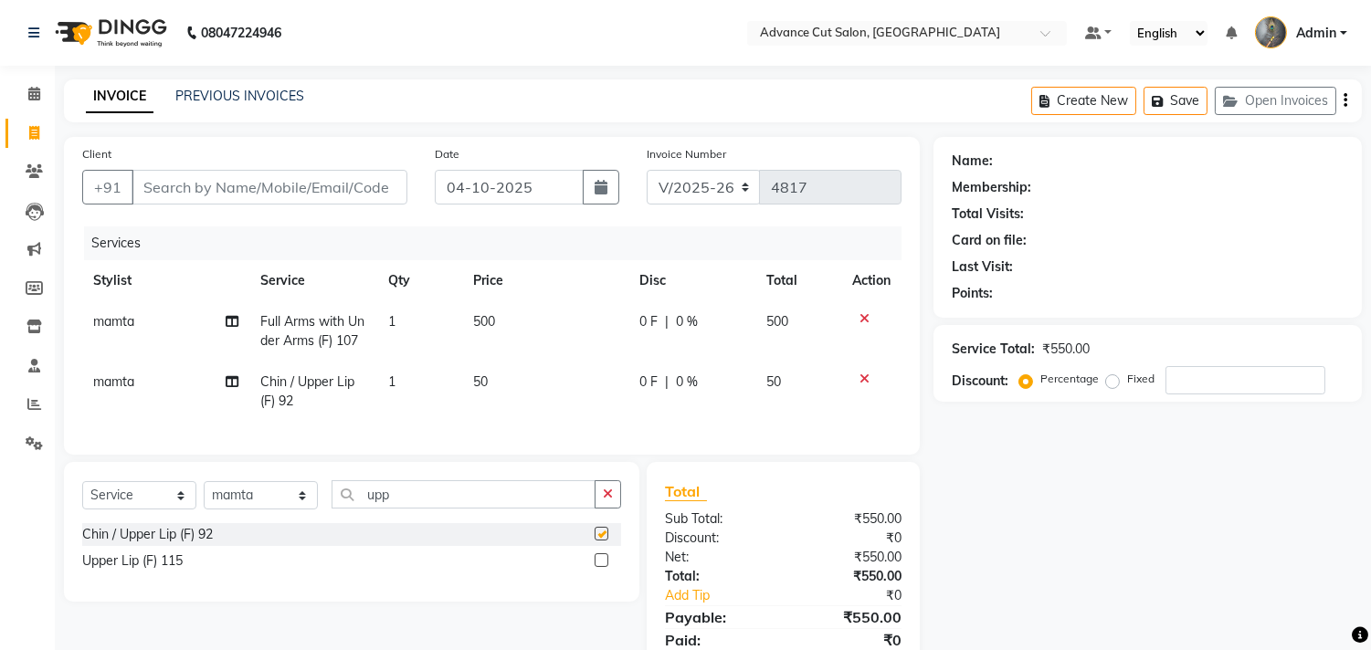
checkbox input "false"
click at [257, 510] on select "Select Stylist Admin chahit COUNTOR Devid hardeep mamta manisha MONISH navi NOS…" at bounding box center [261, 495] width 114 height 28
select select "86614"
click at [204, 497] on select "Select Stylist Admin chahit COUNTOR Devid hardeep mamta manisha MONISH navi NOS…" at bounding box center [261, 495] width 114 height 28
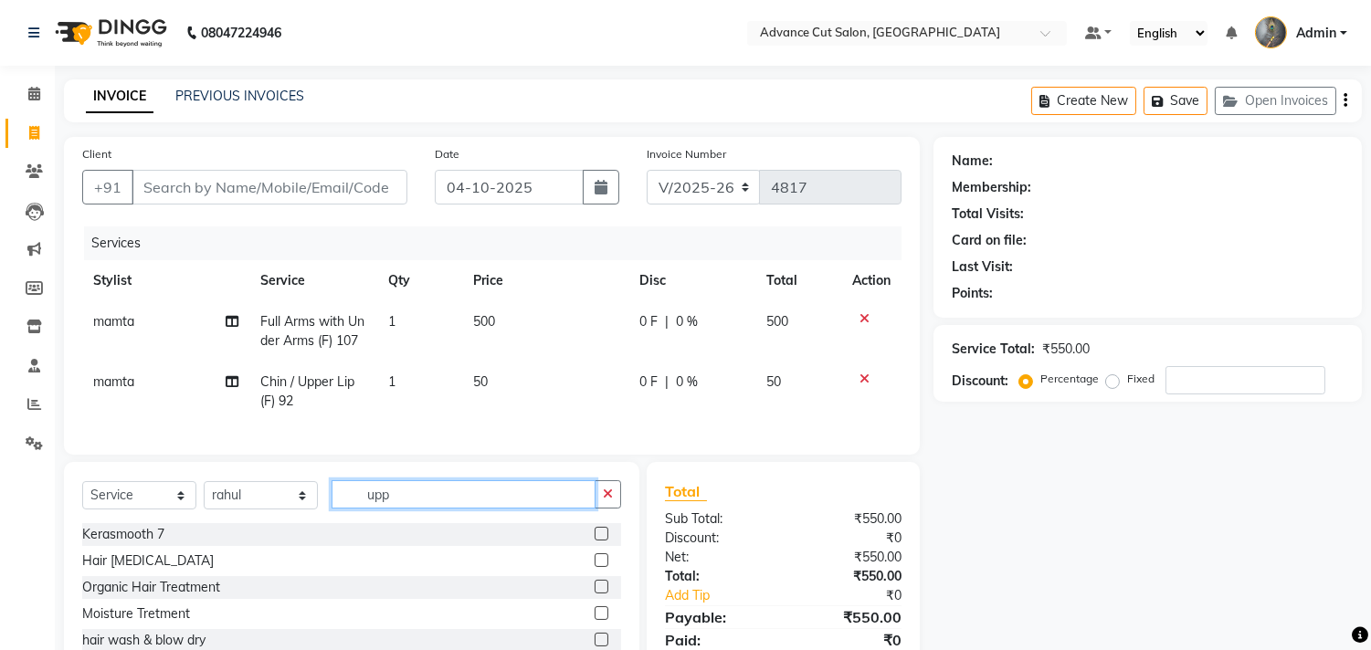
click at [394, 499] on input "upp" at bounding box center [463, 494] width 264 height 28
type input "sham"
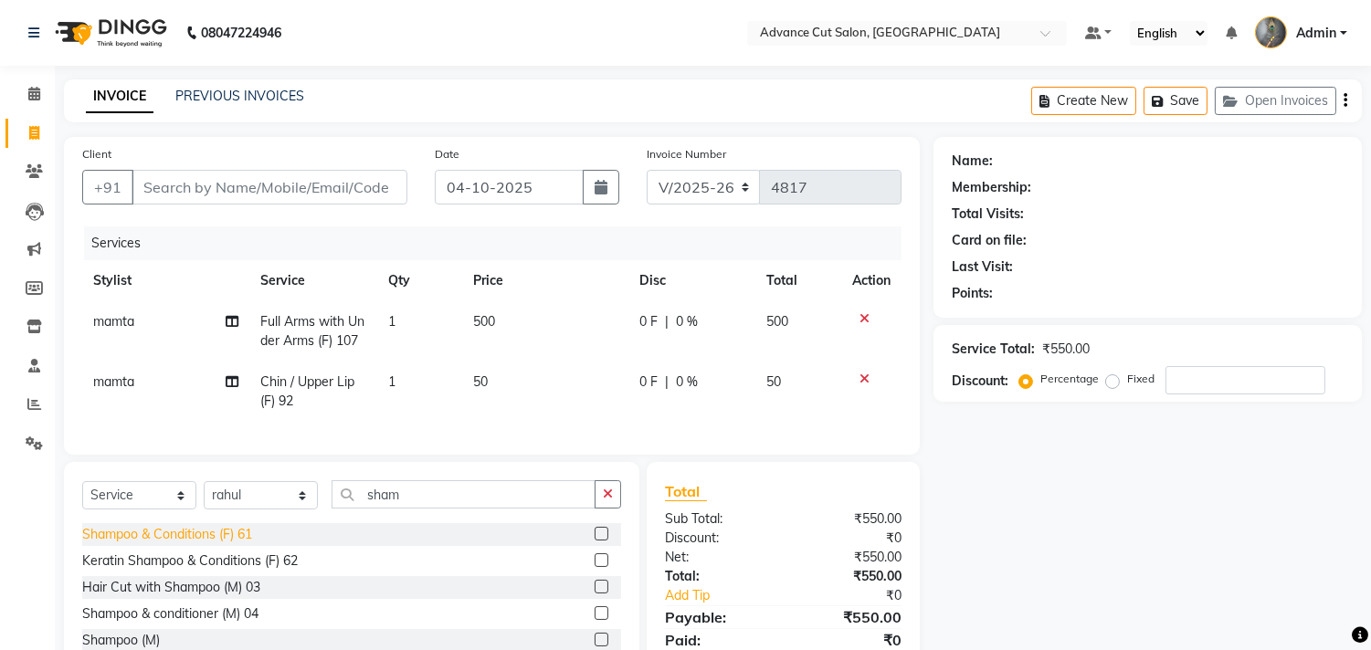
click at [171, 544] on div "Shampoo & Conditions (F) 61" at bounding box center [167, 534] width 170 height 19
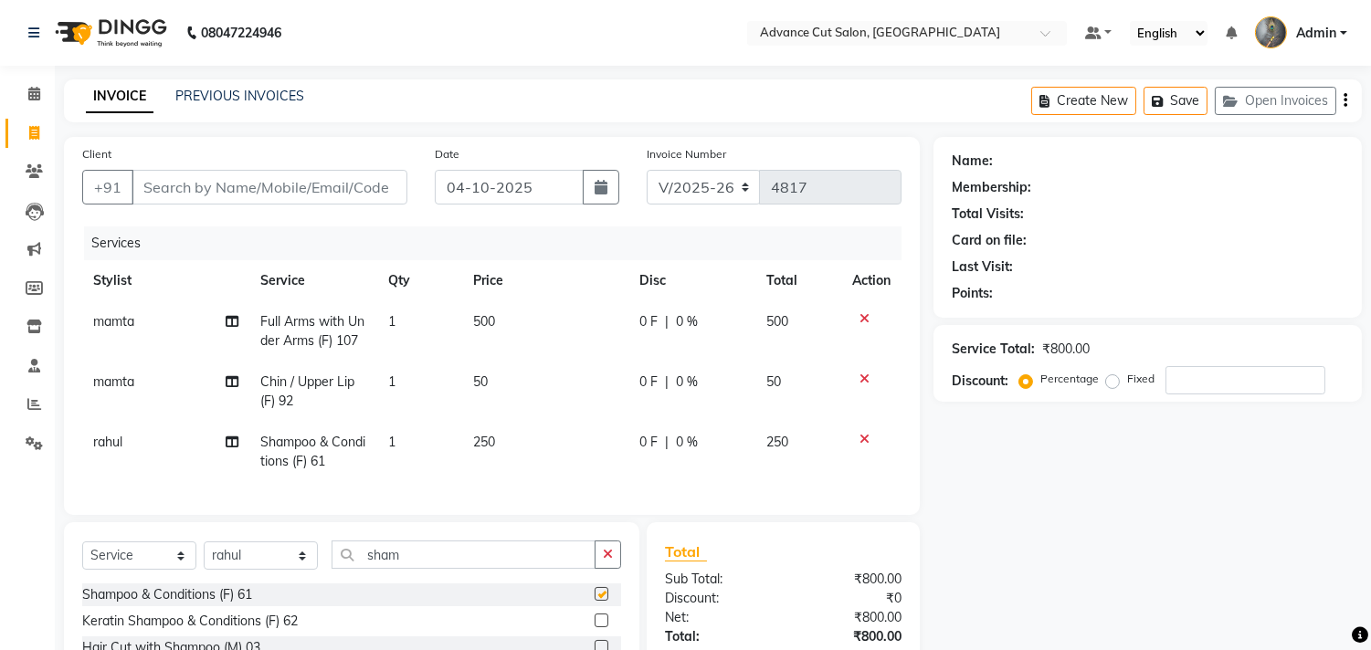
checkbox input "false"
click at [420, 568] on input "sham" at bounding box center [463, 555] width 264 height 28
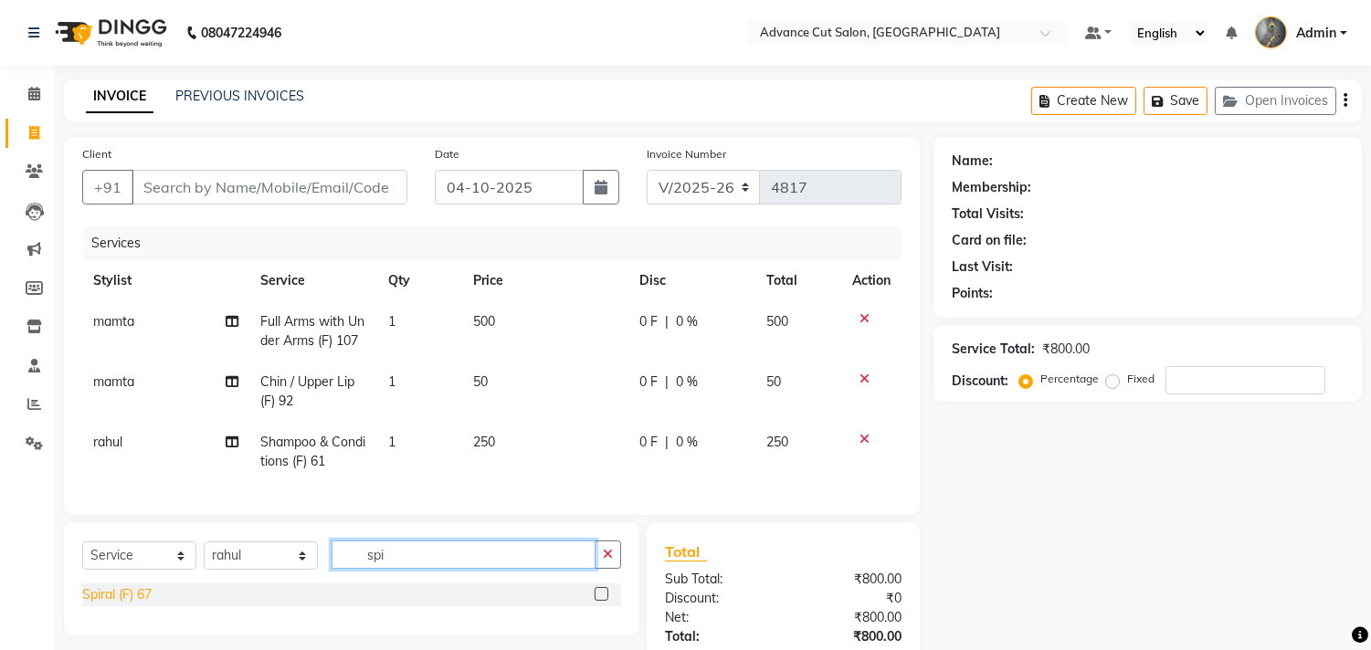
type input "spi"
click at [121, 604] on div "Spiral (F) 67" at bounding box center [116, 594] width 69 height 19
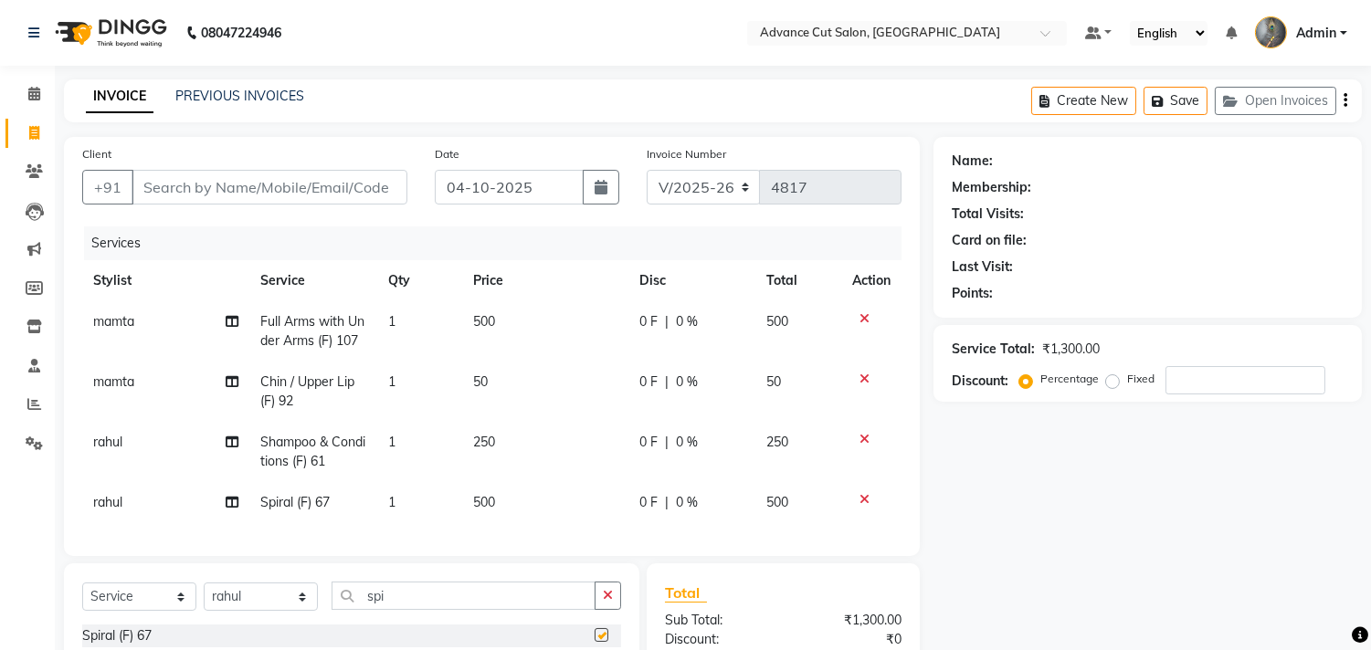
checkbox input "false"
click at [190, 186] on input "Client" at bounding box center [269, 187] width 276 height 35
type input "9"
type input "0"
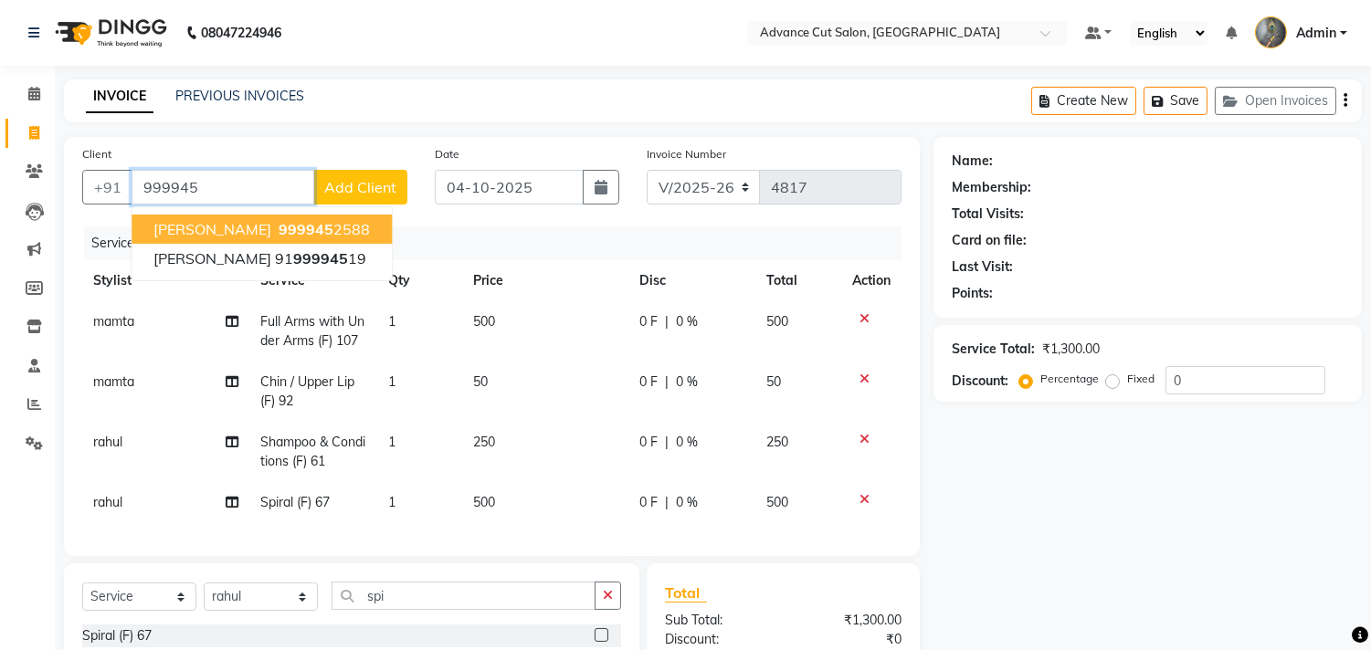
click at [278, 223] on span "999945" at bounding box center [305, 229] width 55 height 18
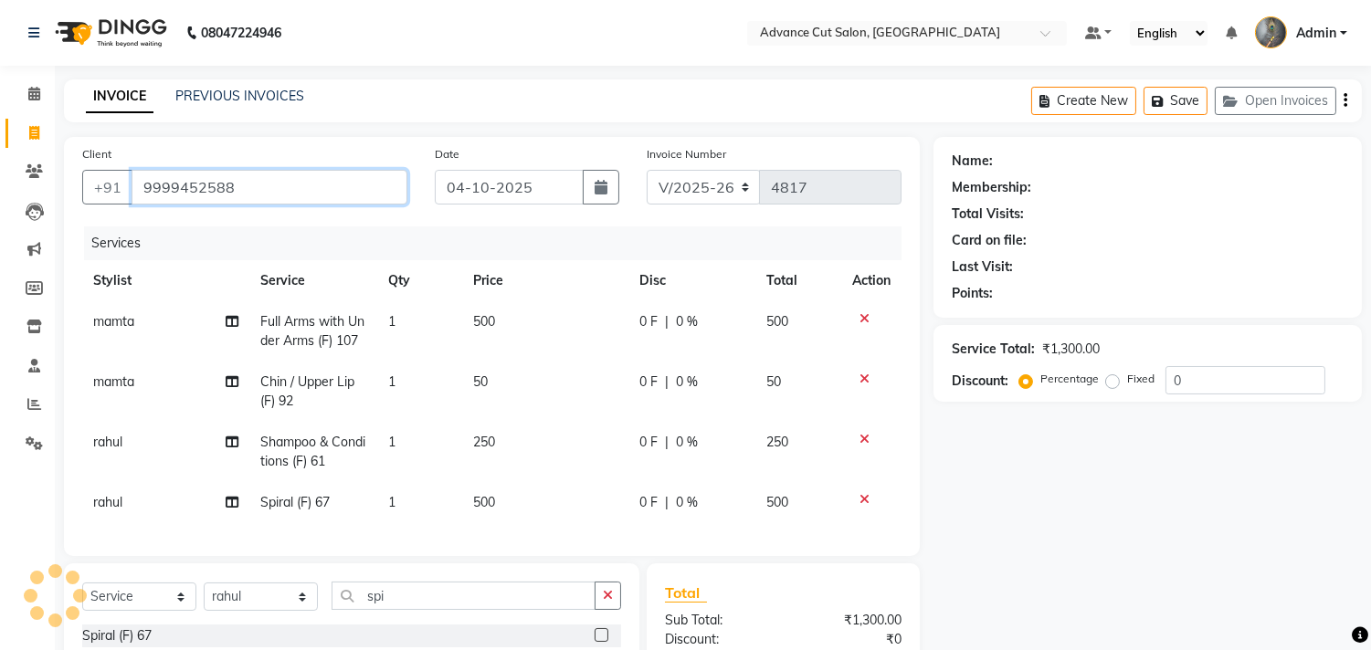
type input "9999452588"
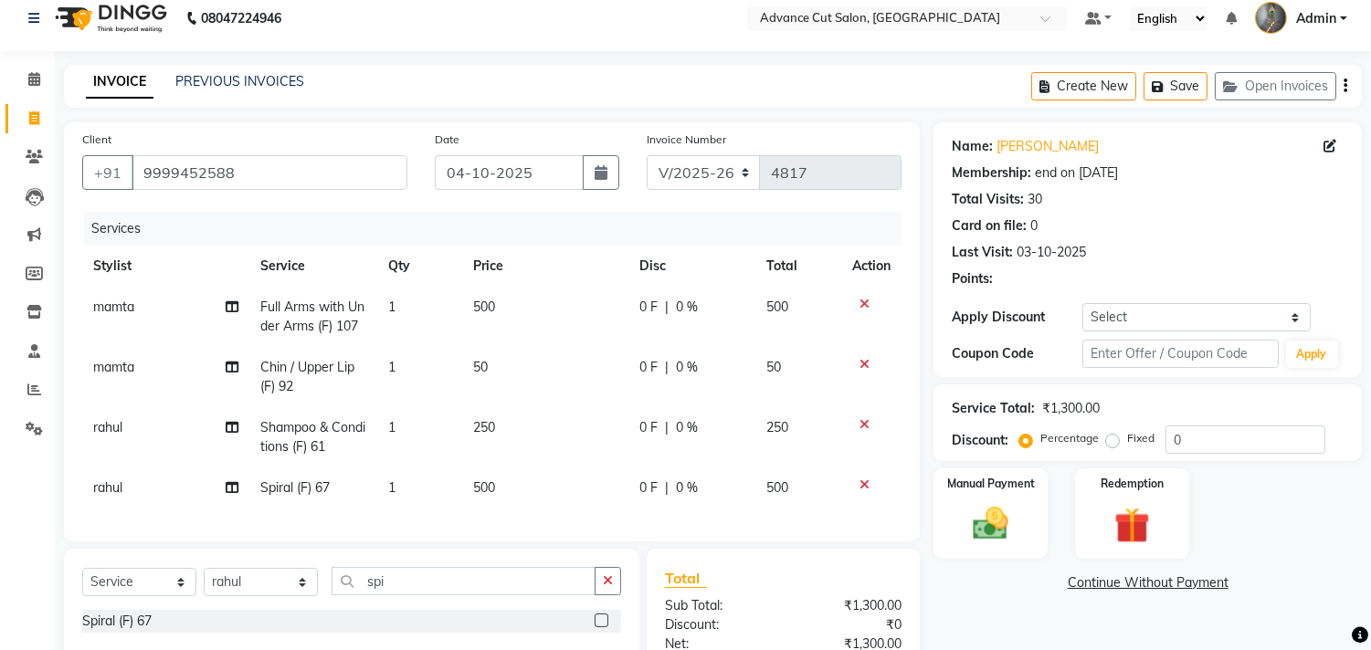
scroll to position [185, 0]
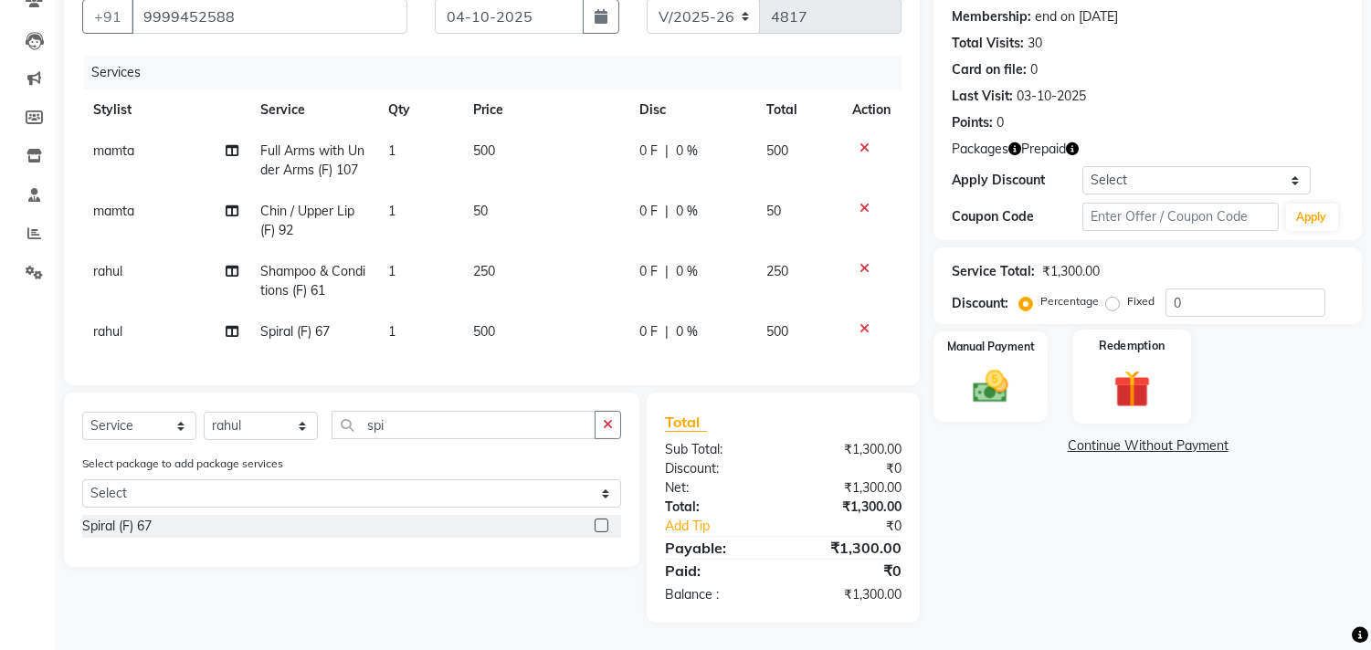
click at [1116, 366] on img at bounding box center [1131, 389] width 60 height 46
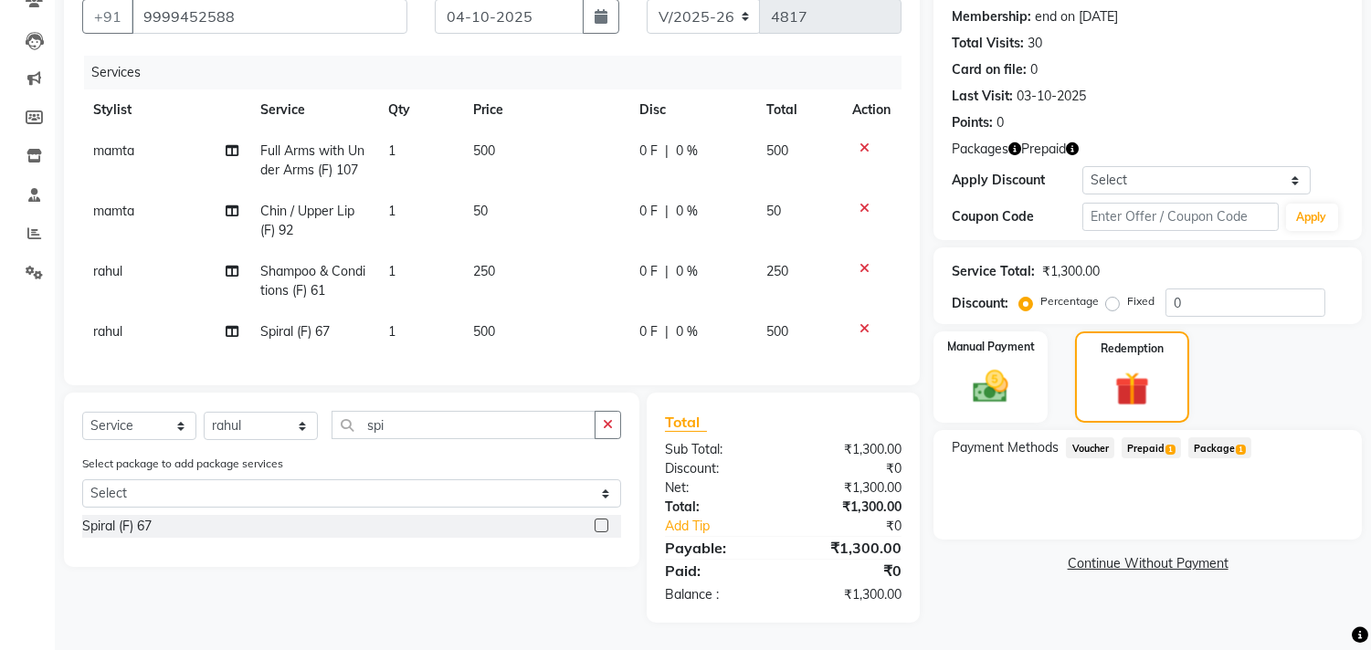
click at [1153, 437] on span "Prepaid 1" at bounding box center [1150, 447] width 59 height 21
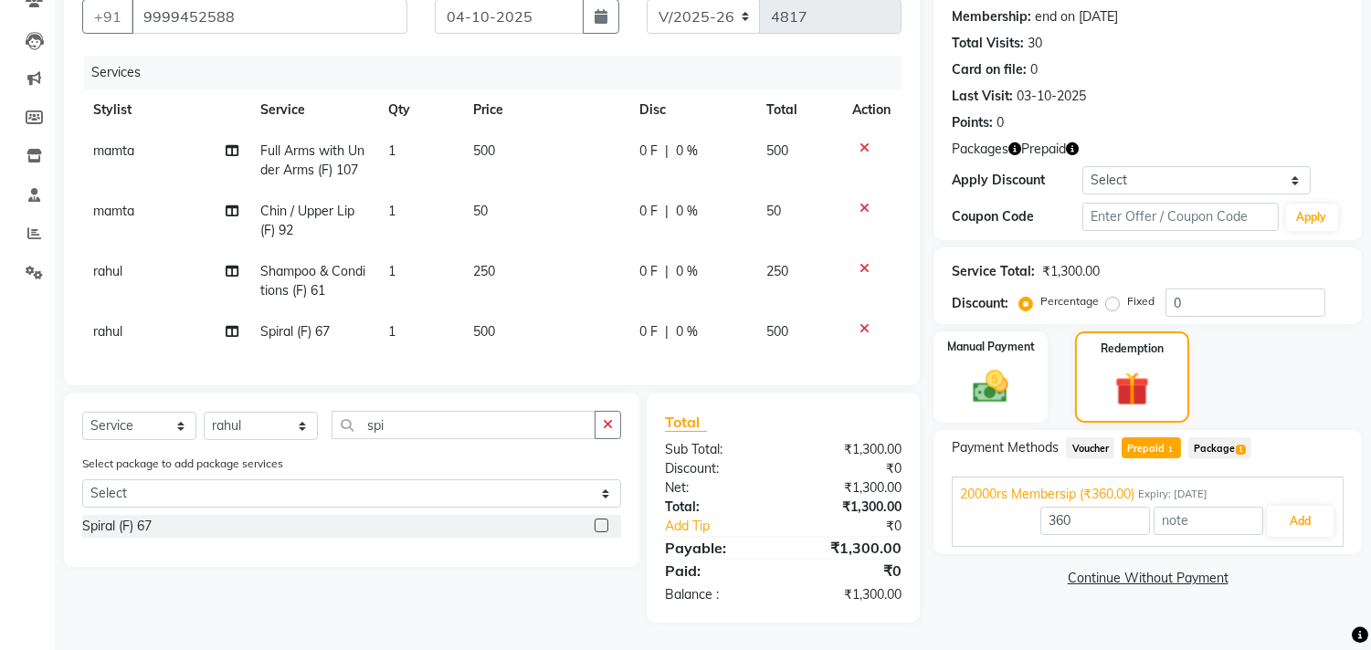
click at [1221, 437] on span "Package 1" at bounding box center [1219, 447] width 63 height 21
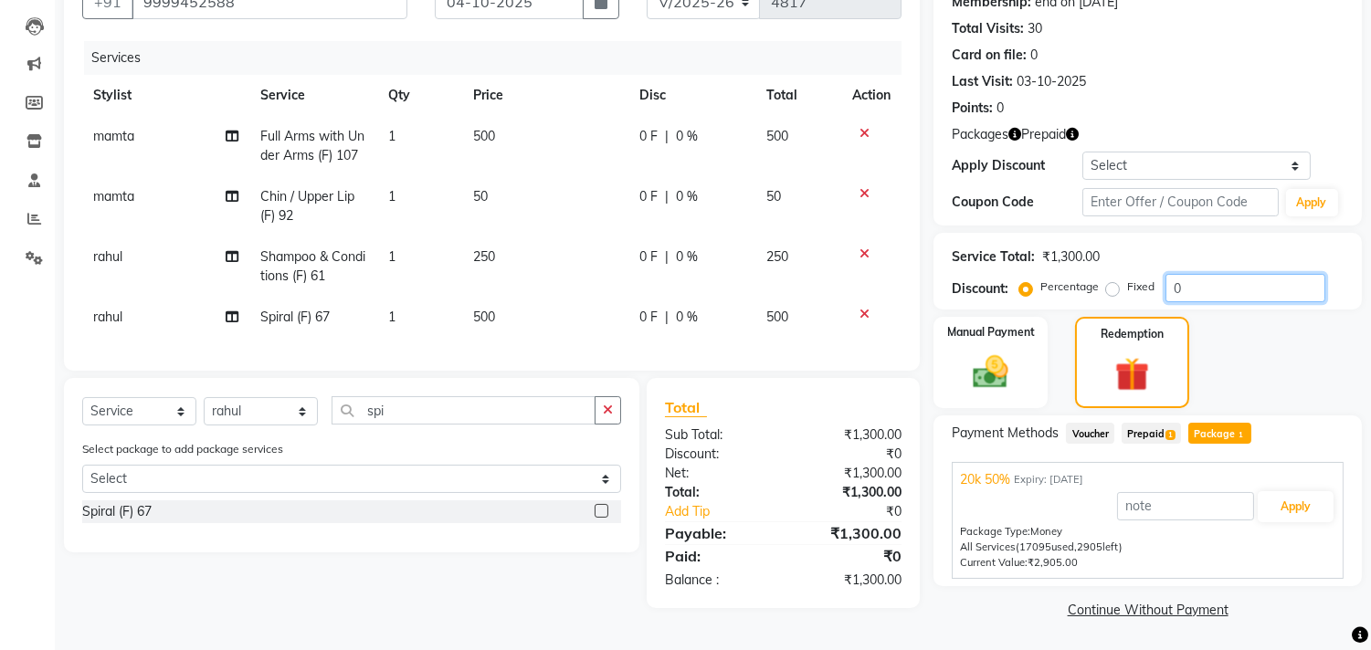
click at [1167, 288] on input "0" at bounding box center [1245, 288] width 160 height 28
type input "50"
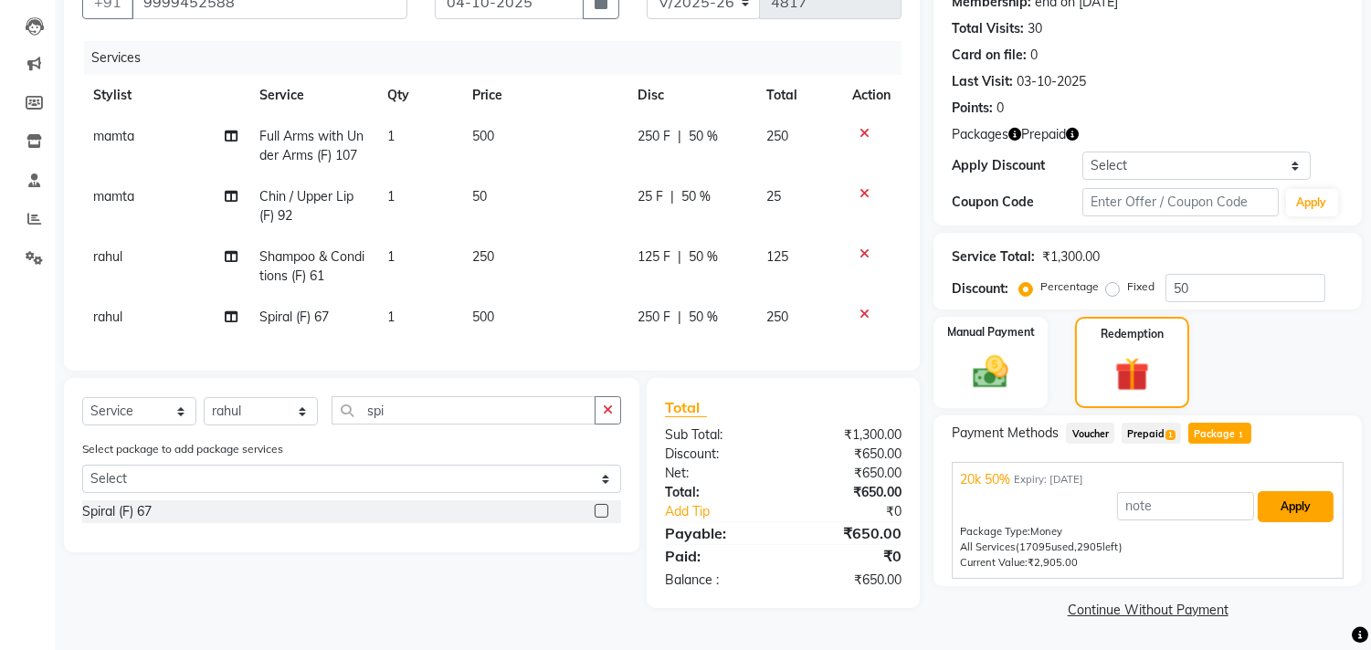
click at [1286, 511] on button "Apply" at bounding box center [1295, 506] width 76 height 31
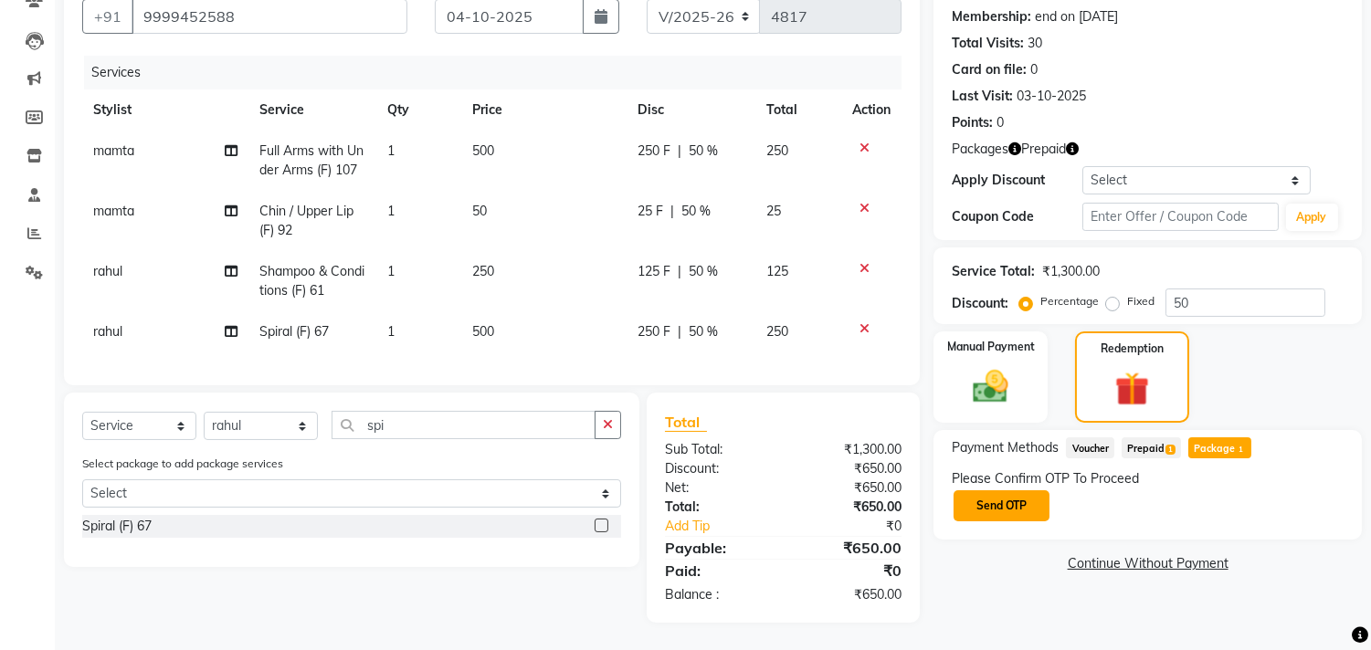
click at [989, 490] on button "Send OTP" at bounding box center [1001, 505] width 96 height 31
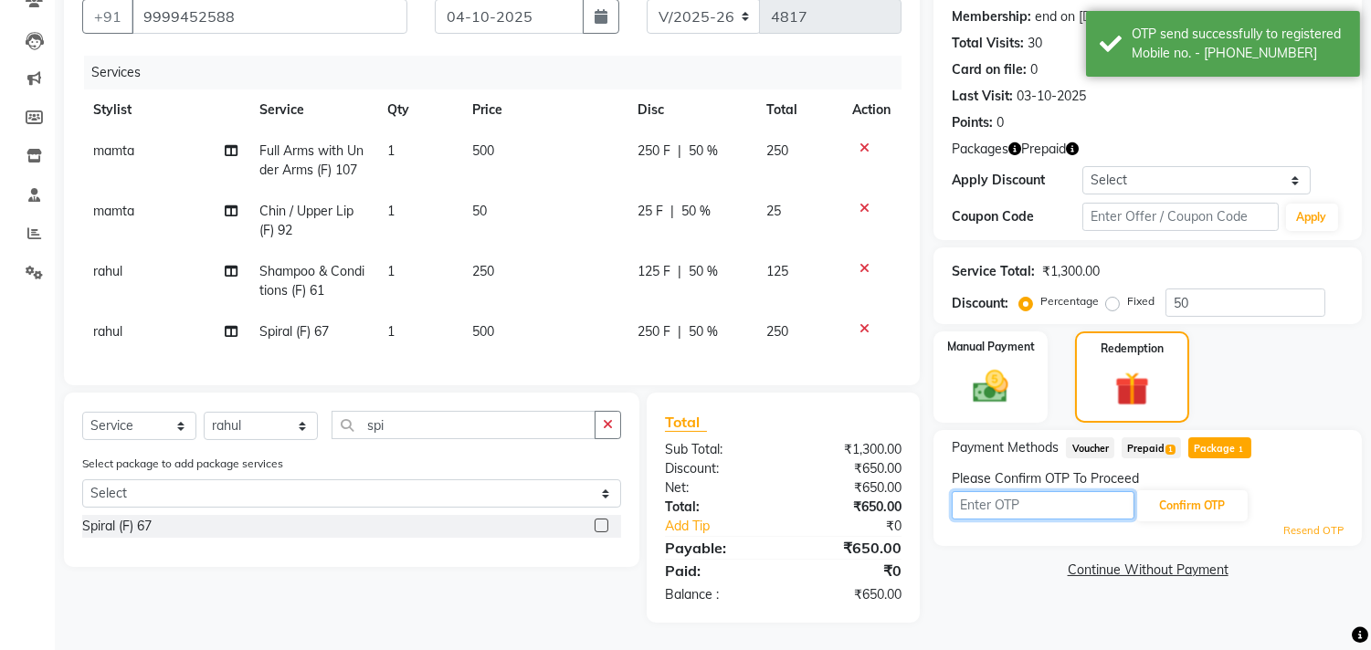
click at [989, 491] on input "text" at bounding box center [1042, 505] width 183 height 28
type input "9993"
click at [1161, 496] on button "Confirm OTP" at bounding box center [1191, 505] width 111 height 31
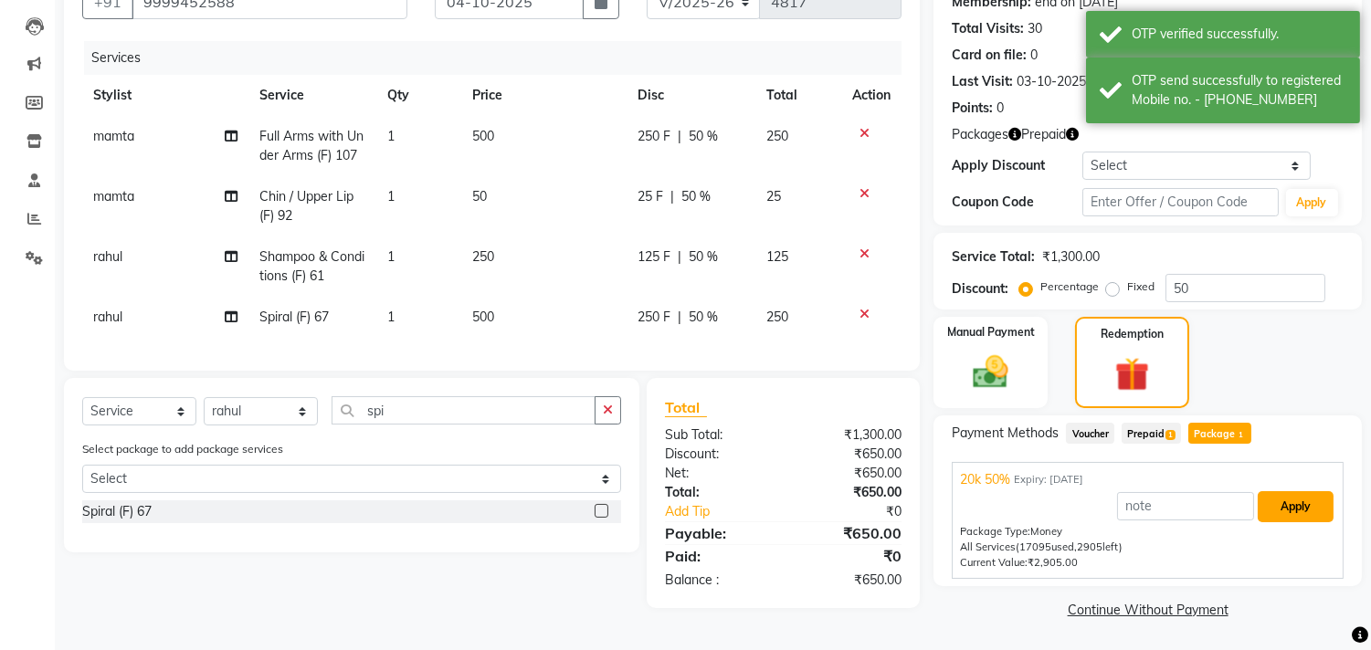
click at [1288, 513] on button "Apply" at bounding box center [1295, 506] width 76 height 31
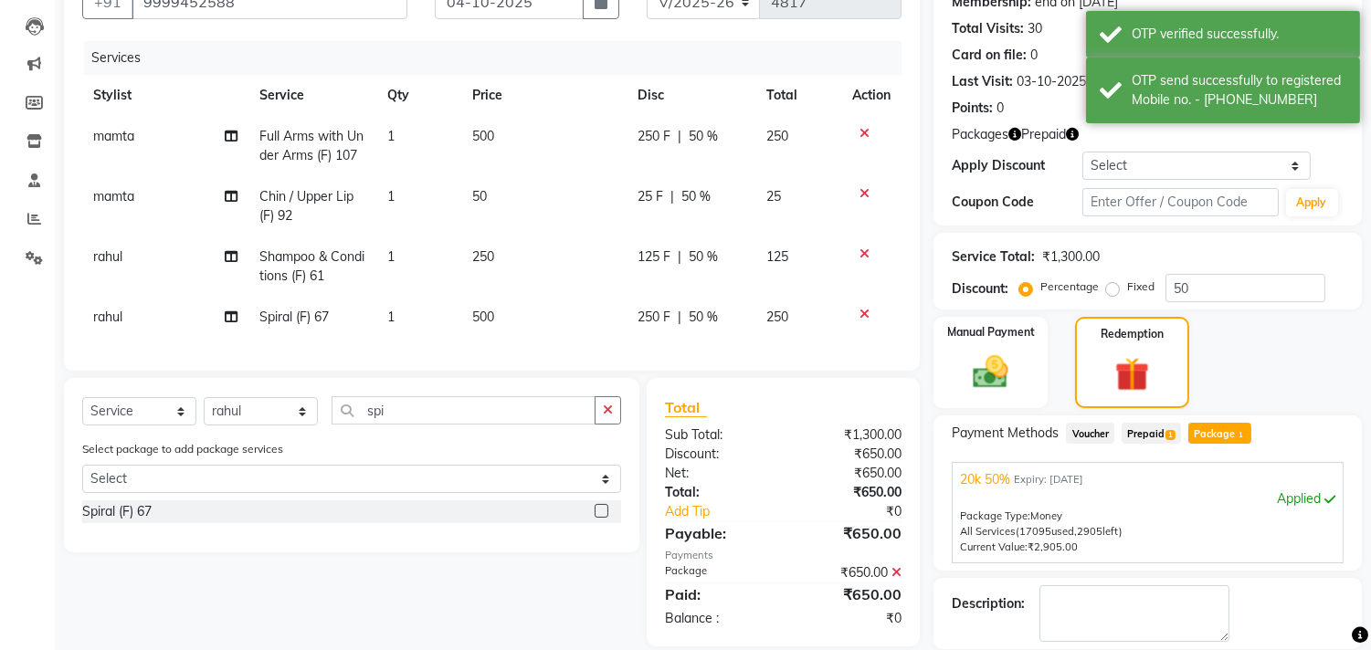
scroll to position [272, 0]
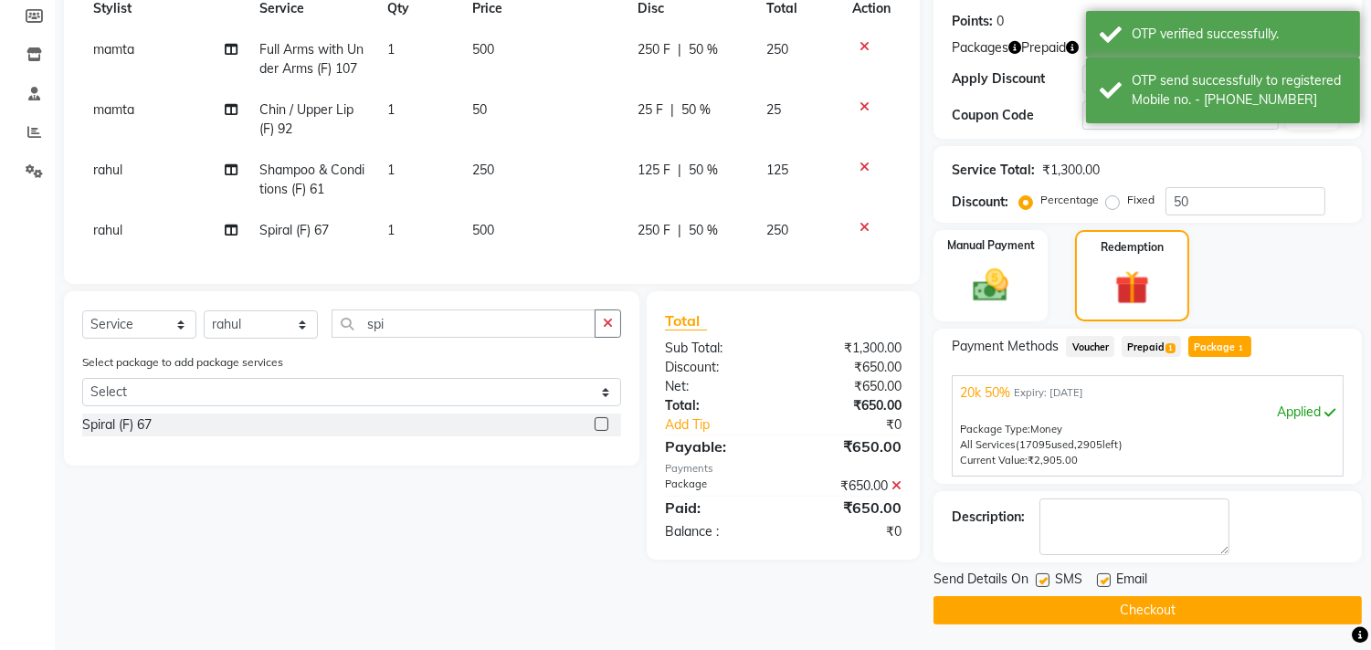
click at [1053, 610] on button "Checkout" at bounding box center [1147, 610] width 428 height 28
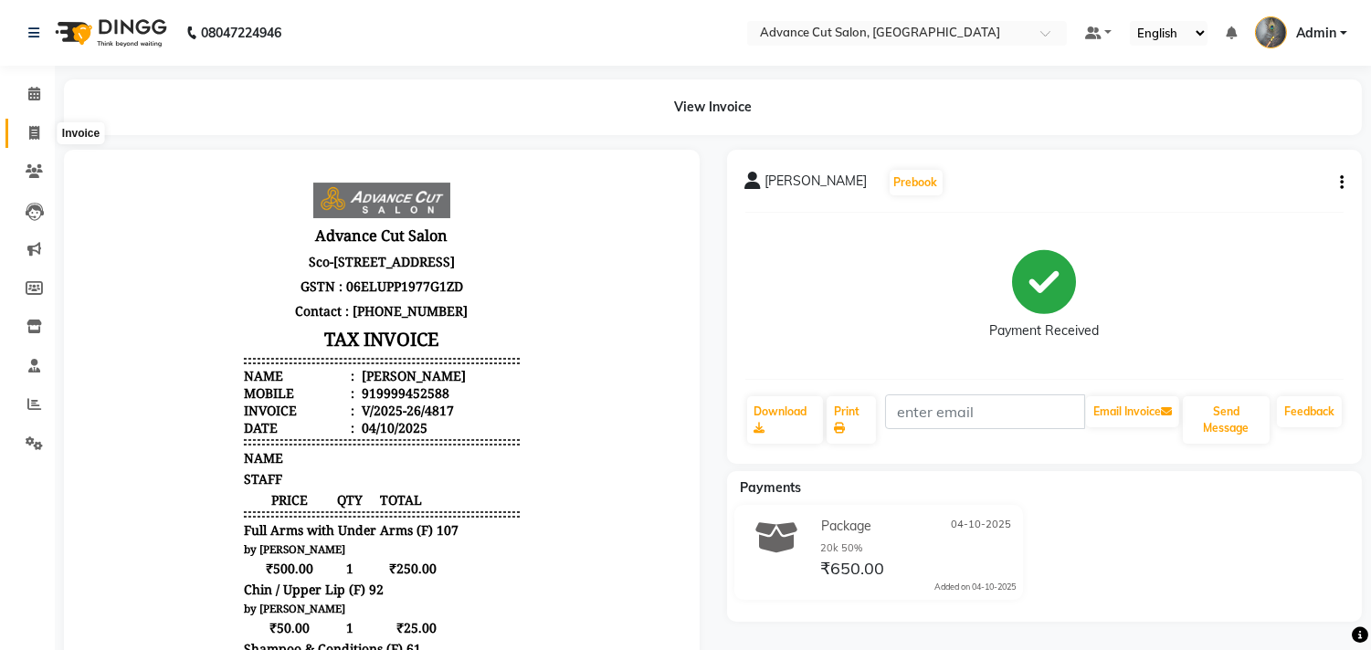
click at [23, 133] on span at bounding box center [34, 133] width 32 height 21
select select "service"
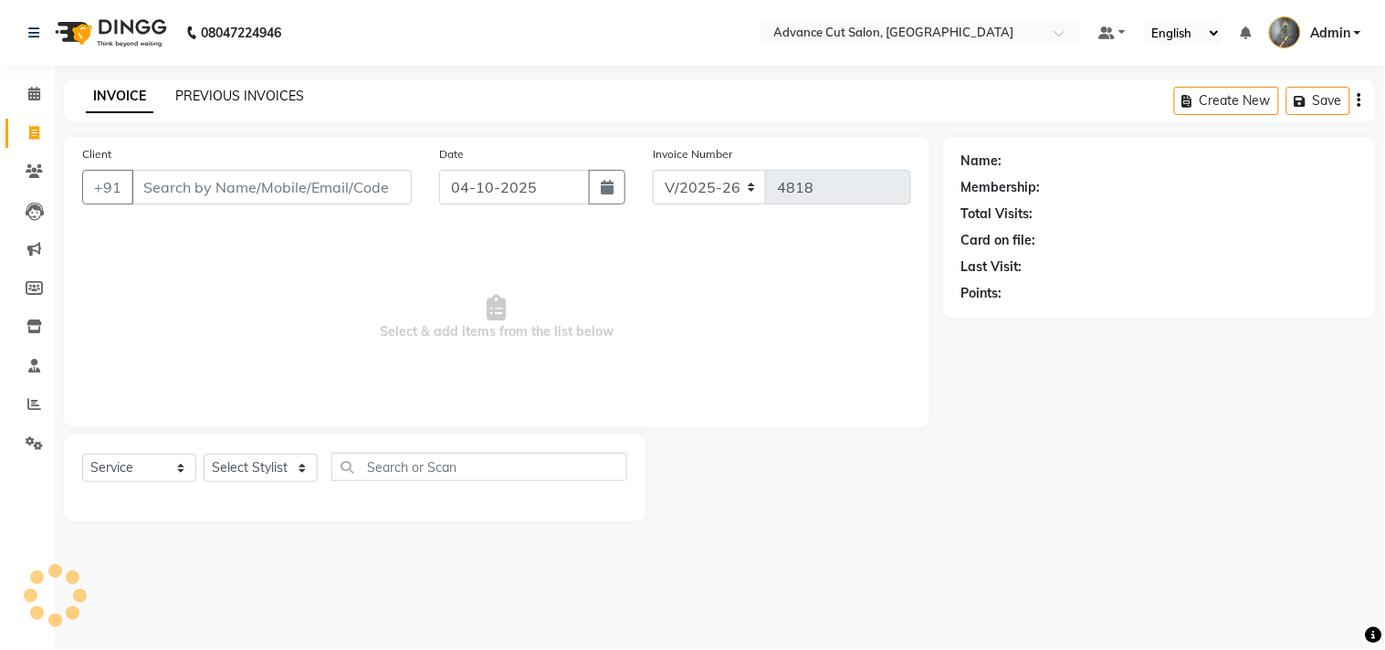
click at [240, 96] on link "PREVIOUS INVOICES" at bounding box center [239, 96] width 129 height 16
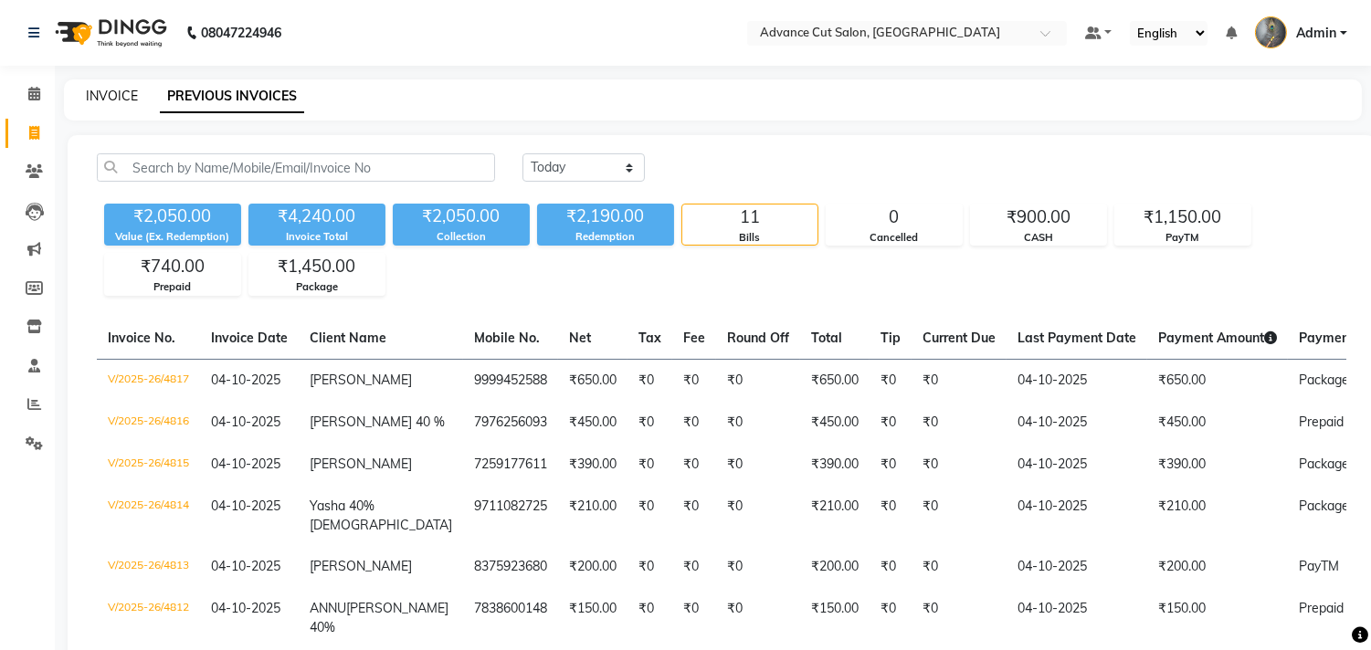
click at [104, 95] on link "INVOICE" at bounding box center [112, 96] width 52 height 16
select select "service"
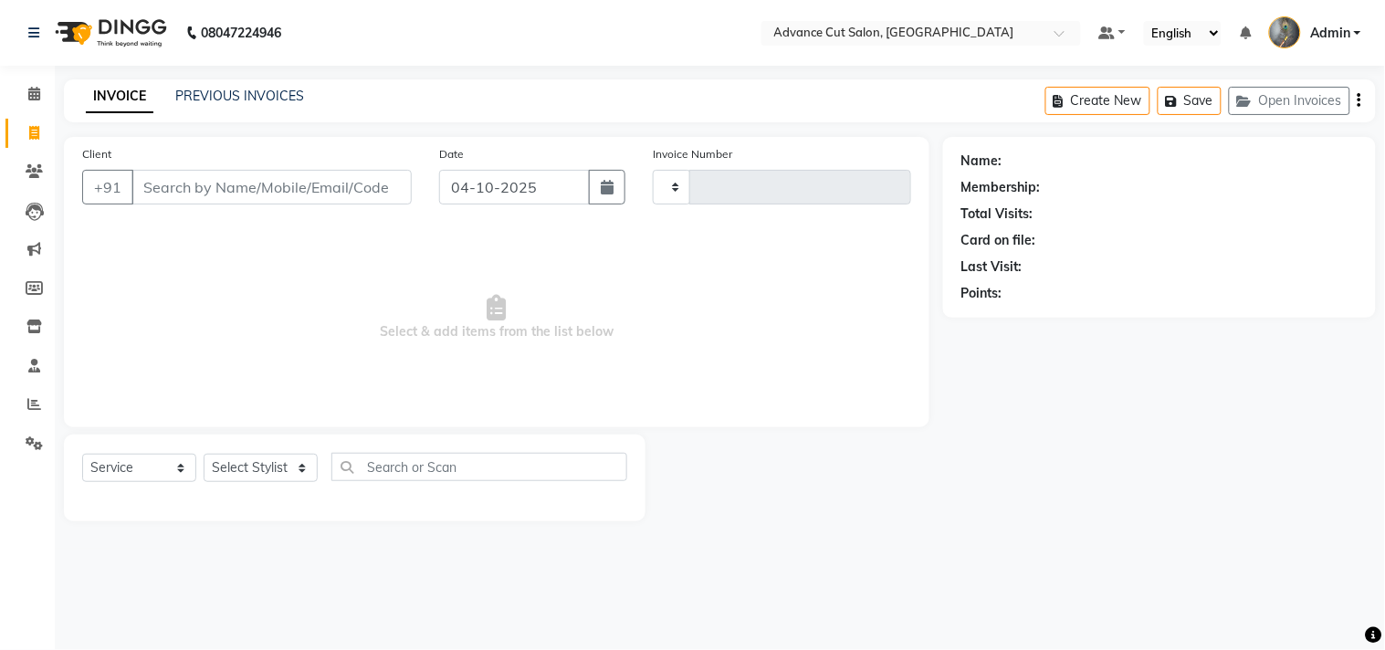
type input "4818"
select select "4939"
click at [206, 99] on link "PREVIOUS INVOICES" at bounding box center [239, 96] width 129 height 16
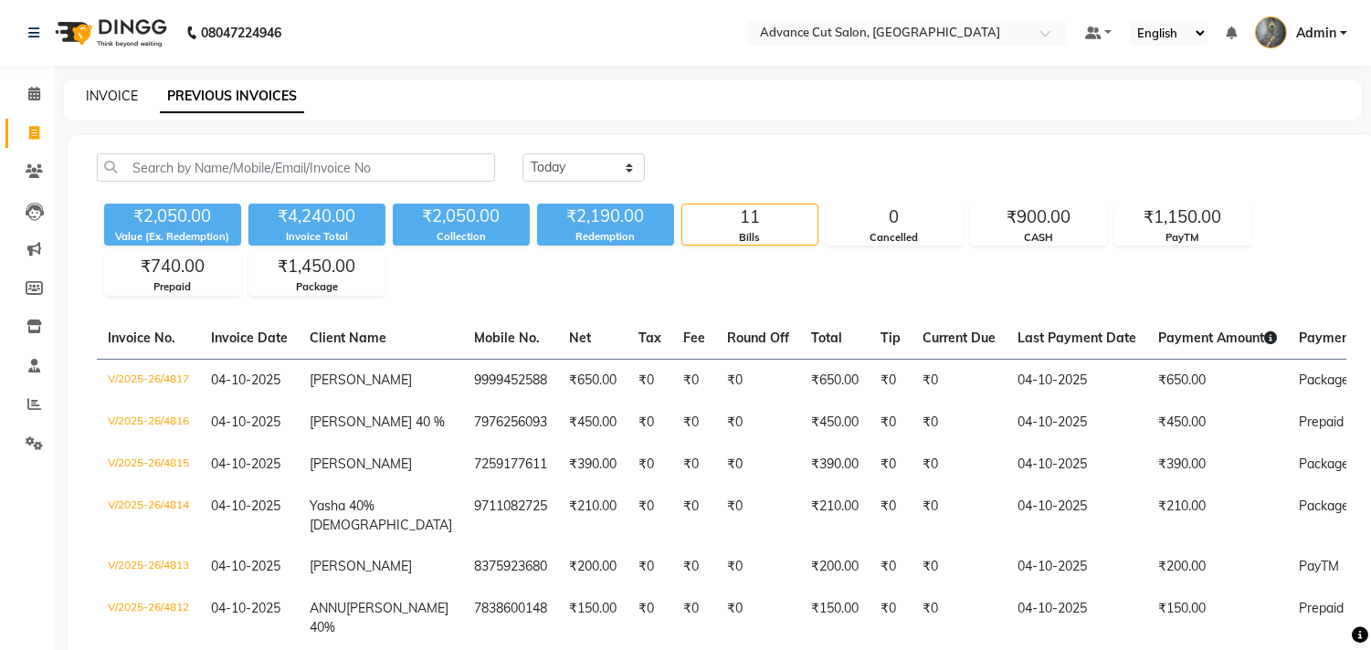
click at [99, 93] on link "INVOICE" at bounding box center [112, 96] width 52 height 16
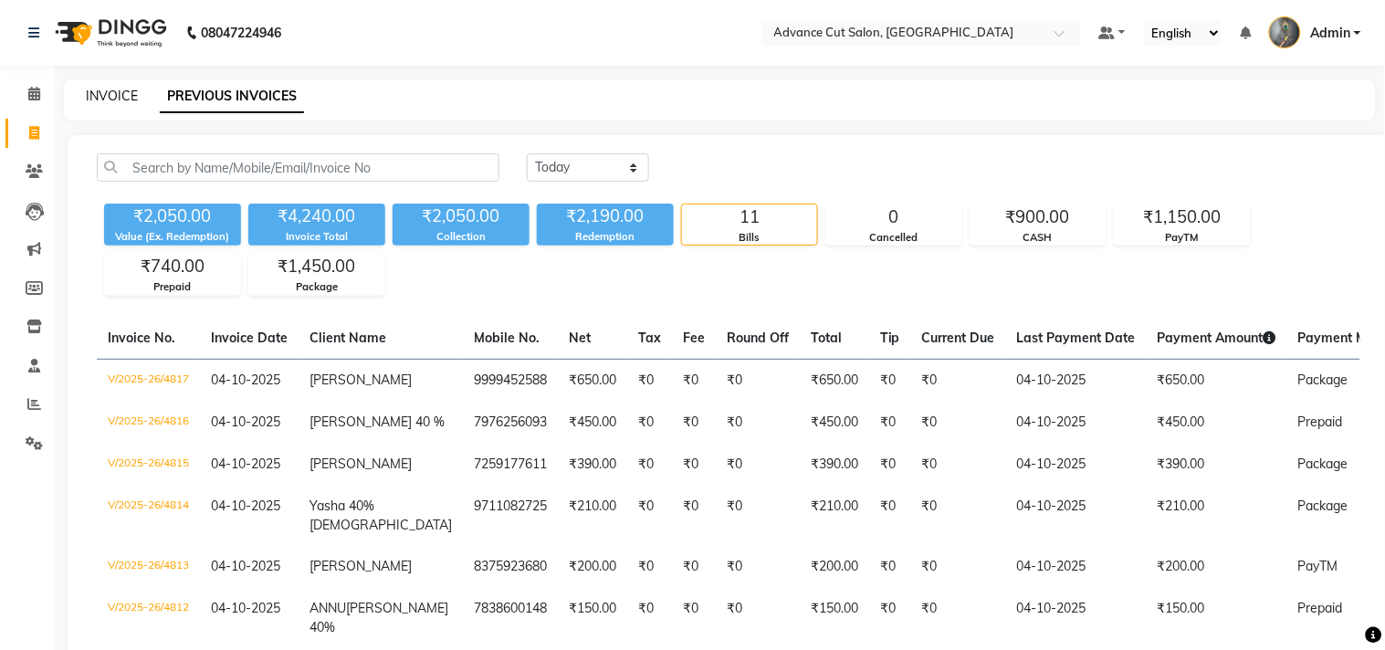
select select "service"
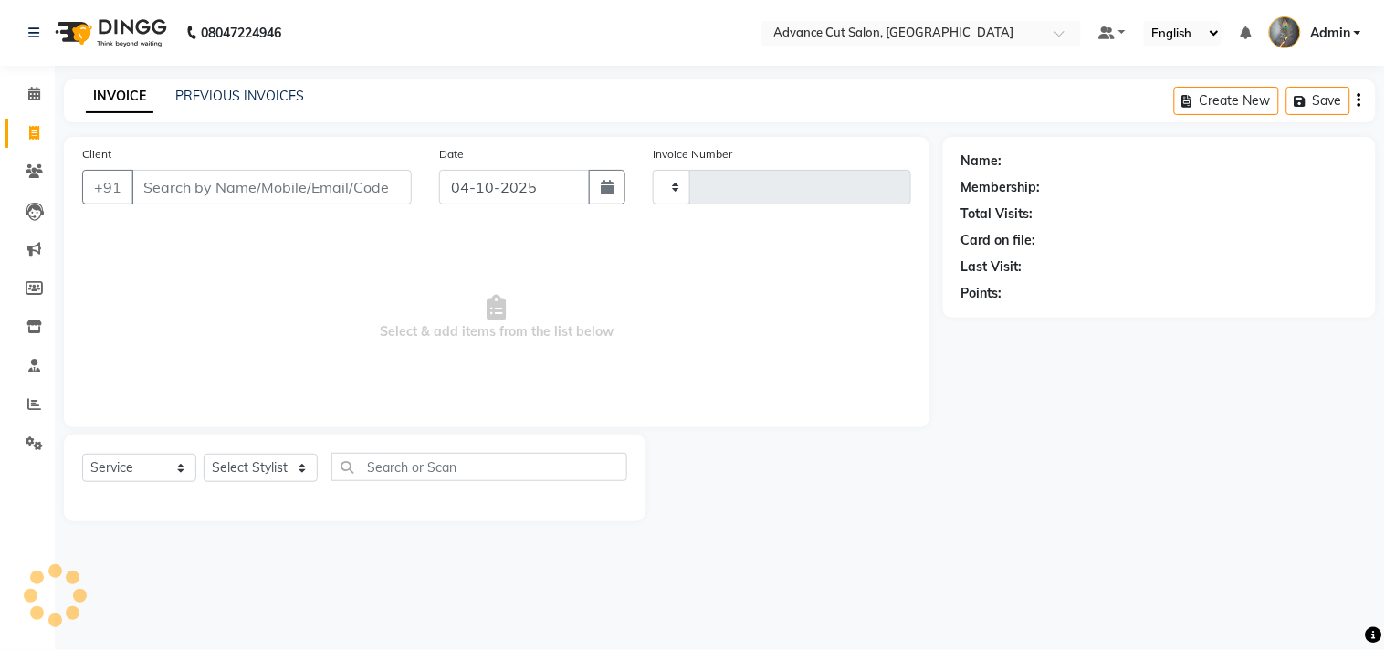
type input "4818"
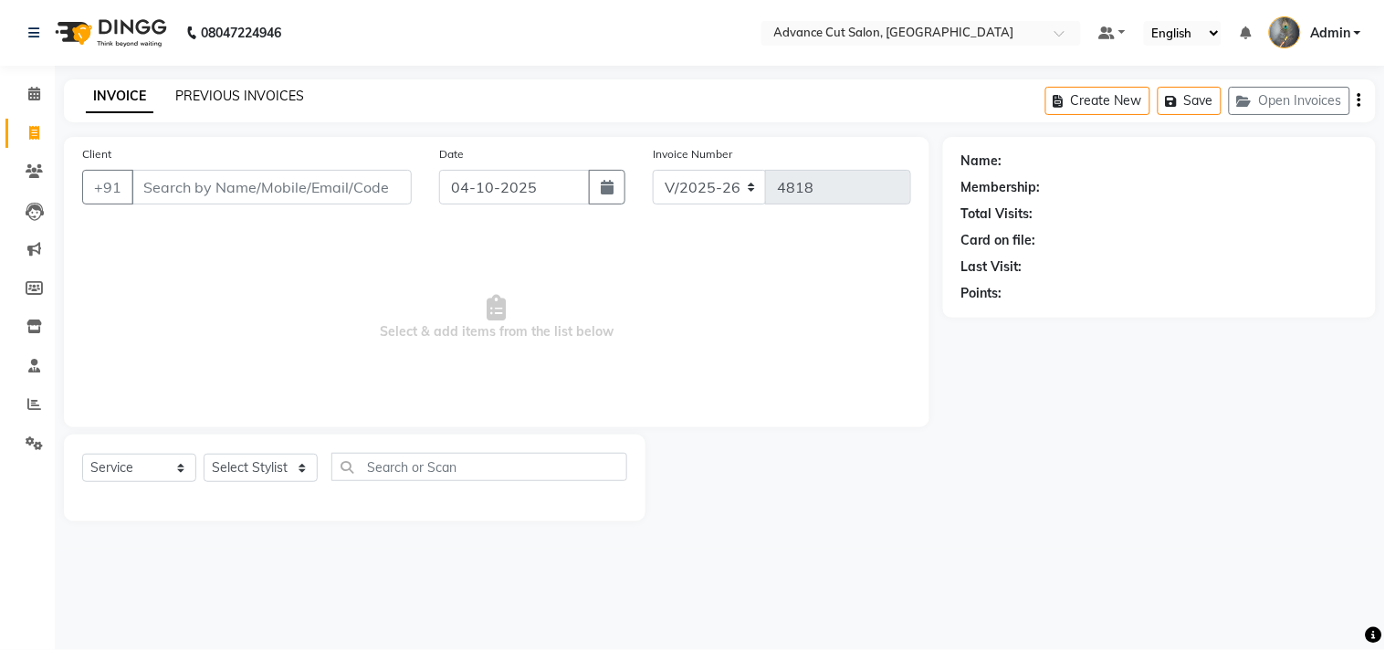
click at [215, 91] on link "PREVIOUS INVOICES" at bounding box center [239, 96] width 129 height 16
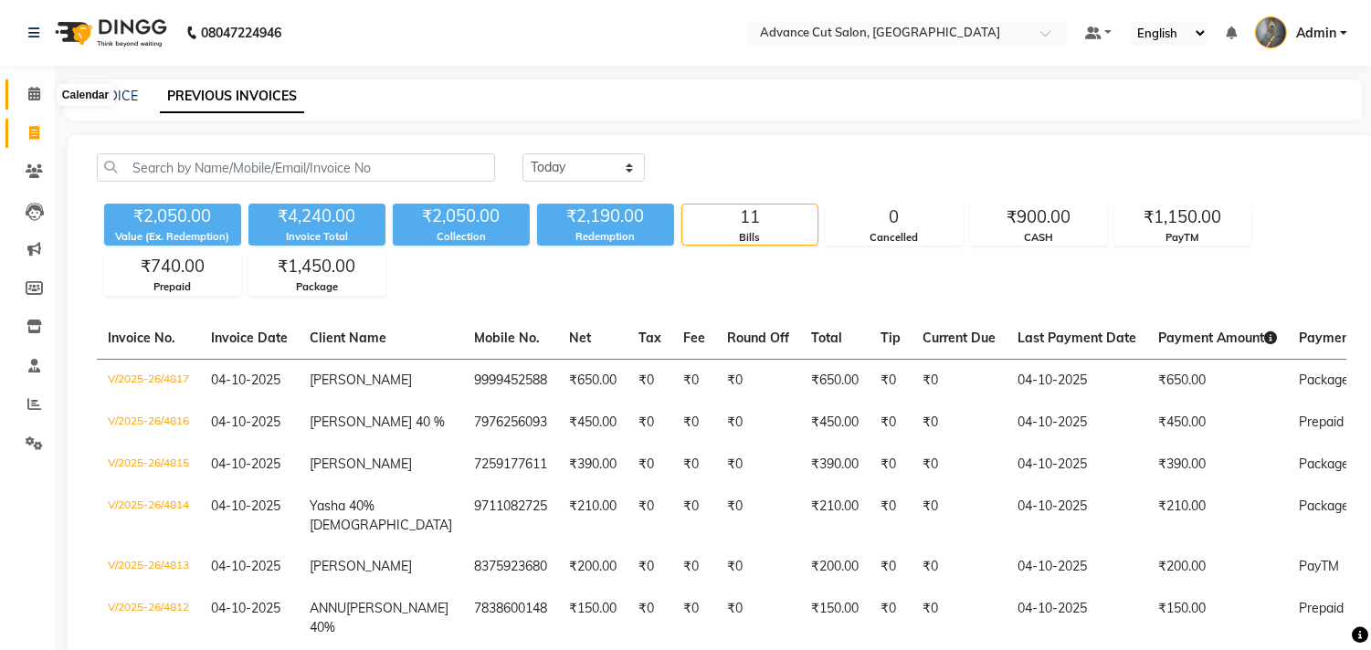
click at [34, 99] on icon at bounding box center [34, 94] width 12 height 14
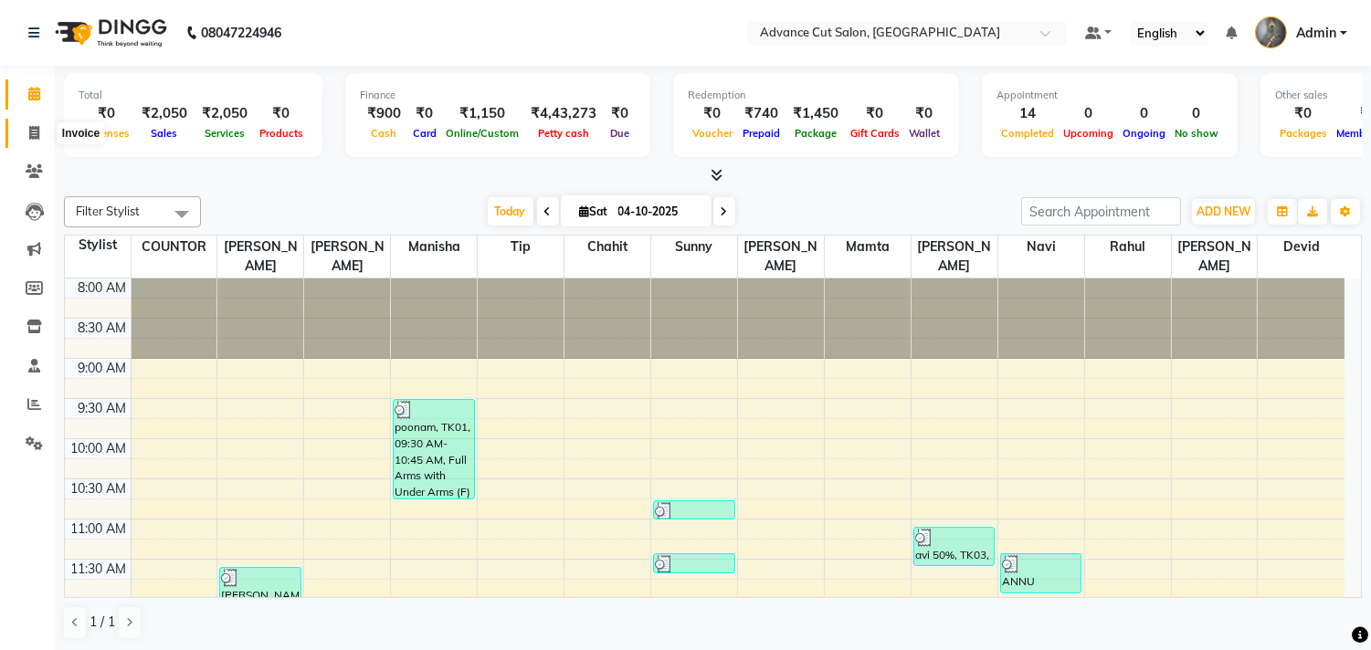
click at [30, 131] on icon at bounding box center [34, 133] width 10 height 14
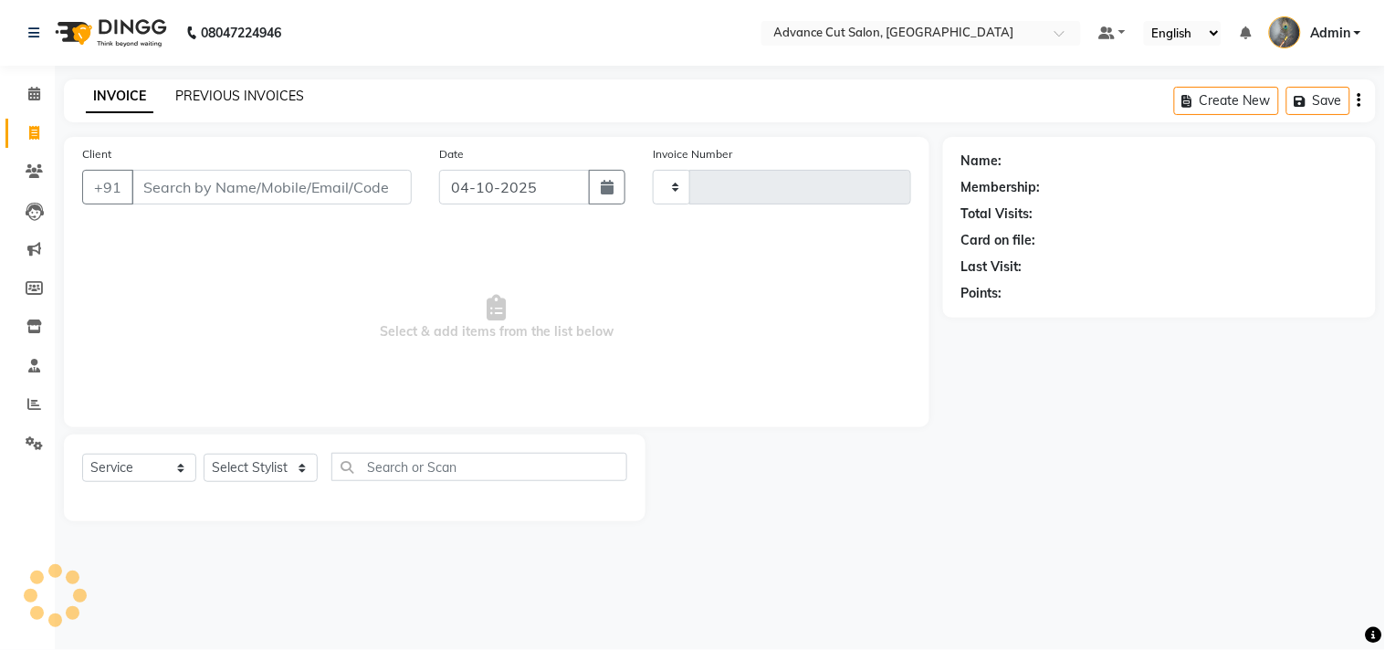
click at [214, 100] on link "PREVIOUS INVOICES" at bounding box center [239, 96] width 129 height 16
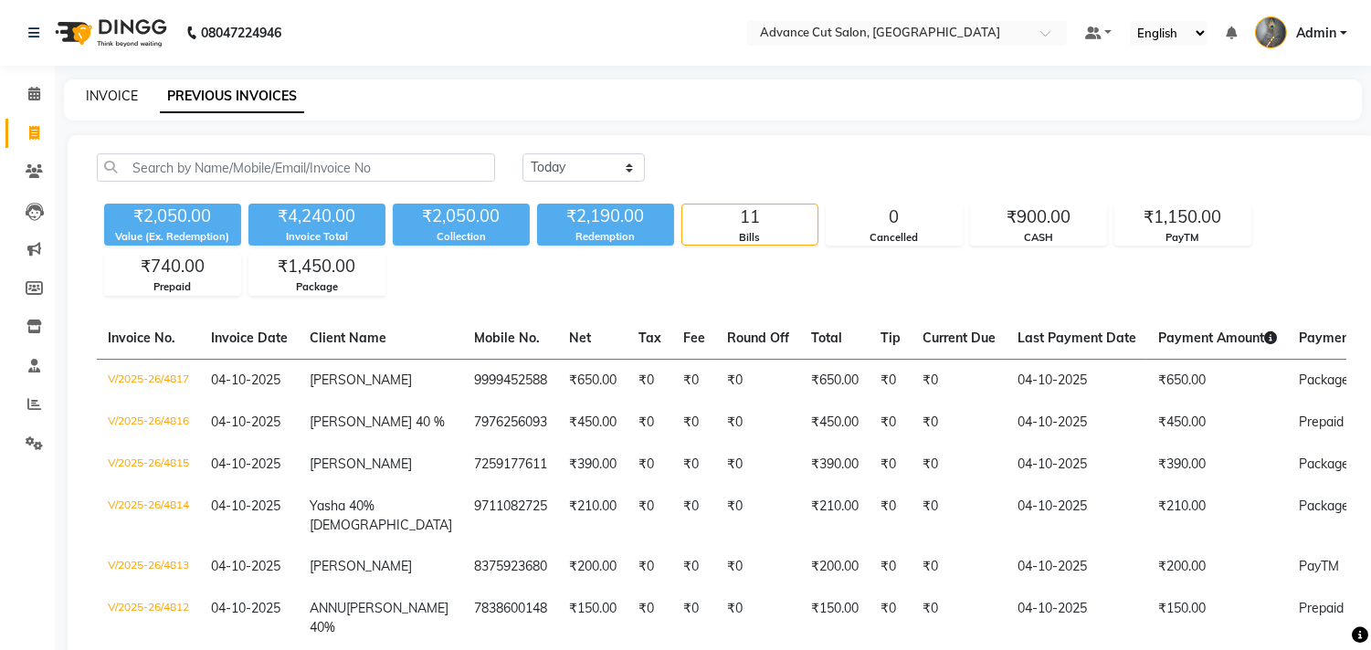
click at [100, 93] on link "INVOICE" at bounding box center [112, 96] width 52 height 16
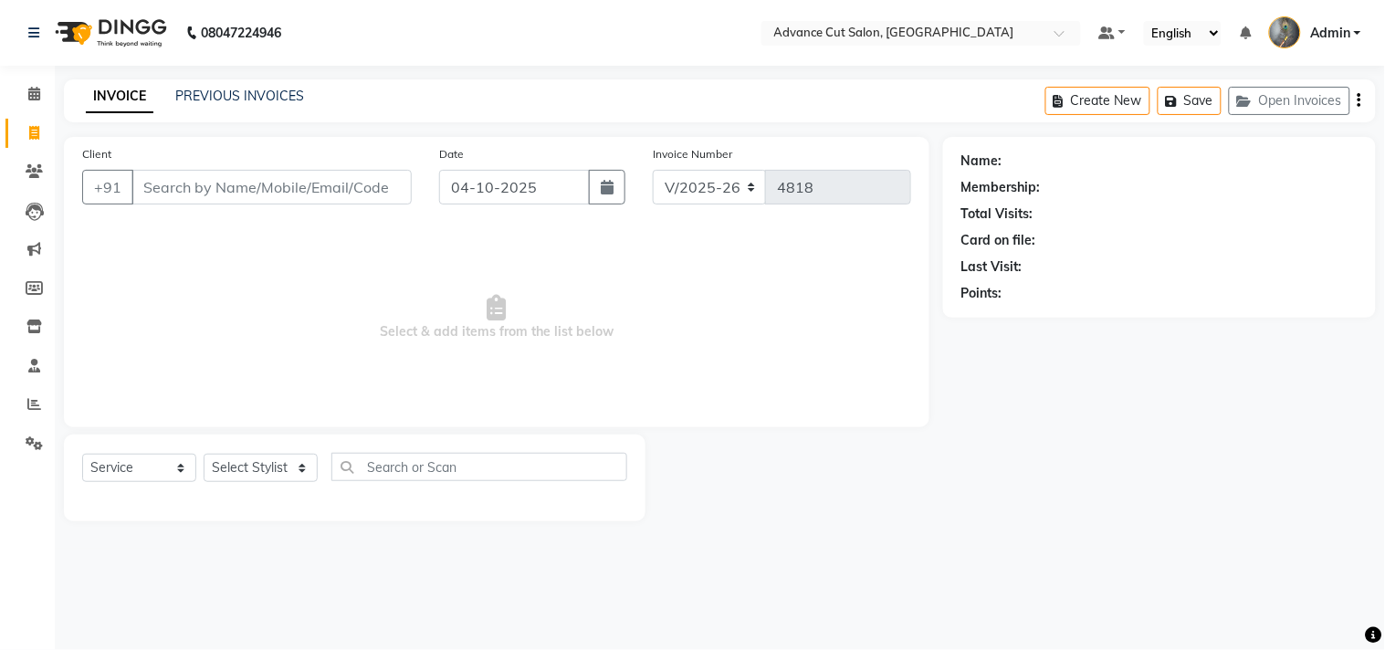
click at [100, 93] on link "INVOICE" at bounding box center [120, 96] width 68 height 33
click at [324, 189] on input "Client" at bounding box center [271, 187] width 280 height 35
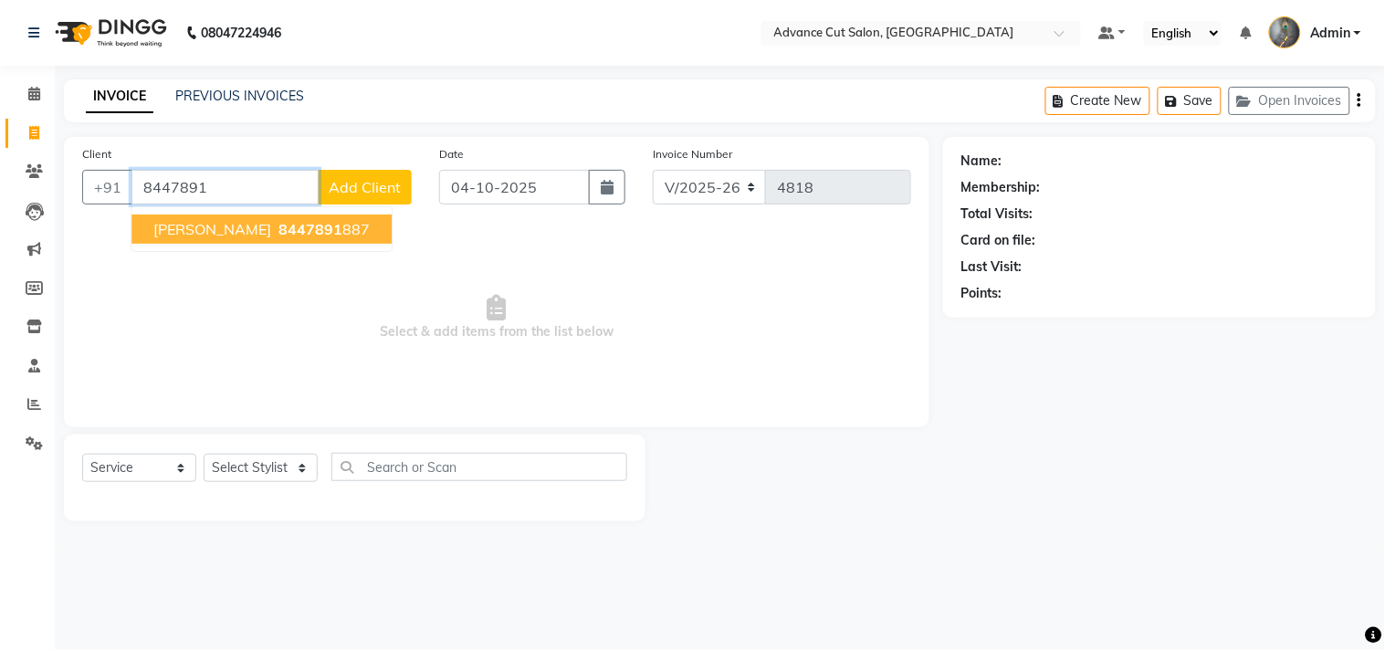
click at [278, 225] on span "8447891" at bounding box center [310, 229] width 64 height 18
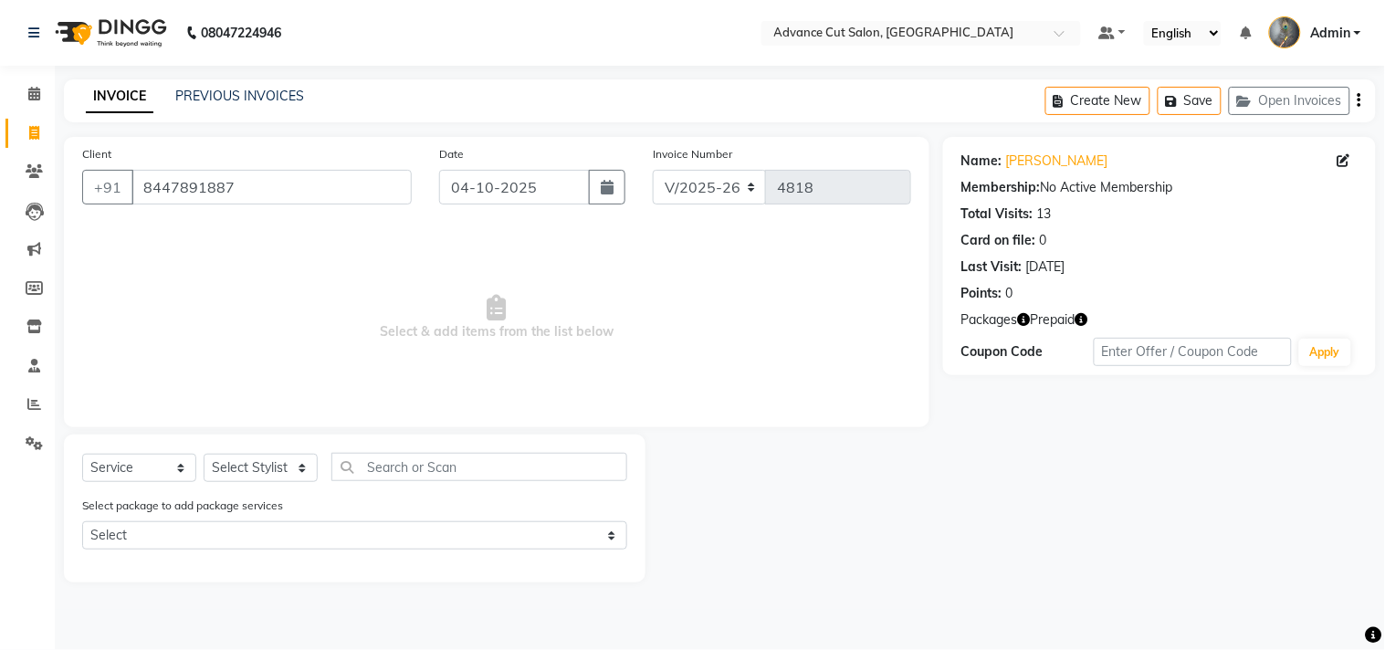
click at [1082, 320] on icon "button" at bounding box center [1082, 319] width 13 height 13
click at [875, 335] on span "Select & add items from the list below" at bounding box center [496, 317] width 829 height 183
click at [1018, 317] on icon "button" at bounding box center [1024, 319] width 13 height 13
click at [1046, 167] on link "Akshya" at bounding box center [1057, 161] width 102 height 19
click at [245, 462] on select "Select Stylist Admin chahit COUNTOR Devid hardeep mamta manisha MONISH navi NOS…" at bounding box center [261, 468] width 114 height 28
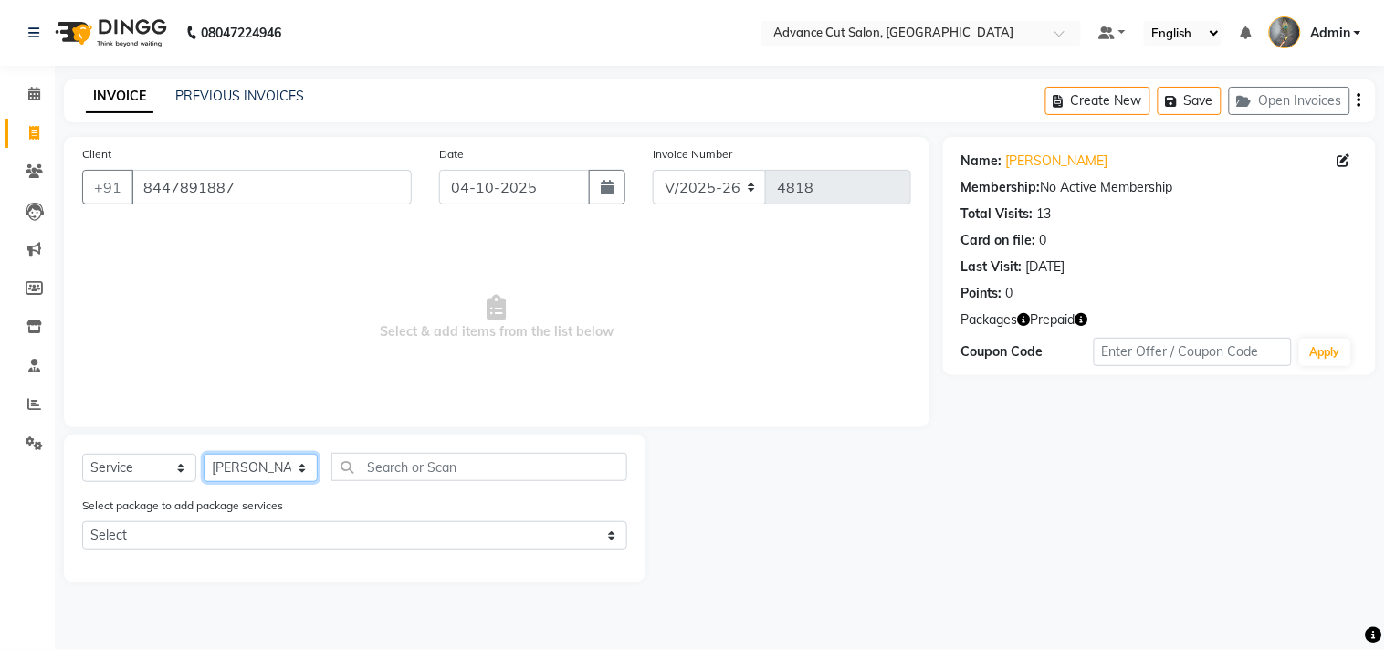
click at [204, 455] on select "Select Stylist Admin chahit COUNTOR Devid hardeep mamta manisha MONISH navi NOS…" at bounding box center [261, 468] width 114 height 28
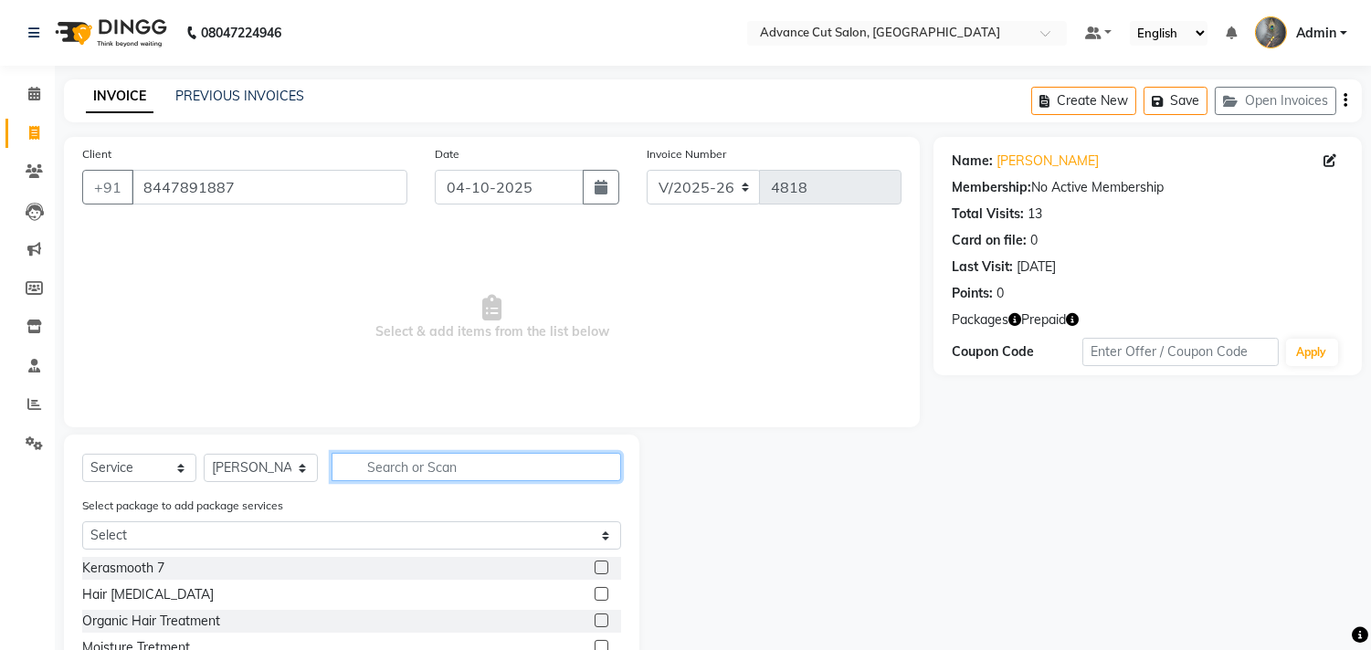
click at [408, 470] on input "text" at bounding box center [475, 467] width 289 height 28
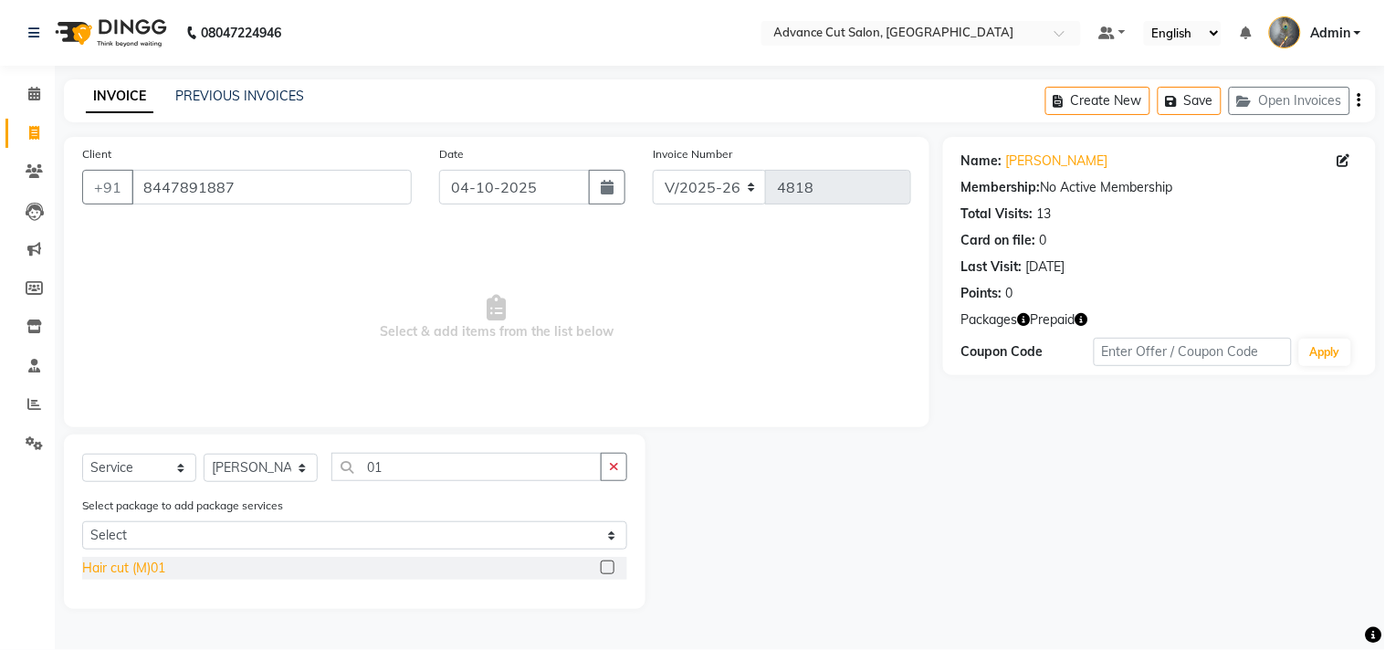
click at [152, 569] on div "Hair cut (M)01" at bounding box center [123, 568] width 83 height 19
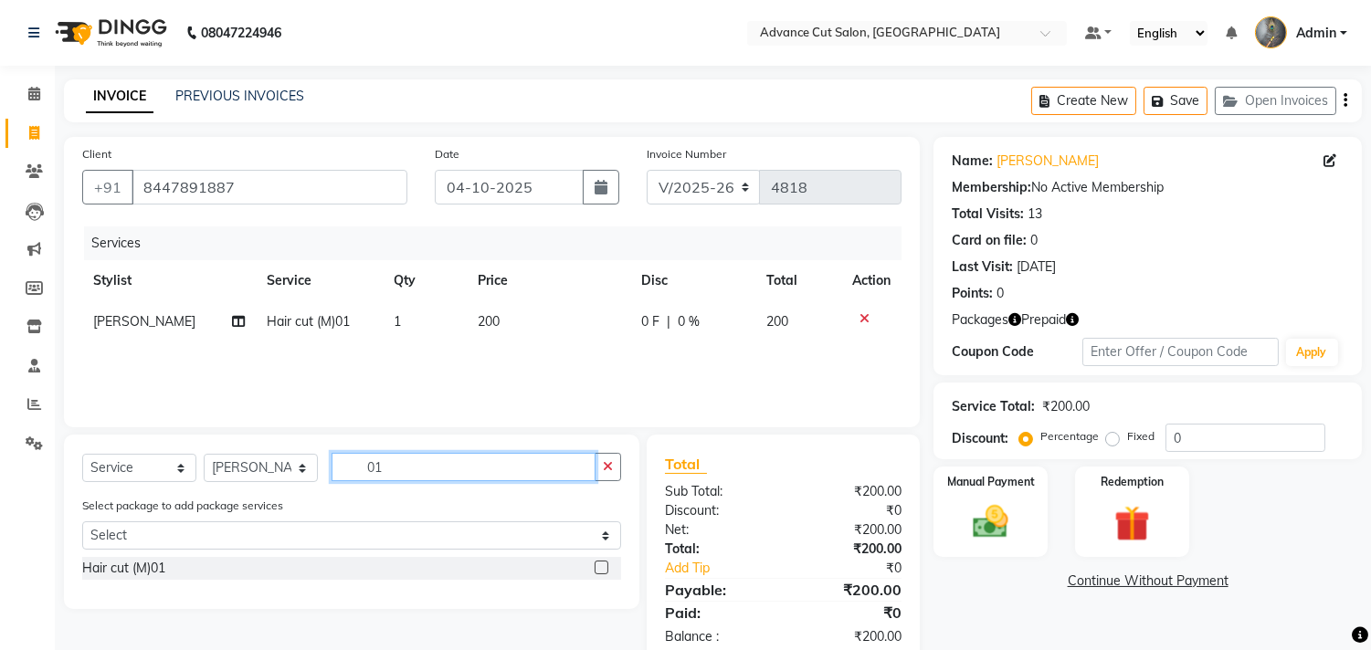
drag, startPoint x: 384, startPoint y: 458, endPoint x: 325, endPoint y: 459, distance: 58.4
click at [327, 459] on div "Select Service Product Membership Package Voucher Prepaid Gift Card Select Styl…" at bounding box center [351, 474] width 539 height 43
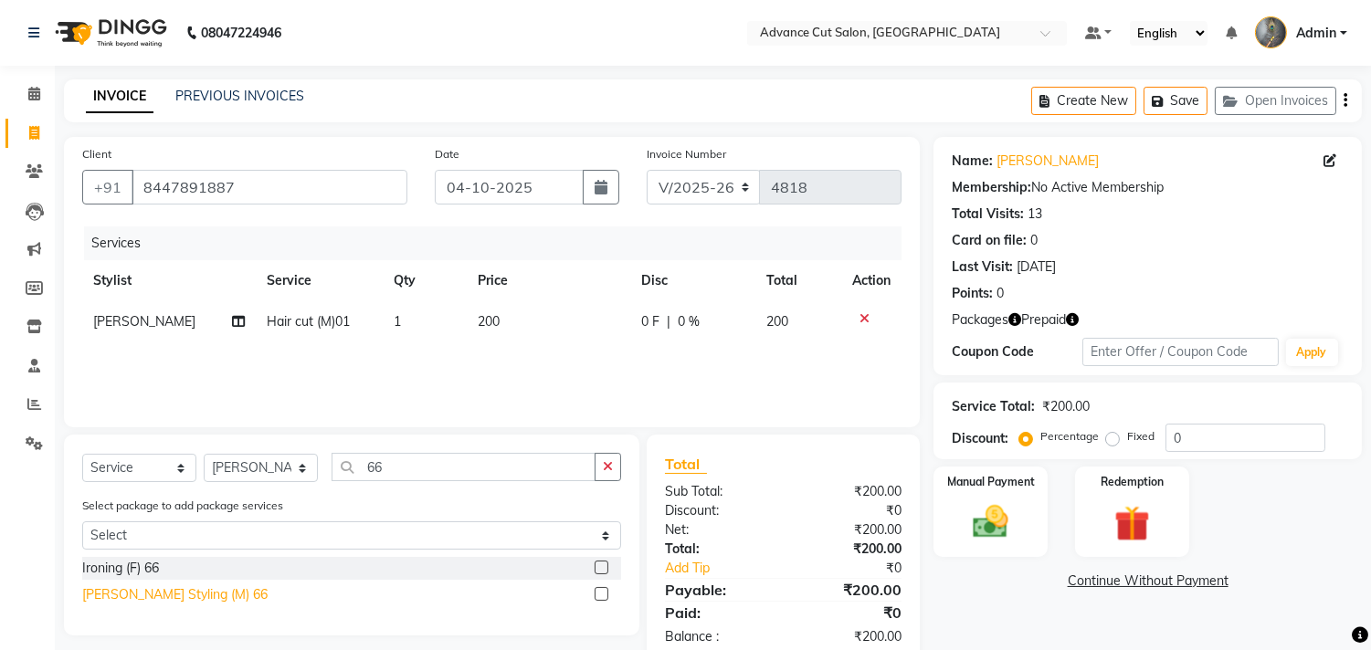
click at [133, 596] on div "Beard Styling (M) 66" at bounding box center [174, 594] width 185 height 19
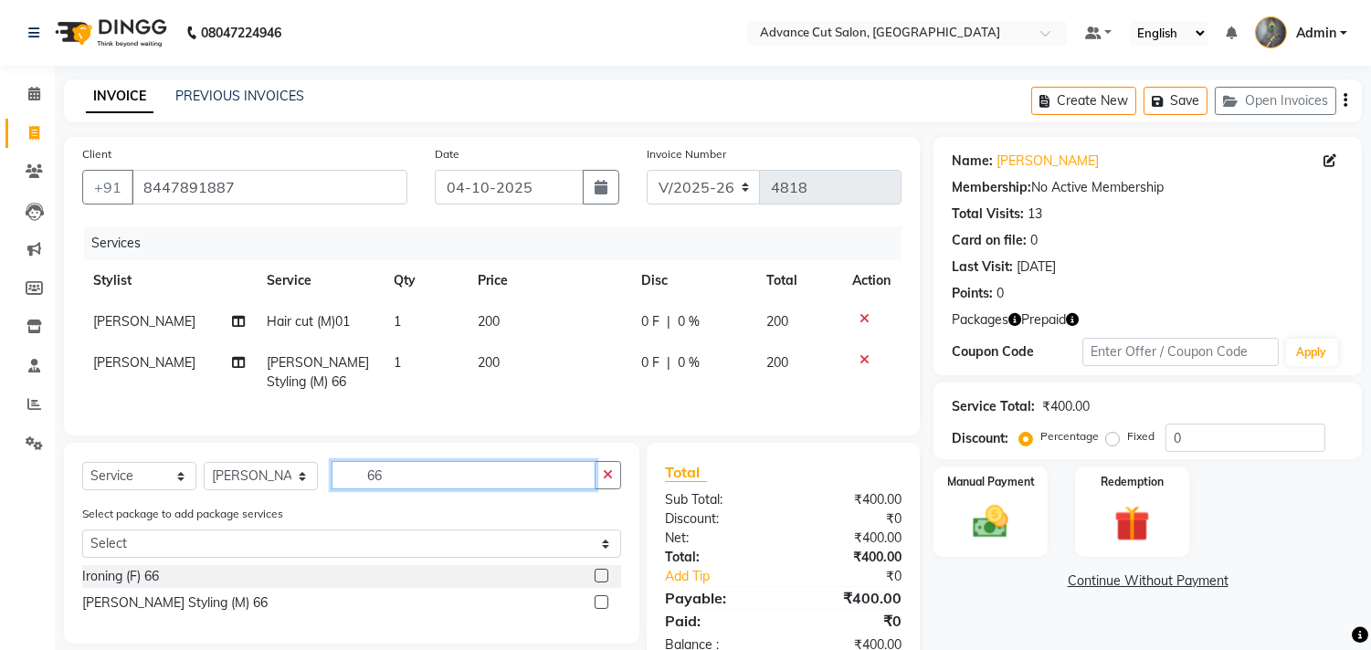
drag, startPoint x: 396, startPoint y: 487, endPoint x: 110, endPoint y: 490, distance: 285.8
click at [122, 489] on div "Select Service Product Membership Package Voucher Prepaid Gift Card Select Styl…" at bounding box center [351, 482] width 539 height 43
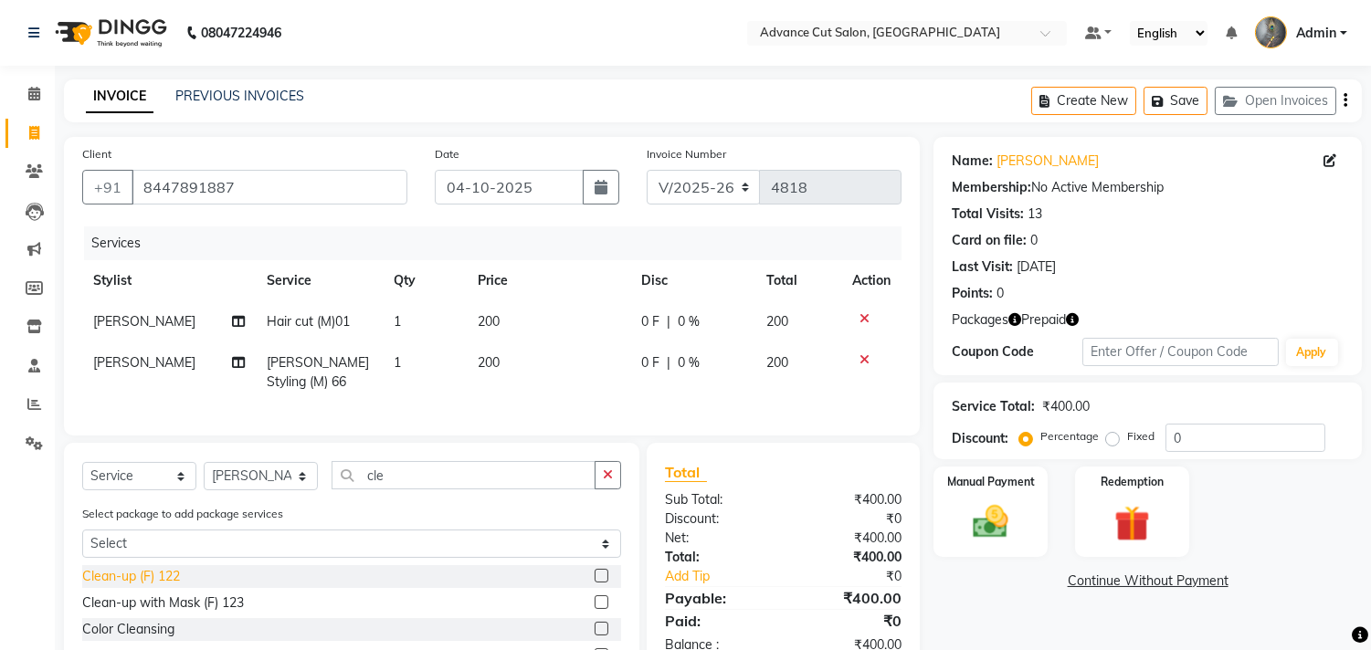
click at [153, 586] on div "Clean-up (F) 122" at bounding box center [131, 576] width 98 height 19
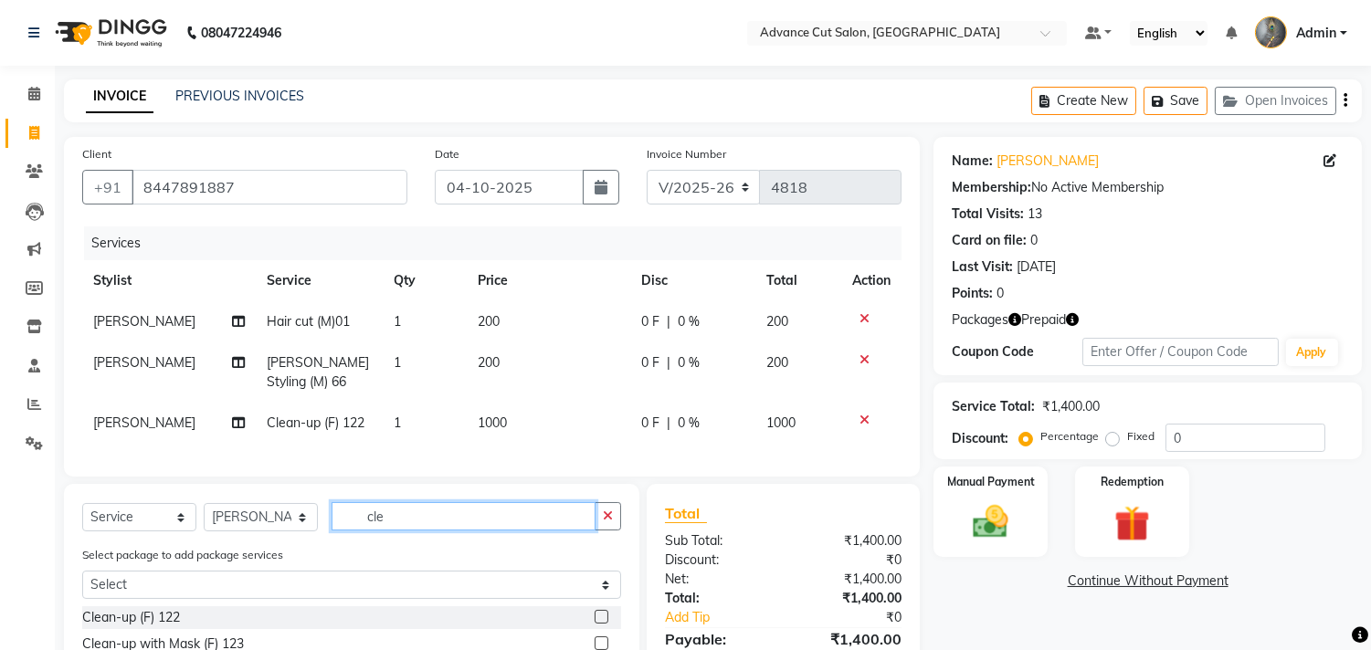
click at [329, 531] on div "Select Service Product Membership Package Voucher Prepaid Gift Card Select Styl…" at bounding box center [351, 523] width 539 height 43
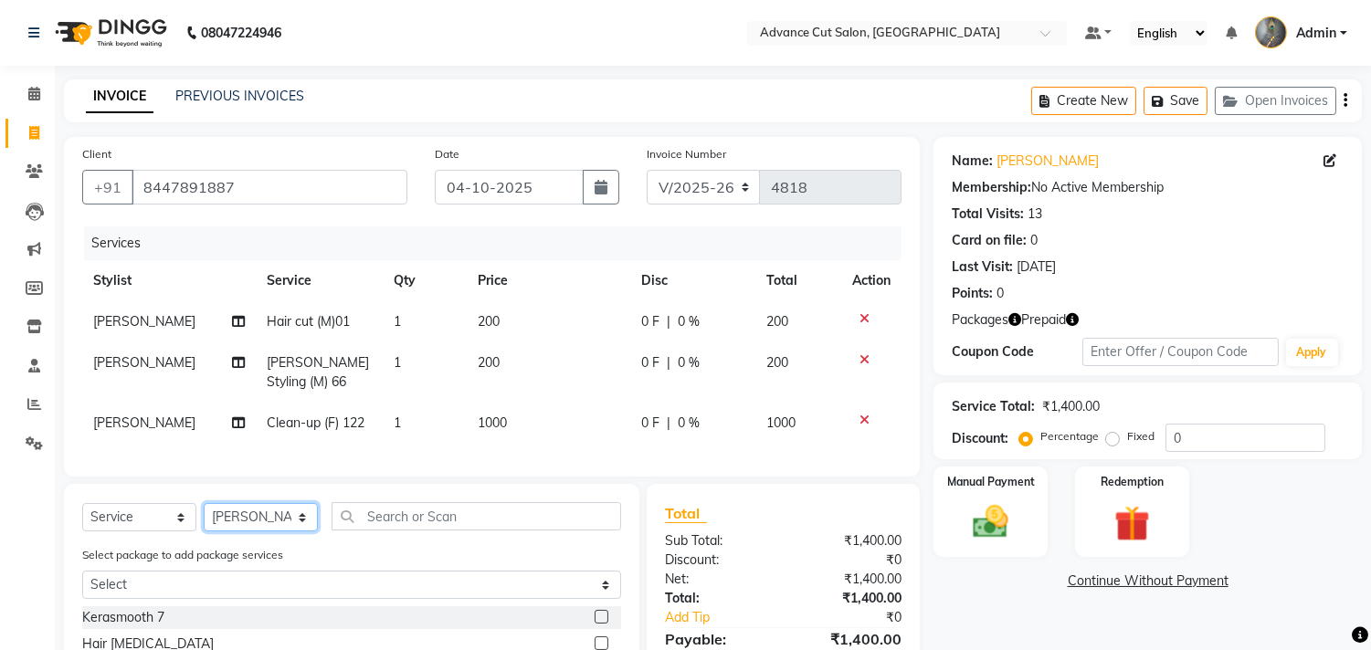
click at [241, 520] on select "Select Stylist Admin chahit COUNTOR Devid hardeep mamta manisha MONISH navi NOS…" at bounding box center [261, 517] width 114 height 28
click at [204, 519] on select "Select Stylist Admin chahit COUNTOR Devid hardeep mamta manisha MONISH navi NOS…" at bounding box center [261, 517] width 114 height 28
click at [380, 527] on input "text" at bounding box center [475, 516] width 289 height 28
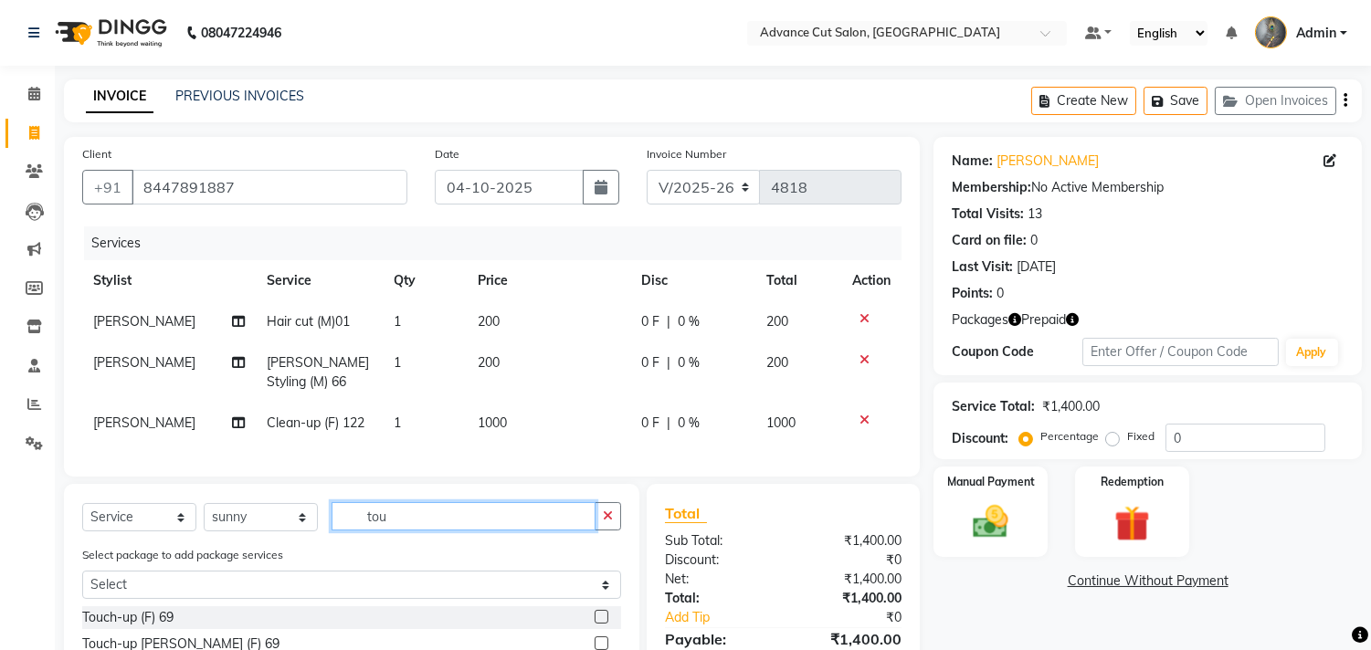
scroll to position [106, 0]
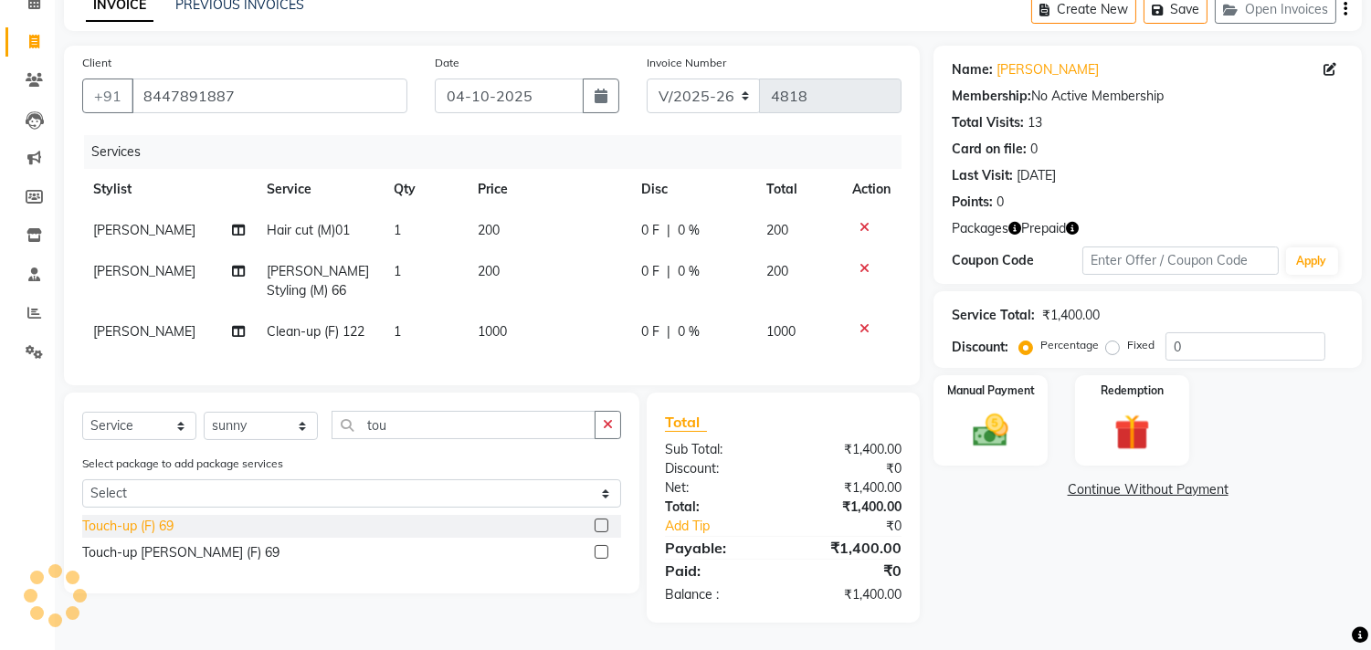
click at [153, 531] on div "Touch-up (F) 69" at bounding box center [127, 526] width 91 height 19
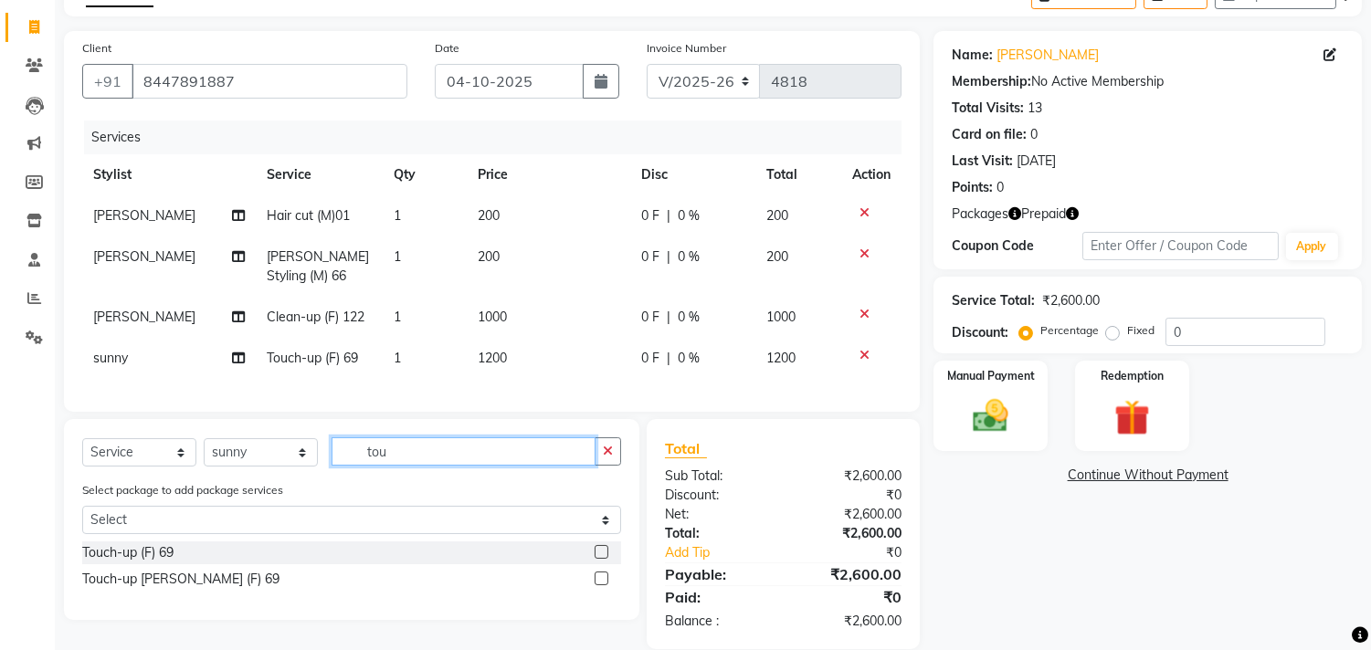
click at [277, 480] on div "Select Service Product Membership Package Voucher Prepaid Gift Card Select Styl…" at bounding box center [351, 458] width 539 height 43
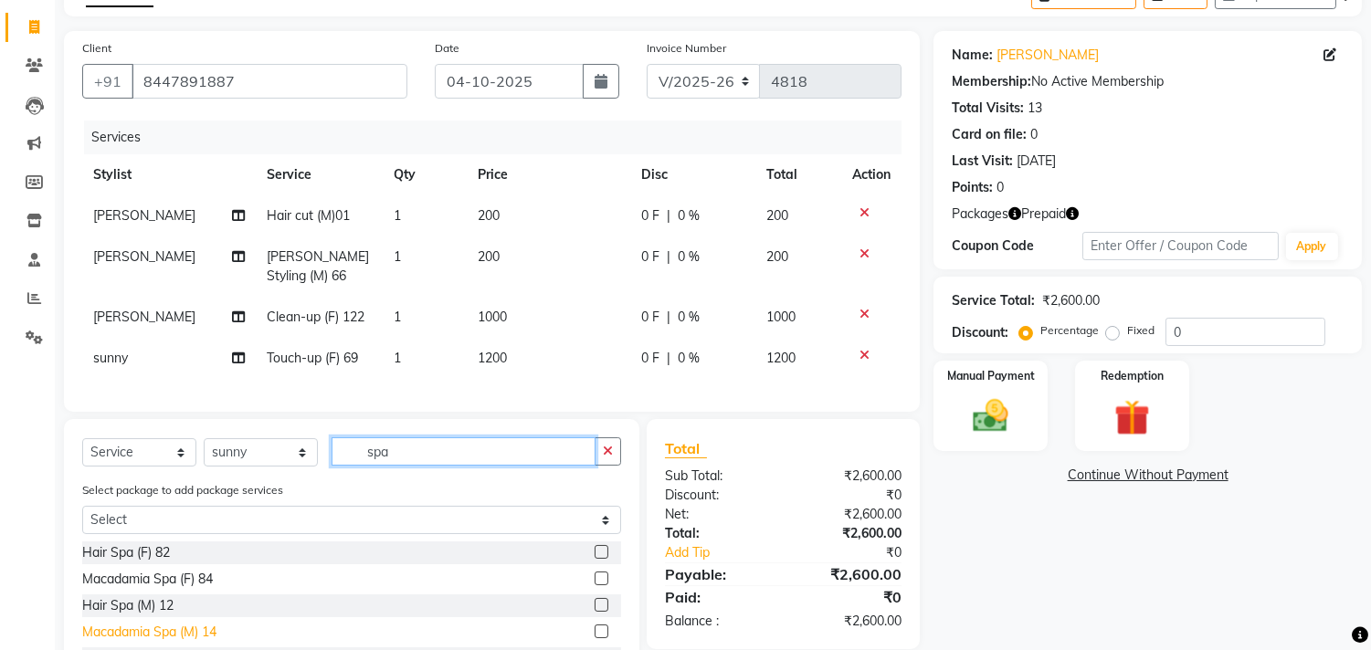
scroll to position [224, 0]
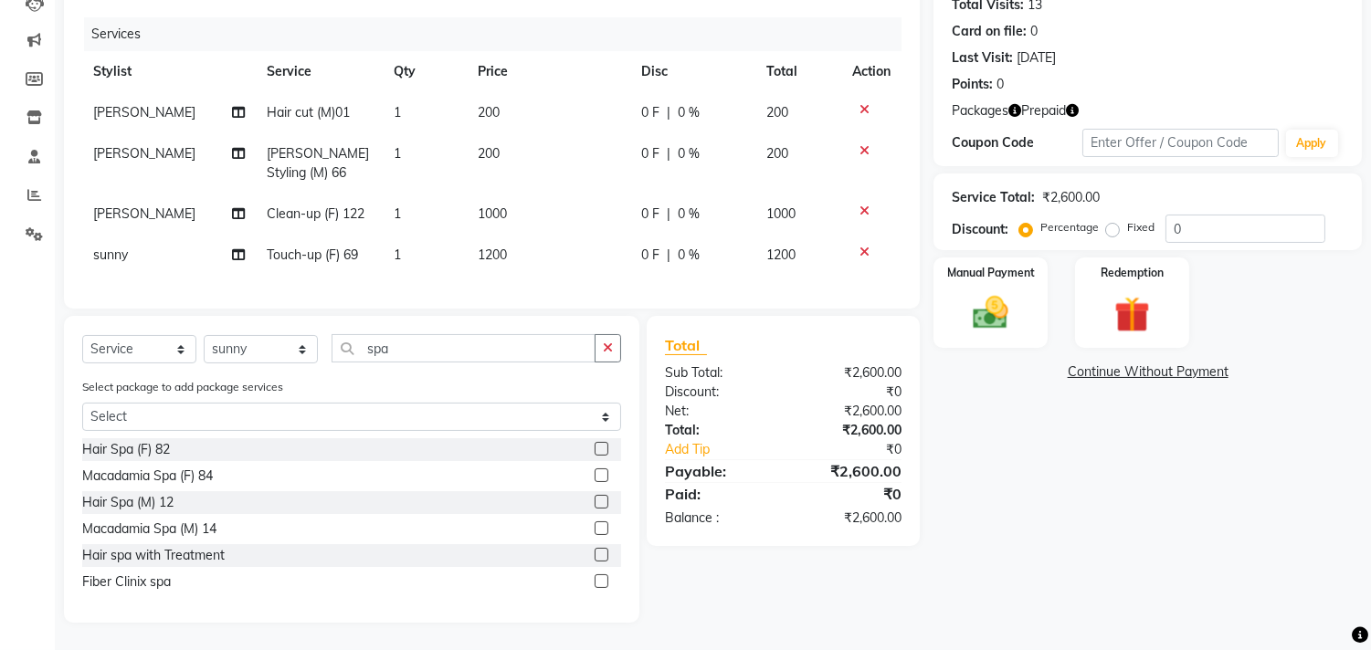
click at [197, 566] on div "Hair spa with Treatment" at bounding box center [351, 555] width 539 height 23
click at [199, 558] on div "Hair spa with Treatment" at bounding box center [153, 555] width 142 height 19
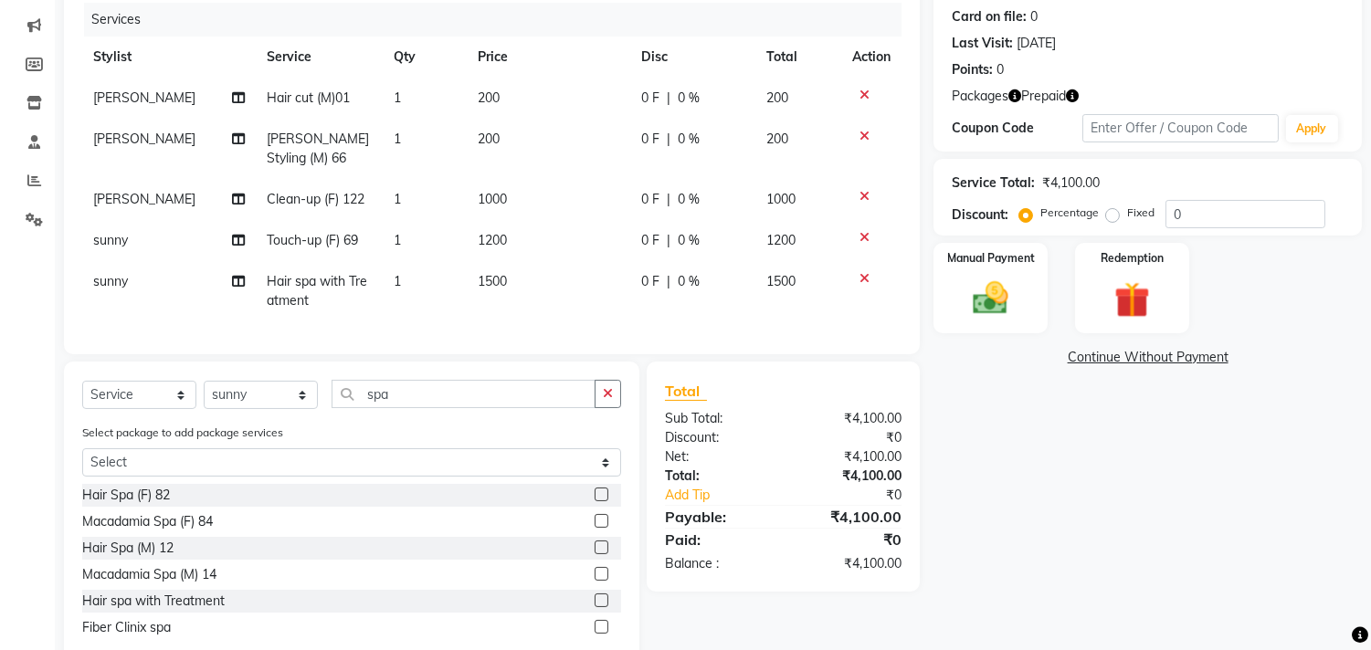
click at [497, 286] on span "1500" at bounding box center [492, 281] width 29 height 16
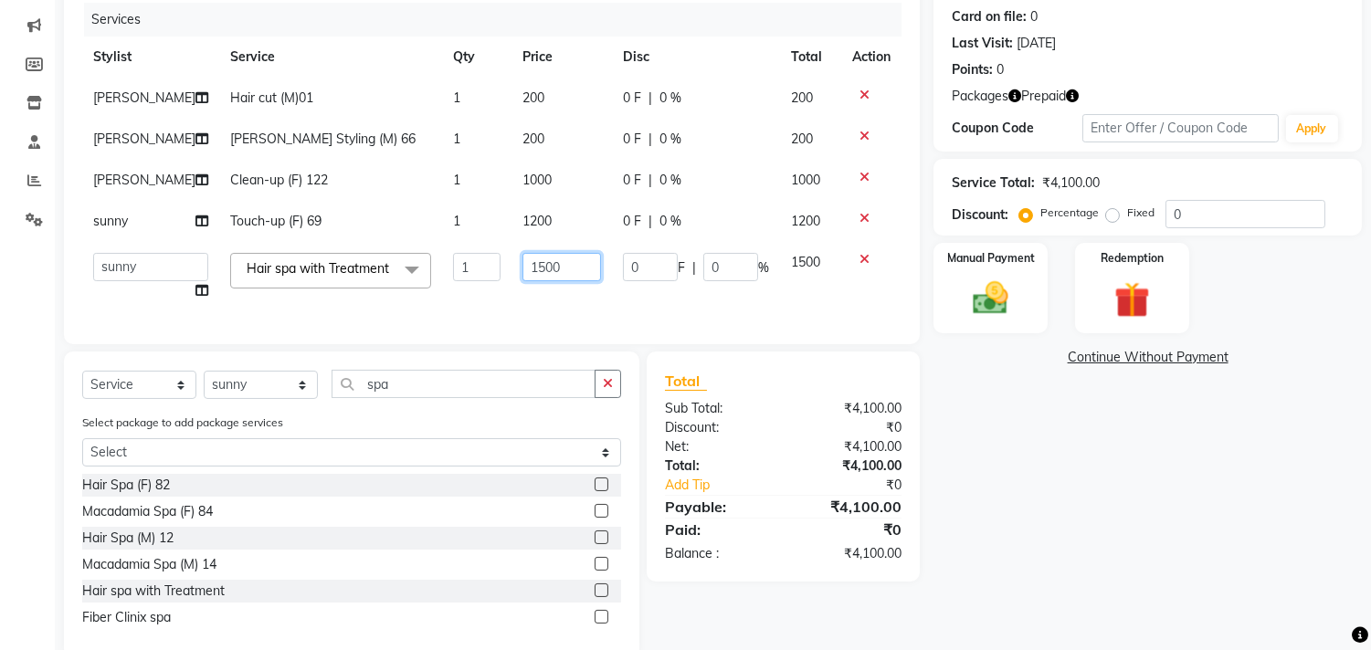
drag, startPoint x: 478, startPoint y: 268, endPoint x: 453, endPoint y: 280, distance: 27.4
click at [453, 280] on tr "Admin chahit COUNTOR Devid hardeep mamta manisha MONISH navi NOSHAD ALI rahul s…" at bounding box center [491, 276] width 819 height 69
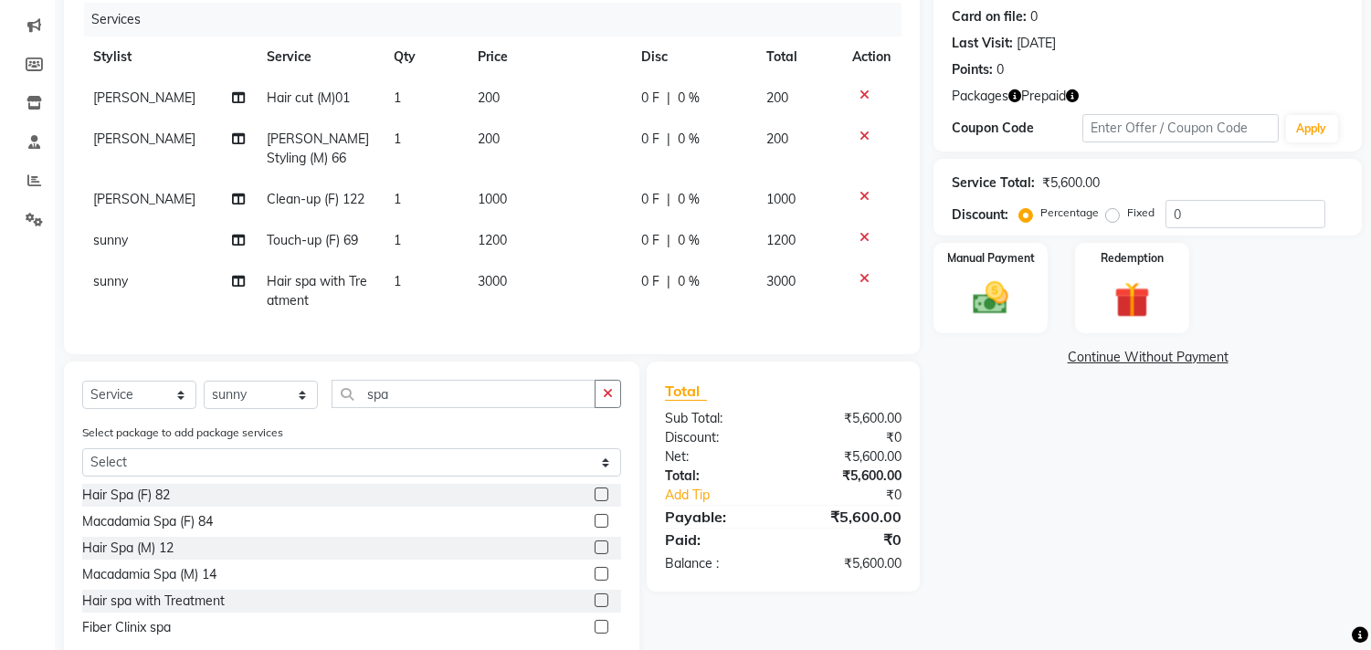
click at [767, 389] on div "Total Sub Total: ₹5,600.00 Discount: ₹0 Net: ₹5,600.00 Total: ₹5,600.00 Add Tip…" at bounding box center [782, 477] width 273 height 230
click at [1017, 288] on img at bounding box center [991, 299] width 60 height 43
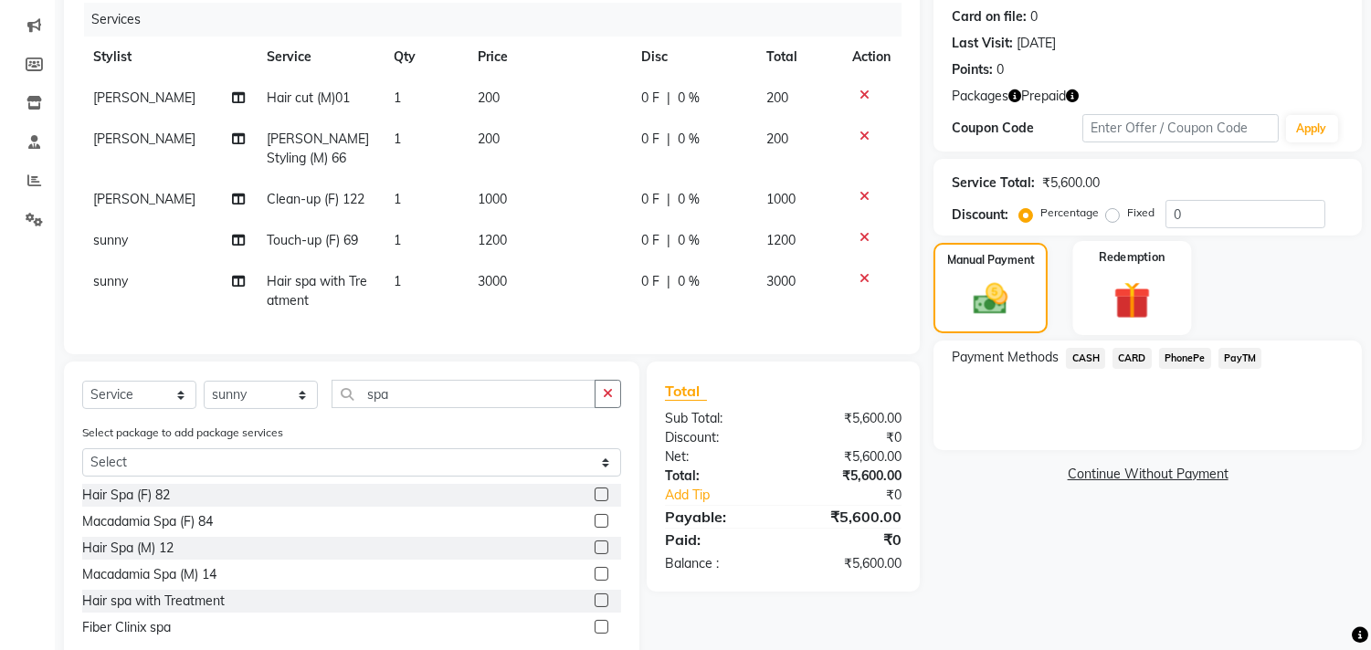
click at [1142, 289] on img at bounding box center [1131, 301] width 60 height 46
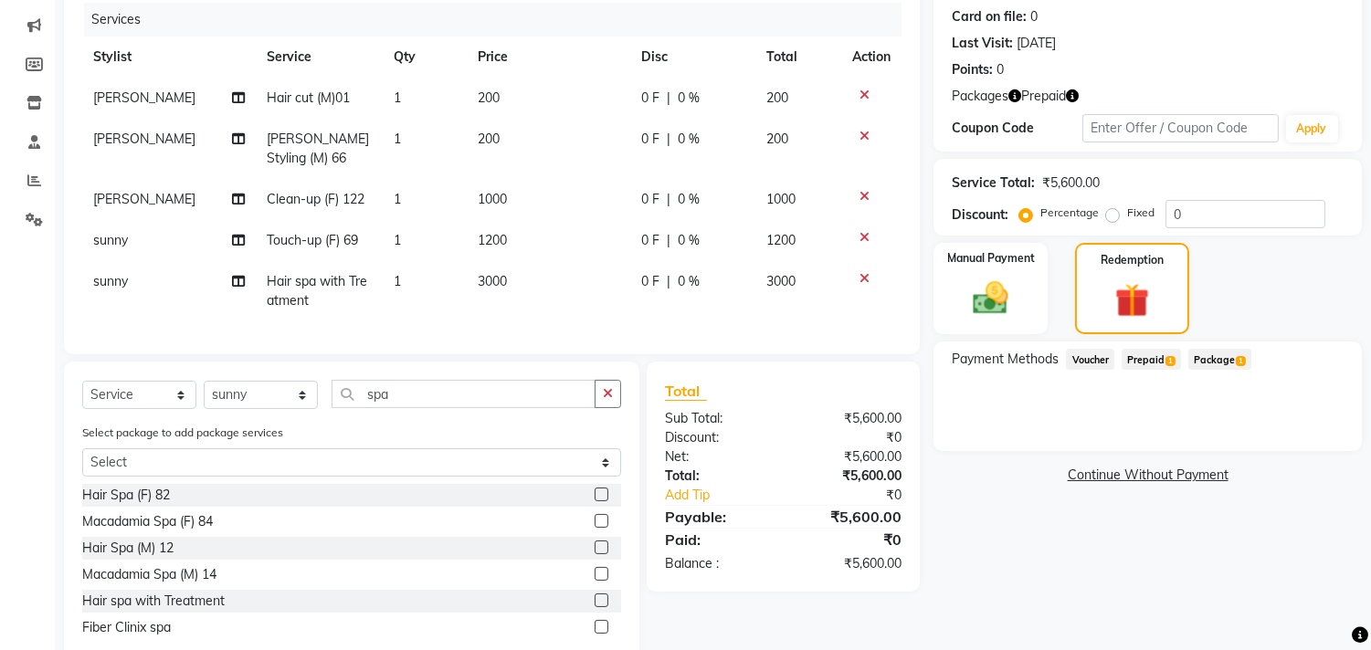
click at [1218, 358] on span "Package 1" at bounding box center [1219, 359] width 63 height 21
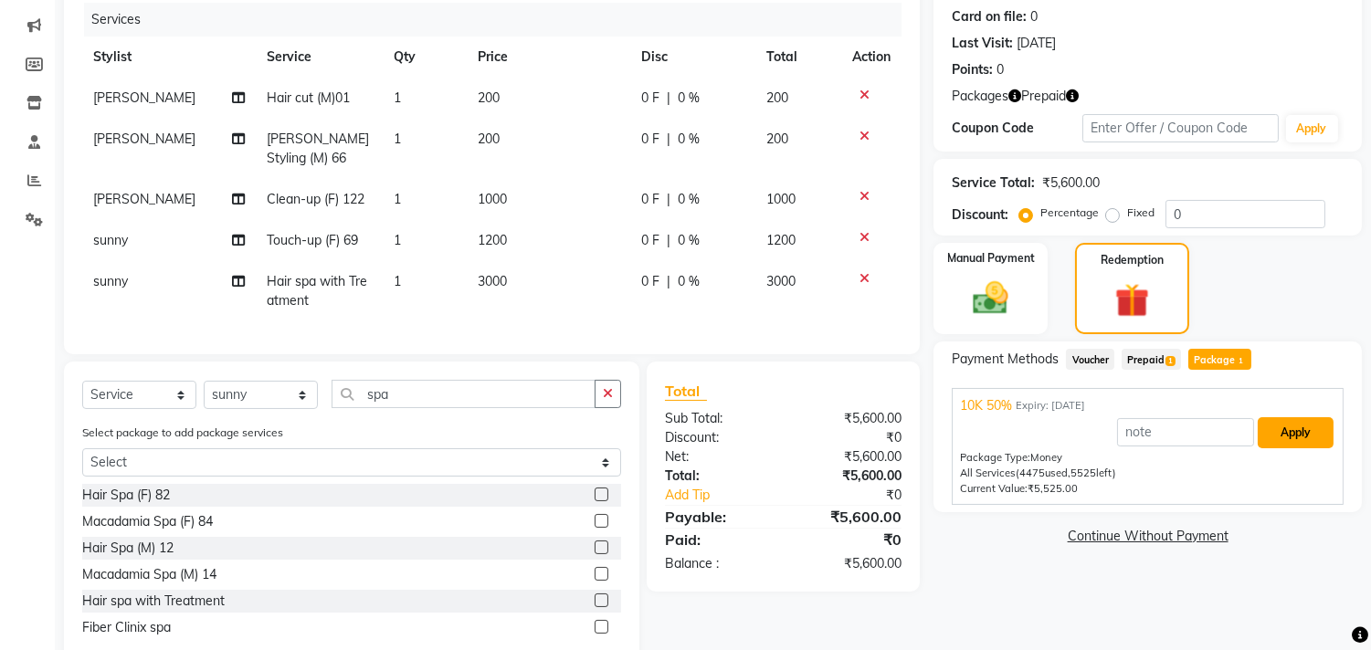
click at [1288, 433] on button "Apply" at bounding box center [1295, 432] width 76 height 31
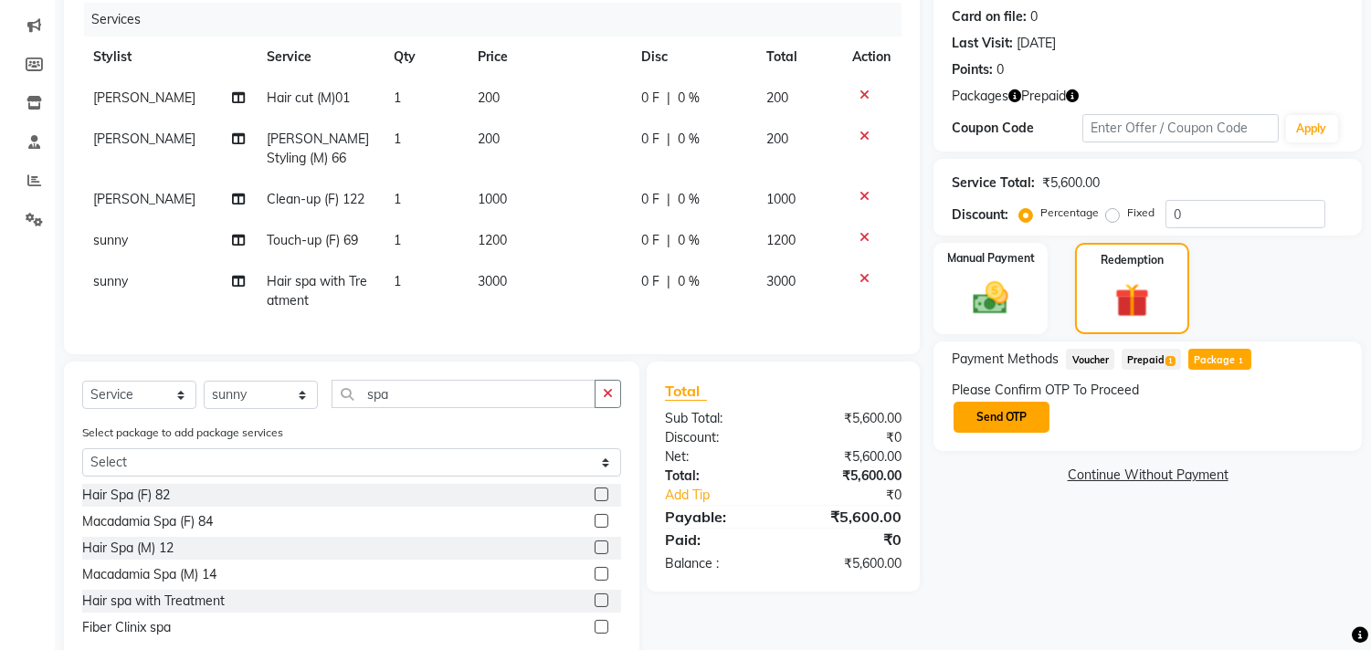
click at [996, 420] on button "Send OTP" at bounding box center [1001, 417] width 96 height 31
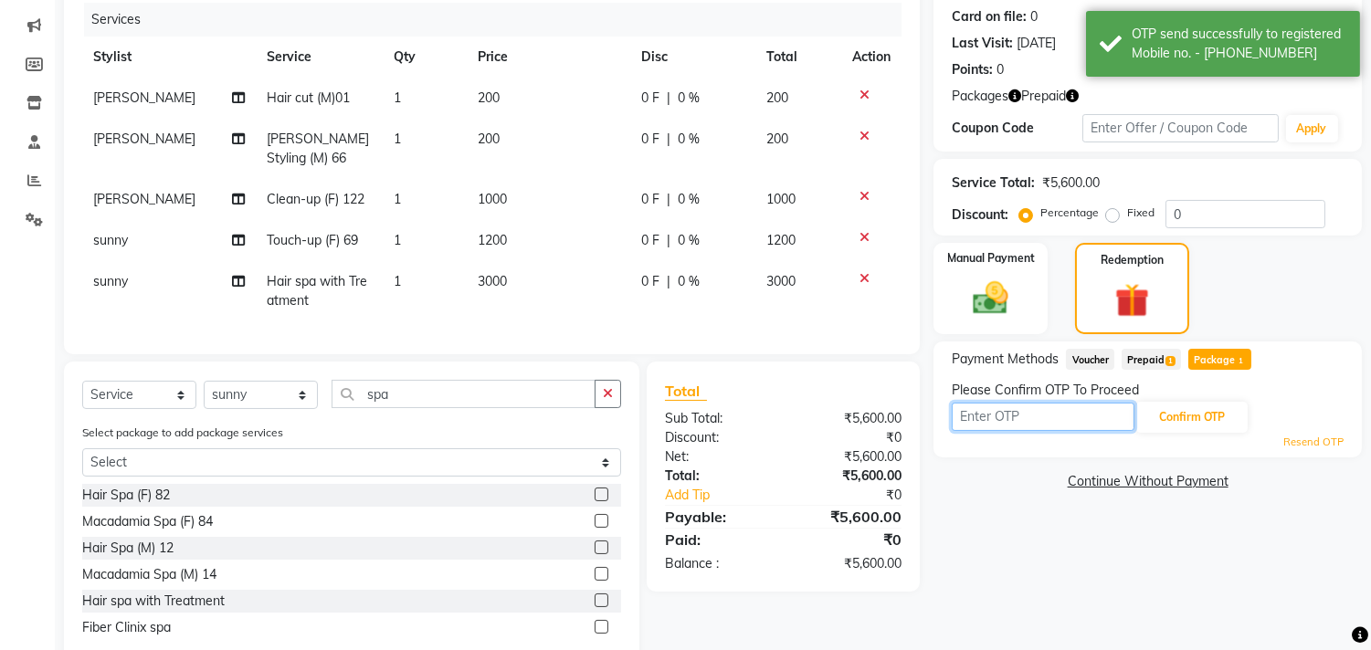
drag, startPoint x: 1006, startPoint y: 416, endPoint x: 1017, endPoint y: 415, distance: 11.0
click at [1017, 415] on input "text" at bounding box center [1042, 417] width 183 height 28
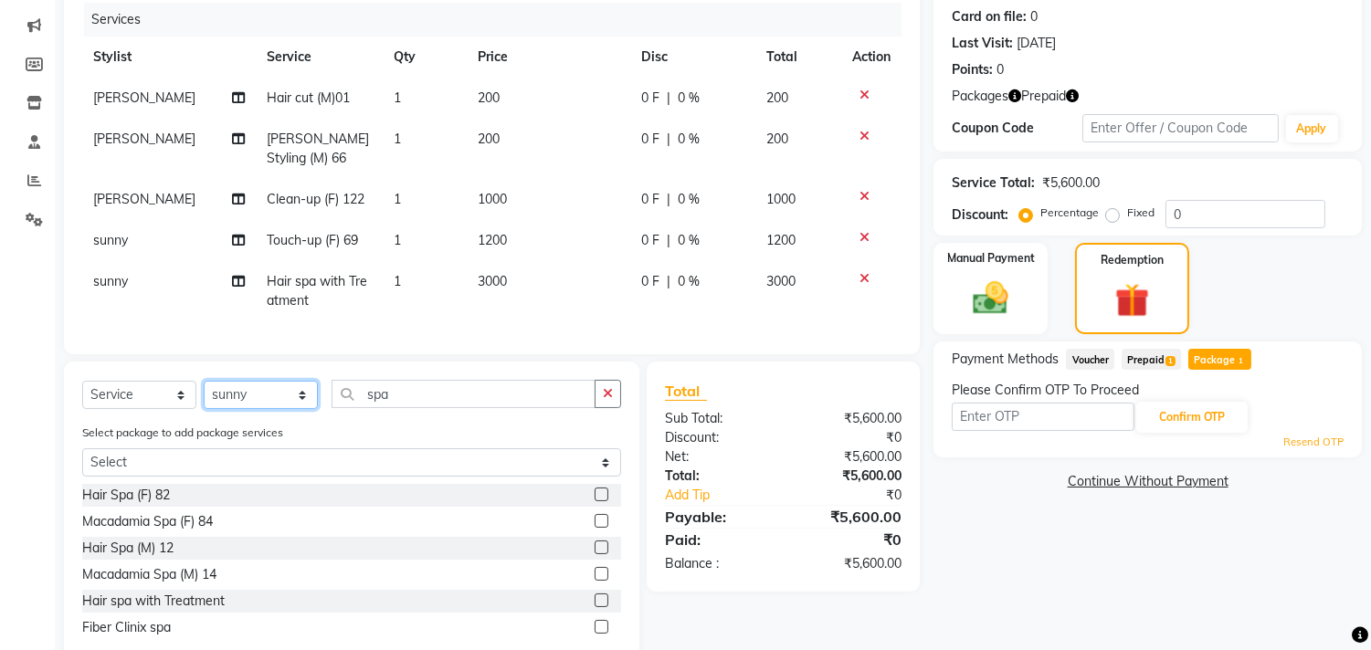
click at [272, 409] on select "Select Stylist Admin chahit COUNTOR Devid hardeep mamta manisha MONISH navi NOS…" at bounding box center [261, 395] width 114 height 28
click at [204, 396] on select "Select Stylist Admin chahit COUNTOR Devid hardeep mamta manisha MONISH navi NOS…" at bounding box center [261, 395] width 114 height 28
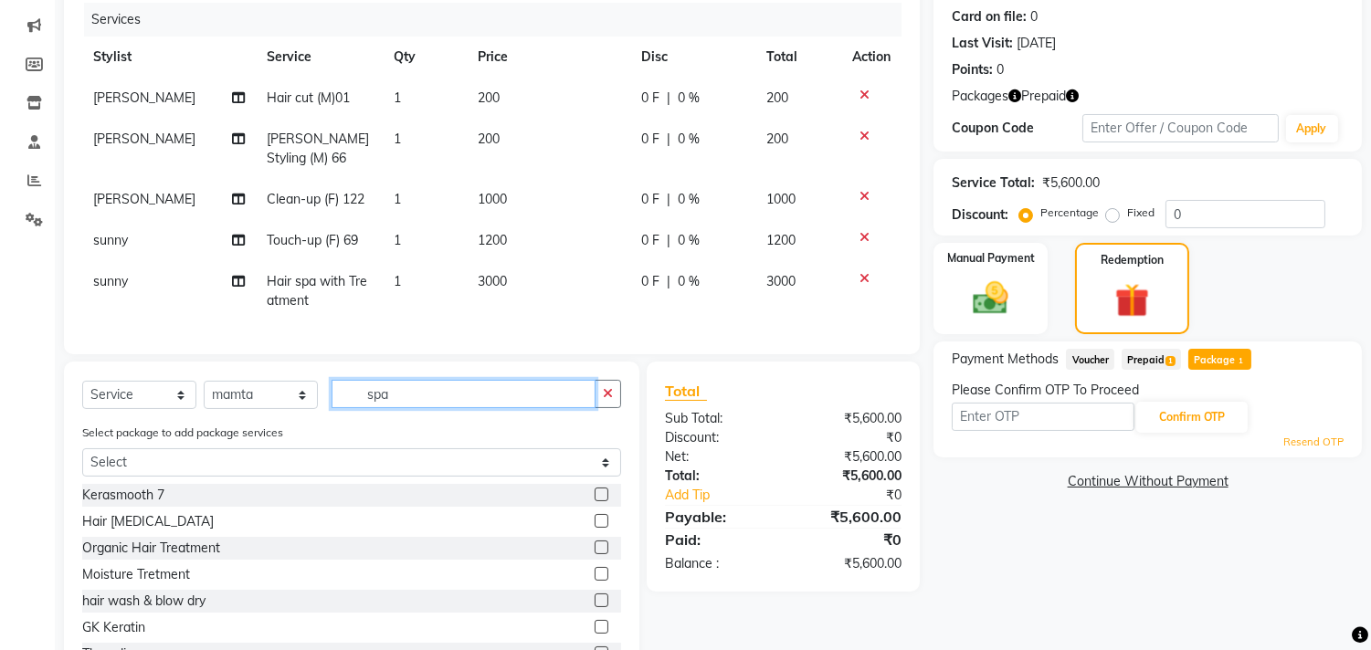
drag, startPoint x: 409, startPoint y: 404, endPoint x: 305, endPoint y: 385, distance: 105.7
click at [307, 385] on div "Select Service Product Membership Package Voucher Prepaid Gift Card Select Styl…" at bounding box center [351, 527] width 575 height 331
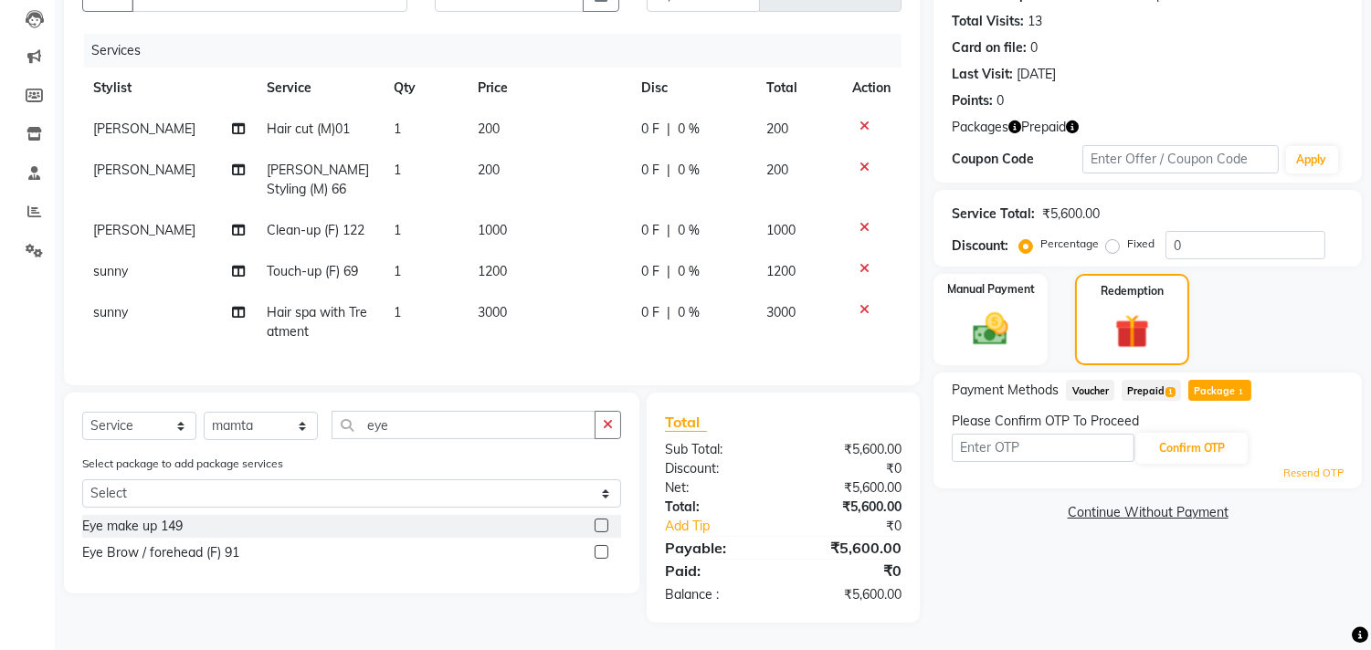
click at [168, 558] on div "Eye Brow / forehead (F) 91" at bounding box center [160, 552] width 157 height 19
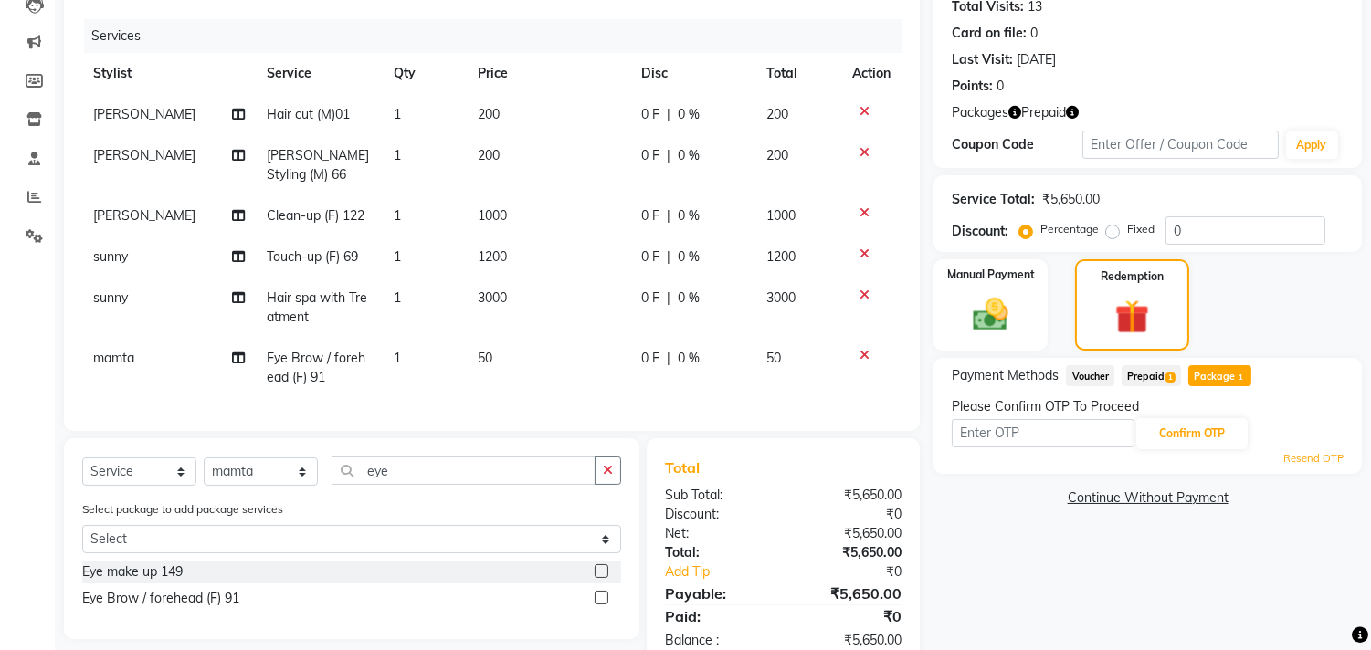
click at [563, 388] on td "50" at bounding box center [548, 368] width 163 height 60
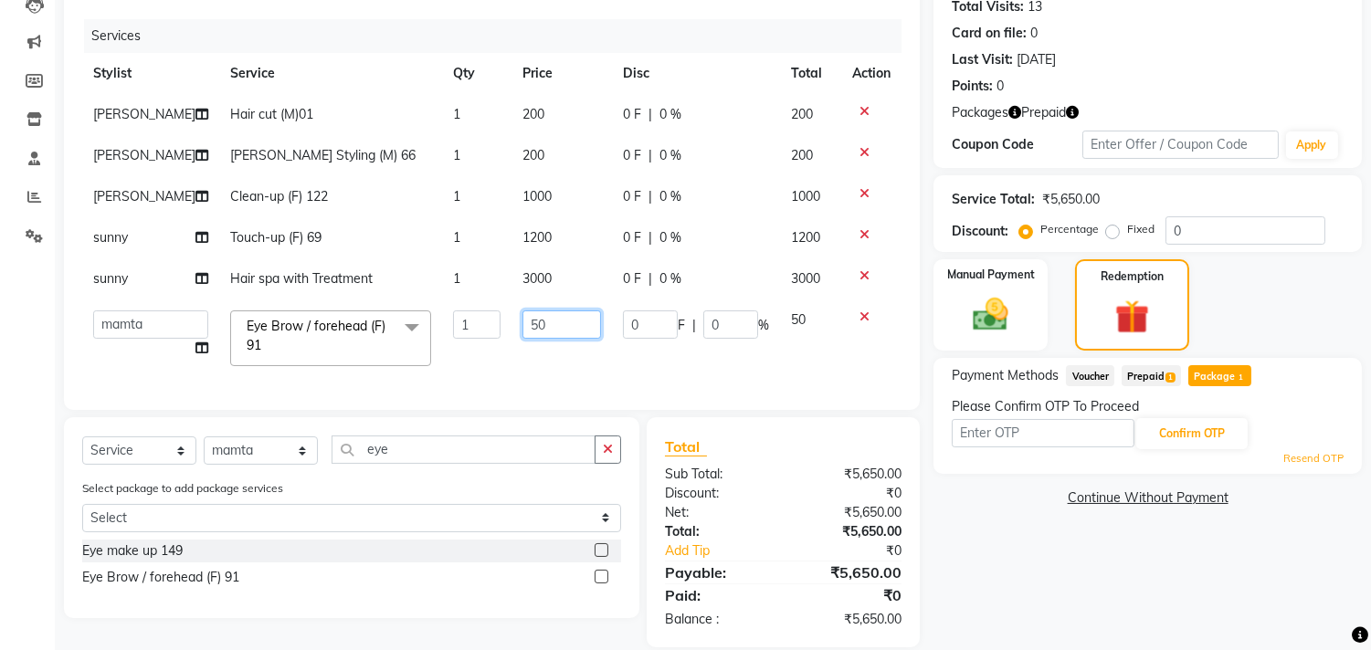
drag, startPoint x: 548, startPoint y: 320, endPoint x: 433, endPoint y: 313, distance: 115.3
click at [511, 320] on td "50" at bounding box center [561, 338] width 100 height 78
click at [1047, 504] on link "Continue Without Payment" at bounding box center [1147, 498] width 421 height 19
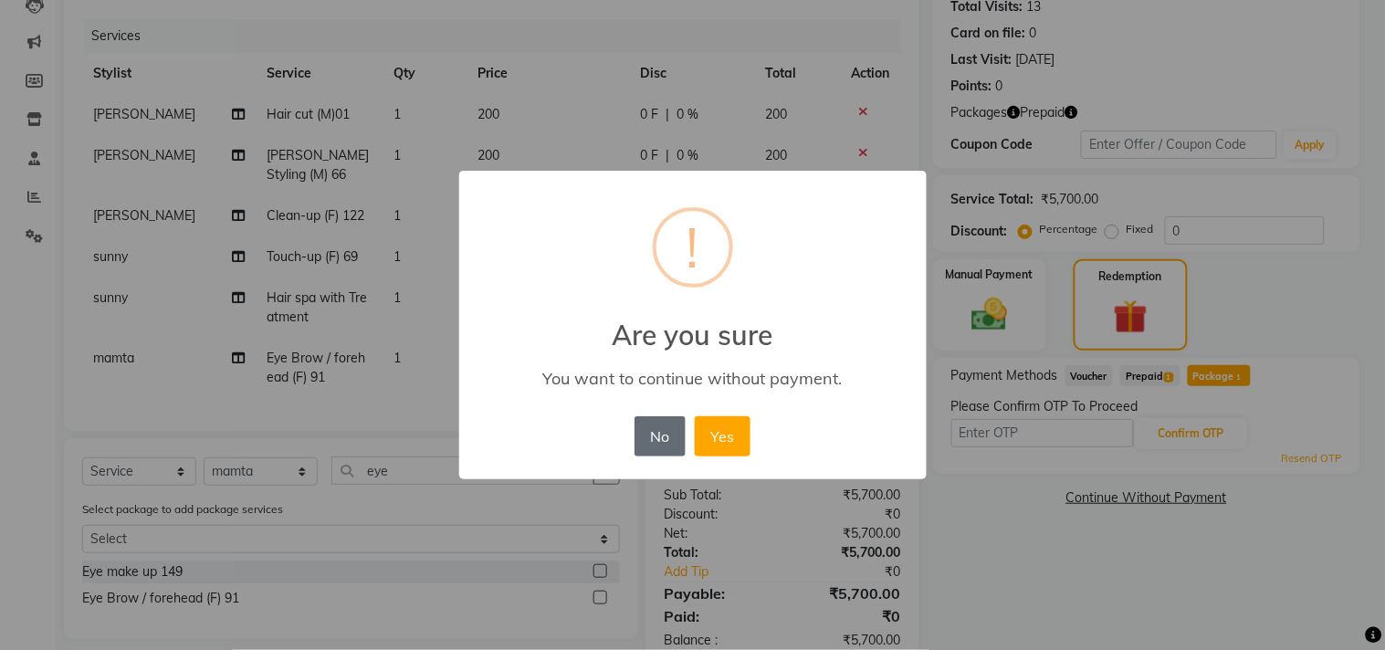
click at [667, 429] on button "No" at bounding box center [660, 436] width 51 height 40
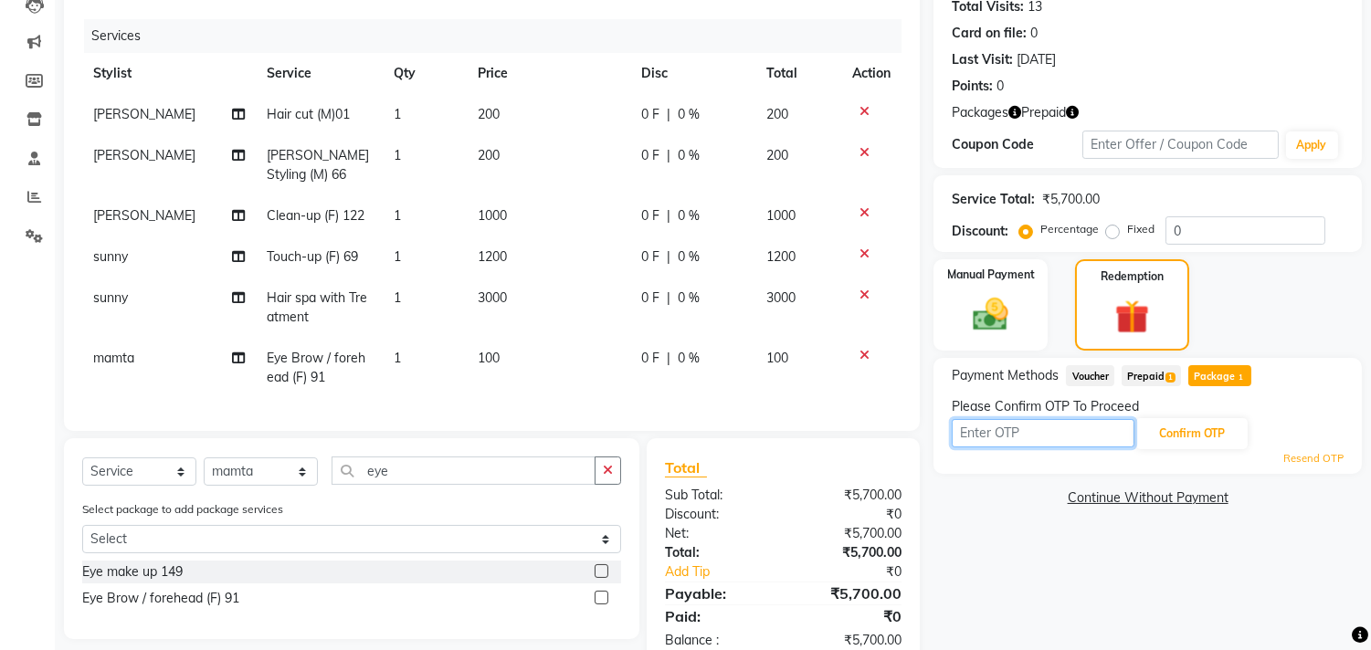
click at [982, 423] on input "text" at bounding box center [1042, 433] width 183 height 28
click at [1146, 436] on button "Confirm OTP" at bounding box center [1191, 433] width 111 height 31
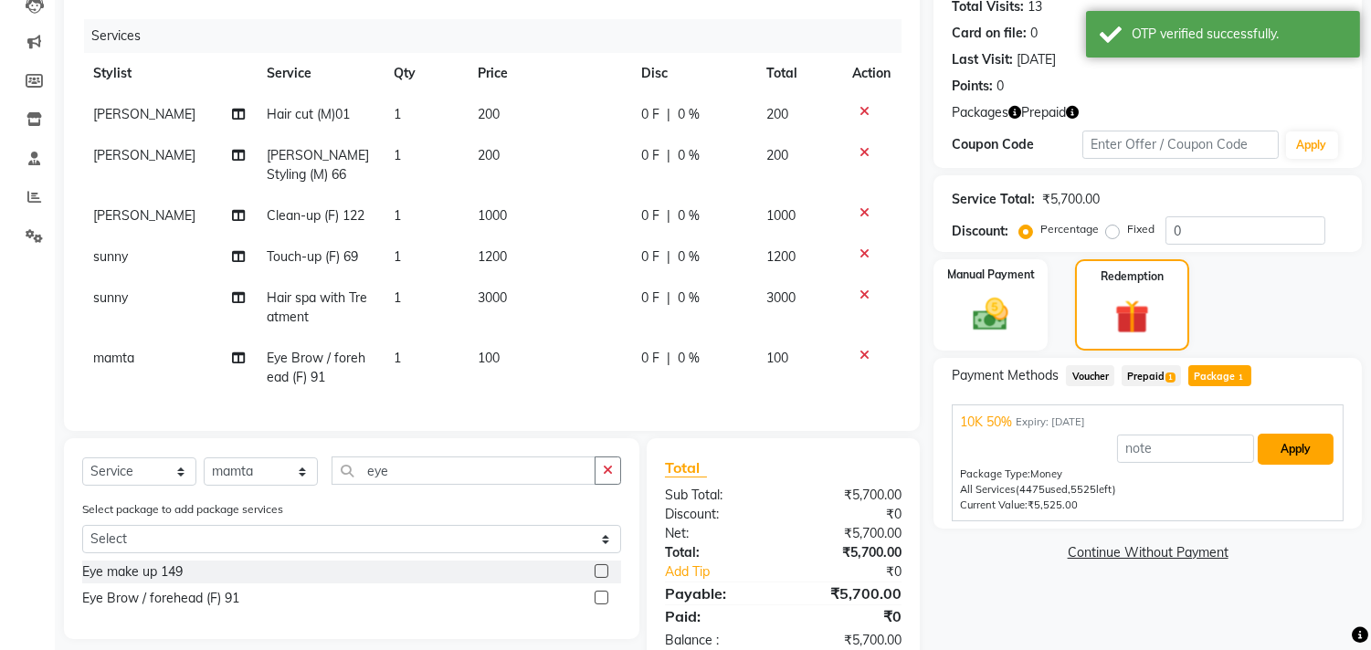
click at [1279, 457] on button "Apply" at bounding box center [1295, 449] width 76 height 31
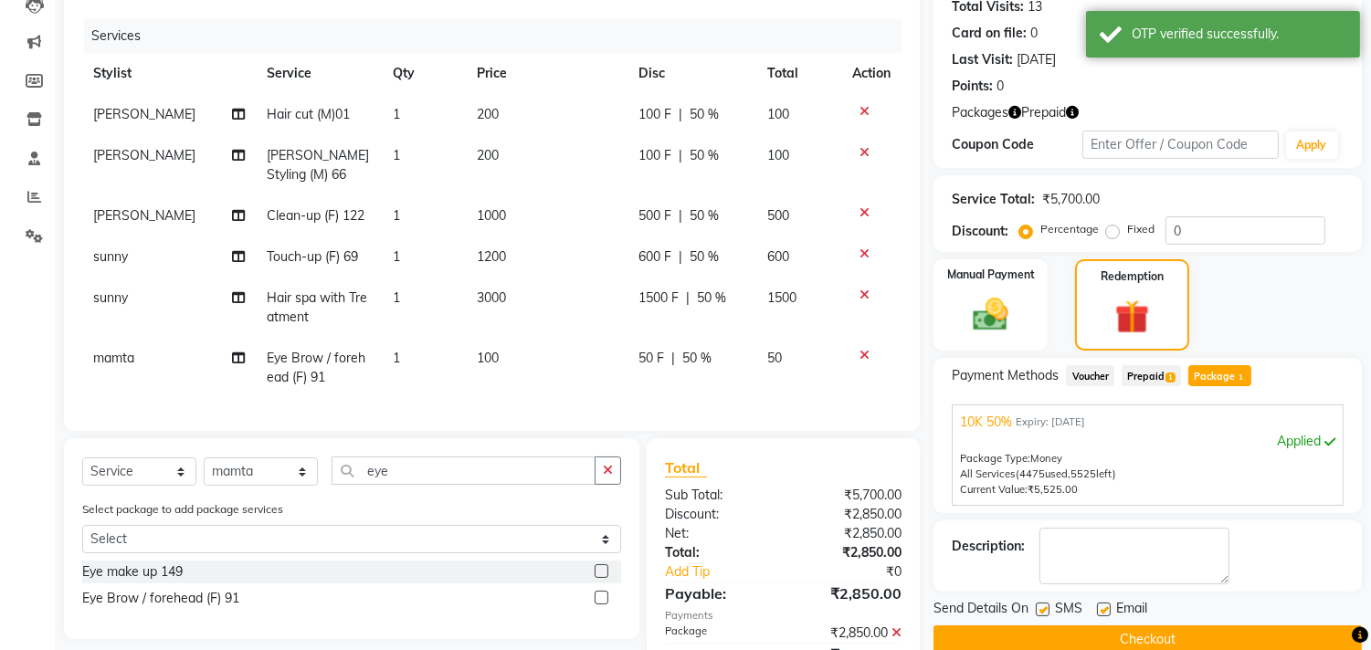
scroll to position [306, 0]
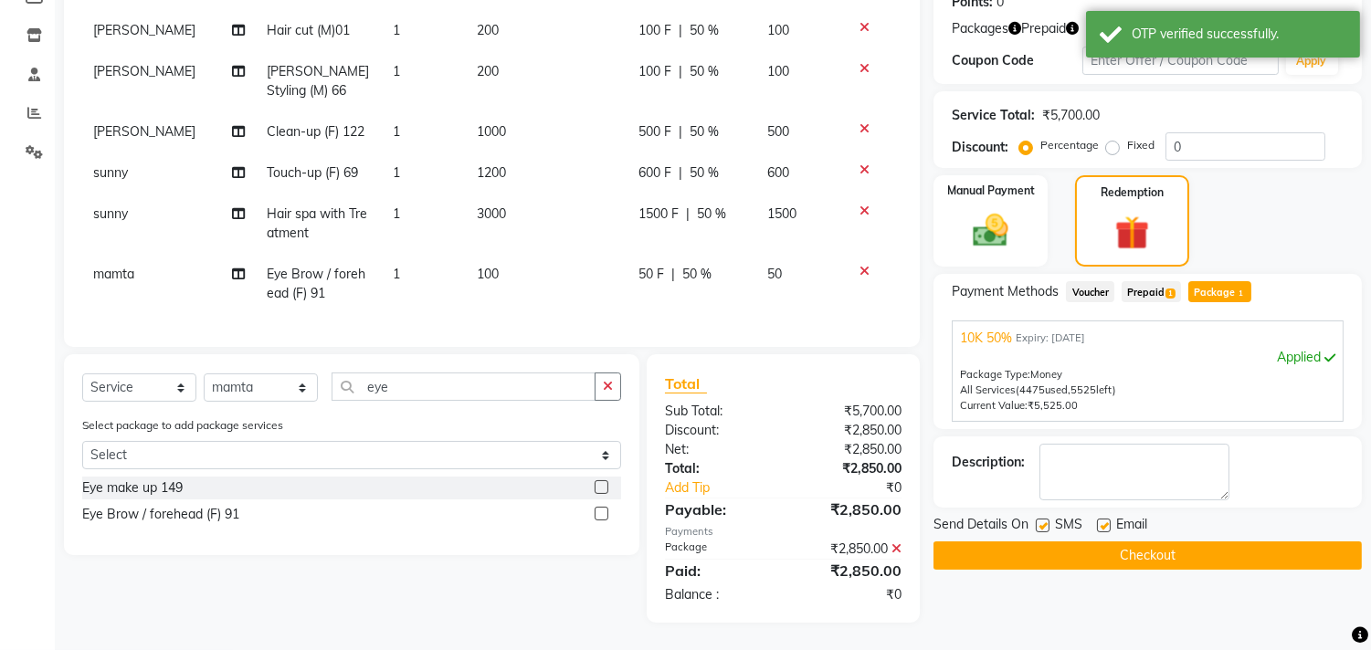
click at [1185, 545] on button "Checkout" at bounding box center [1147, 555] width 428 height 28
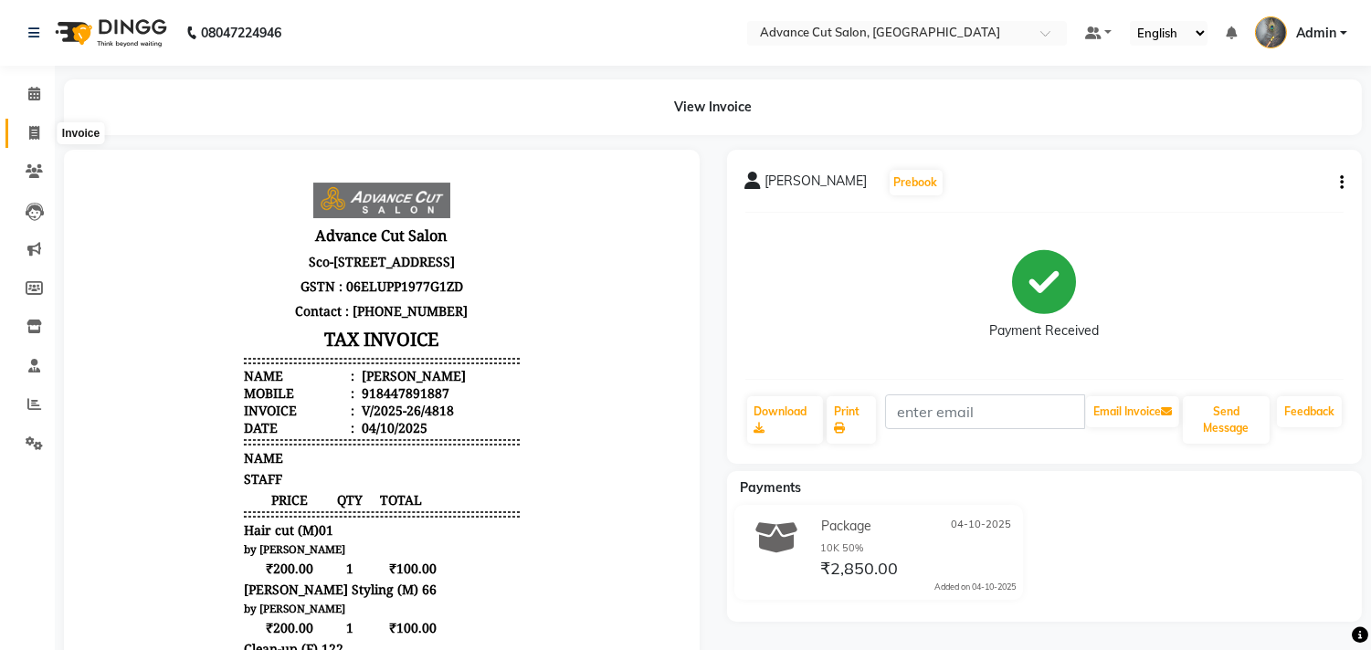
click at [37, 135] on icon at bounding box center [34, 133] width 10 height 14
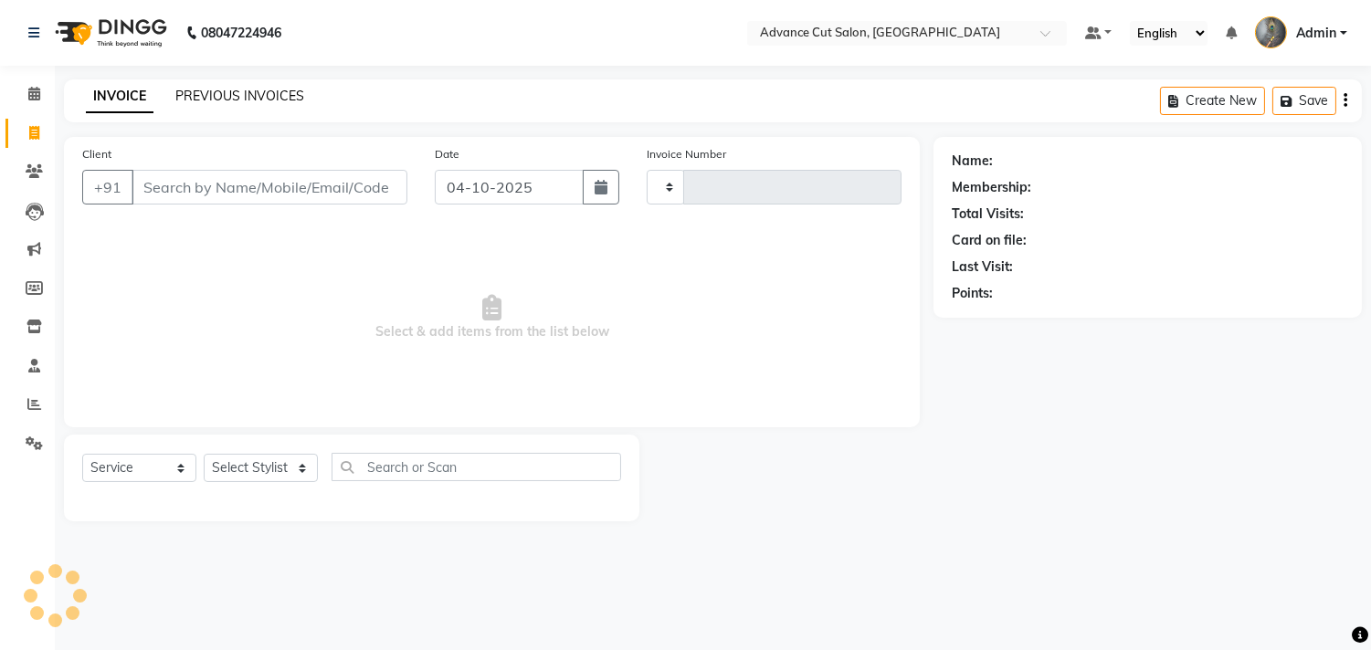
click at [226, 94] on link "PREVIOUS INVOICES" at bounding box center [239, 96] width 129 height 16
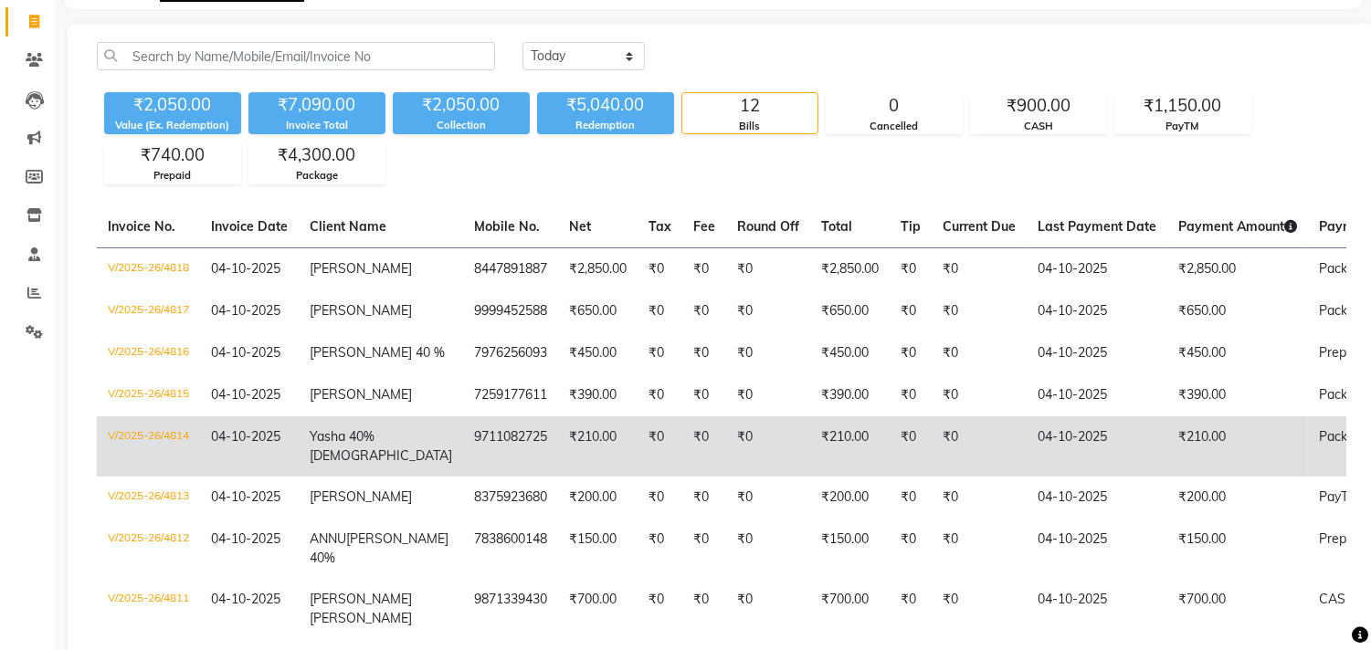
scroll to position [203, 0]
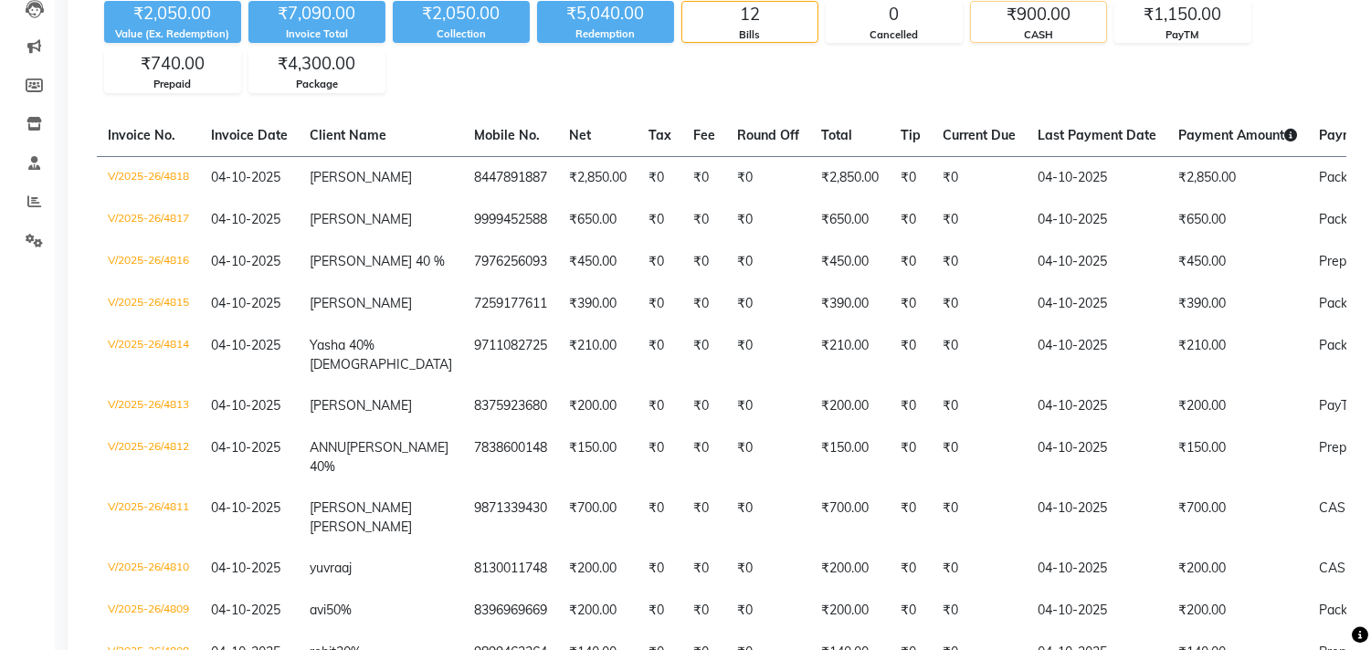
click at [1024, 2] on div "₹900.00" at bounding box center [1038, 15] width 135 height 26
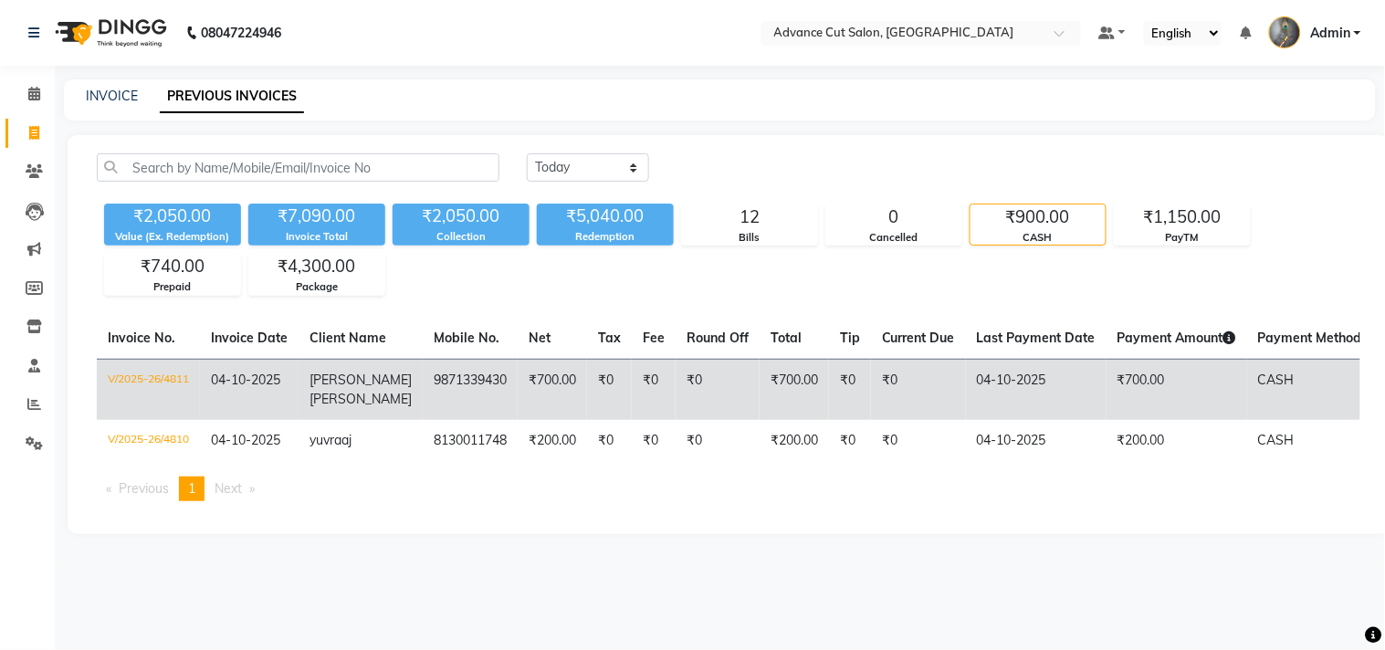
click at [676, 375] on td "₹0" at bounding box center [718, 389] width 84 height 61
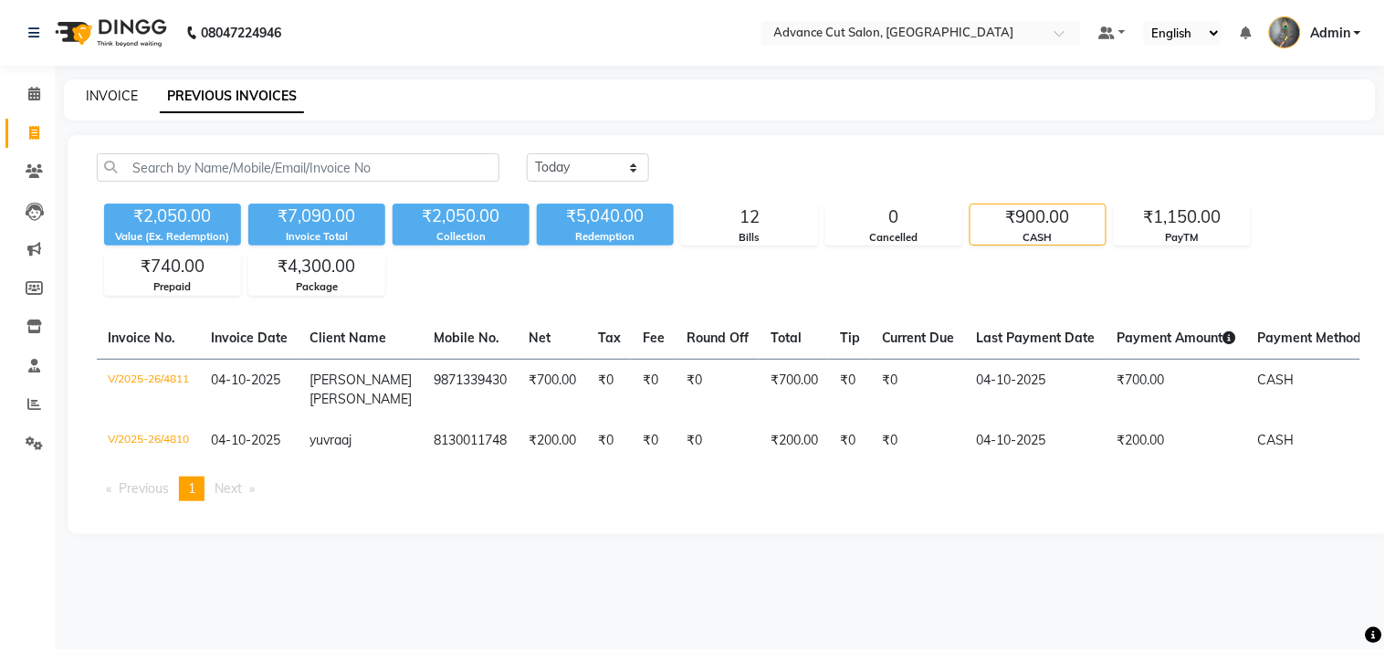
click at [107, 89] on link "INVOICE" at bounding box center [112, 96] width 52 height 16
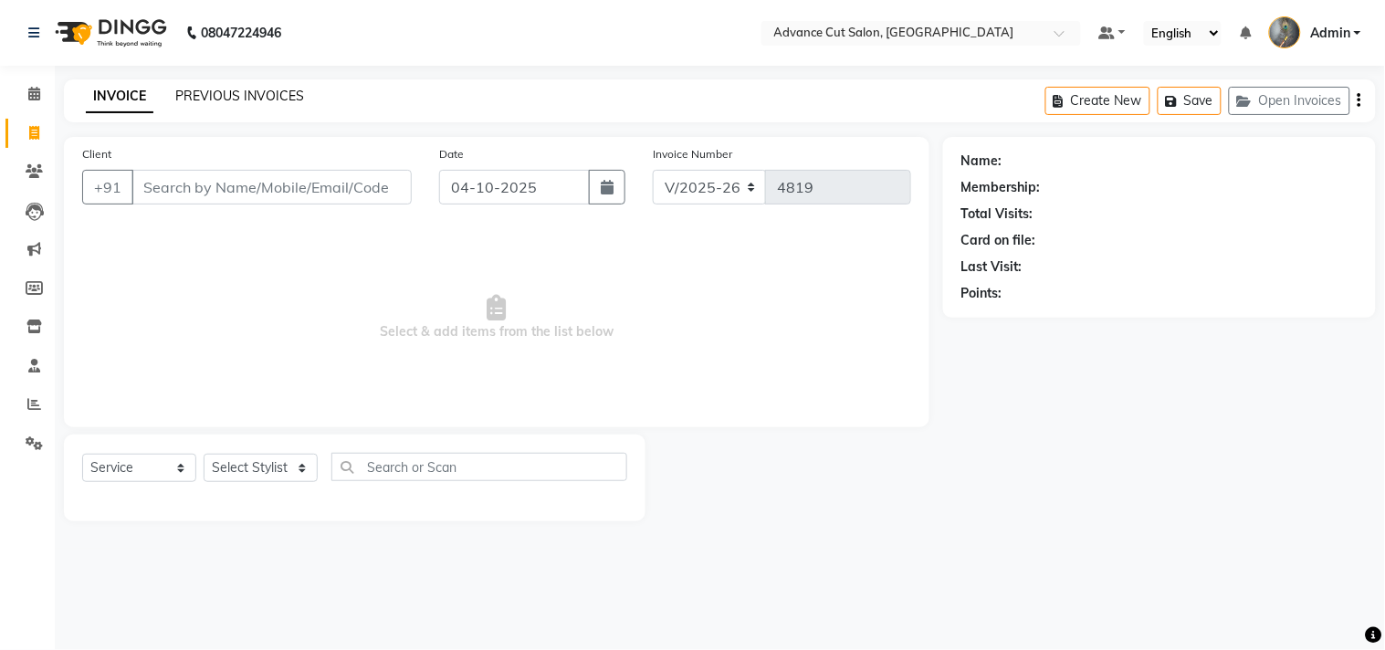
click at [206, 96] on link "PREVIOUS INVOICES" at bounding box center [239, 96] width 129 height 16
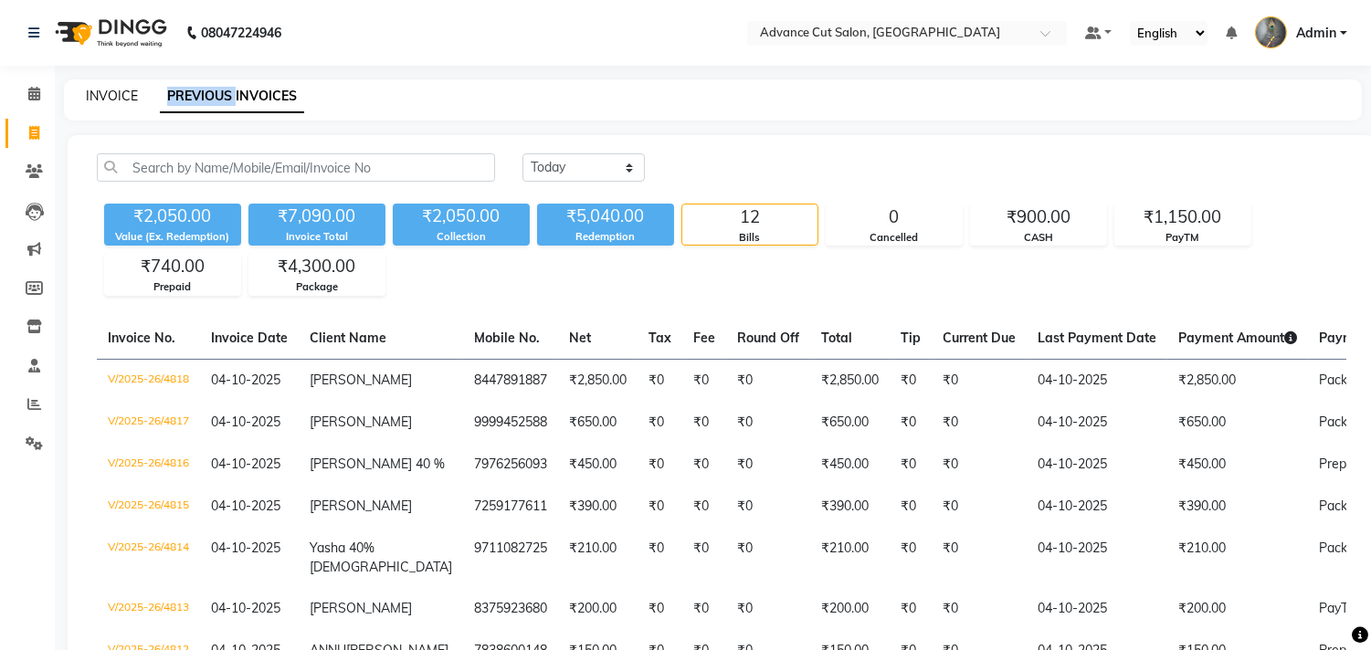
click at [129, 95] on link "INVOICE" at bounding box center [112, 96] width 52 height 16
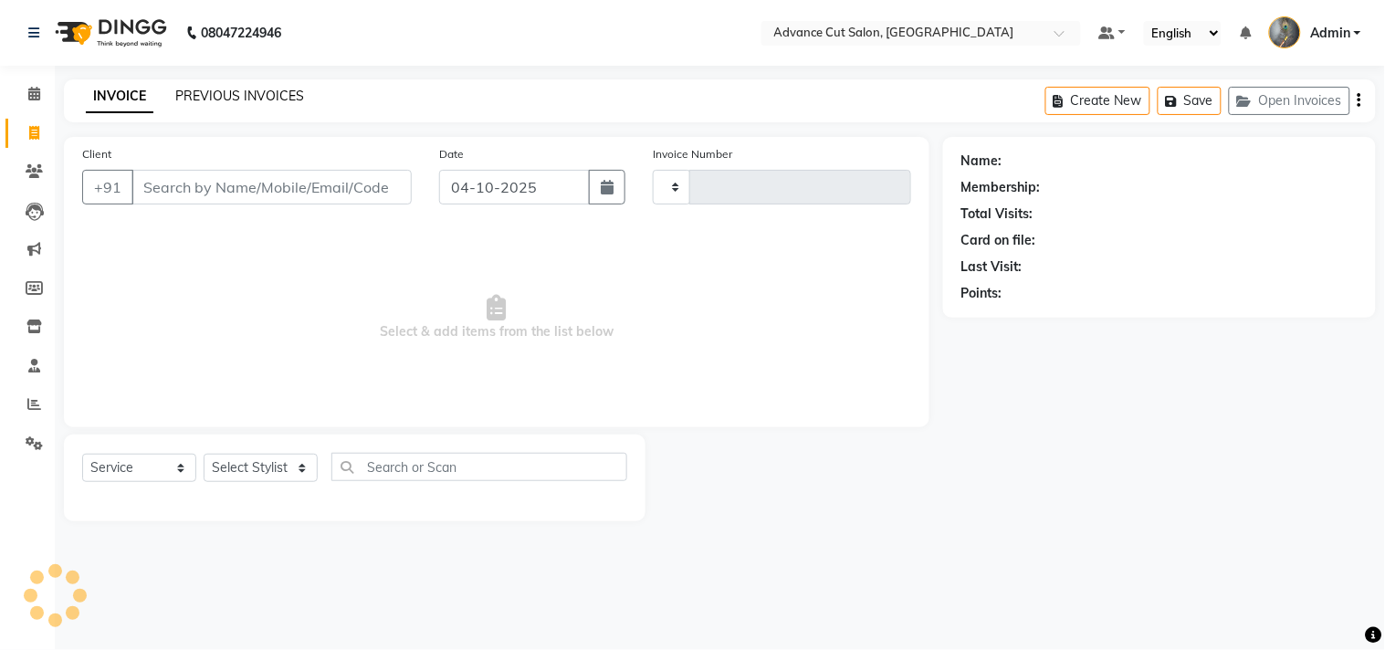
click at [215, 89] on link "PREVIOUS INVOICES" at bounding box center [239, 96] width 129 height 16
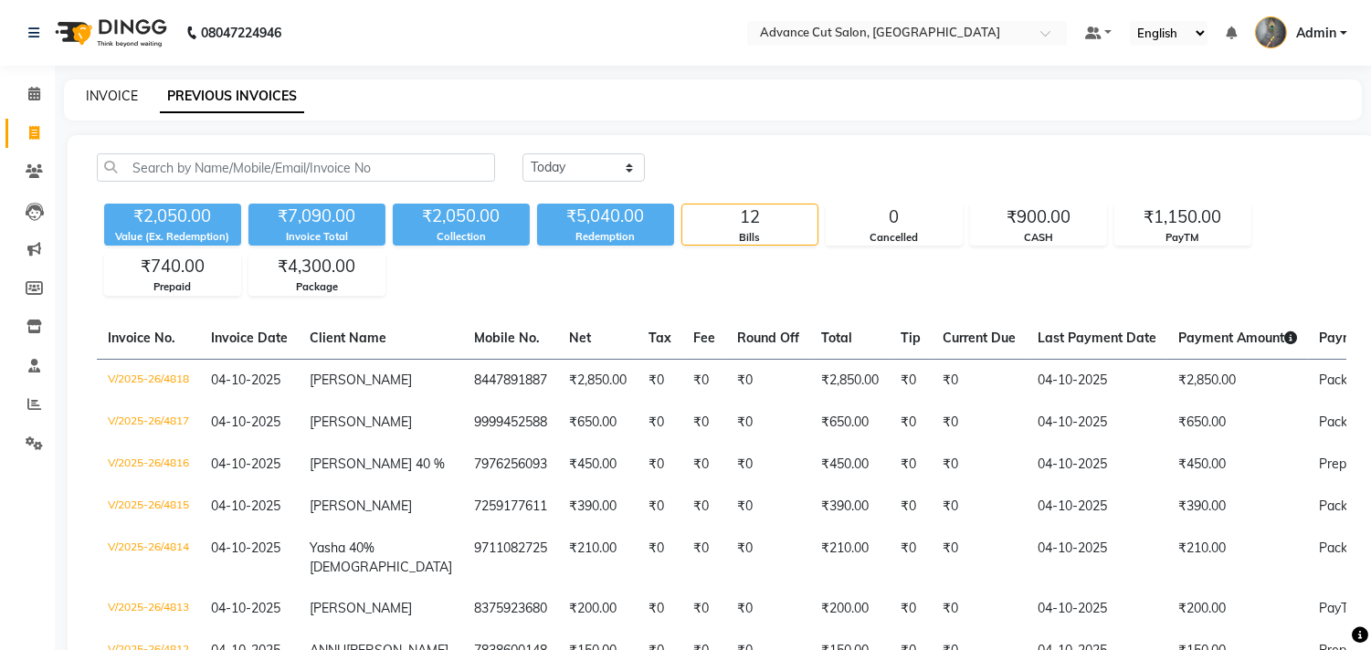
click at [111, 102] on link "INVOICE" at bounding box center [112, 96] width 52 height 16
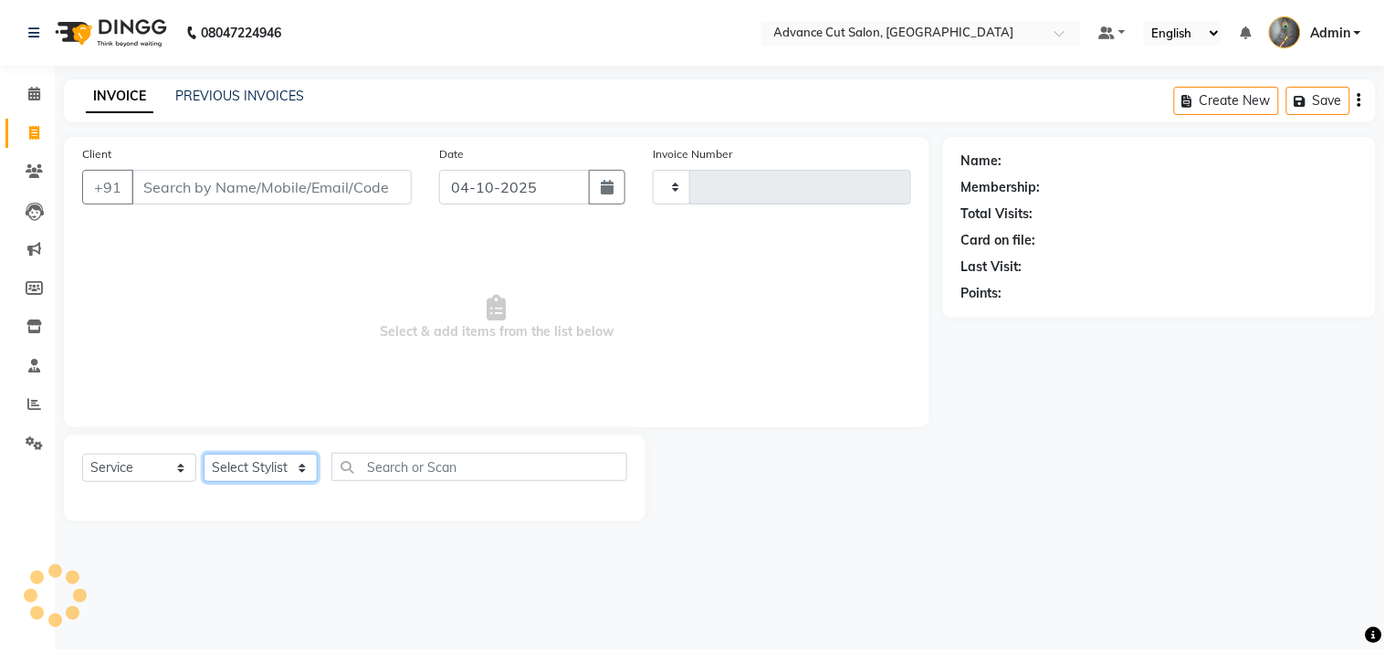
click at [249, 468] on select "Select Stylist" at bounding box center [261, 468] width 114 height 28
click at [249, 468] on select "Select Stylist Admin chahit COUNTOR Devid hardeep mamta manisha MONISH navi NOS…" at bounding box center [261, 468] width 114 height 28
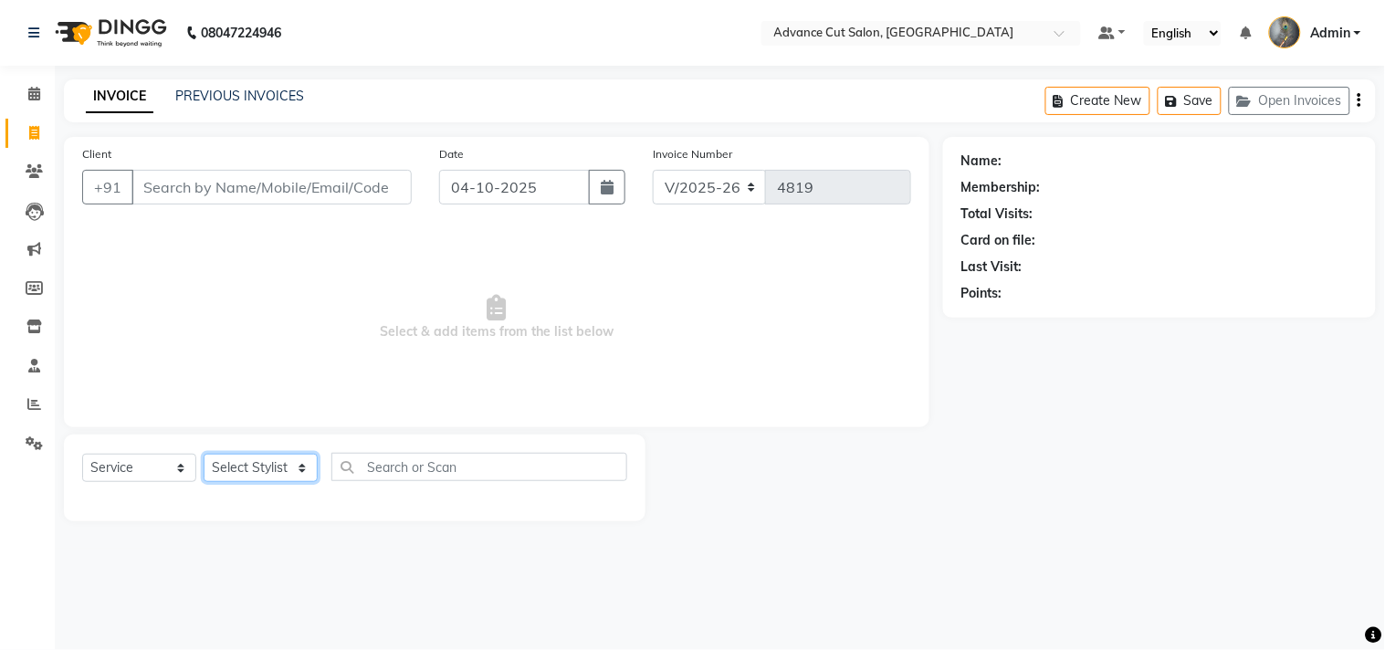
click at [250, 468] on select "Select Stylist Admin chahit COUNTOR Devid hardeep mamta manisha MONISH navi NOS…" at bounding box center [261, 468] width 114 height 28
click at [204, 455] on select "Select Stylist Admin chahit COUNTOR Devid hardeep mamta manisha MONISH navi NOS…" at bounding box center [261, 468] width 114 height 28
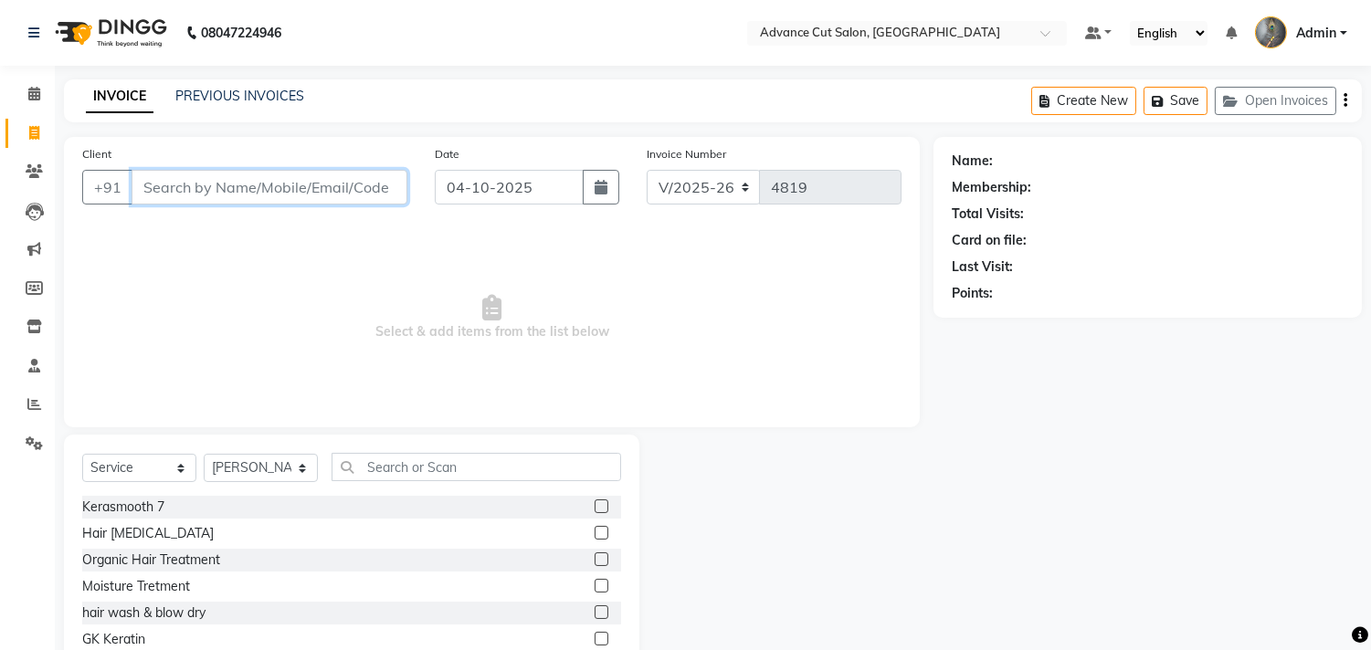
click at [211, 186] on input "Client" at bounding box center [269, 187] width 276 height 35
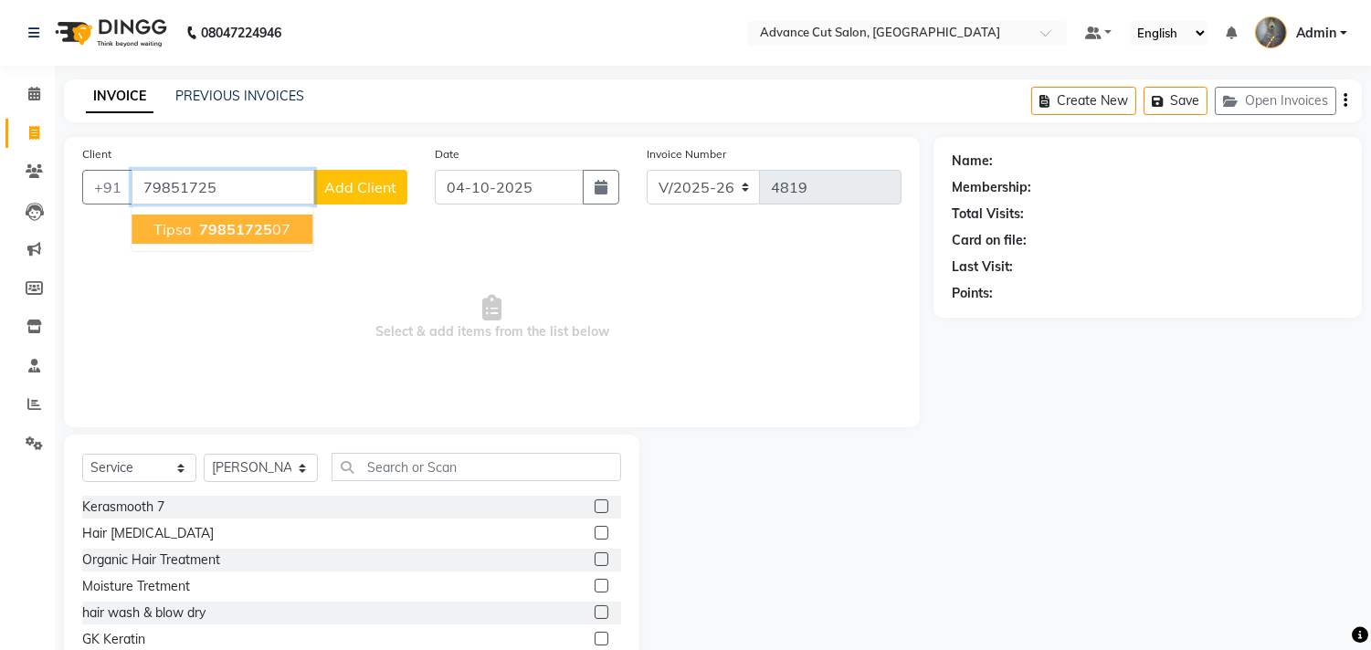
click at [177, 229] on span "tipsa" at bounding box center [172, 229] width 38 height 18
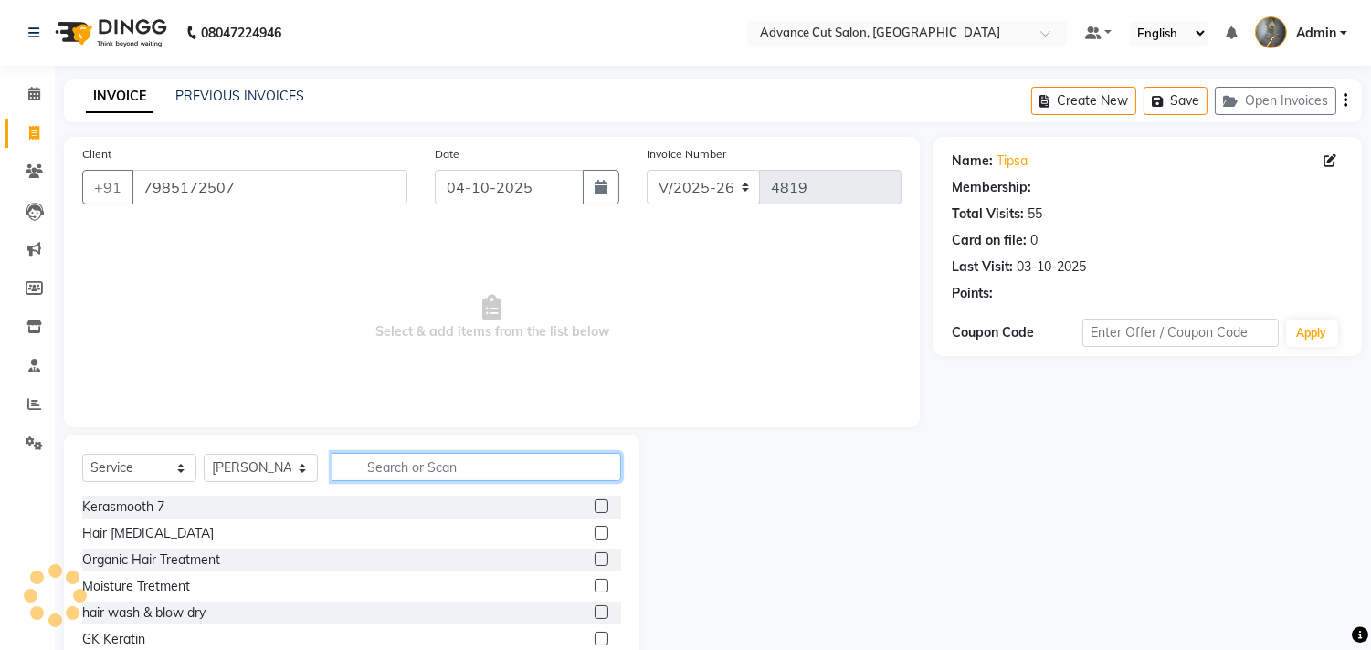
click at [390, 468] on input "text" at bounding box center [475, 467] width 289 height 28
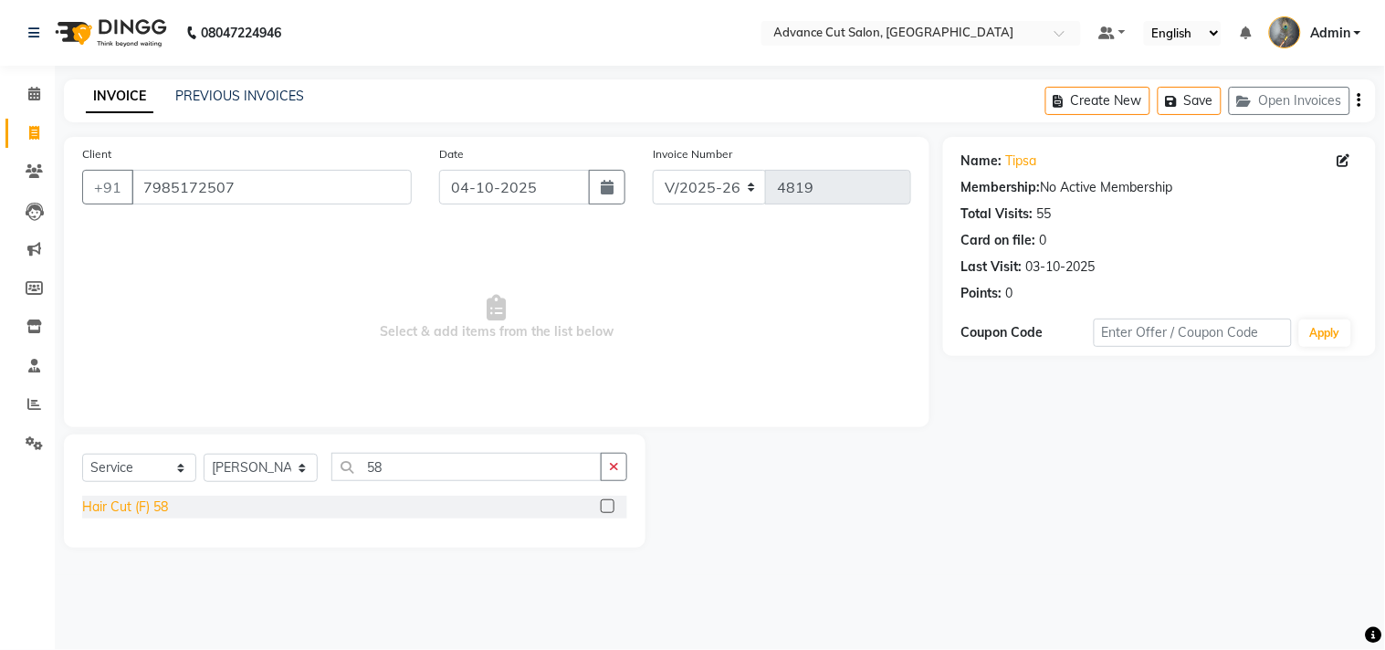
click at [142, 509] on div "Hair Cut (F) 58" at bounding box center [125, 507] width 86 height 19
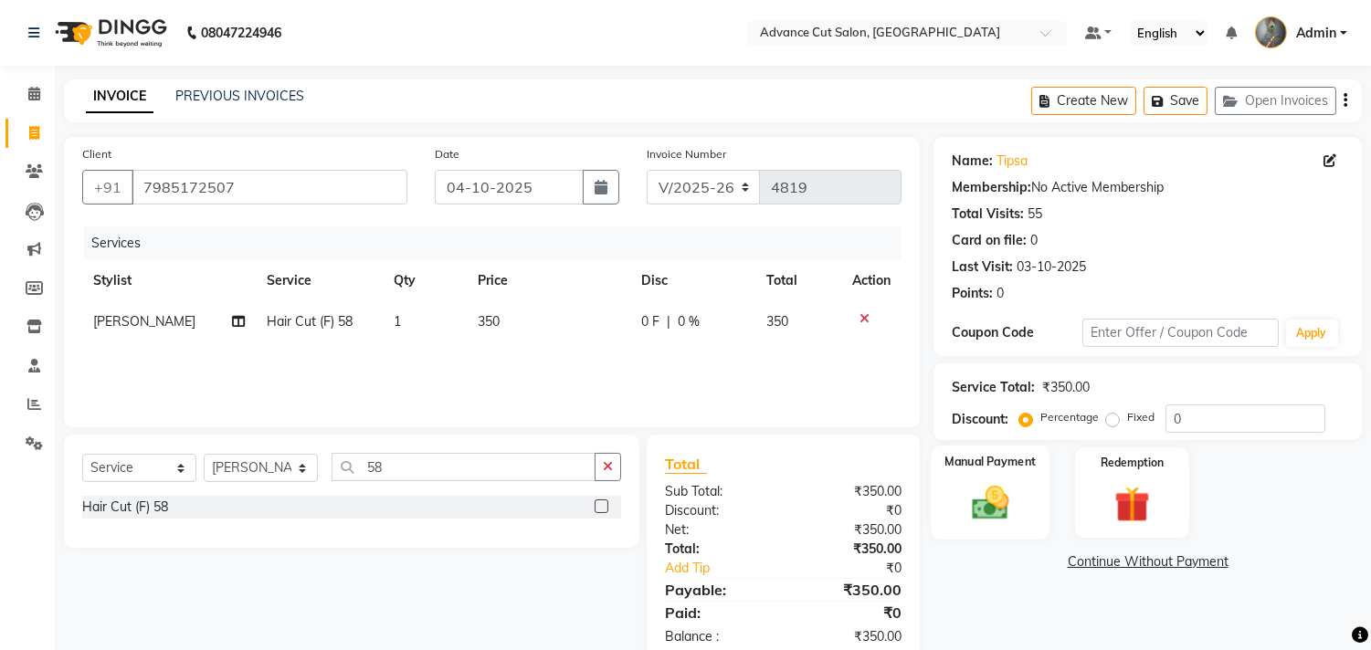
click at [987, 508] on img at bounding box center [991, 503] width 60 height 43
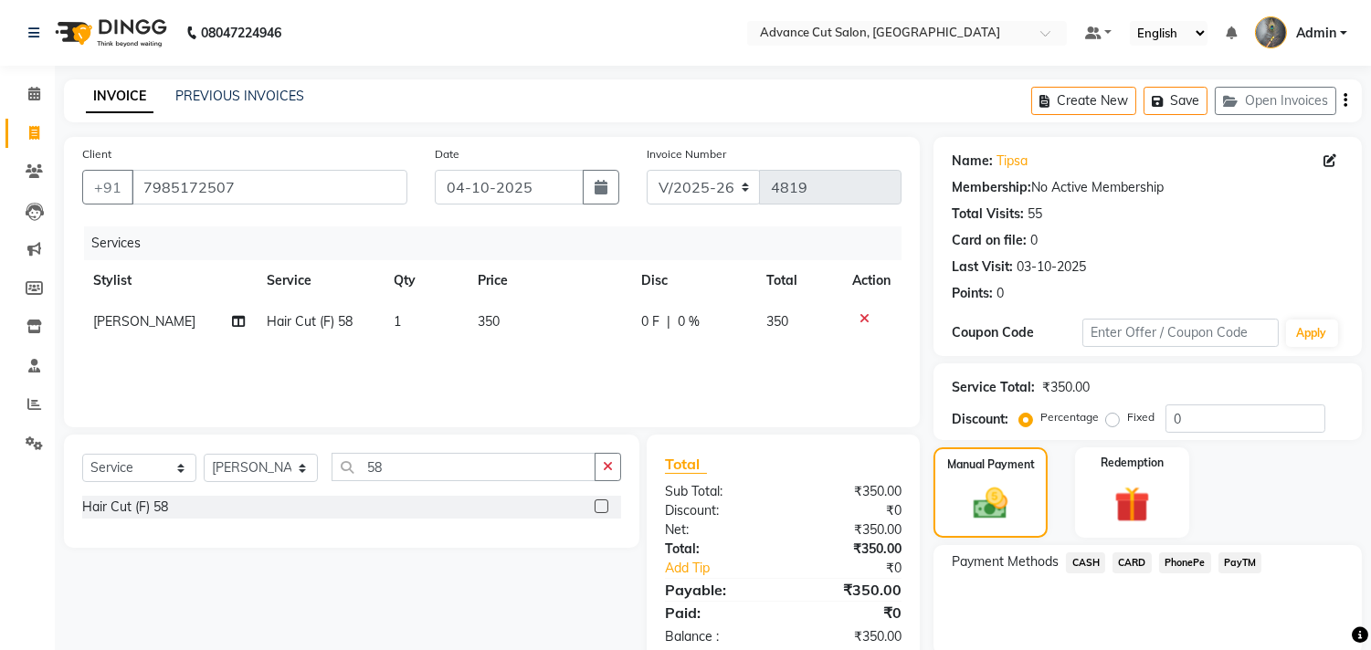
scroll to position [68, 0]
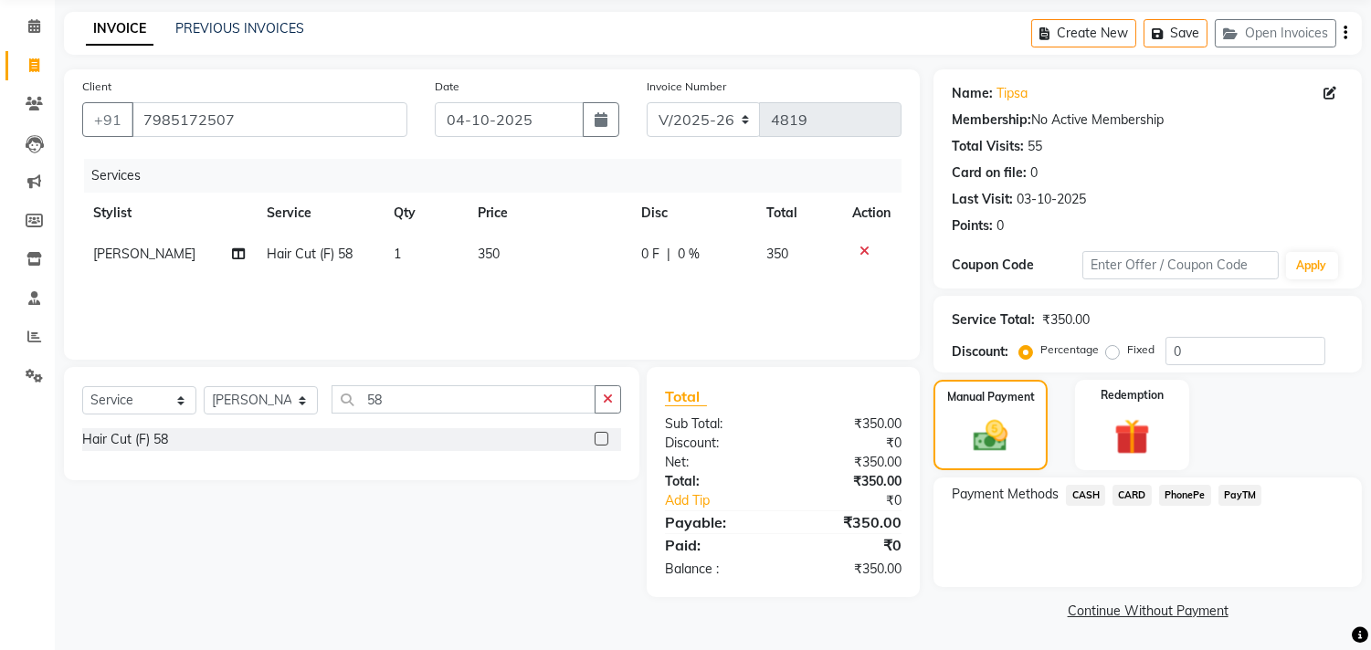
click at [1240, 495] on span "PayTM" at bounding box center [1240, 495] width 44 height 21
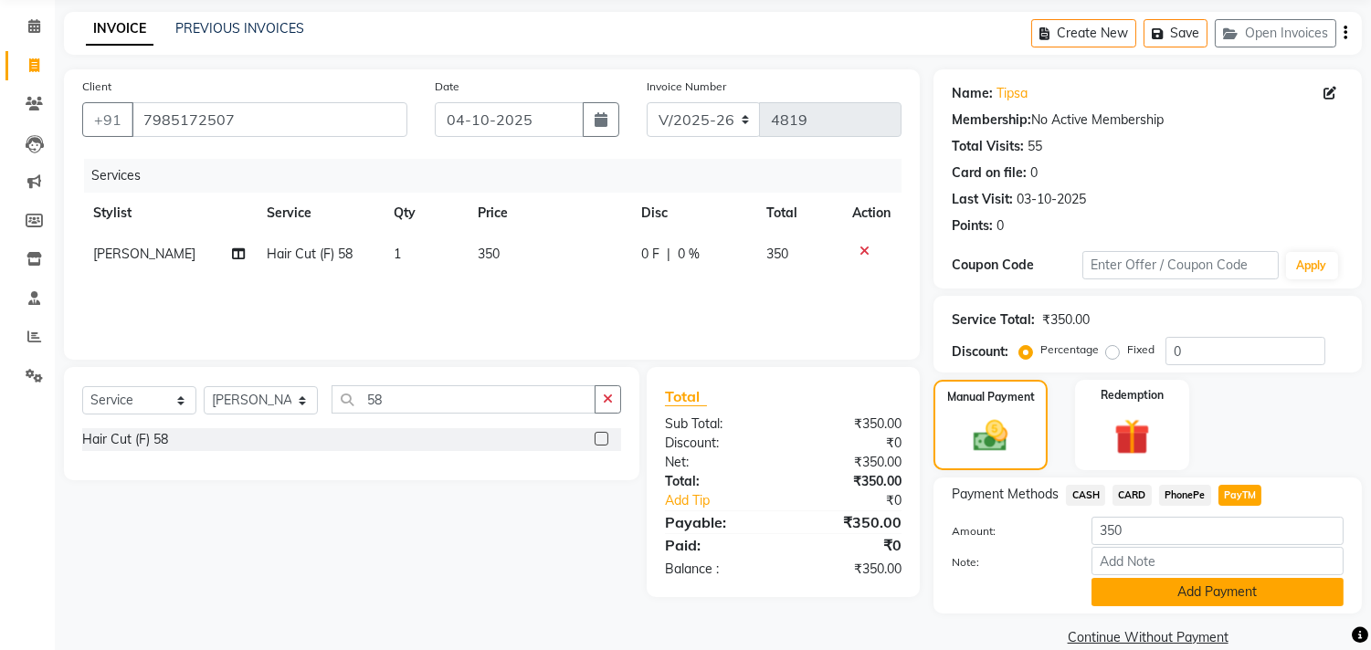
click at [1170, 594] on button "Add Payment" at bounding box center [1217, 592] width 252 height 28
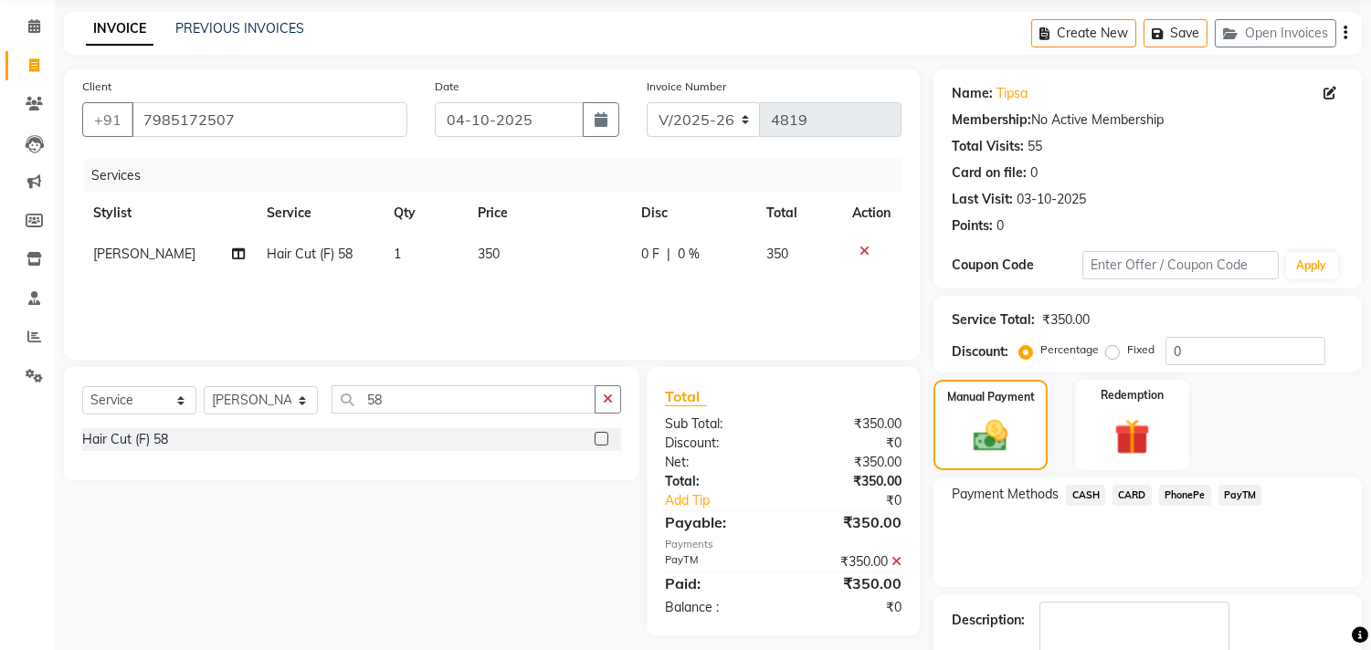
scroll to position [171, 0]
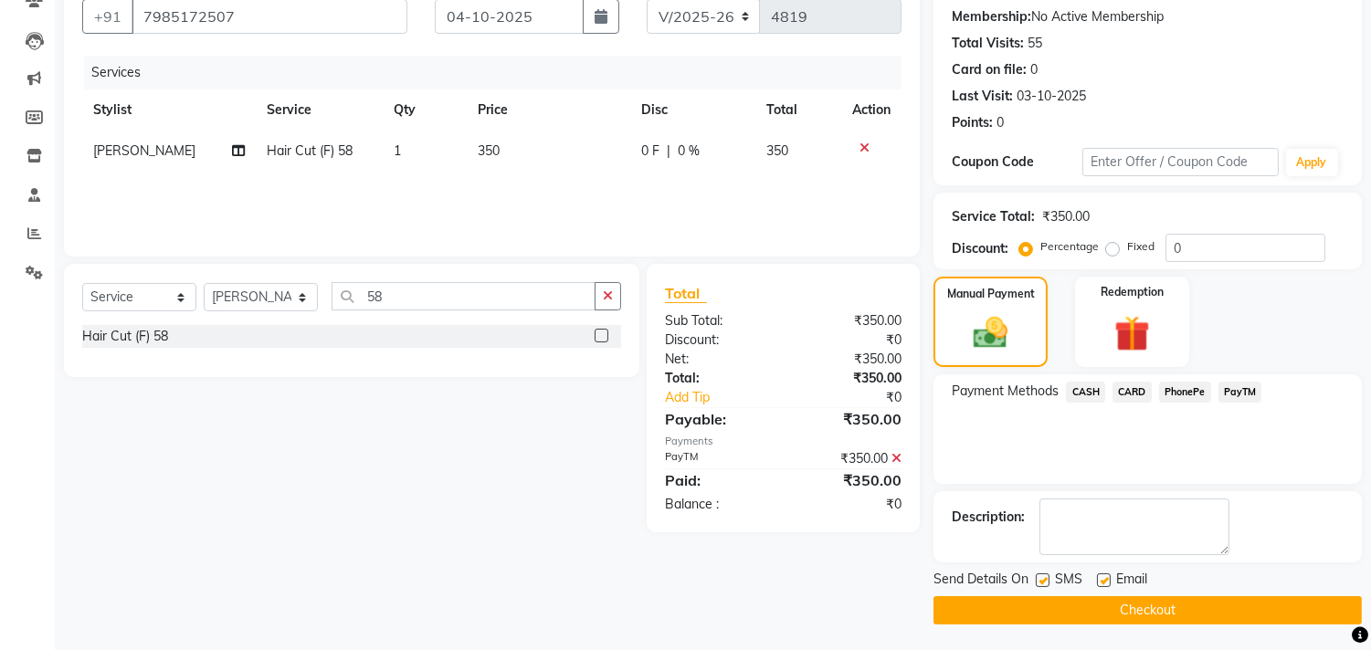
click at [1043, 575] on label at bounding box center [1042, 580] width 14 height 14
click at [1043, 575] on input "checkbox" at bounding box center [1041, 581] width 12 height 12
click at [1065, 608] on button "Checkout" at bounding box center [1147, 610] width 428 height 28
click at [1065, 608] on div "Checkout" at bounding box center [1147, 610] width 428 height 28
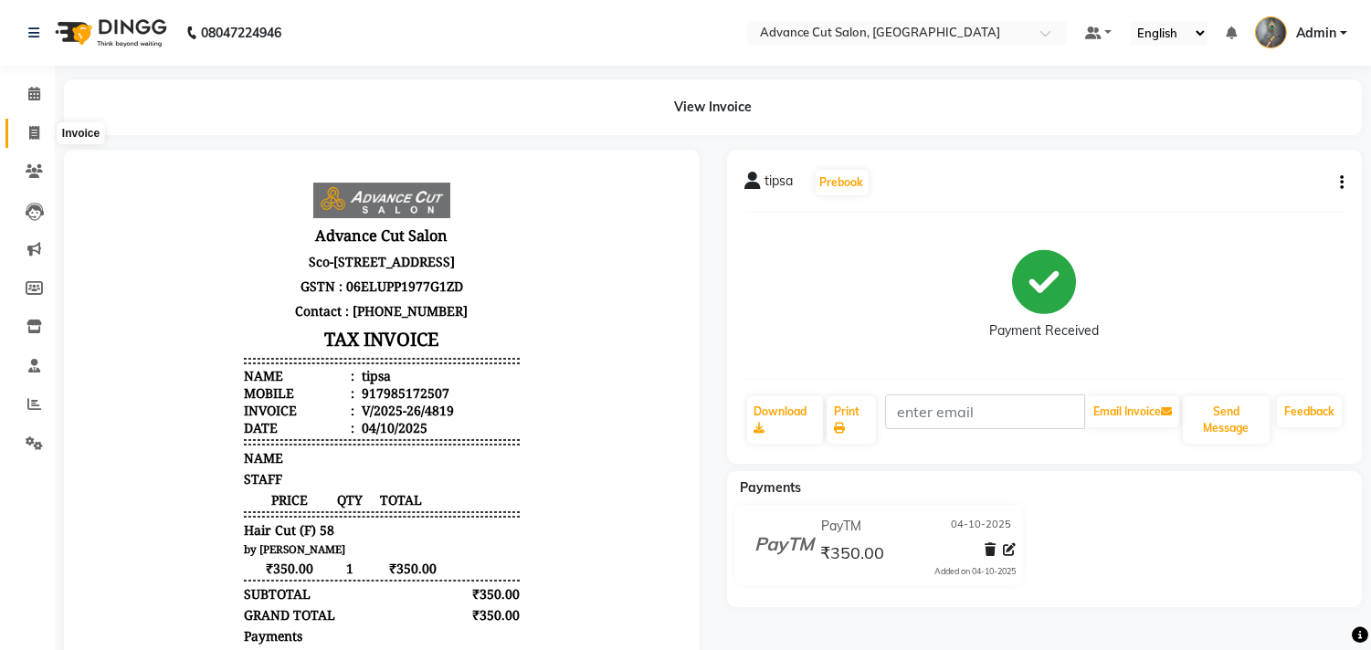
click at [39, 132] on span at bounding box center [34, 133] width 32 height 21
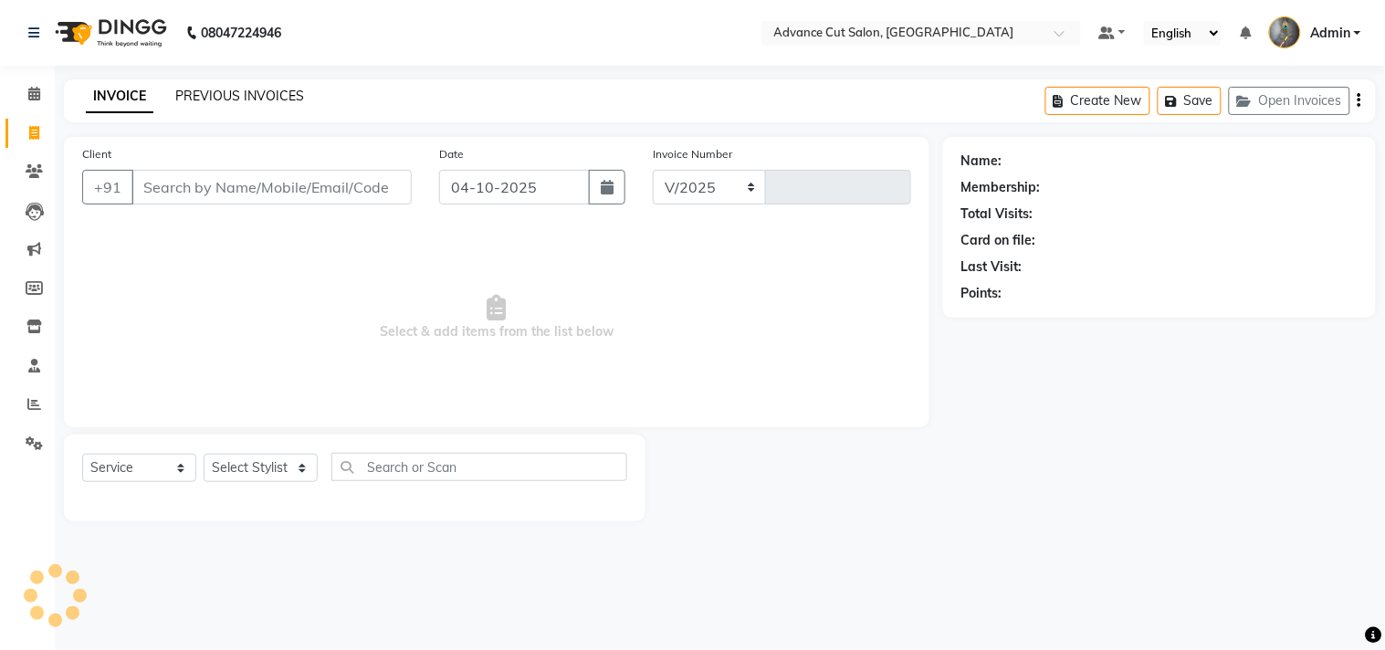
click at [201, 101] on link "PREVIOUS INVOICES" at bounding box center [239, 96] width 129 height 16
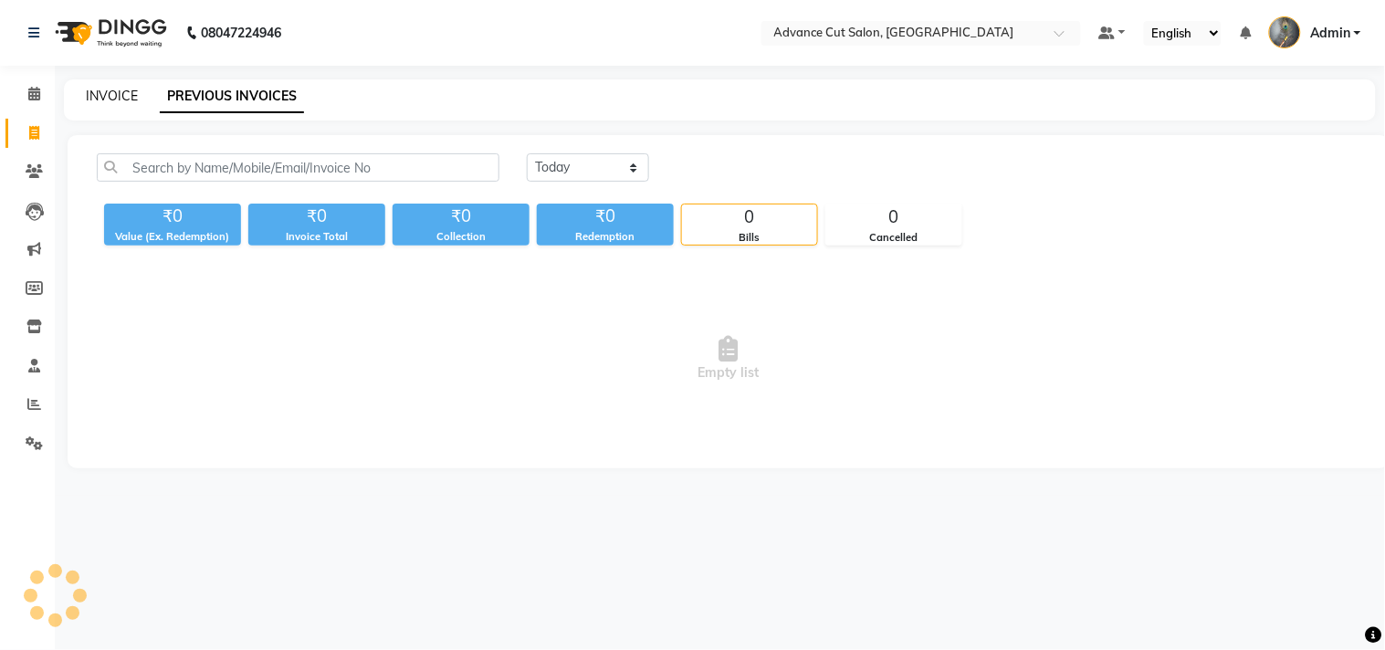
click at [128, 98] on link "INVOICE" at bounding box center [112, 96] width 52 height 16
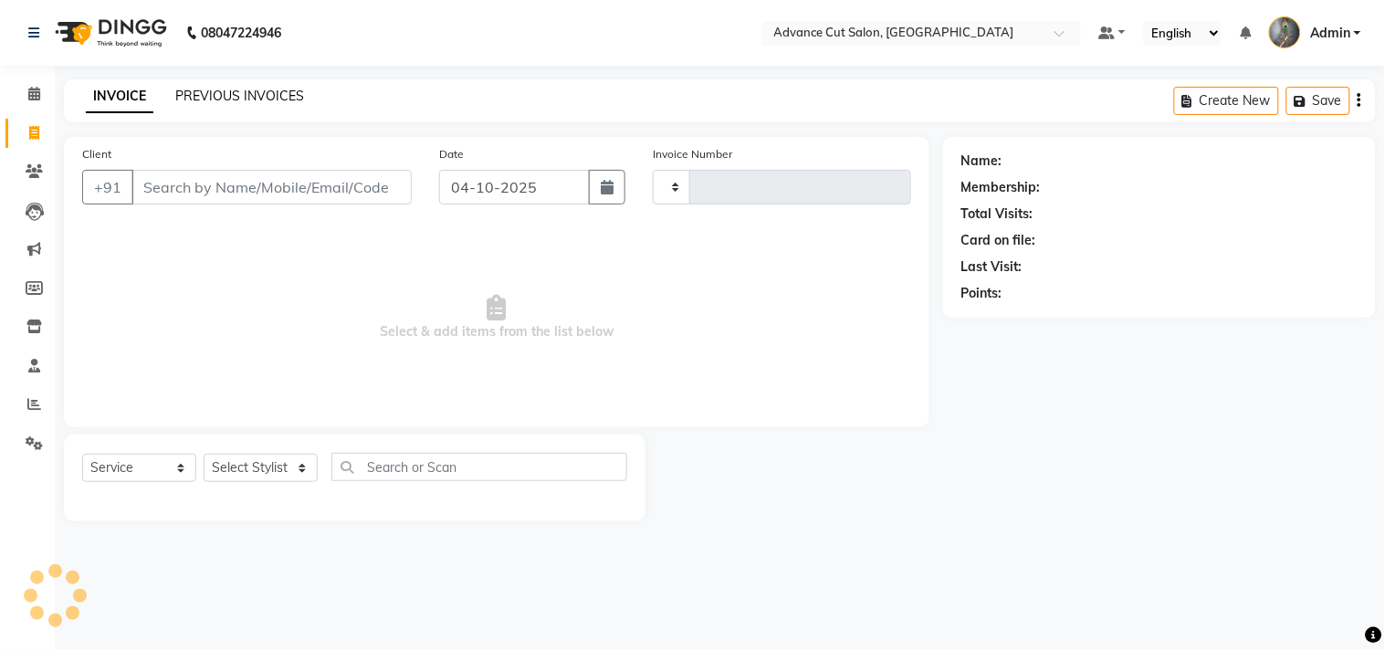
click at [211, 99] on link "PREVIOUS INVOICES" at bounding box center [239, 96] width 129 height 16
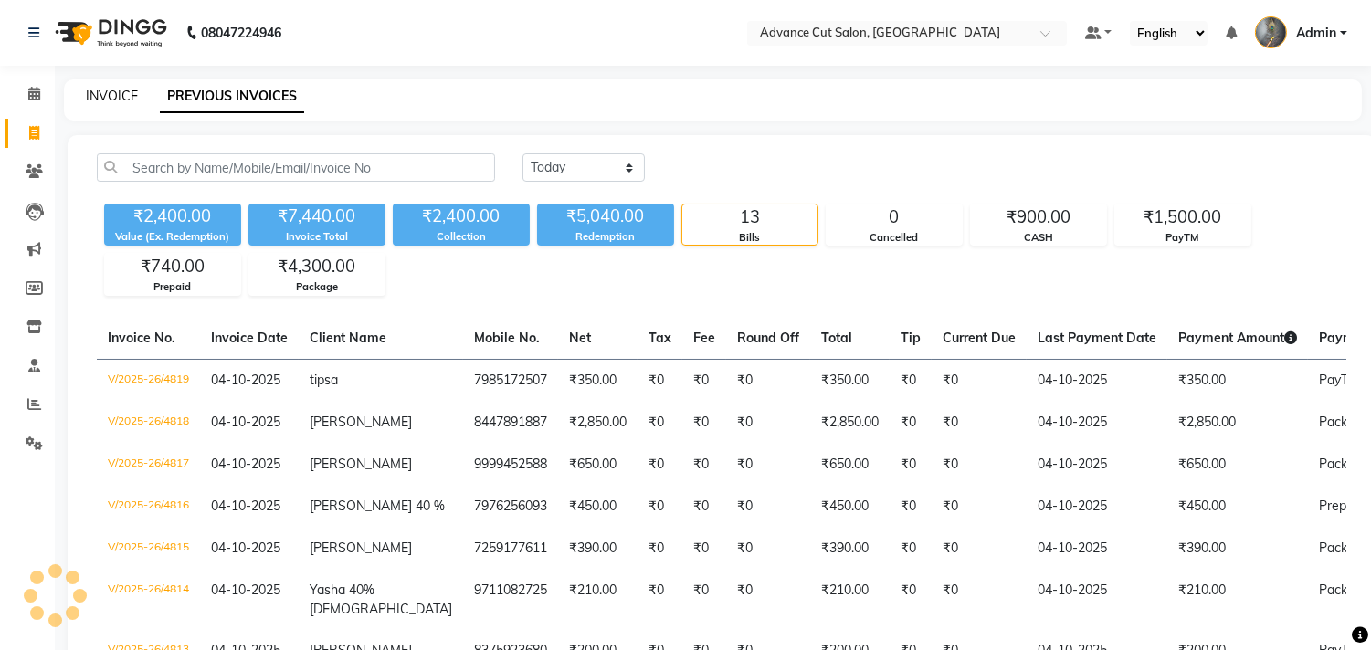
click at [117, 92] on link "INVOICE" at bounding box center [112, 96] width 52 height 16
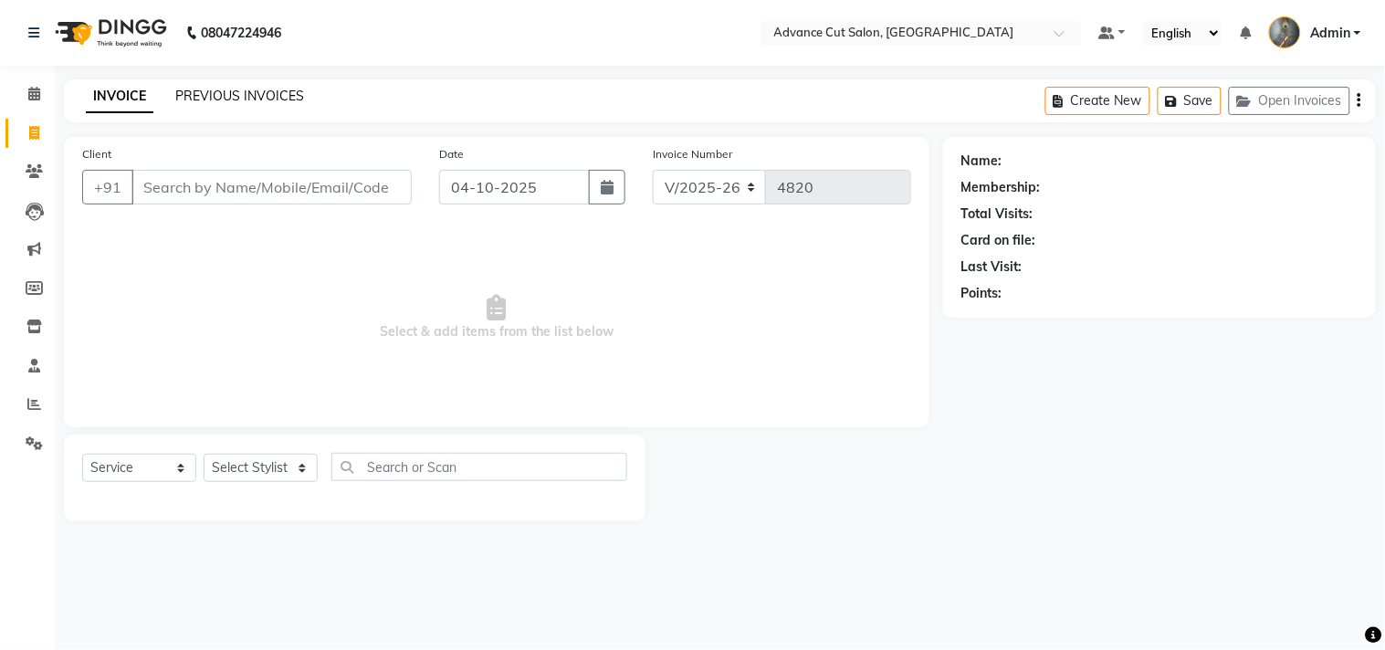
click at [197, 88] on link "PREVIOUS INVOICES" at bounding box center [239, 96] width 129 height 16
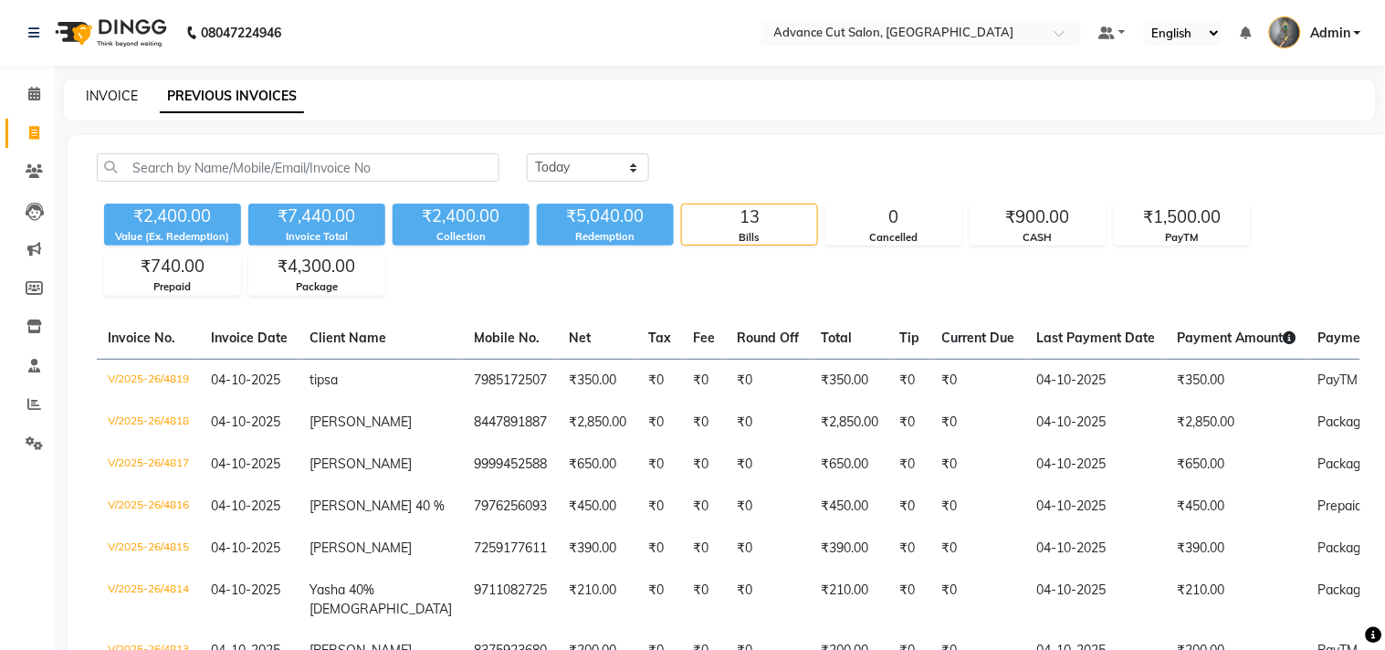
click at [112, 94] on link "INVOICE" at bounding box center [112, 96] width 52 height 16
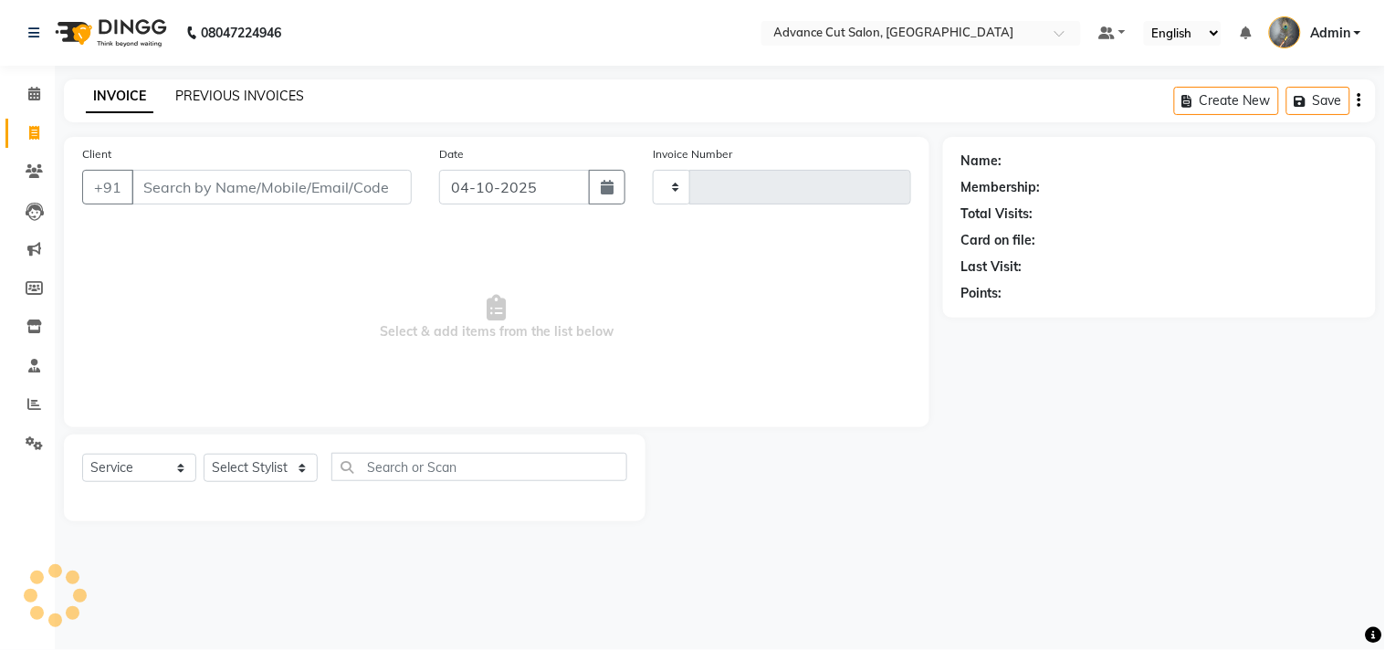
click at [178, 92] on link "PREVIOUS INVOICES" at bounding box center [239, 96] width 129 height 16
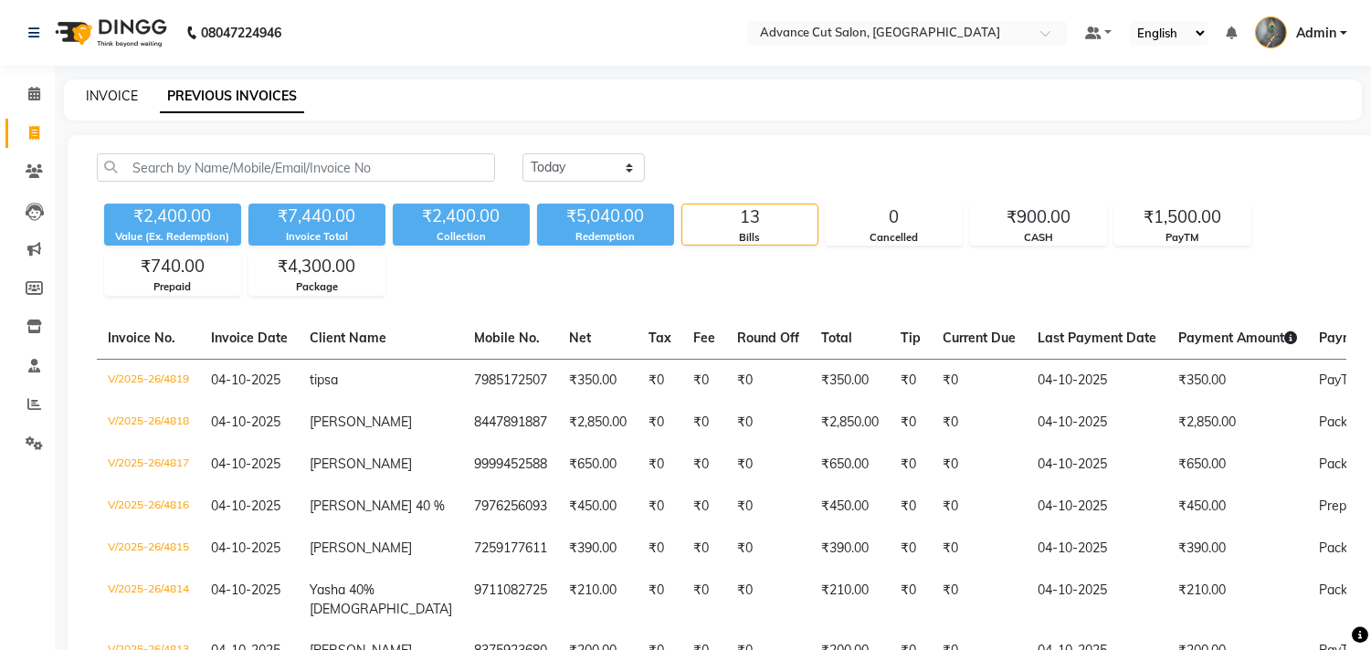
click at [111, 93] on link "INVOICE" at bounding box center [112, 96] width 52 height 16
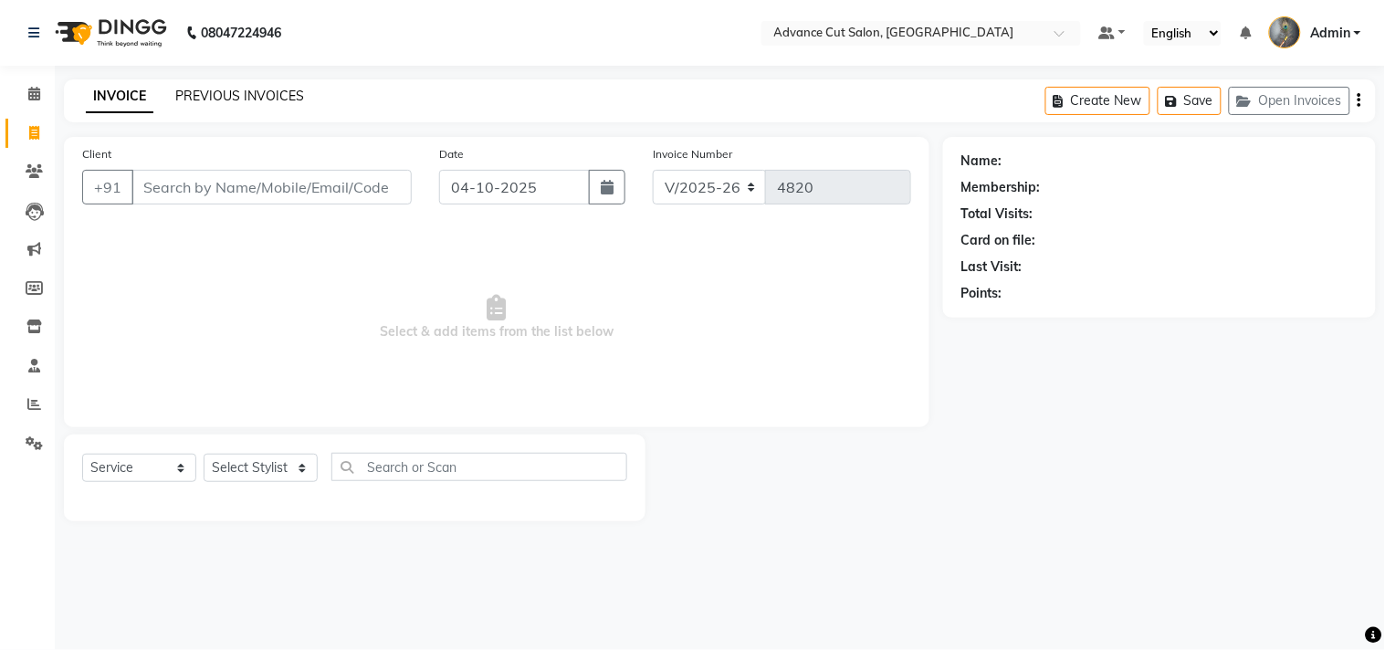
click at [217, 101] on link "PREVIOUS INVOICES" at bounding box center [239, 96] width 129 height 16
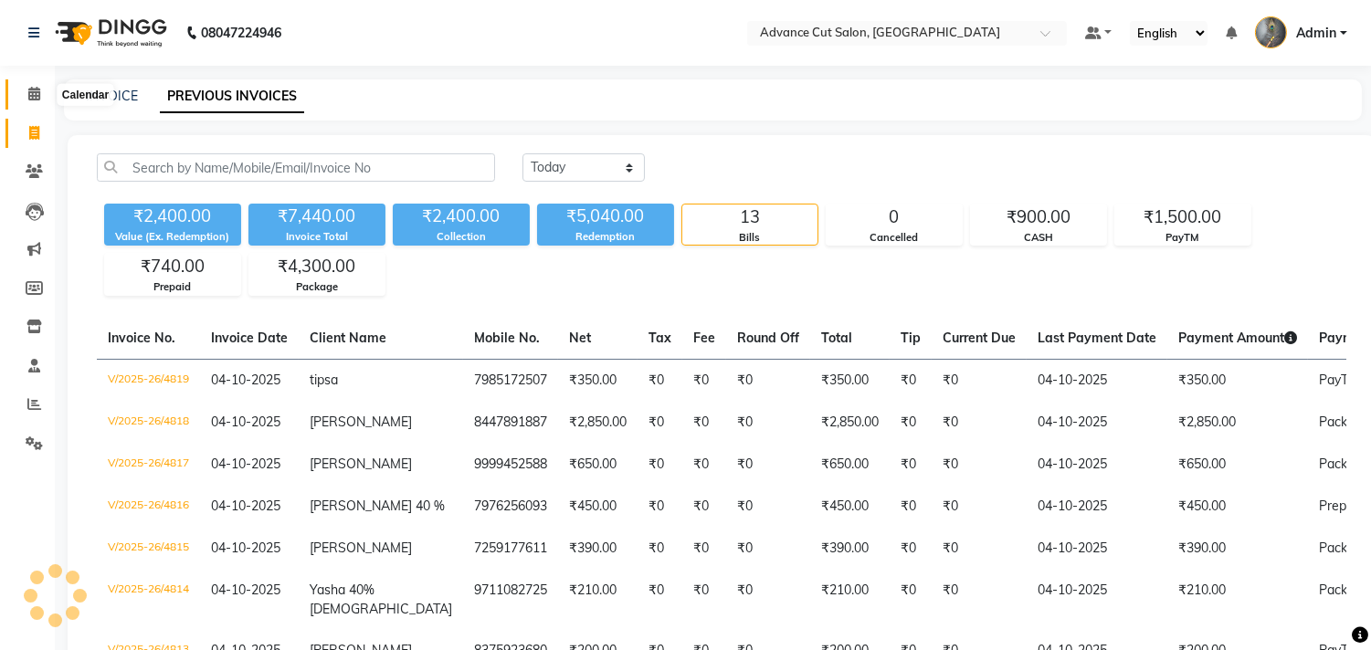
click at [34, 94] on icon at bounding box center [34, 94] width 12 height 14
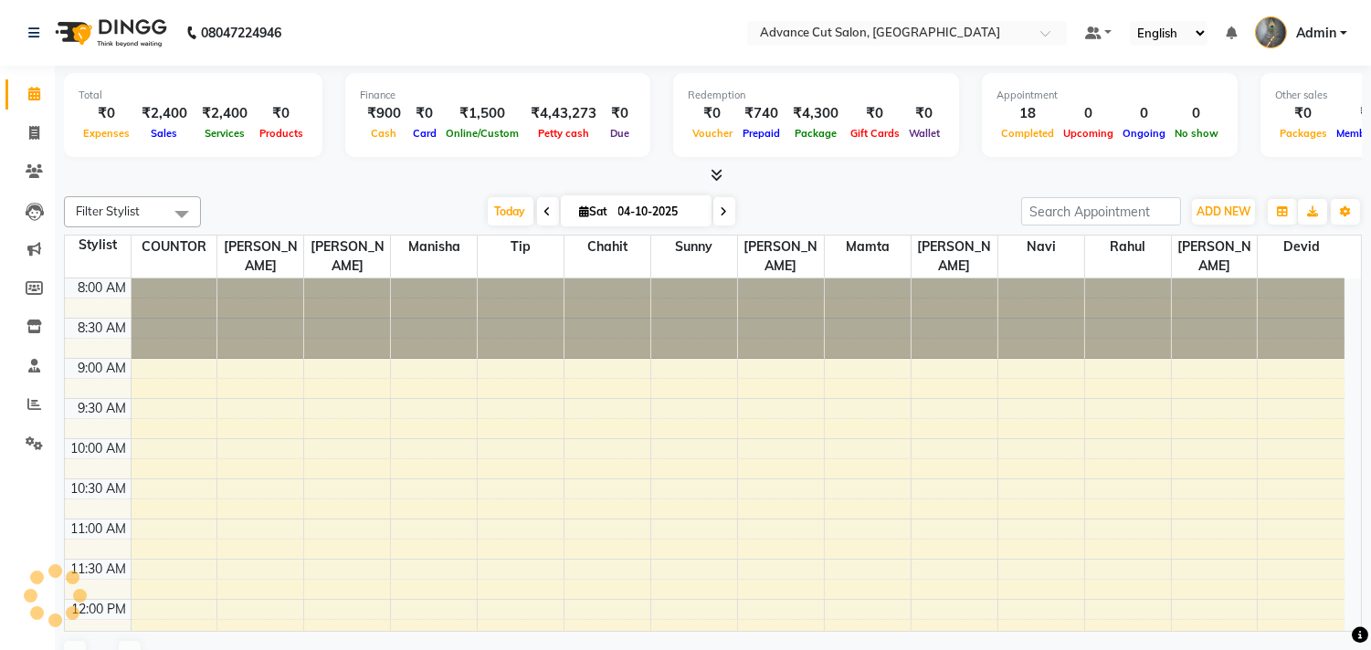
click at [725, 178] on div at bounding box center [713, 175] width 1298 height 19
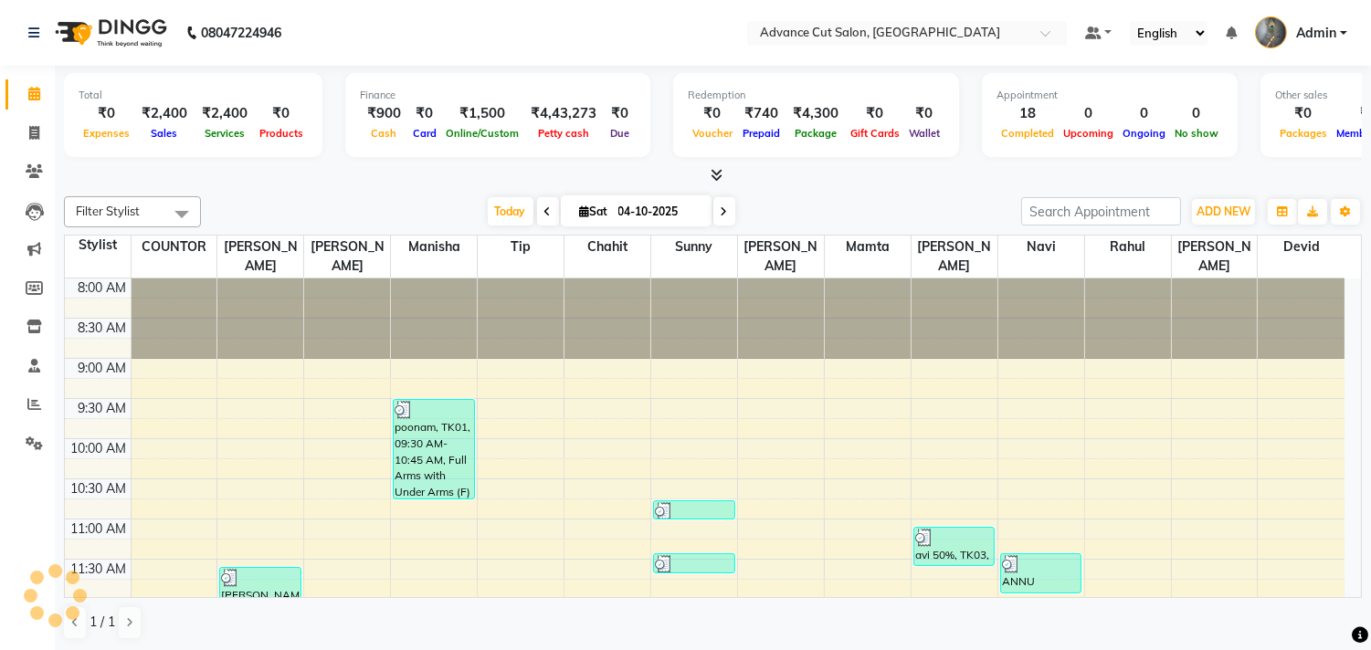
click at [710, 175] on icon at bounding box center [716, 175] width 12 height 14
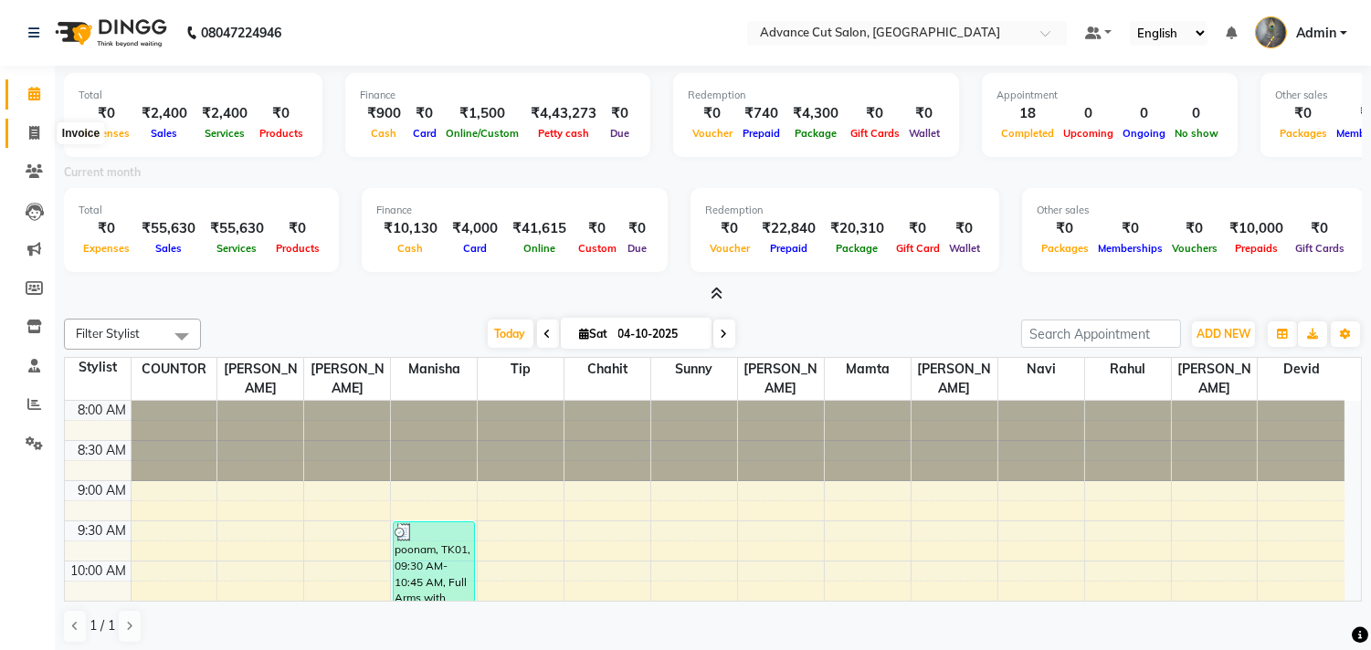
click at [34, 131] on icon at bounding box center [34, 133] width 10 height 14
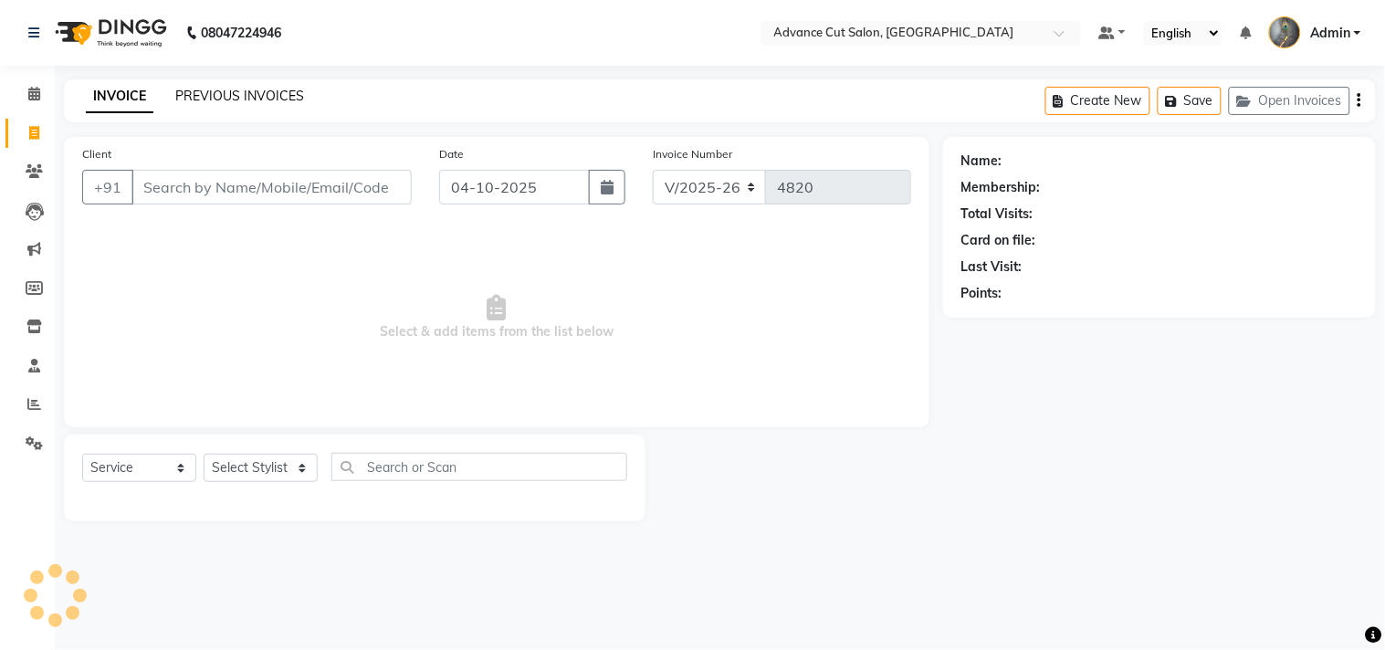
click at [215, 97] on link "PREVIOUS INVOICES" at bounding box center [239, 96] width 129 height 16
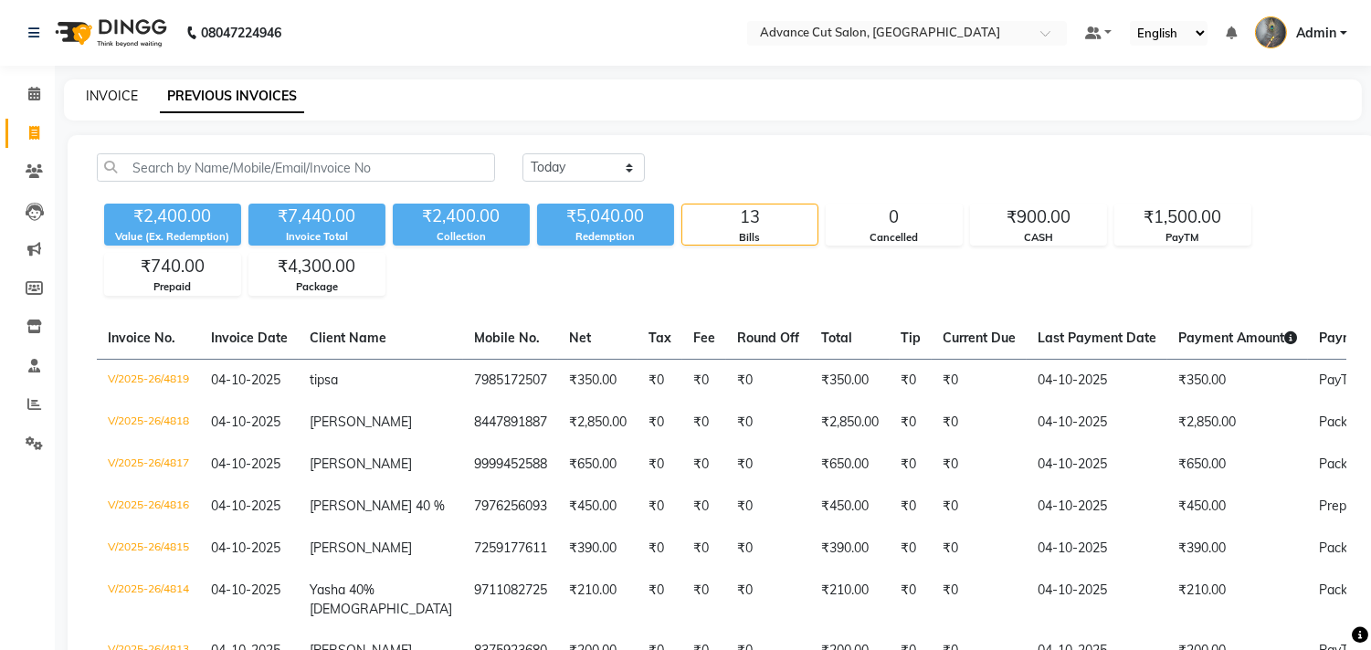
click at [110, 96] on link "INVOICE" at bounding box center [112, 96] width 52 height 16
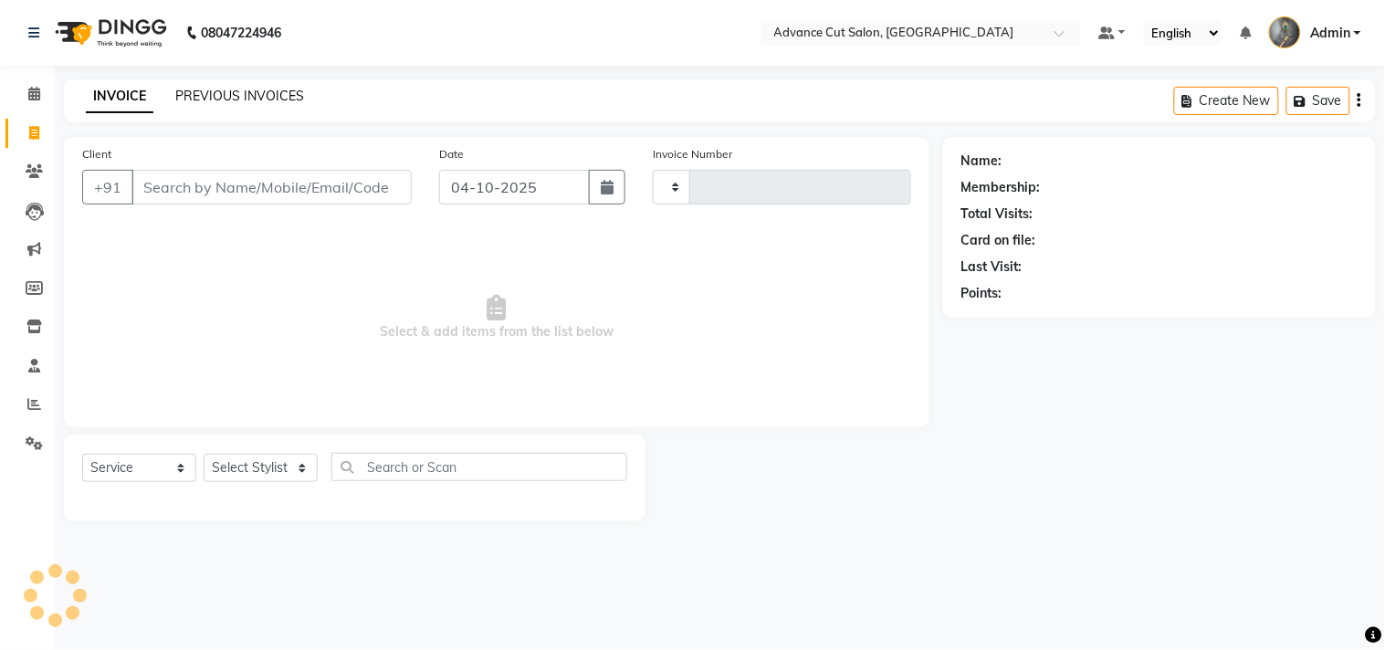
click at [190, 95] on link "PREVIOUS INVOICES" at bounding box center [239, 96] width 129 height 16
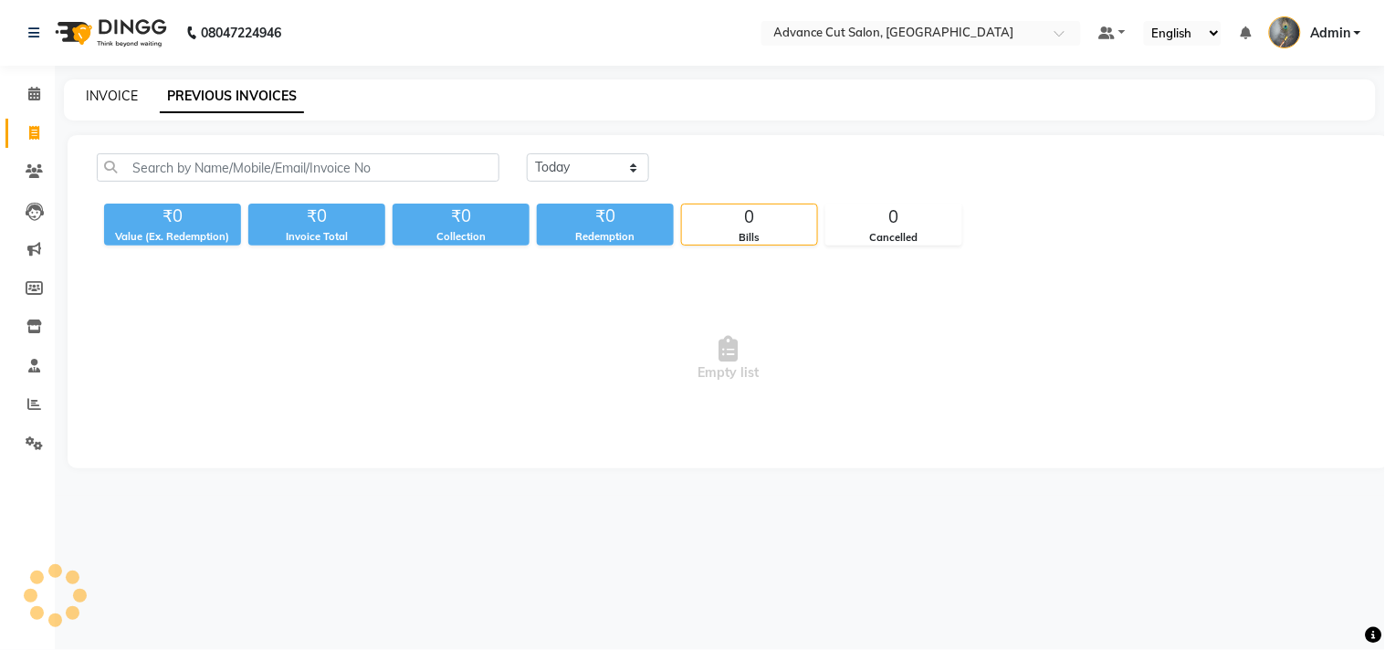
click at [126, 101] on link "INVOICE" at bounding box center [112, 96] width 52 height 16
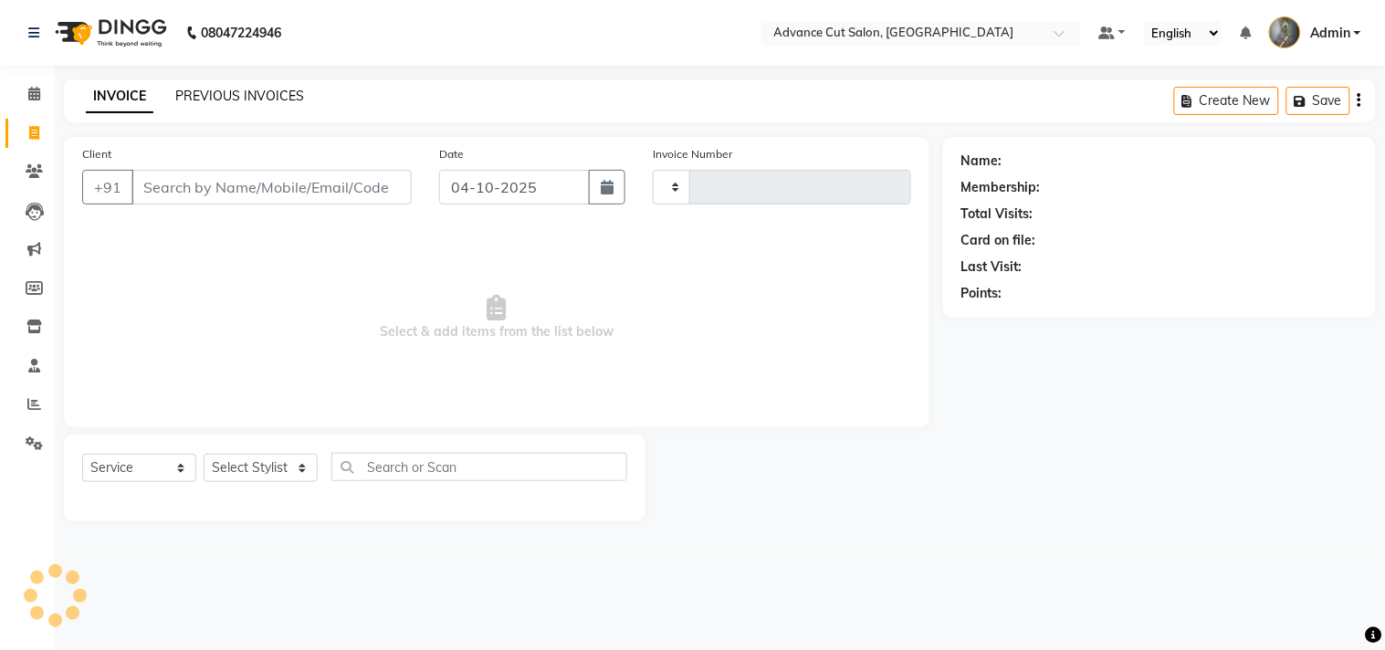
click at [242, 101] on link "PREVIOUS INVOICES" at bounding box center [239, 96] width 129 height 16
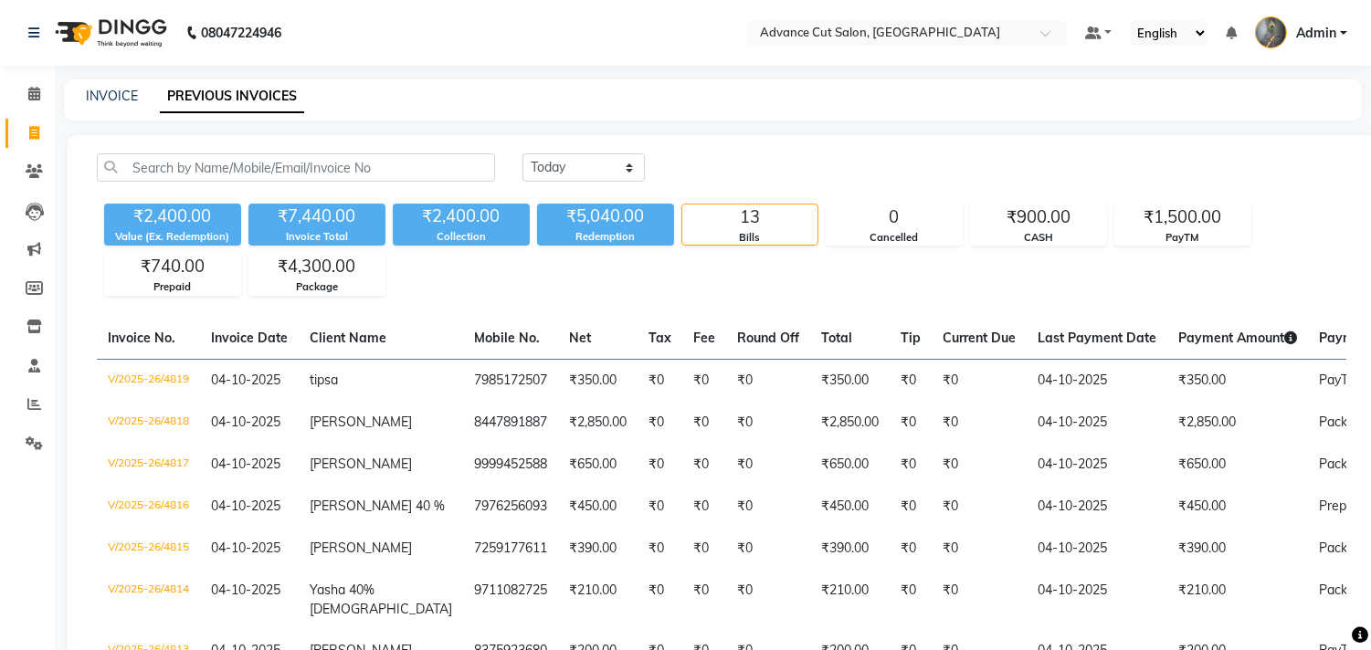
drag, startPoint x: 126, startPoint y: 101, endPoint x: 105, endPoint y: 138, distance: 42.1
click at [250, 98] on link "PREVIOUS INVOICES" at bounding box center [232, 96] width 144 height 33
click at [34, 408] on icon at bounding box center [34, 404] width 14 height 14
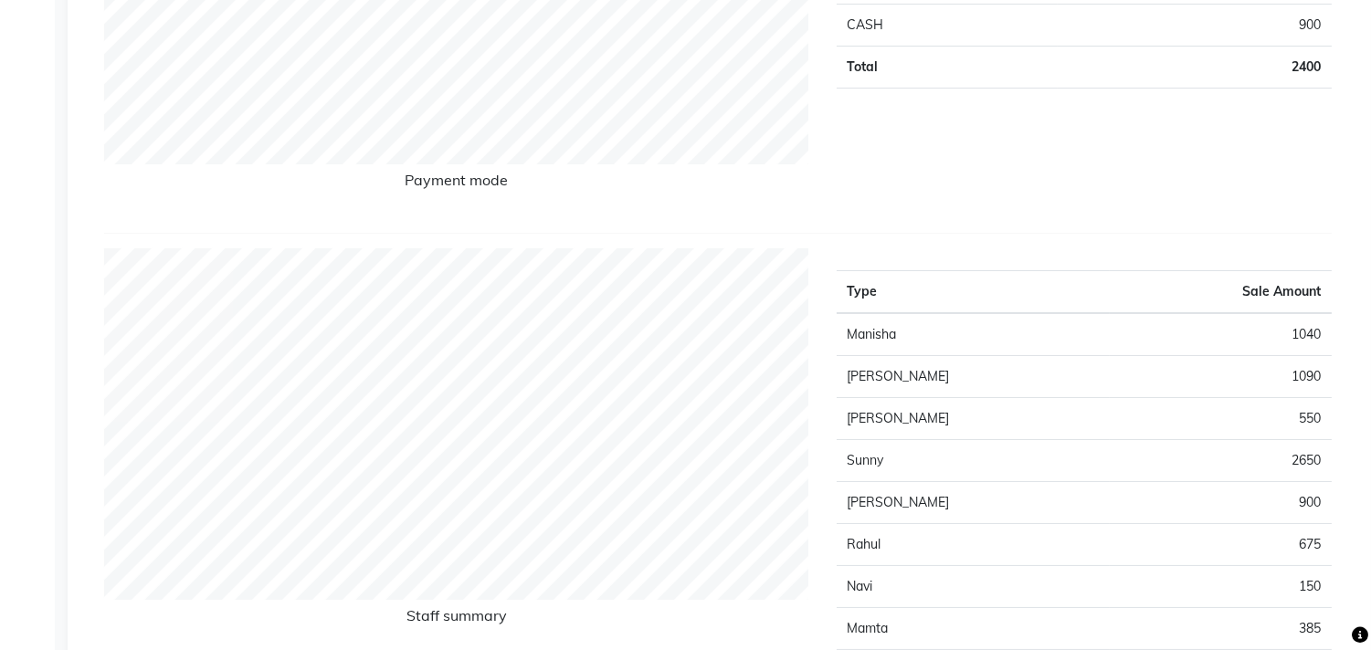
scroll to position [608, 0]
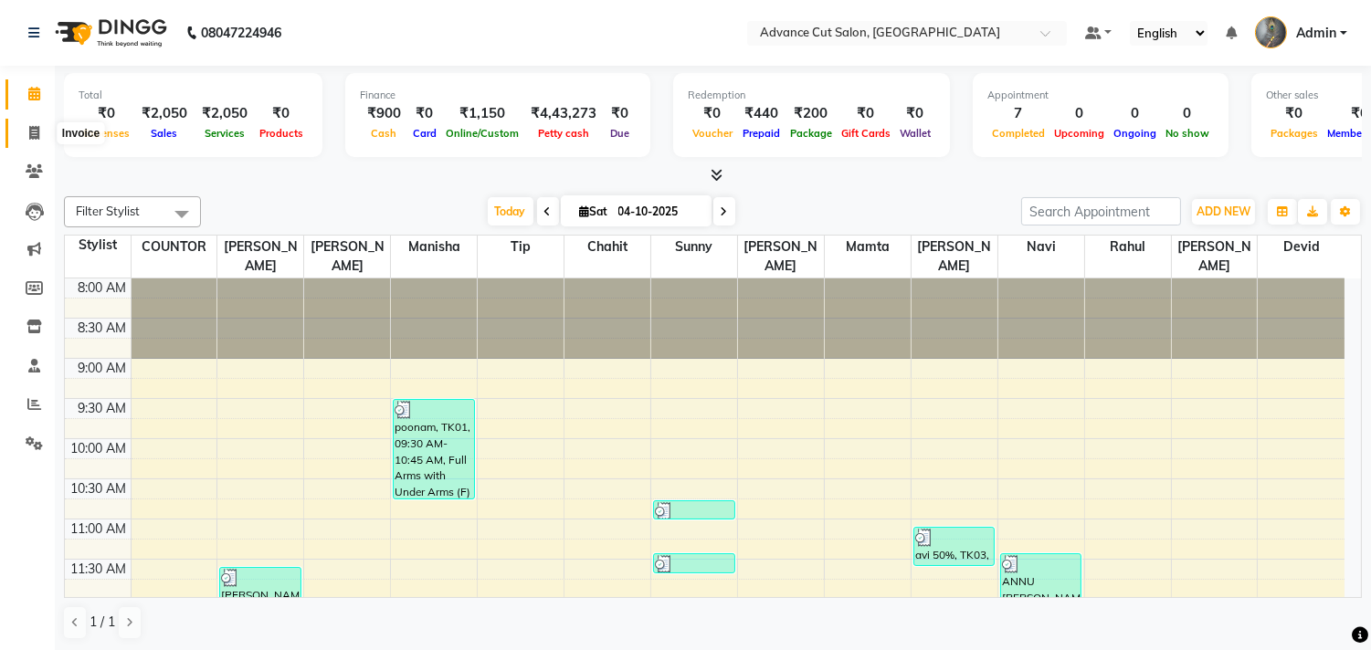
click at [35, 137] on icon at bounding box center [34, 133] width 10 height 14
select select "service"
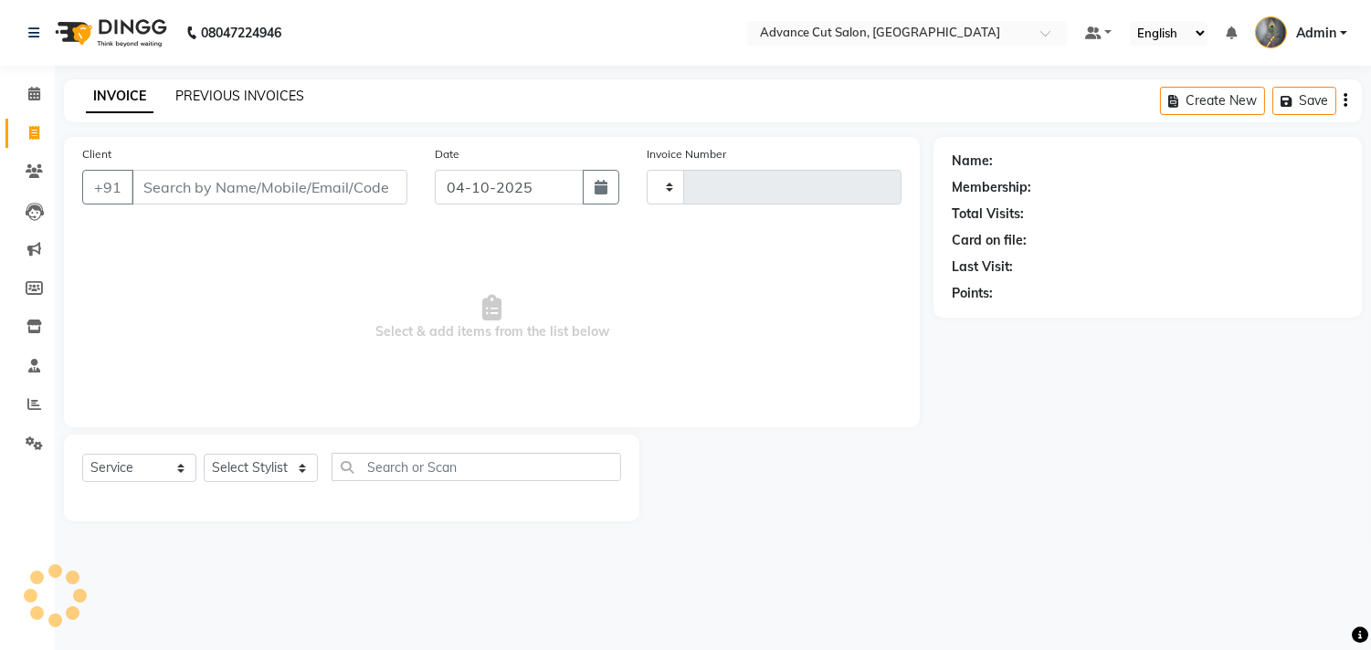
type input "4815"
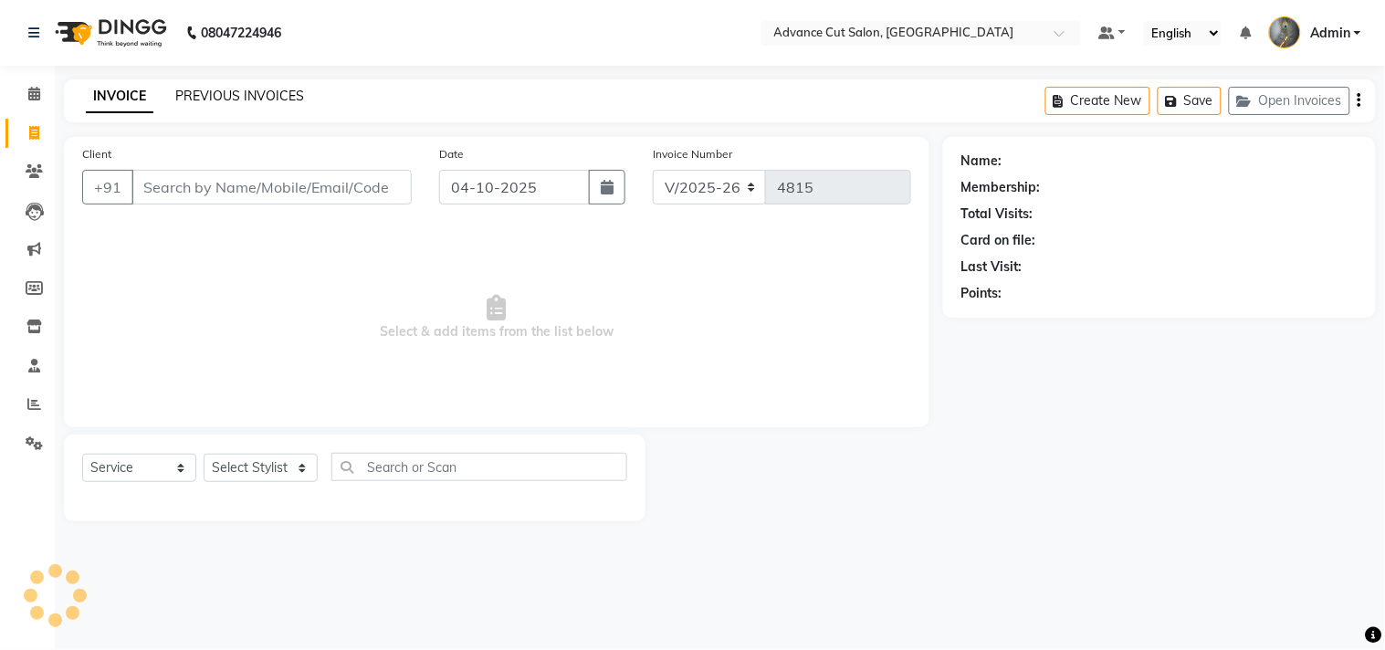
click at [236, 98] on link "PREVIOUS INVOICES" at bounding box center [239, 96] width 129 height 16
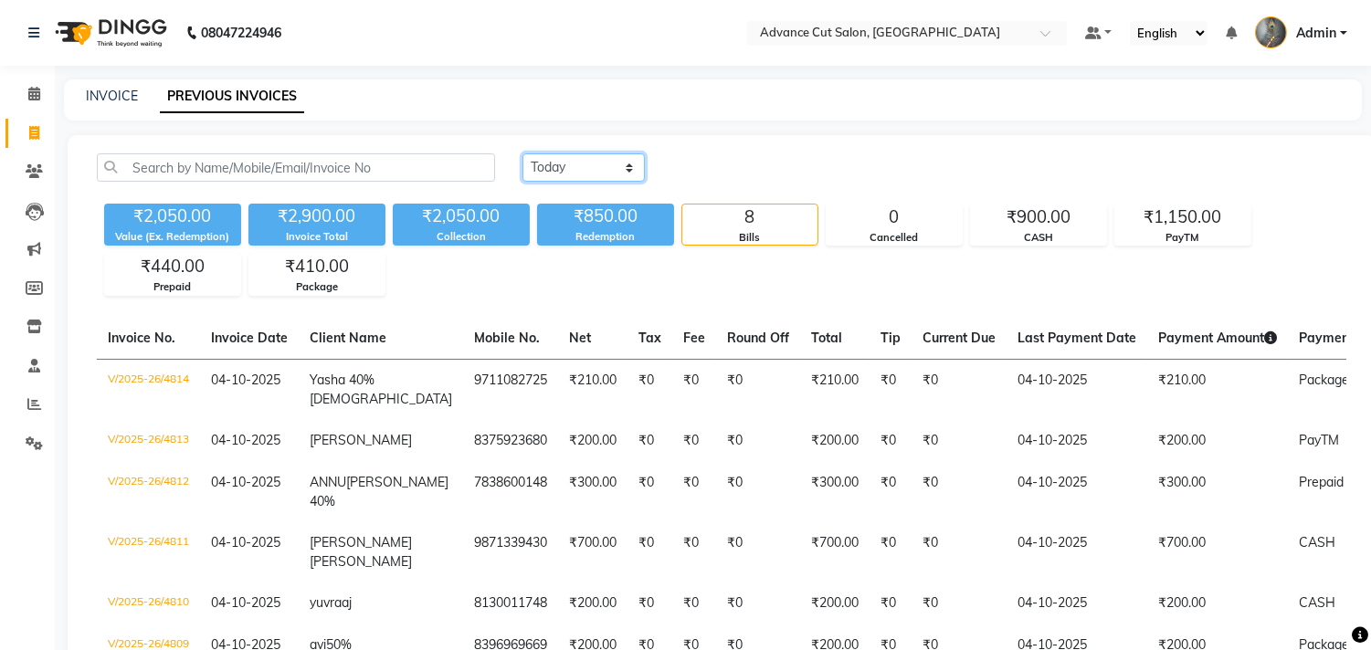
click at [597, 171] on select "Today Yesterday Custom Range" at bounding box center [583, 167] width 122 height 28
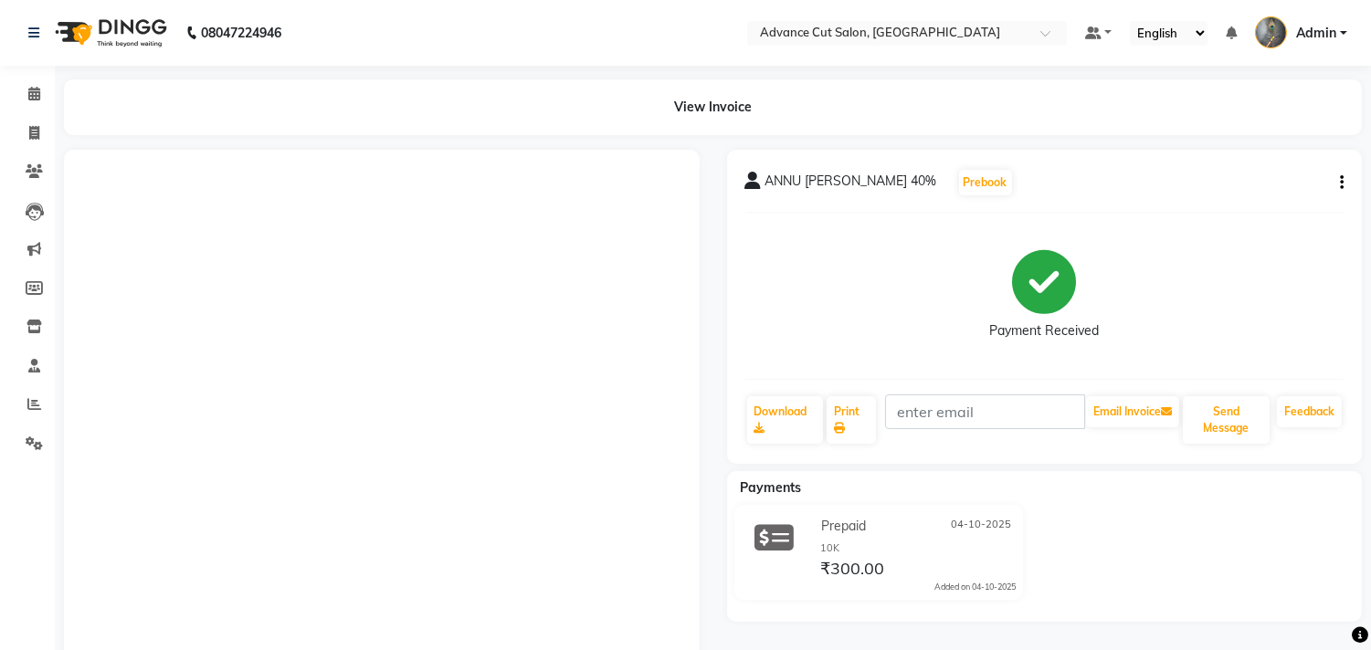
click at [1338, 179] on button "button" at bounding box center [1337, 182] width 11 height 19
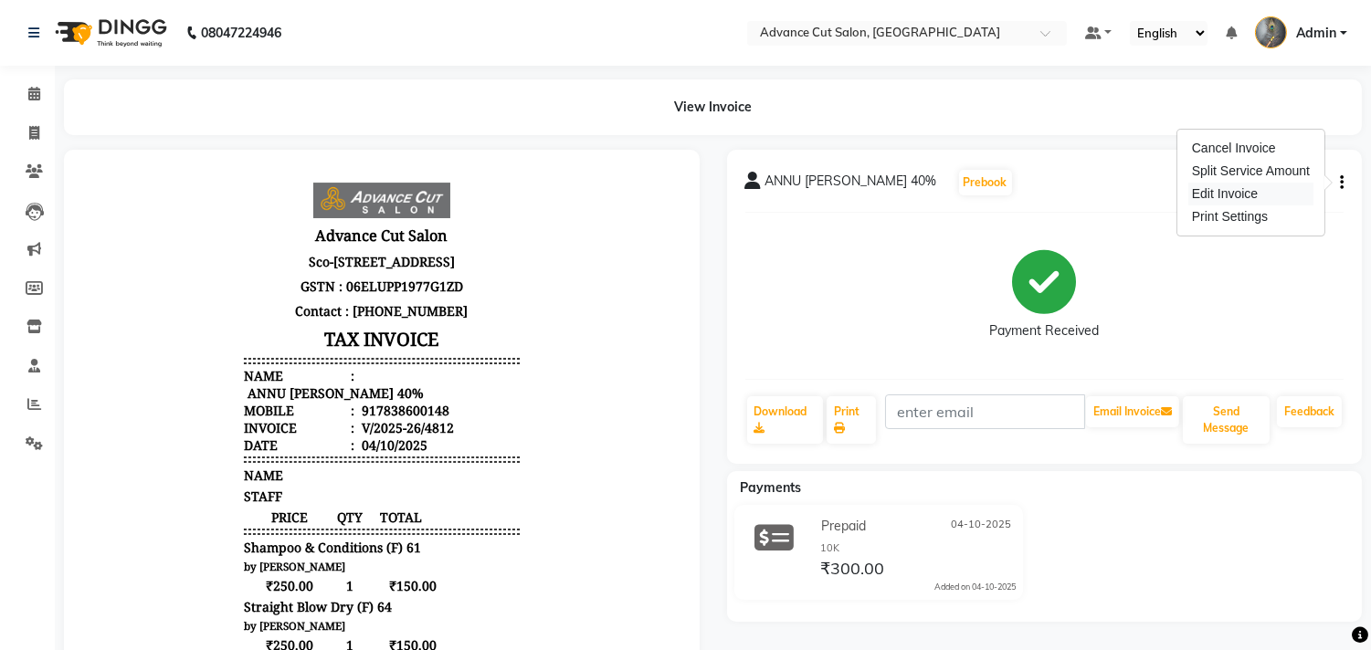
click at [1267, 196] on div "Edit Invoice" at bounding box center [1250, 194] width 125 height 23
select select "service"
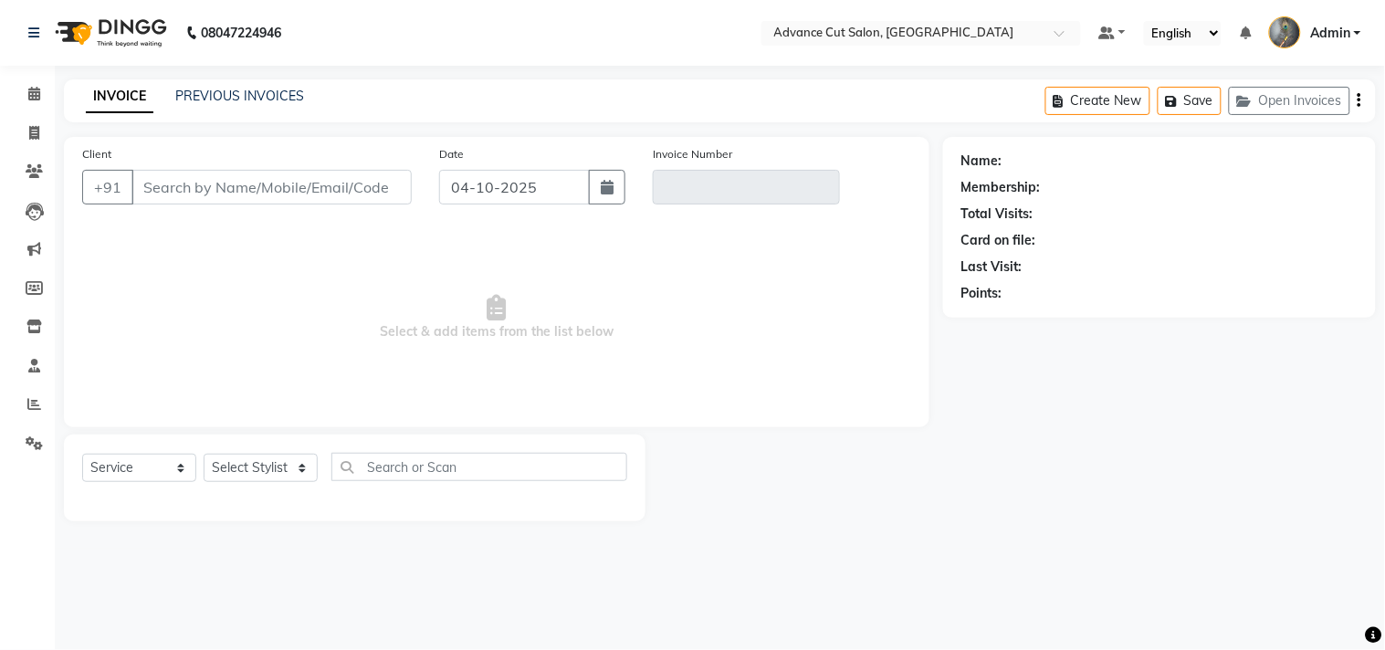
type input "7838600148"
type input "V/2025-26/4812"
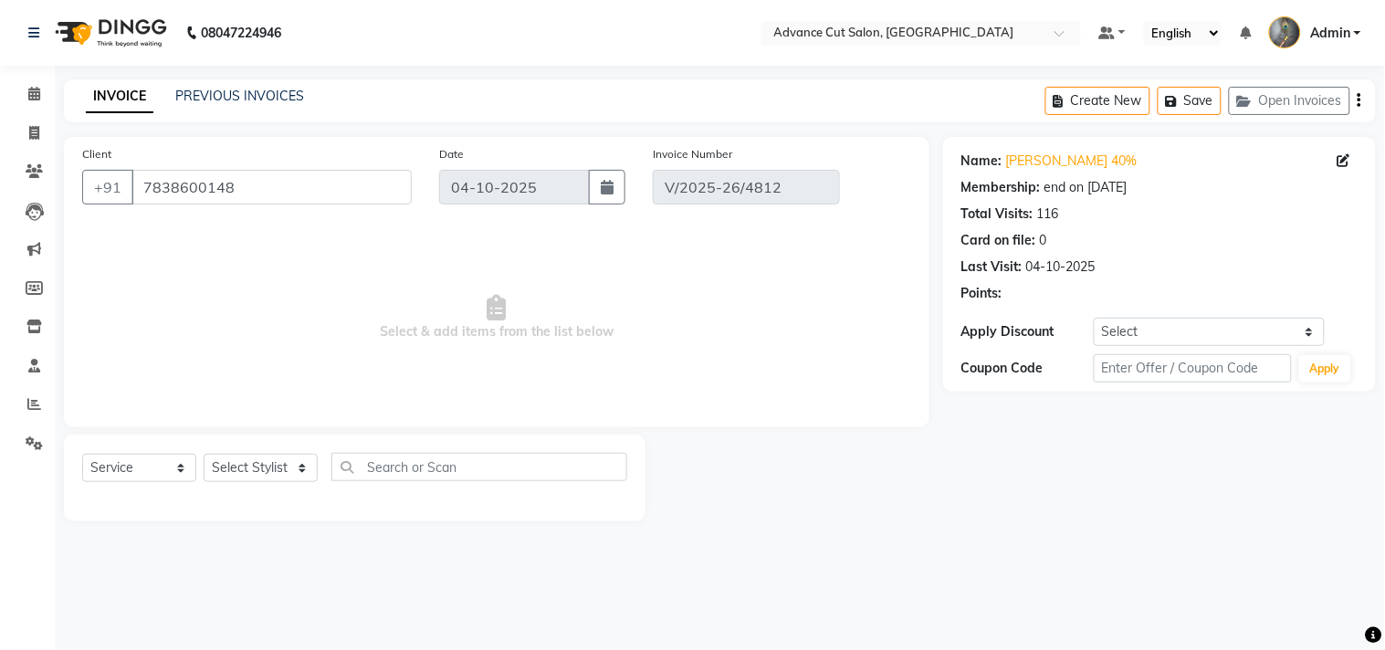
select select "select"
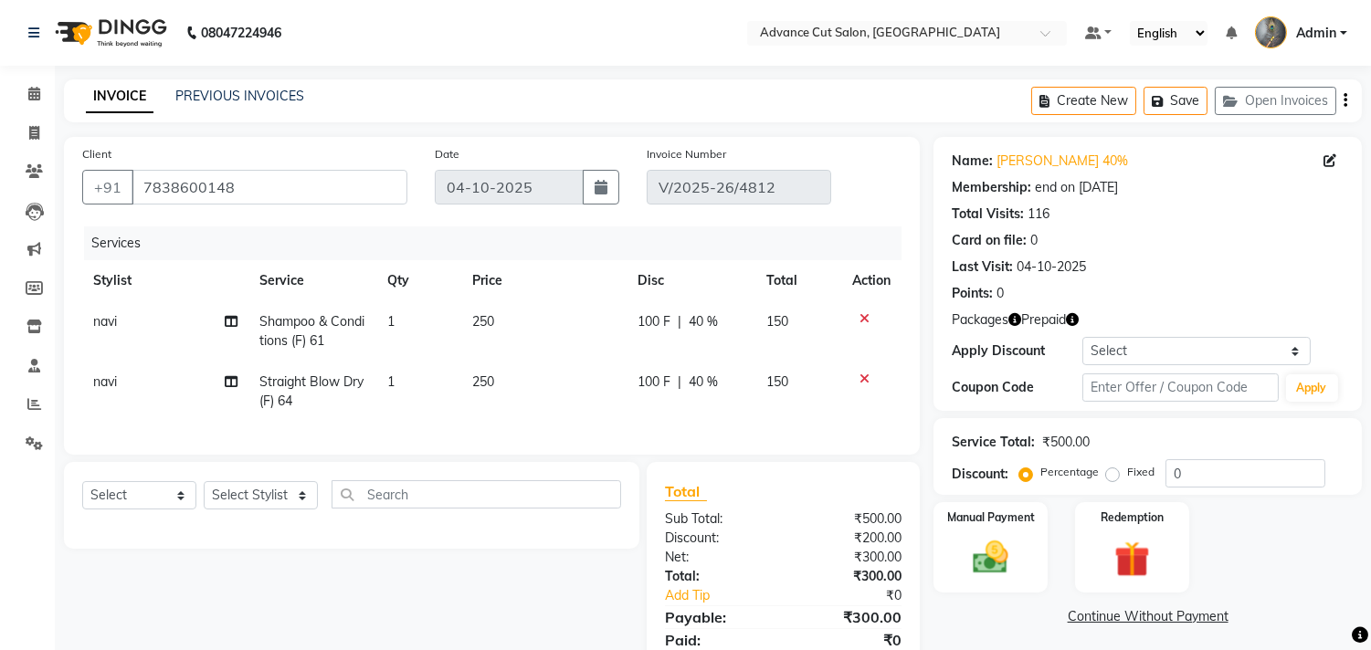
click at [868, 378] on div at bounding box center [871, 379] width 38 height 13
click at [861, 379] on icon at bounding box center [864, 379] width 10 height 13
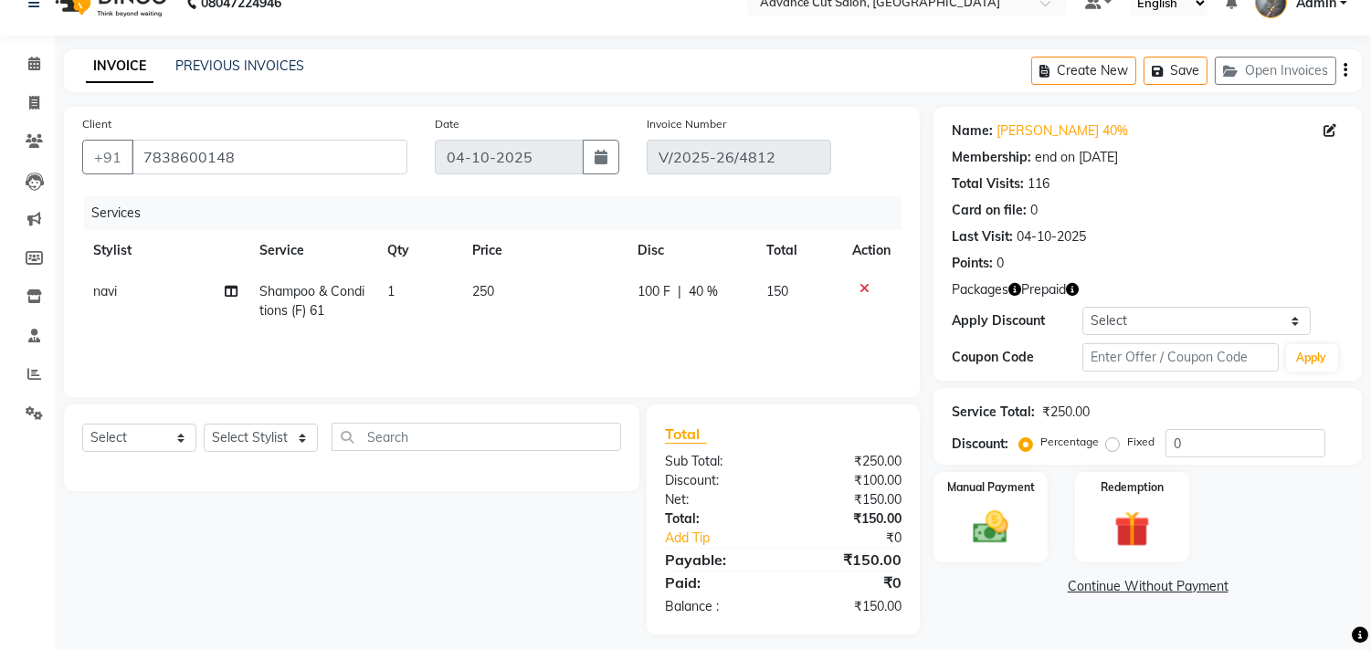
scroll to position [42, 0]
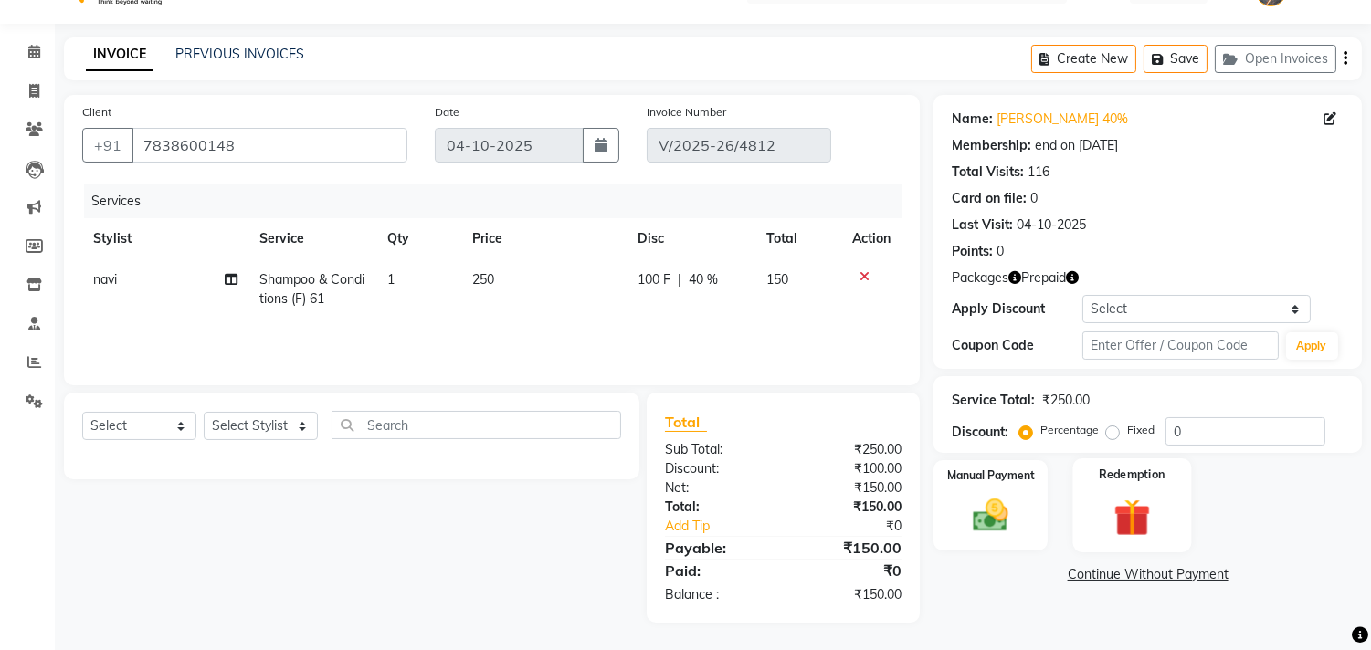
click at [1139, 500] on img at bounding box center [1131, 518] width 60 height 46
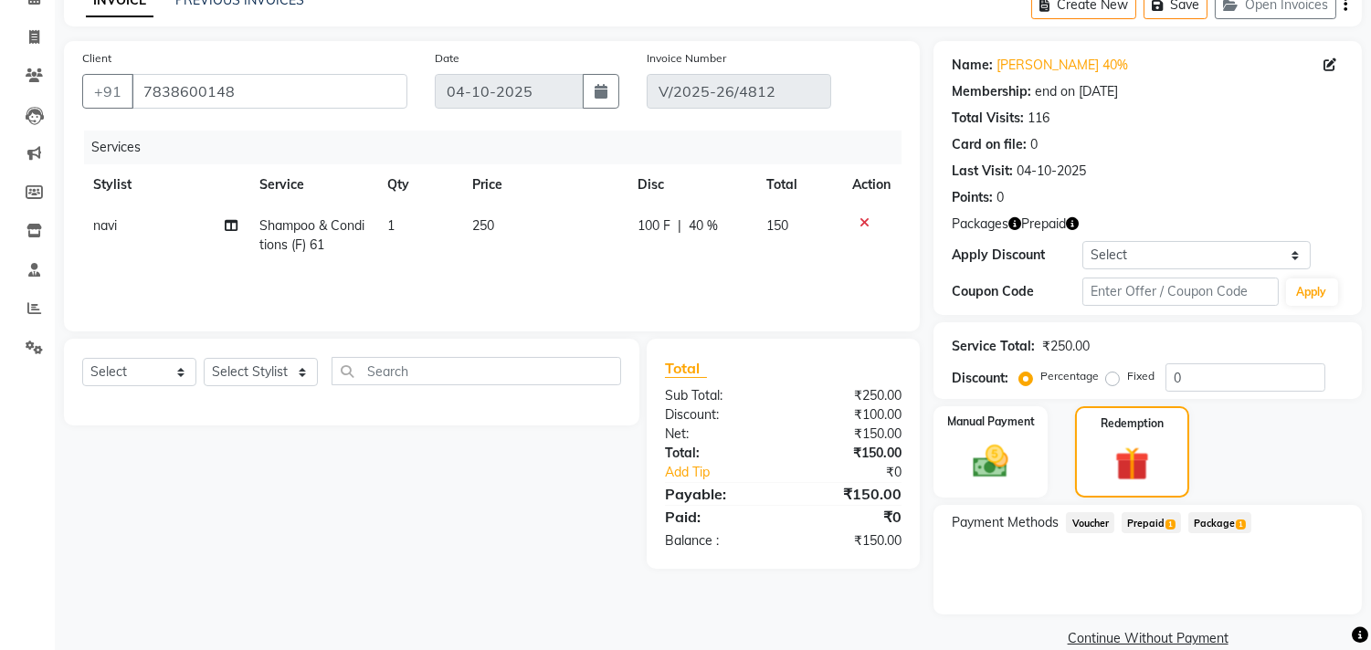
scroll to position [123, 0]
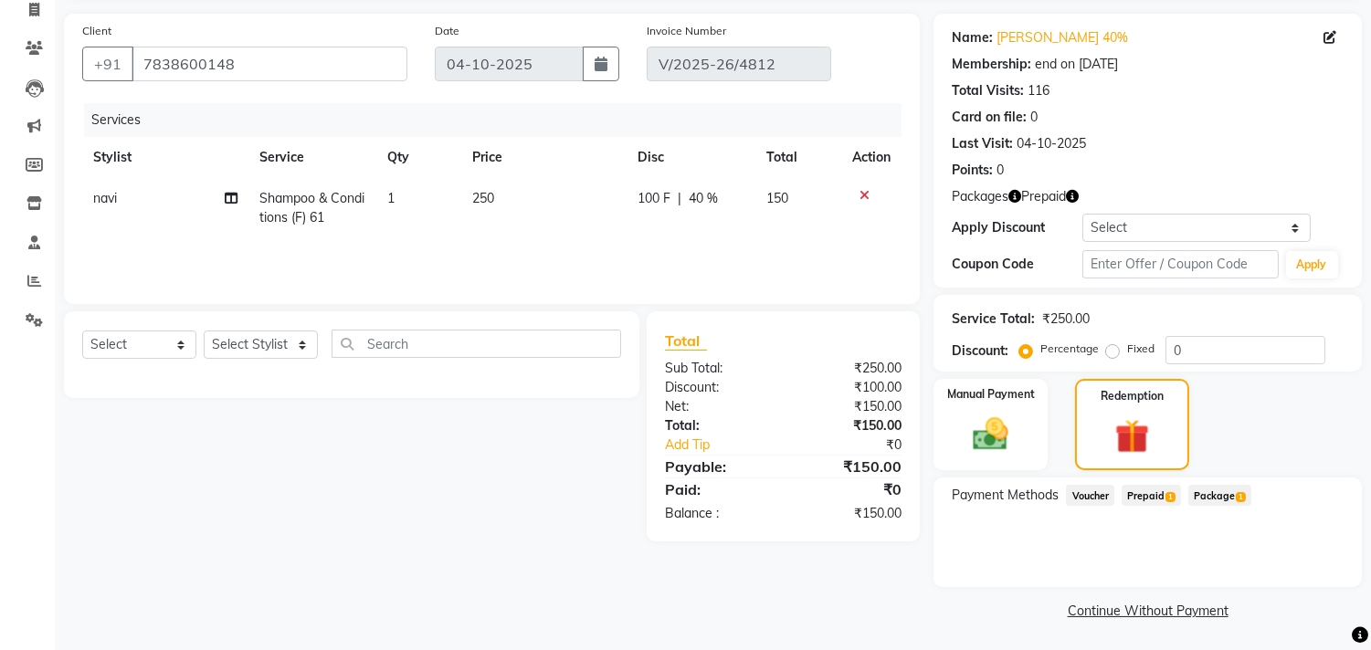
click at [1139, 495] on span "Prepaid 1" at bounding box center [1150, 495] width 59 height 21
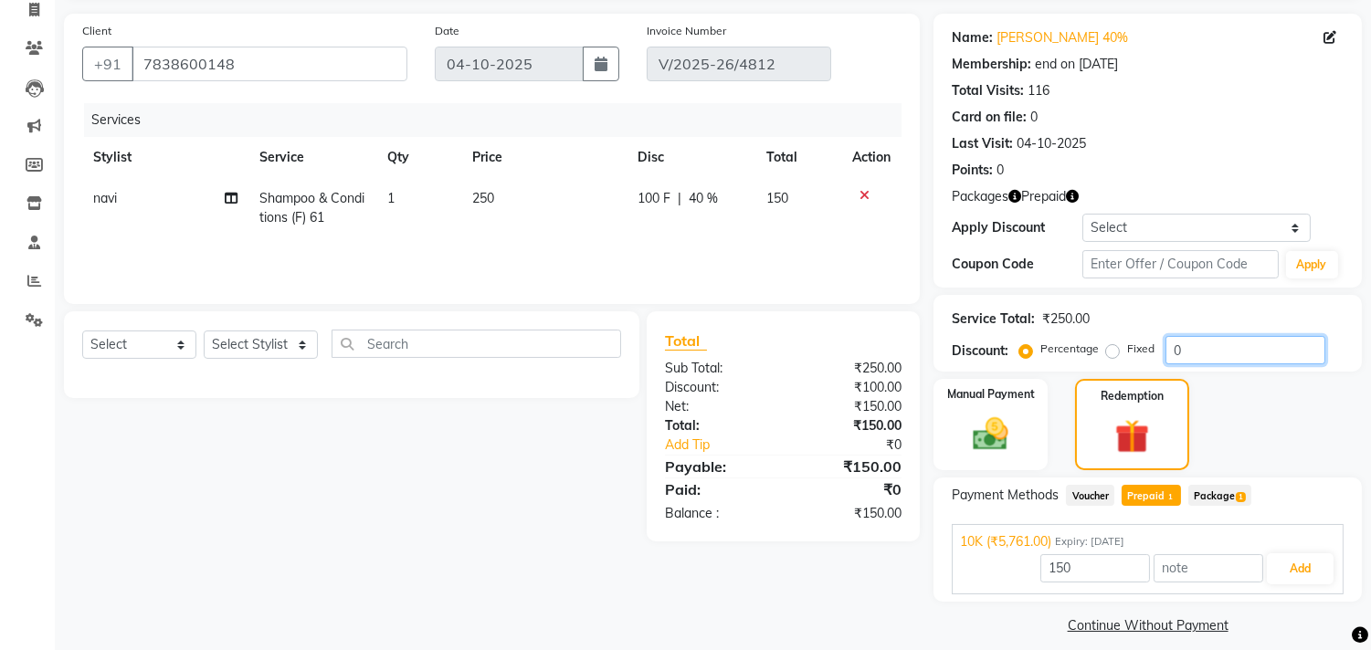
click at [1203, 358] on input "0" at bounding box center [1245, 350] width 160 height 28
type input "5761"
type input "40"
click at [1153, 493] on span "Prepaid 1" at bounding box center [1150, 495] width 59 height 21
type input "150"
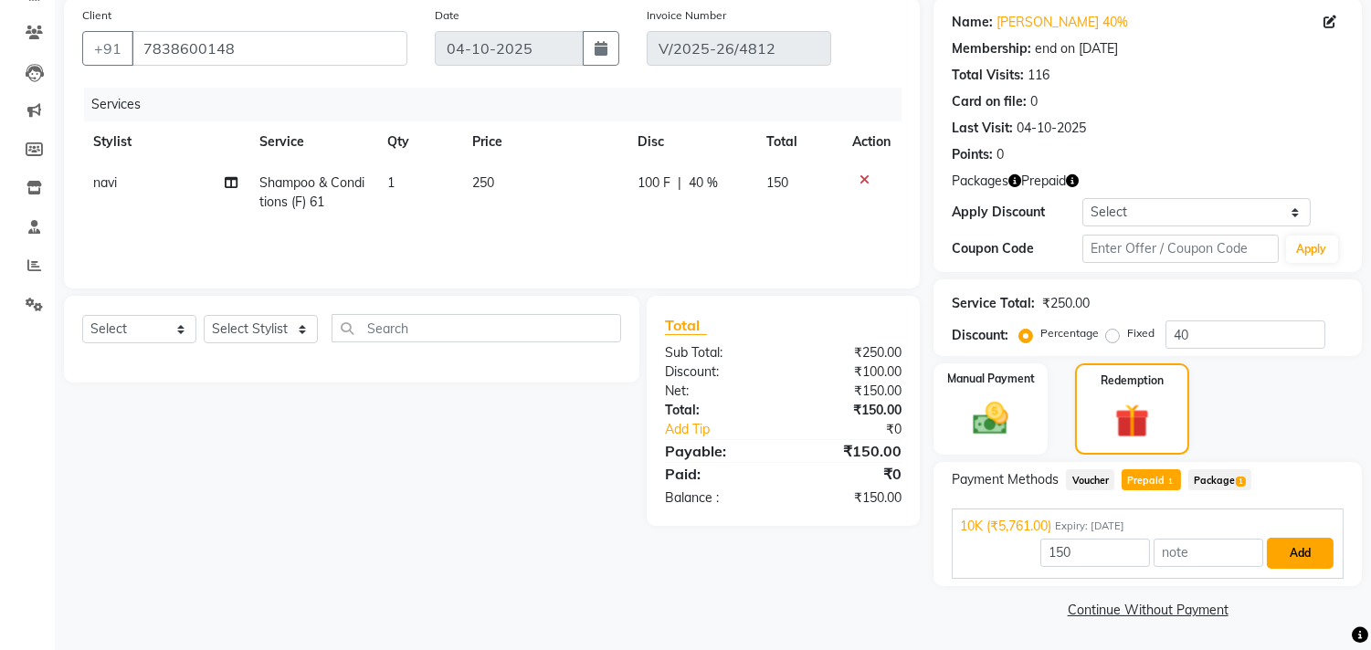
click at [1279, 550] on button "Add" at bounding box center [1299, 553] width 67 height 31
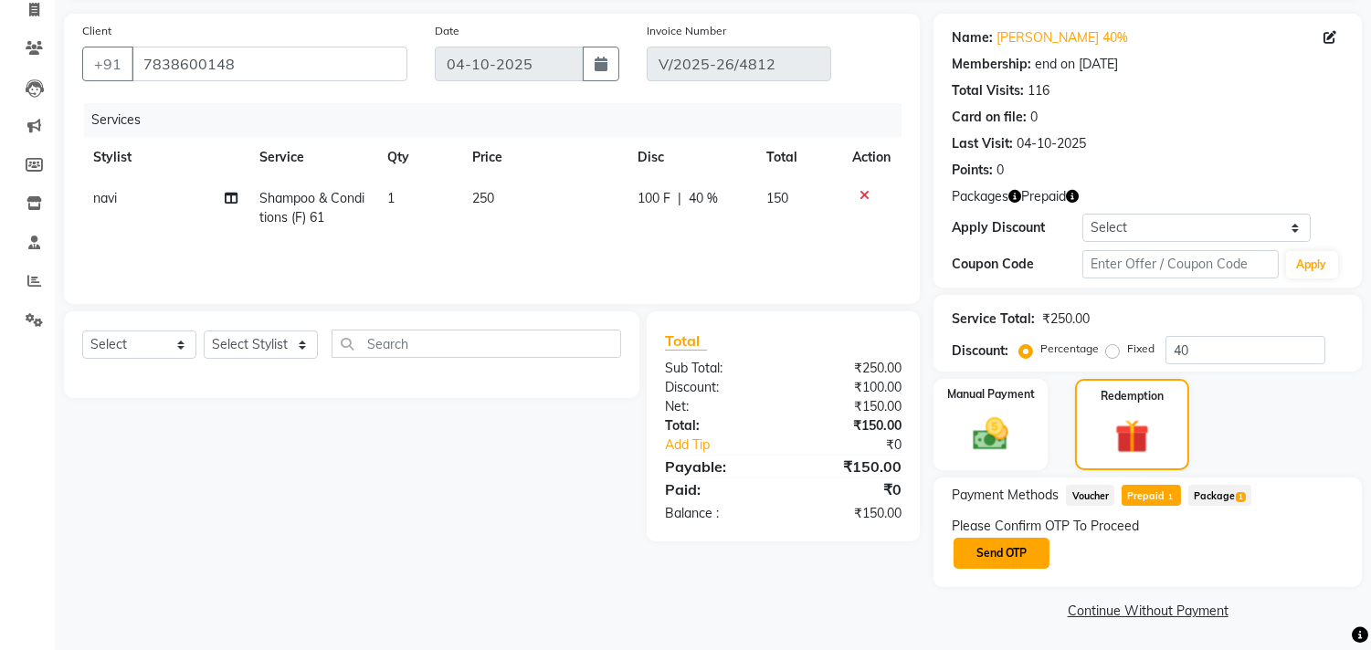
click at [1038, 557] on button "Send OTP" at bounding box center [1001, 553] width 96 height 31
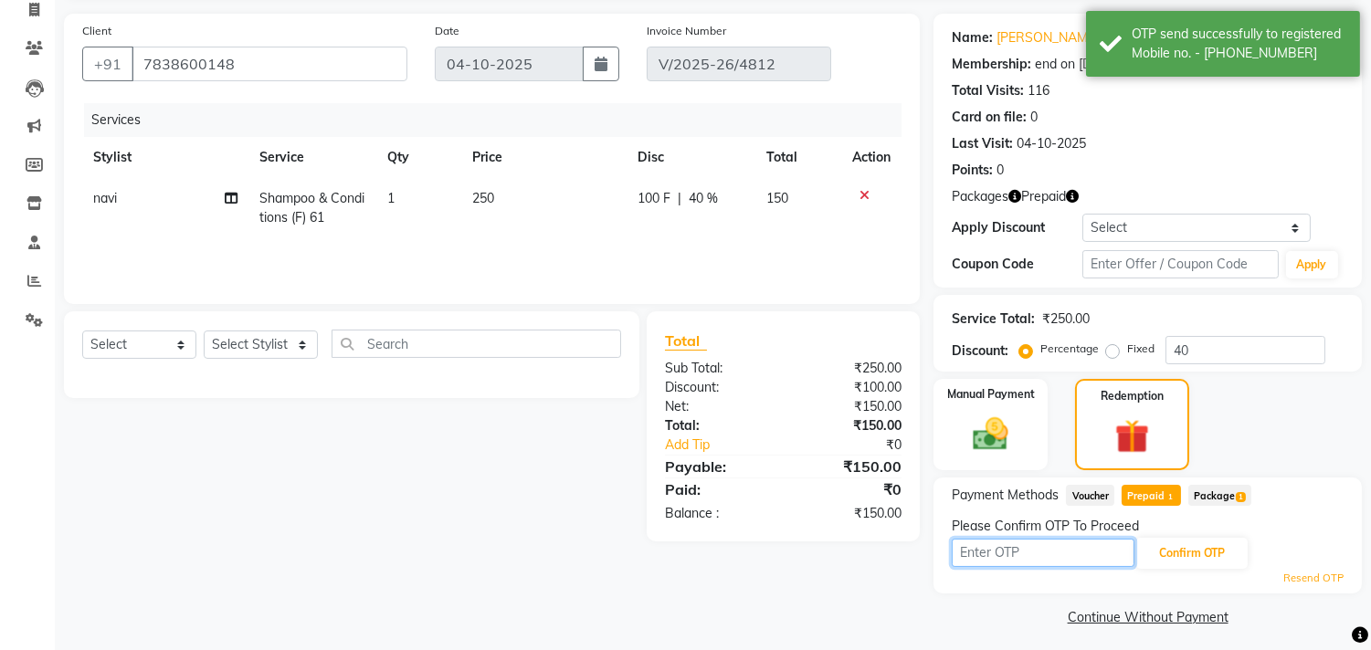
drag, startPoint x: 1046, startPoint y: 554, endPoint x: 1050, endPoint y: 544, distance: 10.7
click at [1046, 554] on input "text" at bounding box center [1042, 553] width 183 height 28
type input "9993"
click at [1173, 562] on button "Confirm OTP" at bounding box center [1191, 553] width 111 height 31
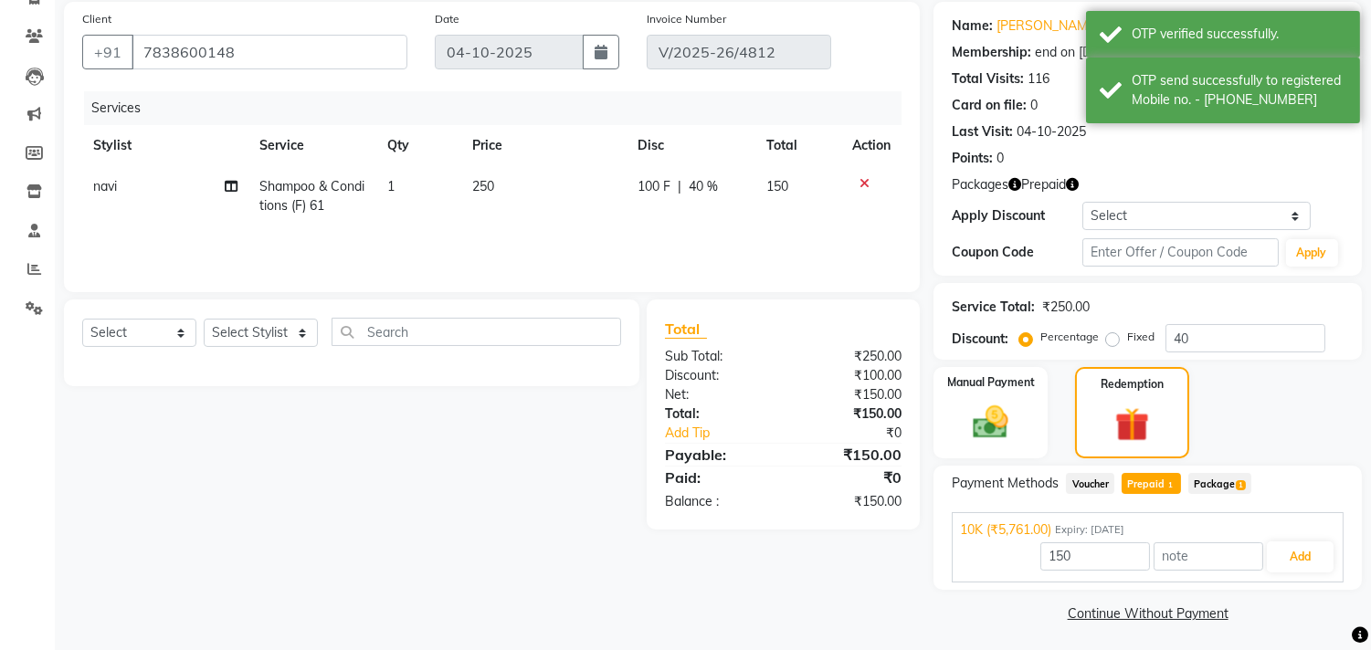
scroll to position [139, 0]
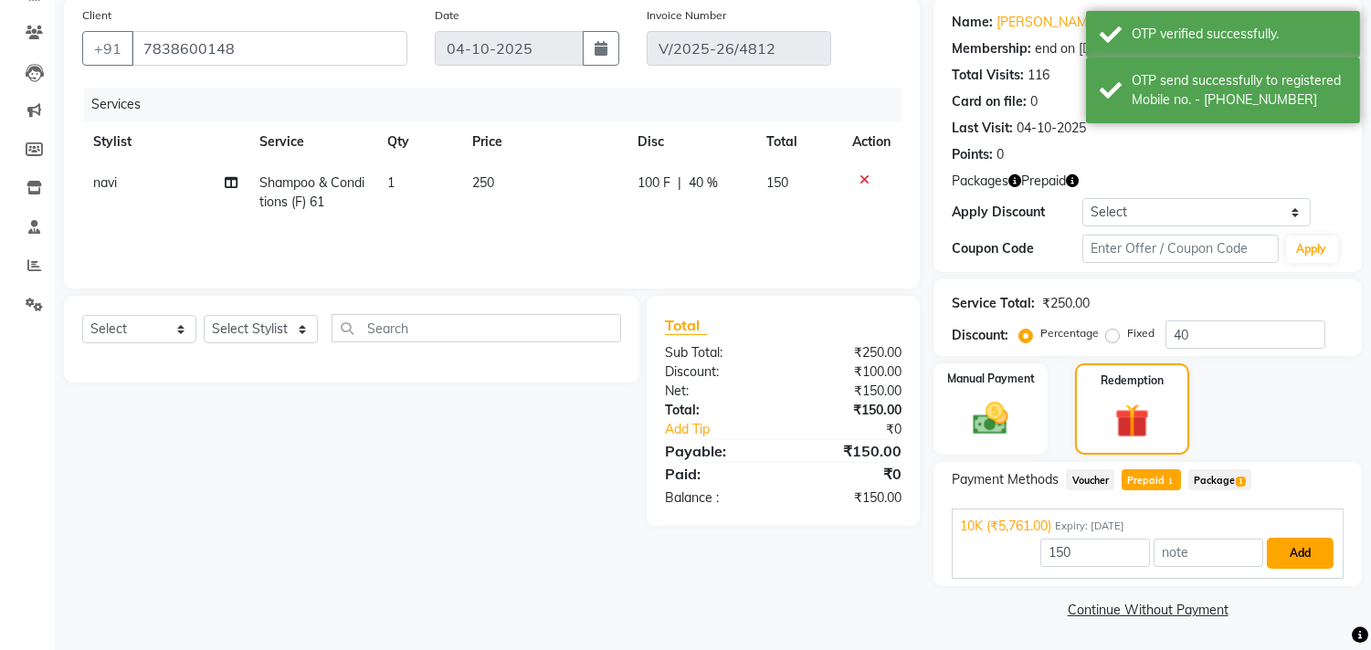
click at [1311, 555] on button "Add" at bounding box center [1299, 553] width 67 height 31
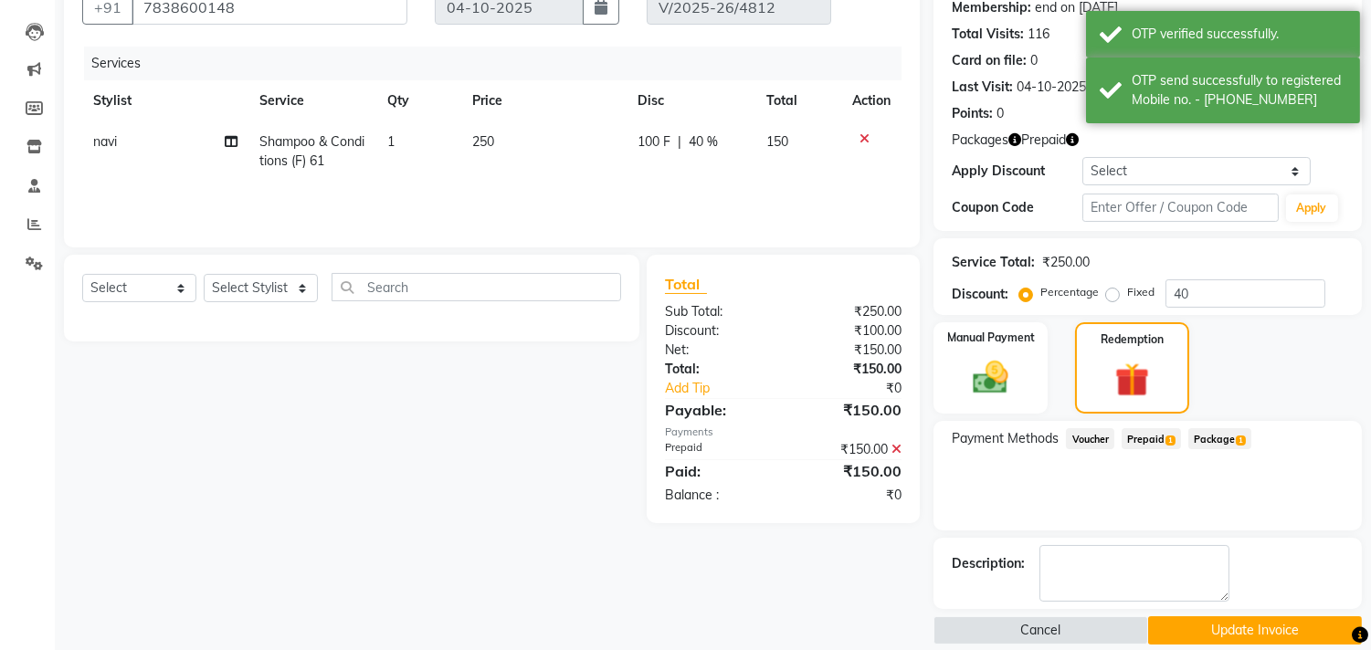
scroll to position [201, 0]
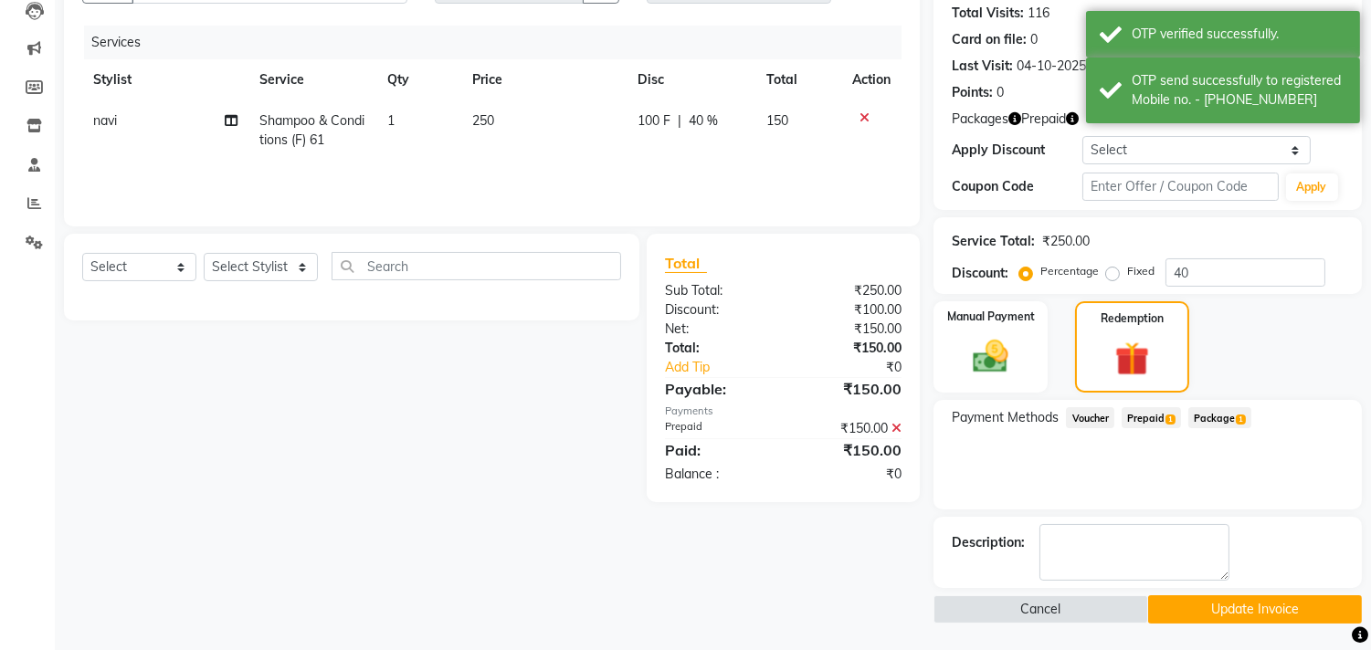
click at [1222, 604] on button "Update Invoice" at bounding box center [1255, 609] width 214 height 28
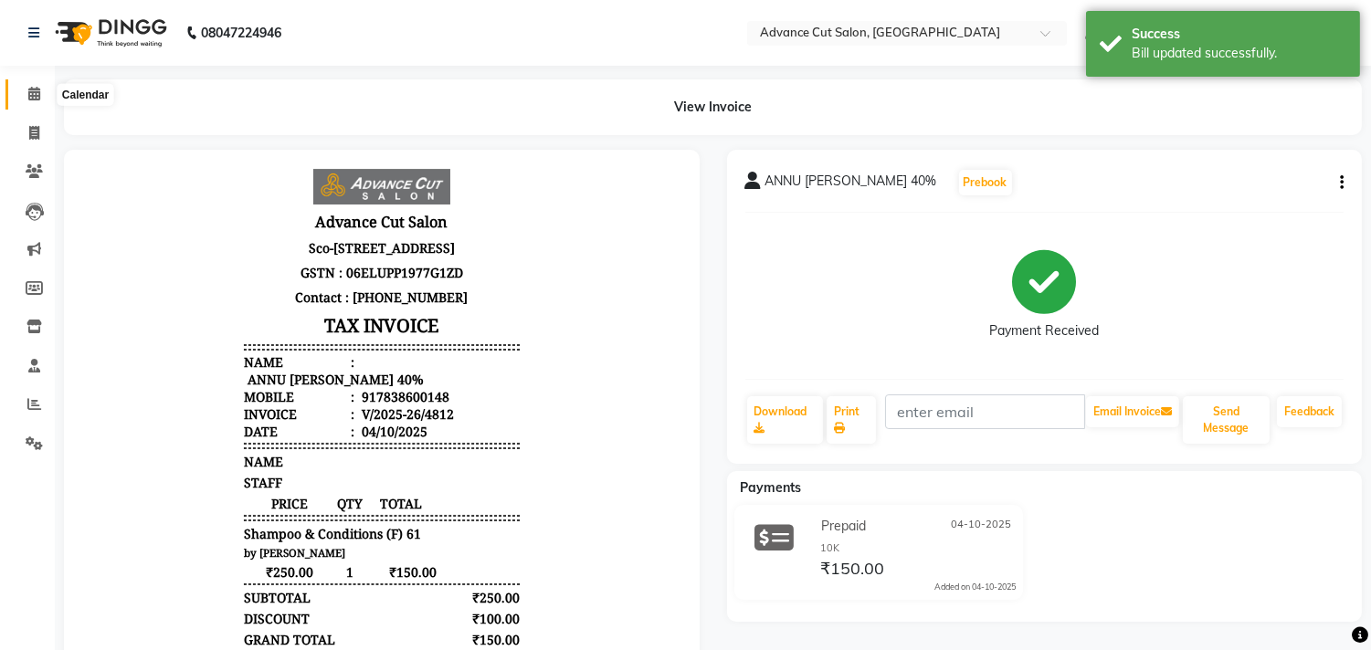
click at [44, 88] on span at bounding box center [34, 94] width 32 height 21
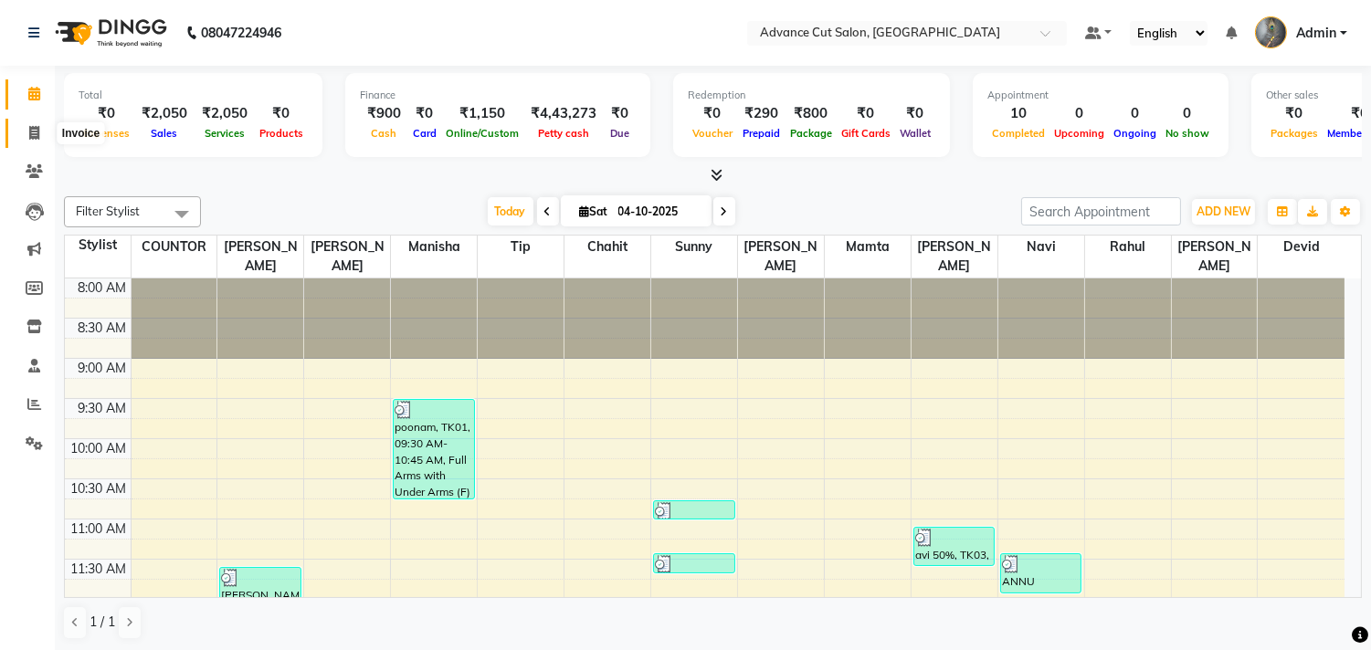
click at [24, 135] on span at bounding box center [34, 133] width 32 height 21
select select "service"
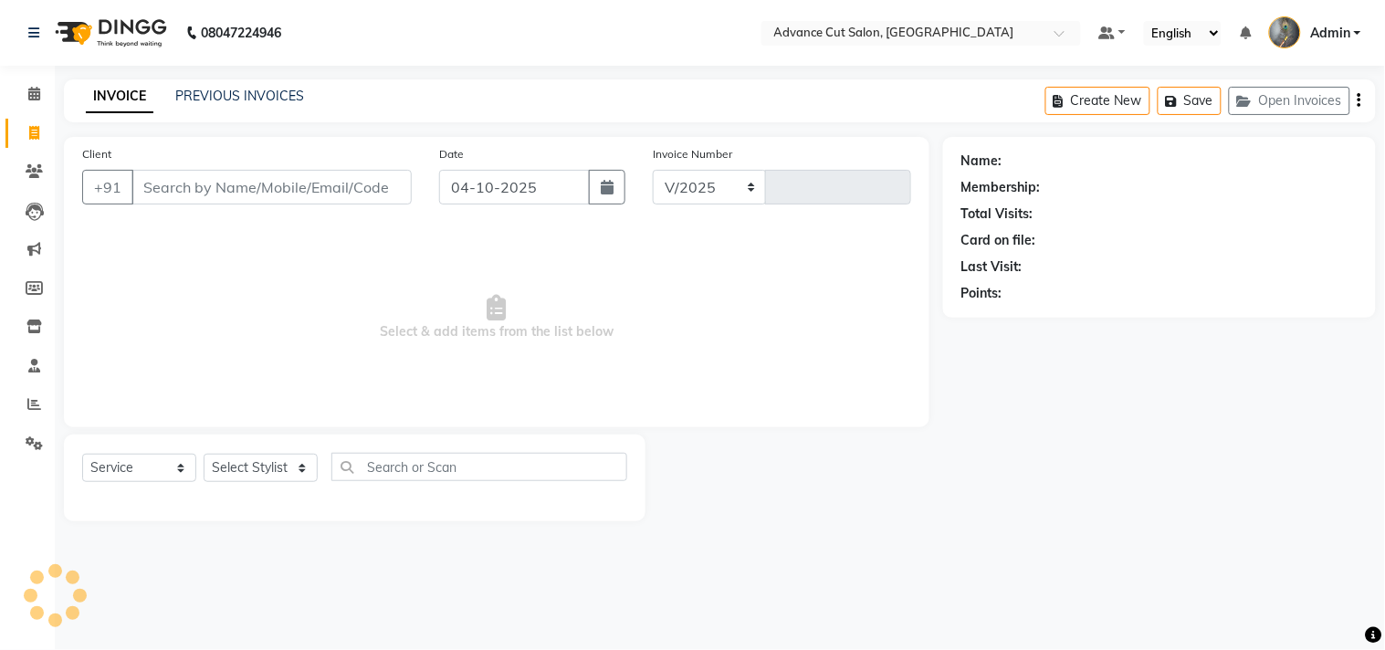
select select "4939"
type input "4816"
click at [228, 199] on input "Client" at bounding box center [271, 187] width 280 height 35
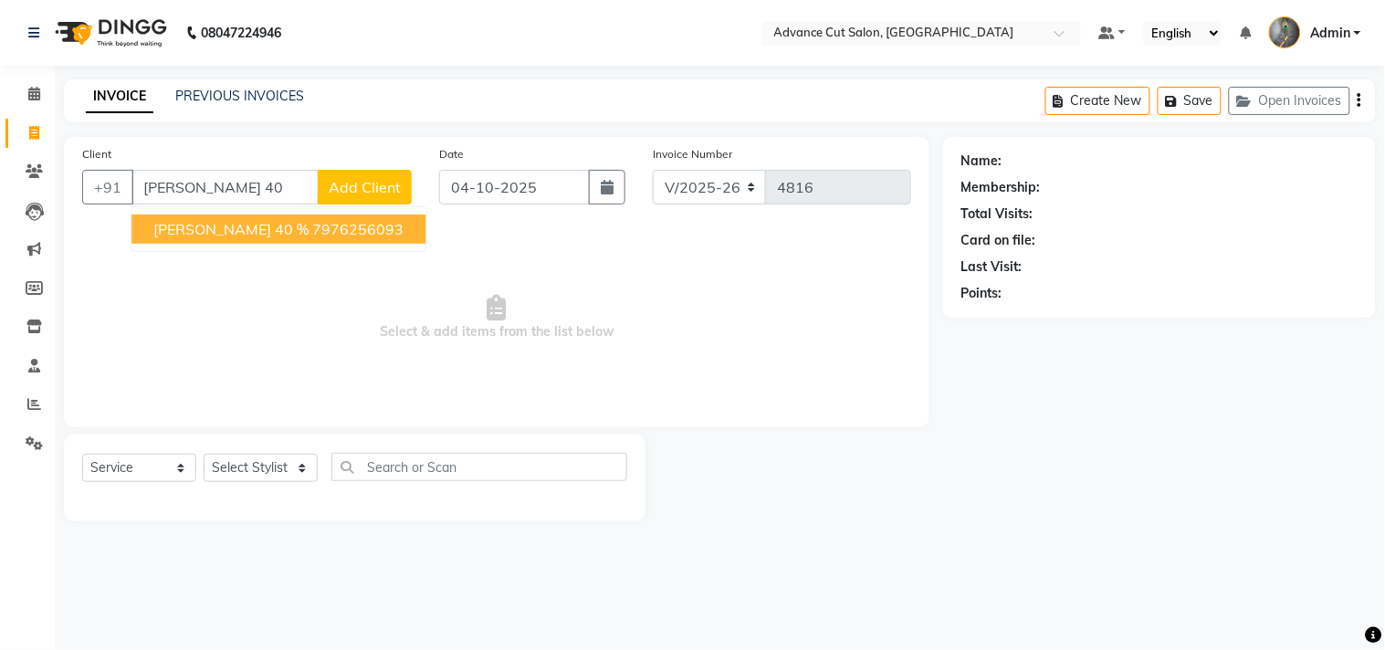
click at [312, 226] on ngb-highlight "7976256093" at bounding box center [357, 229] width 91 height 18
type input "7976256093"
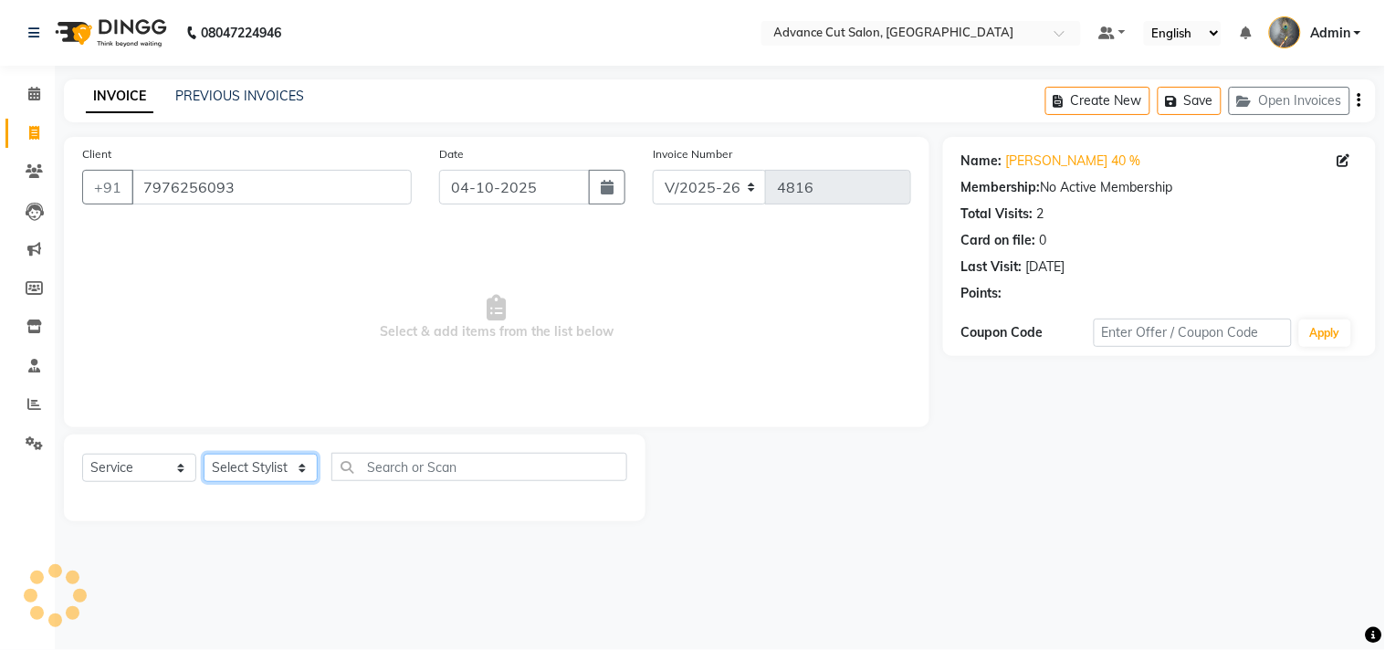
click at [272, 470] on select "Select Stylist Admin chahit COUNTOR Devid hardeep mamta manisha MONISH navi NOS…" at bounding box center [261, 468] width 114 height 28
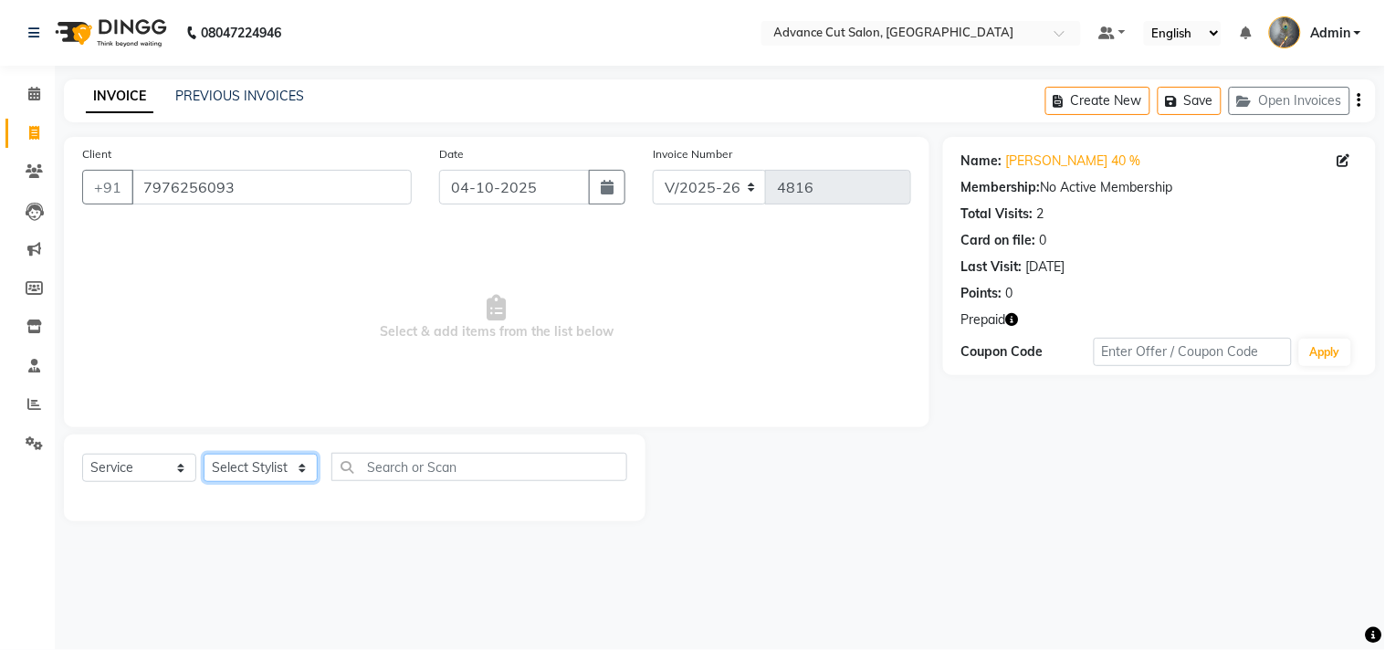
select select "30646"
click at [204, 455] on select "Select Stylist Admin chahit COUNTOR Devid hardeep mamta manisha MONISH navi NOS…" at bounding box center [261, 468] width 114 height 28
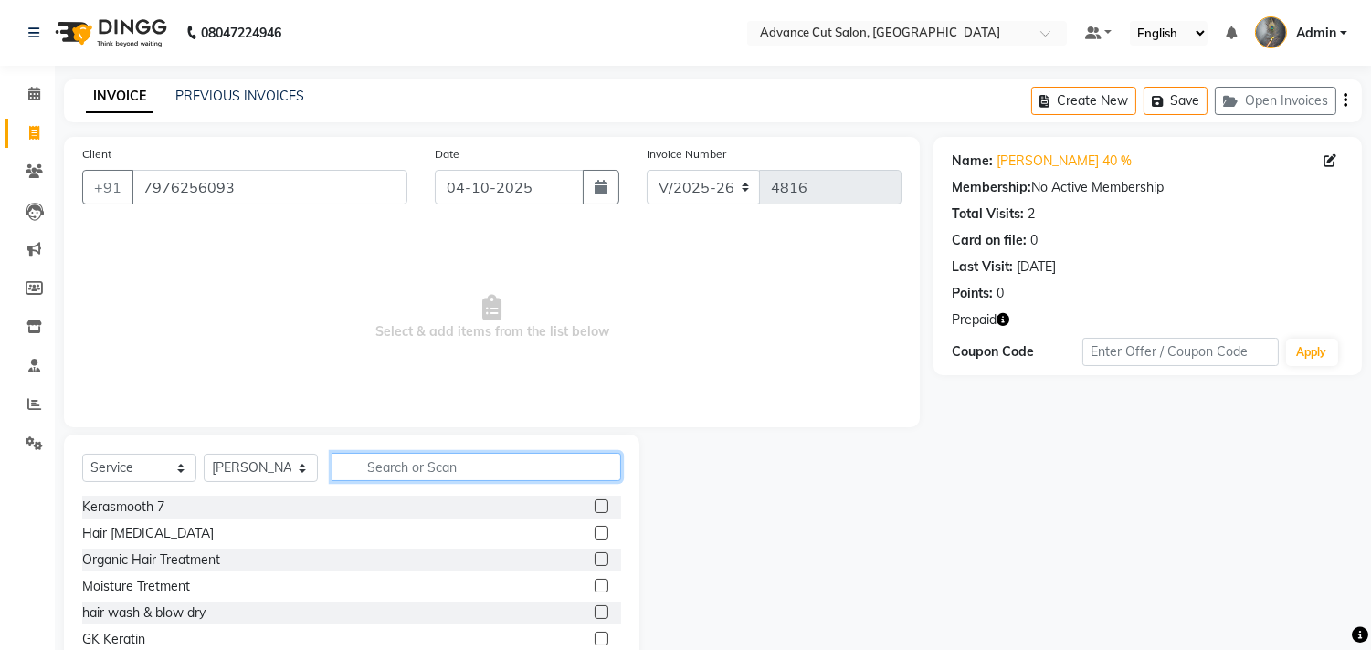
click at [416, 472] on input "text" at bounding box center [475, 467] width 289 height 28
type input "kera"
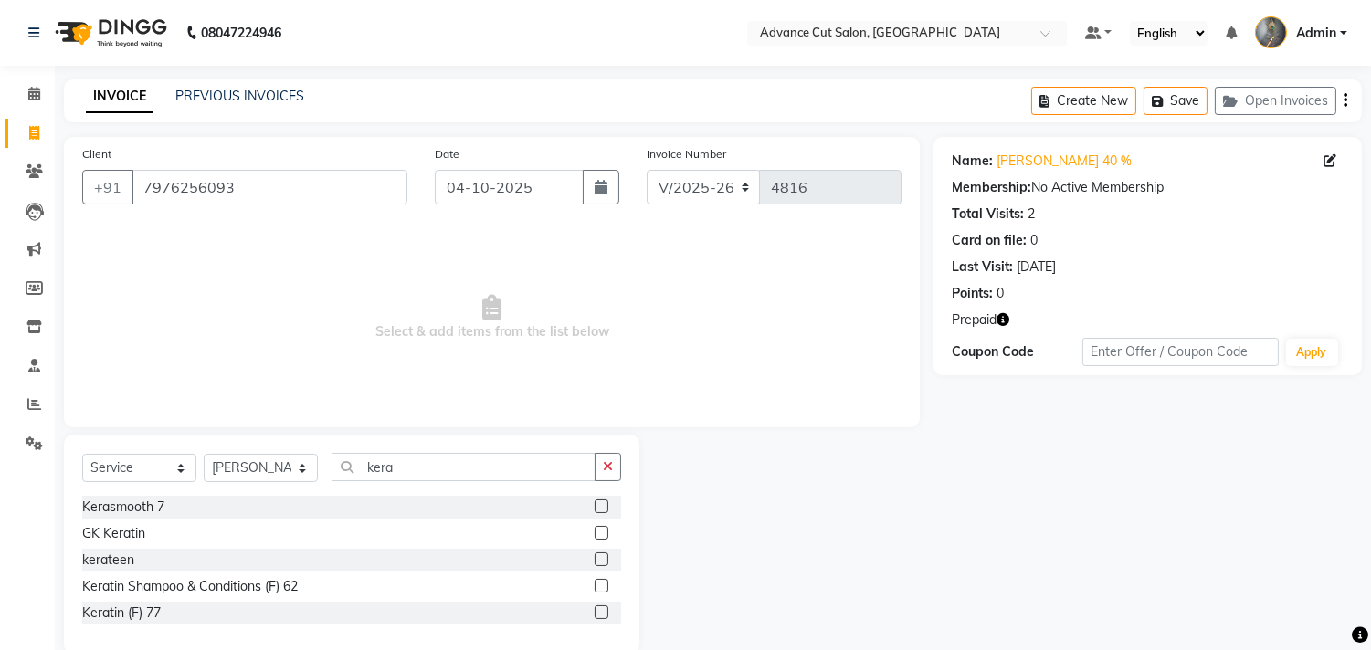
click at [1003, 314] on icon "button" at bounding box center [1002, 319] width 13 height 13
click at [907, 471] on div at bounding box center [786, 544] width 294 height 219
click at [254, 585] on div "Keratin Shampoo & Conditions (F) 62" at bounding box center [189, 586] width 215 height 19
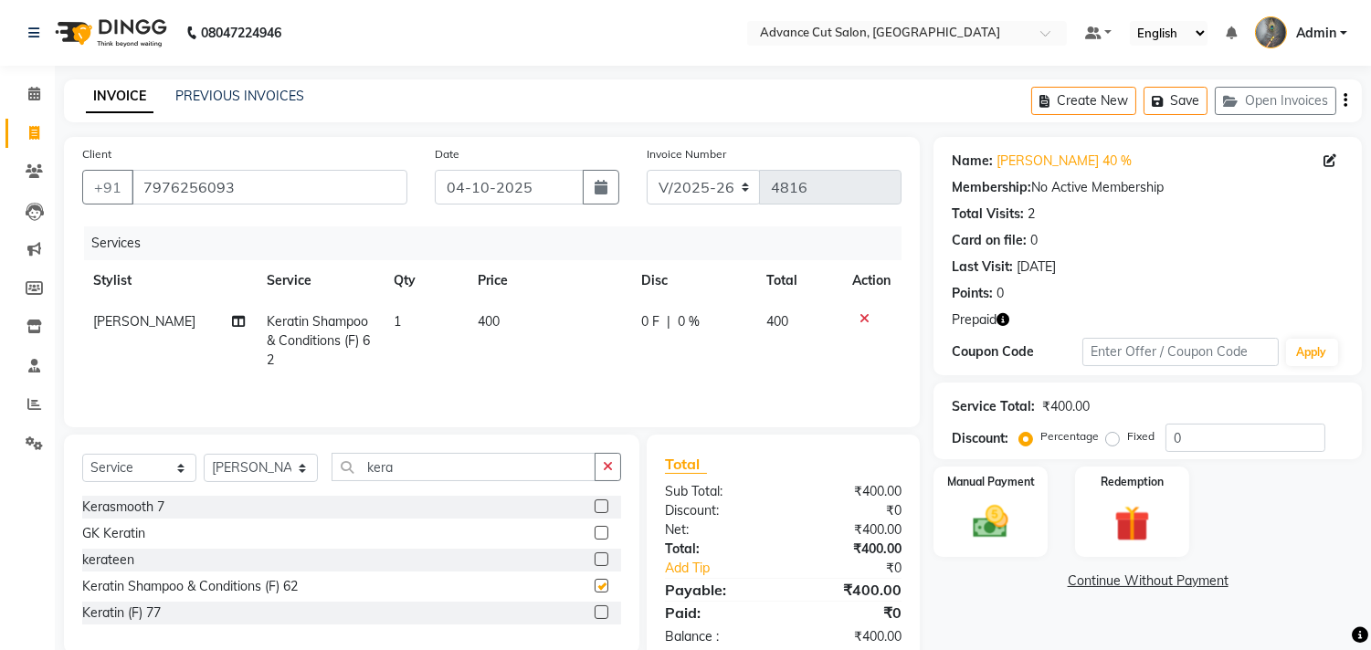
checkbox input "false"
drag, startPoint x: 443, startPoint y: 479, endPoint x: 380, endPoint y: 479, distance: 63.0
click at [380, 479] on input "kera" at bounding box center [463, 467] width 264 height 28
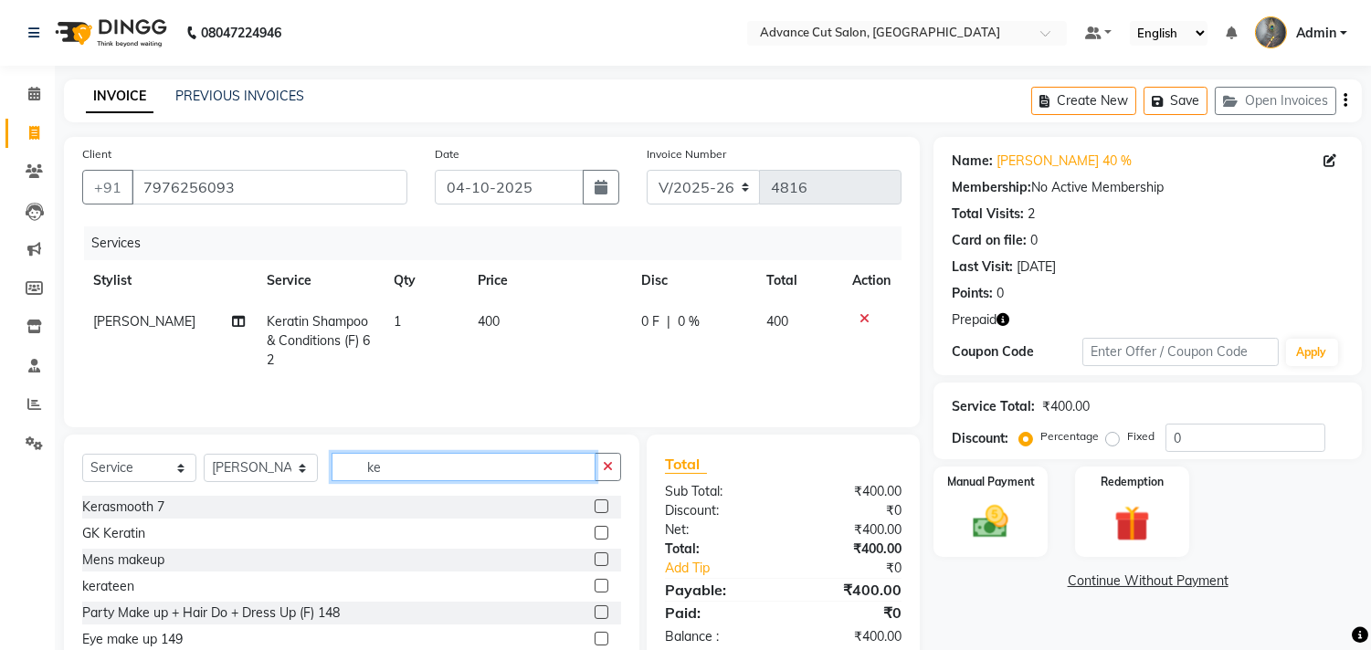
type input "k"
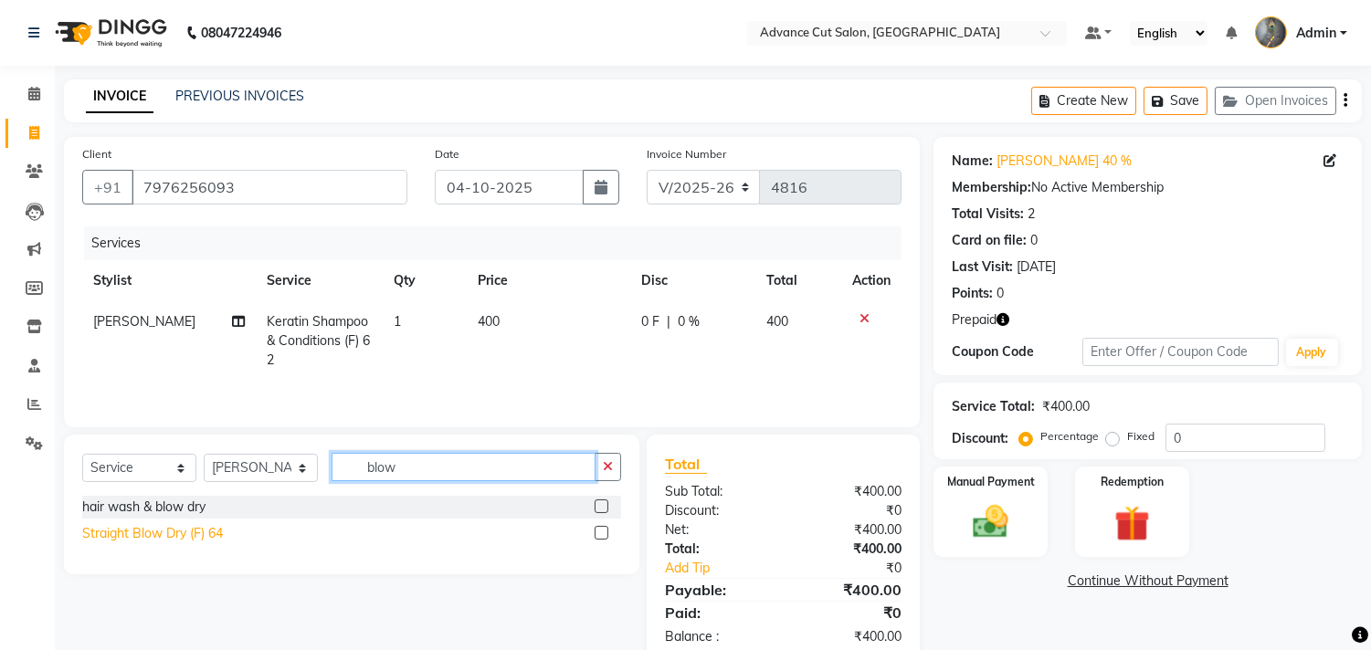
type input "blow"
click at [180, 534] on div "Straight Blow Dry (F) 64" at bounding box center [152, 533] width 141 height 19
checkbox input "false"
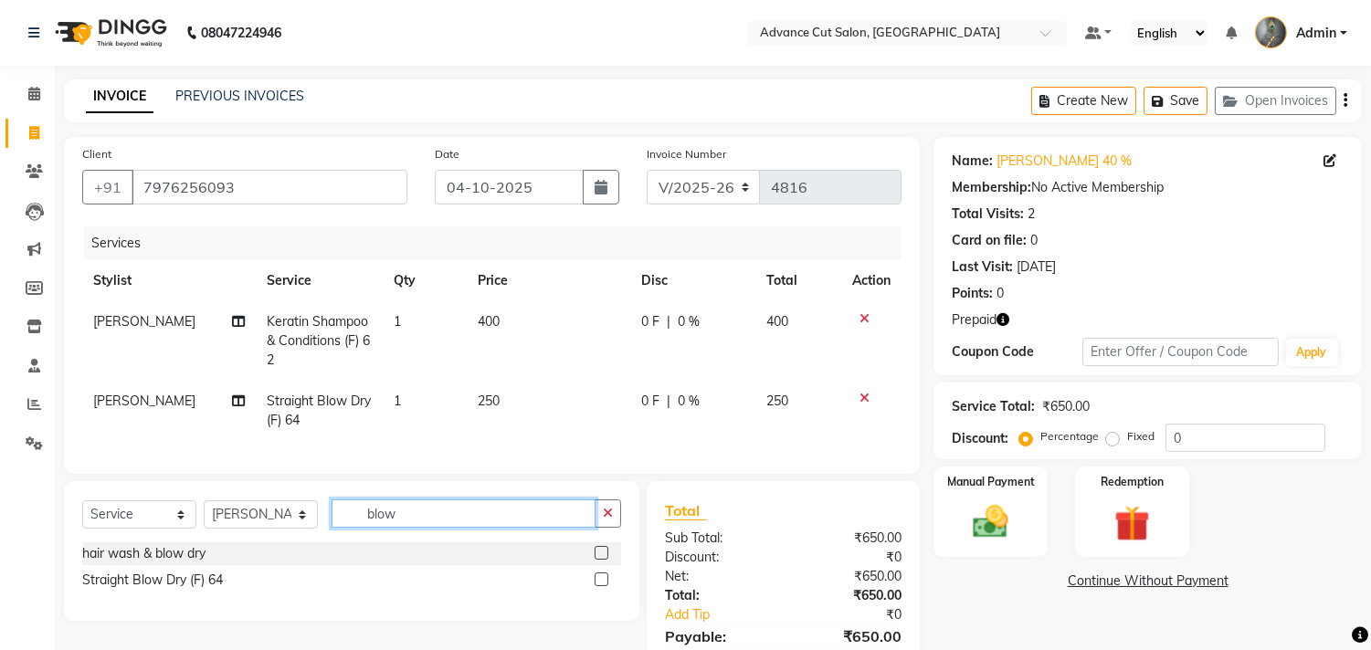
drag, startPoint x: 405, startPoint y: 530, endPoint x: 315, endPoint y: 526, distance: 90.5
click at [318, 532] on div "Select Service Product Membership Package Voucher Prepaid Gift Card Select Styl…" at bounding box center [351, 520] width 539 height 43
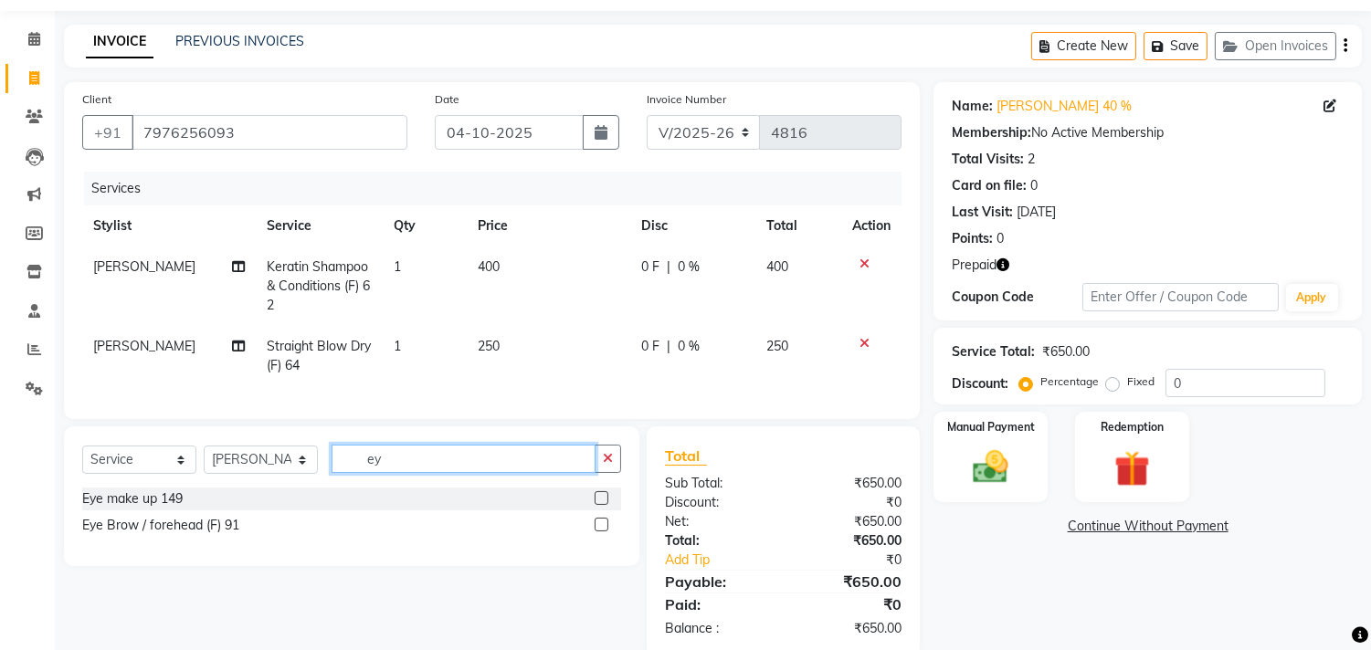
scroll to position [101, 0]
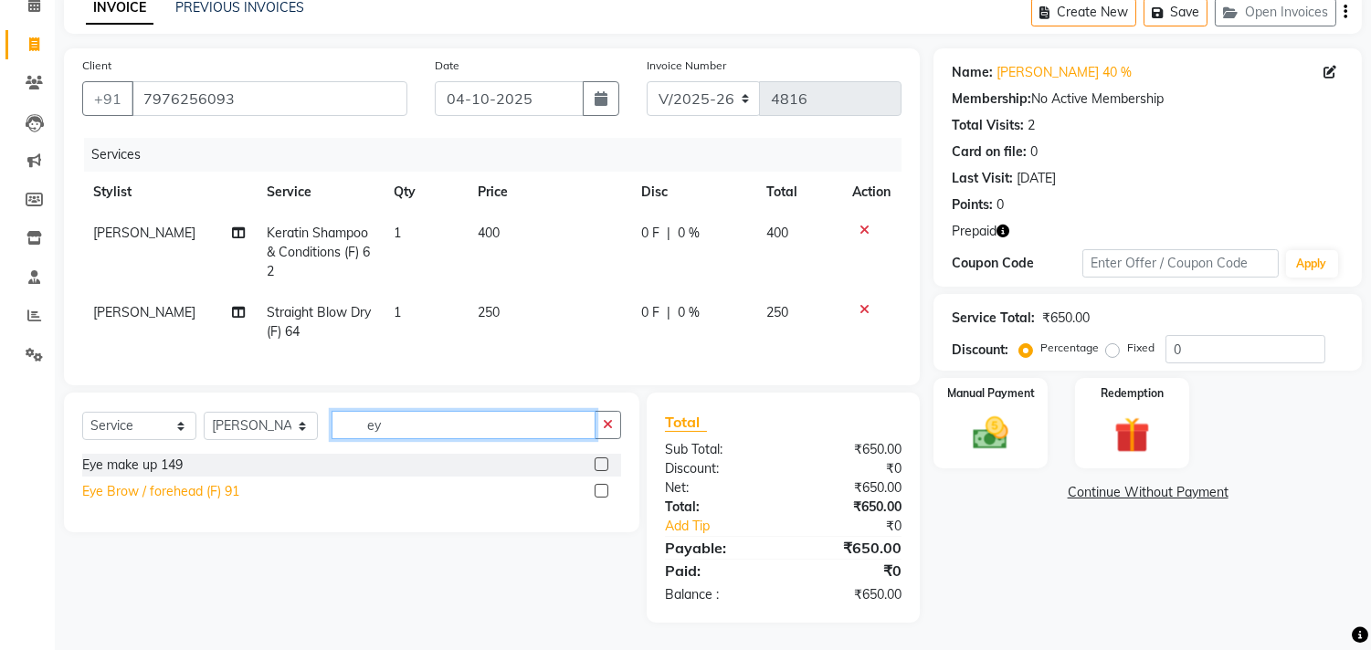
type input "ey"
click at [222, 496] on div "Eye Brow / forehead (F) 91" at bounding box center [160, 491] width 157 height 19
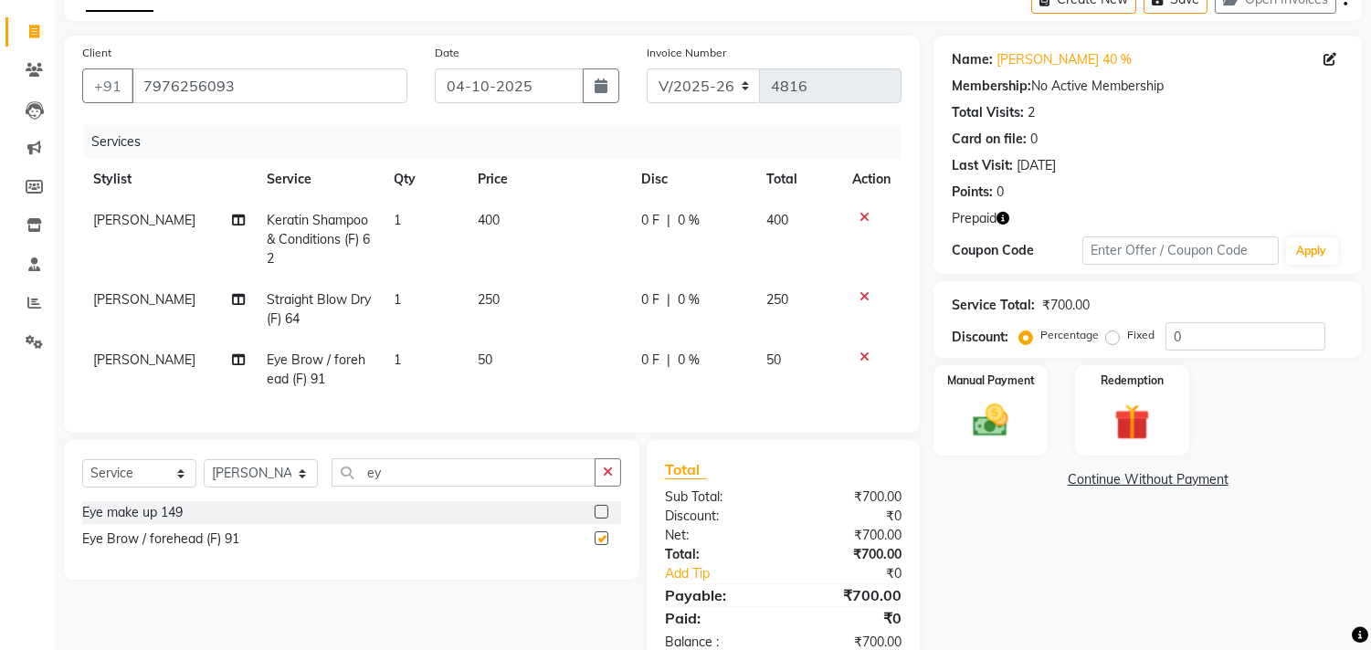
checkbox input "false"
click at [482, 363] on span "50" at bounding box center [485, 360] width 15 height 16
select select "30646"
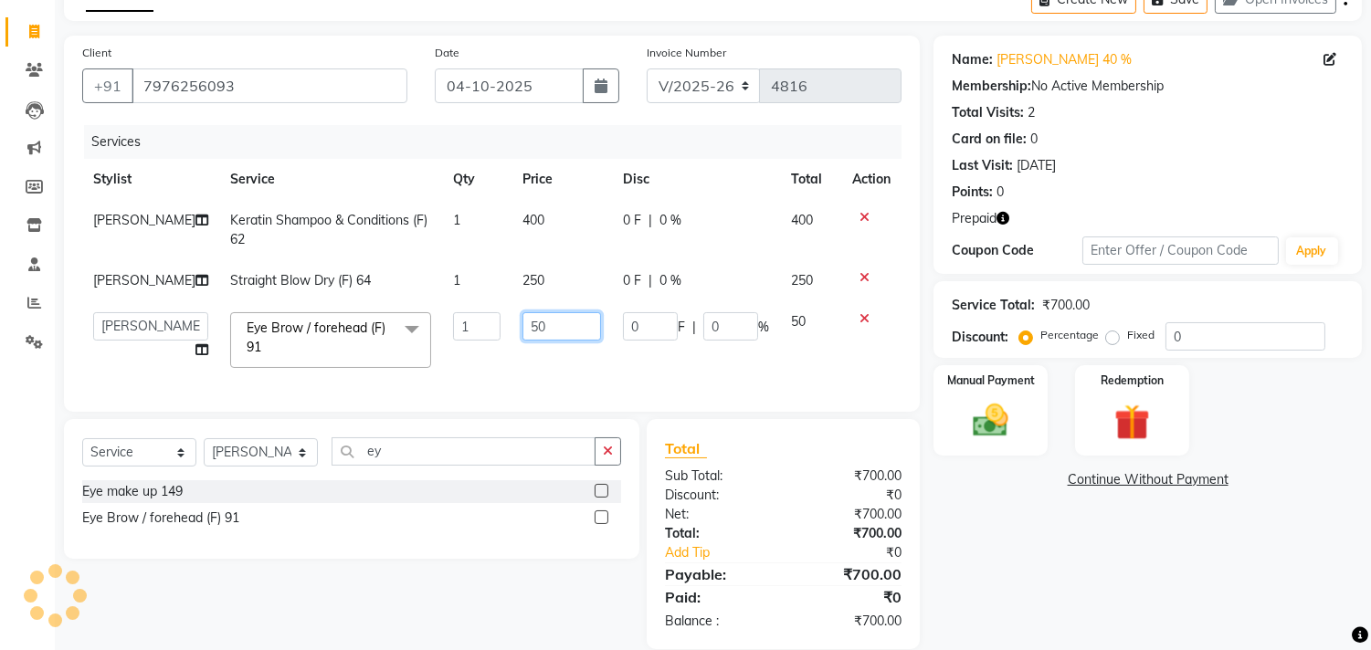
drag, startPoint x: 548, startPoint y: 320, endPoint x: 400, endPoint y: 325, distance: 148.0
click at [400, 324] on tr "Admin chahit COUNTOR Devid hardeep mamta manisha MONISH navi NOSHAD ALI rahul s…" at bounding box center [491, 340] width 819 height 78
type input "100"
click at [498, 387] on div "Services Stylist Service Qty Price Disc Total Action NOSHAD ALI Keratin Shampoo…" at bounding box center [491, 259] width 819 height 268
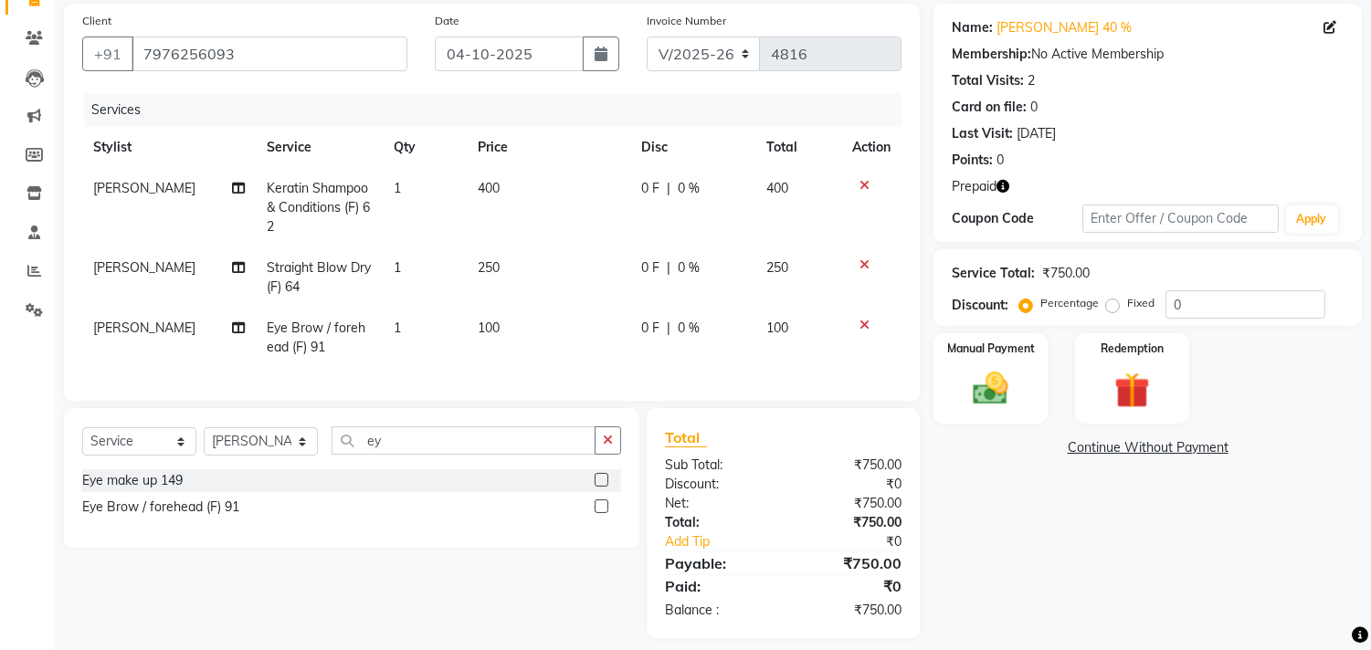
scroll to position [164, 0]
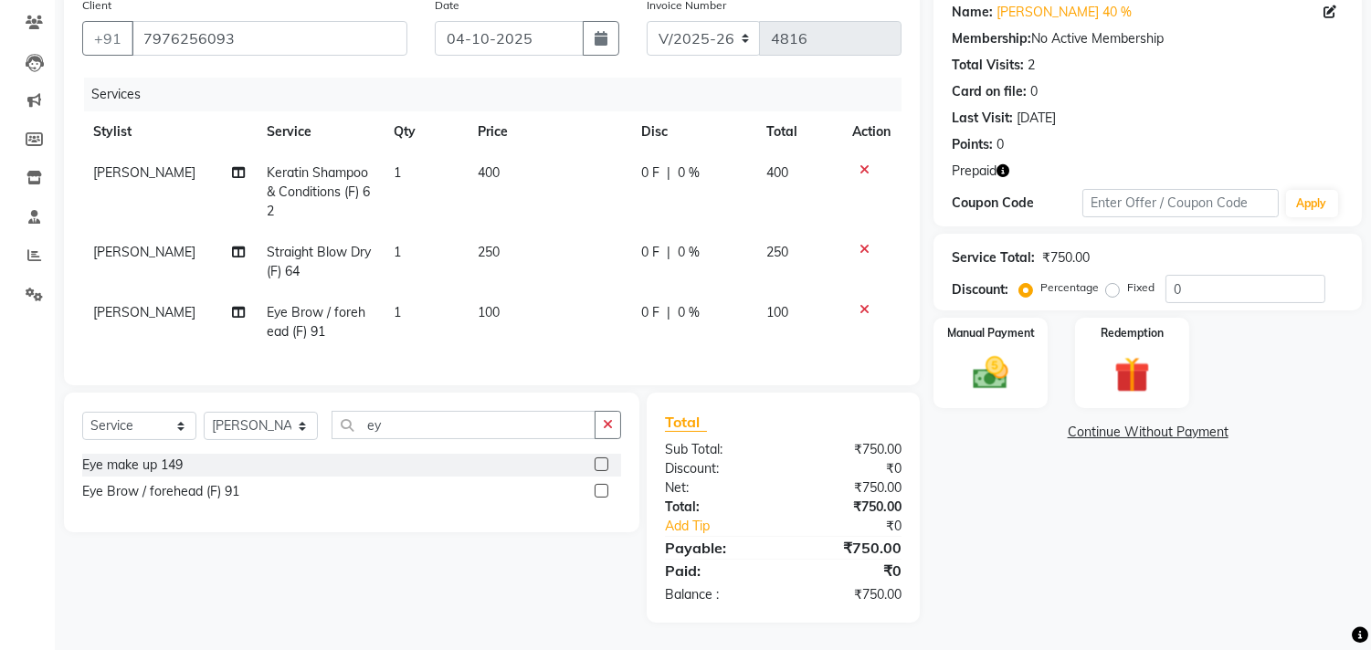
click at [169, 321] on td "NOSHAD ALI" at bounding box center [169, 322] width 174 height 60
select select "30646"
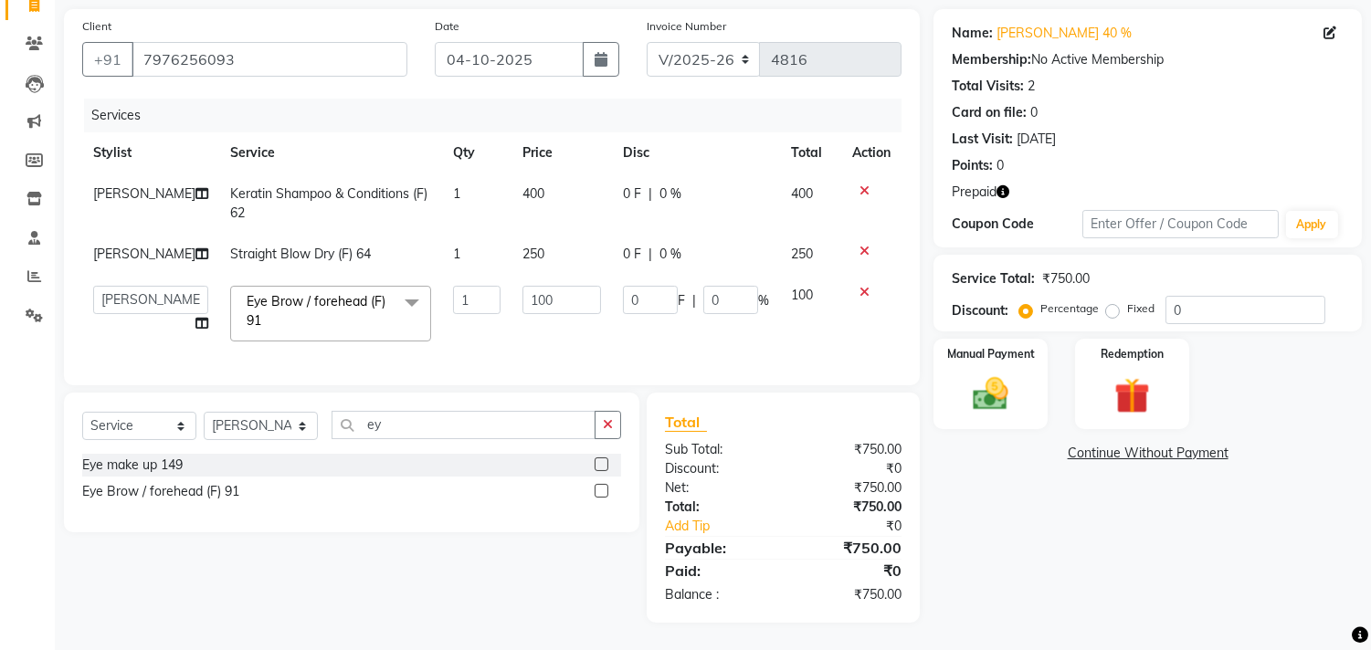
scroll to position [142, 0]
click at [171, 286] on select "Admin chahit COUNTOR Devid hardeep mamta manisha MONISH navi NOSHAD ALI rahul s…" at bounding box center [150, 300] width 115 height 28
select select "74352"
click at [986, 373] on img at bounding box center [991, 394] width 60 height 43
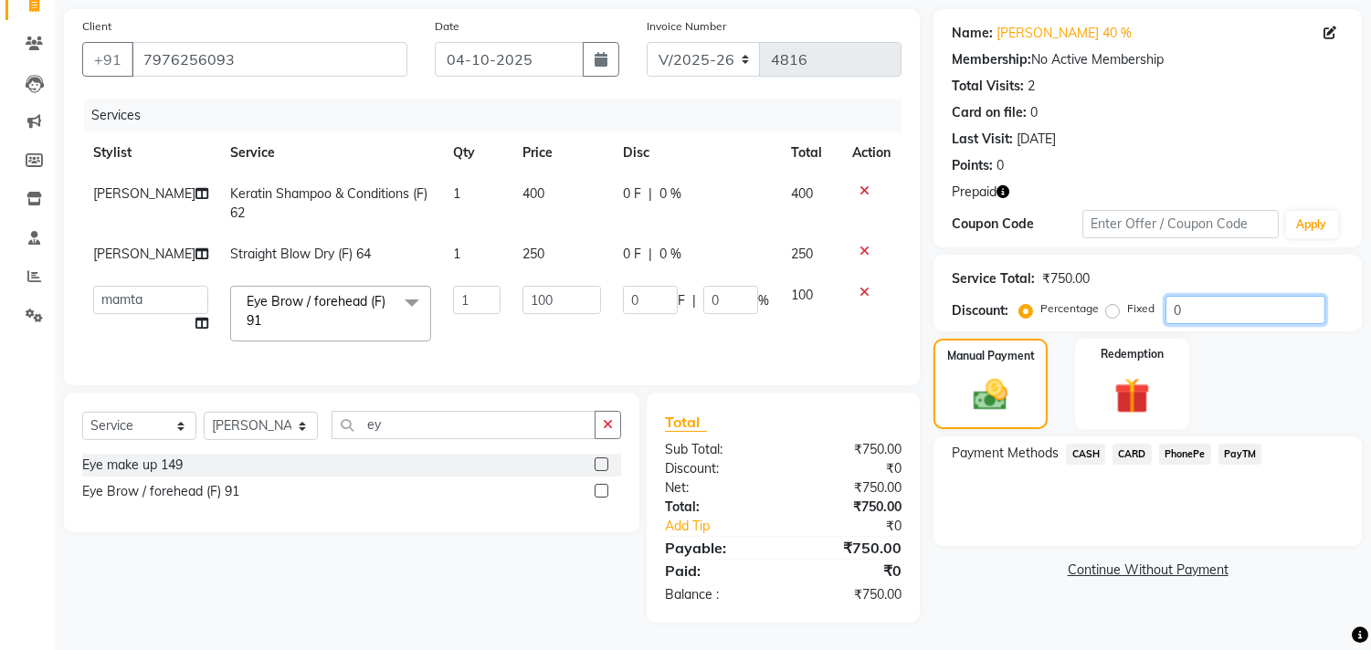
click at [1199, 296] on input "0" at bounding box center [1245, 310] width 160 height 28
drag, startPoint x: 1199, startPoint y: 290, endPoint x: 1082, endPoint y: 290, distance: 116.9
click at [1083, 296] on div "Percentage Fixed 0" at bounding box center [1174, 310] width 302 height 28
type input "4"
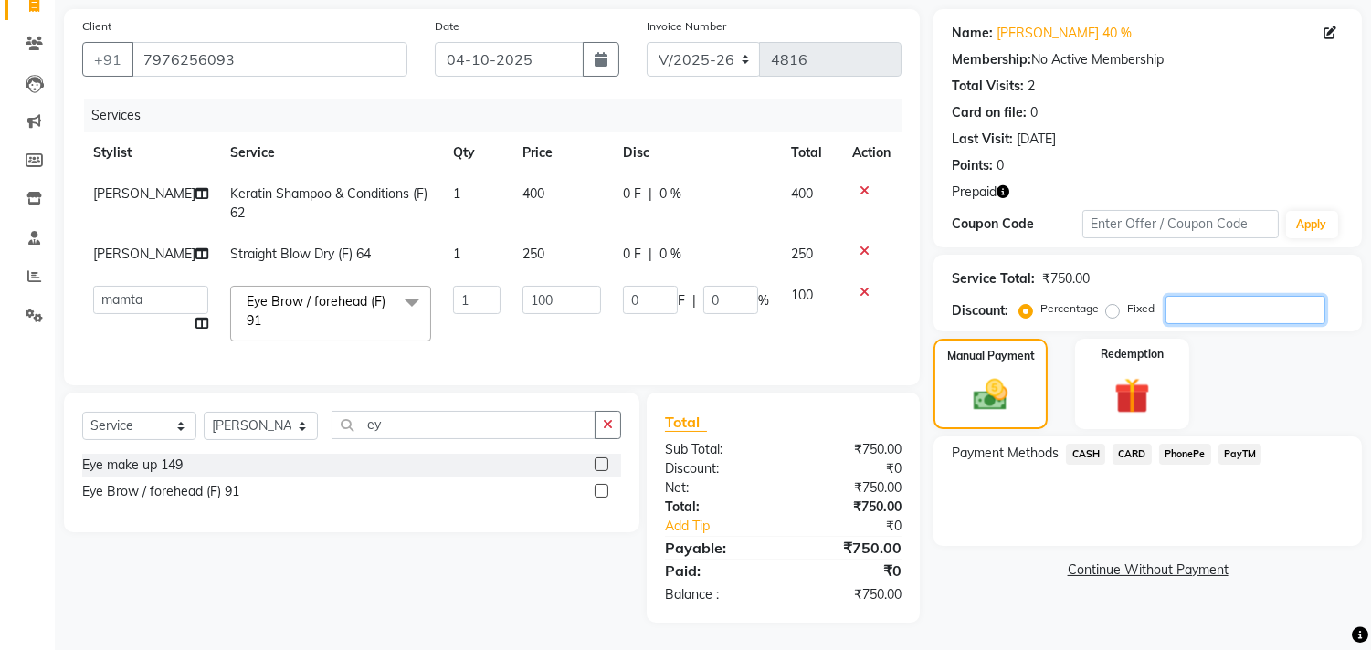
type input "4"
type input "40"
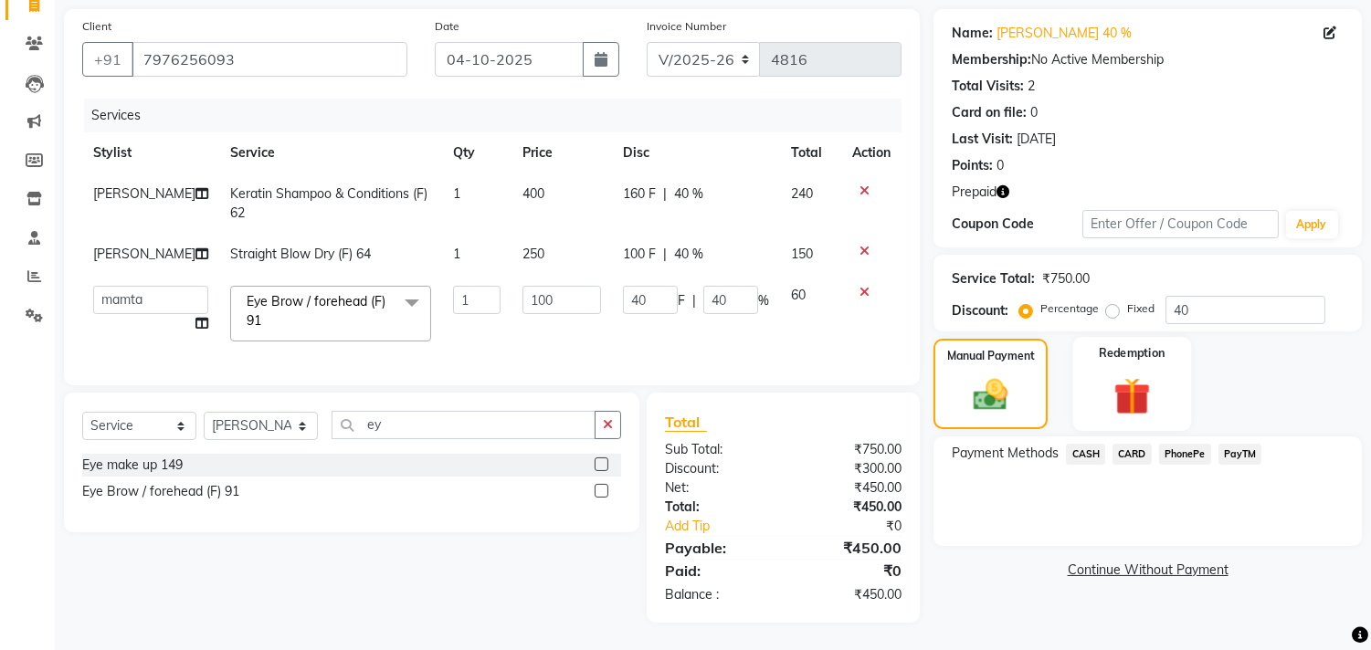
click at [1115, 387] on img at bounding box center [1131, 396] width 60 height 46
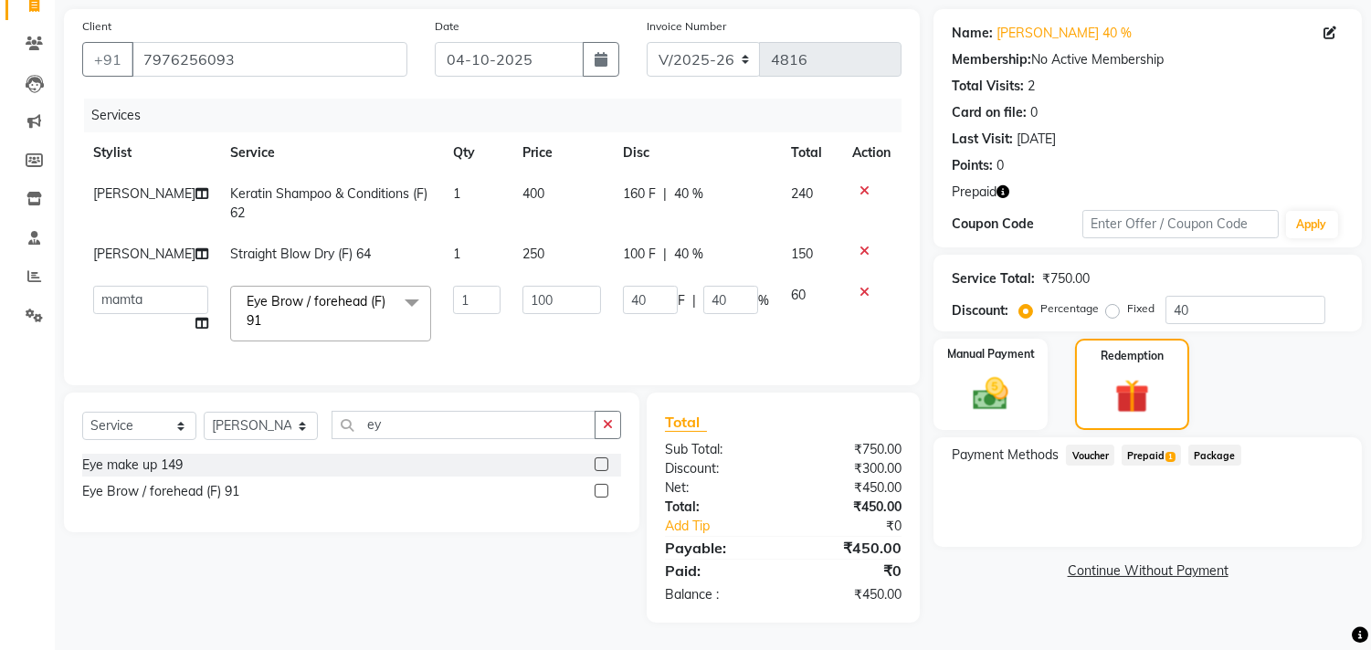
click at [1166, 452] on span "1" at bounding box center [1170, 457] width 10 height 11
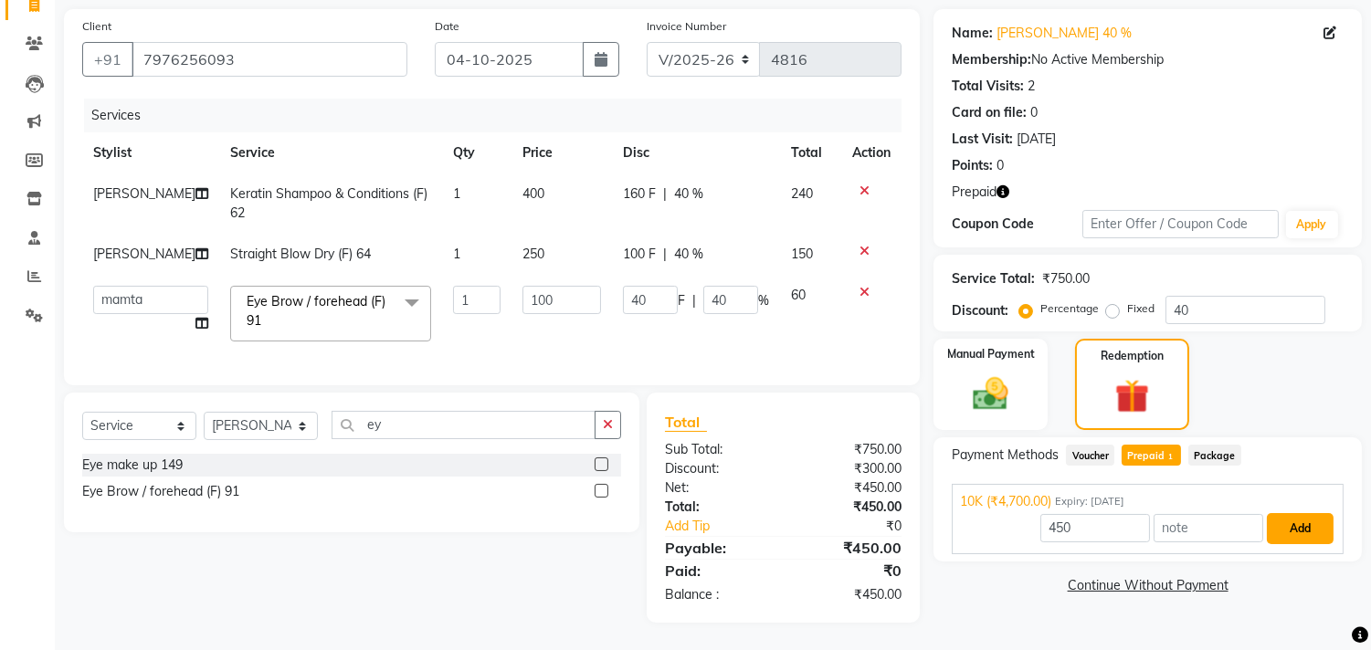
click at [1294, 513] on button "Add" at bounding box center [1299, 528] width 67 height 31
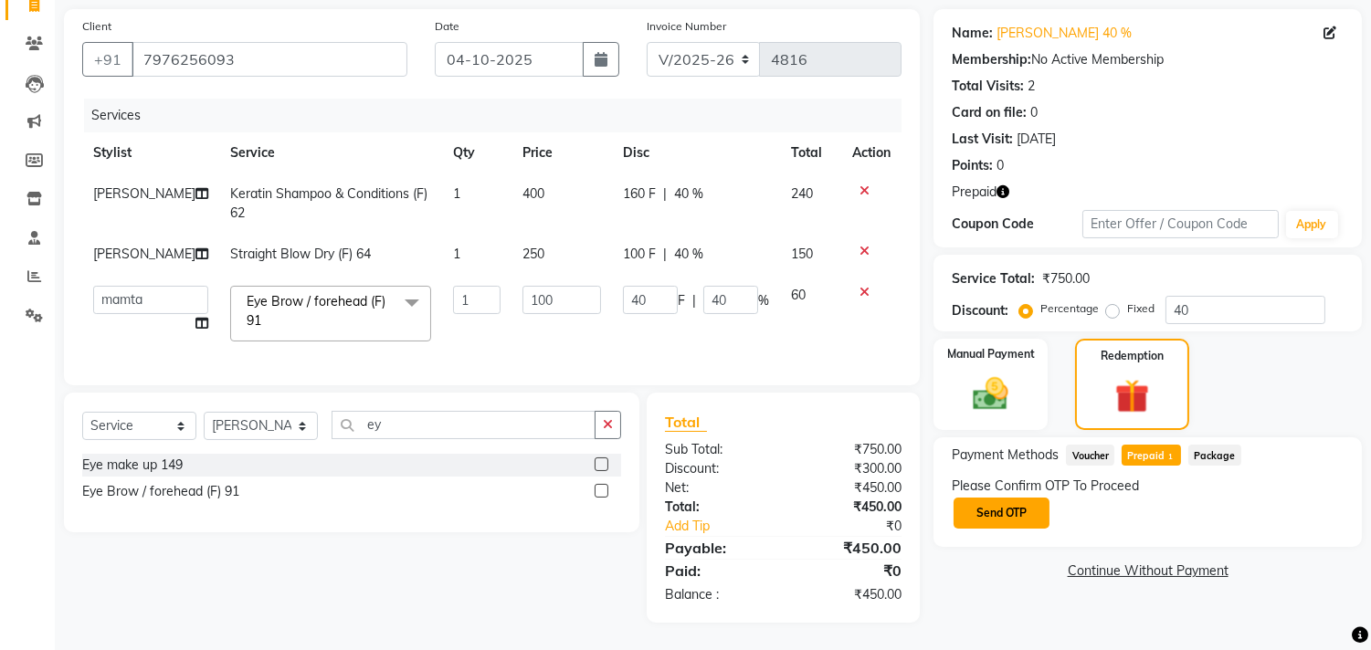
click at [1003, 498] on button "Send OTP" at bounding box center [1001, 513] width 96 height 31
click at [1020, 497] on div "Please Confirm OTP To Proceed Send OTP" at bounding box center [1147, 504] width 392 height 54
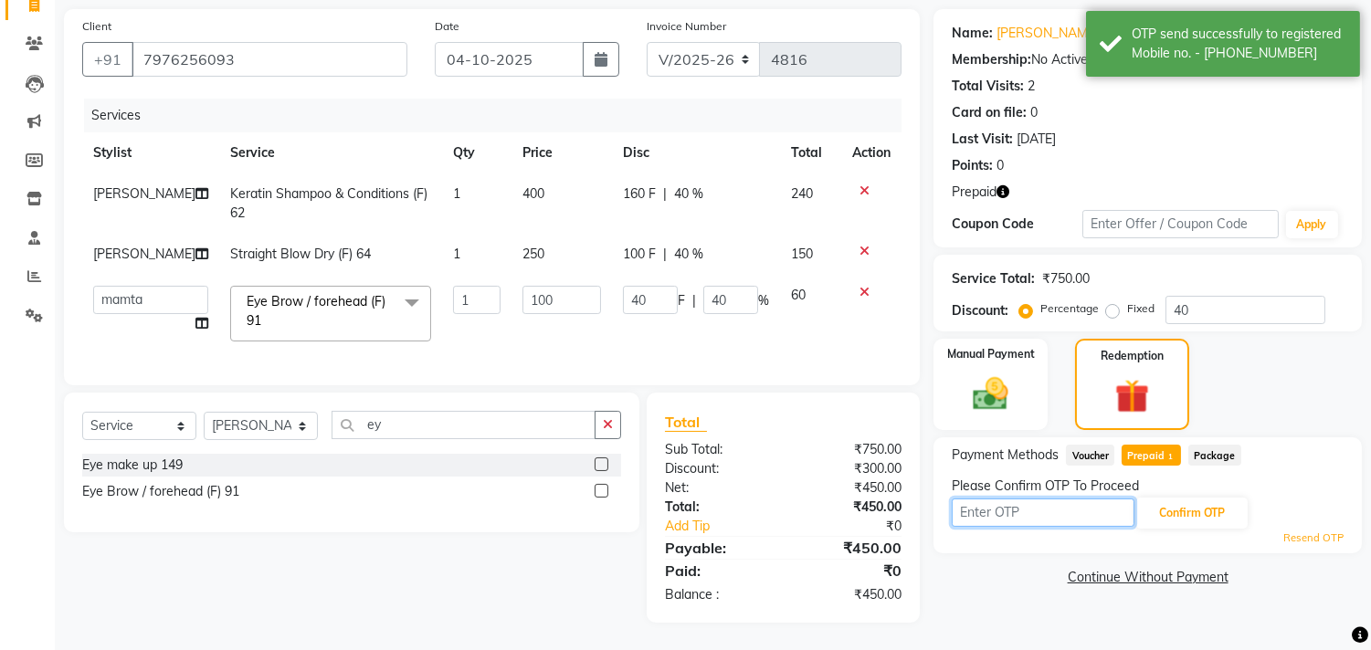
click at [1023, 499] on input "text" at bounding box center [1042, 513] width 183 height 28
type input "2811"
click at [1211, 498] on button "Confirm OTP" at bounding box center [1191, 513] width 111 height 31
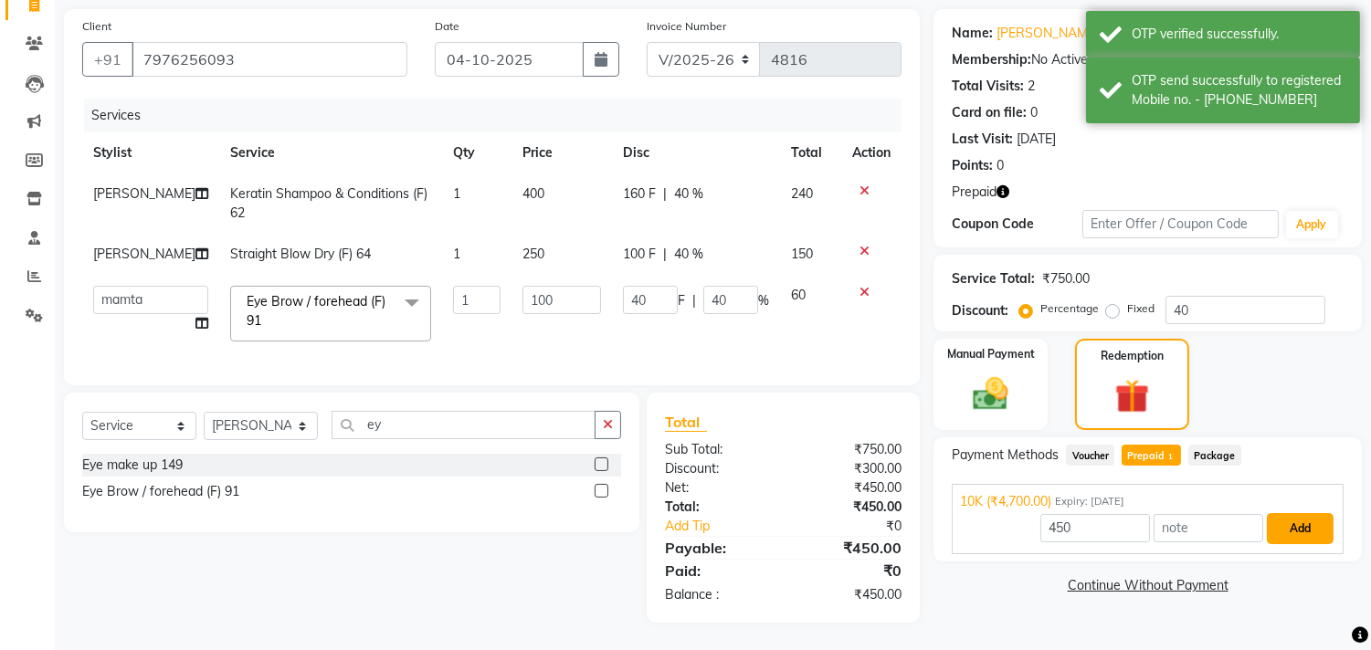
click at [1306, 516] on button "Add" at bounding box center [1299, 528] width 67 height 31
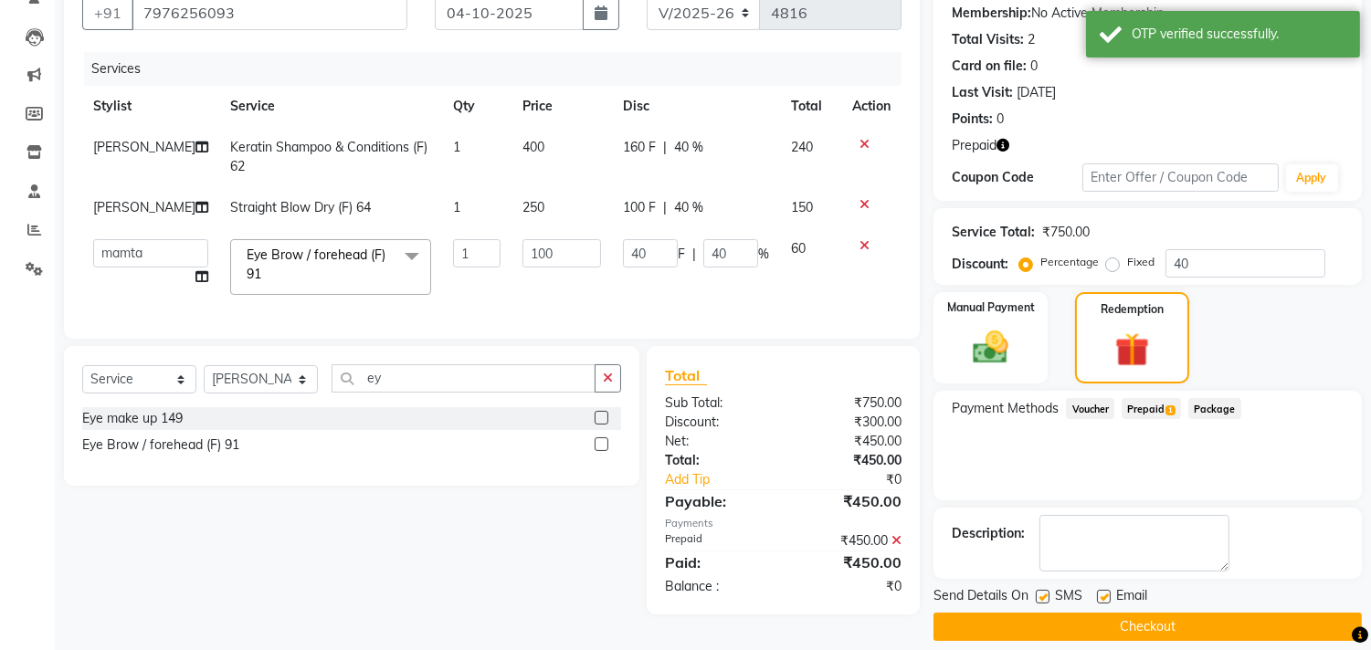
scroll to position [192, 0]
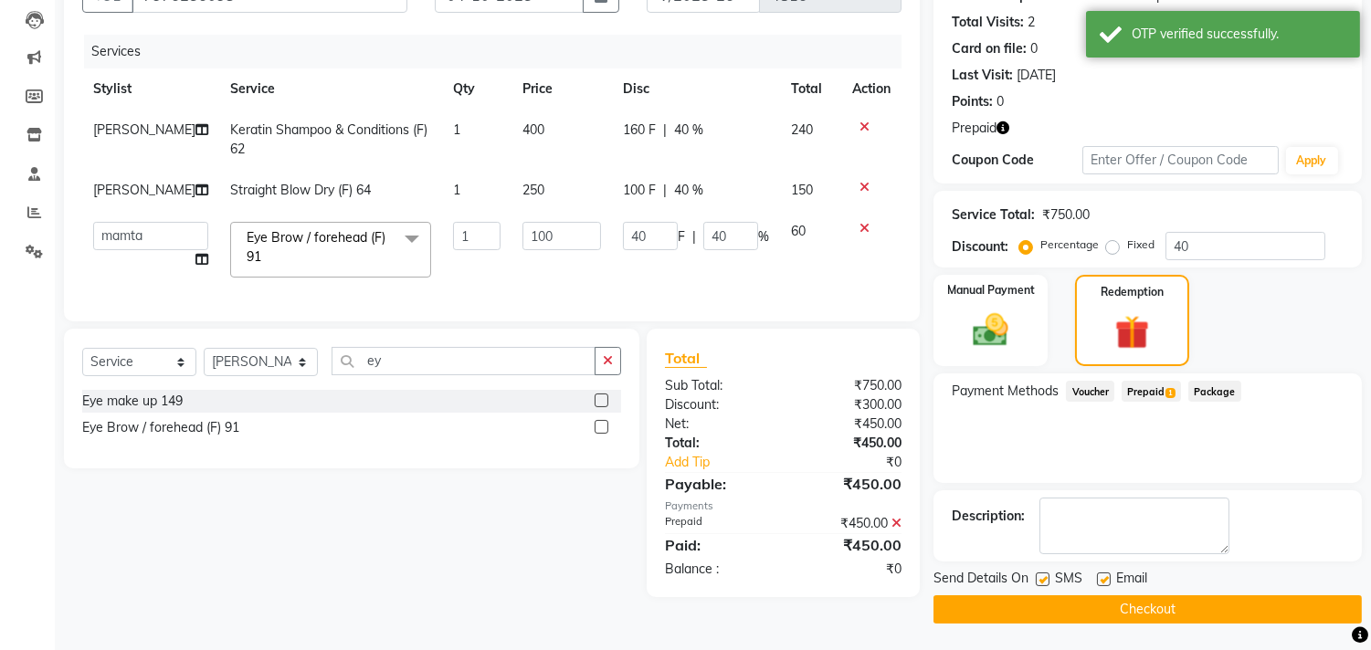
click at [1145, 604] on button "Checkout" at bounding box center [1147, 609] width 428 height 28
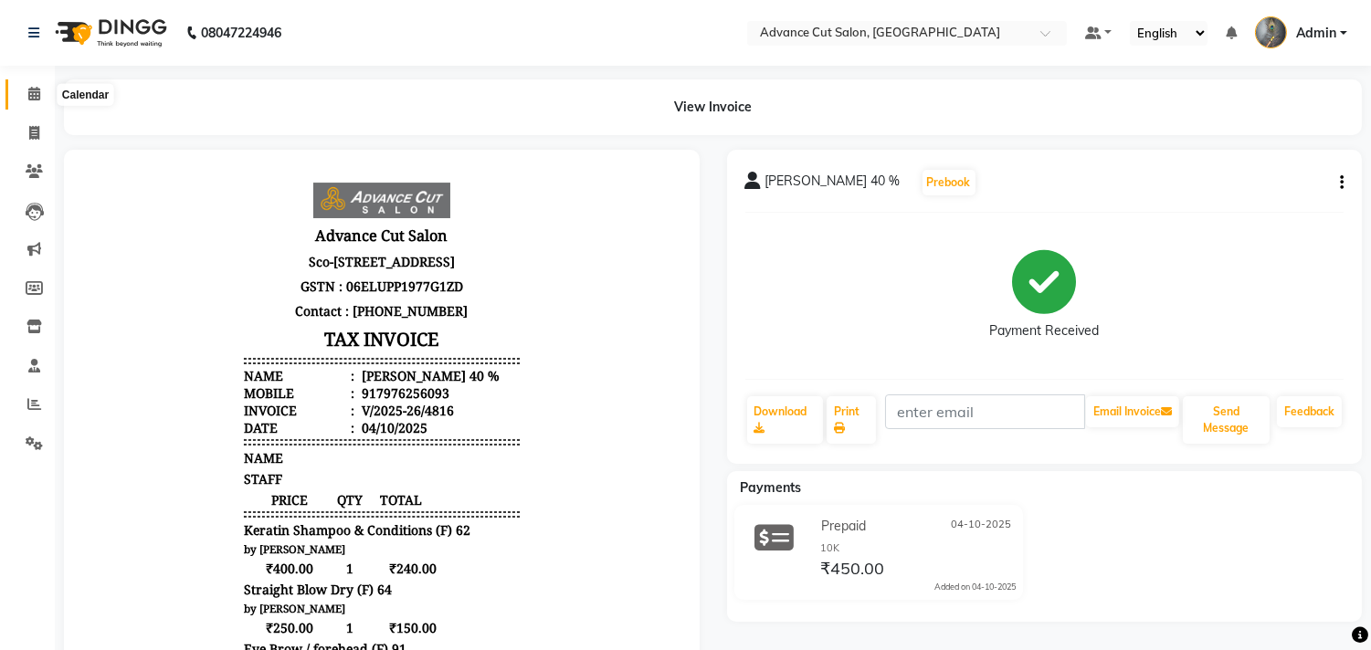
click at [33, 98] on icon at bounding box center [34, 94] width 12 height 14
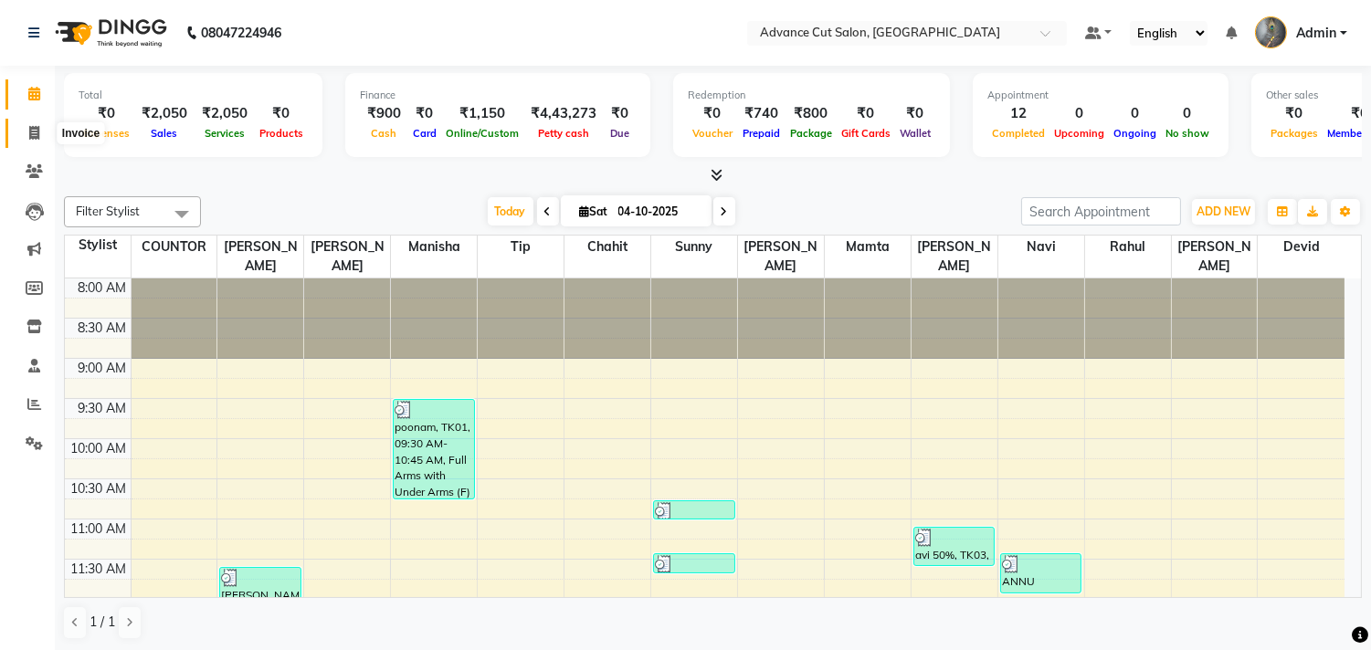
click at [33, 132] on icon at bounding box center [34, 133] width 10 height 14
select select "service"
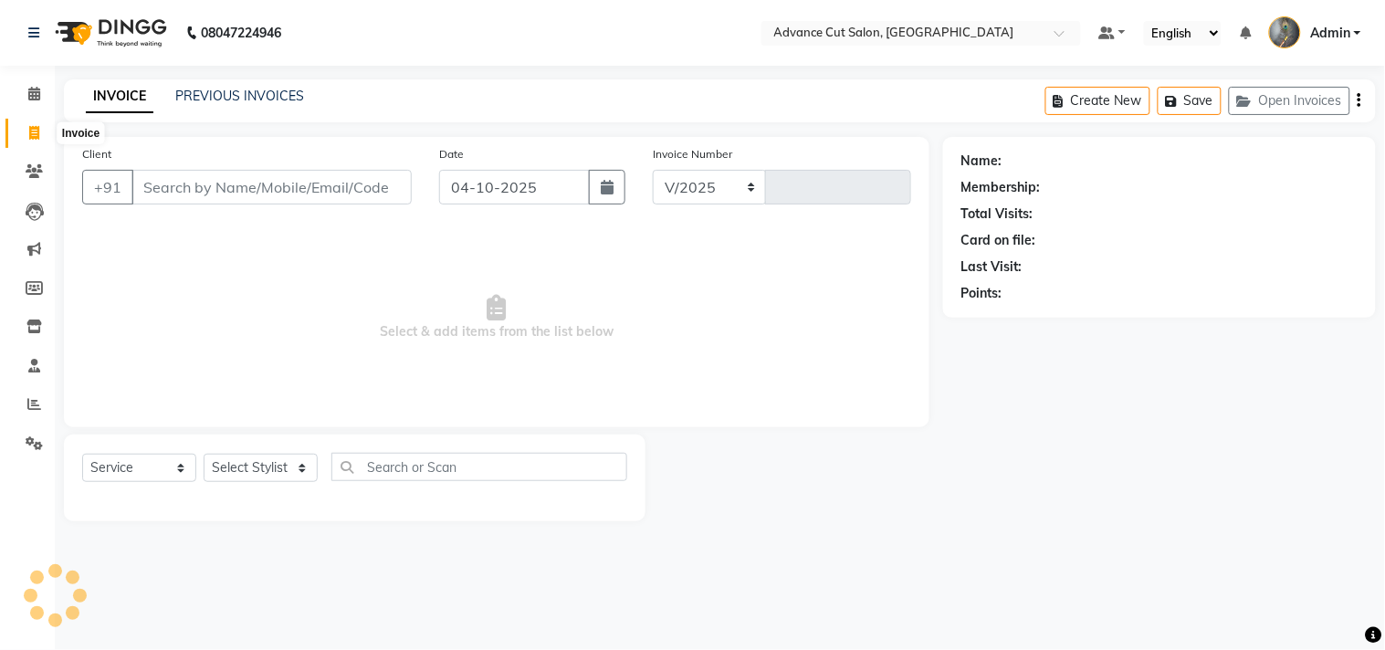
select select "4939"
type input "4817"
click at [34, 100] on icon at bounding box center [34, 94] width 12 height 14
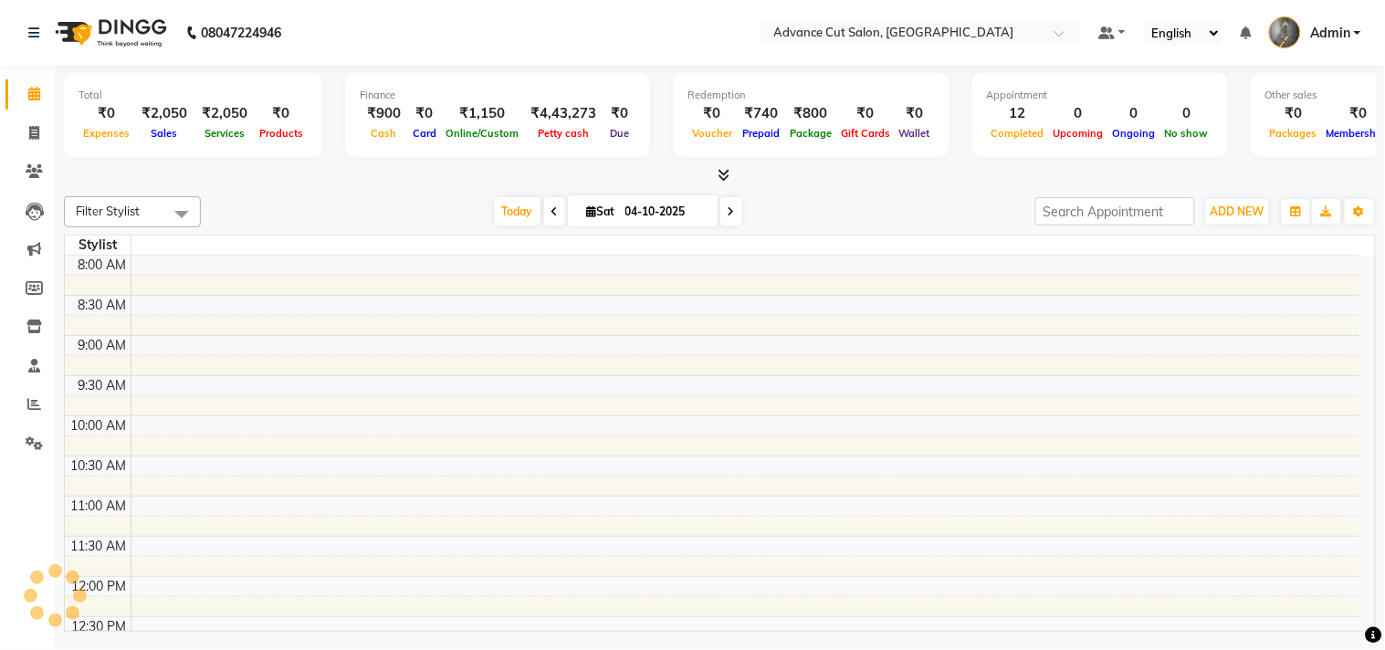
click at [723, 175] on icon at bounding box center [724, 175] width 12 height 14
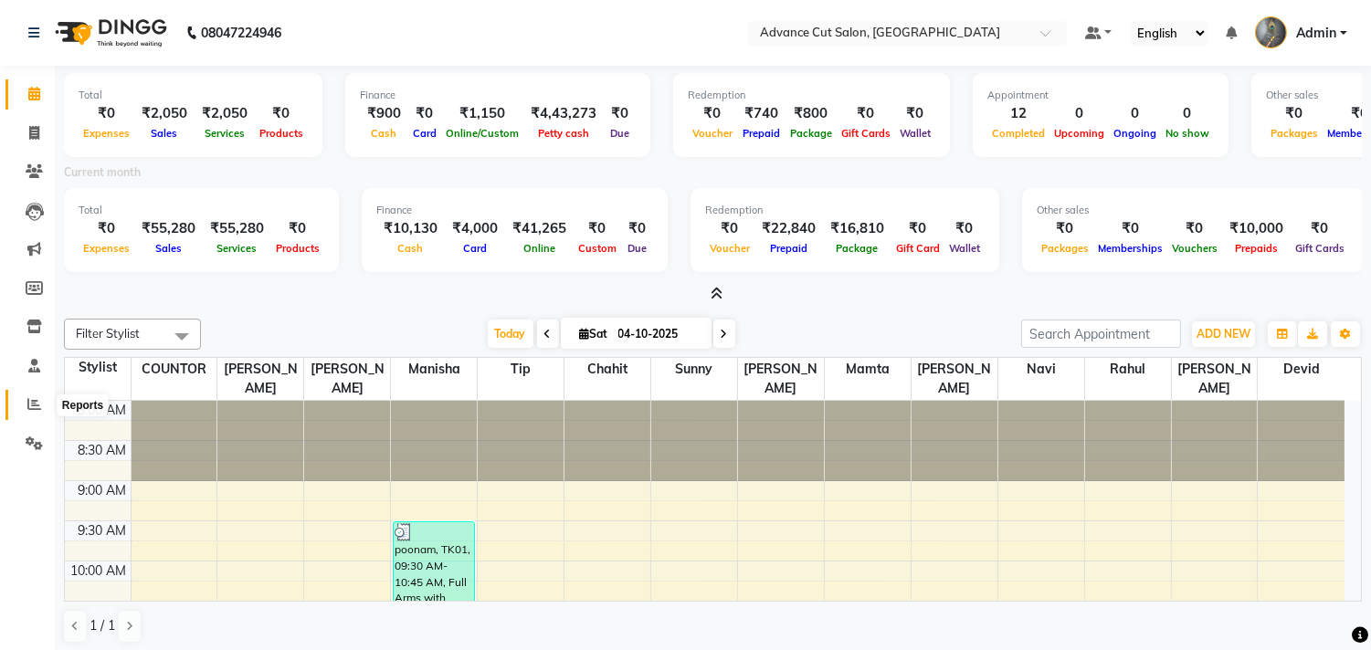
drag, startPoint x: 37, startPoint y: 407, endPoint x: 52, endPoint y: 411, distance: 15.1
click at [38, 407] on icon at bounding box center [34, 404] width 14 height 14
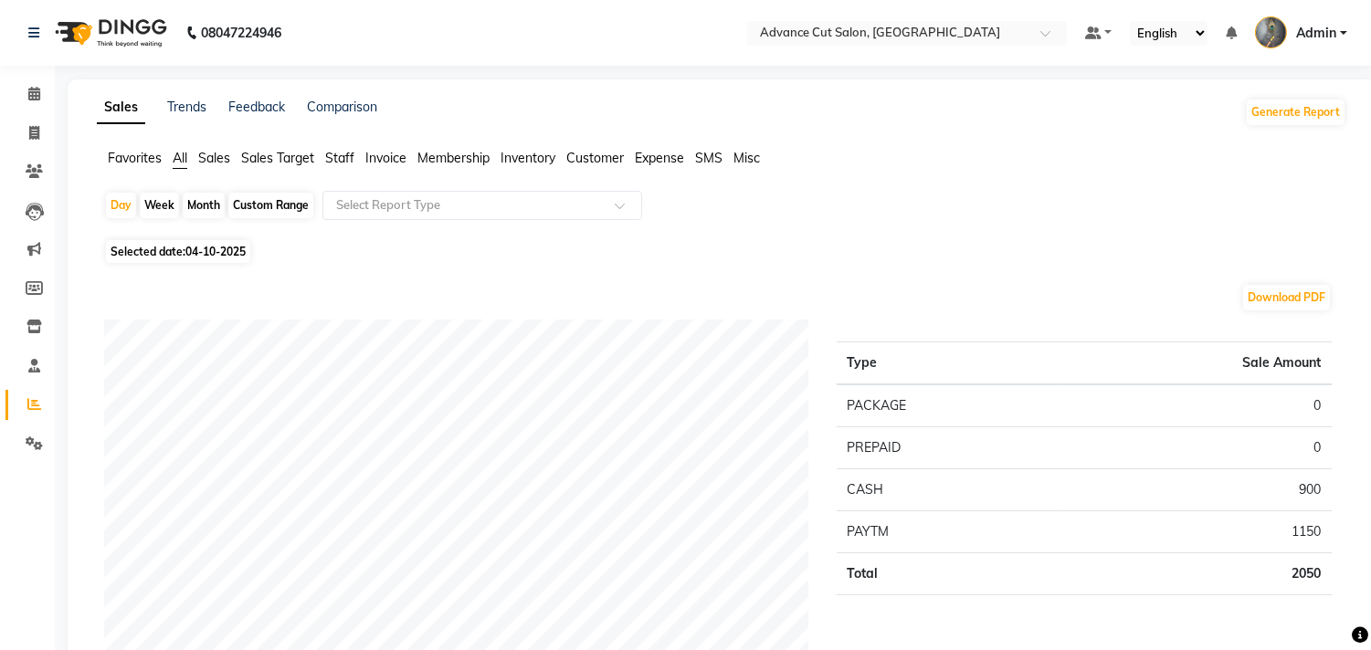
click at [161, 254] on span "Selected date: 04-10-2025" at bounding box center [178, 251] width 144 height 23
select select "10"
select select "2025"
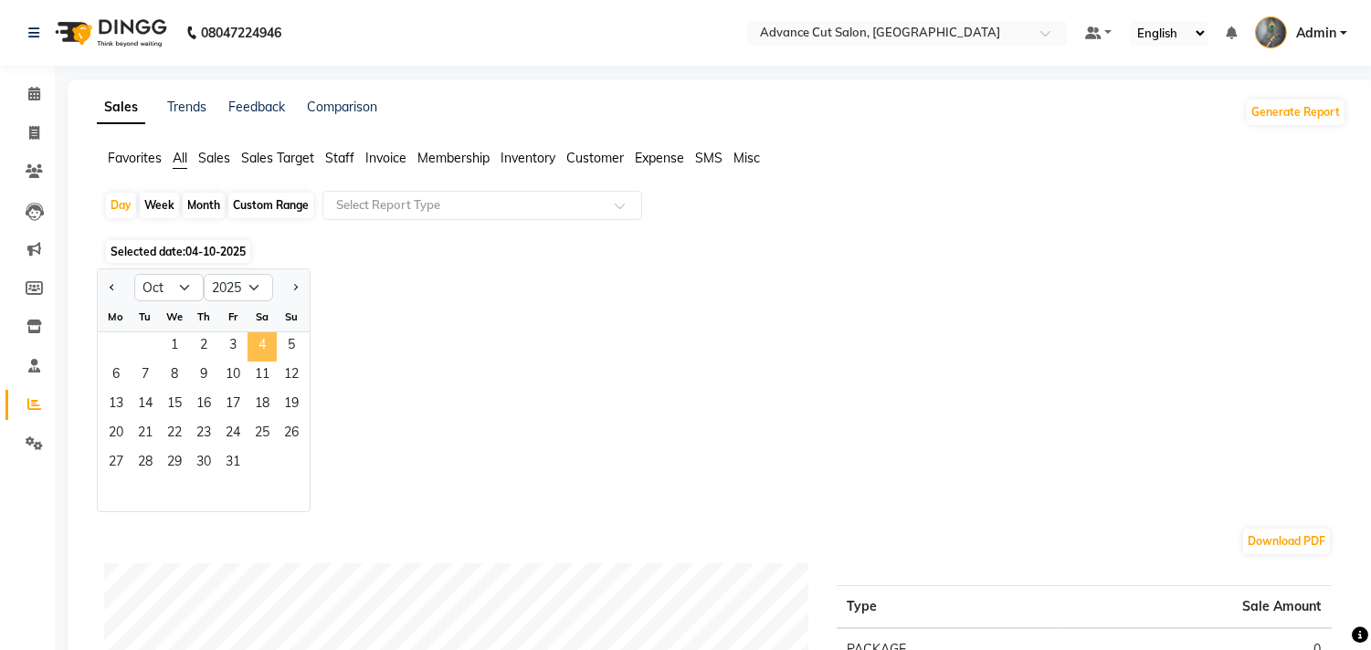
click at [263, 343] on span "4" at bounding box center [261, 346] width 29 height 29
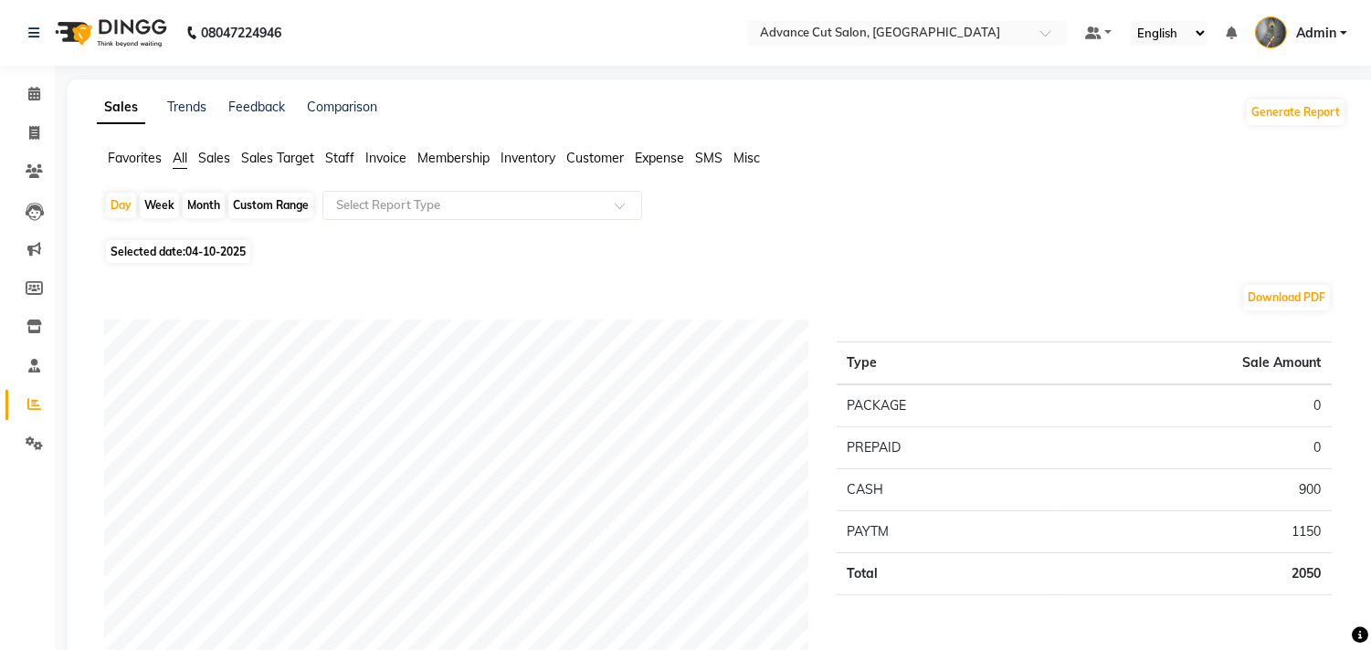
click at [150, 254] on span "Selected date: 04-10-2025" at bounding box center [178, 251] width 144 height 23
select select "10"
select select "2025"
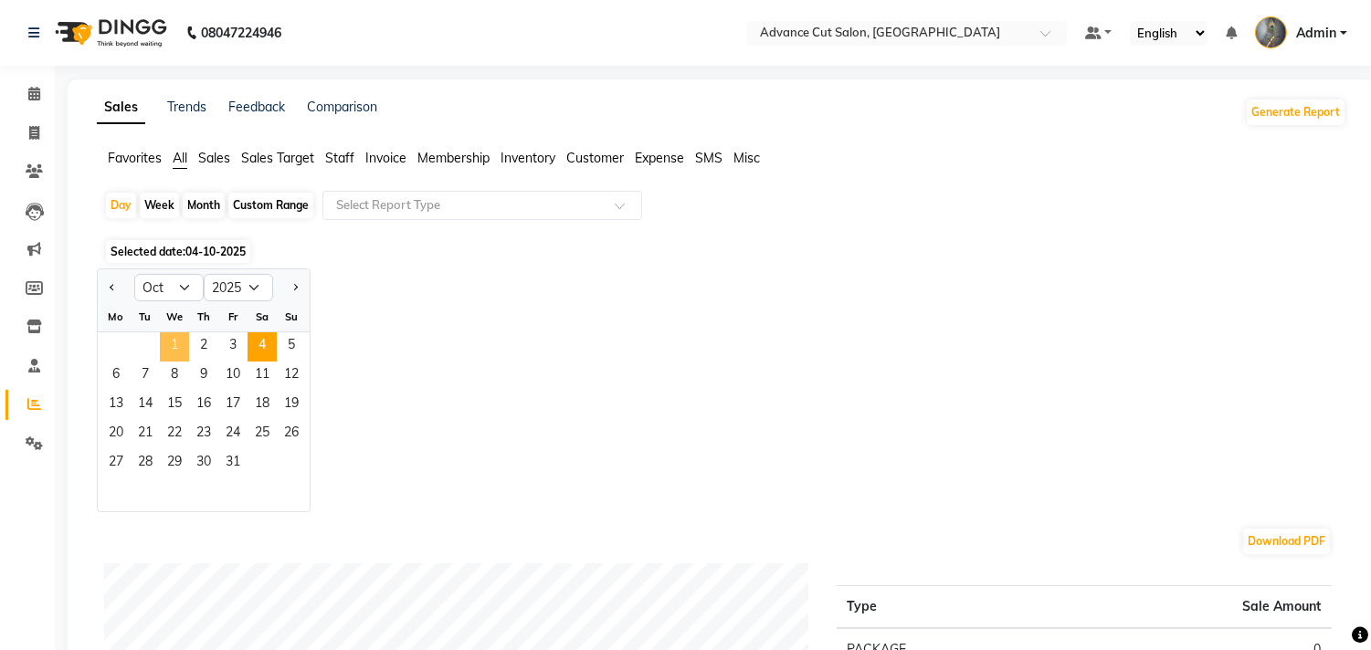
click at [177, 338] on span "1" at bounding box center [174, 346] width 29 height 29
click at [267, 348] on span "4" at bounding box center [261, 346] width 29 height 29
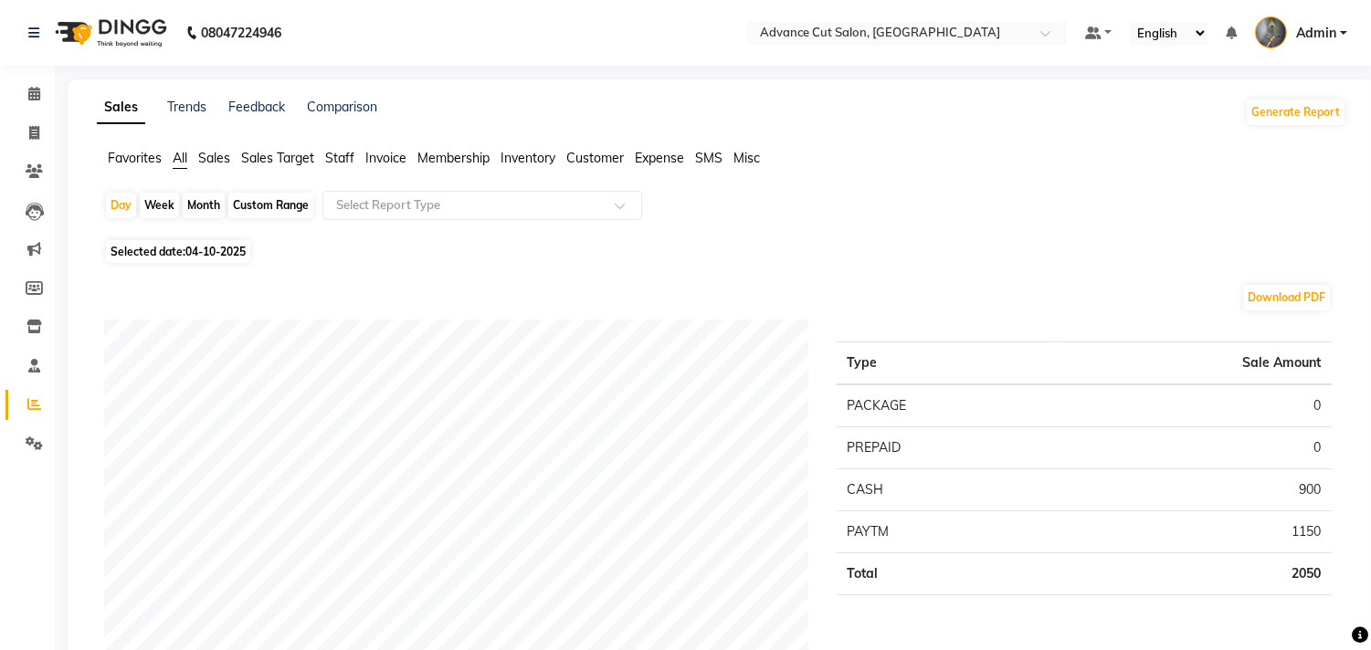
click at [205, 211] on div "Month" at bounding box center [204, 206] width 42 height 26
select select "10"
select select "2025"
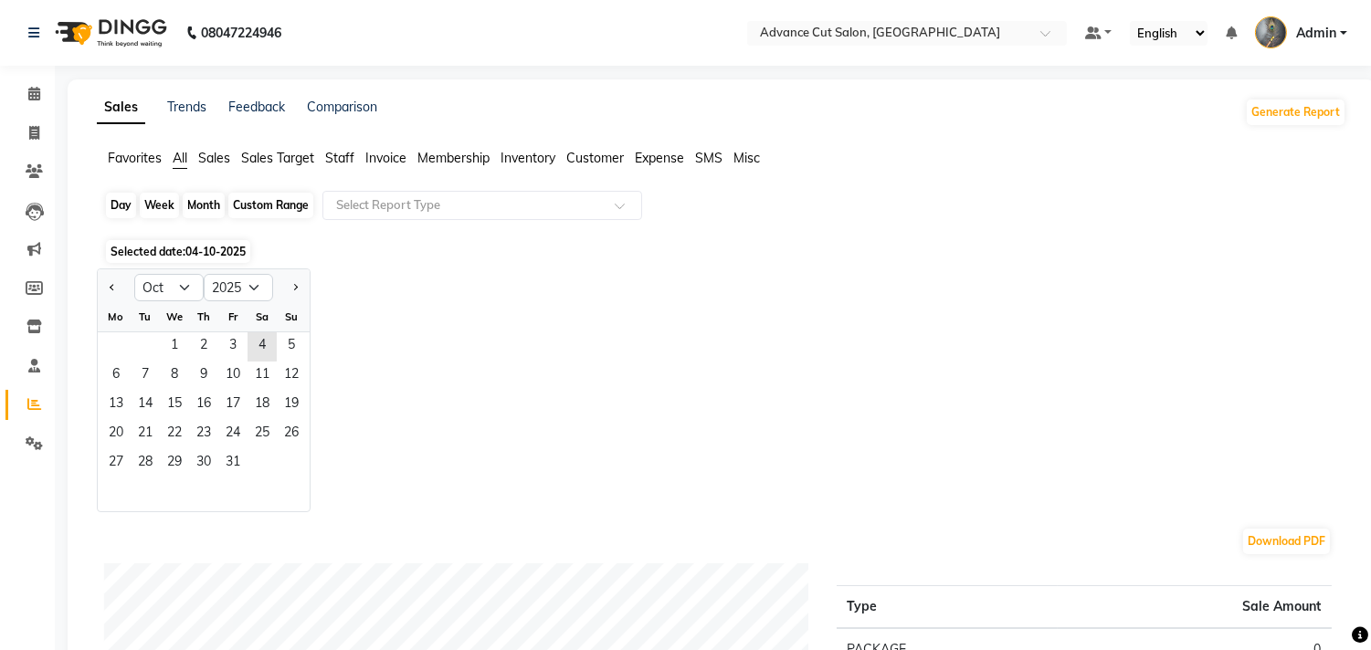
click at [189, 208] on div "Month" at bounding box center [204, 206] width 42 height 26
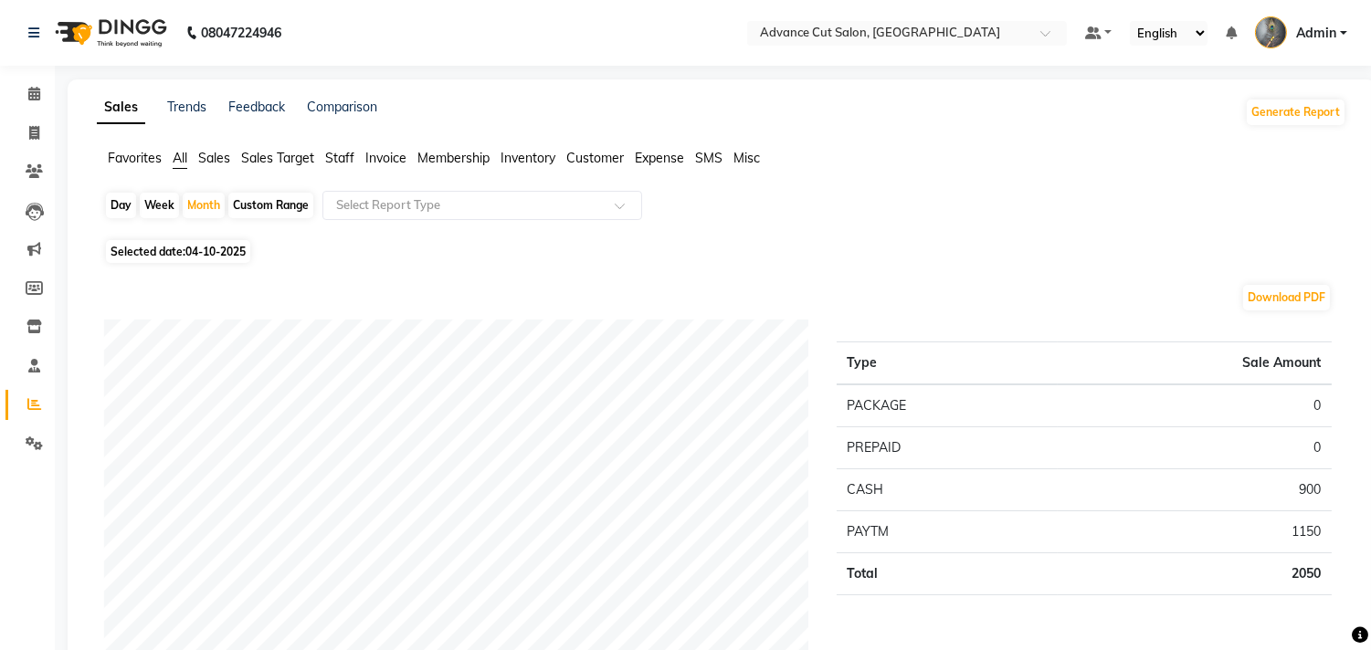
click at [163, 210] on div "Week" at bounding box center [159, 206] width 39 height 26
select select "10"
select select "2025"
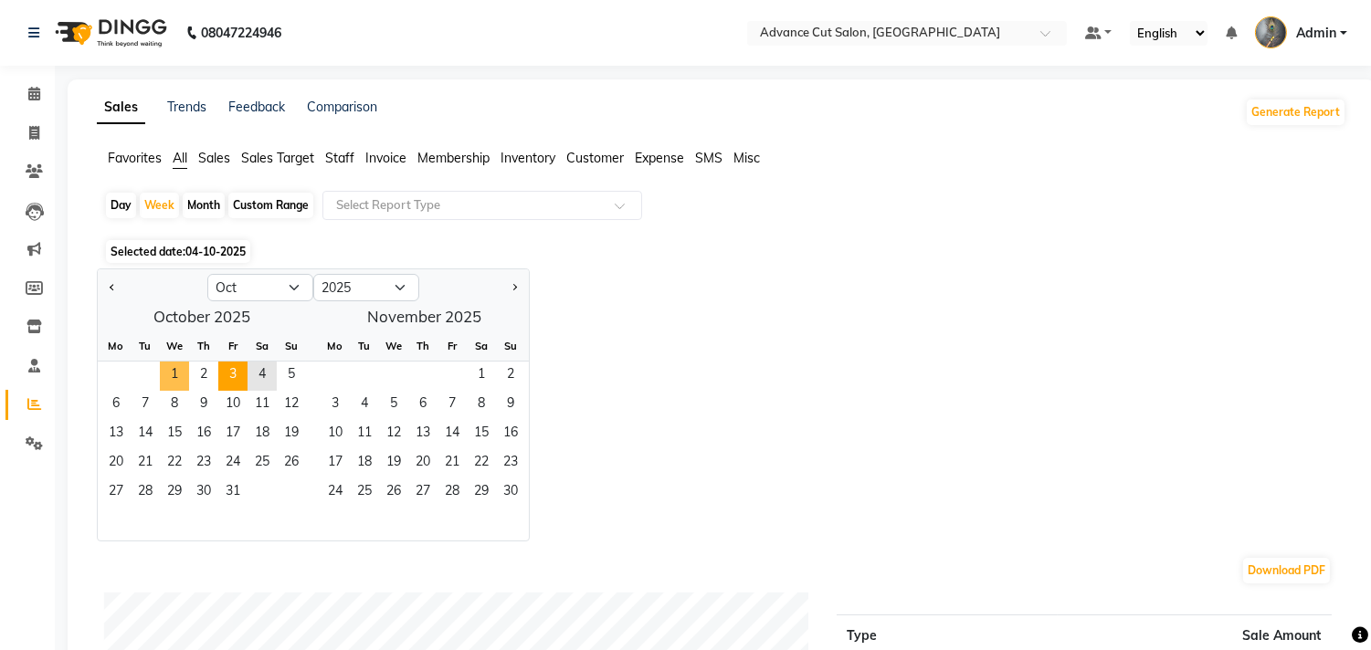
drag, startPoint x: 179, startPoint y: 382, endPoint x: 223, endPoint y: 378, distance: 44.0
click at [185, 378] on span "1" at bounding box center [174, 376] width 29 height 29
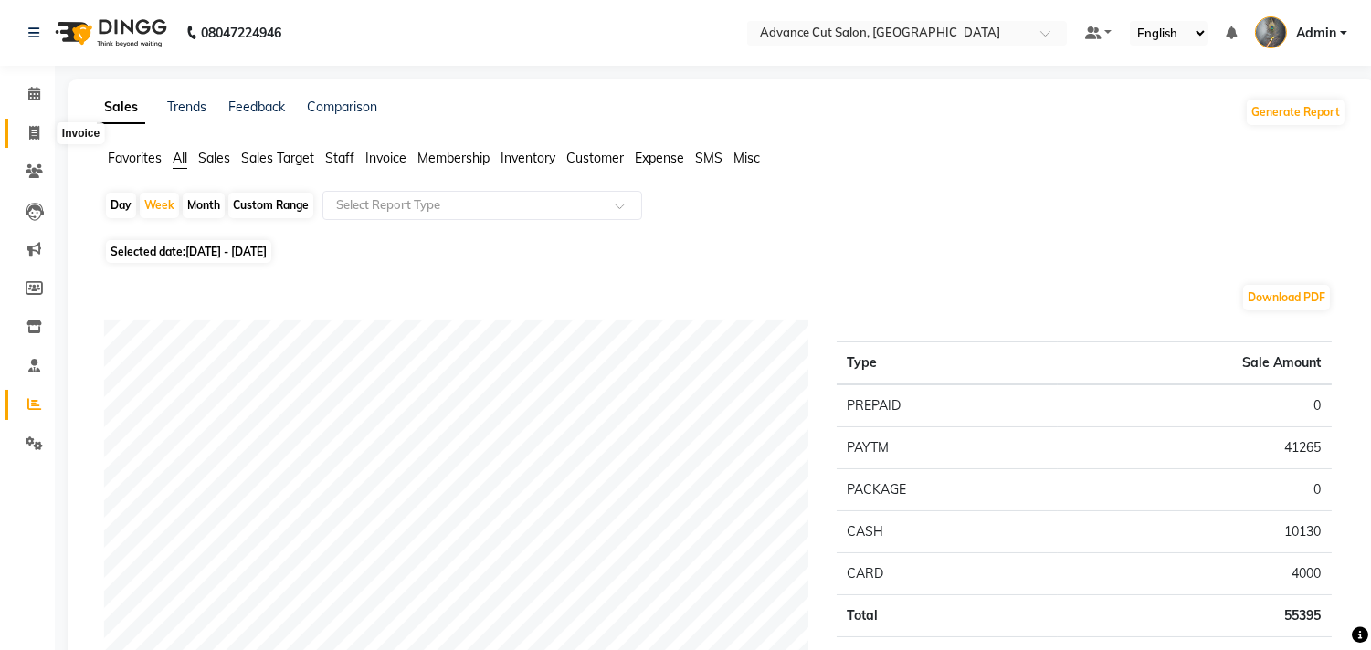
click at [28, 147] on link "Invoice" at bounding box center [27, 134] width 44 height 30
select select "service"
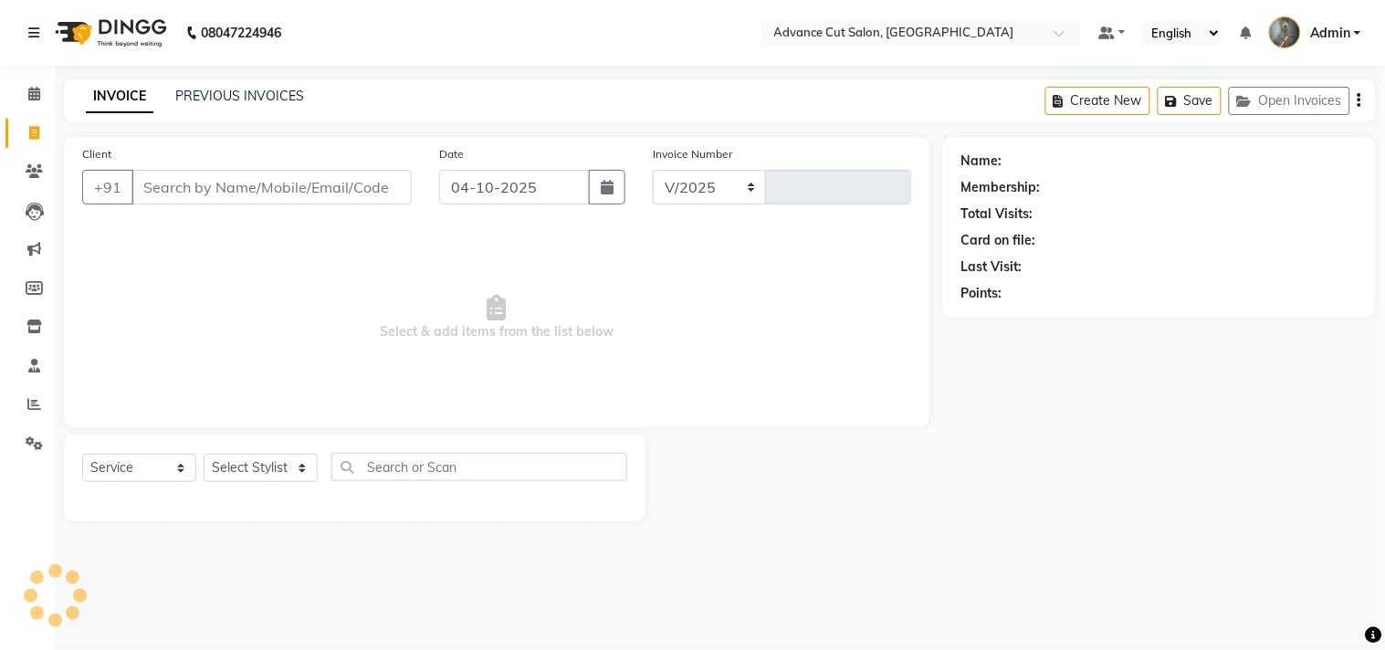
select select "4939"
type input "4817"
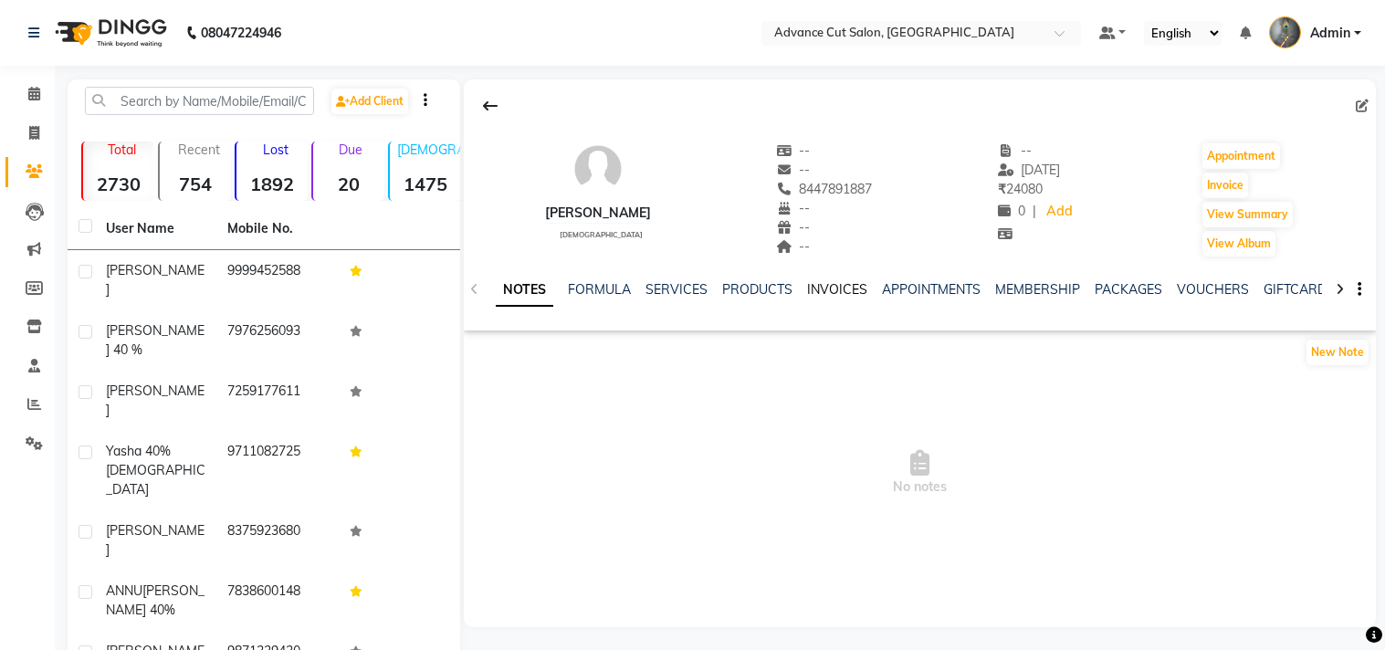
click at [823, 289] on link "INVOICES" at bounding box center [837, 289] width 60 height 16
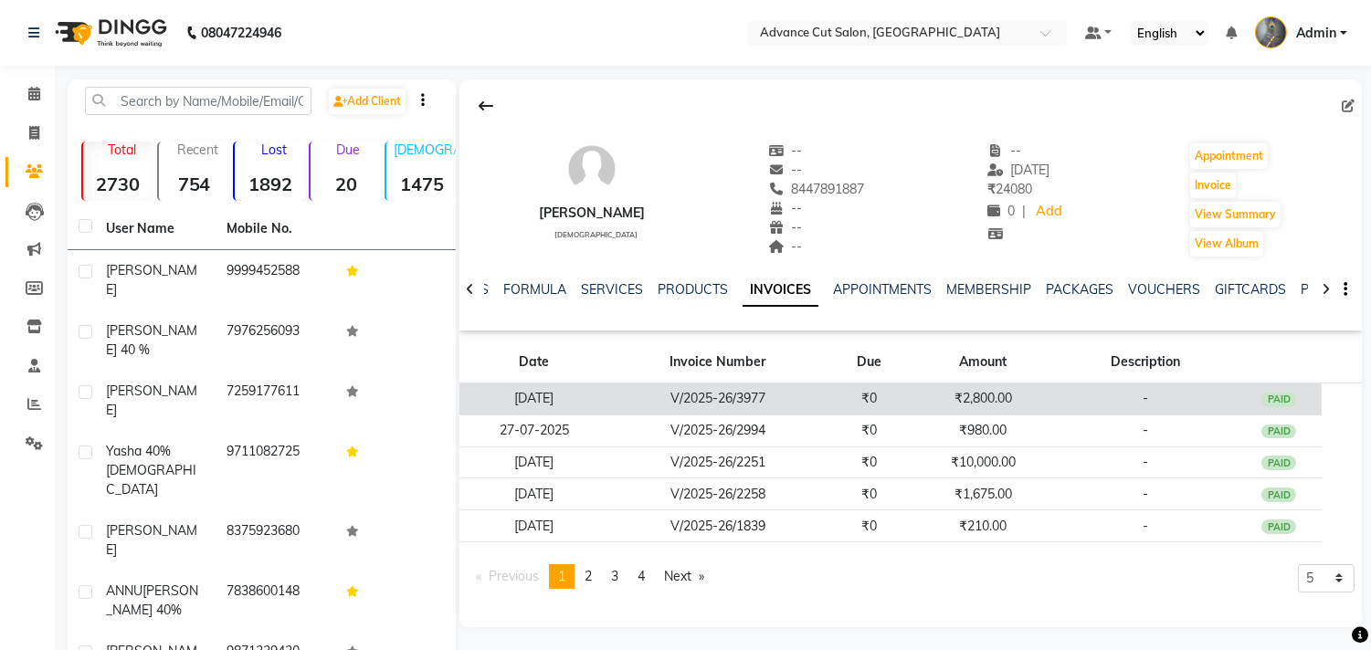
click at [974, 404] on td "₹2,800.00" at bounding box center [983, 400] width 142 height 32
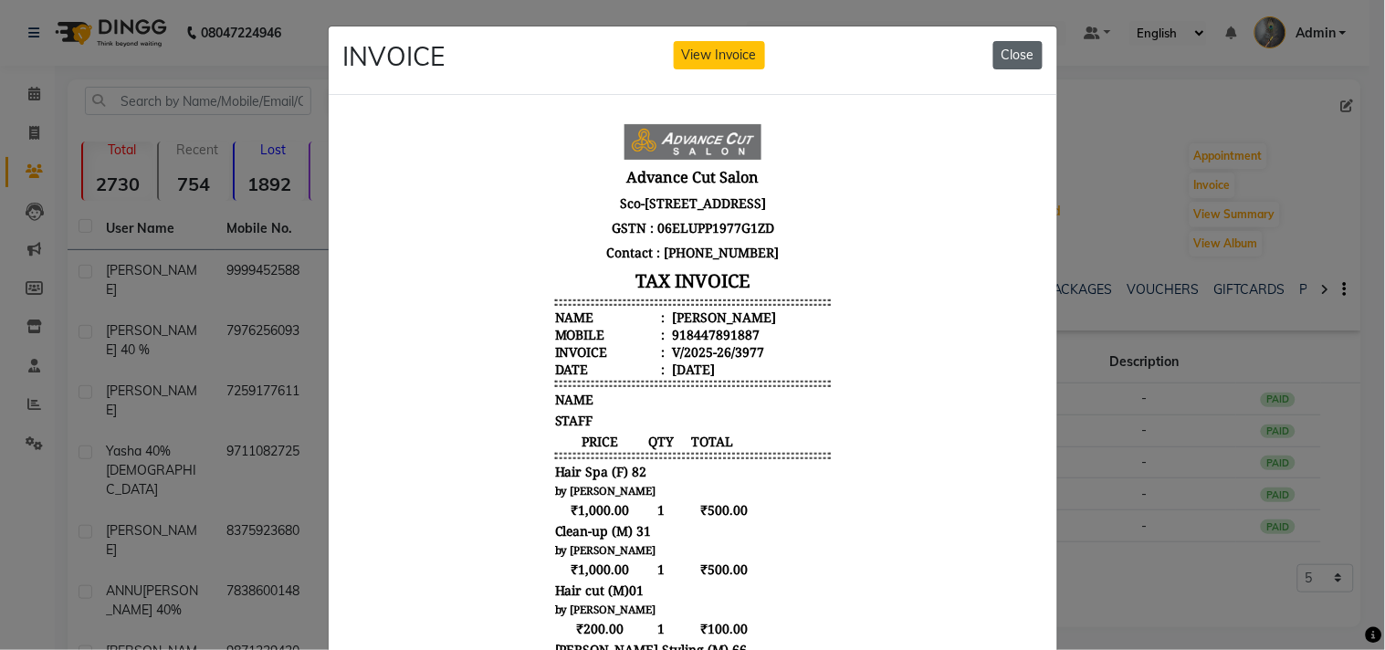
click at [996, 48] on button "Close" at bounding box center [1017, 55] width 49 height 28
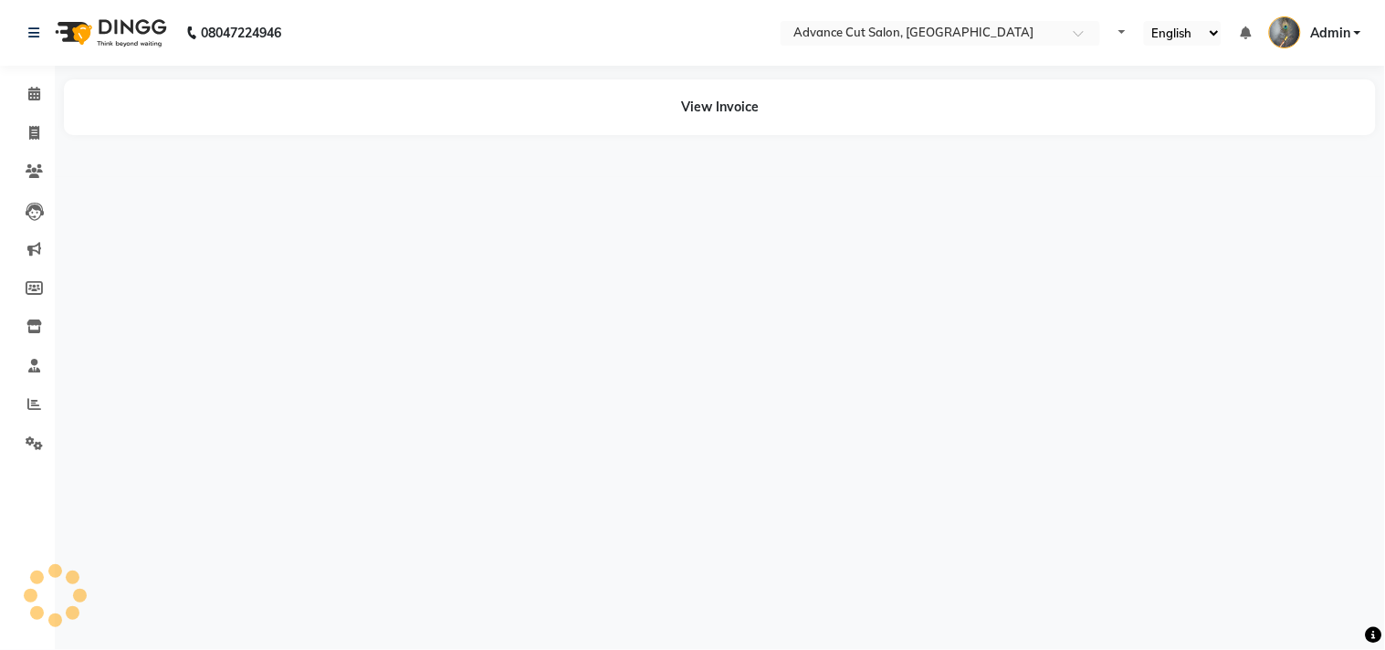
select select "en"
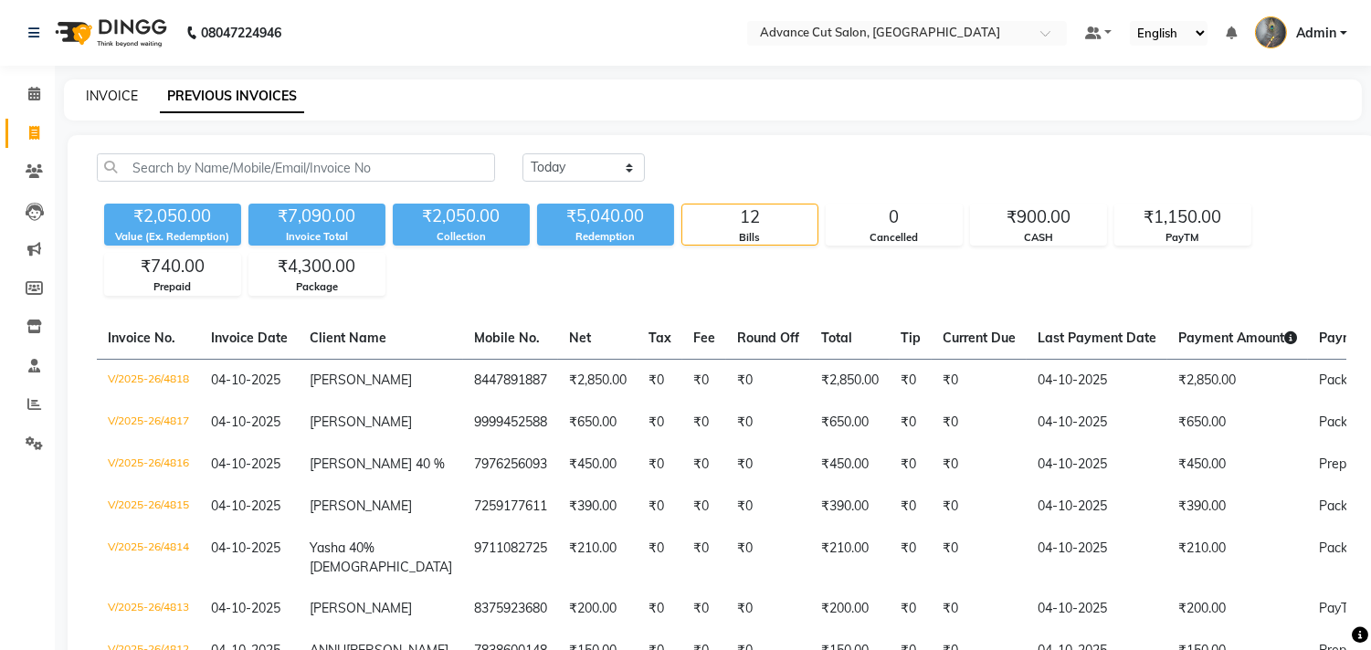
click at [105, 102] on link "INVOICE" at bounding box center [112, 96] width 52 height 16
select select "service"
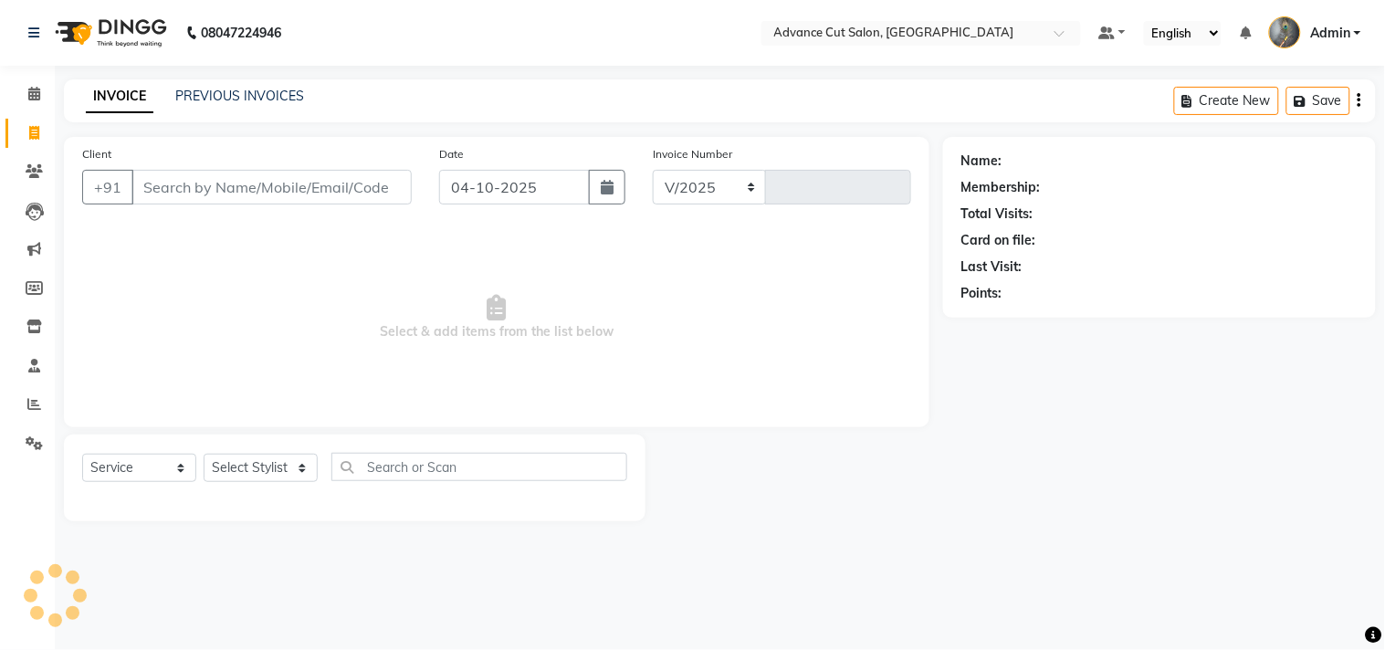
select select "4939"
type input "4820"
click at [206, 97] on link "PREVIOUS INVOICES" at bounding box center [239, 96] width 129 height 16
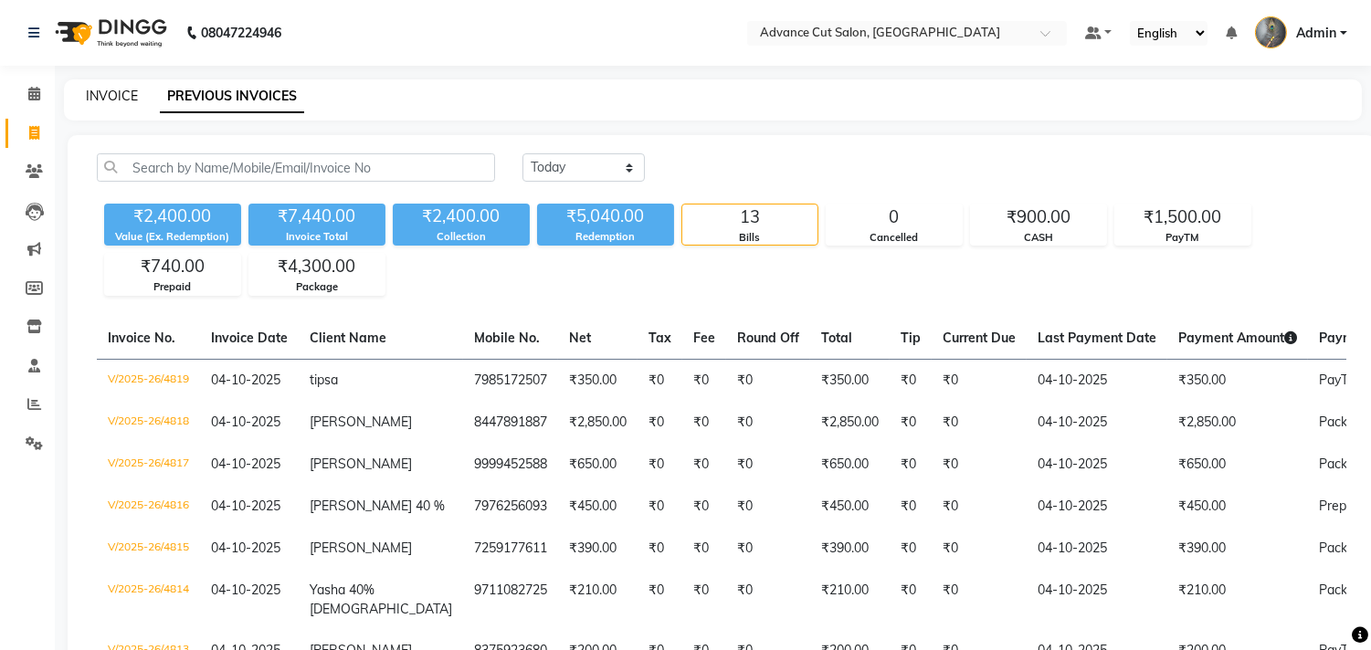
click at [111, 98] on link "INVOICE" at bounding box center [112, 96] width 52 height 16
select select "service"
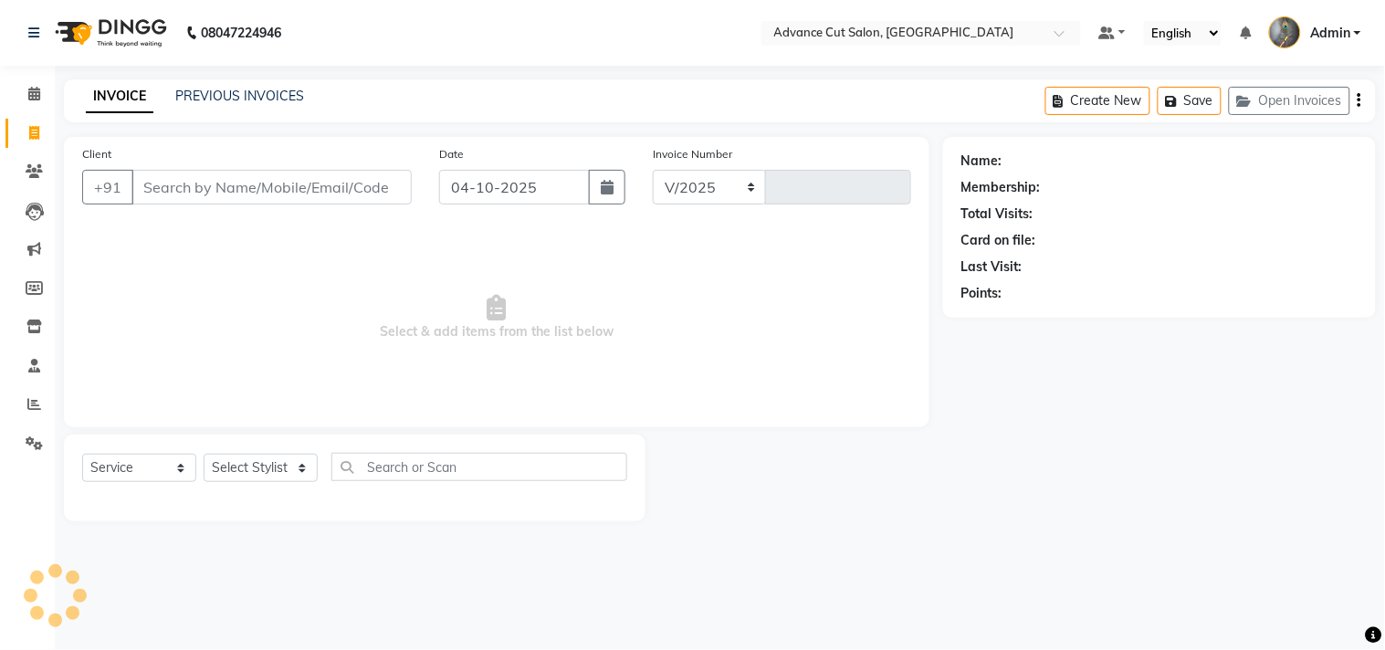
select select "4939"
type input "4820"
click at [223, 96] on link "PREVIOUS INVOICES" at bounding box center [239, 96] width 129 height 16
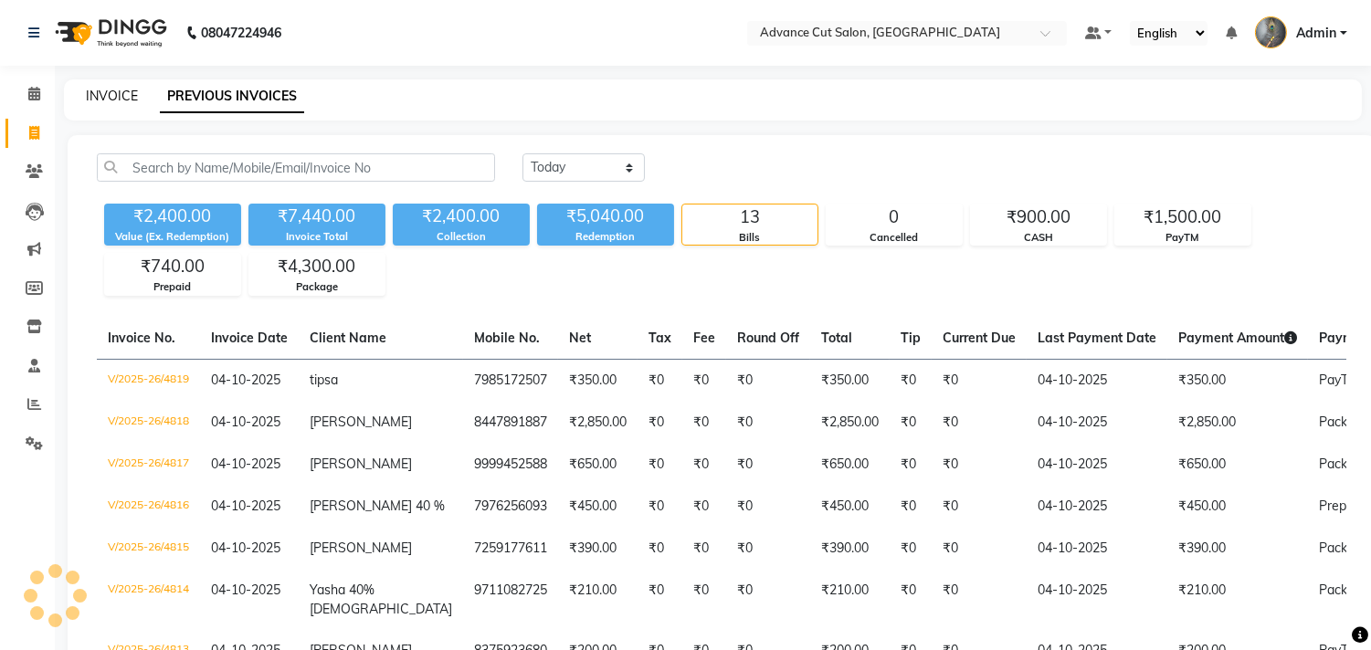
click at [113, 89] on link "INVOICE" at bounding box center [112, 96] width 52 height 16
select select "service"
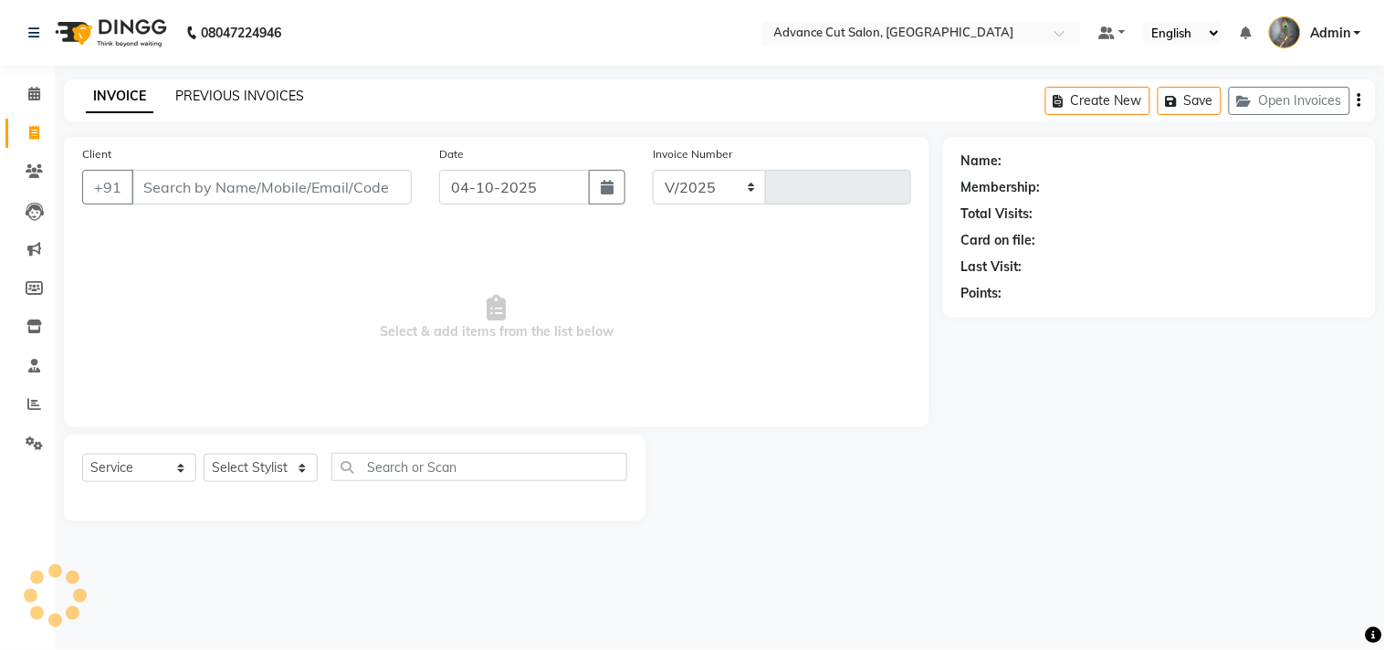
select select "4939"
type input "4820"
click at [190, 95] on link "PREVIOUS INVOICES" at bounding box center [239, 96] width 129 height 16
click at [206, 92] on link "PREVIOUS INVOICES" at bounding box center [239, 96] width 129 height 16
